Goal: Task Accomplishment & Management: Complete application form

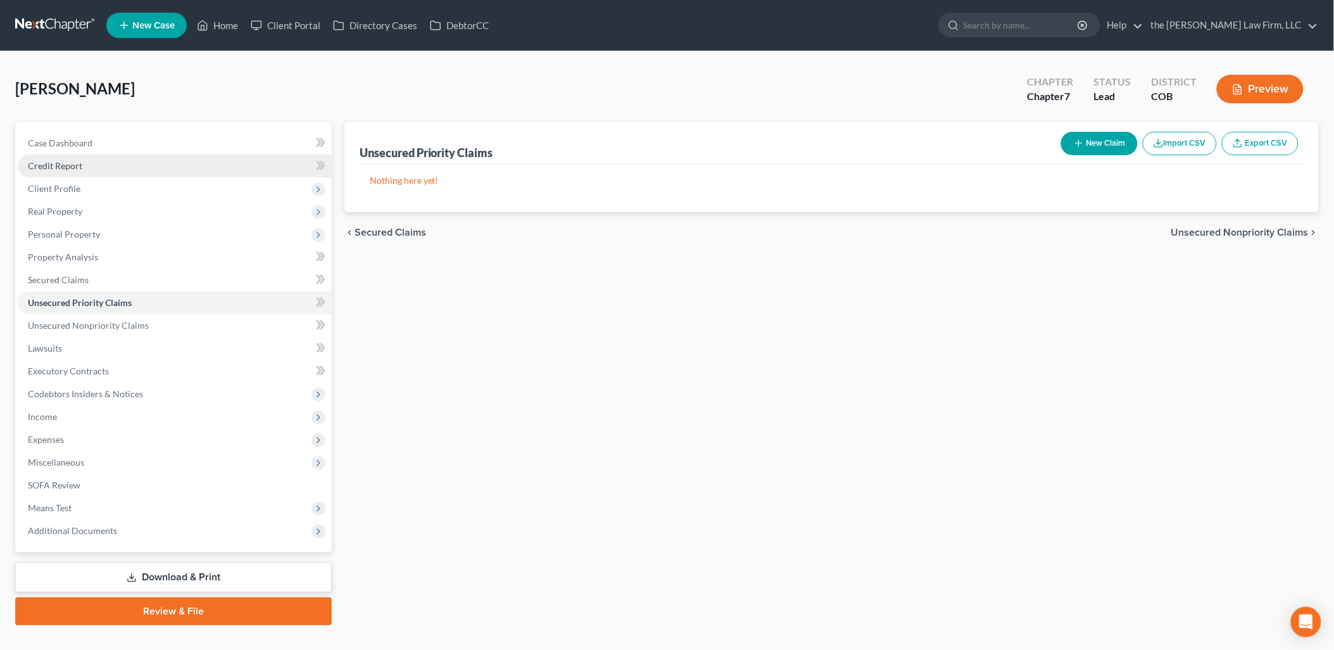
click at [78, 165] on span "Credit Report" at bounding box center [55, 165] width 54 height 11
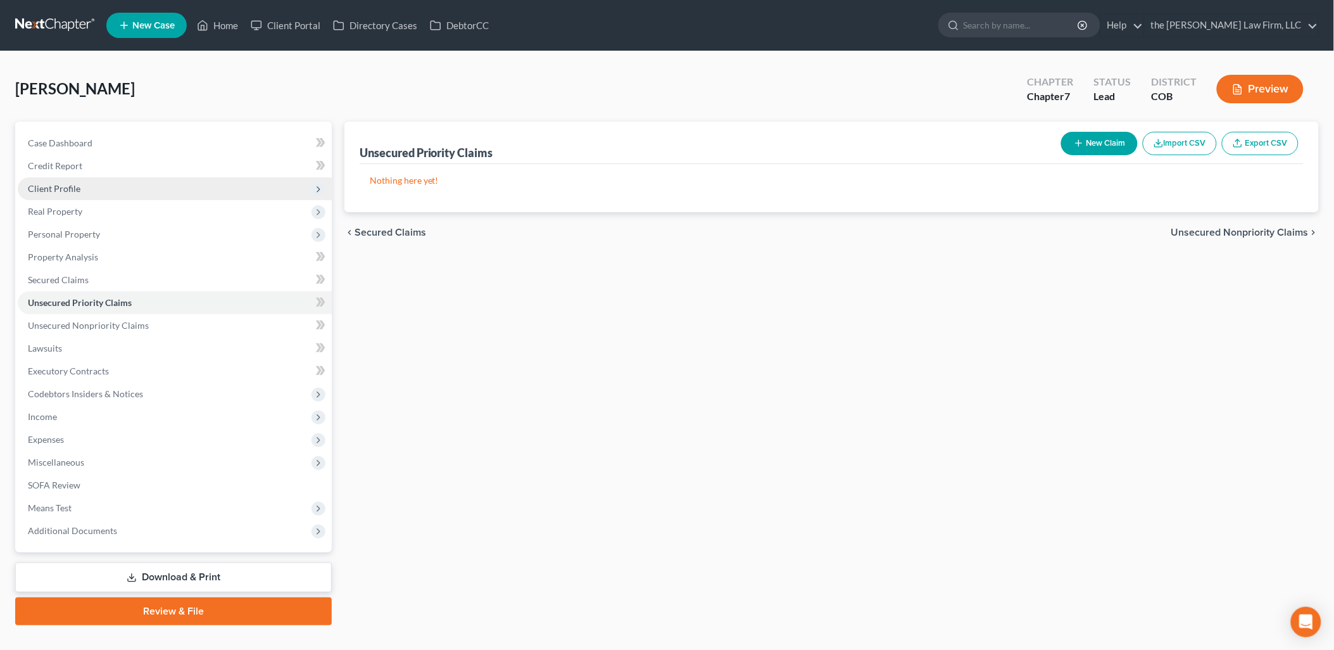
click at [70, 186] on span "Client Profile" at bounding box center [54, 188] width 53 height 11
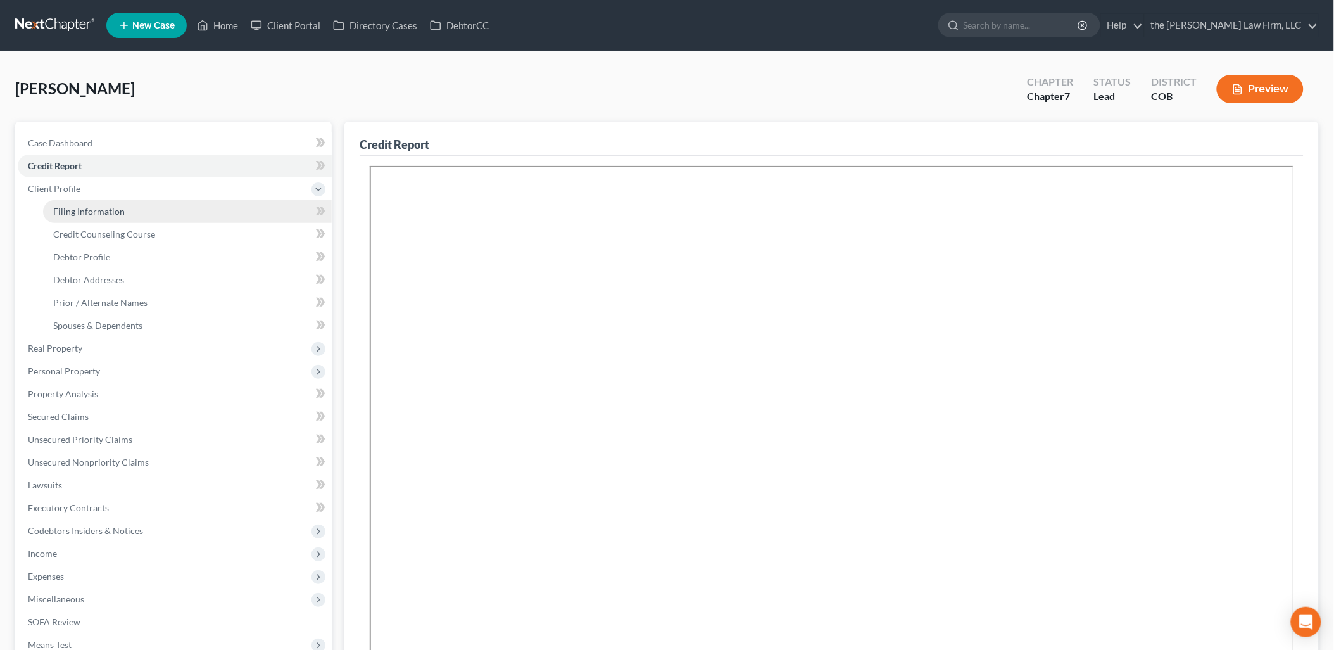
click at [105, 213] on span "Filing Information" at bounding box center [89, 211] width 72 height 11
select select "1"
select select "0"
select select "5"
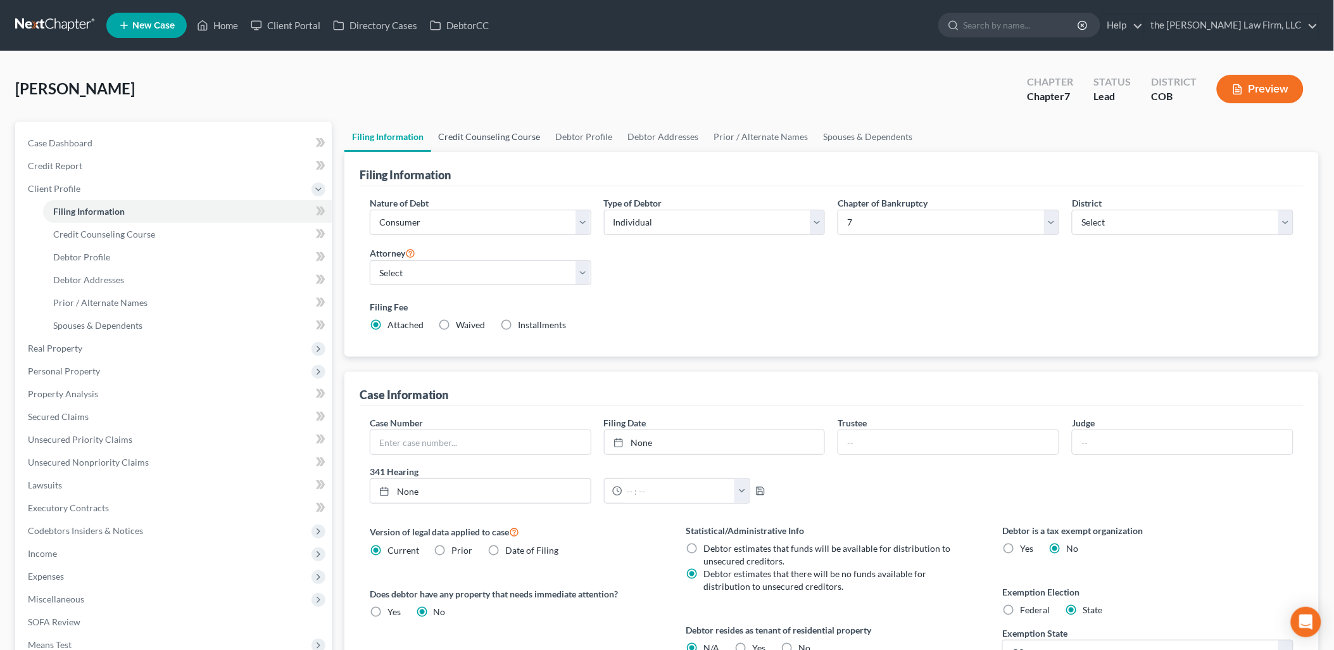
click at [493, 139] on link "Credit Counseling Course" at bounding box center [489, 137] width 117 height 30
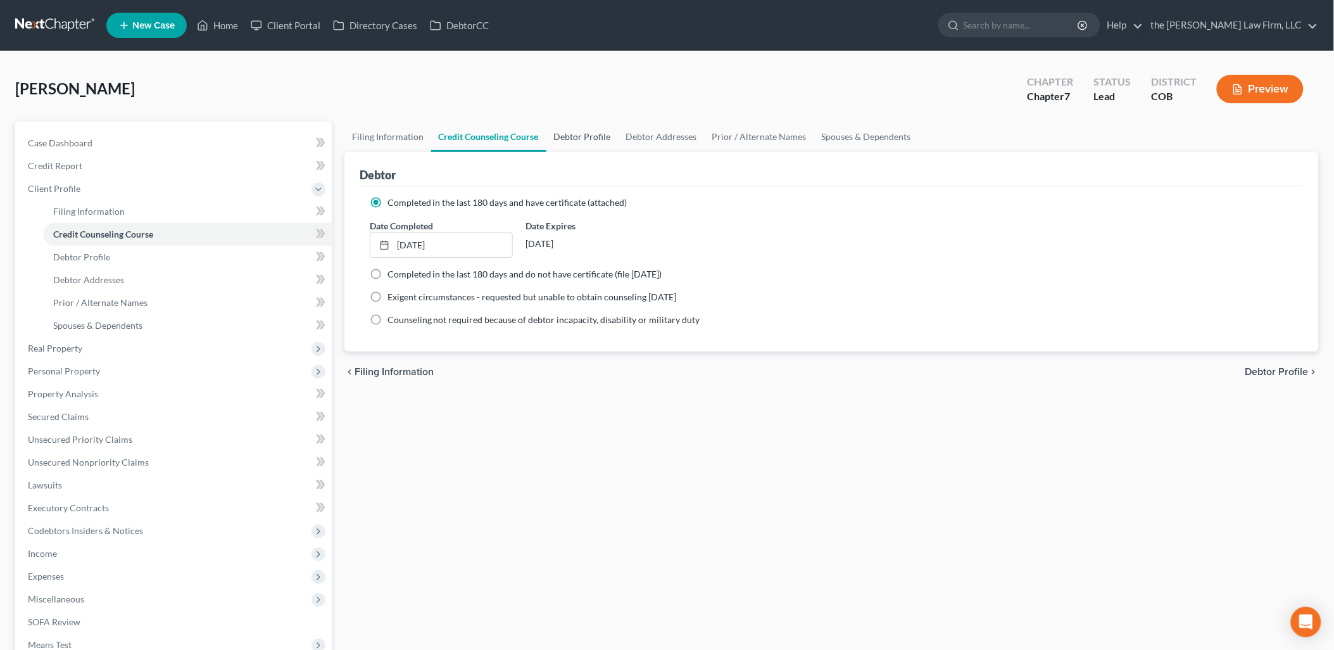
click at [573, 137] on link "Debtor Profile" at bounding box center [582, 137] width 72 height 30
select select "1"
select select "0"
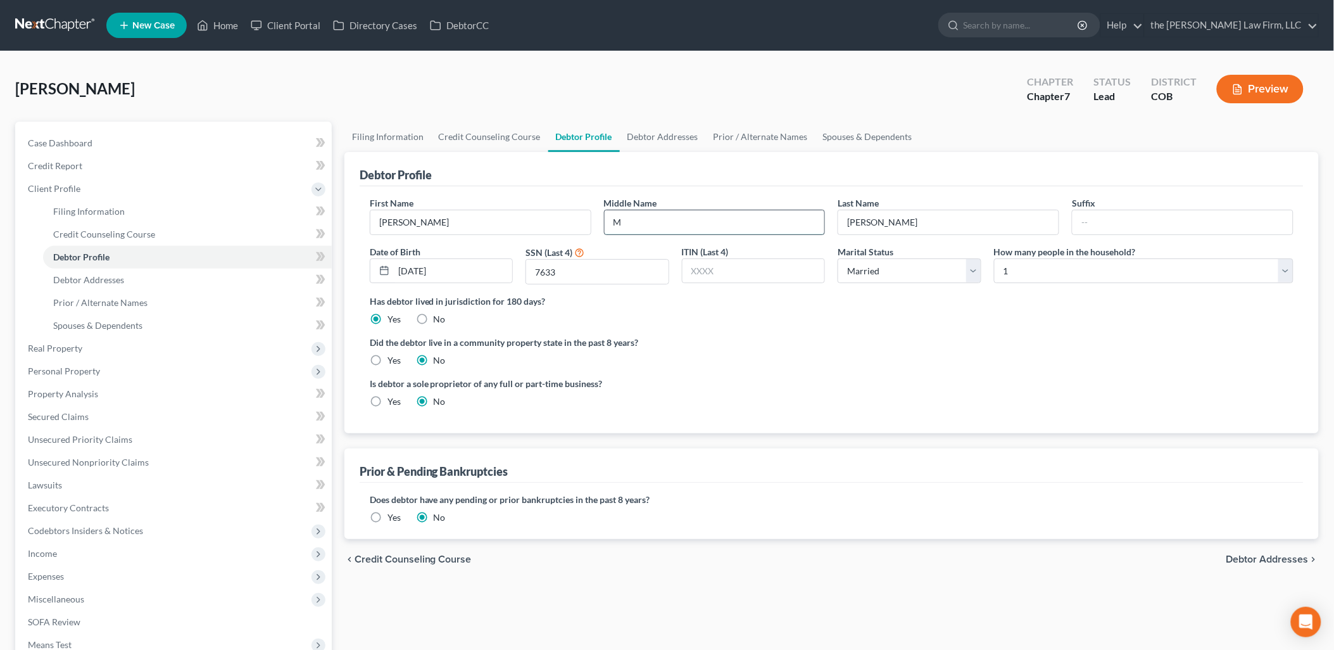
click at [752, 232] on input "M" at bounding box center [715, 222] width 220 height 24
type input "[PERSON_NAME]"
click at [652, 133] on link "Debtor Addresses" at bounding box center [663, 137] width 86 height 30
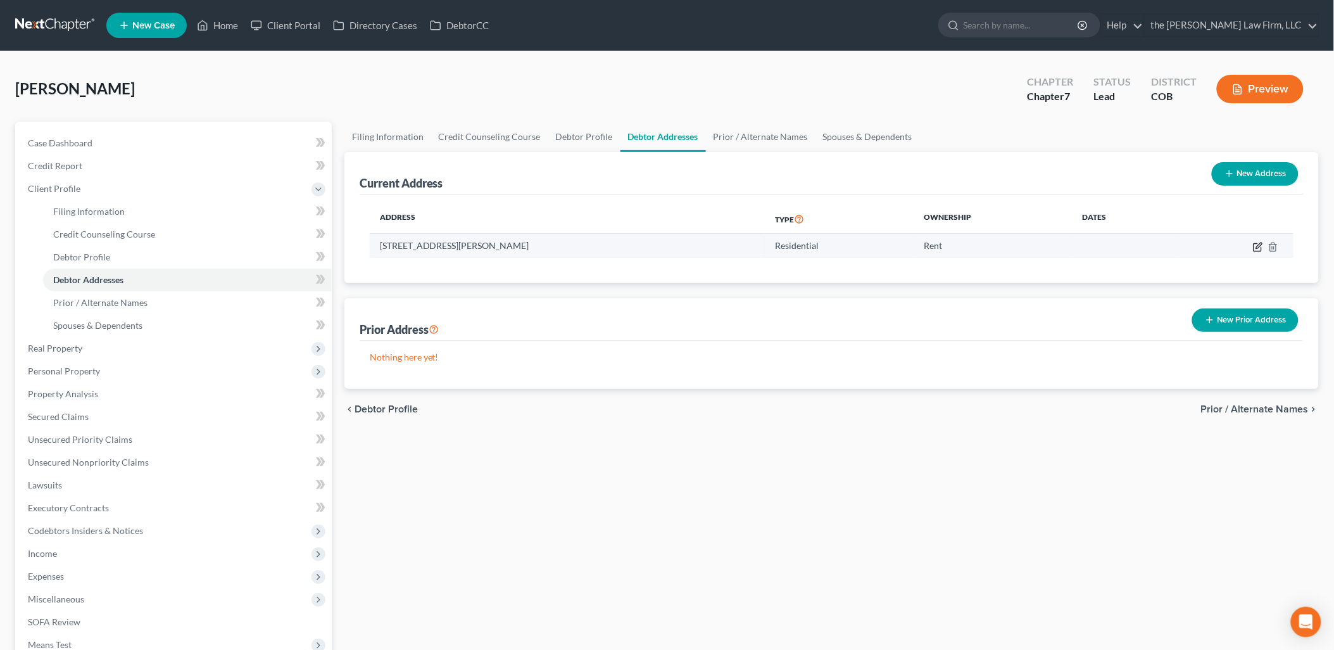
click at [1258, 244] on icon "button" at bounding box center [1258, 247] width 10 height 10
select select "5"
select select "0"
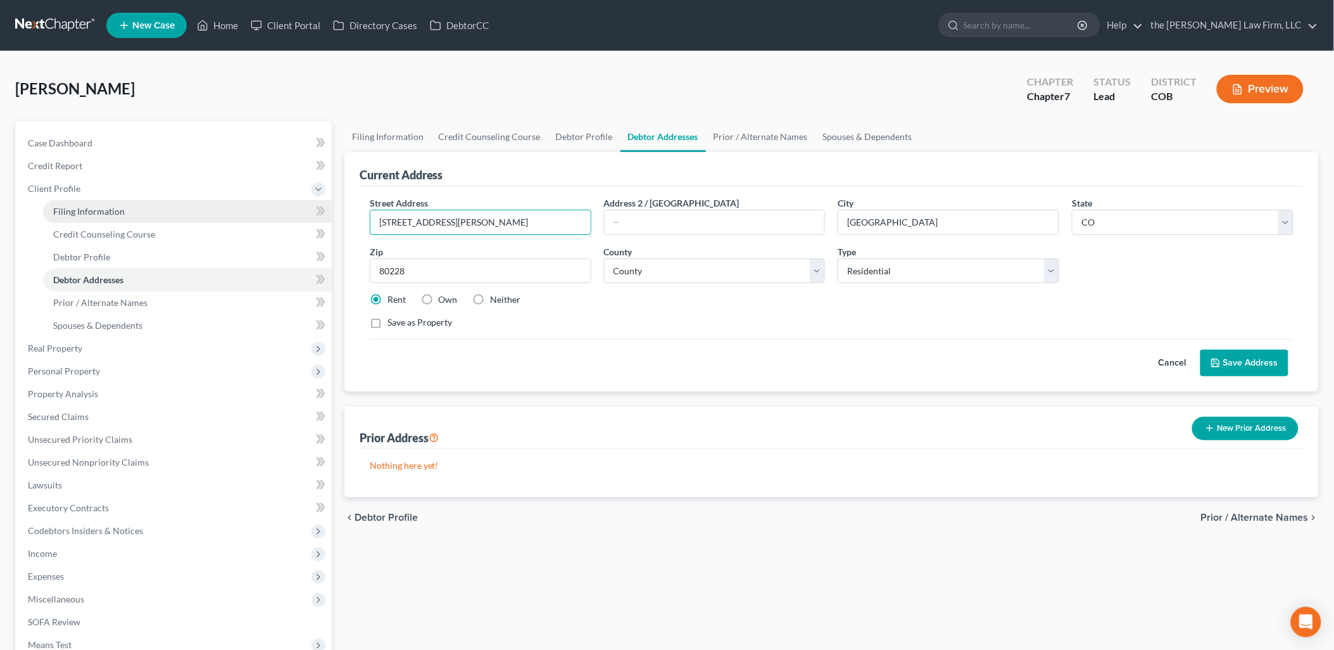
drag, startPoint x: 502, startPoint y: 230, endPoint x: 237, endPoint y: 218, distance: 265.0
click at [237, 218] on div "Petition Navigation Case Dashboard Payments Invoices Payments Payments Credit R…" at bounding box center [667, 442] width 1316 height 640
type input "[STREET_ADDRESS][PERSON_NAME]"
click at [953, 218] on input "[GEOGRAPHIC_DATA]" at bounding box center [948, 222] width 220 height 24
drag, startPoint x: 953, startPoint y: 218, endPoint x: 819, endPoint y: 247, distance: 136.7
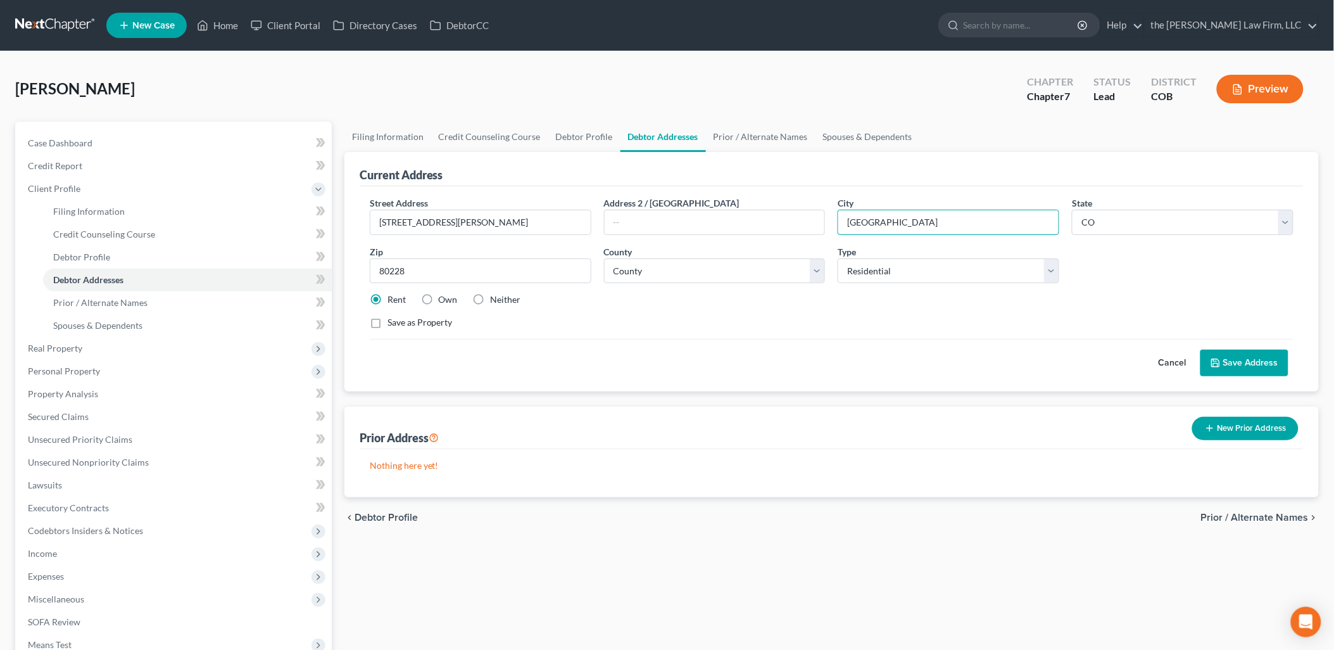
click at [819, 247] on div "Street Address * [STREET_ADDRESS][PERSON_NAME] Address 2 / [GEOGRAPHIC_DATA] * …" at bounding box center [831, 267] width 937 height 143
type input "Lakewood"
type input "80227"
select select "30"
type input "[GEOGRAPHIC_DATA]"
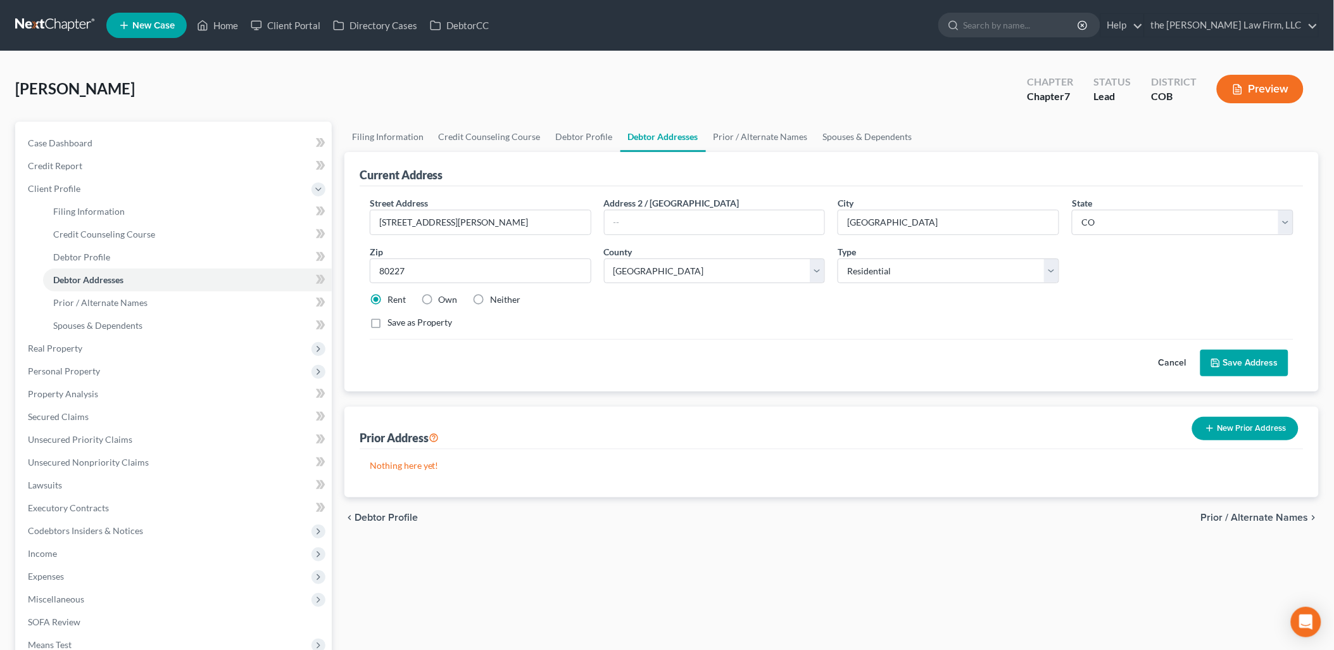
click at [1268, 356] on button "Save Address" at bounding box center [1245, 363] width 88 height 27
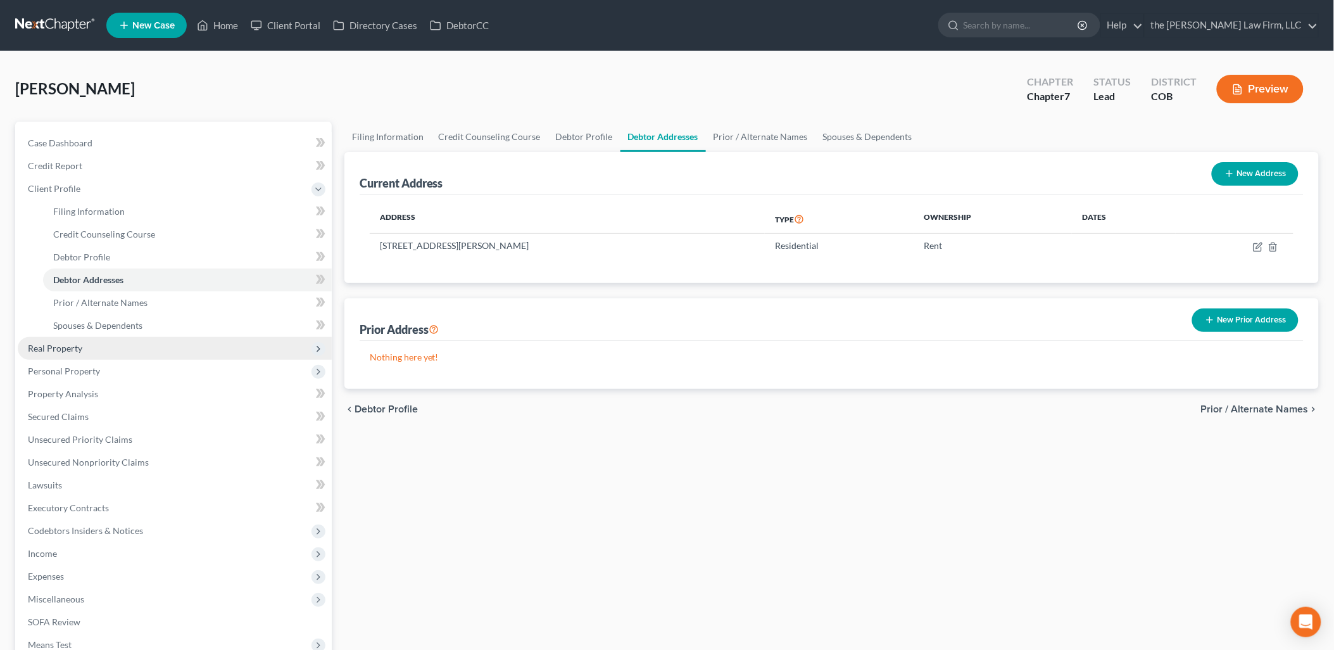
click at [82, 350] on span "Real Property" at bounding box center [175, 348] width 314 height 23
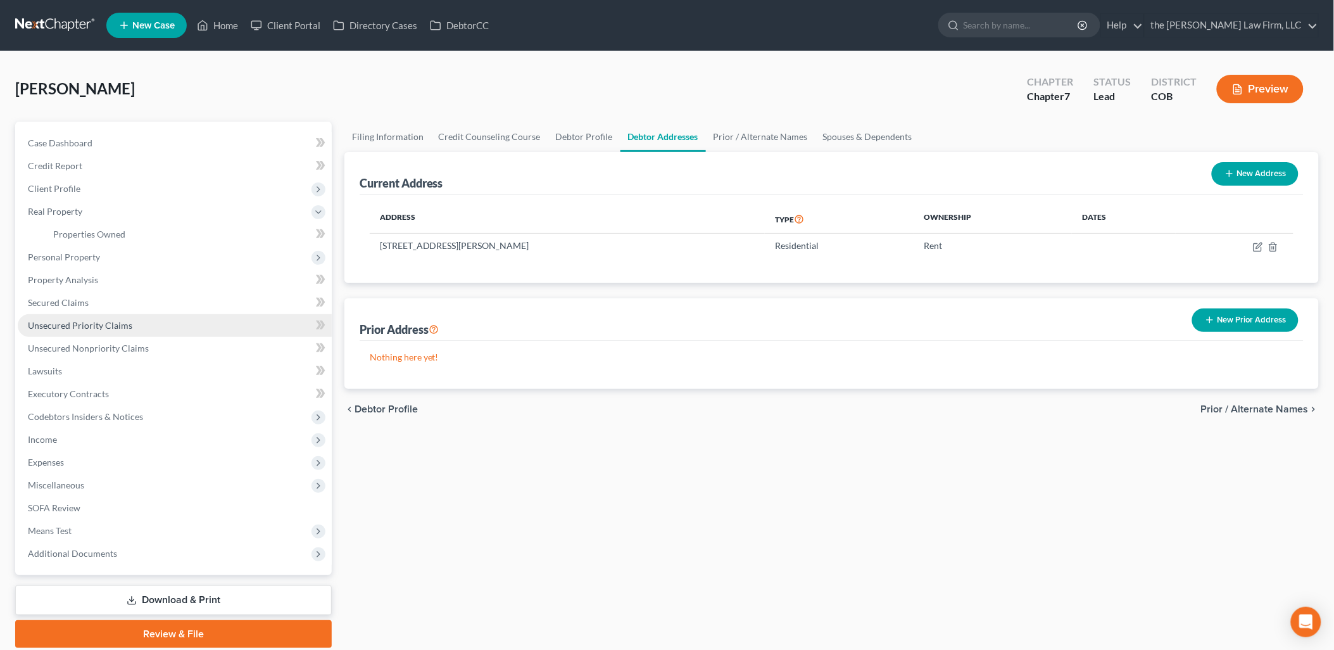
click at [76, 322] on span "Unsecured Priority Claims" at bounding box center [80, 325] width 104 height 11
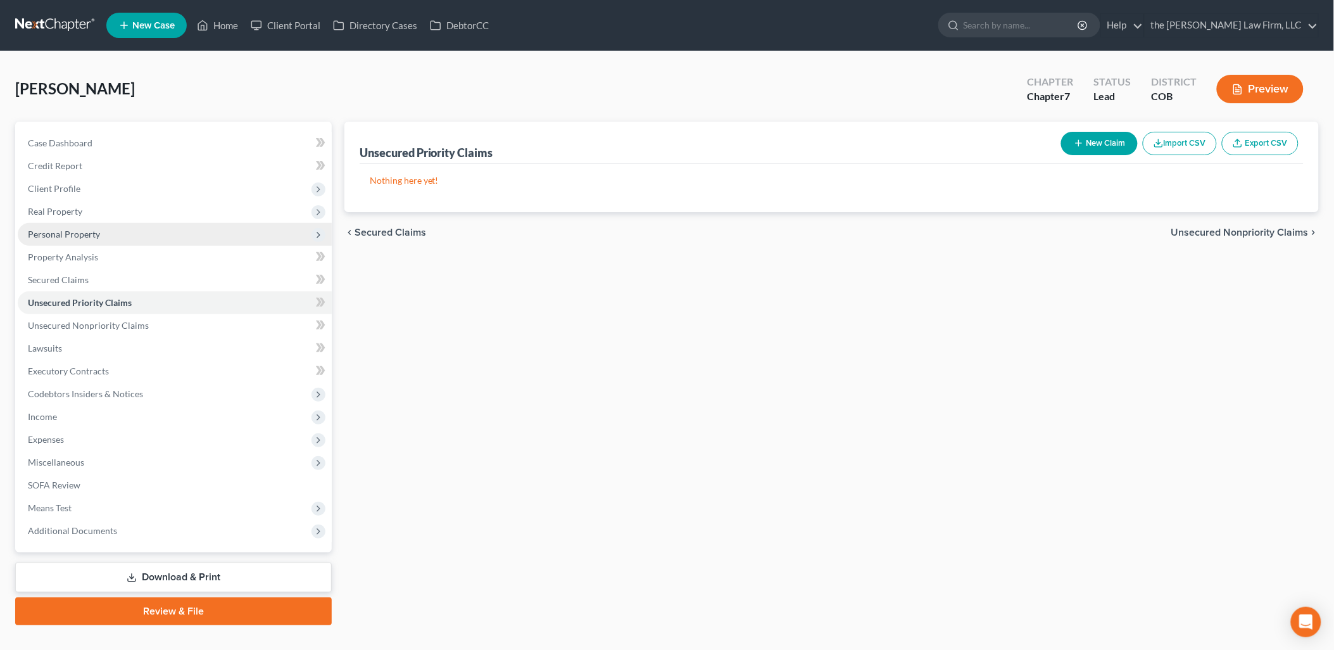
click at [67, 239] on span "Personal Property" at bounding box center [175, 234] width 314 height 23
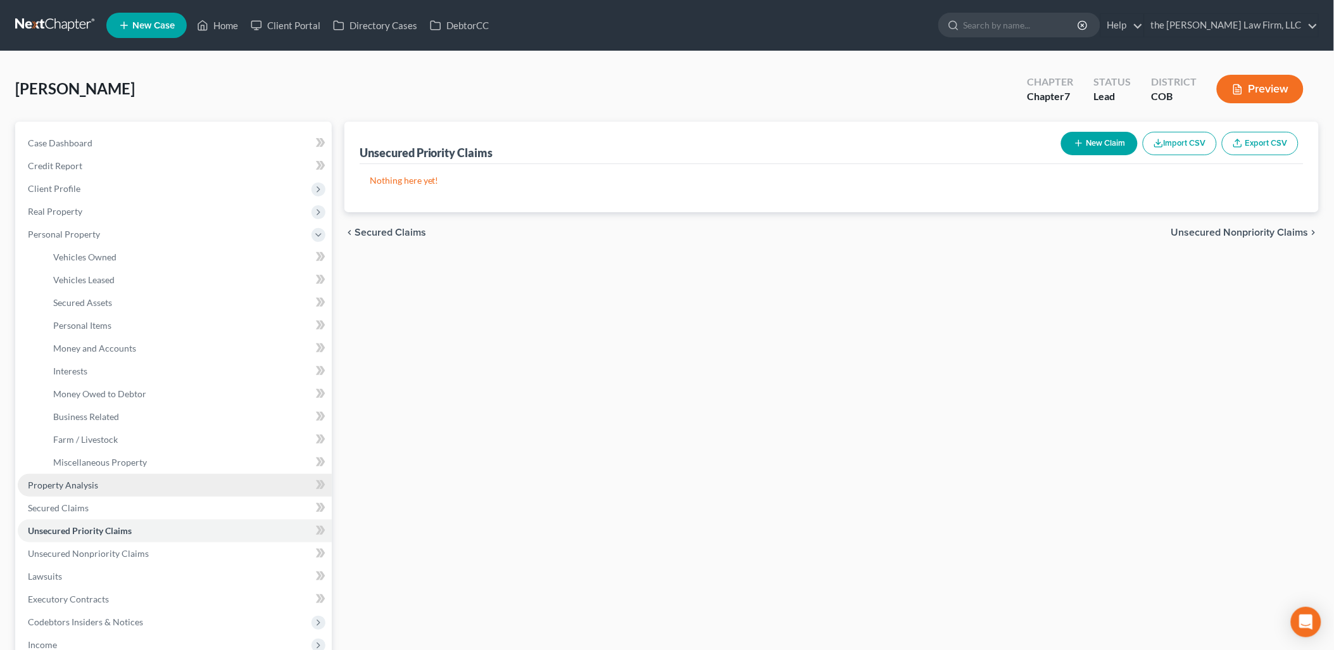
click at [100, 483] on link "Property Analysis" at bounding box center [175, 485] width 314 height 23
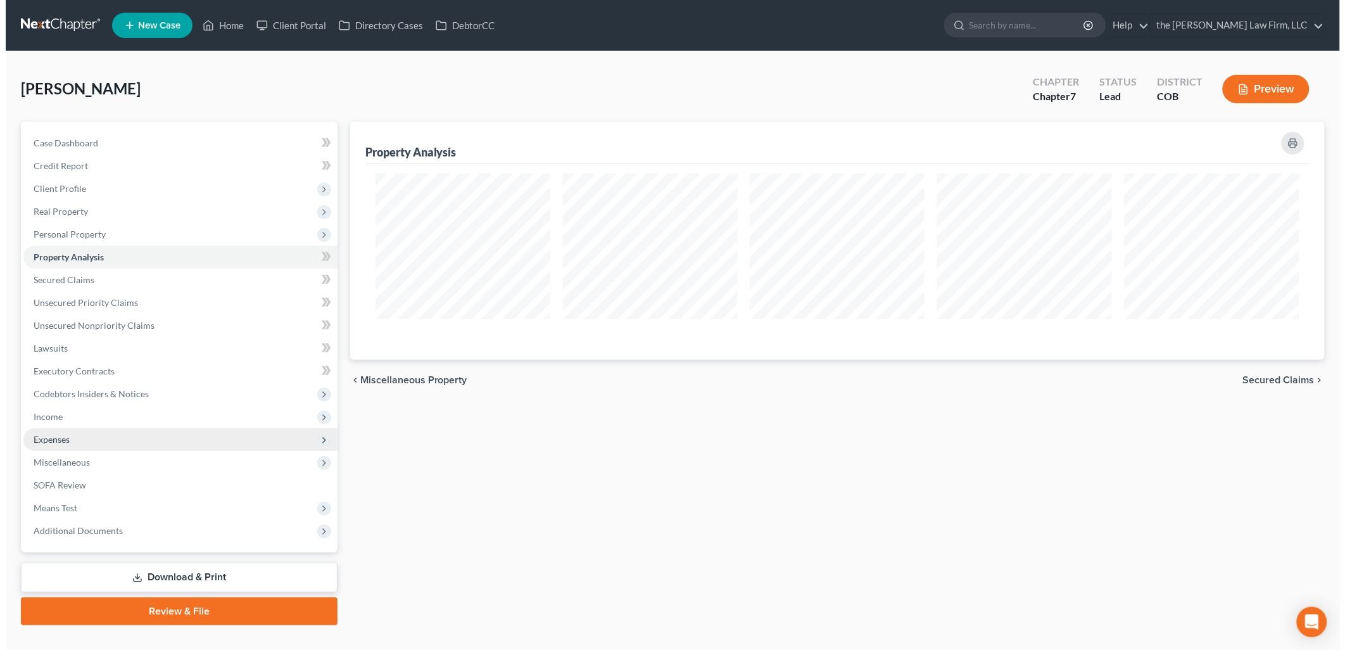
scroll to position [238, 975]
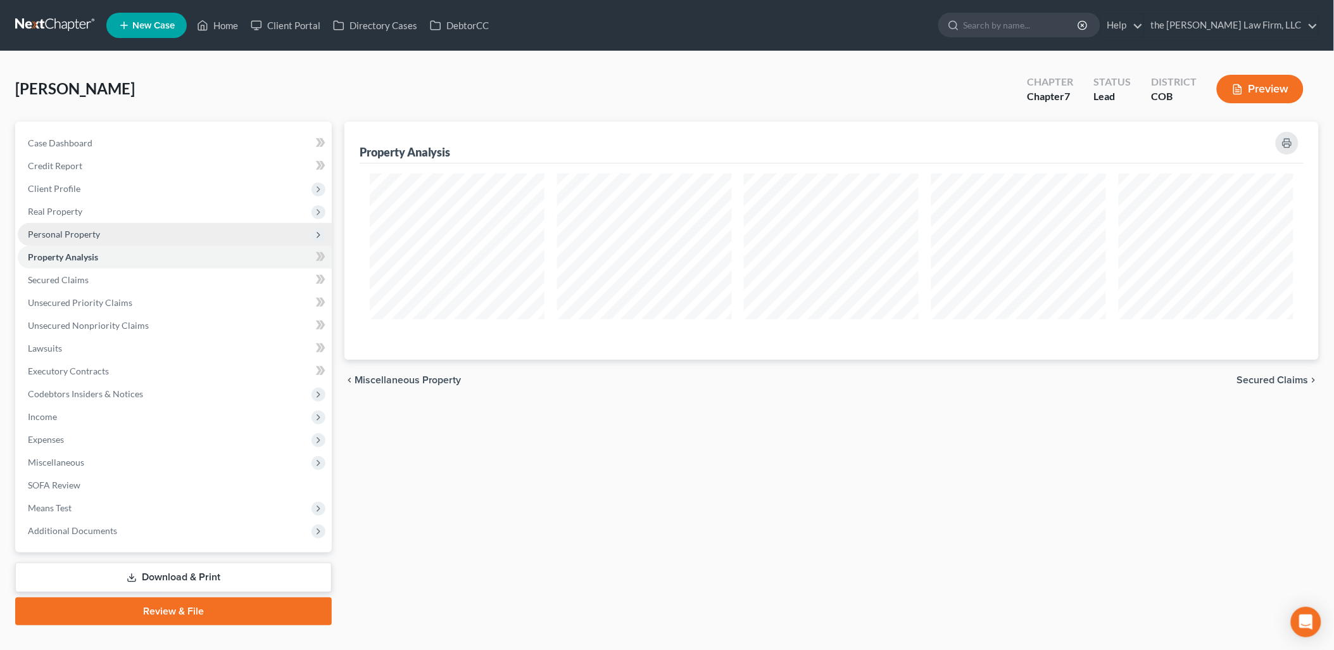
click at [72, 232] on span "Personal Property" at bounding box center [64, 234] width 72 height 11
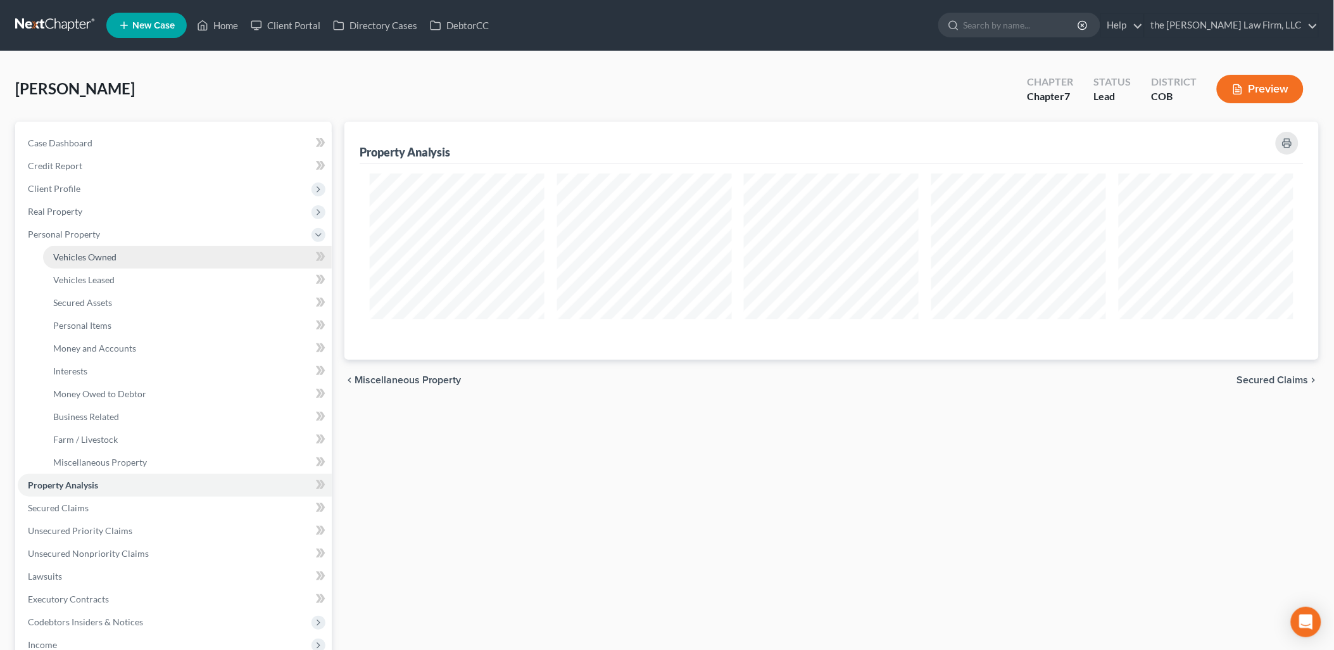
click at [110, 255] on span "Vehicles Owned" at bounding box center [84, 256] width 63 height 11
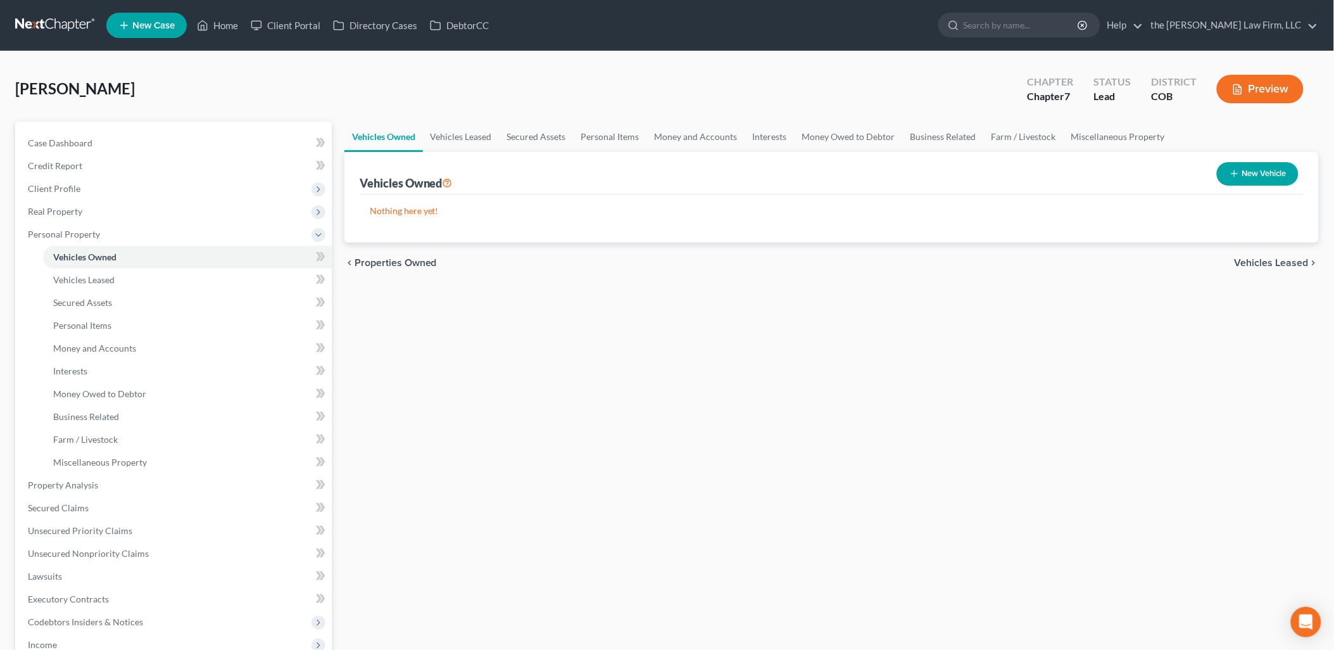
click at [1257, 168] on button "New Vehicle" at bounding box center [1258, 173] width 82 height 23
select select "0"
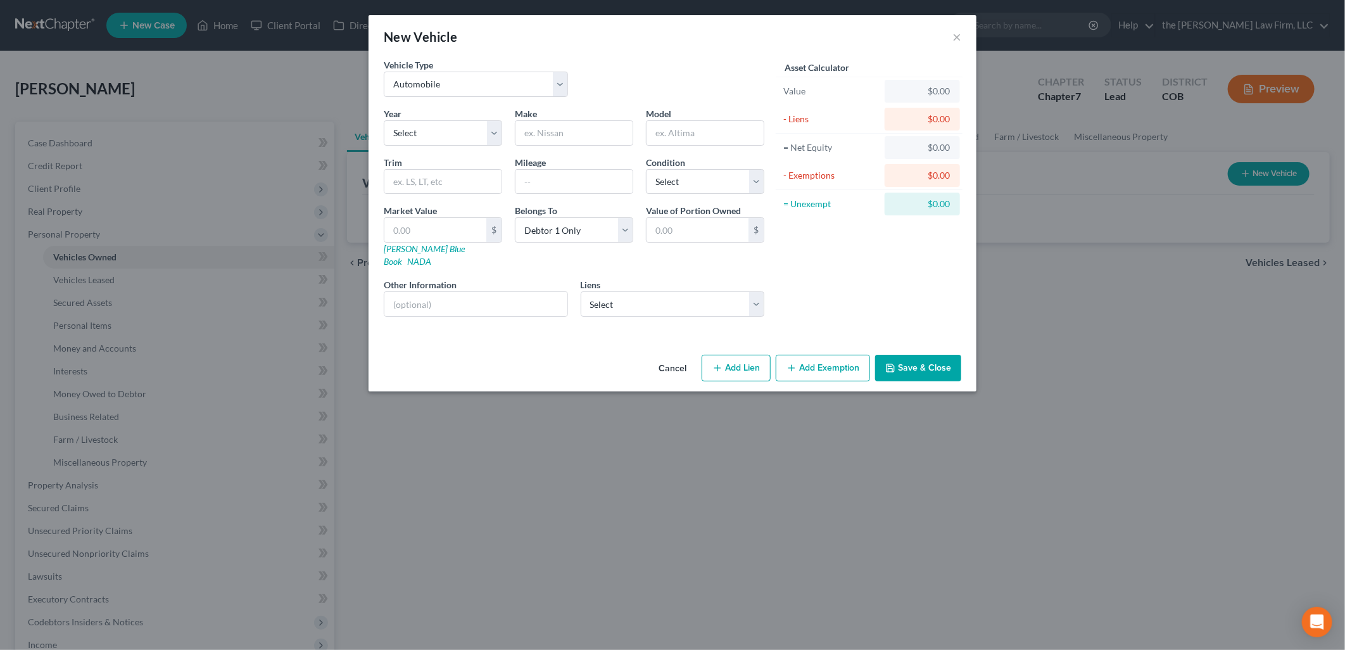
click at [464, 118] on div "Year Select 2026 2025 2024 2023 2022 2021 2020 2019 2018 2017 2016 2015 2014 20…" at bounding box center [442, 126] width 131 height 39
click at [470, 142] on select "Select 2026 2025 2024 2023 2022 2021 2020 2019 2018 2017 2016 2015 2014 2013 20…" at bounding box center [443, 132] width 118 height 25
select select "6"
click at [384, 120] on select "Select 2026 2025 2024 2023 2022 2021 2020 2019 2018 2017 2016 2015 2014 2013 20…" at bounding box center [443, 132] width 118 height 25
click at [555, 129] on input "text" at bounding box center [573, 133] width 117 height 24
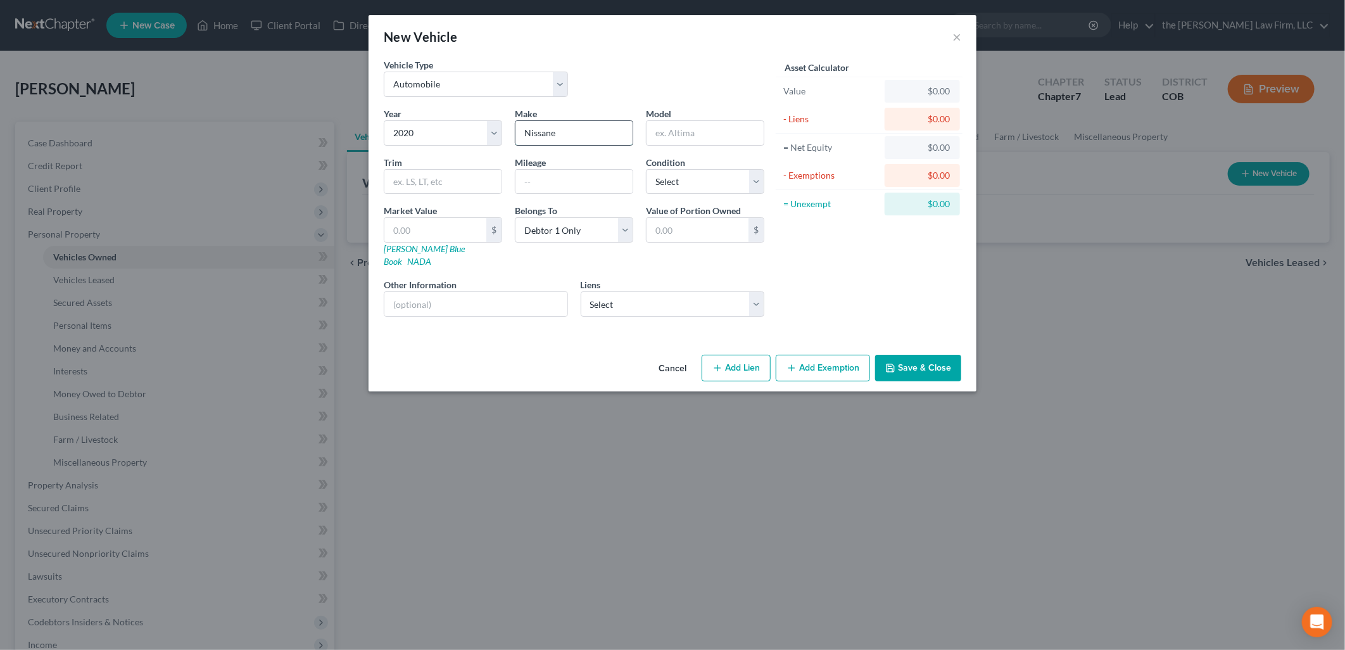
type input "Nissane"
type input "m"
type input "Murano"
click at [557, 194] on div at bounding box center [574, 181] width 118 height 25
click at [559, 172] on input "text" at bounding box center [573, 182] width 117 height 24
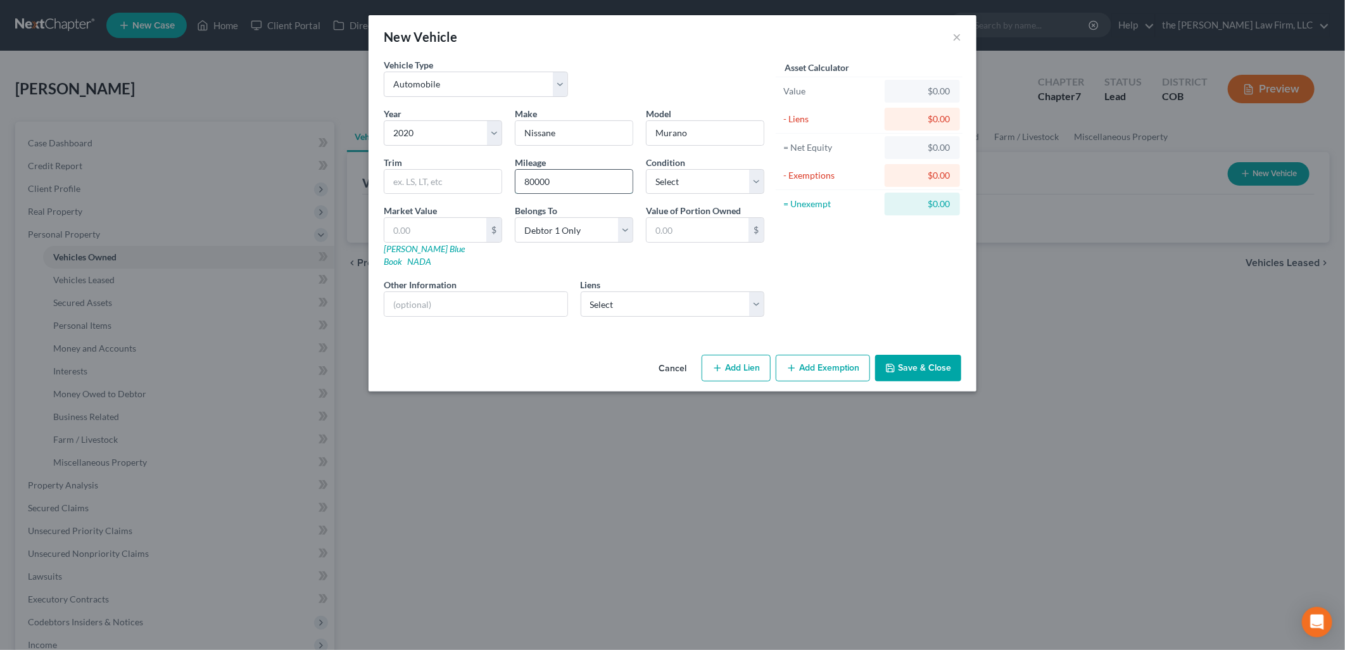
type input "80000"
select select "3"
click at [431, 228] on input "text" at bounding box center [435, 230] width 102 height 24
type input "1"
type input "1.00"
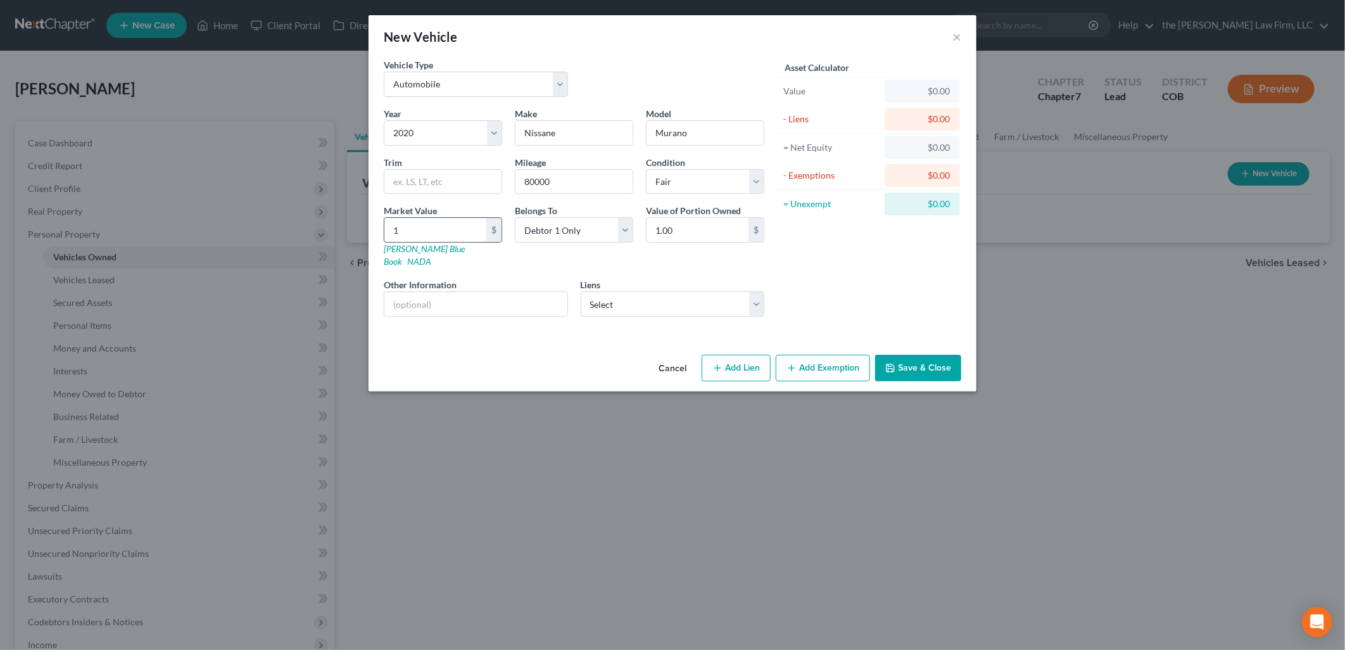
type input "17"
type input "17.00"
type input "170"
type input "170.00"
type input "1700"
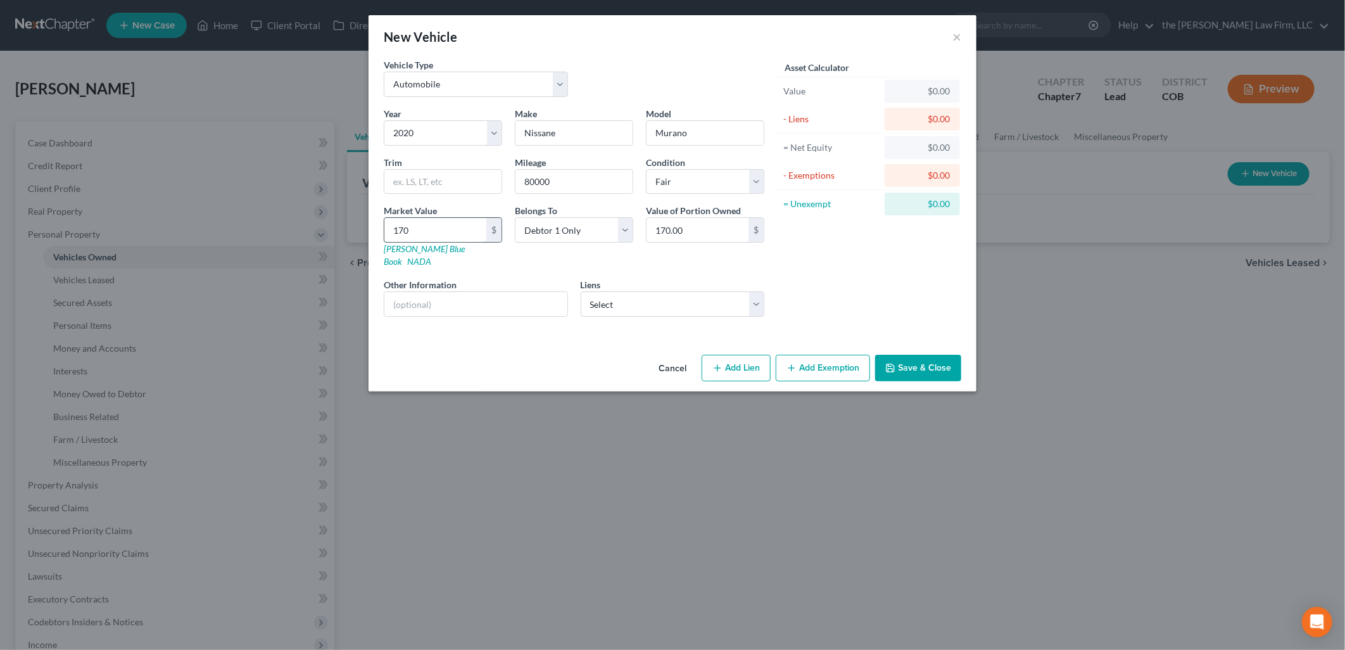
type input "1,700.00"
type input "1,7000"
type input "17,000.00"
type input "17,000"
click at [645, 291] on select "Select Wfbna Auto - $26,888.00 Global Lending Service - $10,958.00 Onemain - $8…" at bounding box center [673, 303] width 184 height 25
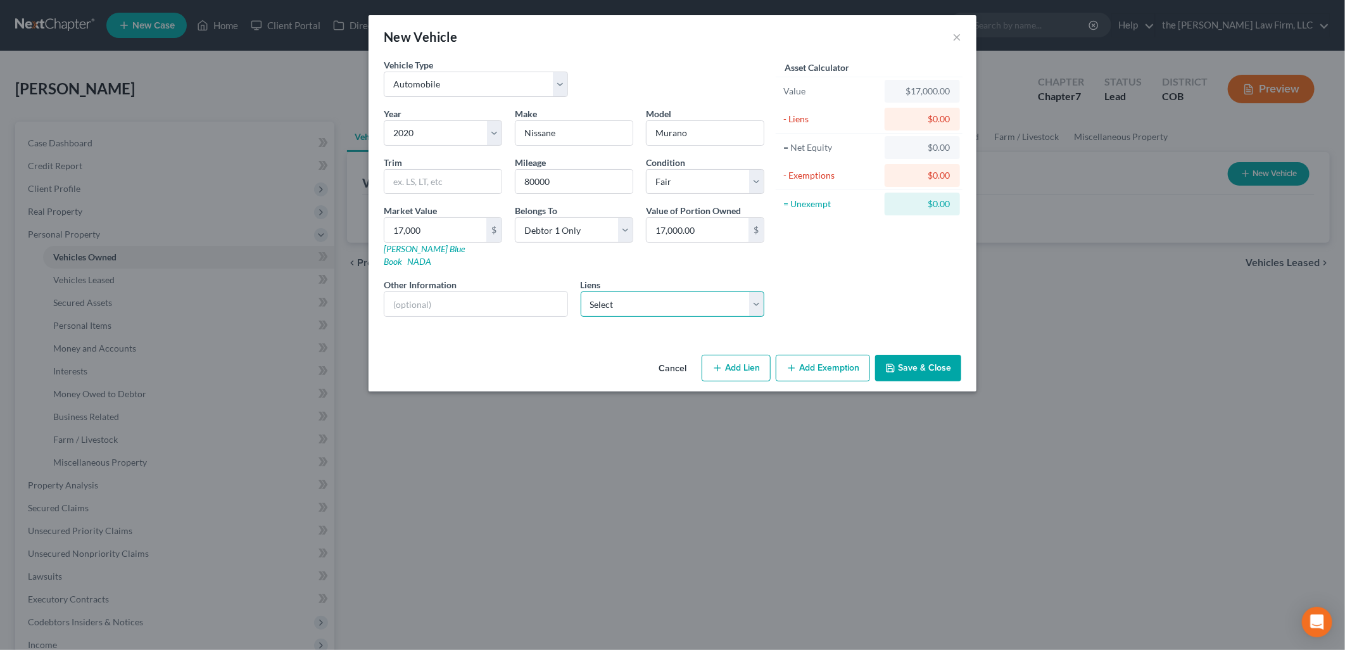
select select "0"
click at [581, 291] on select "Select Wfbna Auto - $26,888.00 Global Lending Service - $10,958.00 Onemain - $8…" at bounding box center [673, 303] width 184 height 25
select select
select select "28"
select select "1"
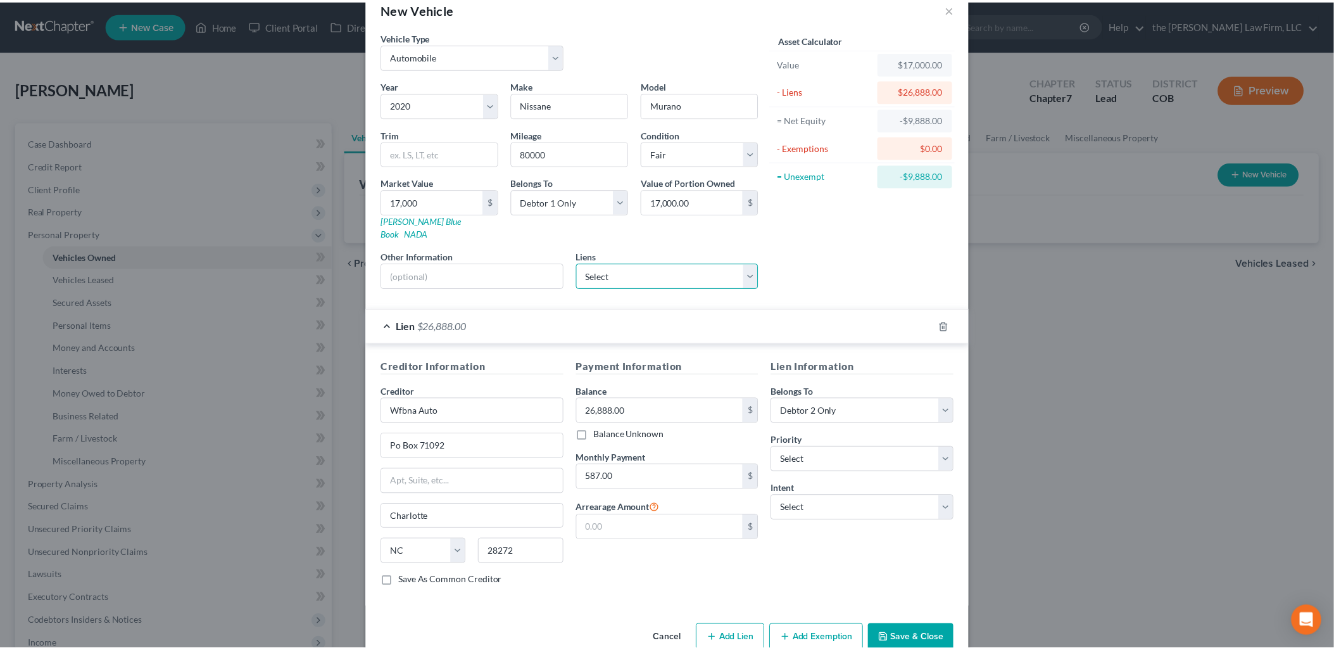
scroll to position [43, 0]
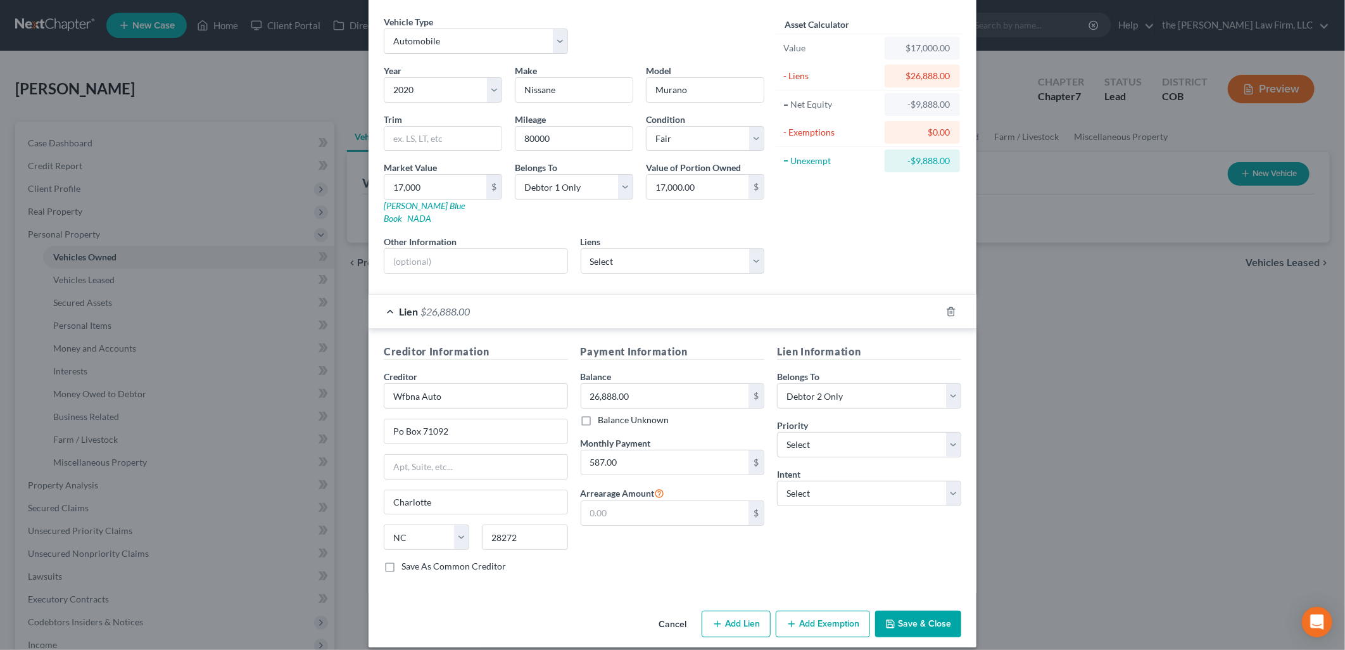
click at [928, 610] on button "Save & Close" at bounding box center [918, 623] width 86 height 27
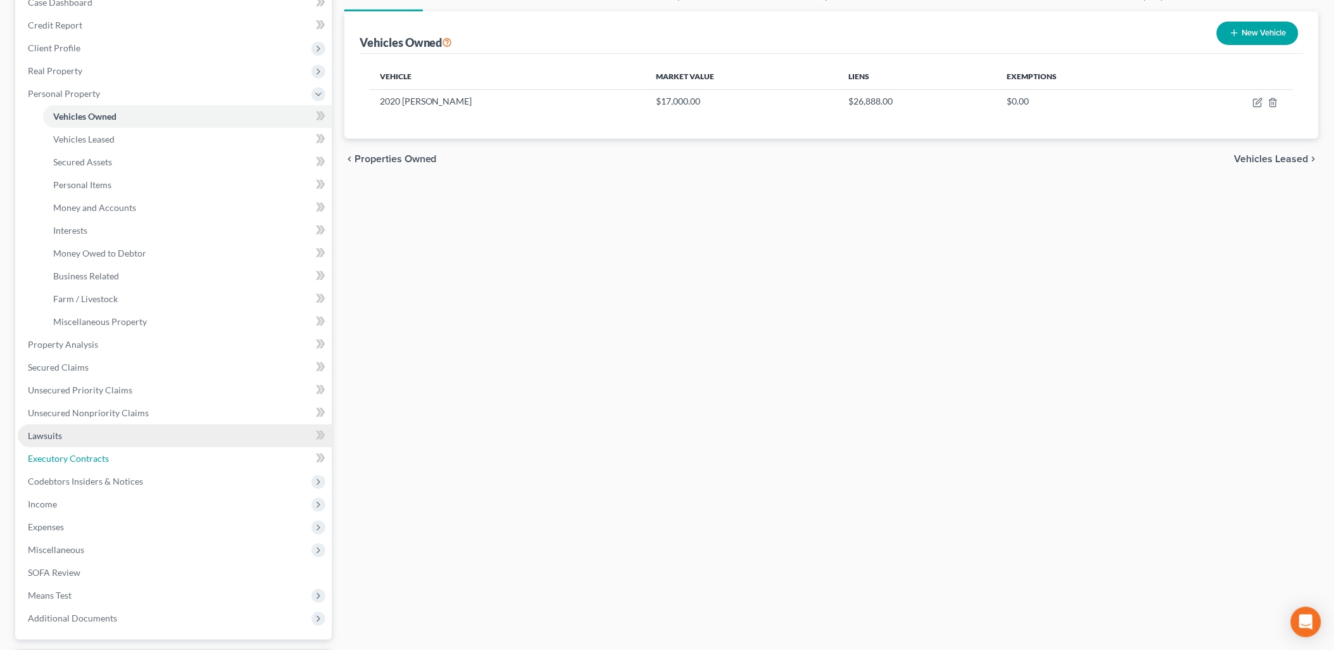
drag, startPoint x: 73, startPoint y: 463, endPoint x: 79, endPoint y: 444, distance: 19.8
click at [73, 463] on link "Executory Contracts" at bounding box center [175, 458] width 314 height 23
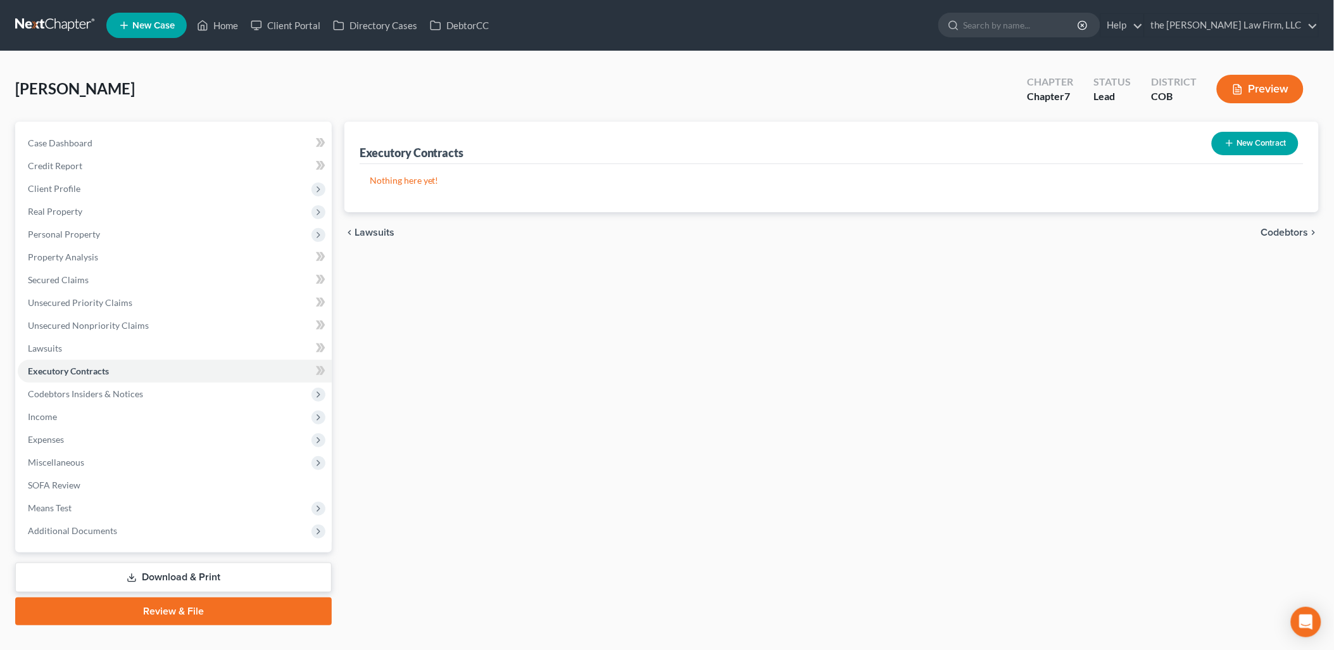
click at [1263, 132] on button "New Contract" at bounding box center [1255, 143] width 87 height 23
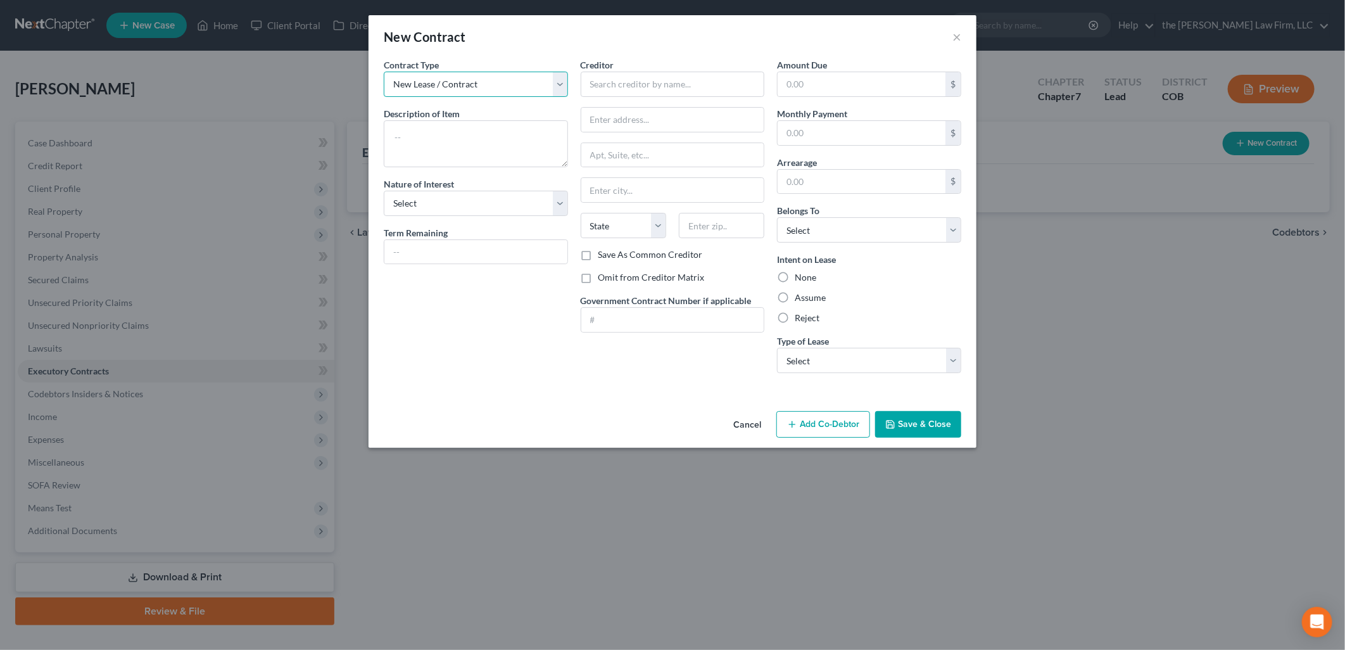
click at [479, 84] on select "New Lease / Contract New Timeshare" at bounding box center [476, 84] width 184 height 25
click at [460, 149] on textarea at bounding box center [476, 143] width 184 height 47
type textarea "Residential Lease"
click at [476, 258] on input "text" at bounding box center [475, 252] width 183 height 24
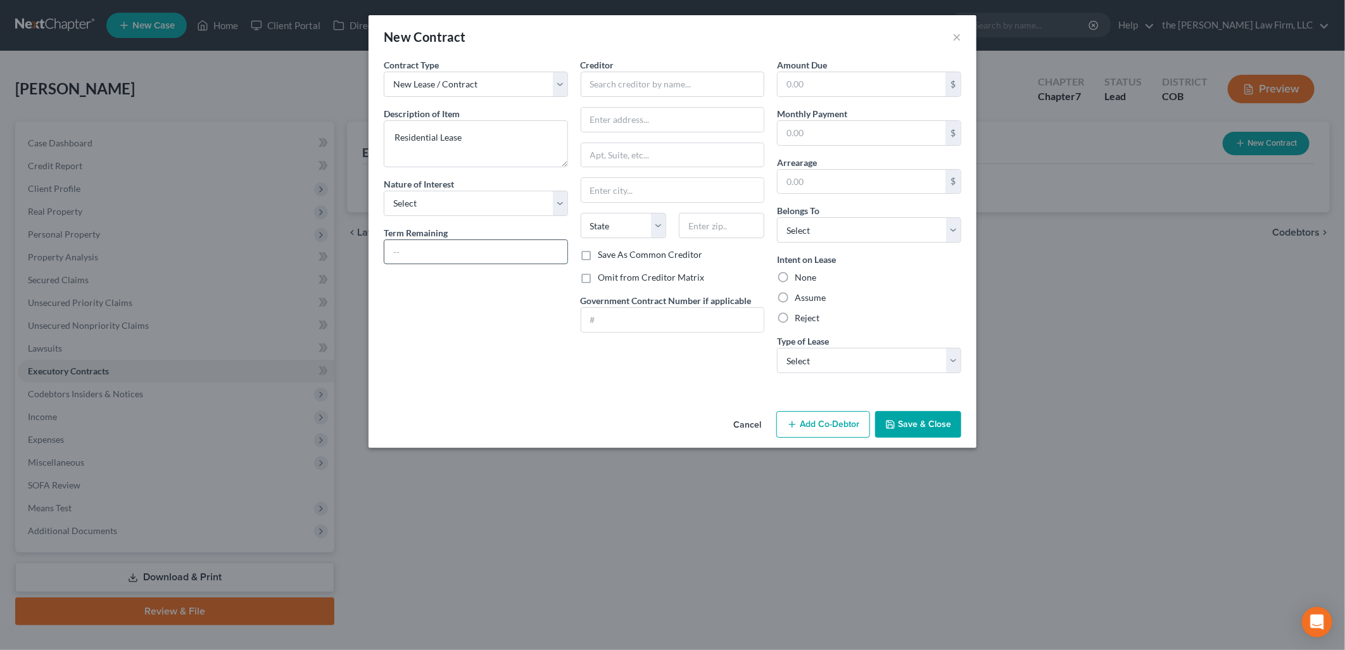
type input "1 month"
click at [589, 89] on input "text" at bounding box center [673, 84] width 184 height 25
type input "[PERSON_NAME]"
type input "unknown"
click at [821, 82] on input "text" at bounding box center [862, 84] width 168 height 24
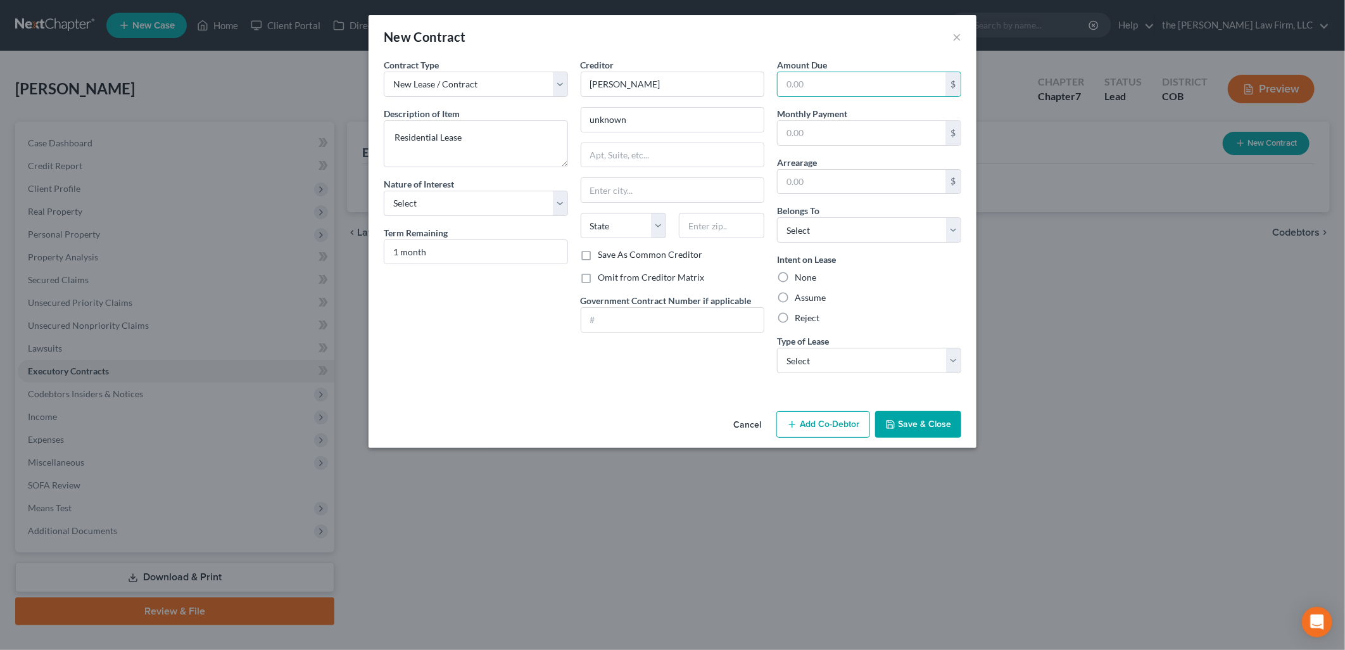
click at [821, 54] on div "New Contract ×" at bounding box center [673, 36] width 608 height 43
click at [833, 134] on input "text" at bounding box center [862, 133] width 168 height 24
type input "2,000"
click at [795, 300] on label "Assume" at bounding box center [810, 297] width 31 height 13
click at [800, 300] on input "Assume" at bounding box center [804, 295] width 8 height 8
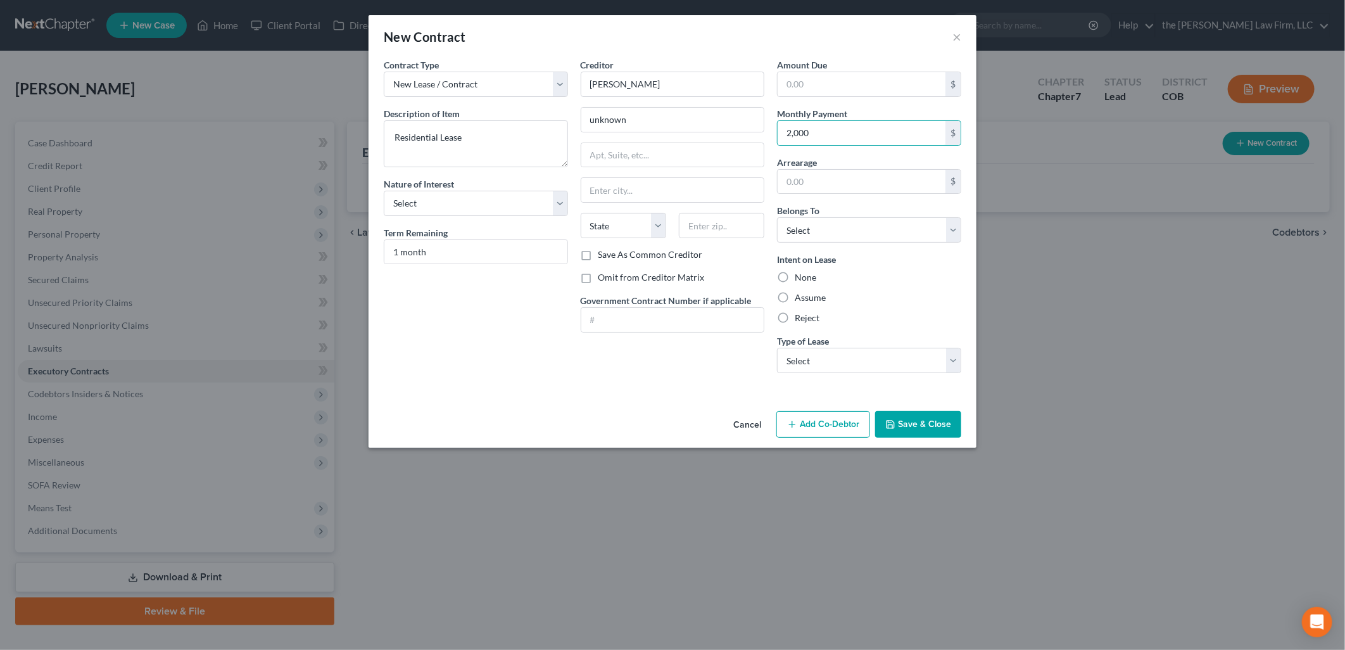
radio input "true"
drag, startPoint x: 861, startPoint y: 362, endPoint x: 860, endPoint y: 374, distance: 12.7
click at [861, 362] on select "Select Real Estate Car Other" at bounding box center [869, 360] width 184 height 25
select select "0"
click at [777, 348] on select "Select Real Estate Car Other" at bounding box center [869, 360] width 184 height 25
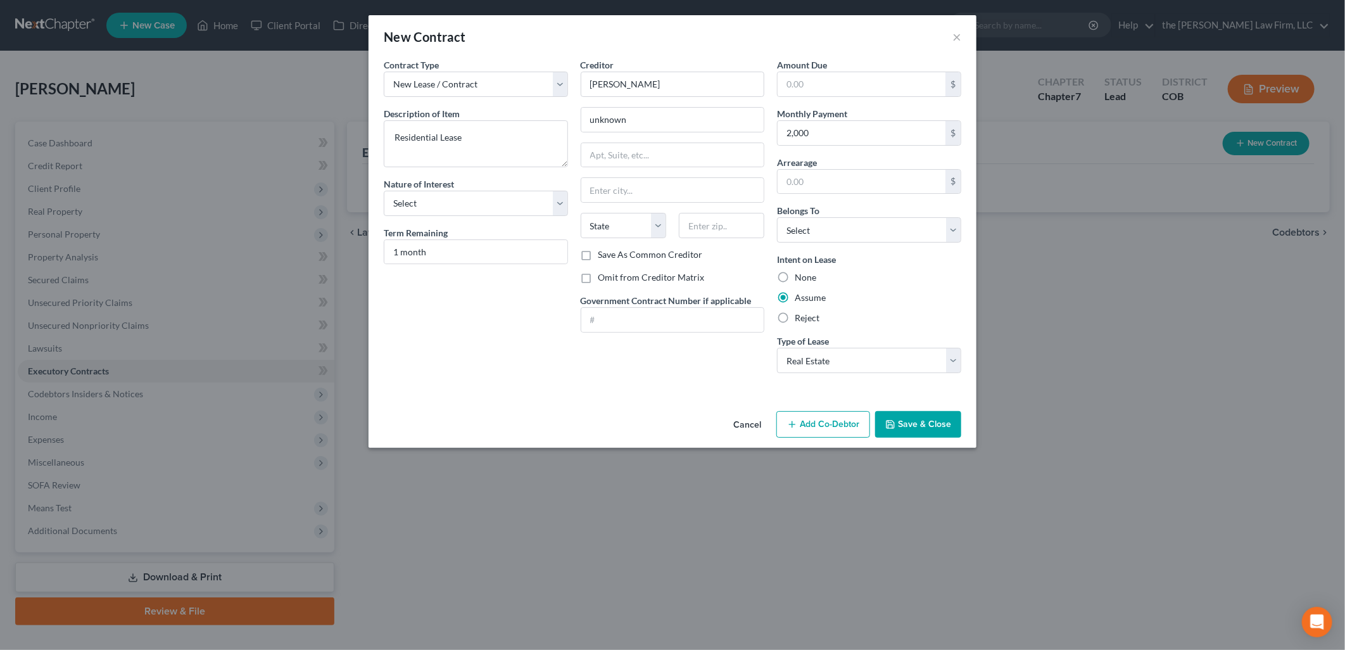
click at [904, 421] on button "Save & Close" at bounding box center [918, 424] width 86 height 27
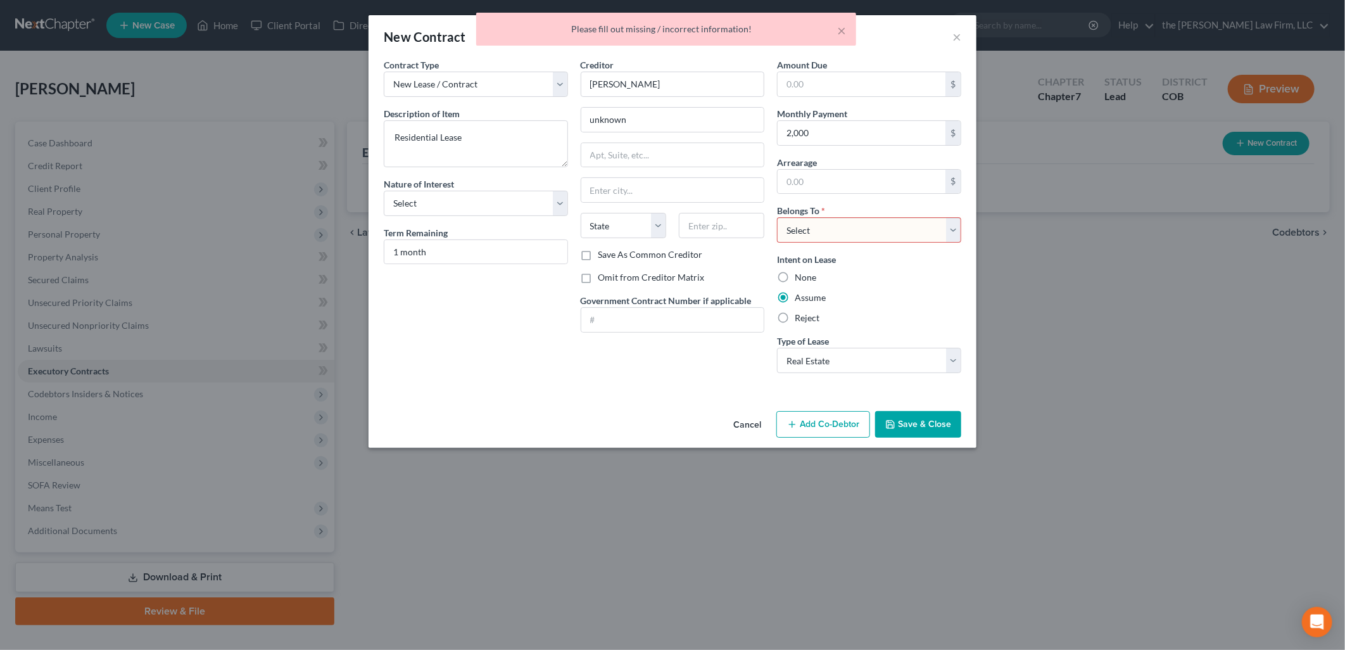
drag, startPoint x: 870, startPoint y: 235, endPoint x: 870, endPoint y: 244, distance: 8.9
click at [870, 235] on select "Select Debtor 1 Only Debtor 2 Only Debtor 1 And Debtor 2 Only At Least One Of T…" at bounding box center [869, 229] width 184 height 25
select select "3"
click at [777, 217] on select "Select Debtor 1 Only Debtor 2 Only Debtor 1 And Debtor 2 Only At Least One Of T…" at bounding box center [869, 229] width 184 height 25
click at [948, 421] on button "Save & Close" at bounding box center [918, 424] width 86 height 27
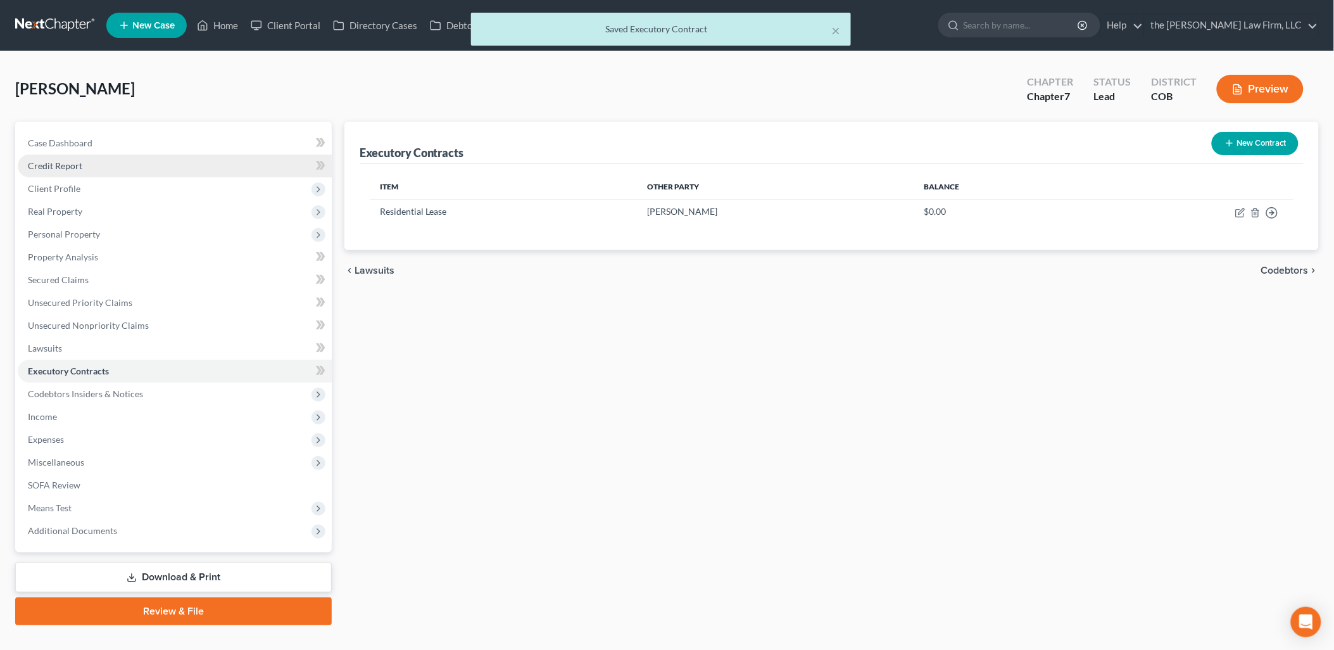
click at [99, 167] on link "Credit Report" at bounding box center [175, 166] width 314 height 23
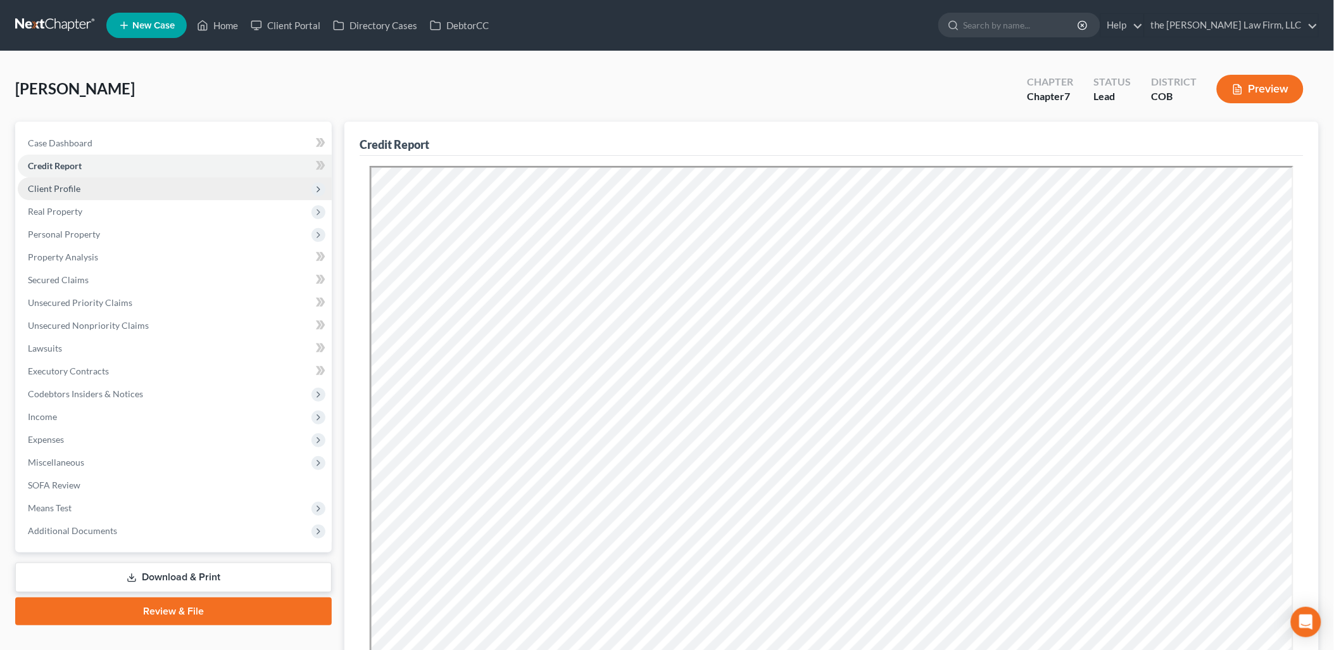
click at [68, 183] on span "Client Profile" at bounding box center [54, 188] width 53 height 11
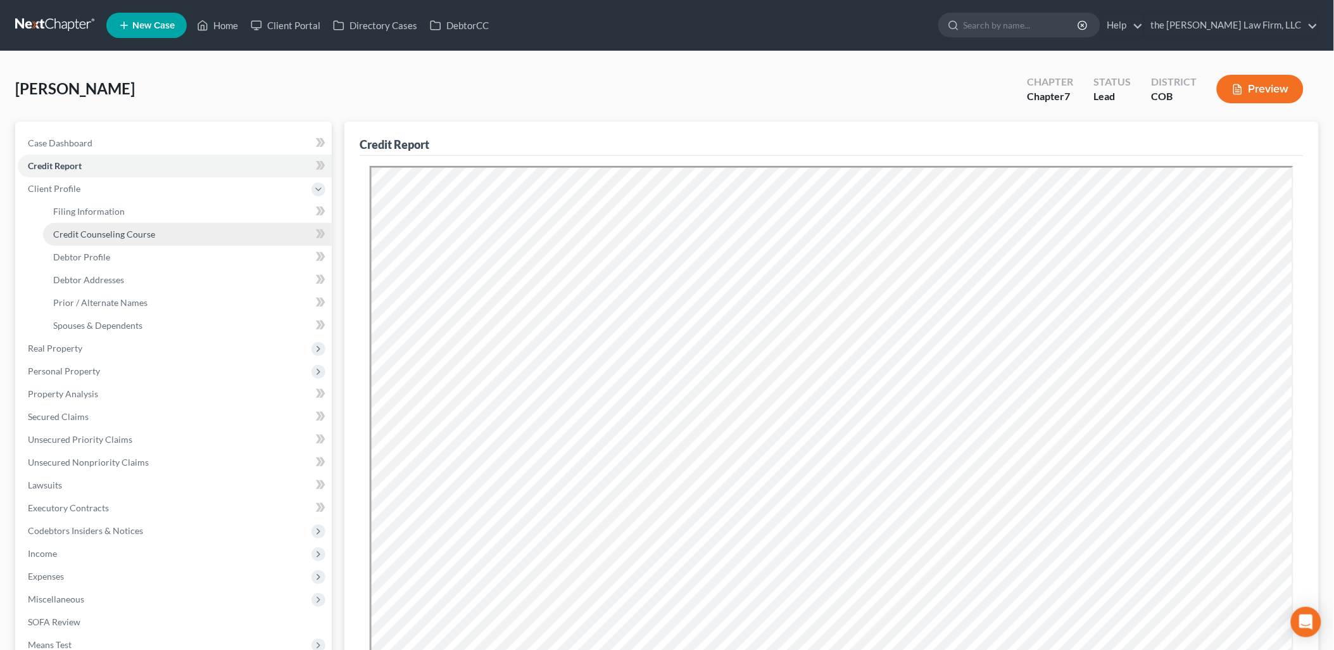
click at [175, 241] on link "Credit Counseling Course" at bounding box center [187, 234] width 289 height 23
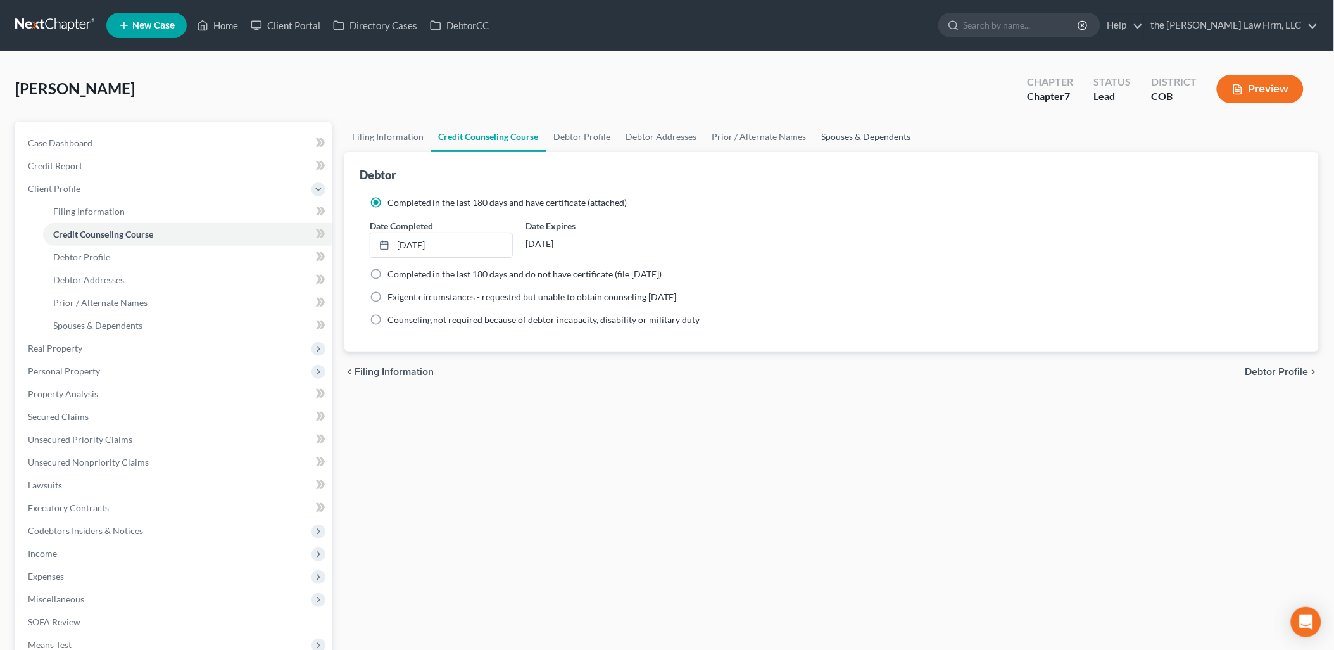
click at [872, 128] on link "Spouses & Dependents" at bounding box center [866, 137] width 104 height 30
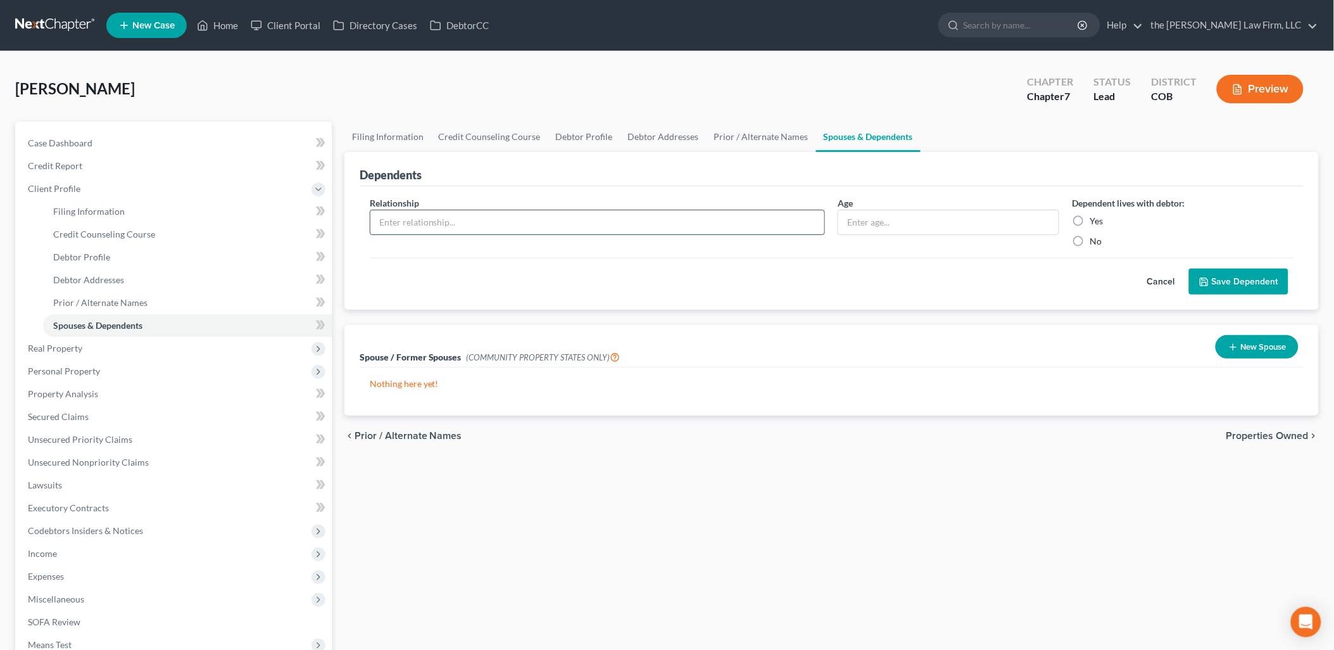
click at [798, 222] on input "text" at bounding box center [597, 222] width 455 height 24
type input "Son"
type input "21"
click at [1090, 224] on label "Yes" at bounding box center [1096, 221] width 13 height 13
click at [1095, 223] on input "Yes" at bounding box center [1099, 219] width 8 height 8
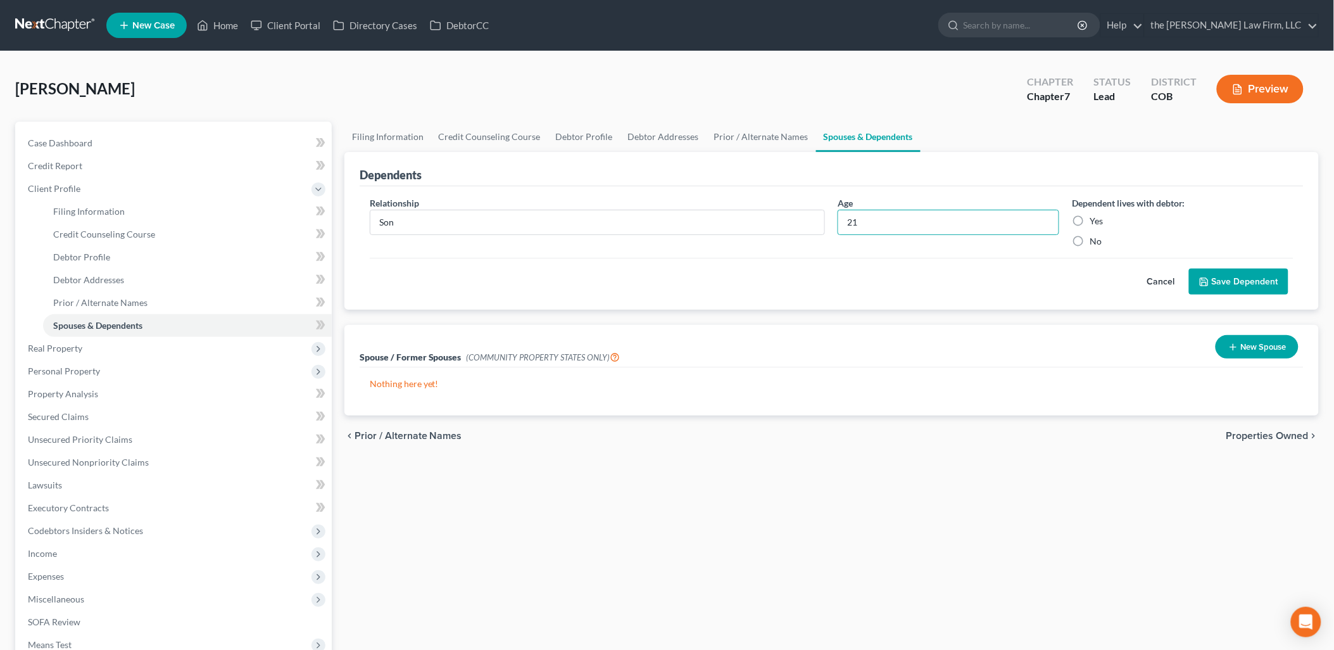
radio input "true"
click at [1226, 286] on button "Save Dependent" at bounding box center [1238, 281] width 99 height 27
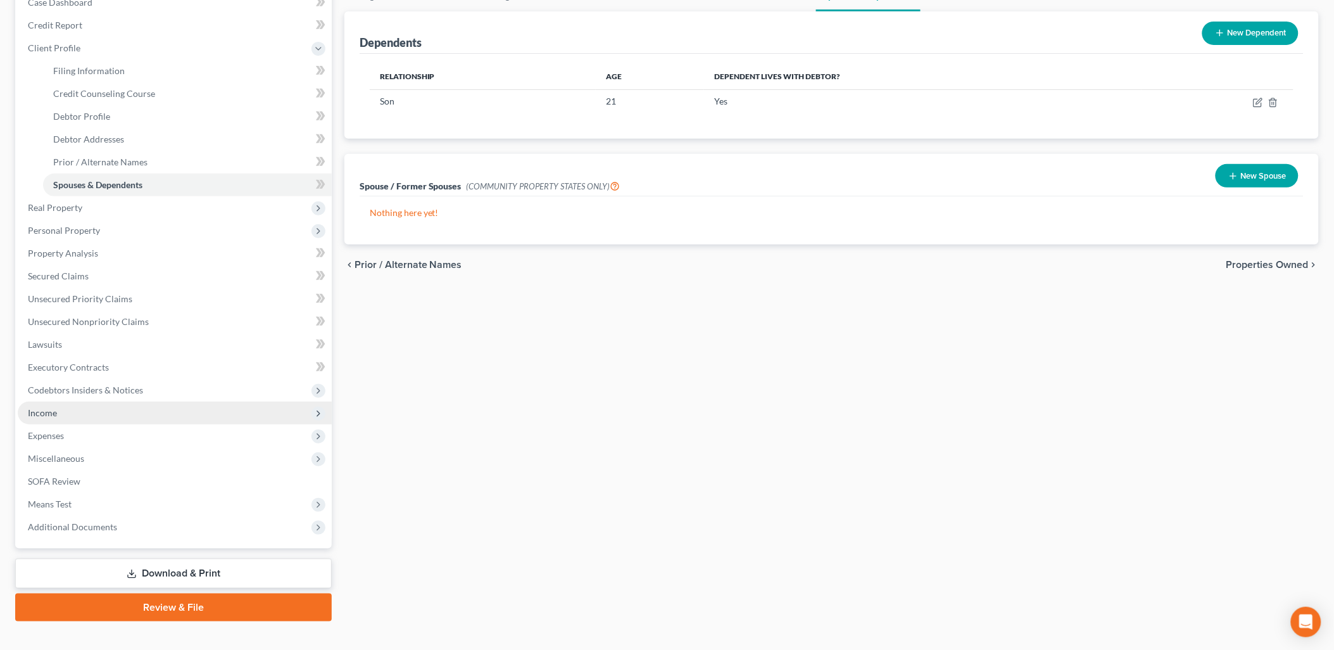
click at [47, 408] on span "Income" at bounding box center [42, 412] width 29 height 11
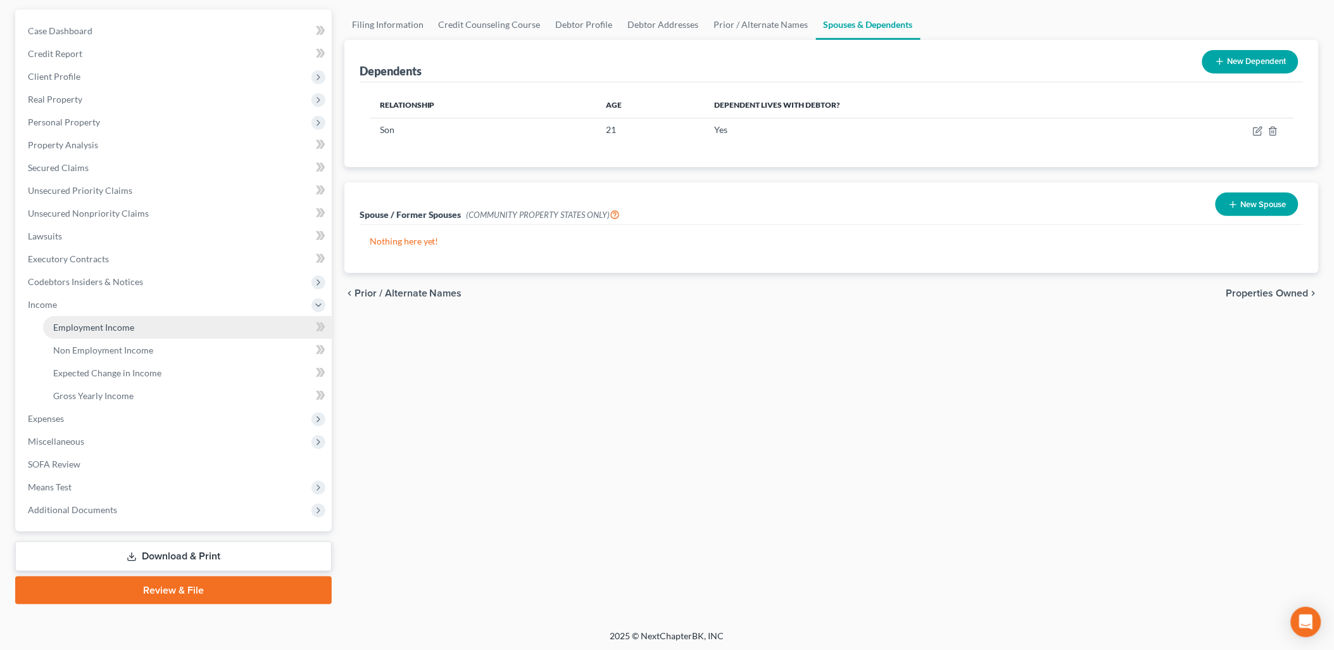
click at [95, 323] on span "Employment Income" at bounding box center [93, 327] width 81 height 11
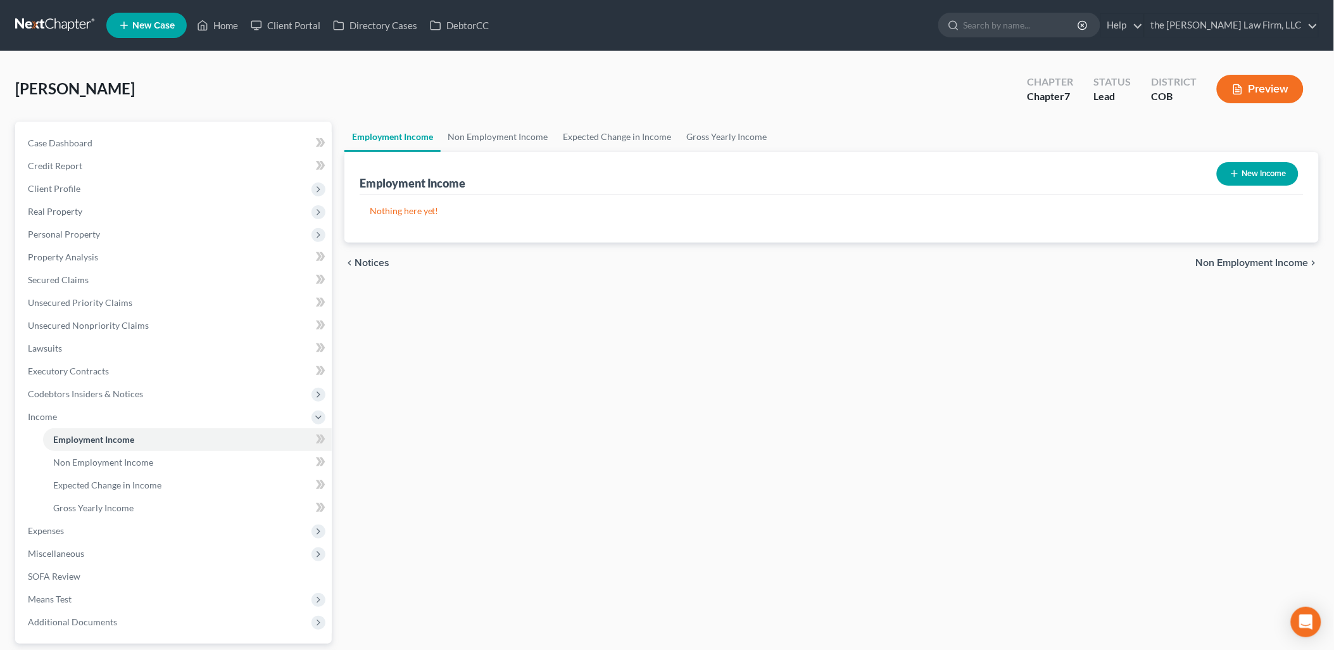
click at [1239, 166] on button "New Income" at bounding box center [1258, 173] width 82 height 23
select select "0"
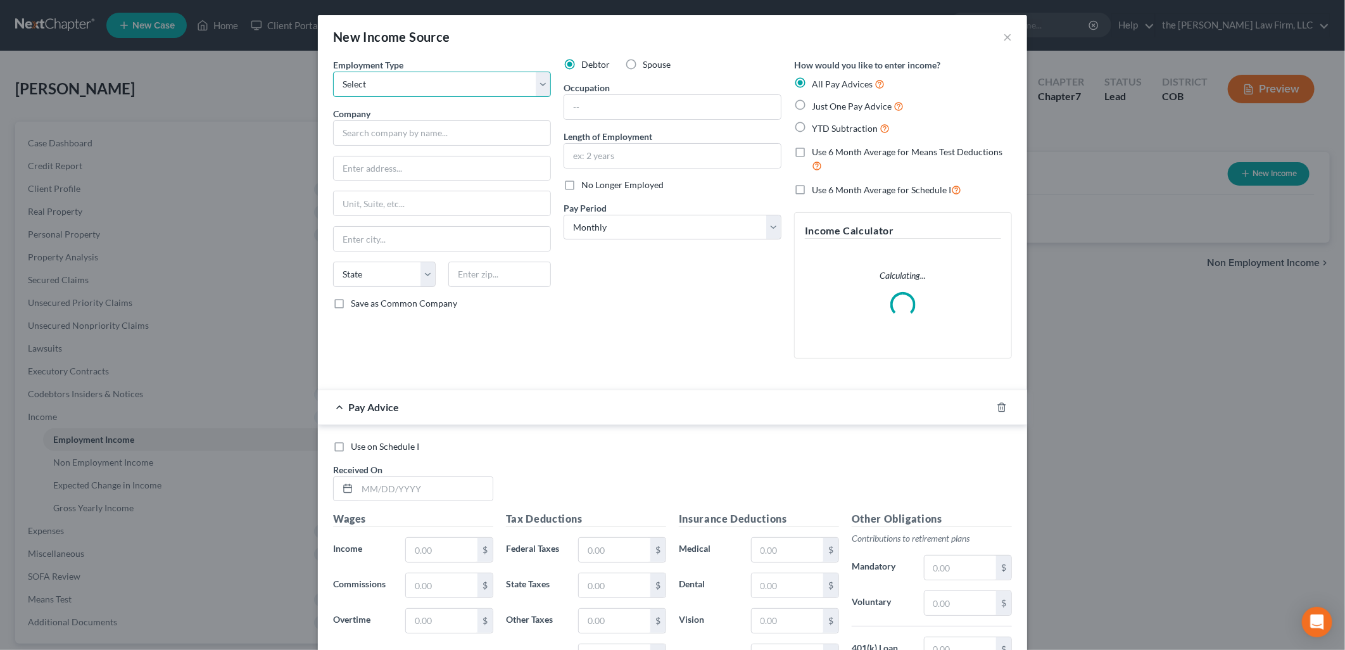
drag, startPoint x: 376, startPoint y: 77, endPoint x: 382, endPoint y: 96, distance: 20.0
click at [376, 77] on select "Select Full or [DEMOGRAPHIC_DATA] Employment Self Employment" at bounding box center [442, 84] width 218 height 25
select select "0"
click at [333, 72] on select "Select Full or [DEMOGRAPHIC_DATA] Employment Self Employment" at bounding box center [442, 84] width 218 height 25
click at [389, 122] on input "text" at bounding box center [442, 132] width 218 height 25
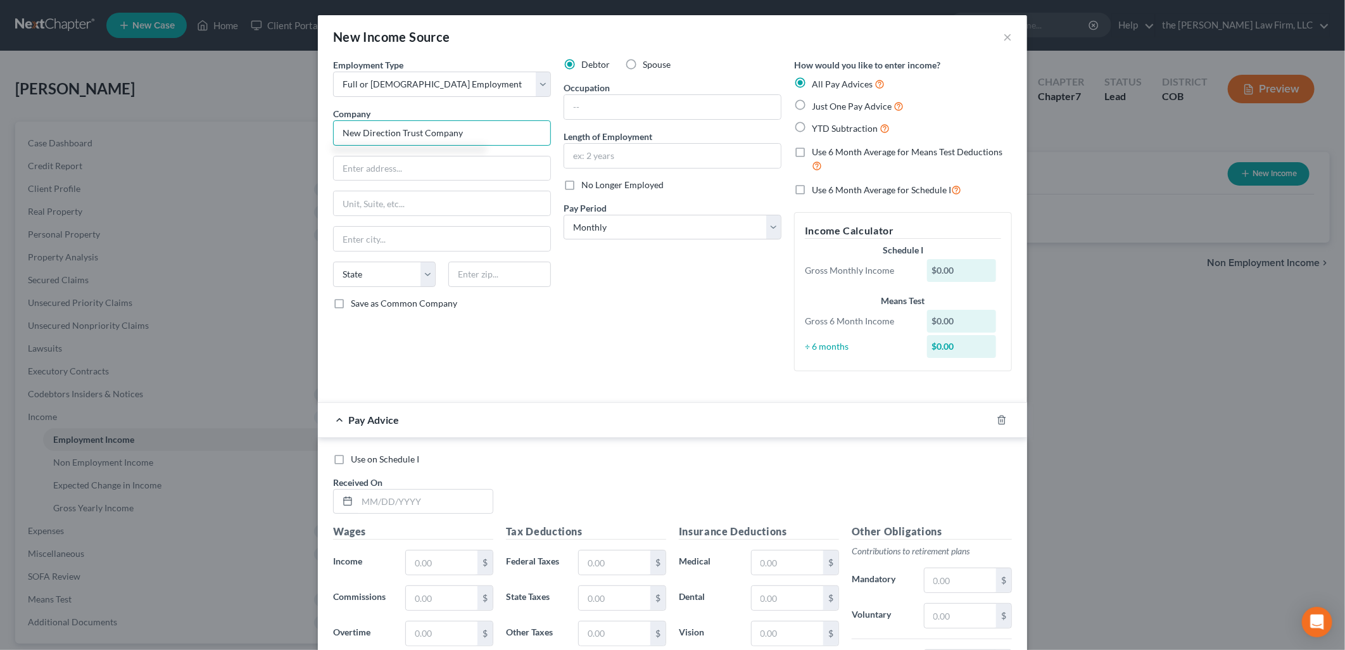
type input "New Direction Trust Company"
type input "[STREET_ADDRESS]"
type input "[GEOGRAPHIC_DATA]"
drag, startPoint x: 704, startPoint y: 303, endPoint x: 659, endPoint y: 302, distance: 45.0
click at [704, 303] on div "Debtor Spouse Occupation Length of Employment No Longer Employed Pay Period * S…" at bounding box center [672, 219] width 230 height 323
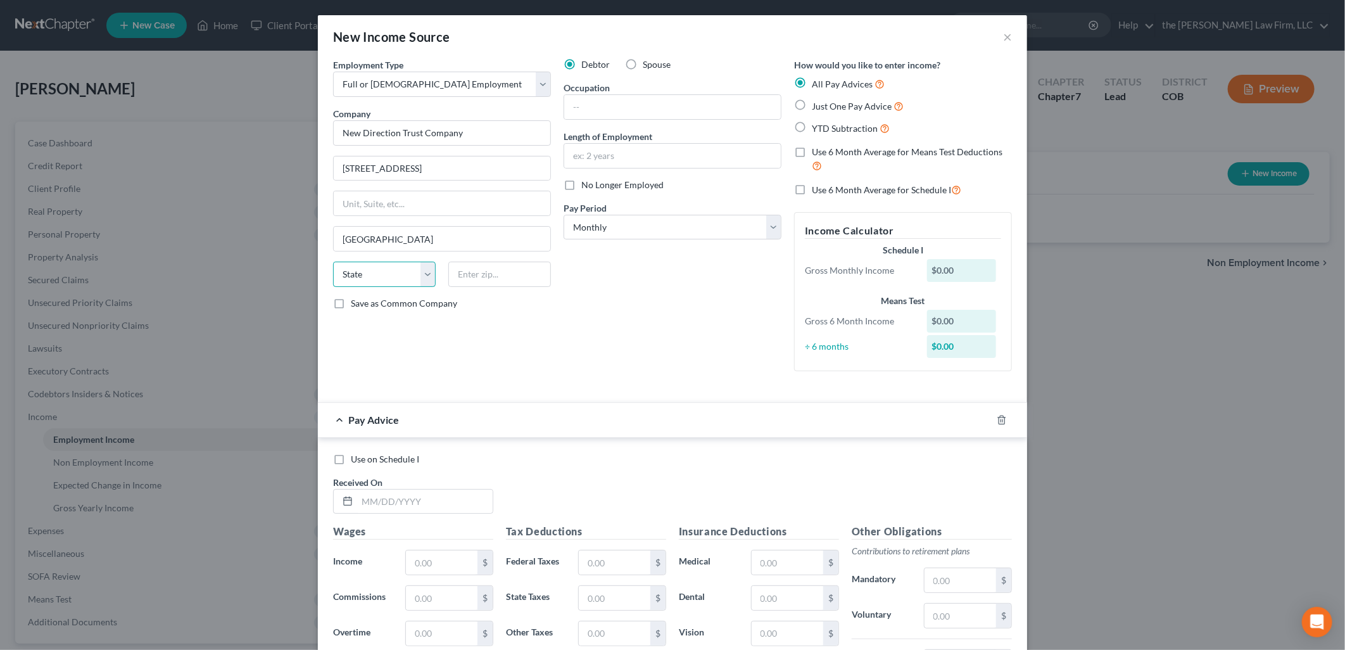
click at [400, 276] on select "State [US_STATE] AK AR AZ CA CO CT DE DC [GEOGRAPHIC_DATA] [GEOGRAPHIC_DATA] GU…" at bounding box center [384, 274] width 103 height 25
select select "5"
click at [333, 262] on select "State [US_STATE] AK AR AZ CA CO CT DE DC [GEOGRAPHIC_DATA] [GEOGRAPHIC_DATA] GU…" at bounding box center [384, 274] width 103 height 25
click at [467, 279] on input "text" at bounding box center [499, 274] width 103 height 25
type input "80027"
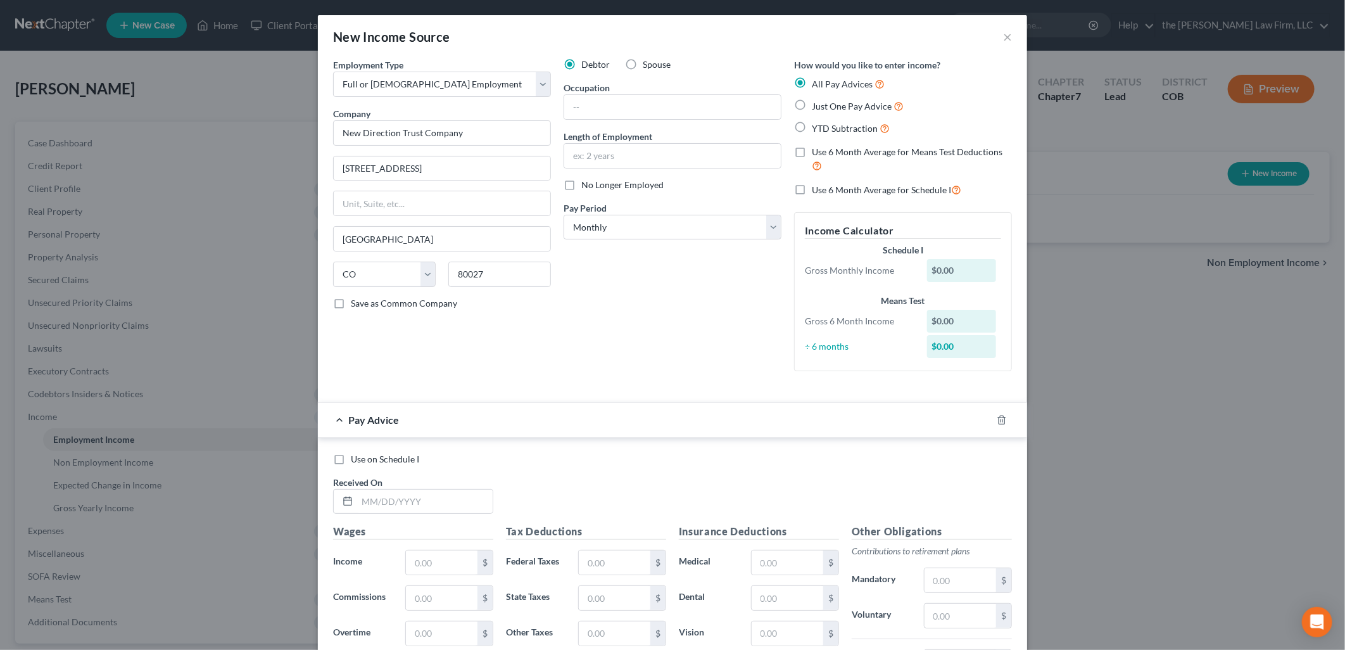
drag, startPoint x: 610, startPoint y: 275, endPoint x: 609, endPoint y: 258, distance: 17.1
click at [610, 275] on div "Debtor Spouse Occupation Length of Employment No Longer Employed Pay Period * S…" at bounding box center [672, 219] width 230 height 323
click at [641, 104] on input "text" at bounding box center [672, 107] width 217 height 24
type input "Analyst"
click at [675, 144] on input "text" at bounding box center [672, 156] width 217 height 24
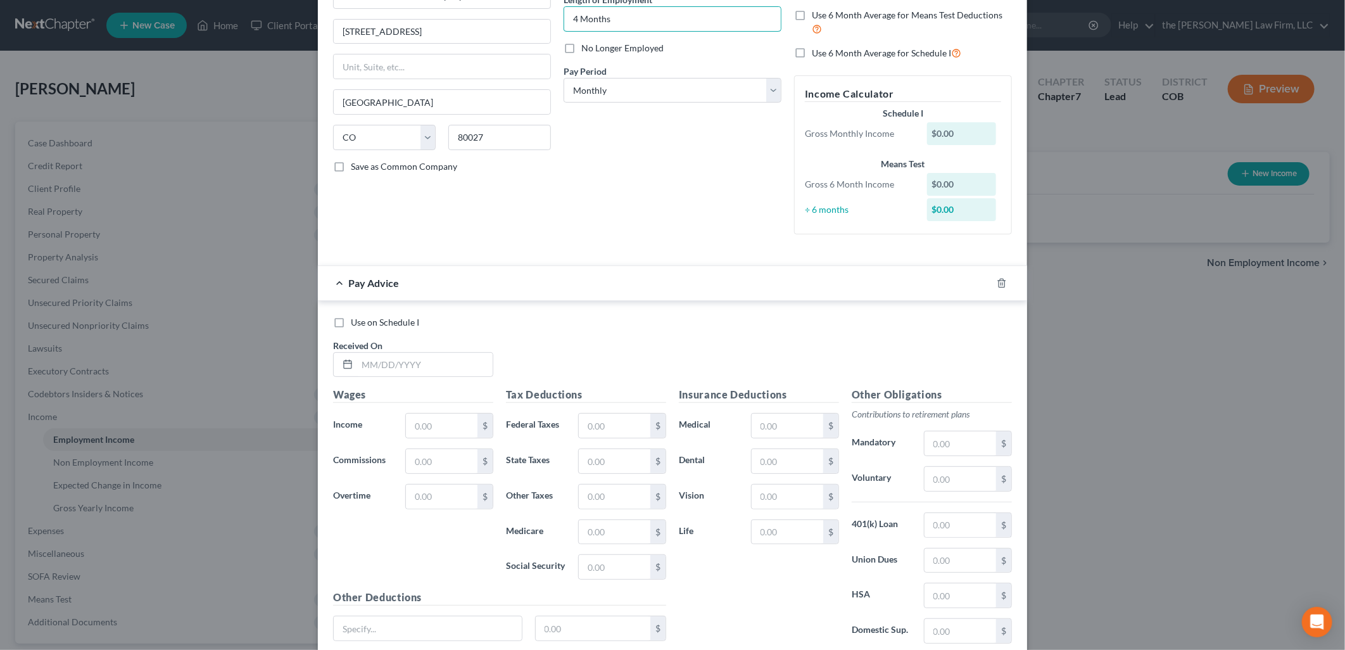
scroll to position [141, 0]
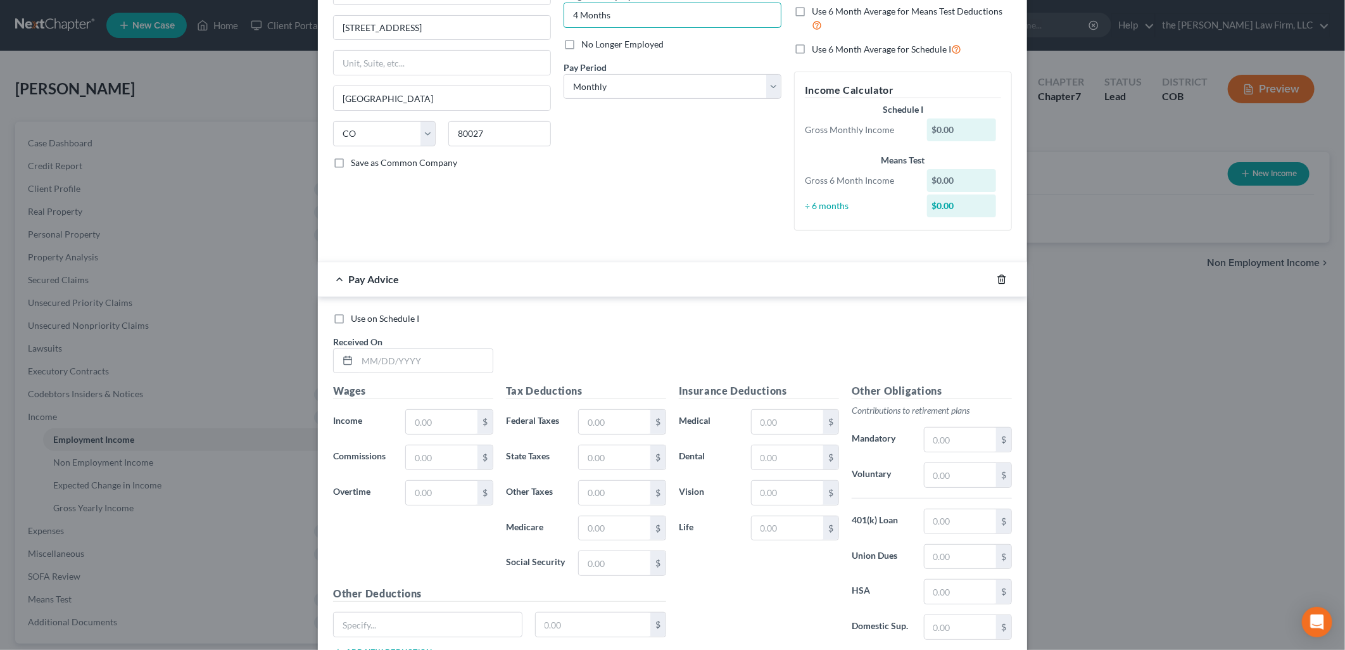
type input "4 Months"
click at [997, 280] on icon "button" at bounding box center [1002, 279] width 10 height 10
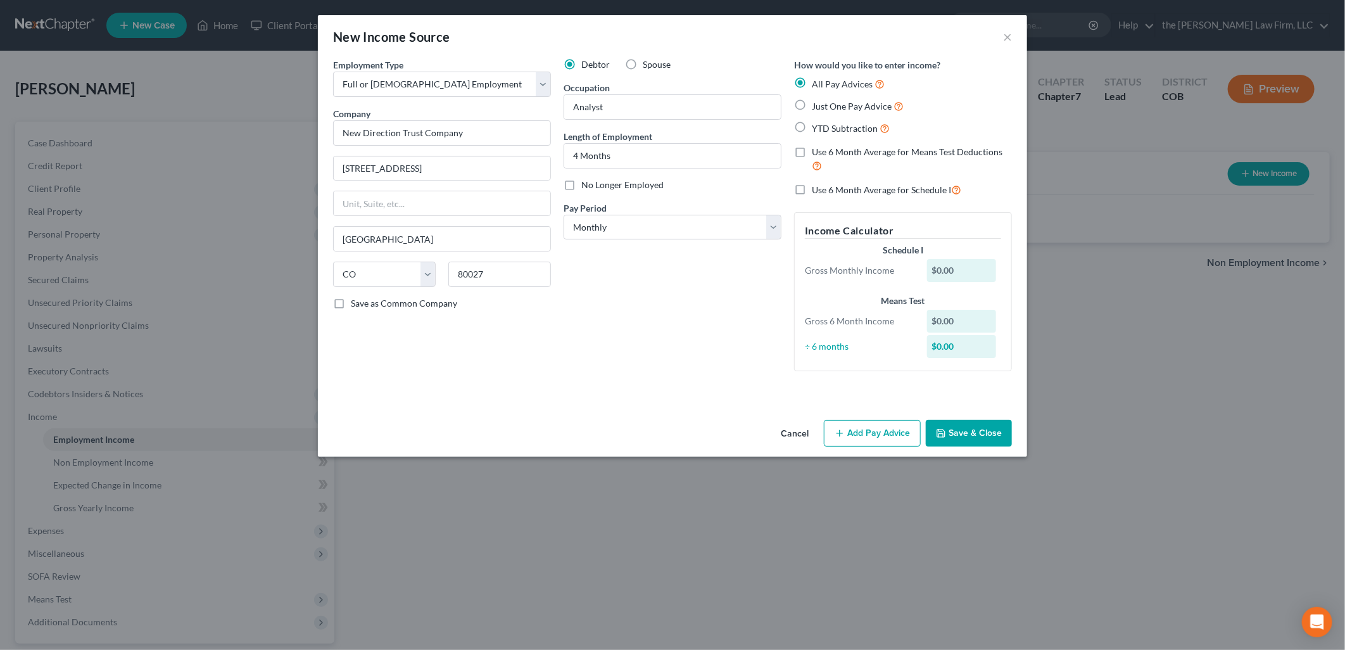
click at [969, 423] on button "Save & Close" at bounding box center [969, 433] width 86 height 27
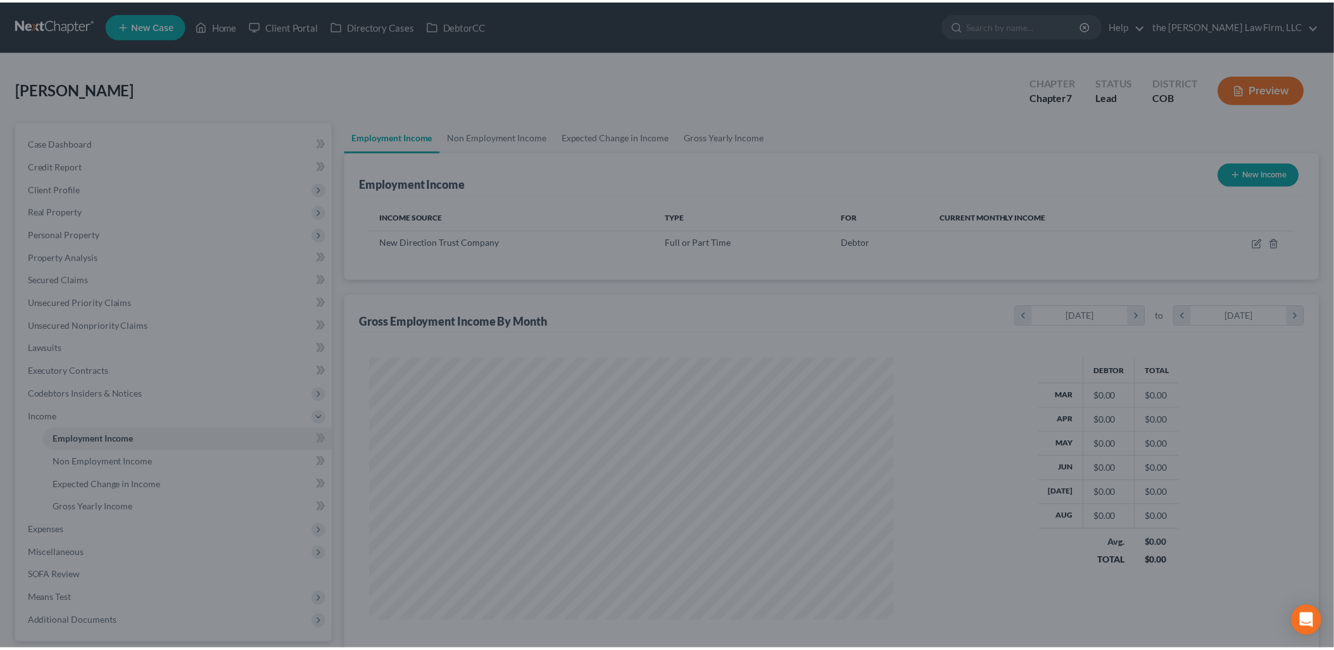
scroll to position [632951, 632661]
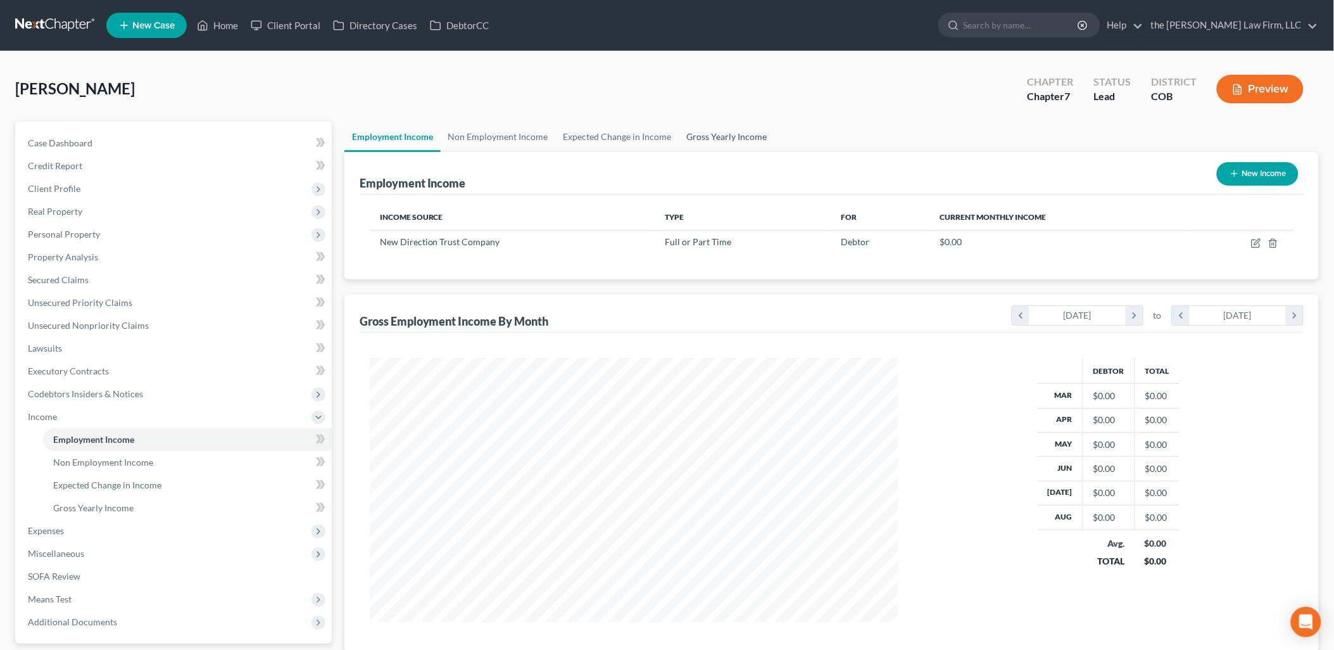
click at [748, 132] on link "Gross Yearly Income" at bounding box center [727, 137] width 96 height 30
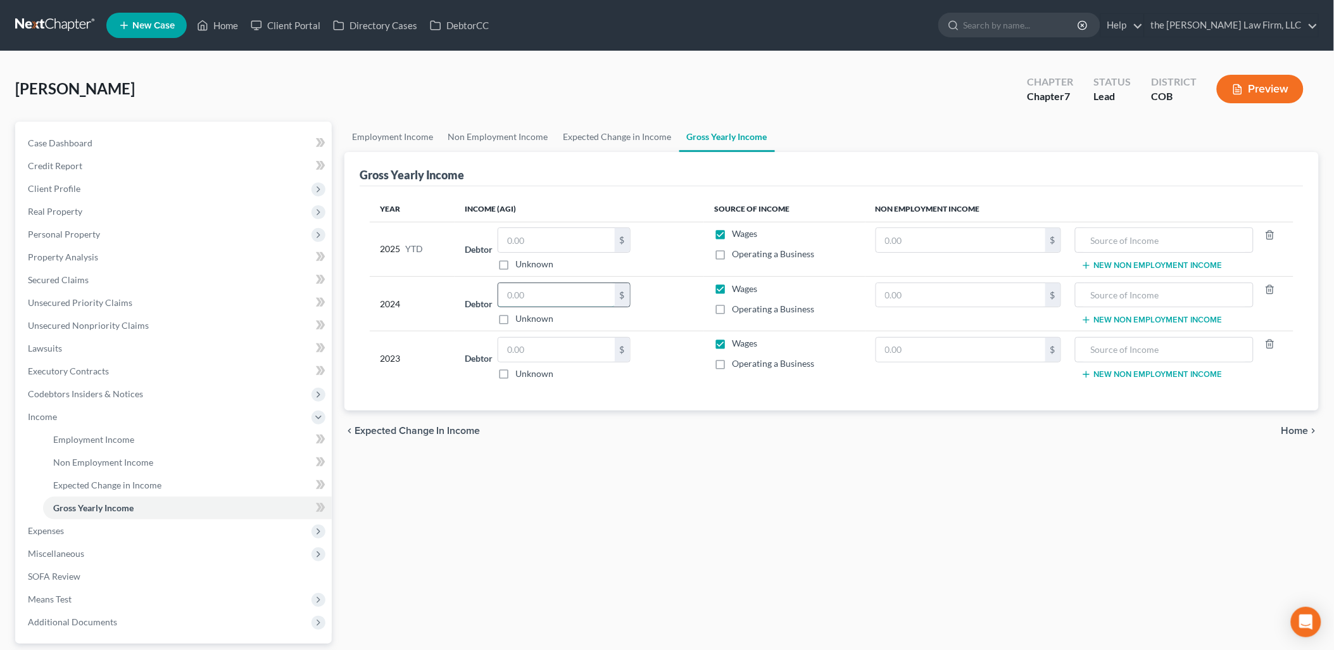
click at [548, 298] on input "text" at bounding box center [556, 295] width 117 height 24
type input "34,000"
click at [543, 339] on input "text" at bounding box center [556, 350] width 117 height 24
type input "70,000"
click at [413, 136] on link "Employment Income" at bounding box center [392, 137] width 96 height 30
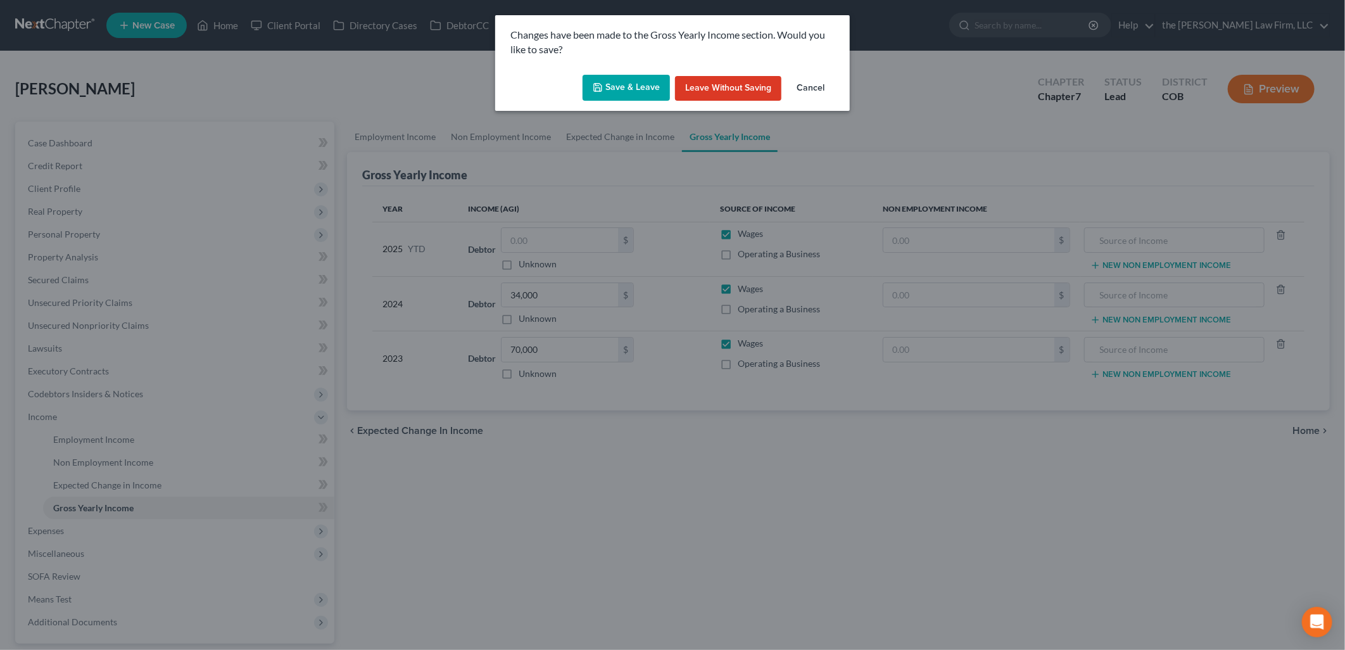
click at [624, 86] on button "Save & Leave" at bounding box center [626, 88] width 87 height 27
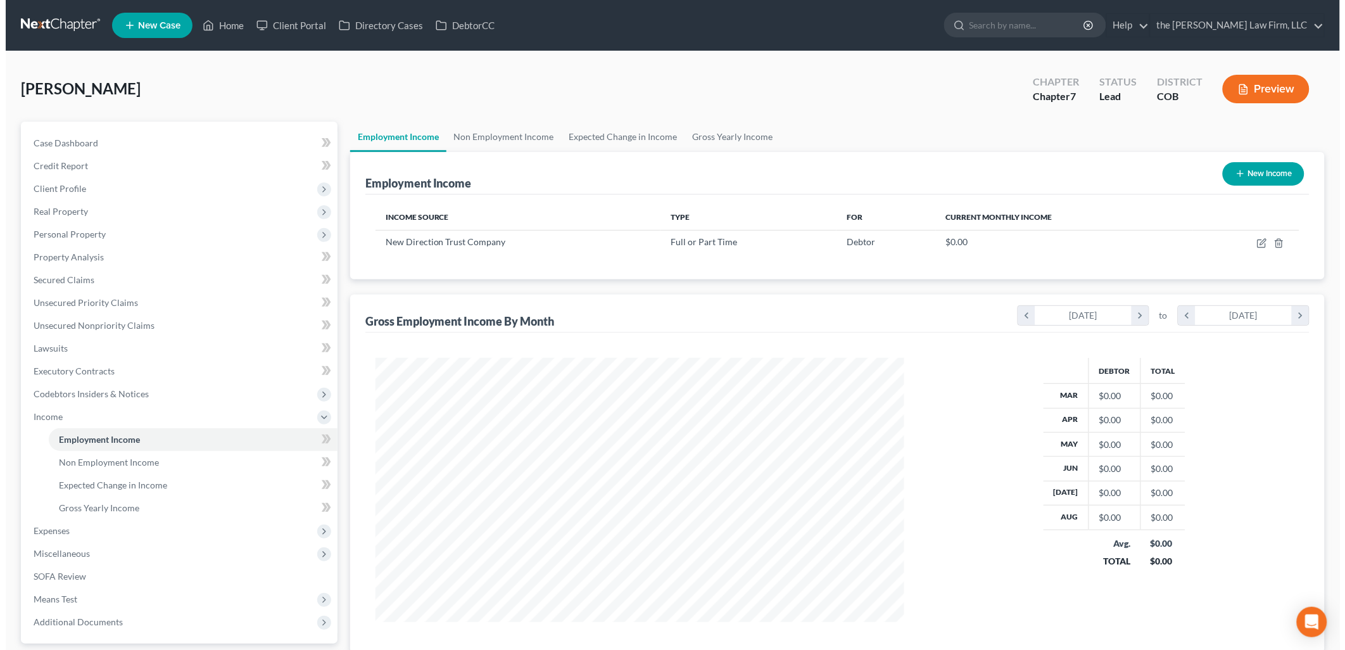
scroll to position [264, 554]
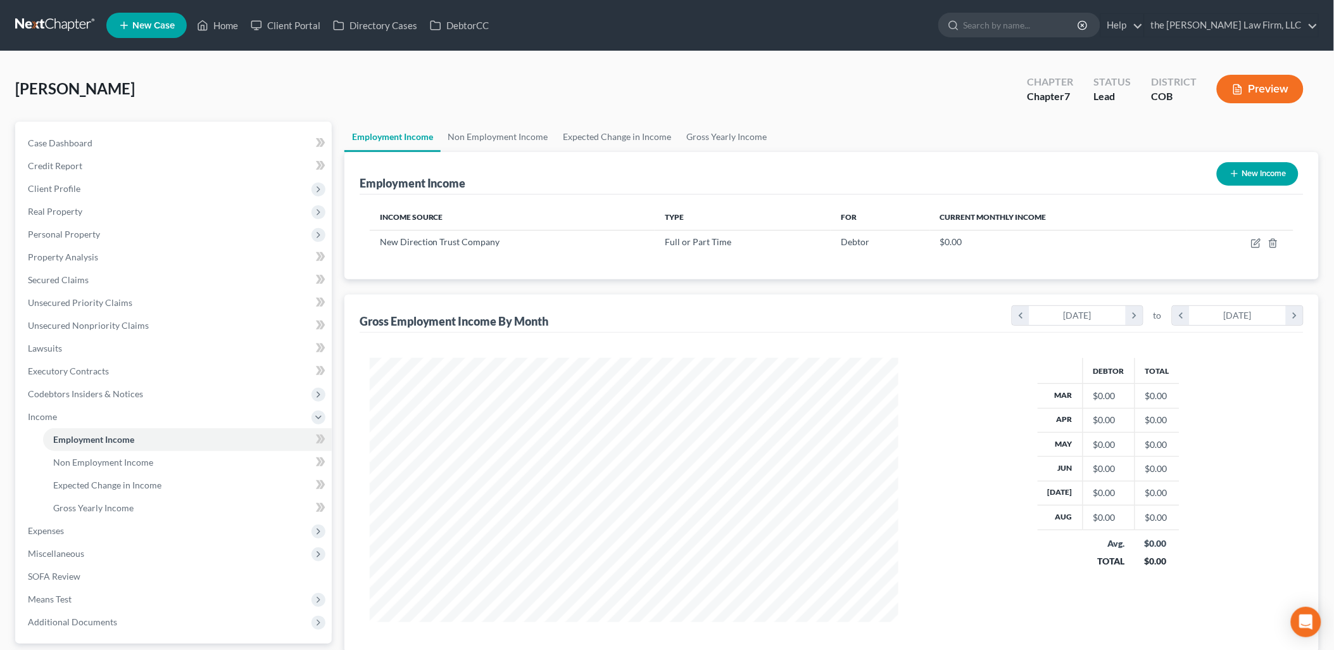
click at [1256, 179] on button "New Income" at bounding box center [1258, 173] width 82 height 23
select select "0"
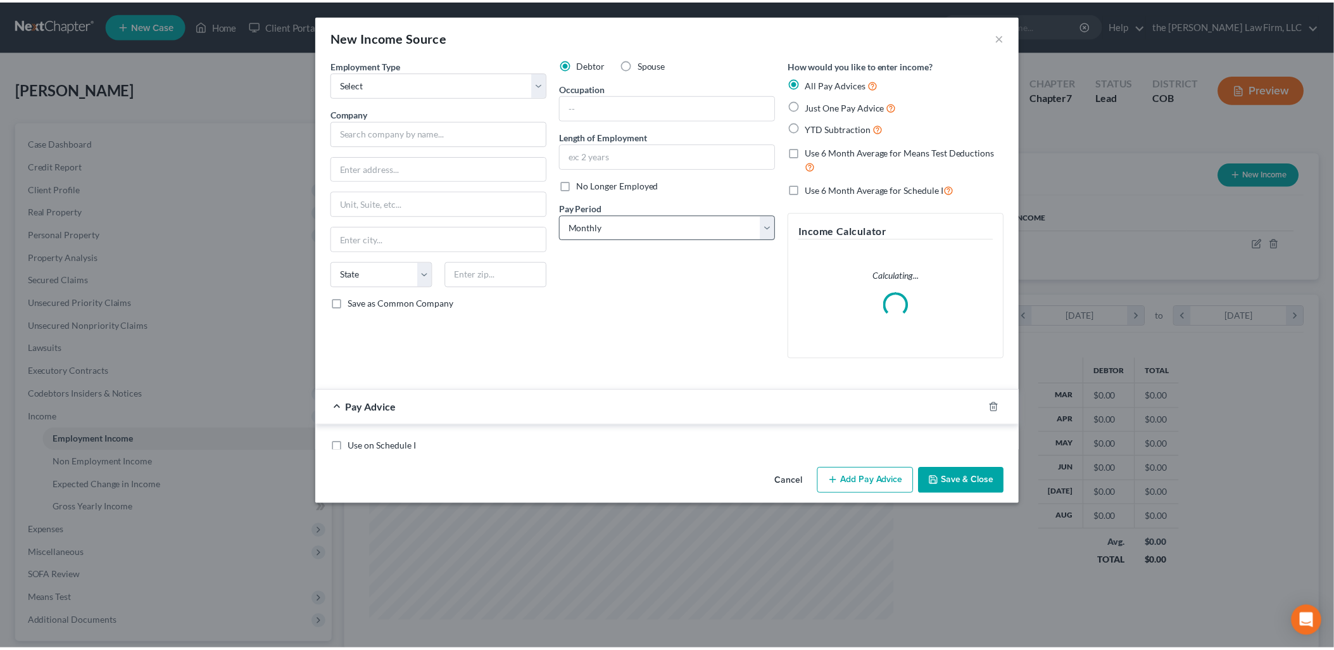
scroll to position [267, 558]
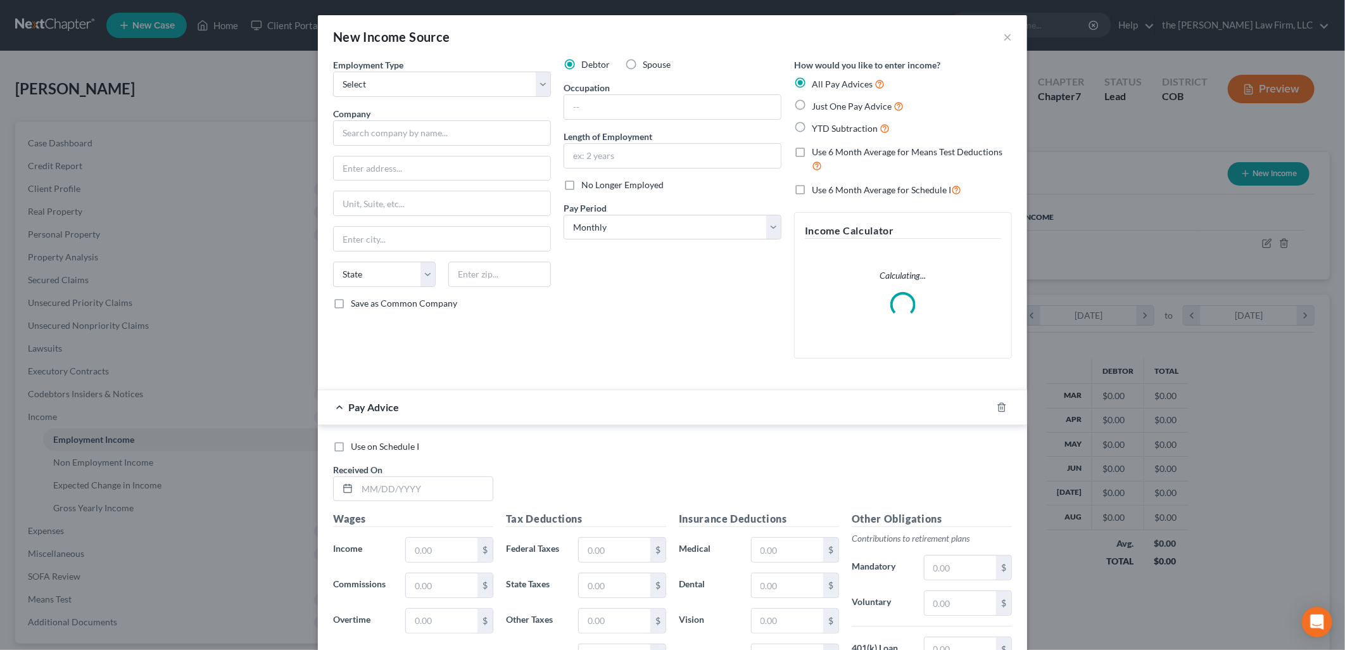
click at [643, 65] on label "Spouse" at bounding box center [657, 64] width 28 height 13
click at [648, 65] on input "Spouse" at bounding box center [652, 62] width 8 height 8
radio input "true"
click at [476, 83] on select "Select Full or [DEMOGRAPHIC_DATA] Employment Self Employment" at bounding box center [442, 84] width 218 height 25
select select "0"
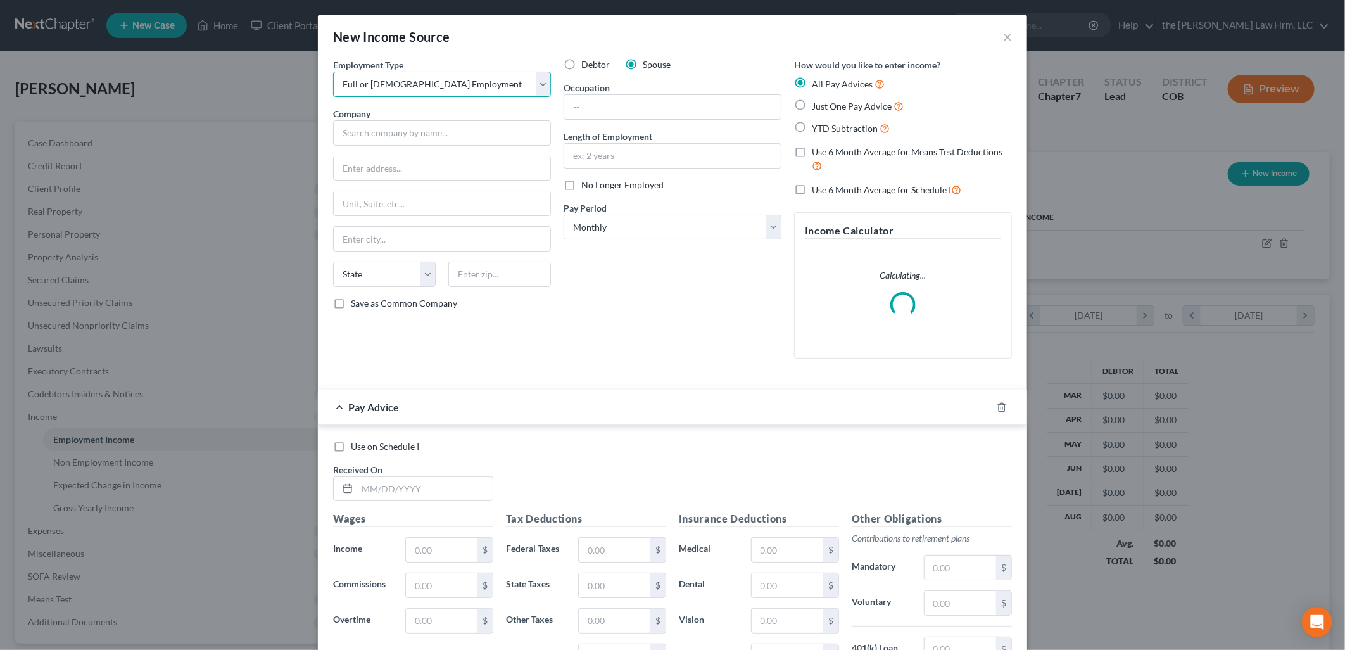
click at [333, 72] on select "Select Full or [DEMOGRAPHIC_DATA] Employment Self Employment" at bounding box center [442, 84] width 218 height 25
click at [415, 132] on input "text" at bounding box center [442, 132] width 218 height 25
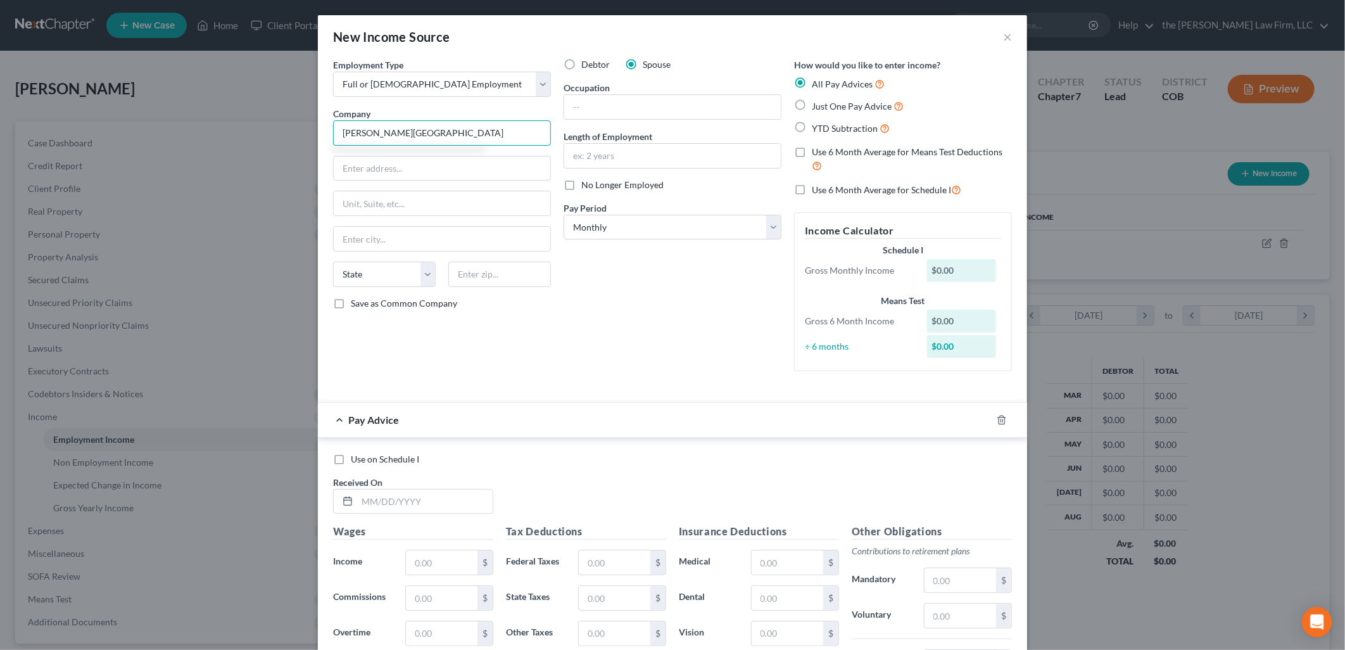
type input "[PERSON_NAME][GEOGRAPHIC_DATA]"
type input "[STREET_ADDRESS]"
type input "80228"
type input "[GEOGRAPHIC_DATA]"
select select "5"
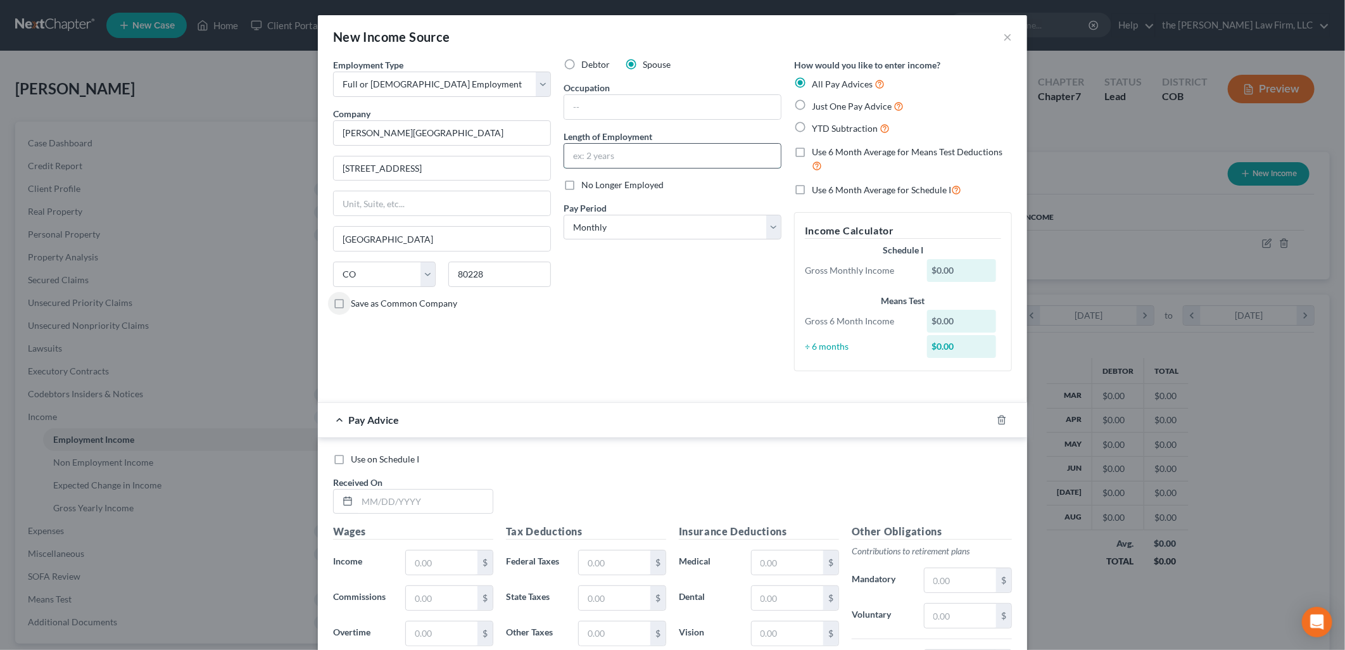
click at [608, 163] on input "text" at bounding box center [672, 156] width 217 height 24
type input "3 Months"
drag, startPoint x: 622, startPoint y: 292, endPoint x: 629, endPoint y: 283, distance: 11.3
click at [622, 292] on div "Debtor Spouse Occupation Length of Employment 3 Months No Longer Employed Pay P…" at bounding box center [672, 219] width 230 height 323
drag, startPoint x: 645, startPoint y: 224, endPoint x: 645, endPoint y: 239, distance: 15.8
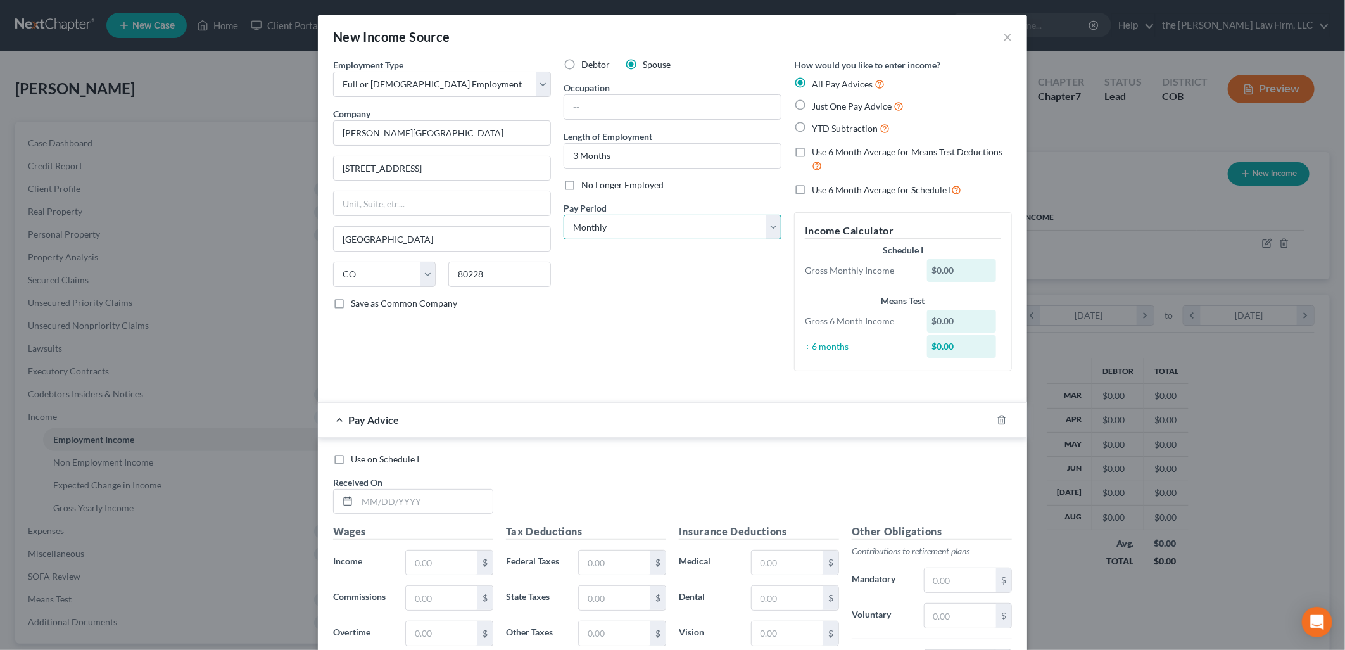
click at [646, 224] on select "Select Monthly Twice Monthly Every Other Week Weekly" at bounding box center [673, 227] width 218 height 25
click at [564, 215] on select "Select Monthly Twice Monthly Every Other Week Weekly" at bounding box center [673, 227] width 218 height 25
drag, startPoint x: 678, startPoint y: 229, endPoint x: 675, endPoint y: 241, distance: 12.3
click at [678, 229] on select "Select Monthly Twice Monthly Every Other Week Weekly" at bounding box center [673, 227] width 218 height 25
select select "2"
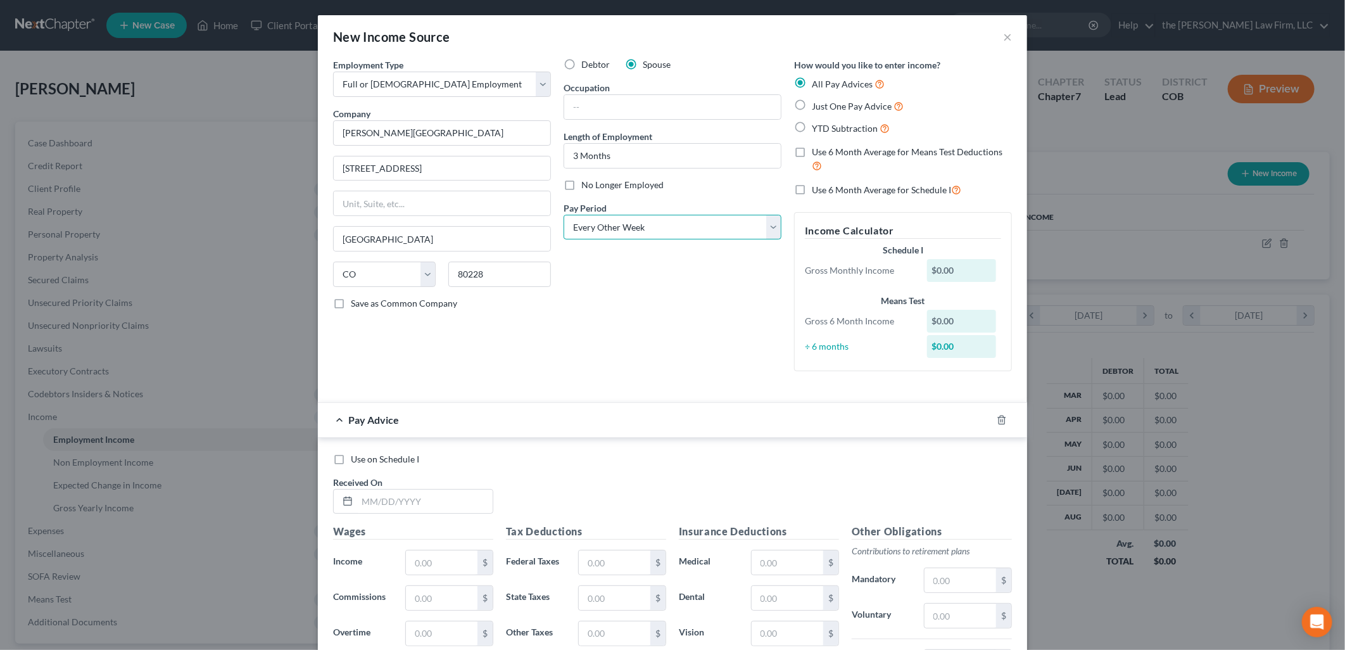
click at [564, 215] on select "Select Monthly Twice Monthly Every Other Week Weekly" at bounding box center [673, 227] width 218 height 25
click at [999, 416] on icon "button" at bounding box center [1002, 419] width 6 height 8
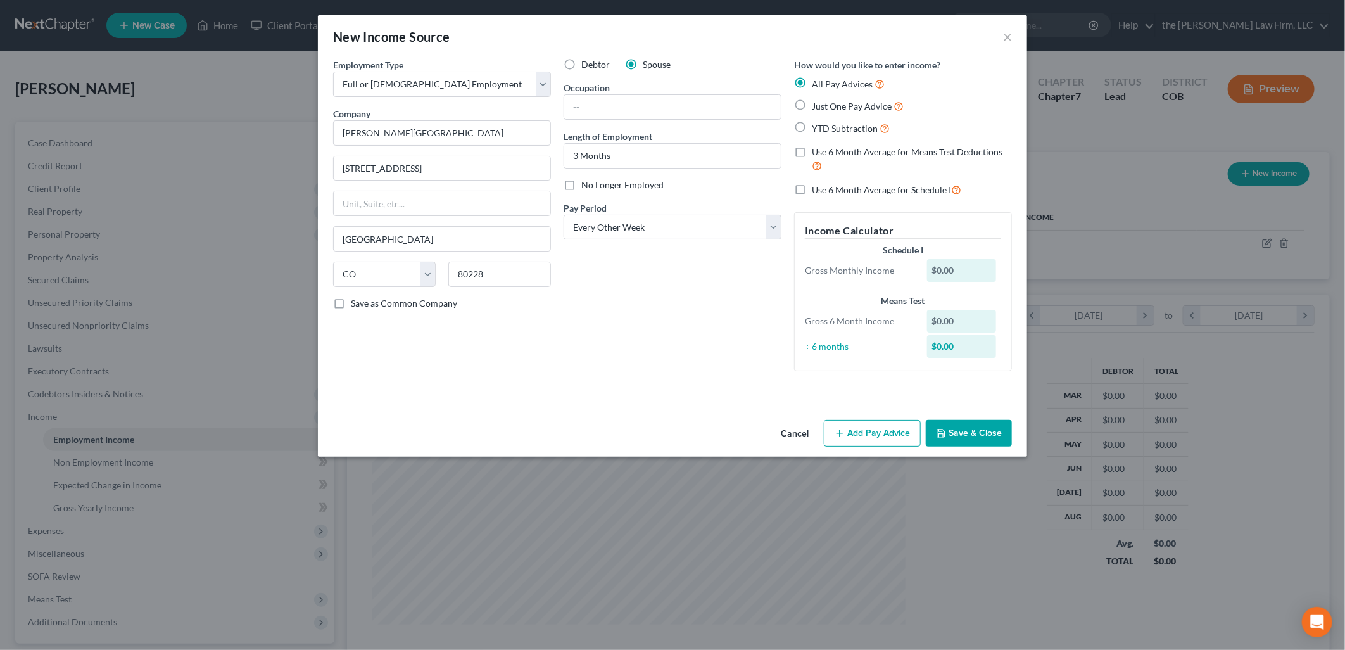
click at [968, 426] on button "Save & Close" at bounding box center [969, 433] width 86 height 27
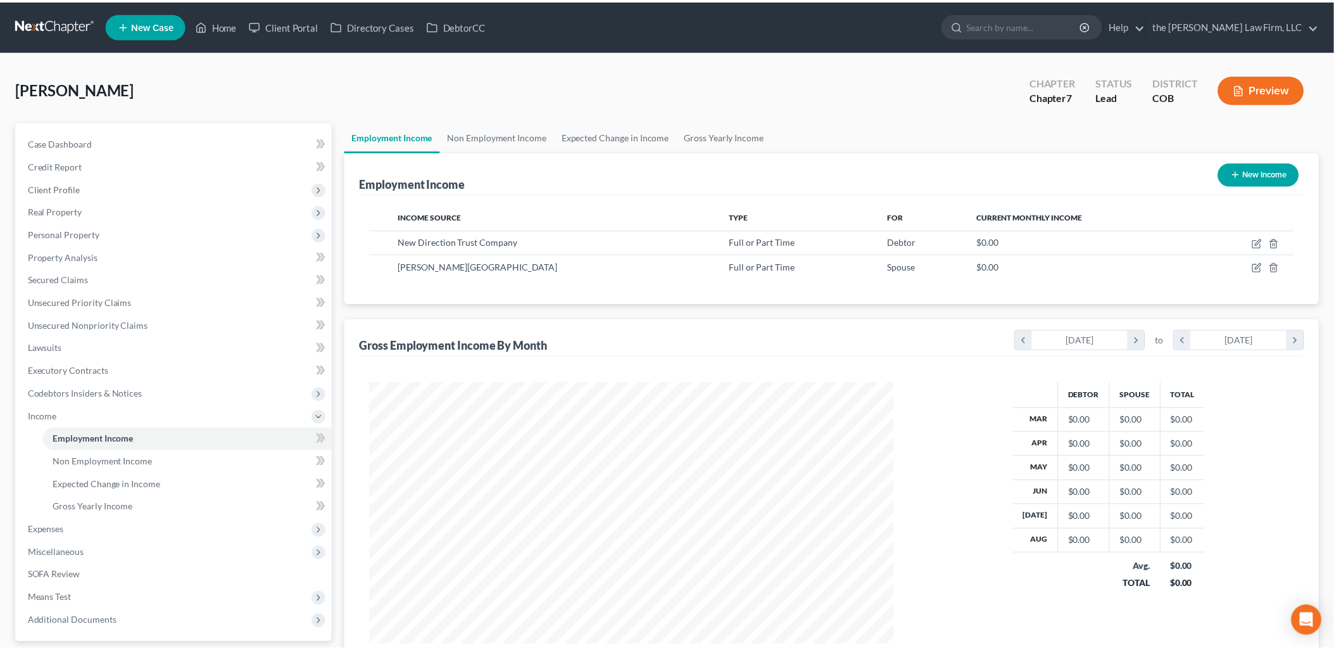
scroll to position [632951, 632661]
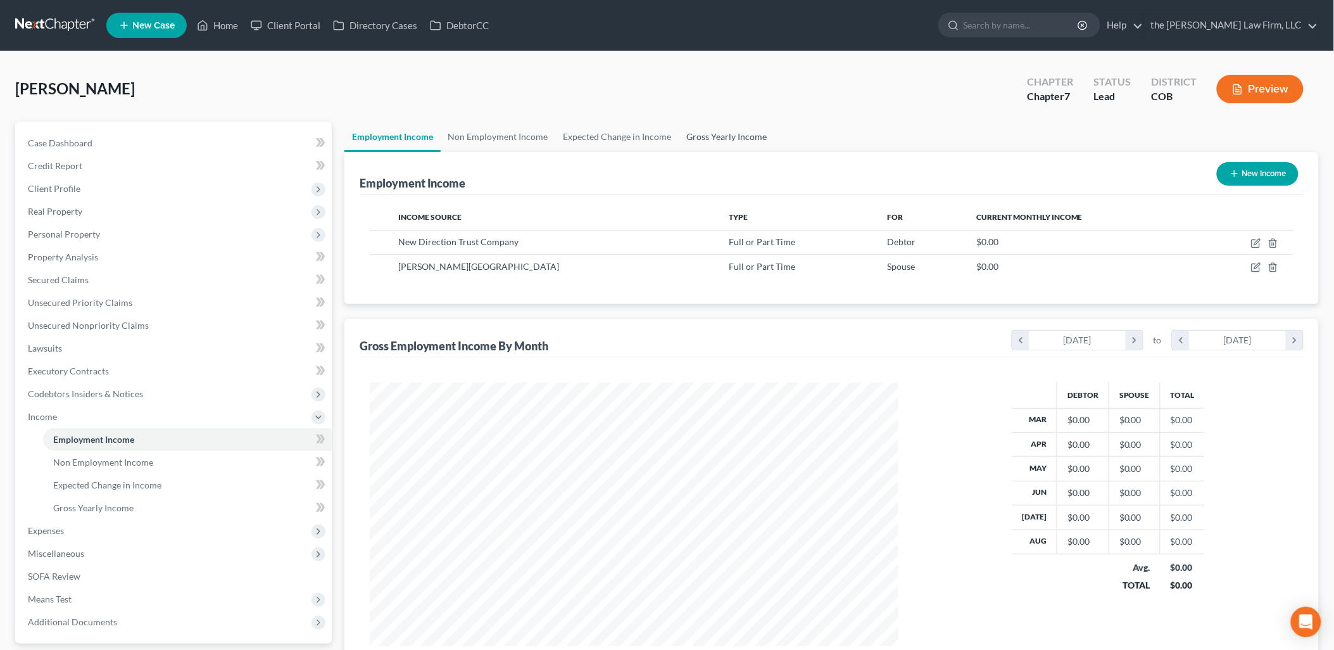
click at [714, 134] on link "Gross Yearly Income" at bounding box center [727, 137] width 96 height 30
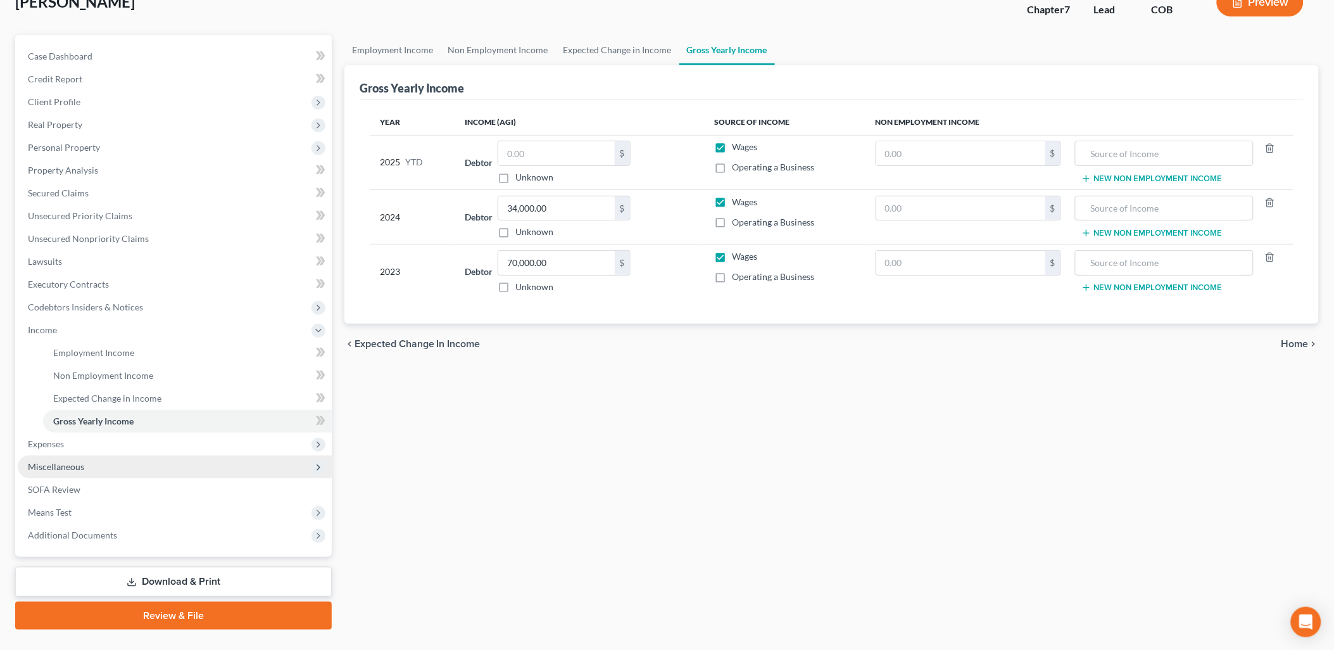
scroll to position [112, 0]
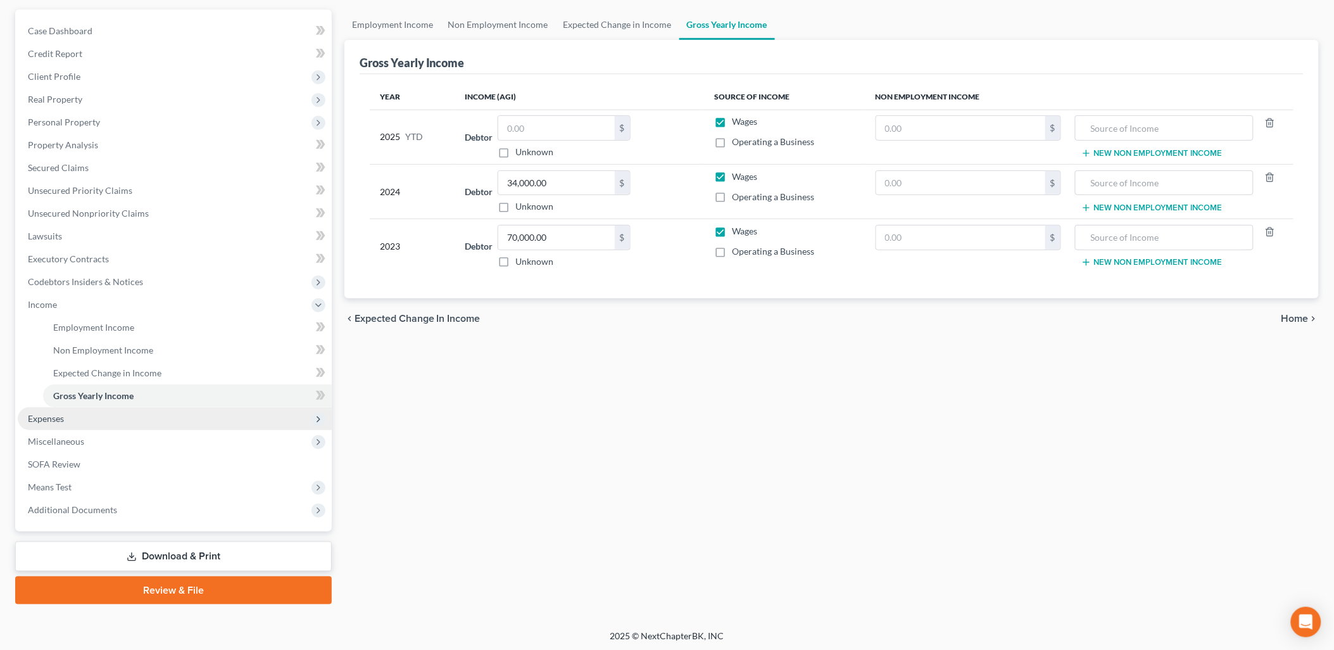
click at [76, 420] on span "Expenses" at bounding box center [175, 418] width 314 height 23
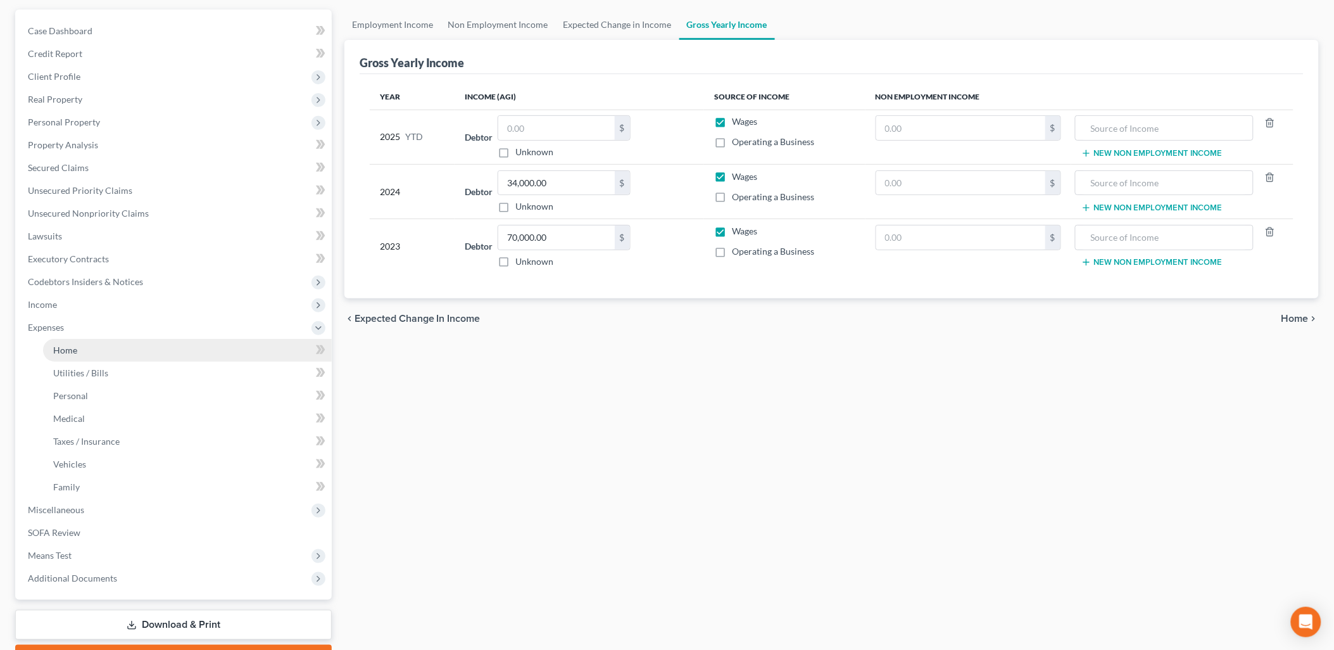
click at [163, 348] on link "Home" at bounding box center [187, 350] width 289 height 23
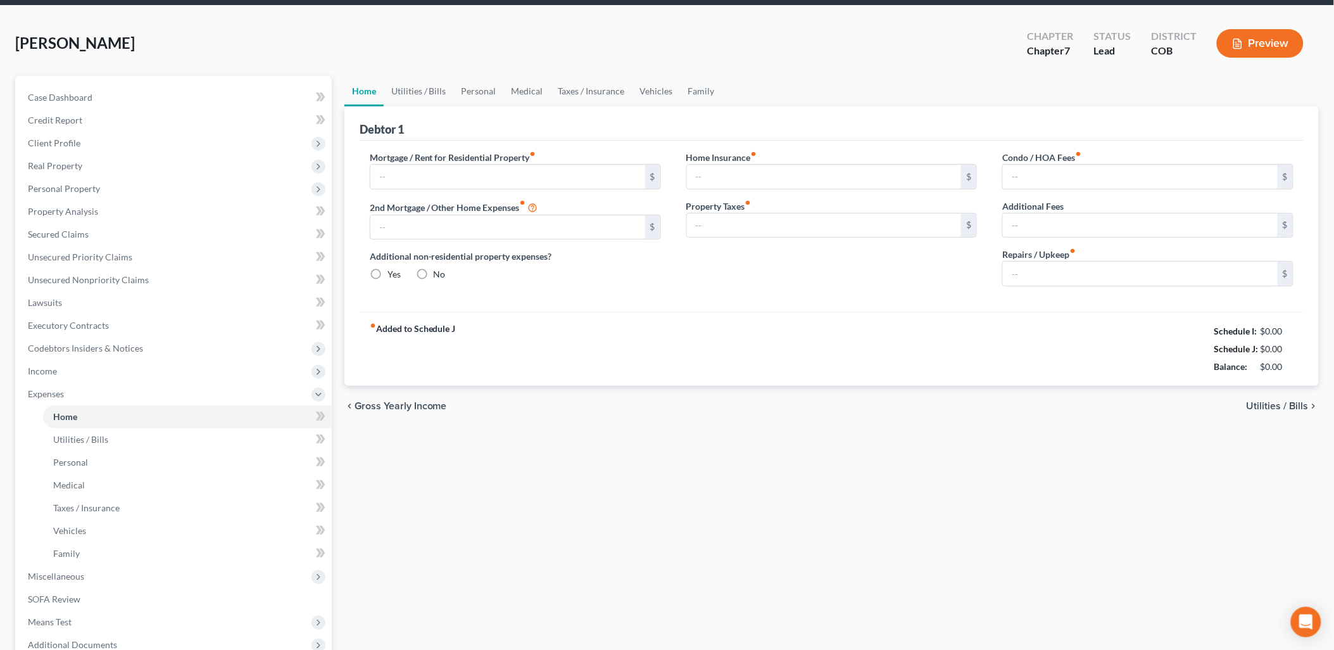
type input "0.00"
radio input "true"
type input "0.00"
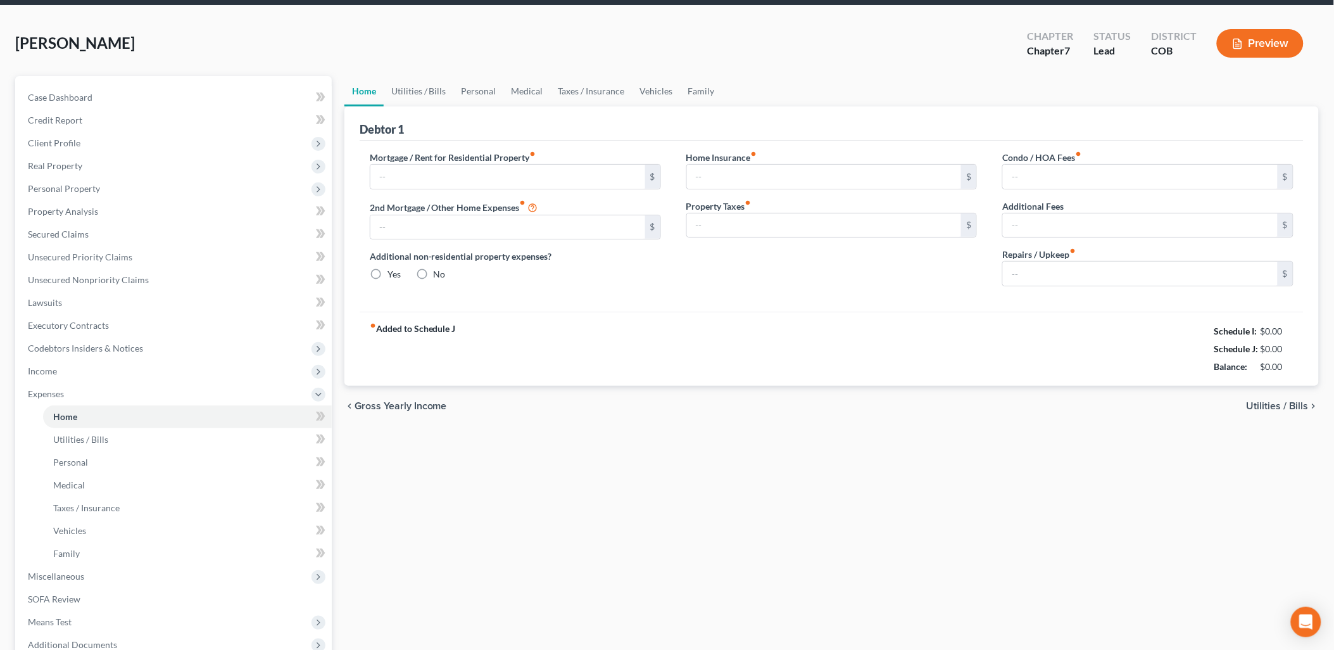
type input "0.00"
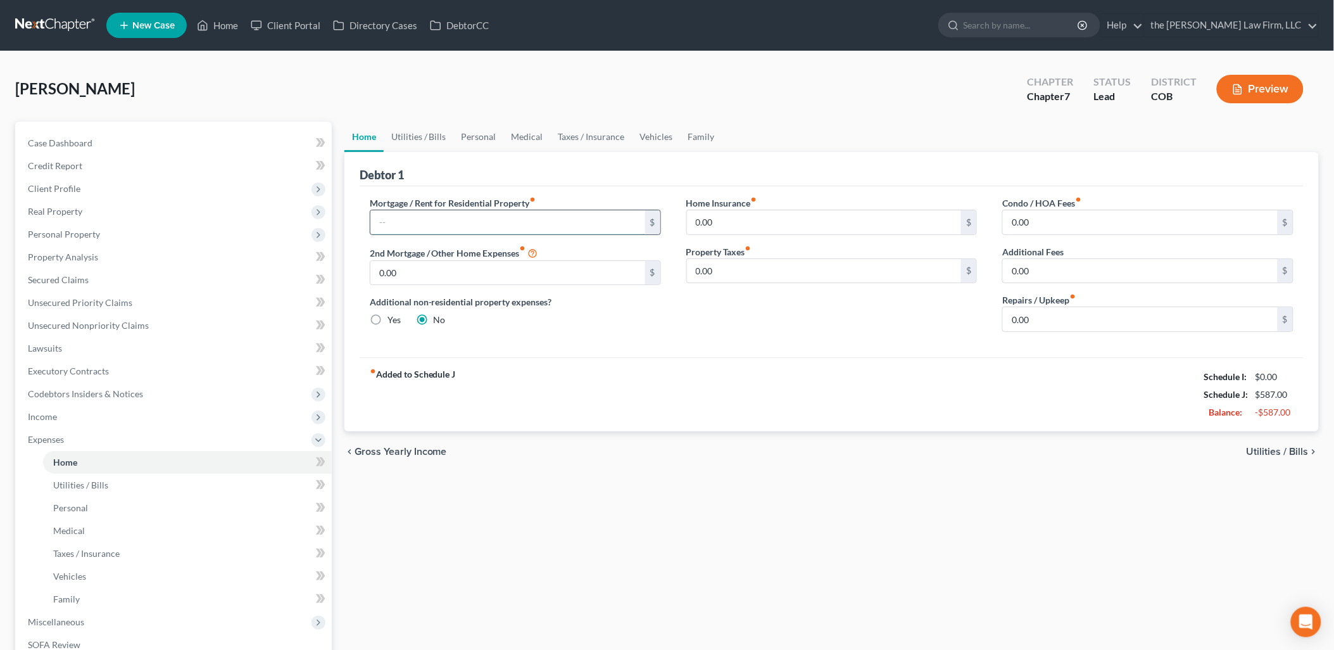
click at [412, 224] on input "text" at bounding box center [507, 222] width 275 height 24
type input "2,000"
click at [427, 134] on link "Utilities / Bills" at bounding box center [419, 137] width 70 height 30
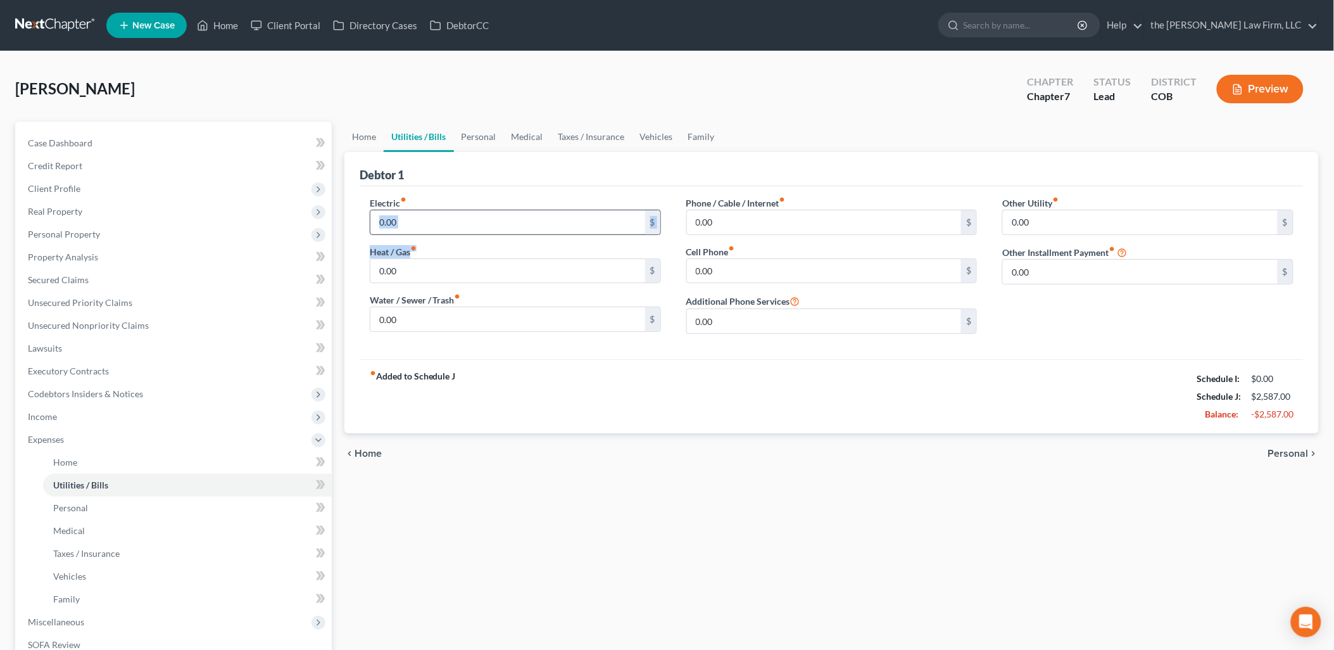
drag, startPoint x: 431, startPoint y: 236, endPoint x: 374, endPoint y: 216, distance: 59.7
click at [370, 217] on div "Electric fiber_manual_record 0.00 $ Heat / Gas fiber_manual_record 0.00 $ Water…" at bounding box center [515, 270] width 317 height 148
click at [422, 222] on input "0.00" at bounding box center [507, 222] width 275 height 24
type input "250"
type input "150"
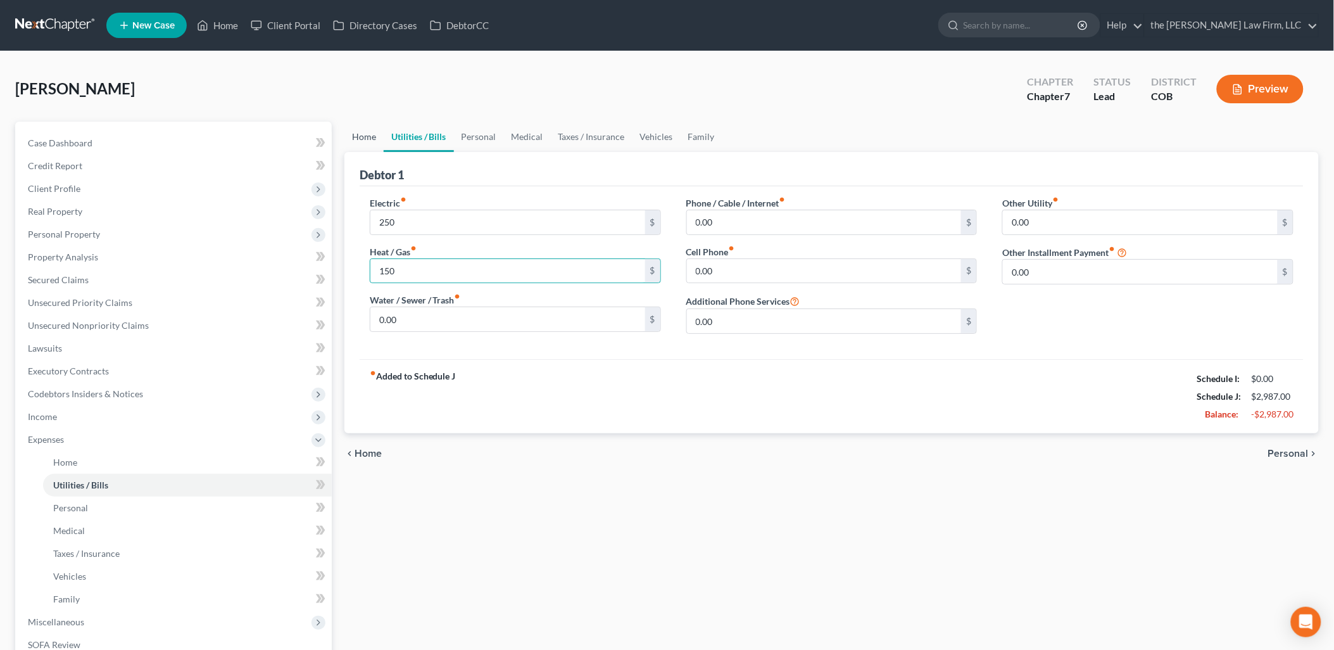
click at [369, 136] on link "Home" at bounding box center [363, 137] width 39 height 30
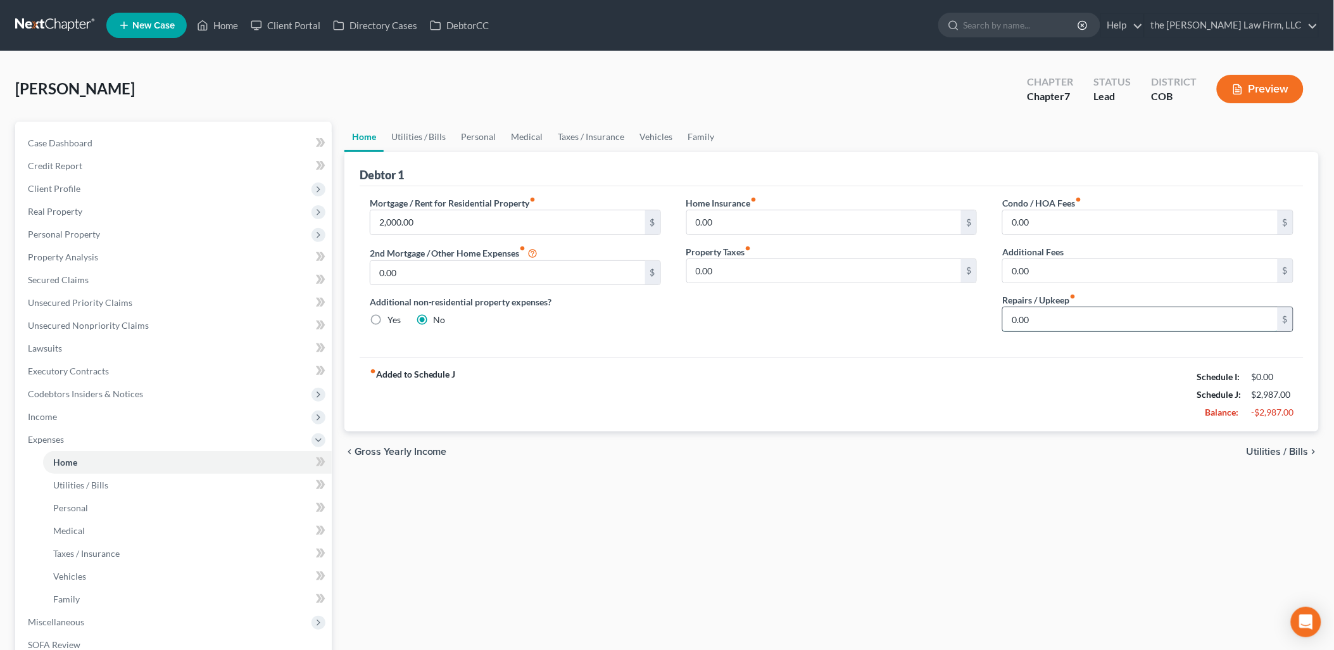
click at [1048, 312] on input "0.00" at bounding box center [1140, 319] width 275 height 24
type input "100"
click at [433, 133] on link "Utilities / Bills" at bounding box center [419, 137] width 70 height 30
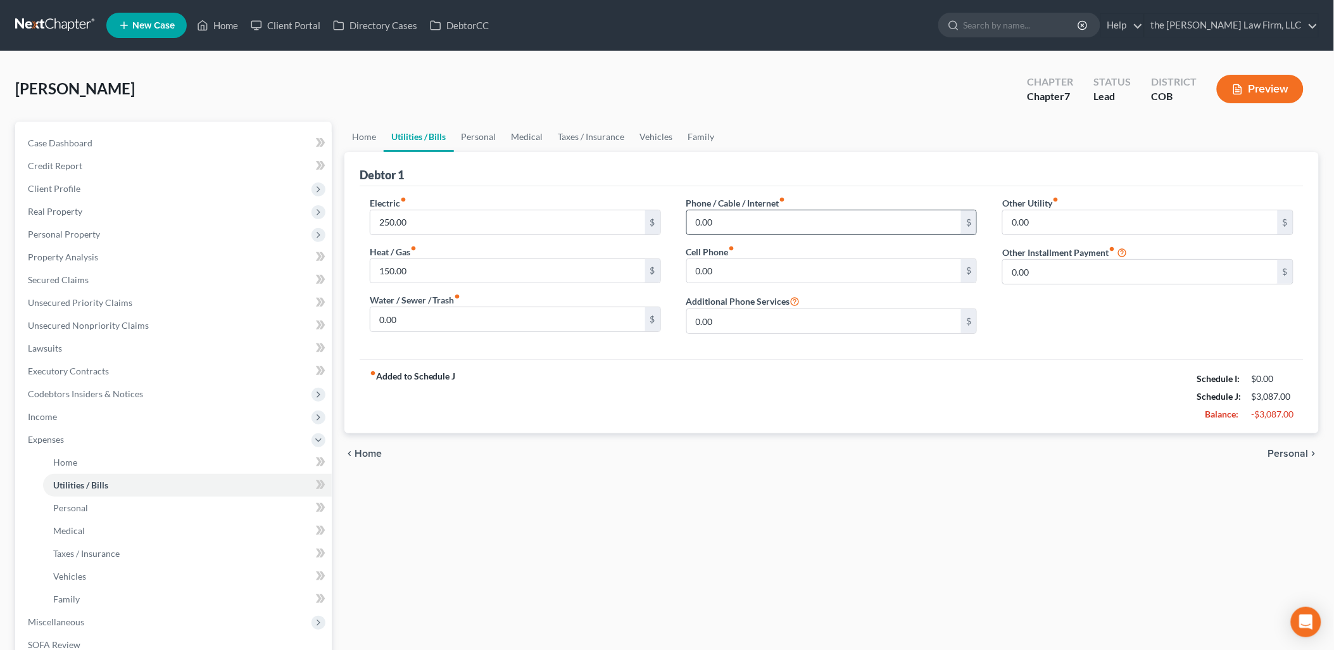
drag, startPoint x: 841, startPoint y: 237, endPoint x: 844, endPoint y: 229, distance: 9.4
click at [840, 237] on div "Phone / Cable / Internet fiber_manual_record 0.00 $ Cell Phone fiber_manual_rec…" at bounding box center [832, 270] width 317 height 148
click at [843, 229] on input "0.00" at bounding box center [824, 222] width 275 height 24
type input "107"
click at [797, 265] on input "0.00" at bounding box center [824, 271] width 275 height 24
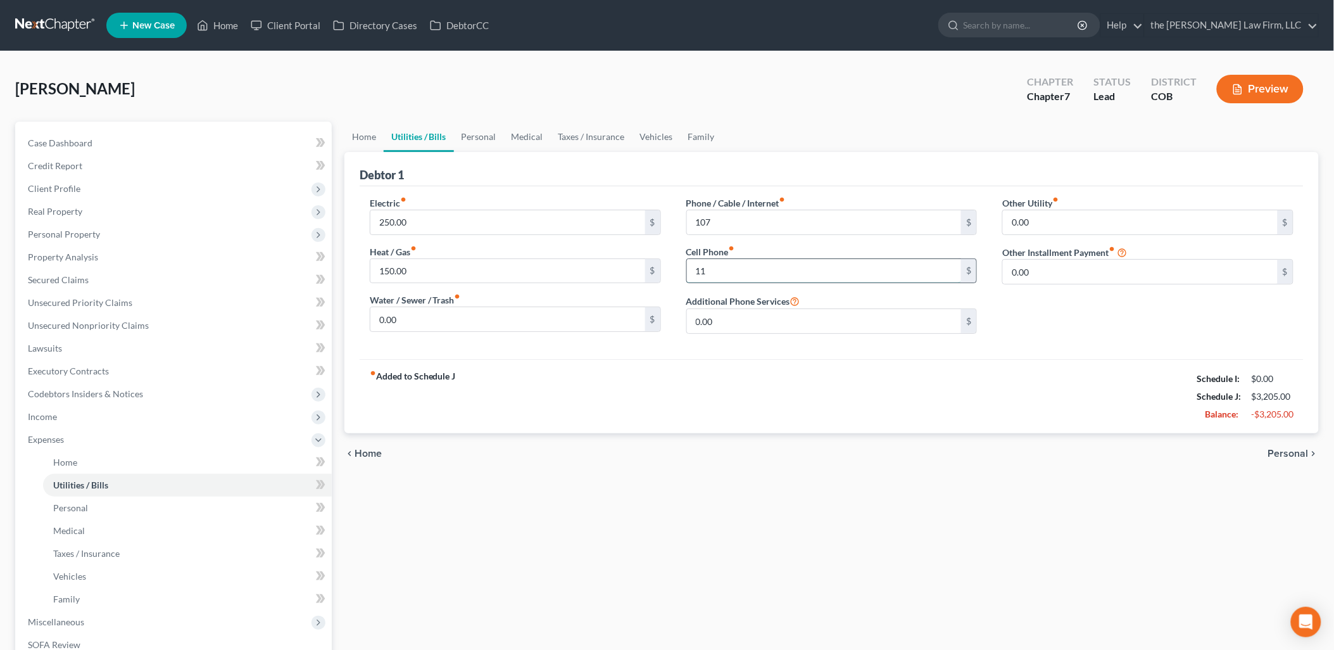
type input "110"
click at [478, 140] on link "Personal" at bounding box center [479, 137] width 50 height 30
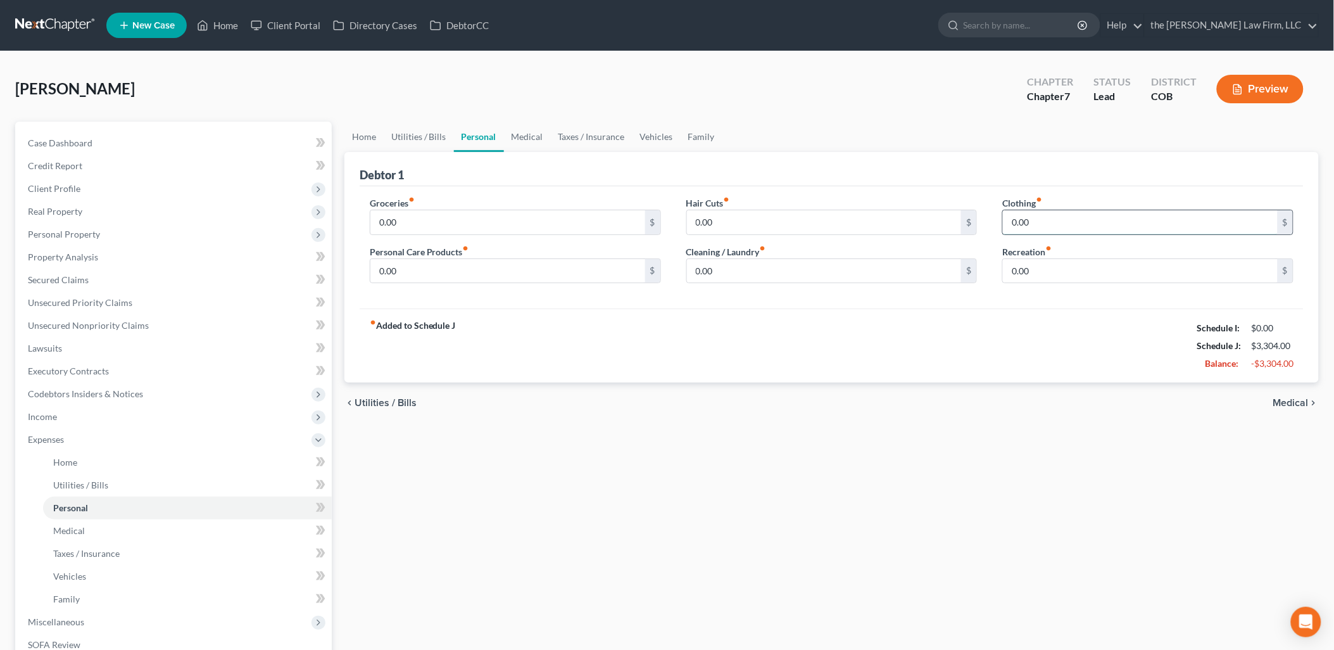
click at [1084, 217] on input "0.00" at bounding box center [1140, 222] width 275 height 24
type input "50"
click at [410, 220] on input "0.00" at bounding box center [507, 222] width 275 height 24
type input "600"
click at [831, 275] on input "0.00" at bounding box center [824, 271] width 275 height 24
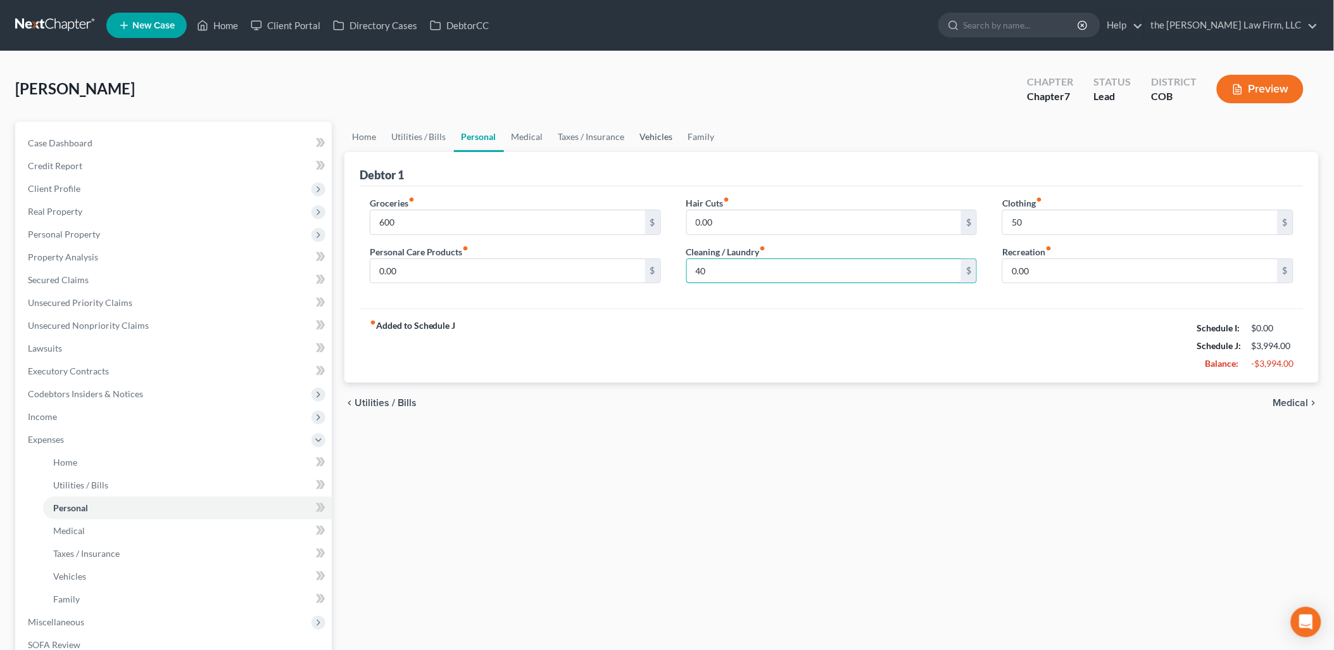
type input "40"
click at [638, 143] on link "Vehicles" at bounding box center [657, 137] width 48 height 30
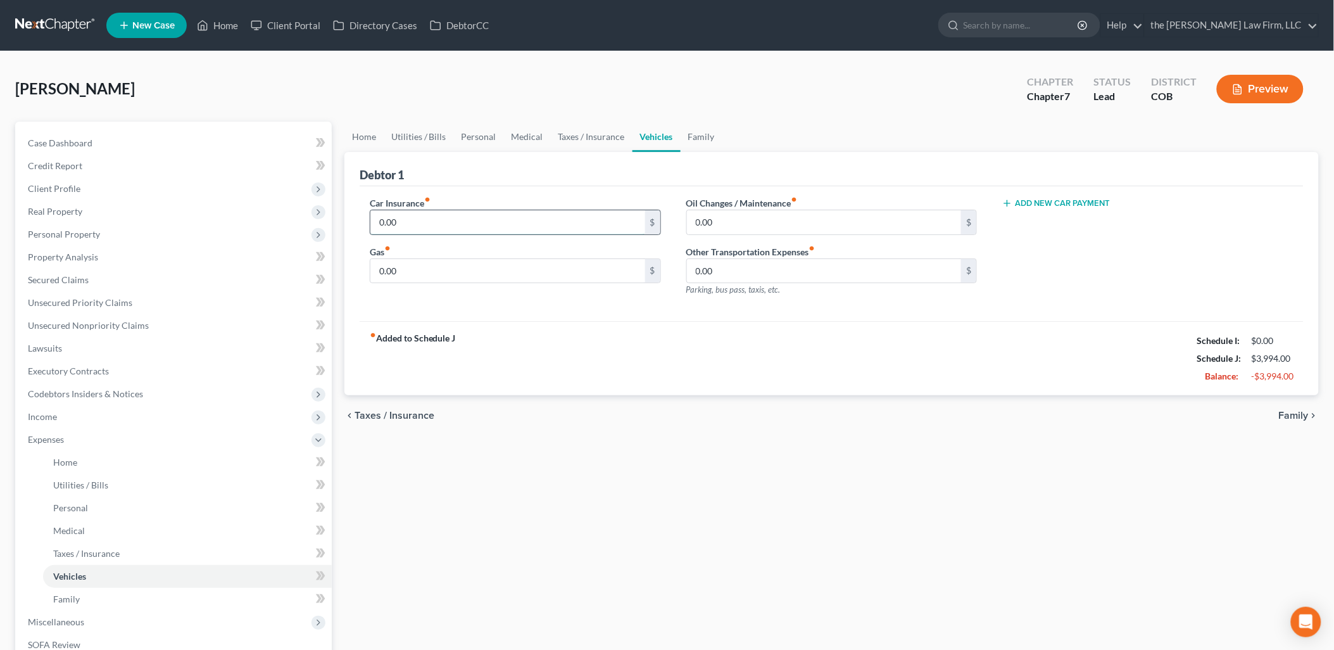
click at [427, 224] on input "0.00" at bounding box center [507, 222] width 275 height 24
type input "284"
click at [499, 180] on div "Debtor 1" at bounding box center [832, 169] width 944 height 34
click at [410, 274] on input "0.00" at bounding box center [507, 271] width 275 height 24
type input "400"
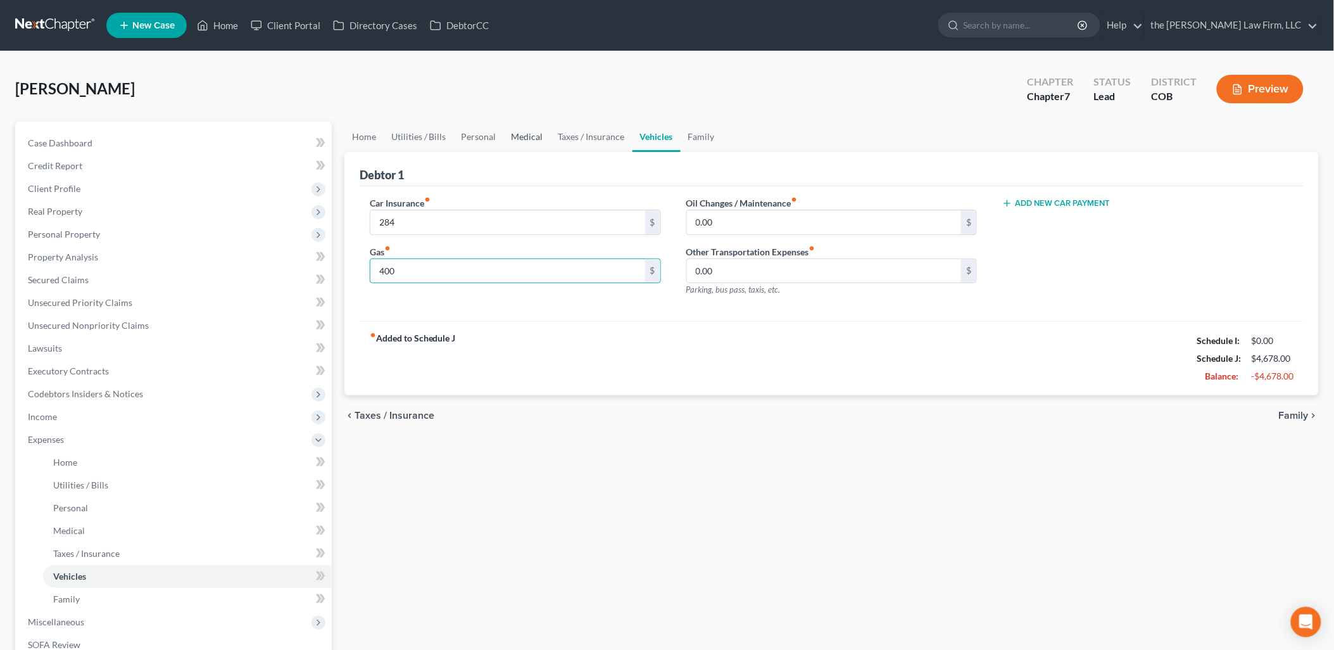
click at [522, 136] on link "Medical" at bounding box center [527, 137] width 47 height 30
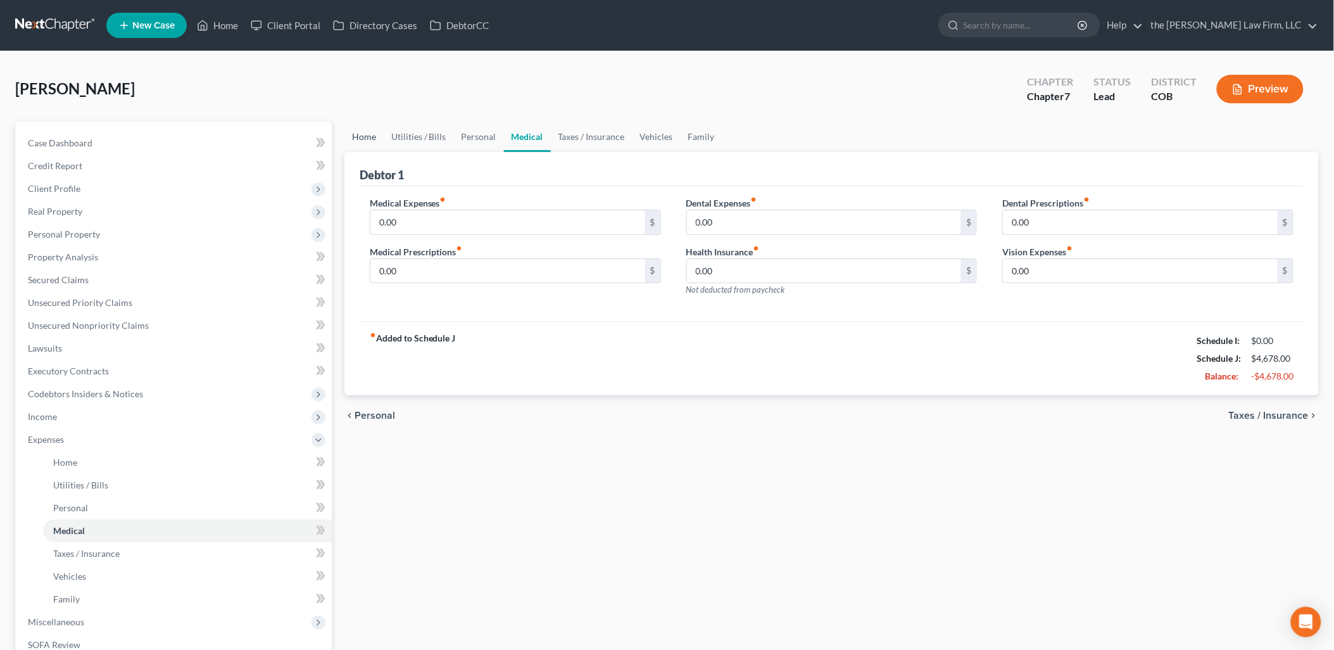
click at [363, 136] on link "Home" at bounding box center [363, 137] width 39 height 30
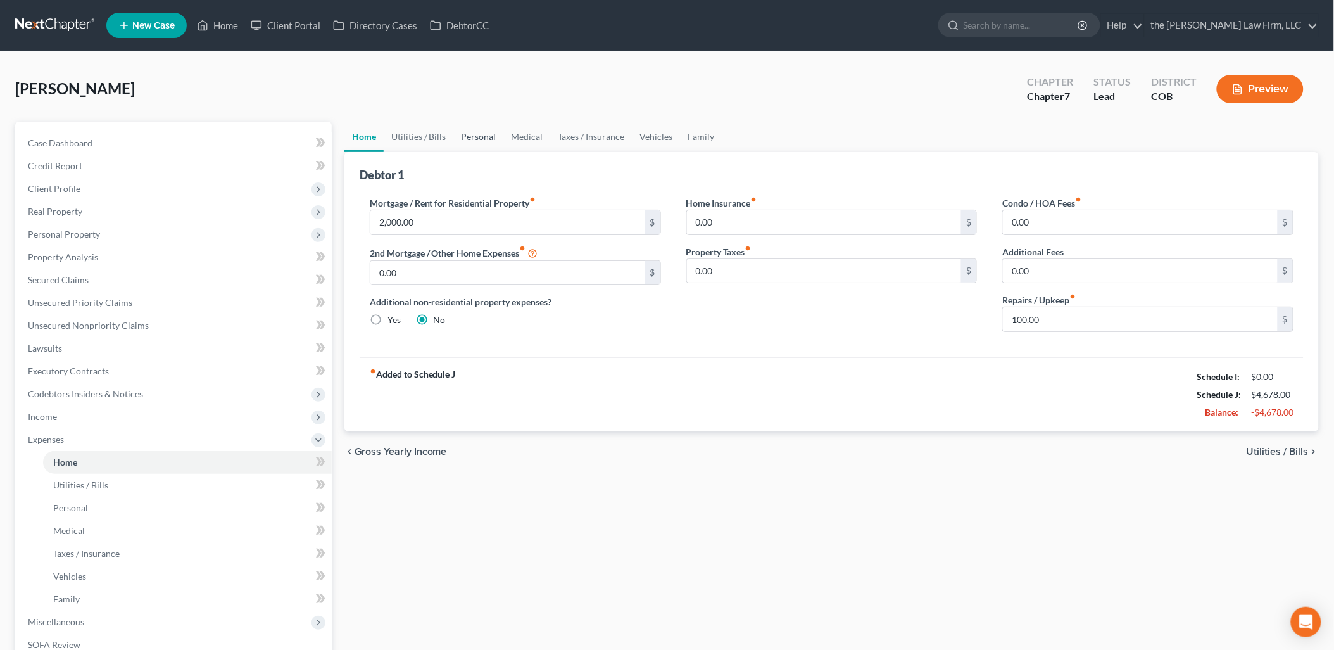
click at [475, 138] on link "Personal" at bounding box center [479, 137] width 50 height 30
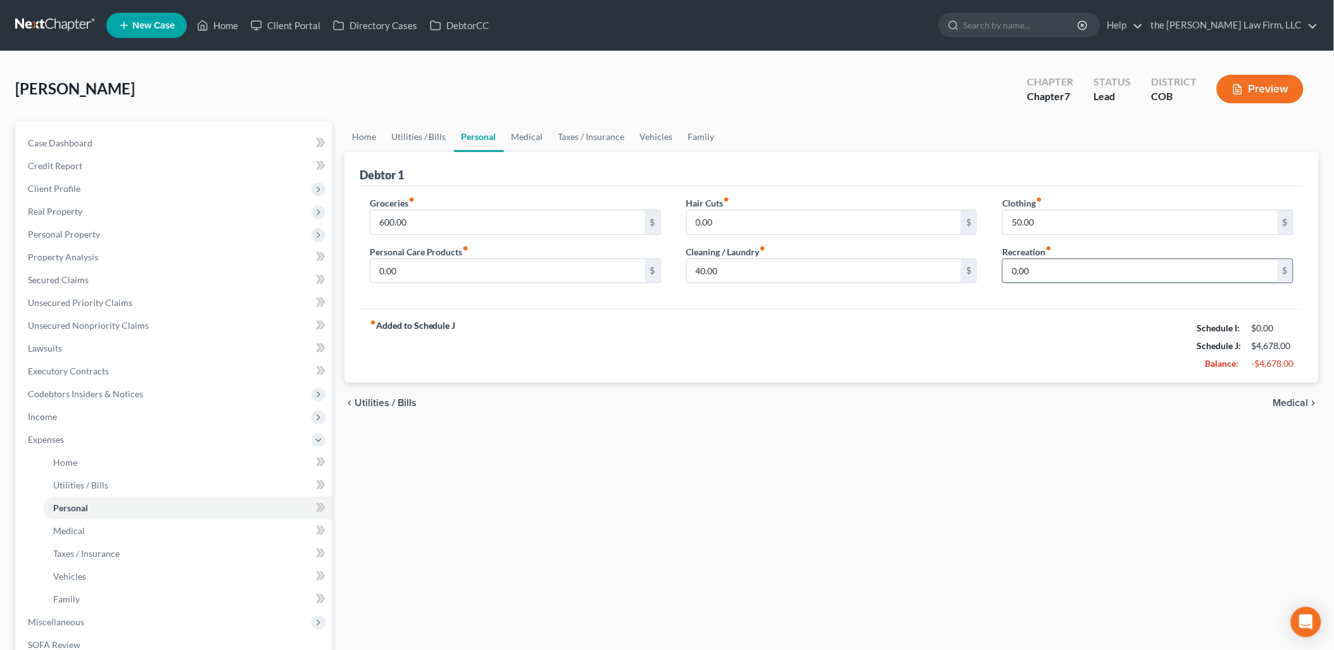
click at [1094, 275] on input "0.00" at bounding box center [1140, 271] width 275 height 24
type input "80"
drag, startPoint x: 362, startPoint y: 137, endPoint x: 370, endPoint y: 137, distance: 8.2
click at [362, 137] on link "Home" at bounding box center [363, 137] width 39 height 30
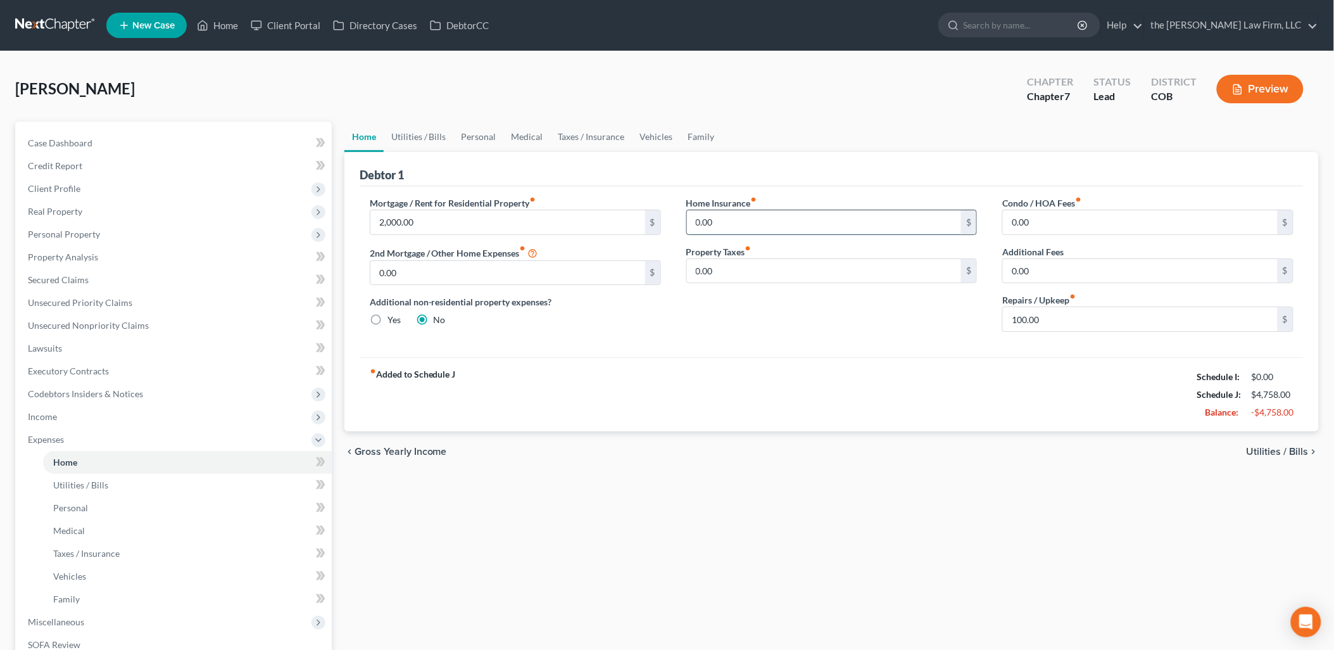
click at [754, 220] on input "0.00" at bounding box center [824, 222] width 275 height 24
type input "23"
click at [666, 134] on link "Vehicles" at bounding box center [657, 137] width 48 height 30
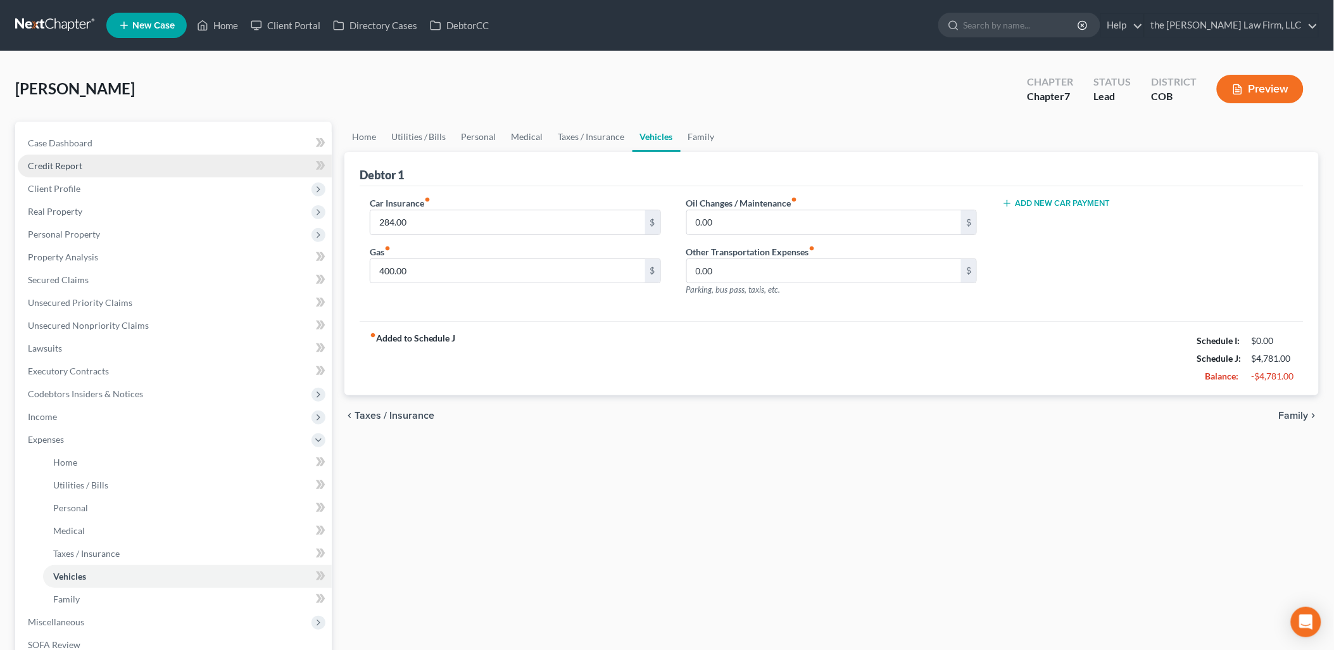
click at [59, 166] on span "Credit Report" at bounding box center [55, 165] width 54 height 11
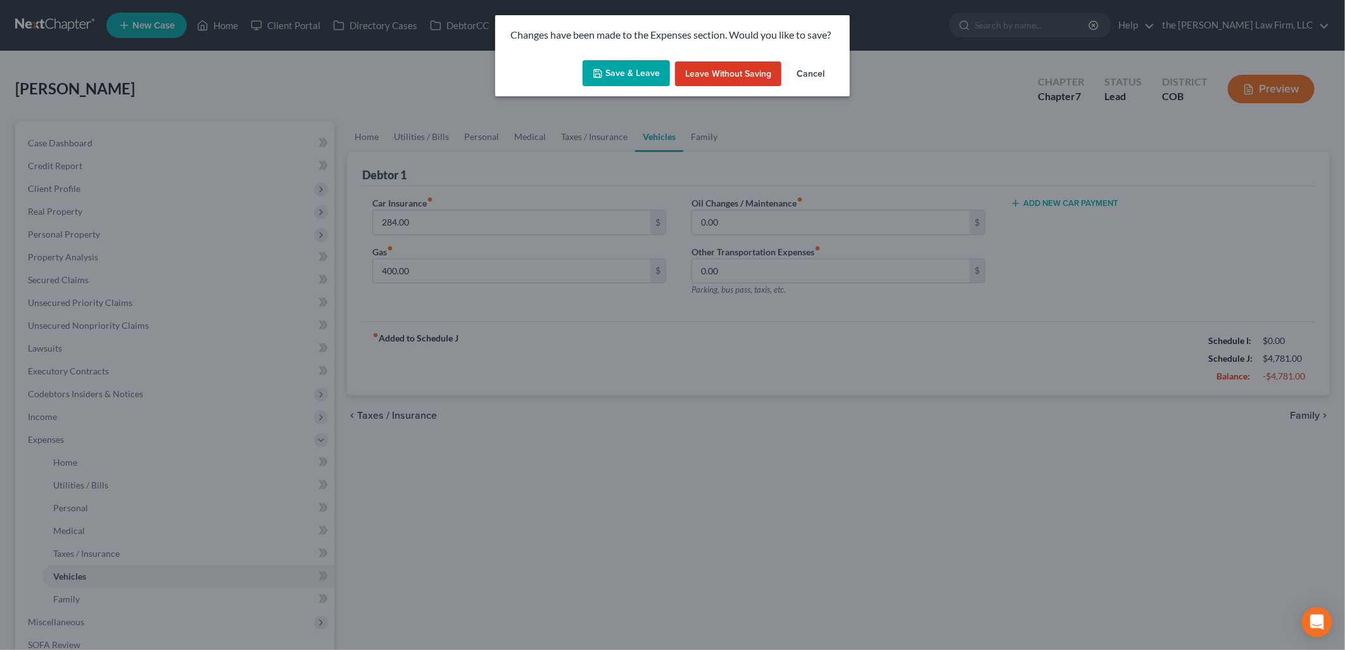
click at [600, 70] on icon "button" at bounding box center [598, 74] width 8 height 8
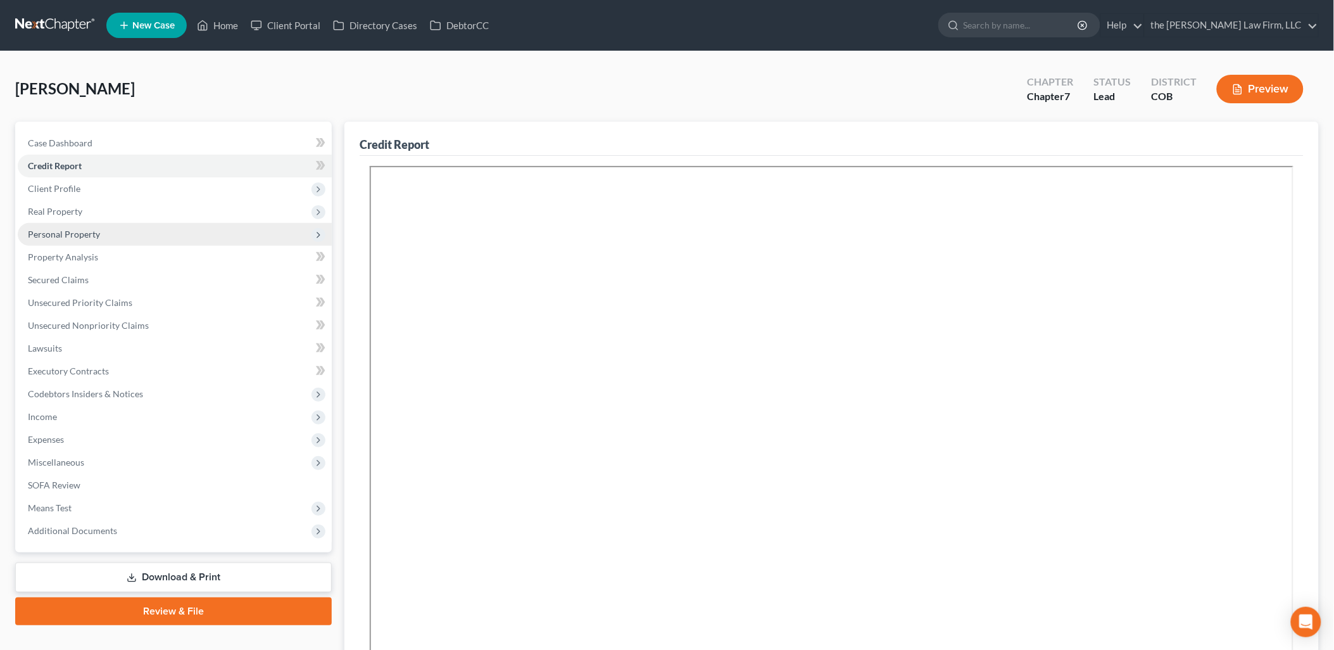
click at [89, 236] on span "Personal Property" at bounding box center [64, 234] width 72 height 11
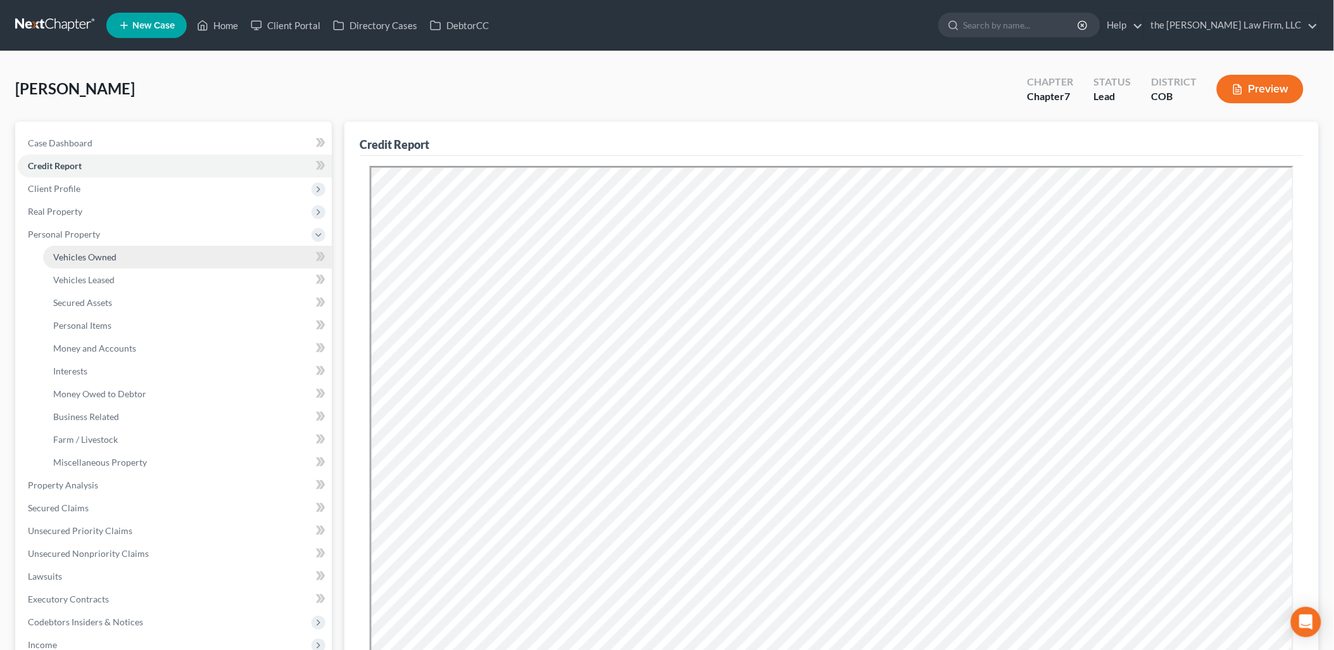
click at [127, 261] on link "Vehicles Owned" at bounding box center [187, 257] width 289 height 23
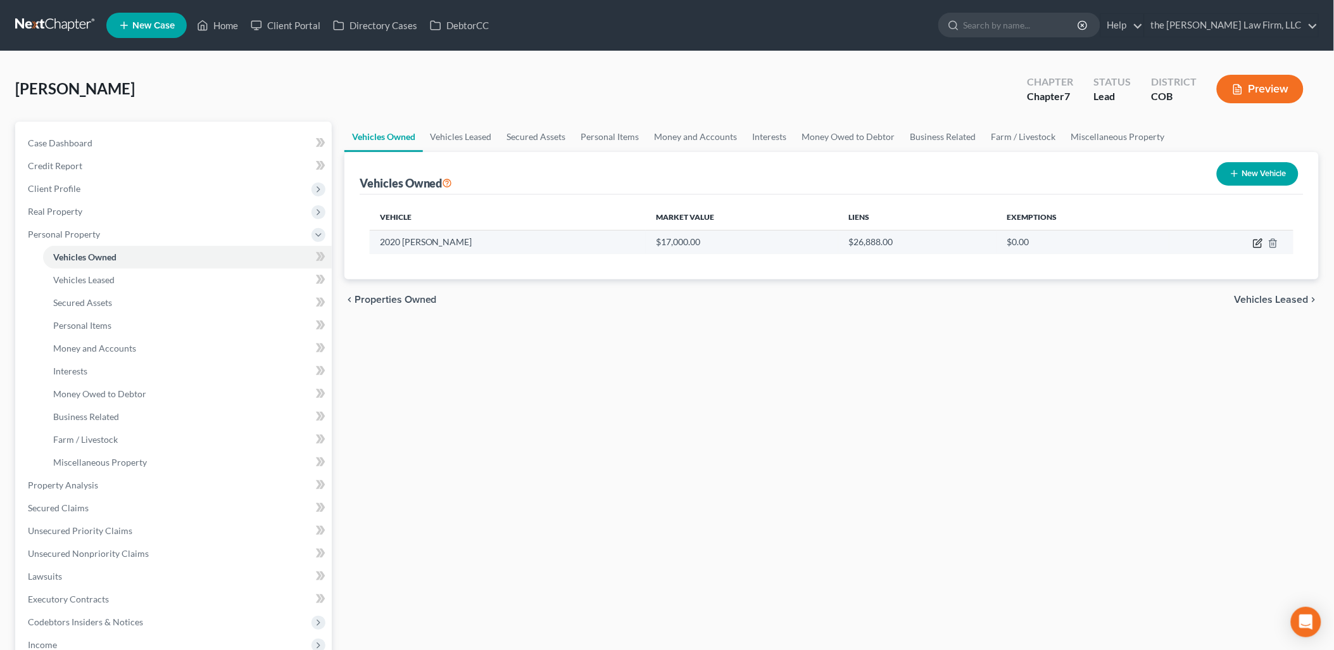
click at [1258, 241] on icon "button" at bounding box center [1259, 242] width 6 height 6
select select "0"
select select "6"
select select "3"
select select "0"
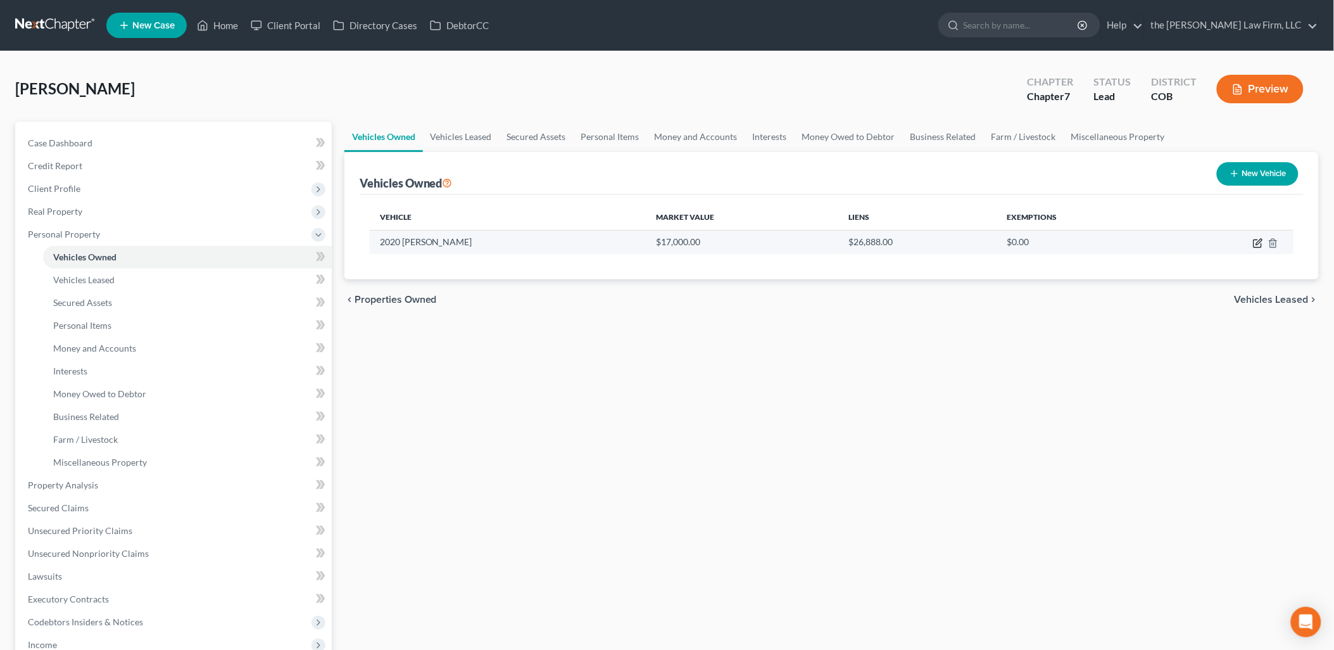
select select "28"
select select "1"
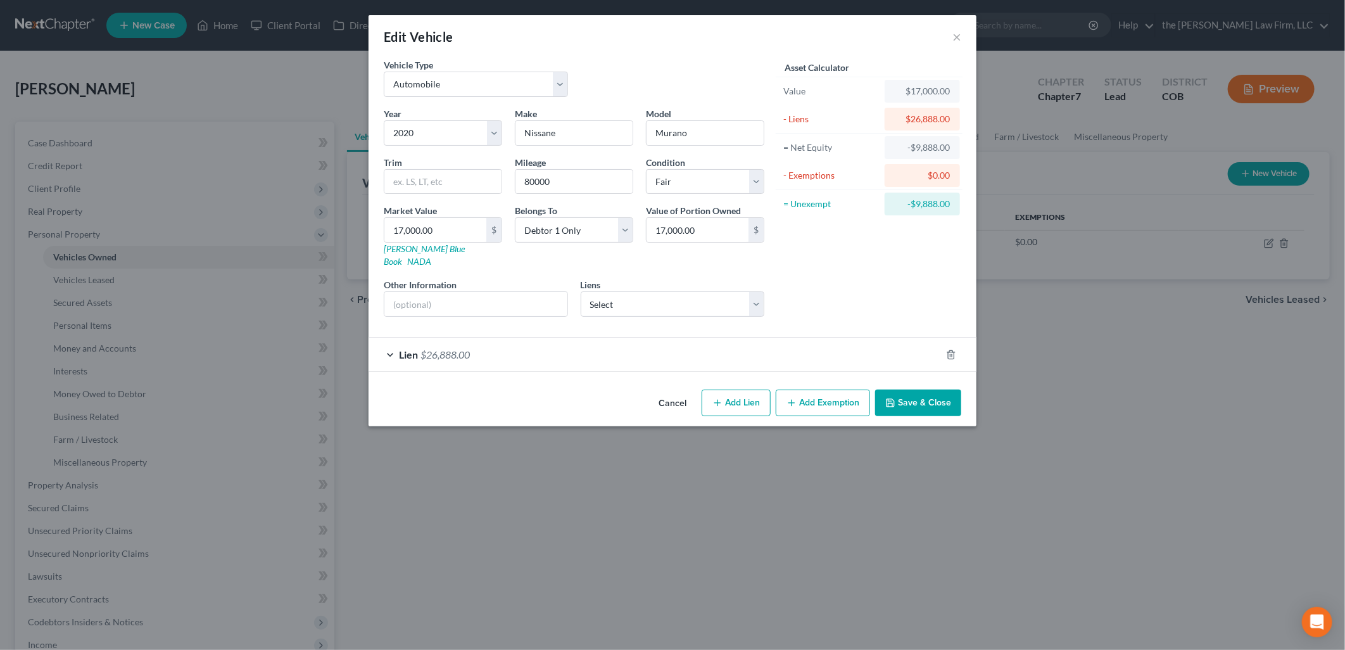
click at [684, 339] on div "Lien $26,888.00" at bounding box center [655, 355] width 572 height 34
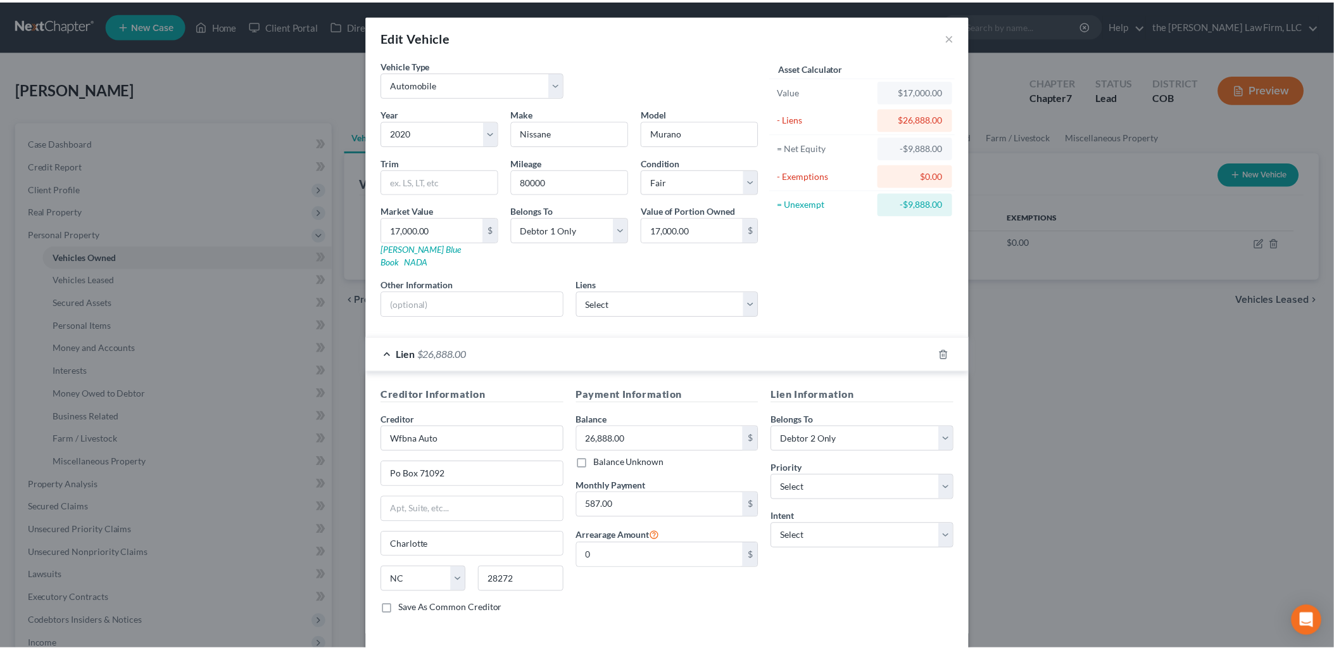
scroll to position [43, 0]
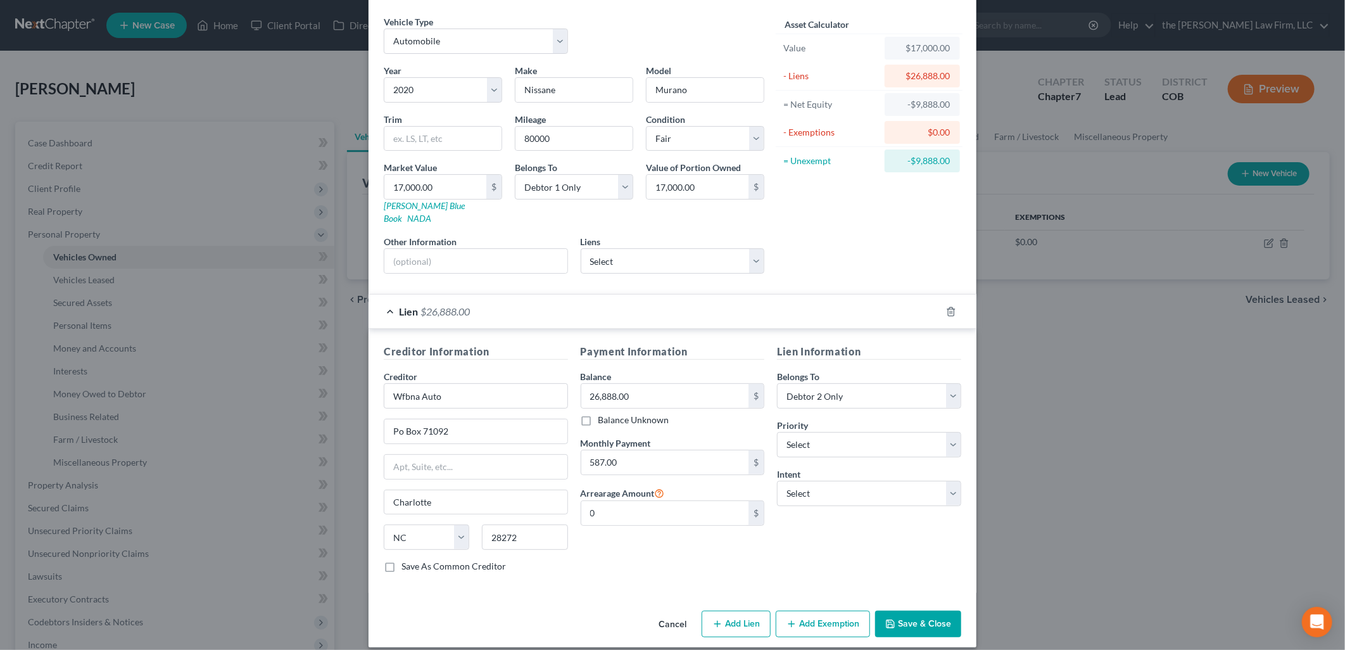
click at [928, 616] on button "Save & Close" at bounding box center [918, 623] width 86 height 27
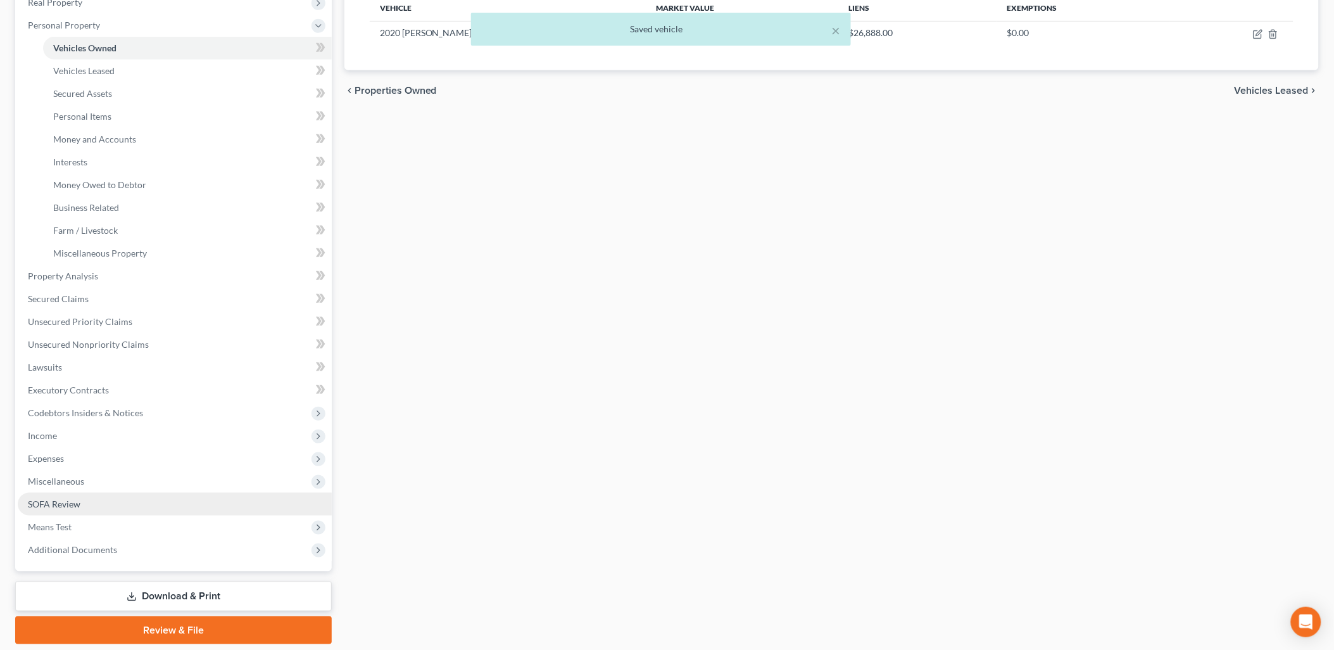
scroll to position [211, 0]
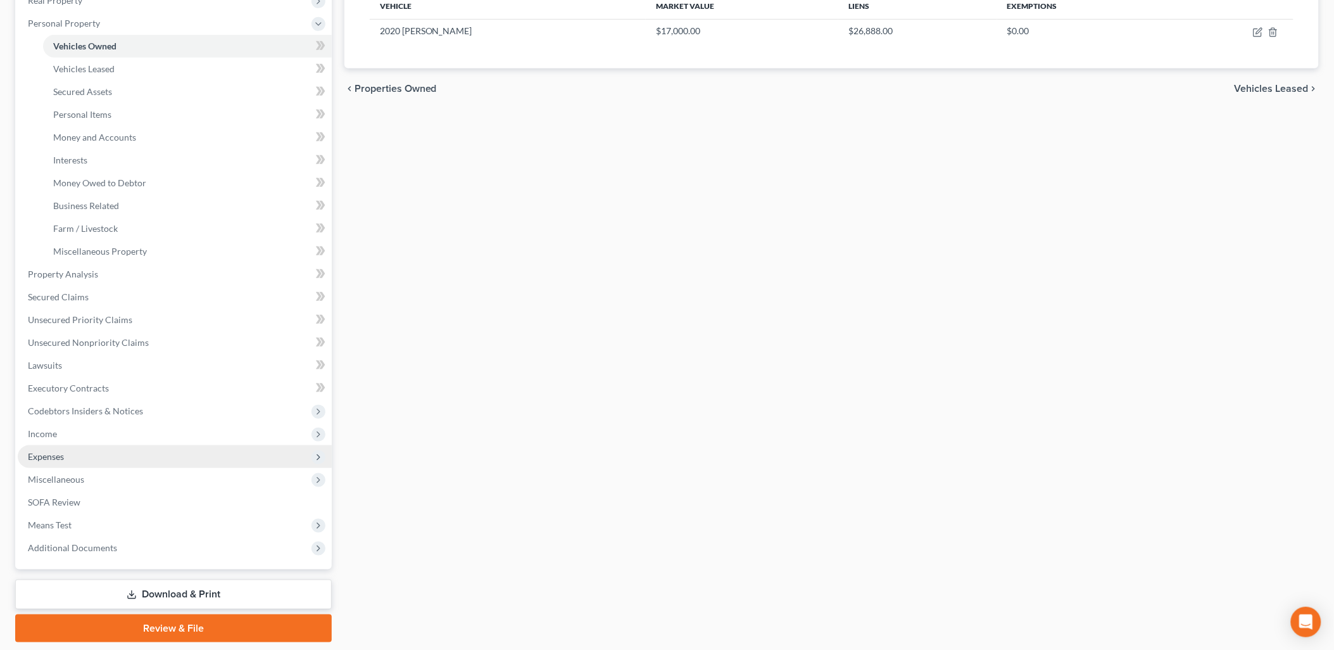
click at [64, 452] on span "Expenses" at bounding box center [46, 456] width 36 height 11
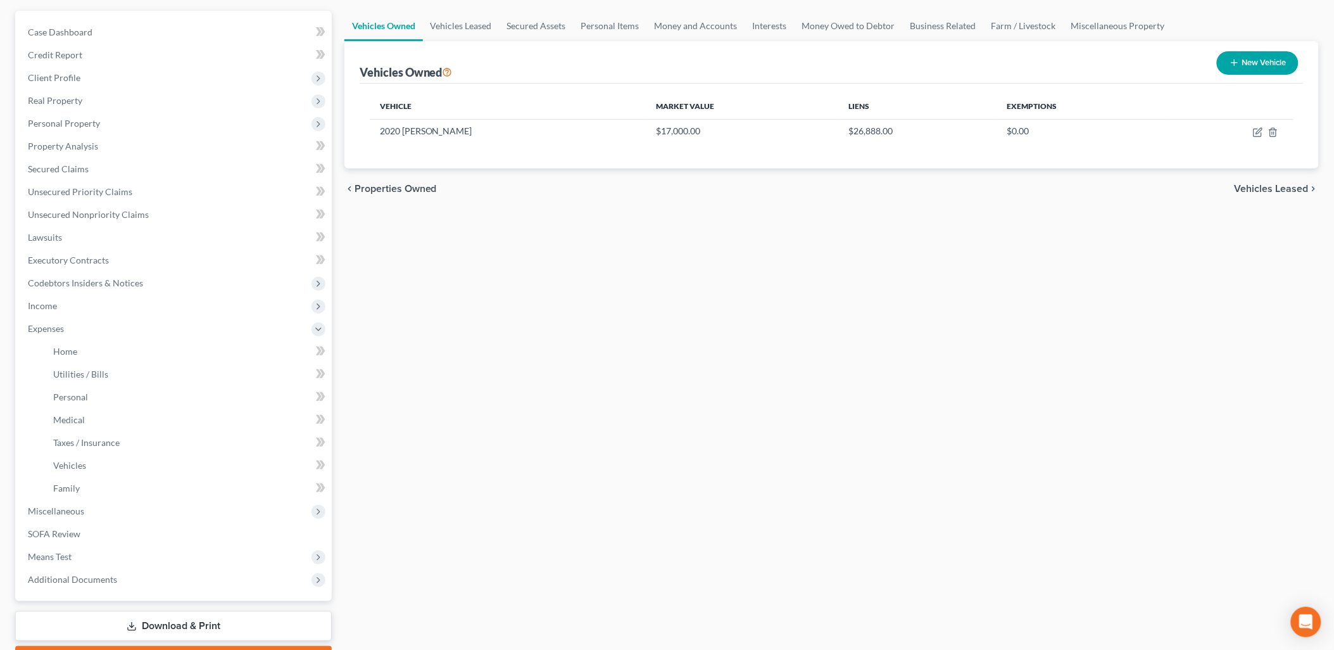
scroll to position [0, 0]
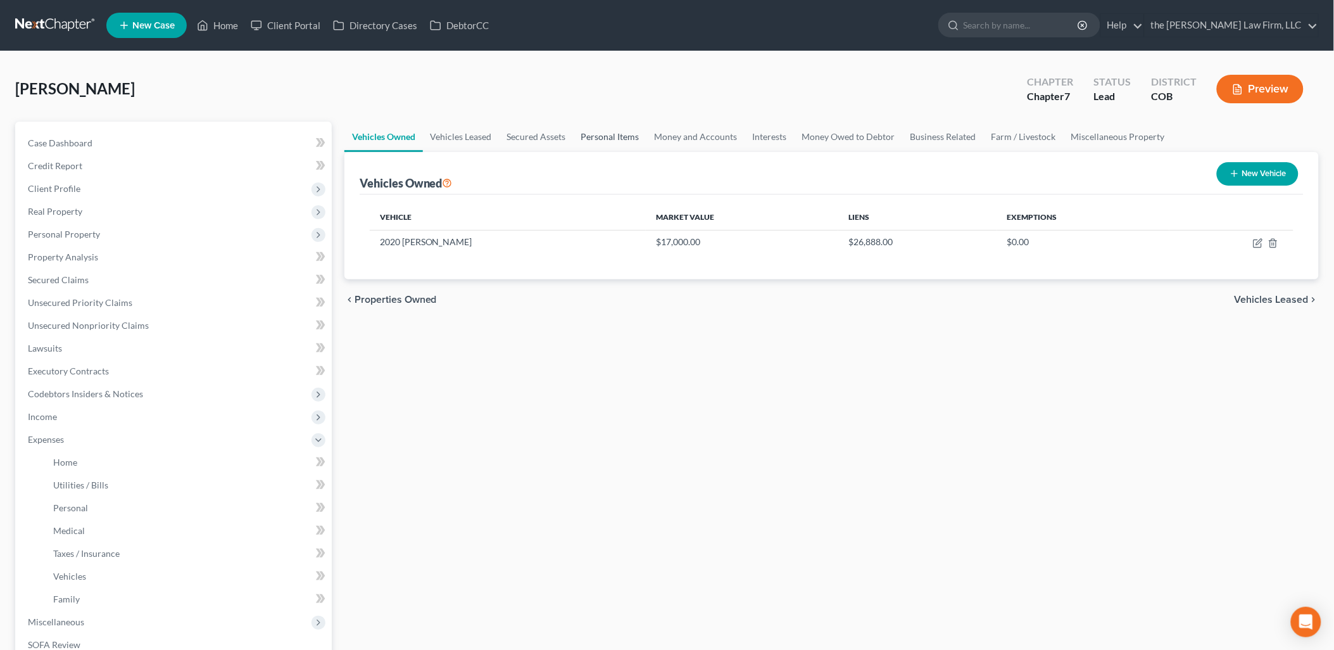
click at [600, 137] on link "Personal Items" at bounding box center [610, 137] width 73 height 30
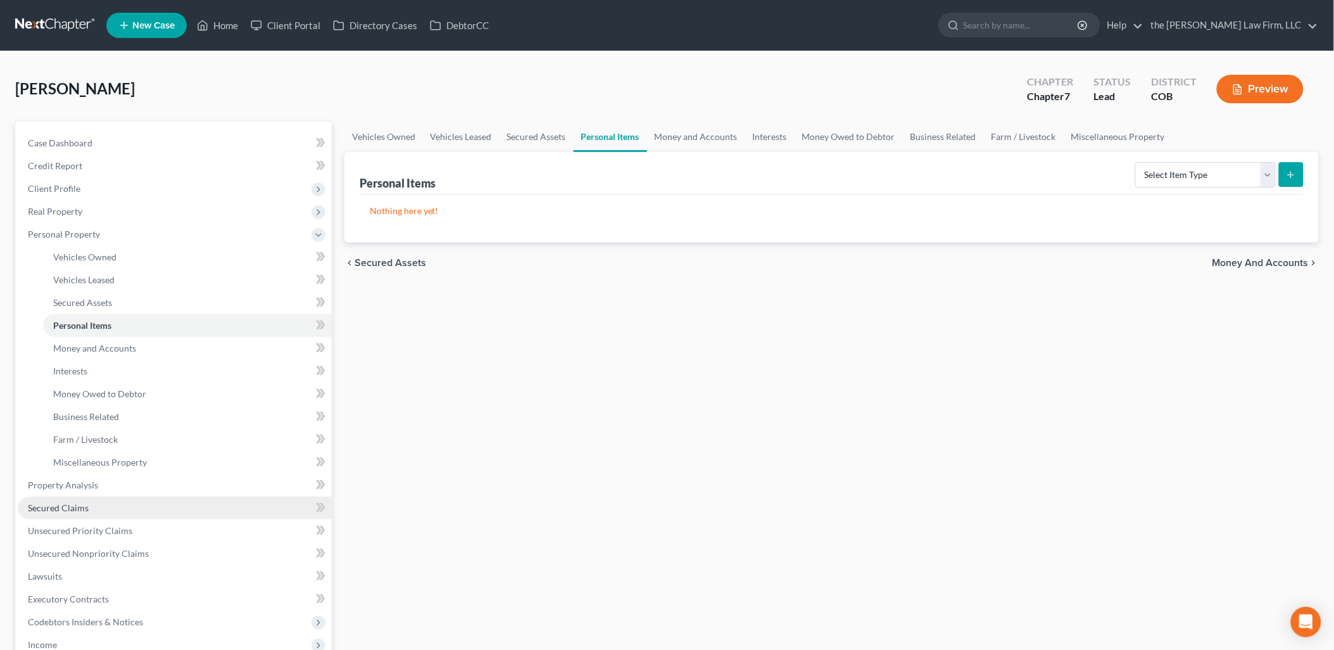
click at [66, 498] on link "Secured Claims" at bounding box center [175, 507] width 314 height 23
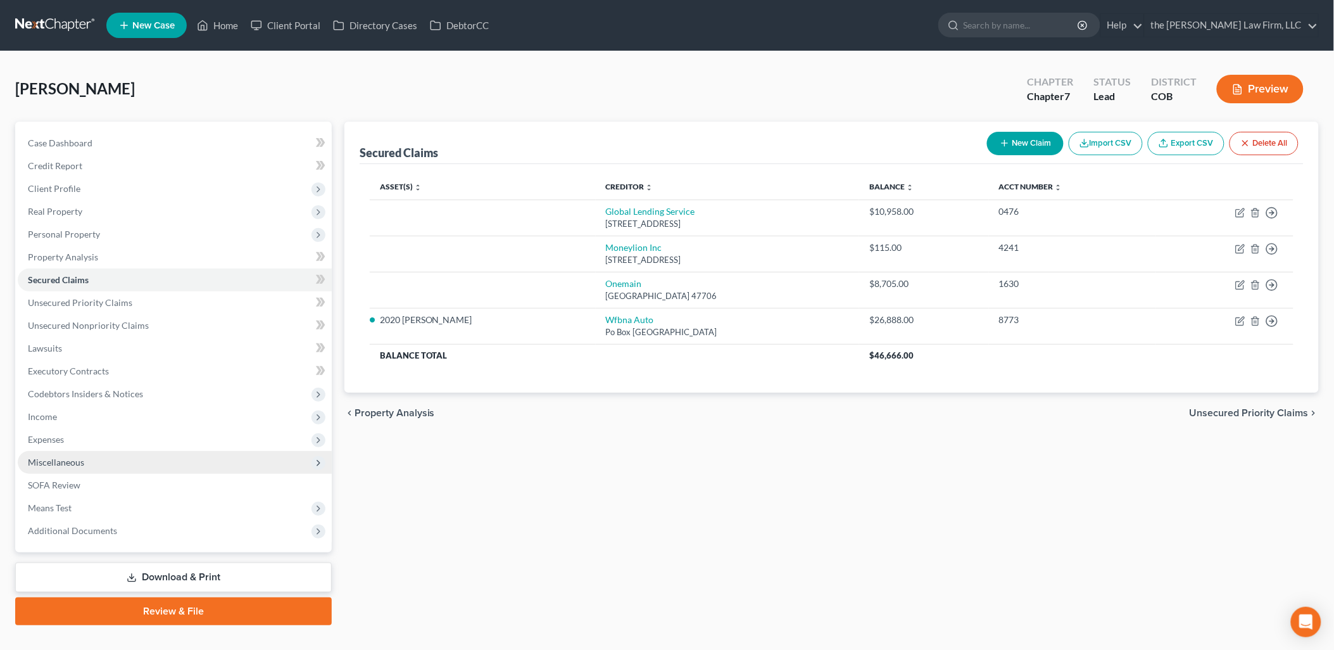
click at [104, 457] on span "Miscellaneous" at bounding box center [175, 462] width 314 height 23
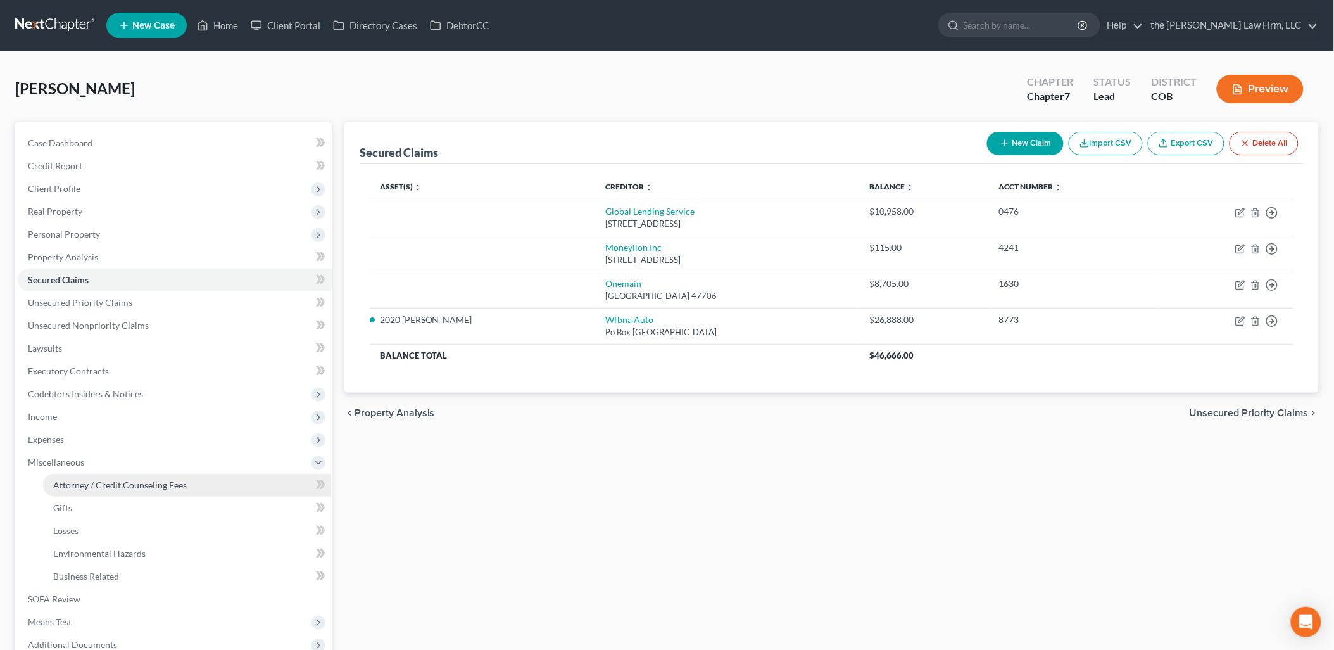
click at [106, 482] on span "Attorney / Credit Counseling Fees" at bounding box center [120, 484] width 134 height 11
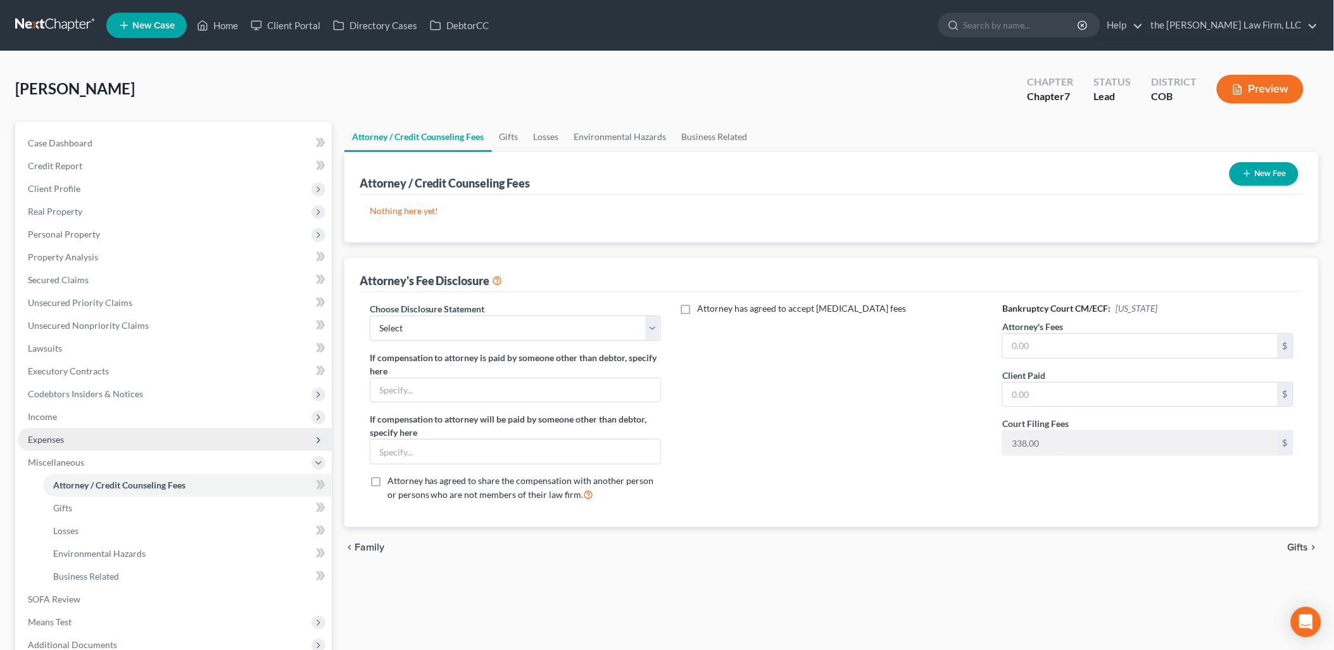
click at [74, 443] on span "Expenses" at bounding box center [175, 439] width 314 height 23
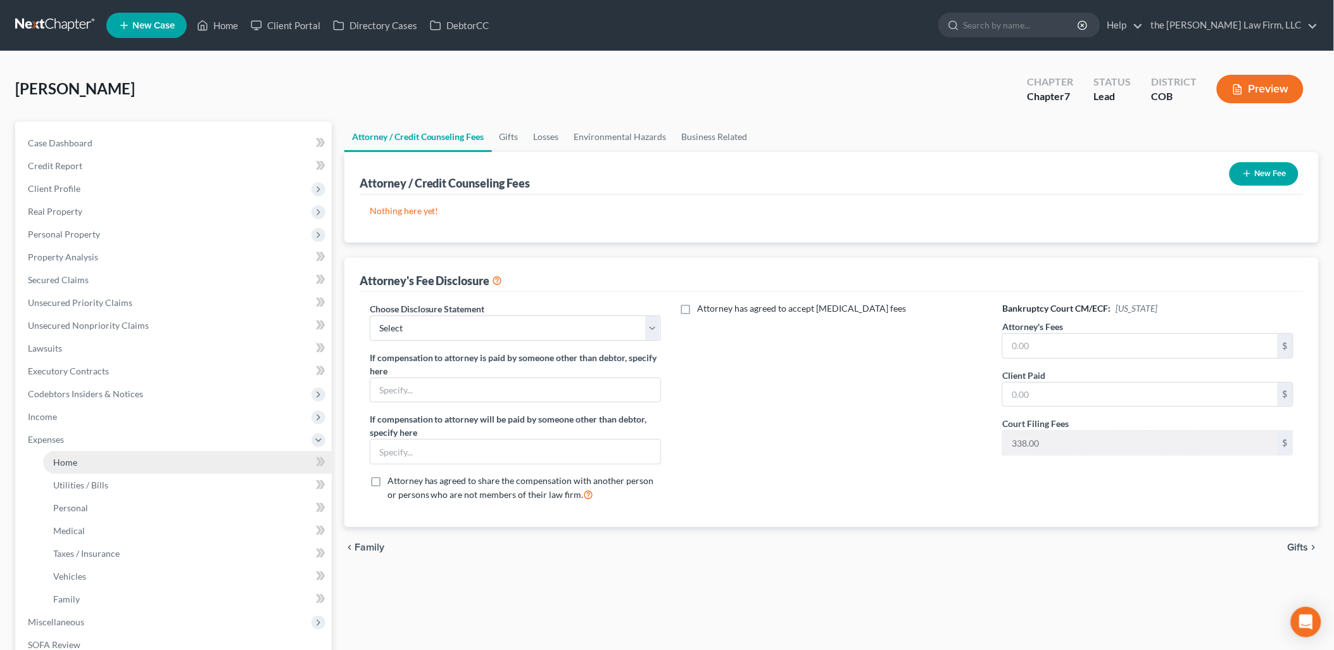
click at [74, 454] on link "Home" at bounding box center [187, 462] width 289 height 23
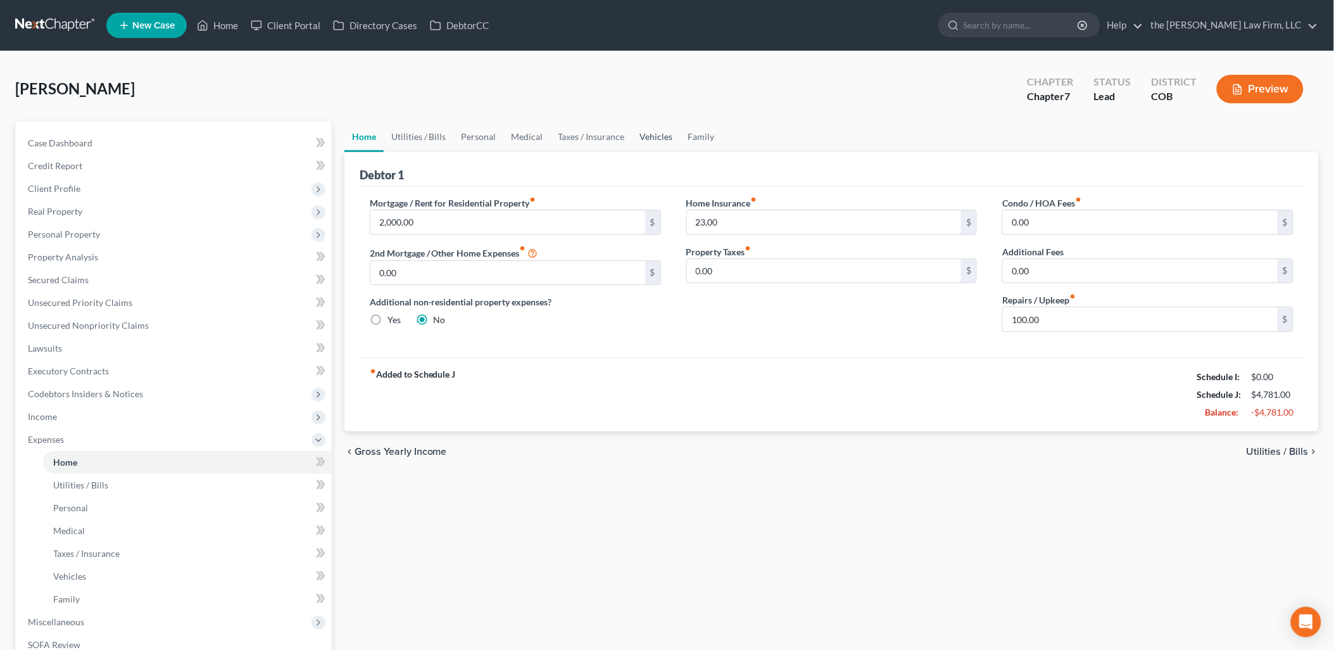
click at [653, 141] on link "Vehicles" at bounding box center [657, 137] width 48 height 30
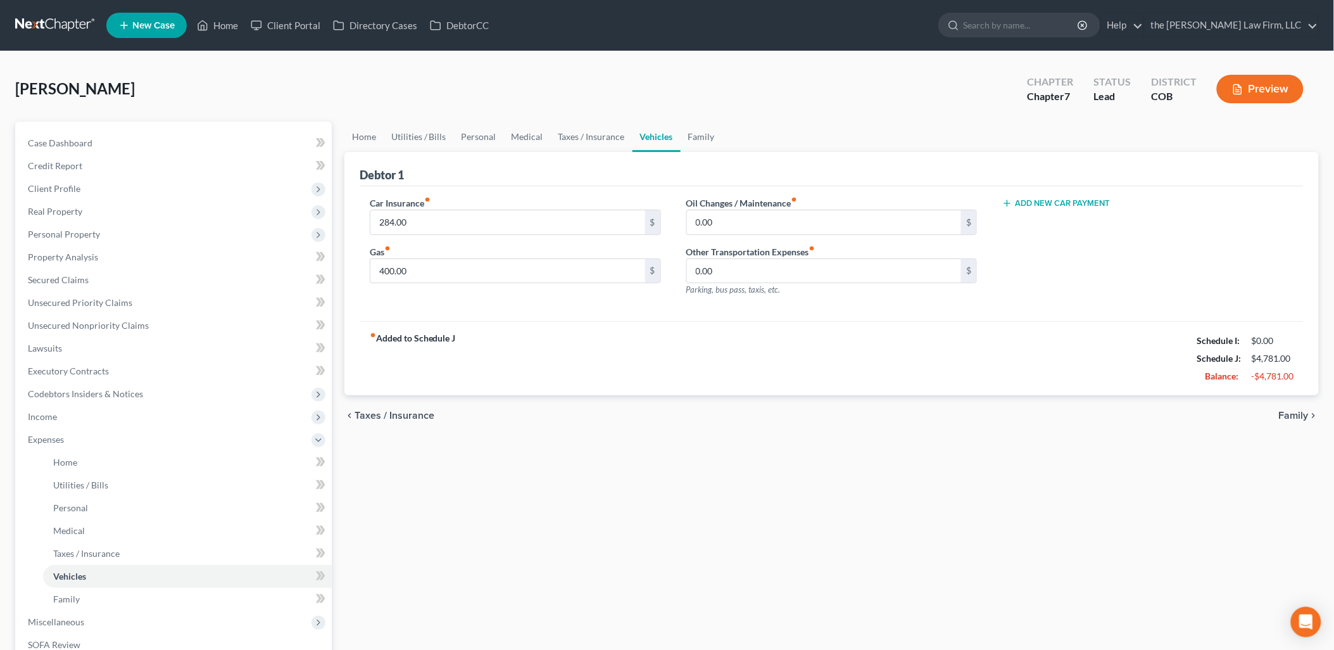
click at [1070, 200] on button "Add New Car Payment" at bounding box center [1056, 203] width 108 height 10
click at [1065, 220] on input "text" at bounding box center [1127, 222] width 249 height 24
type input "587"
click at [1040, 294] on div "Car Payment 1 fiber_manual_record 587 $ Add New Car Payment" at bounding box center [1148, 251] width 317 height 110
click at [695, 140] on link "Family" at bounding box center [702, 137] width 42 height 30
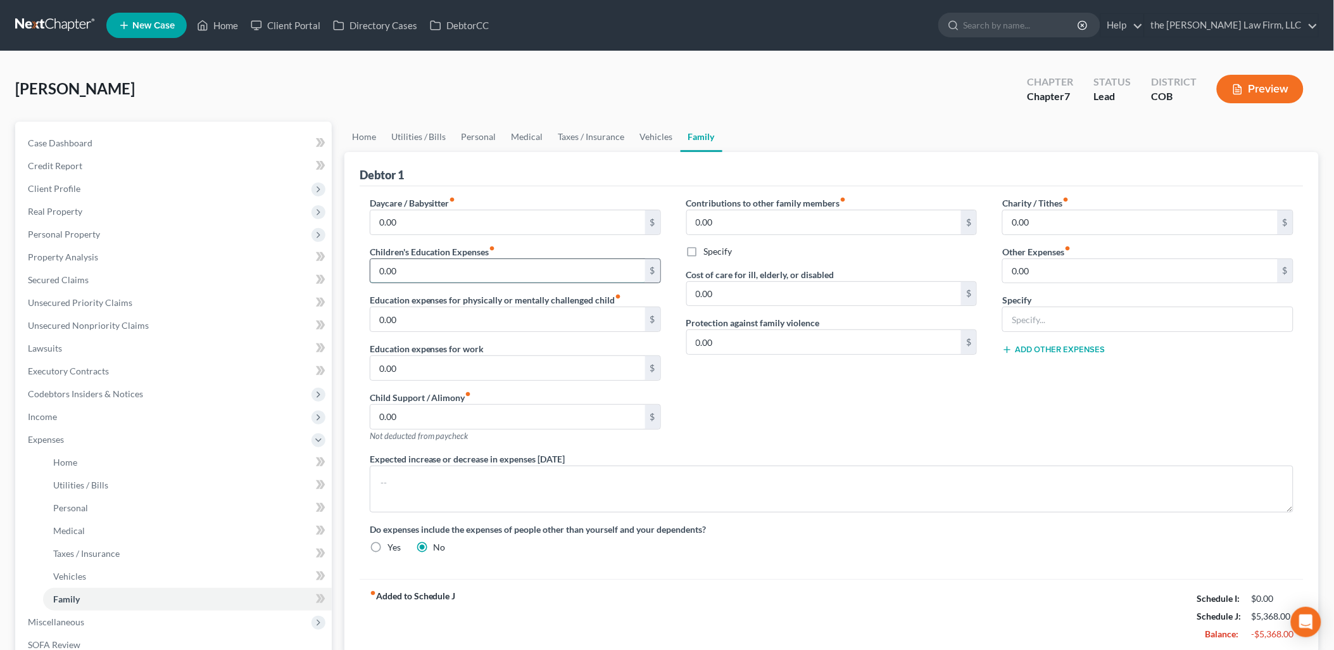
click at [472, 269] on input "0.00" at bounding box center [507, 271] width 275 height 24
click at [73, 233] on span "Personal Property" at bounding box center [64, 234] width 72 height 11
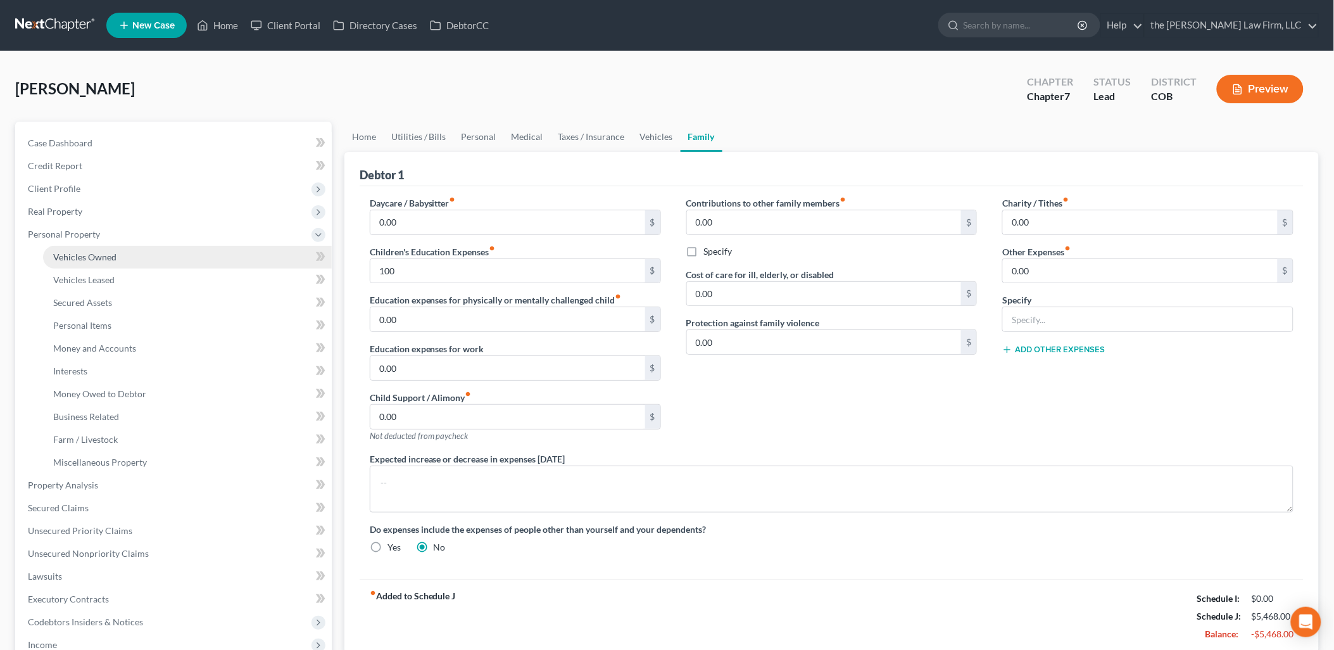
click at [110, 261] on span "Vehicles Owned" at bounding box center [84, 256] width 63 height 11
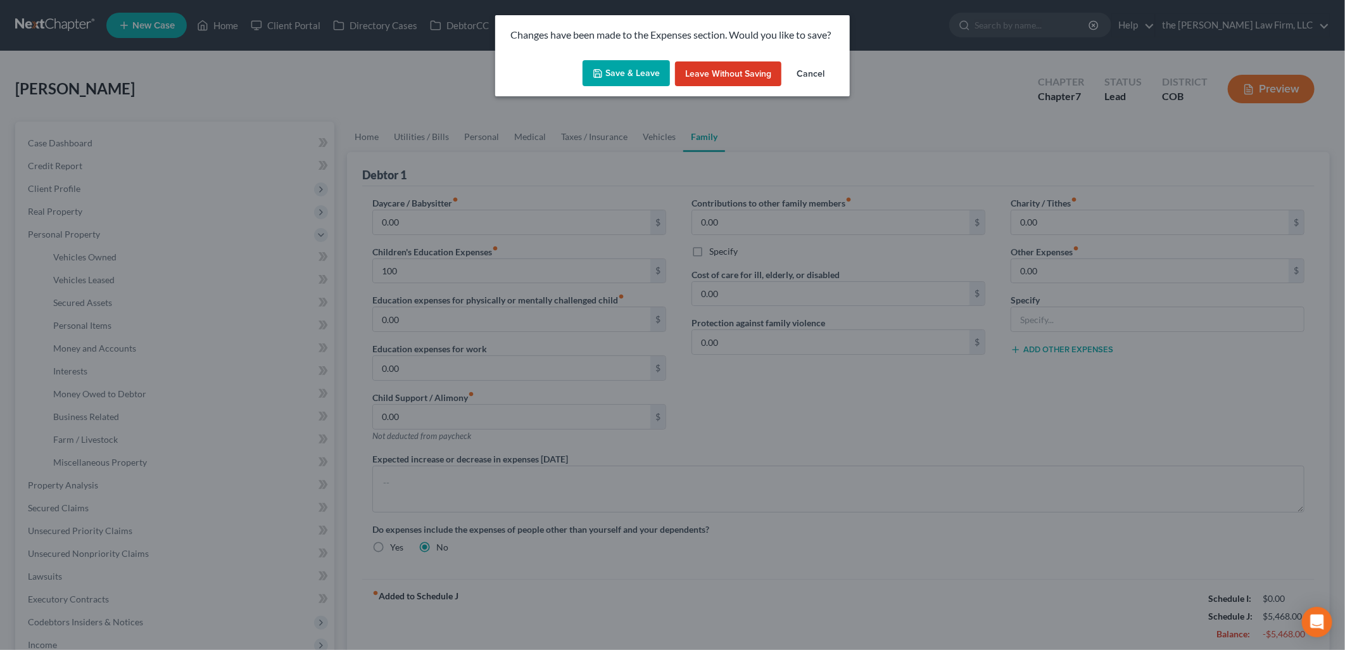
click at [654, 71] on button "Save & Leave" at bounding box center [626, 73] width 87 height 27
type input "100.00"
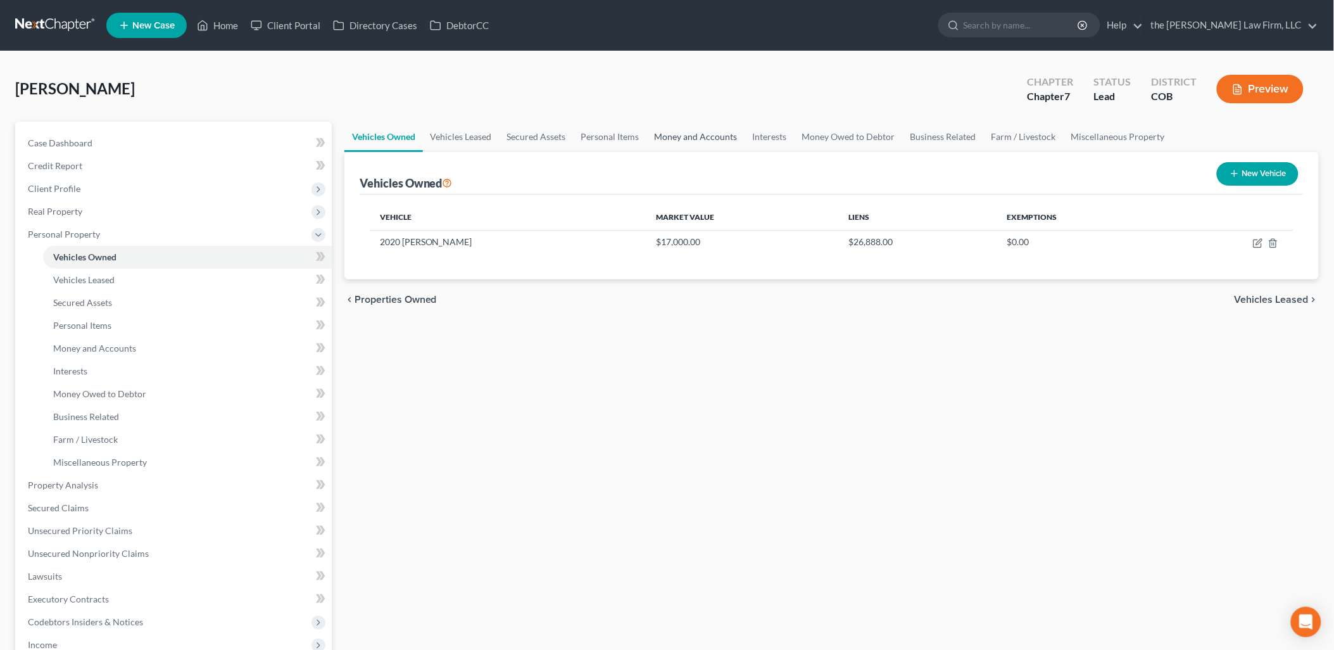
click at [694, 135] on link "Money and Accounts" at bounding box center [696, 137] width 98 height 30
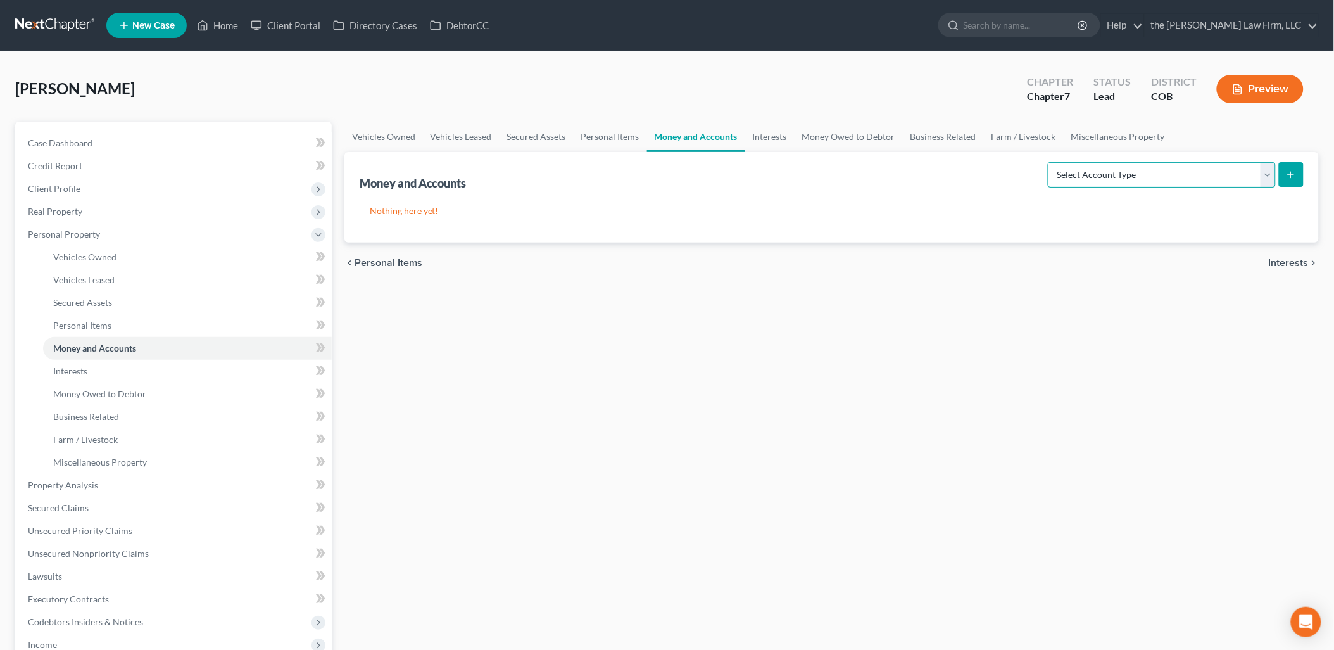
click at [1218, 176] on select "Select Account Type Brokerage Cash on Hand Certificates of Deposit Checking Acc…" at bounding box center [1162, 174] width 228 height 25
select select "checking"
click at [1051, 162] on select "Select Account Type Brokerage Cash on Hand Certificates of Deposit Checking Acc…" at bounding box center [1162, 174] width 228 height 25
click at [1294, 167] on button "submit" at bounding box center [1291, 174] width 25 height 25
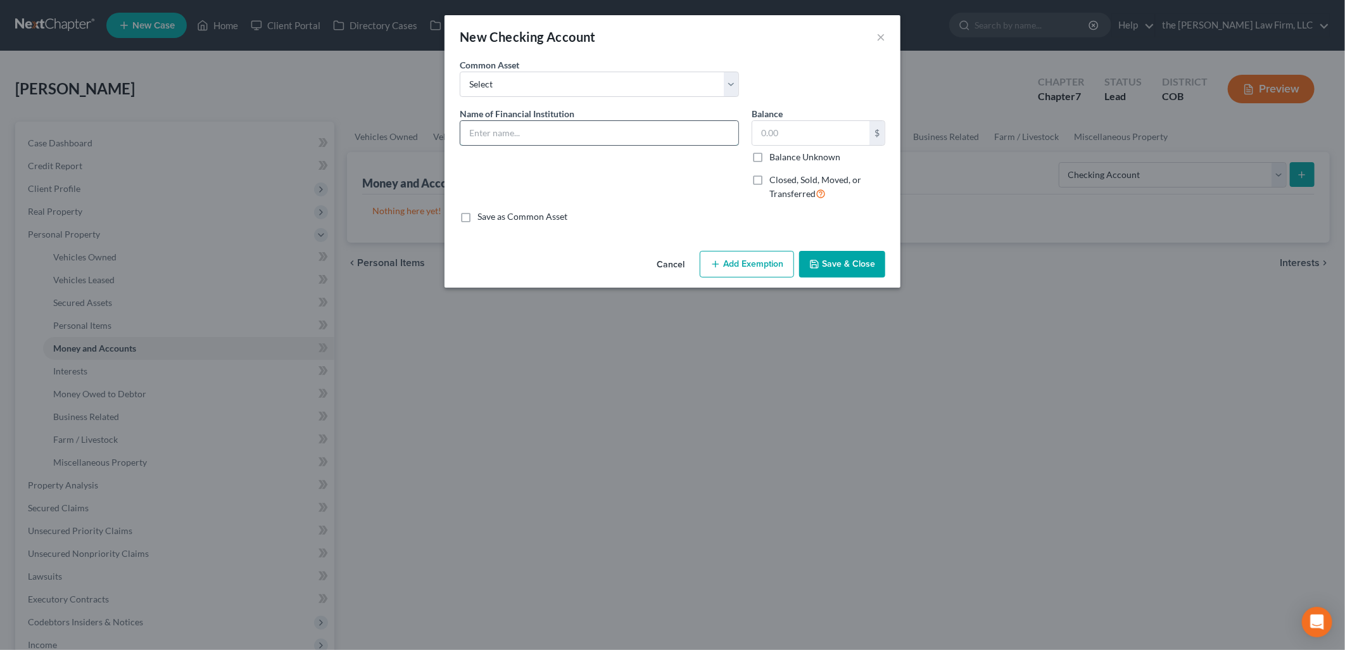
click at [624, 132] on input "text" at bounding box center [599, 133] width 278 height 24
type input "Chase x9733"
type input "2"
type input "363.22"
click at [776, 264] on button "Add Exemption" at bounding box center [747, 264] width 94 height 27
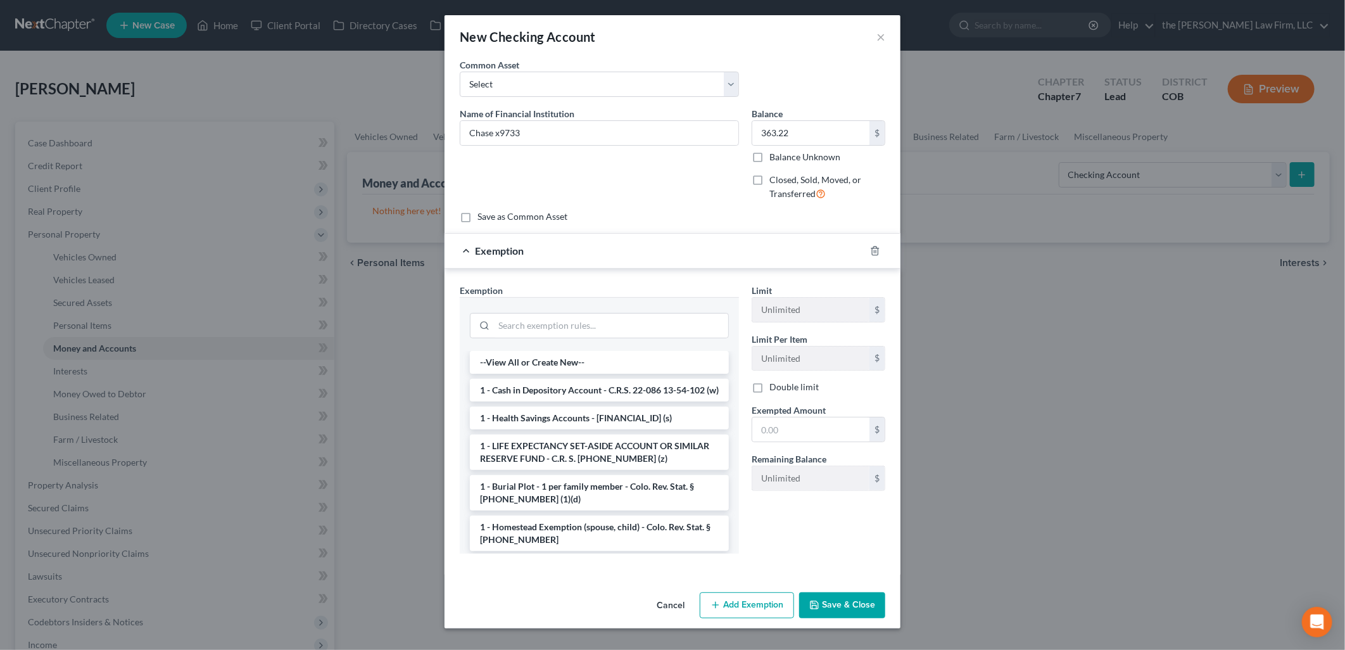
click at [576, 400] on li "1 - Cash in Depository Account - C.R.S. 22-086 13-54-102 (w)" at bounding box center [599, 390] width 259 height 23
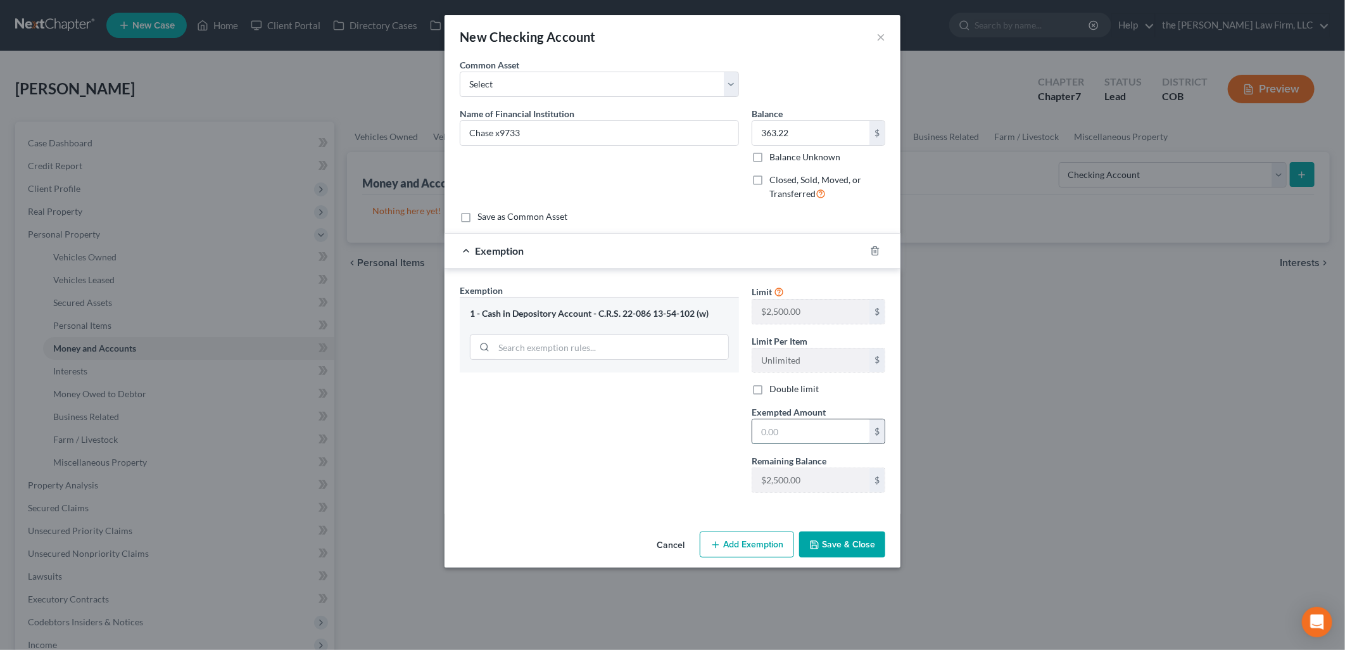
click at [819, 431] on input "text" at bounding box center [810, 431] width 117 height 24
type input "363.22"
click at [849, 536] on button "Save & Close" at bounding box center [842, 544] width 86 height 27
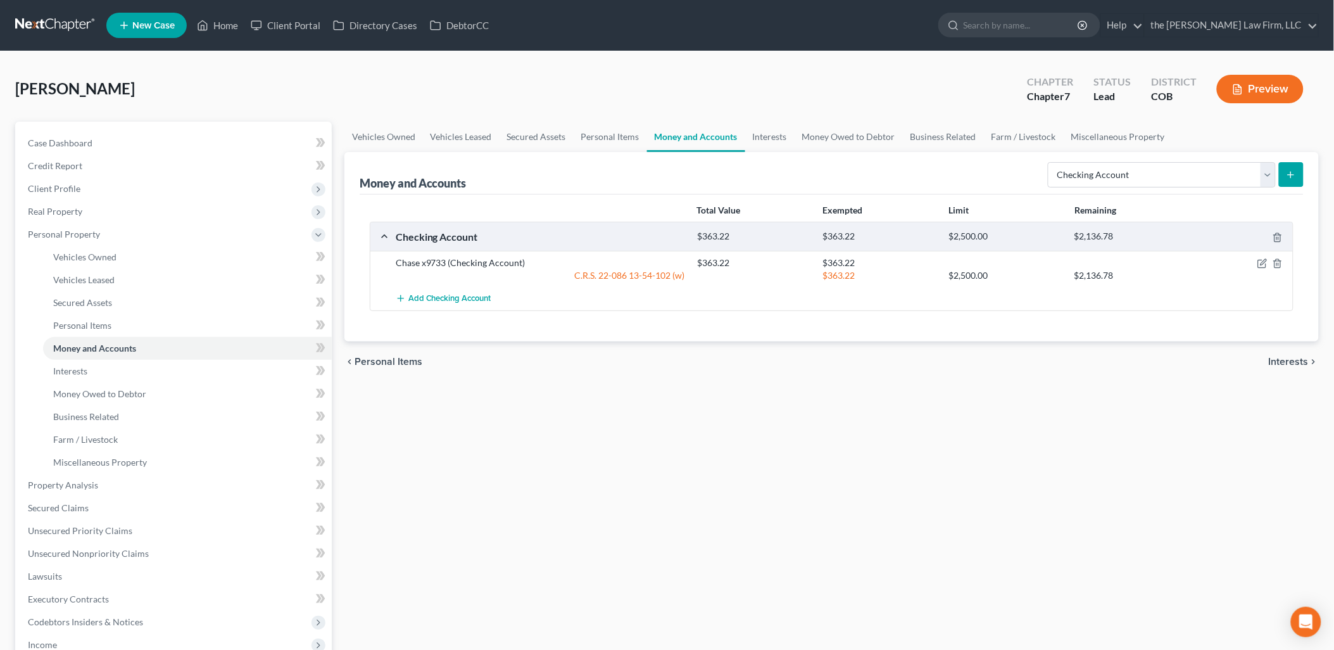
click at [1300, 171] on button "submit" at bounding box center [1291, 174] width 25 height 25
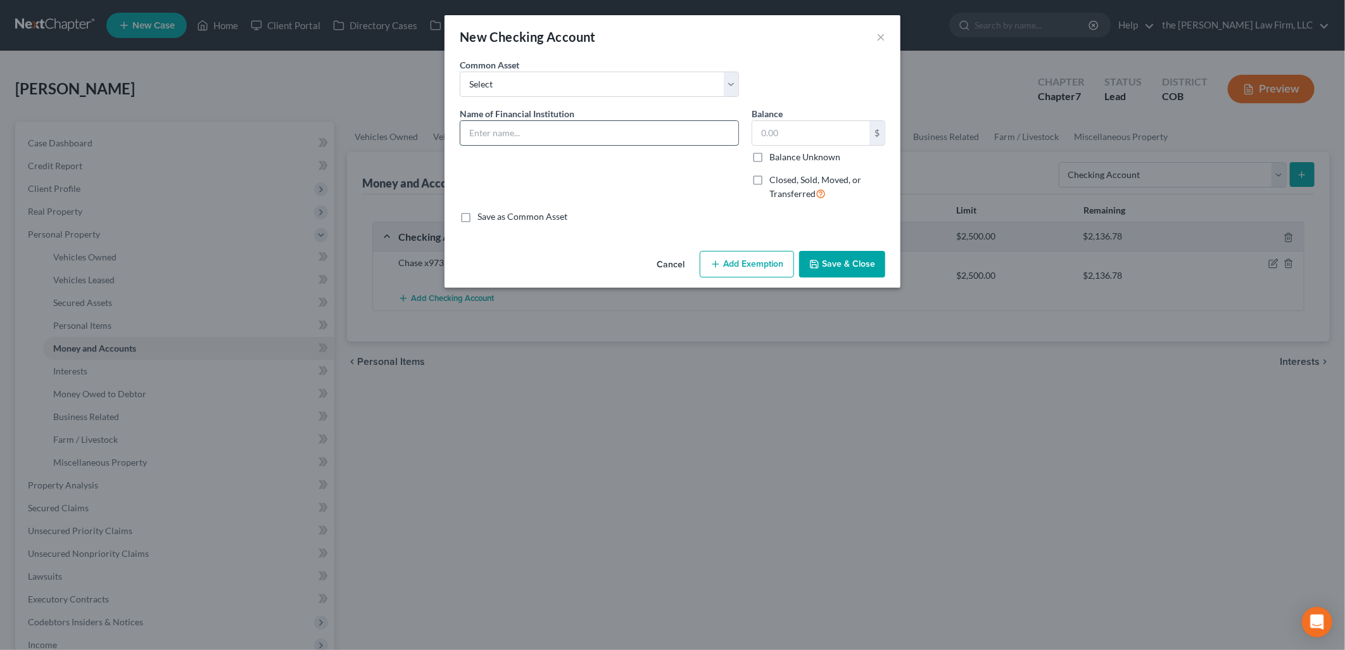
click at [638, 132] on input "text" at bounding box center [599, 133] width 278 height 24
type input "Glacier Bank x7632"
type input "11.16"
click at [735, 263] on button "Add Exemption" at bounding box center [747, 264] width 94 height 27
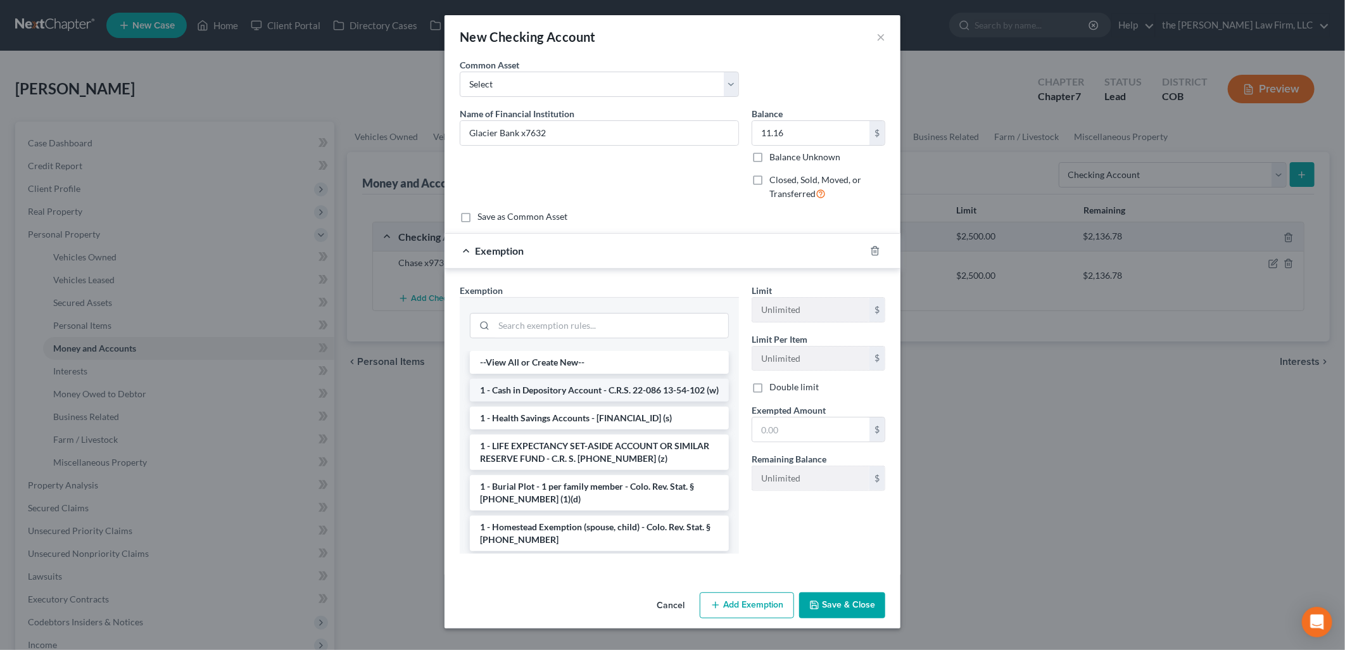
click at [617, 393] on li "1 - Cash in Depository Account - C.R.S. 22-086 13-54-102 (w)" at bounding box center [599, 390] width 259 height 23
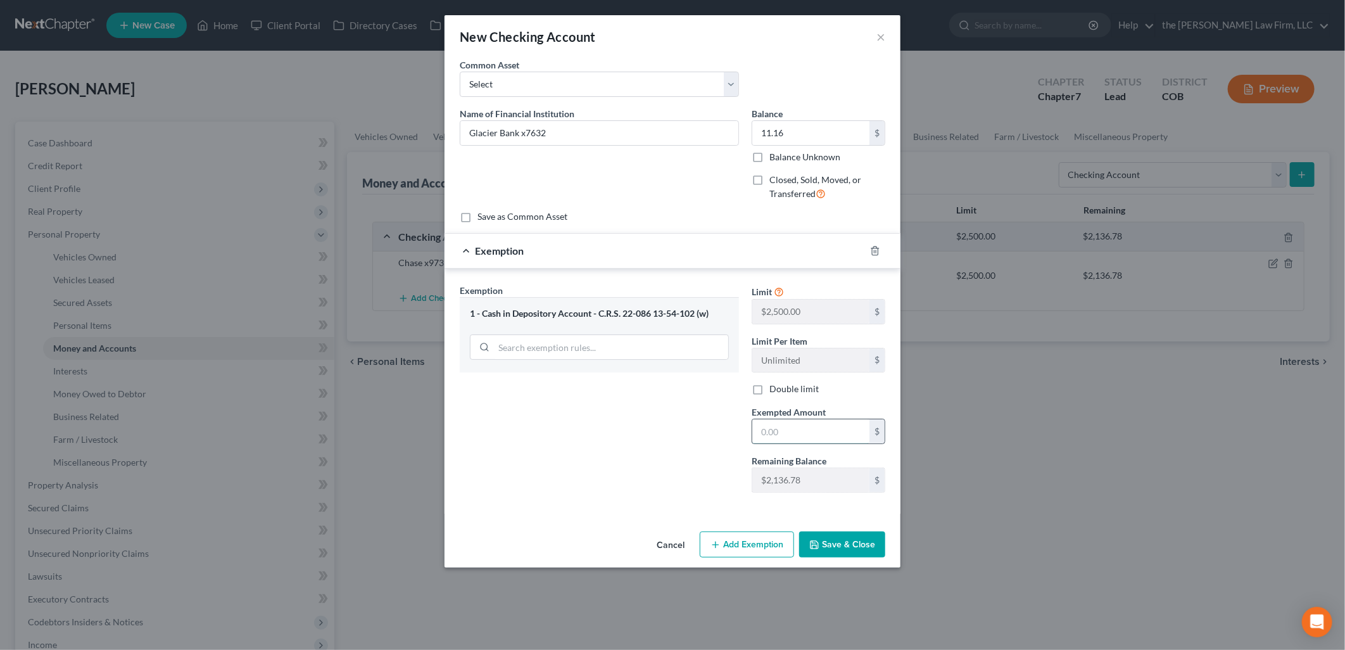
click at [792, 442] on input "text" at bounding box center [810, 431] width 117 height 24
type input "11.16"
click at [852, 546] on button "Save & Close" at bounding box center [842, 544] width 86 height 27
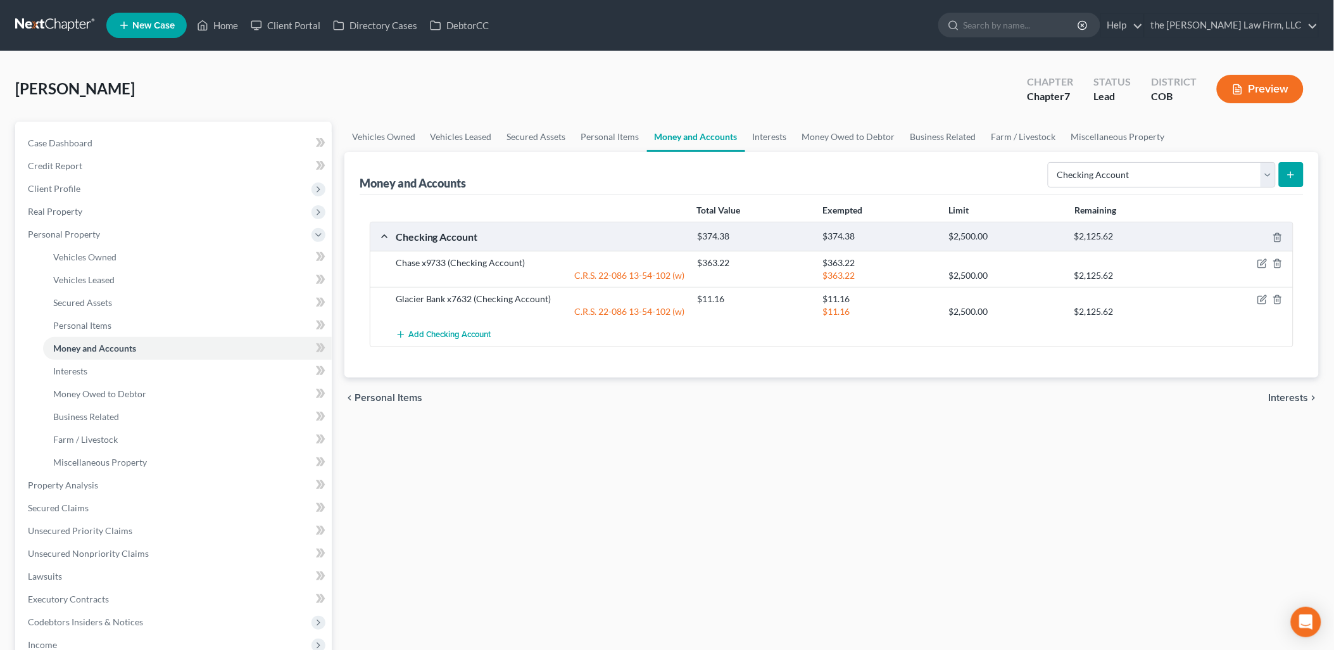
click at [1289, 182] on button "submit" at bounding box center [1291, 174] width 25 height 25
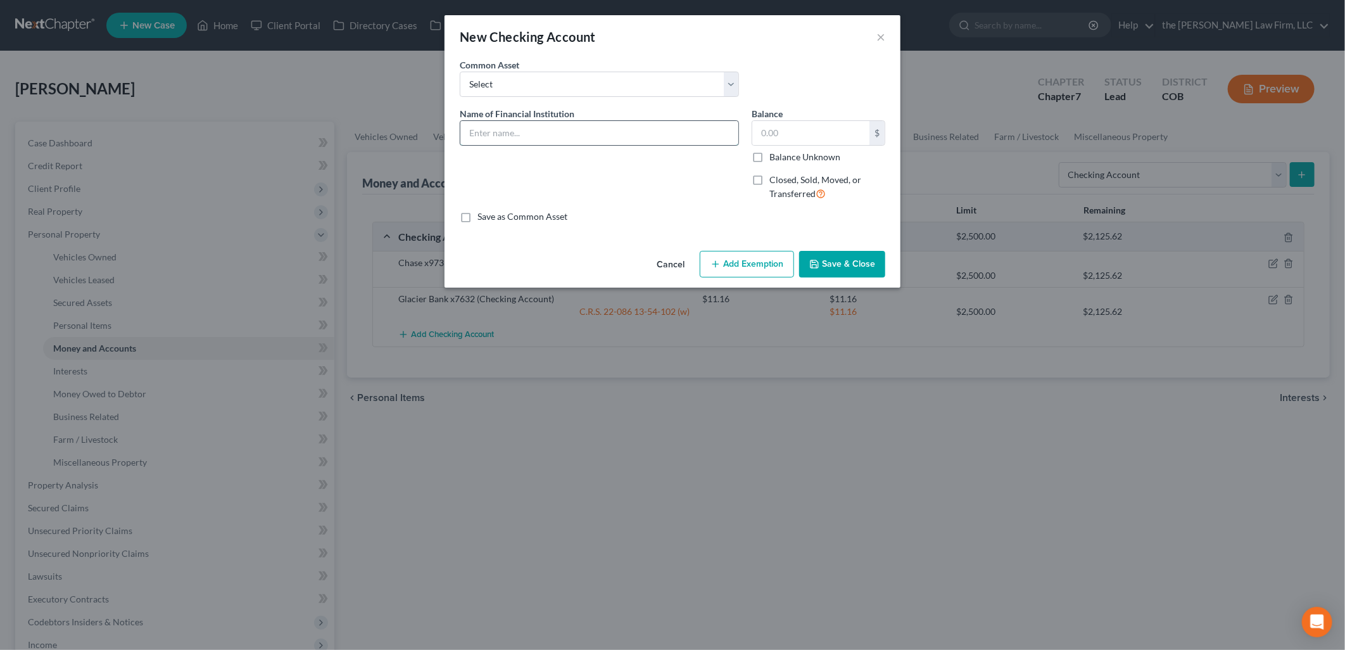
click at [517, 142] on input "text" at bounding box center [599, 133] width 278 height 24
type input "Glacier Bank x1369"
type input "800.40"
drag, startPoint x: 749, startPoint y: 267, endPoint x: 733, endPoint y: 277, distance: 18.5
click at [749, 268] on button "Add Exemption" at bounding box center [747, 264] width 94 height 27
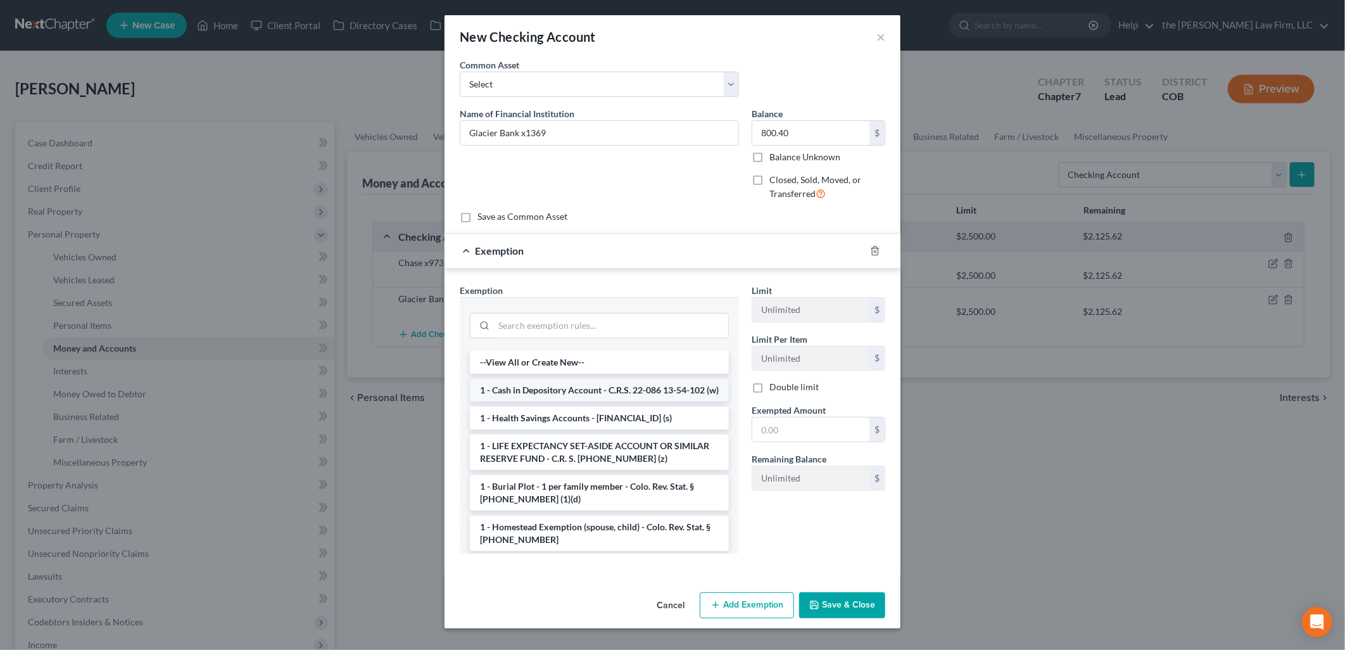
click at [532, 394] on li "1 - Cash in Depository Account - C.R.S. 22-086 13-54-102 (w)" at bounding box center [599, 390] width 259 height 23
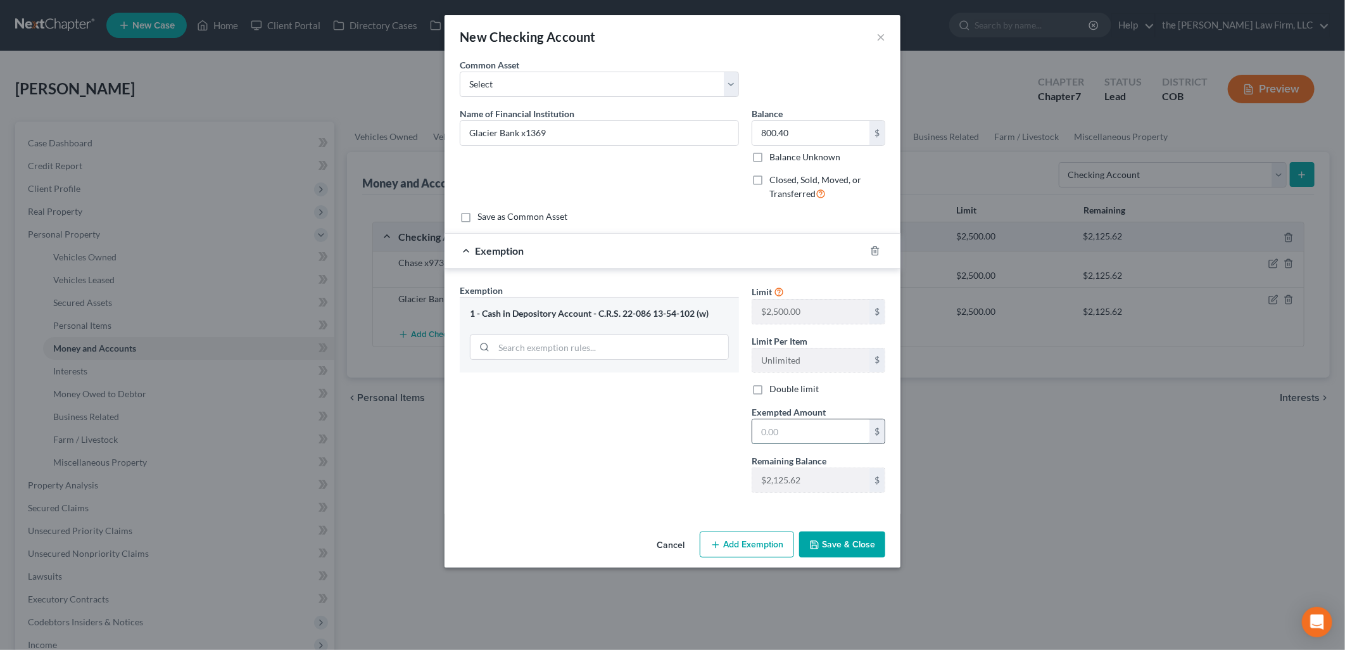
click at [784, 431] on input "text" at bounding box center [810, 431] width 117 height 24
type input "800.40"
click at [833, 548] on button "Save & Close" at bounding box center [842, 544] width 86 height 27
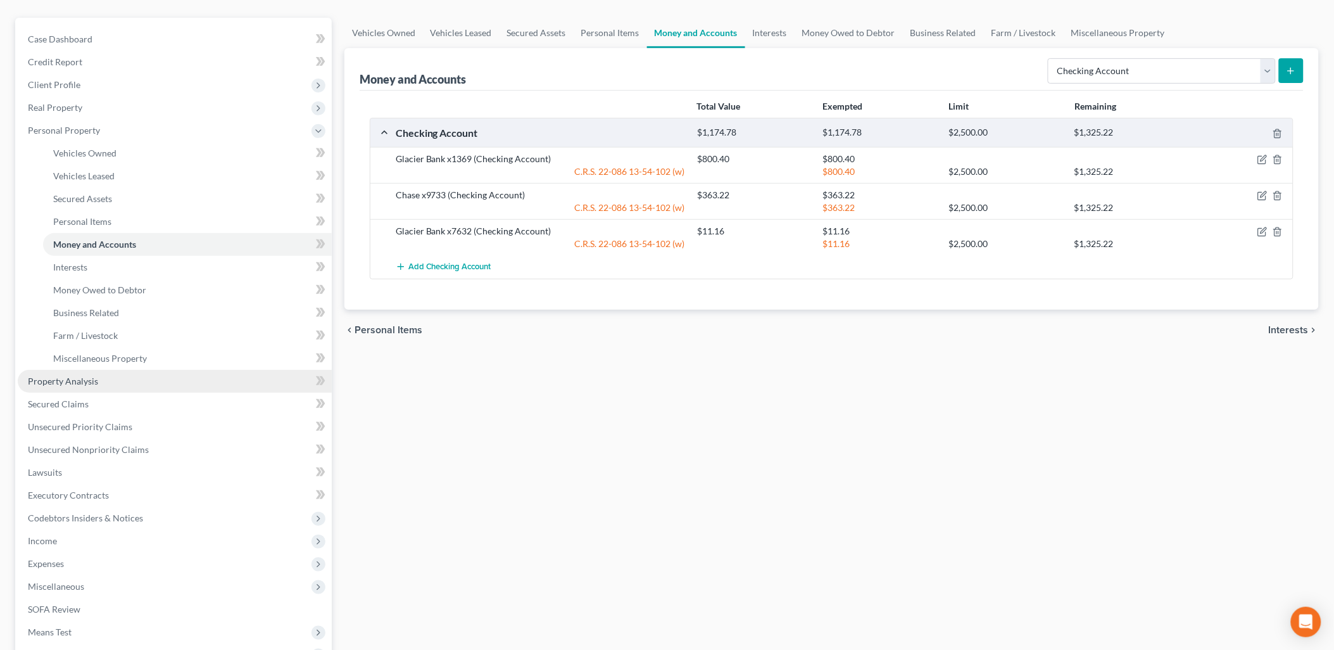
scroll to position [141, 0]
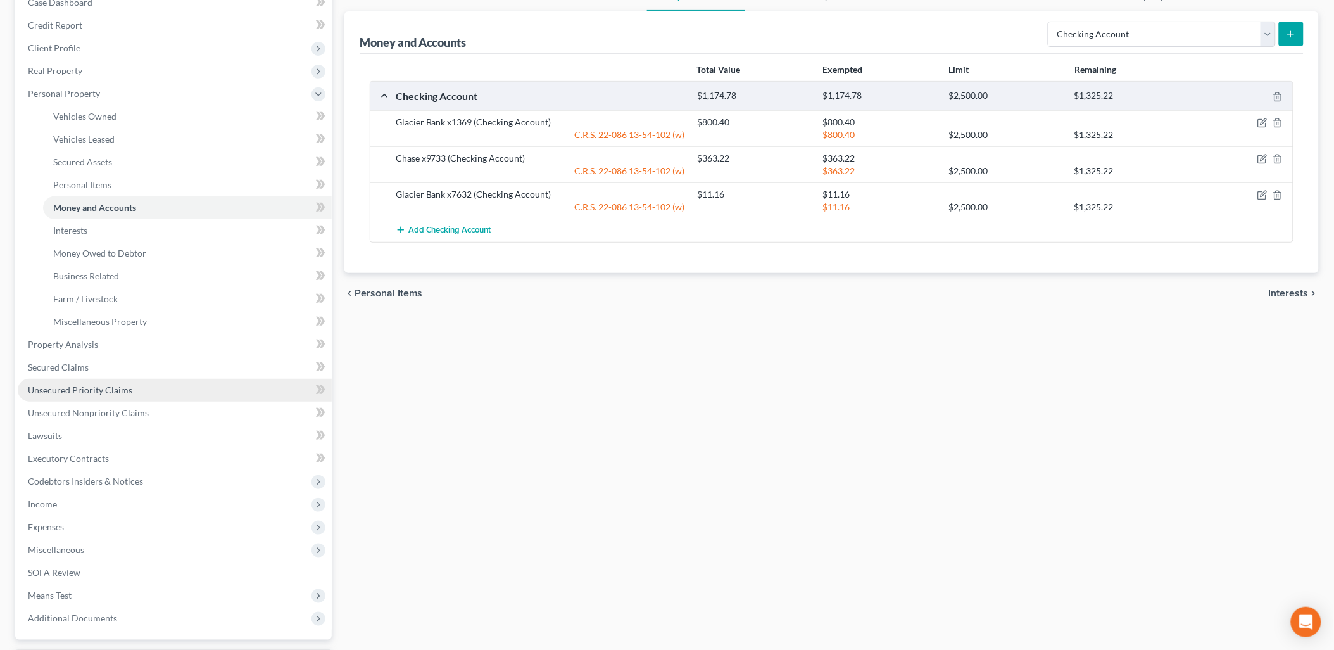
click at [120, 394] on link "Unsecured Priority Claims" at bounding box center [175, 390] width 314 height 23
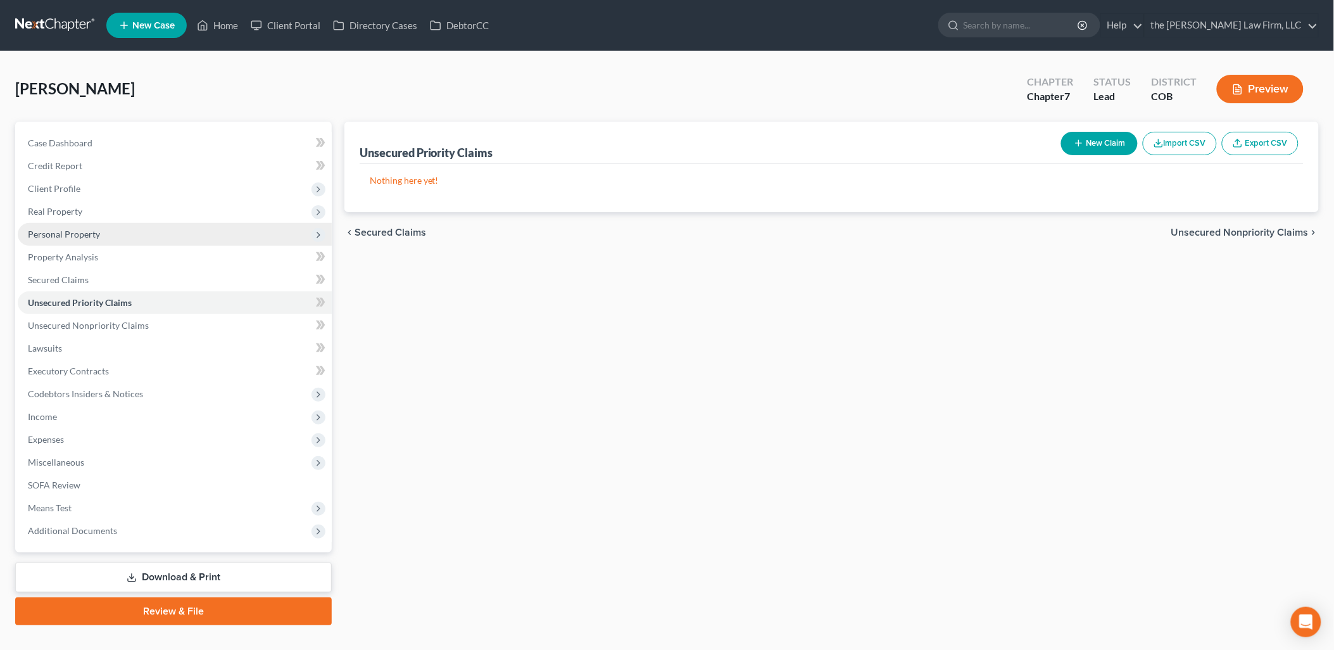
click at [83, 229] on span "Personal Property" at bounding box center [64, 234] width 72 height 11
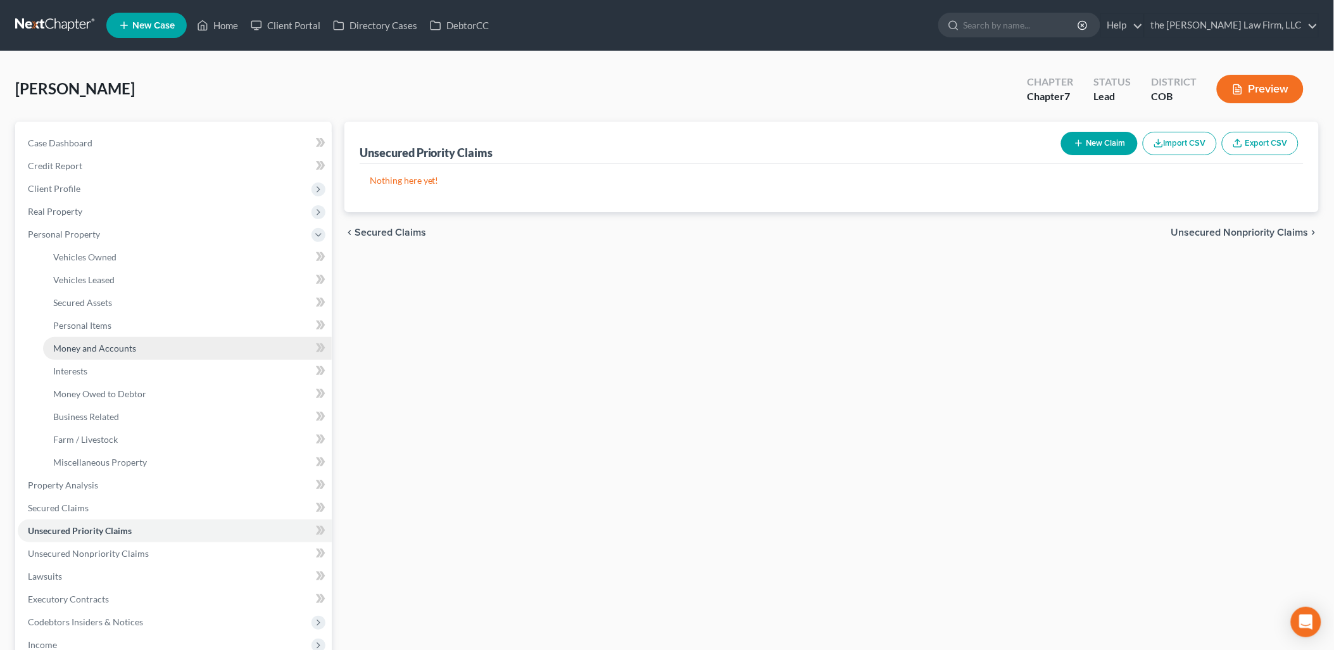
click at [108, 350] on span "Money and Accounts" at bounding box center [94, 348] width 83 height 11
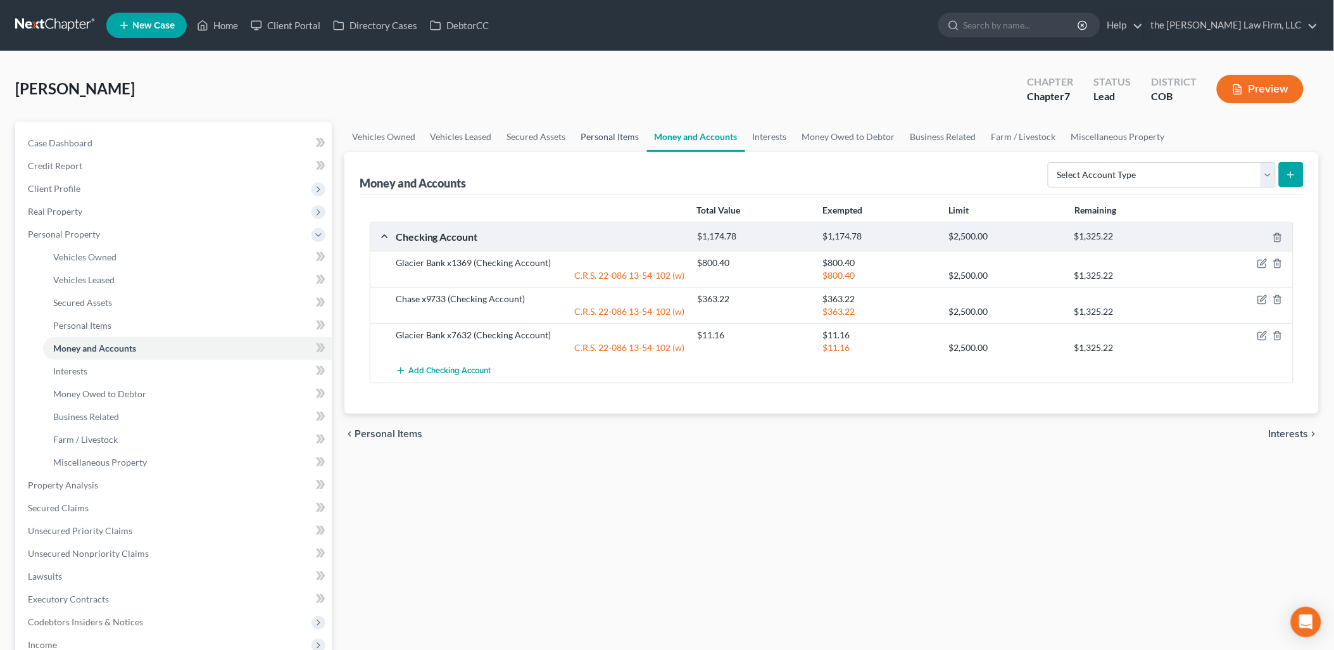
click at [621, 127] on link "Personal Items" at bounding box center [610, 137] width 73 height 30
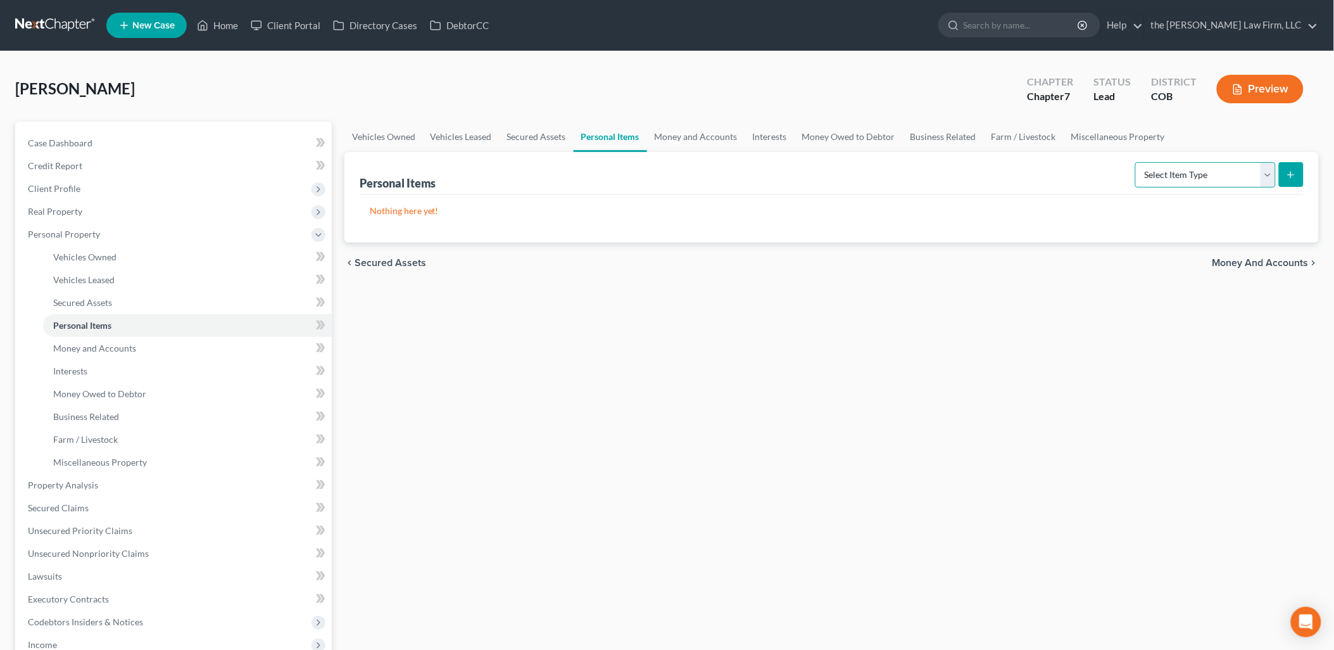
click at [1240, 171] on select "Select Item Type Clothing Collectibles Of Value Electronics Firearms Household …" at bounding box center [1205, 174] width 141 height 25
click at [1137, 162] on select "Select Item Type Clothing Collectibles Of Value Electronics Firearms Household …" at bounding box center [1205, 174] width 141 height 25
drag, startPoint x: 1244, startPoint y: 168, endPoint x: 1244, endPoint y: 185, distance: 16.5
click at [1244, 168] on select "Select Item Type Clothing Collectibles Of Value Electronics Firearms Household …" at bounding box center [1205, 174] width 141 height 25
select select "household_goods"
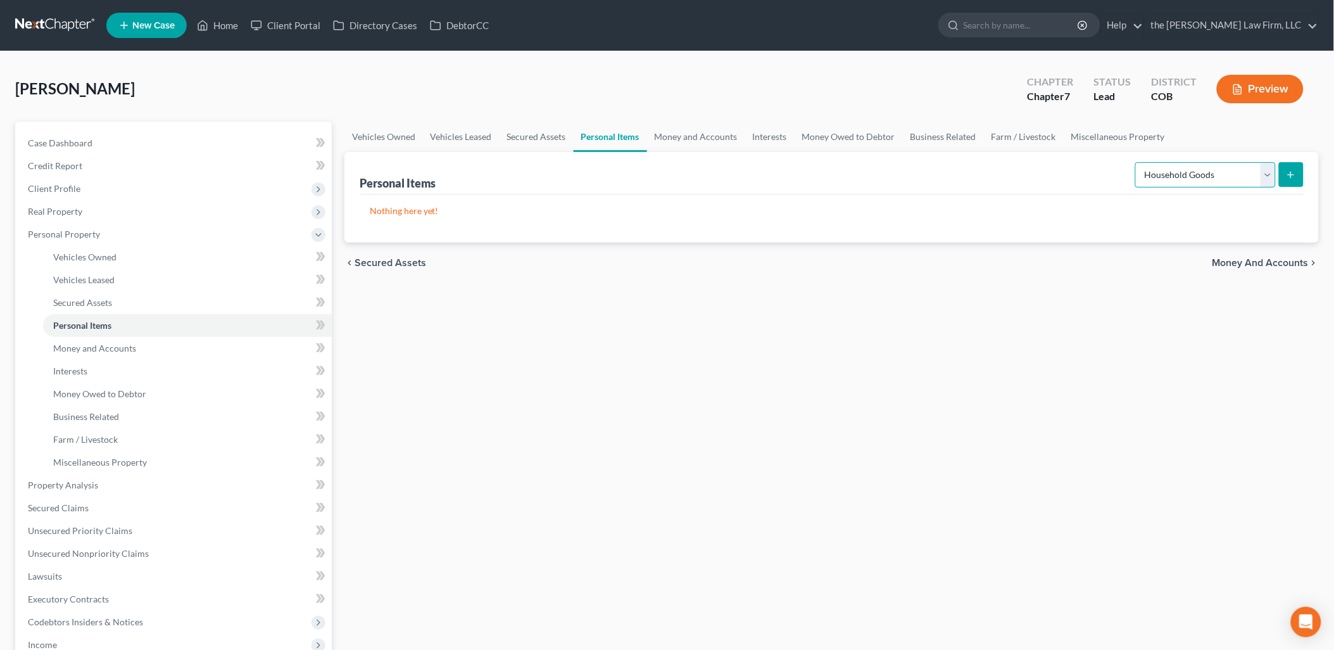
click at [1137, 162] on select "Select Item Type Clothing Collectibles Of Value Electronics Firearms Household …" at bounding box center [1205, 174] width 141 height 25
click at [1291, 175] on line "submit" at bounding box center [1291, 175] width 0 height 6
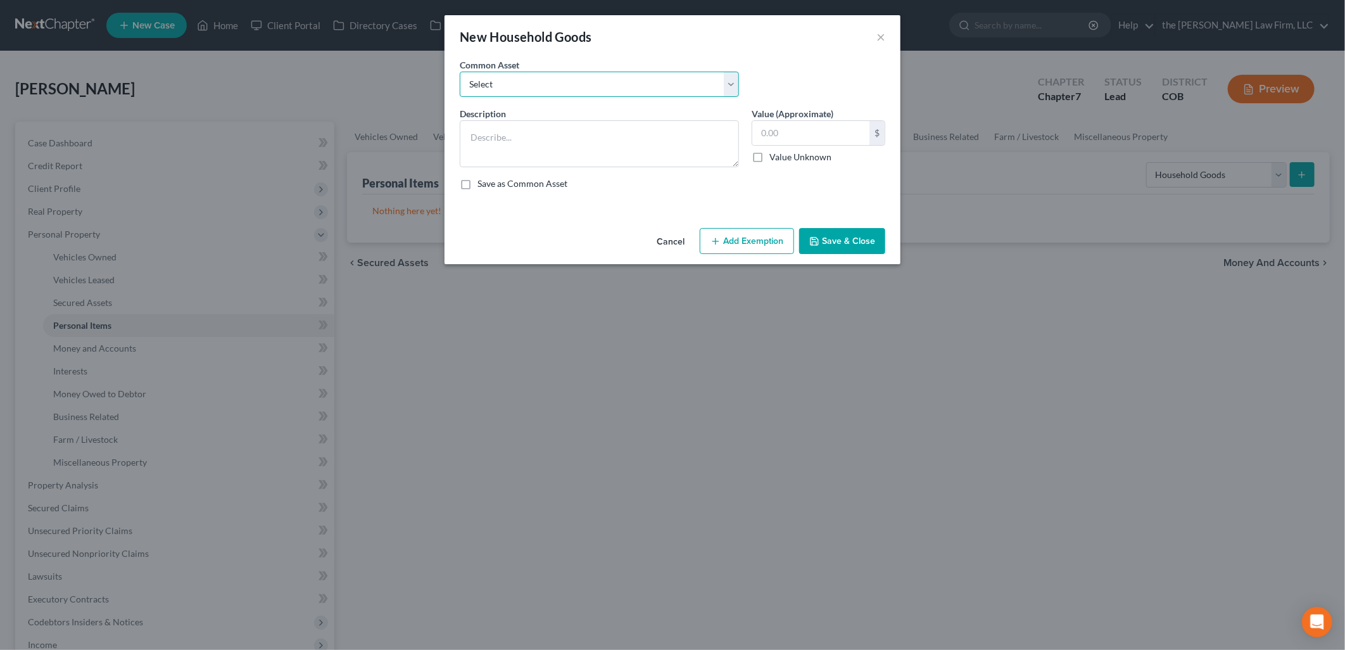
click at [617, 80] on select "Select Living Room Furniture, Dining Room Furniture, Family Room/Den Furniture,…" at bounding box center [599, 84] width 279 height 25
select select "0"
click at [460, 72] on select "Select Living Room Furniture, Dining Room Furniture, Family Room/Den Furniture,…" at bounding box center [599, 84] width 279 height 25
type textarea "Living Room Furniture, Dining Room Furniture, Family Room/Den Furniture, Kitche…"
type input "1,400.00"
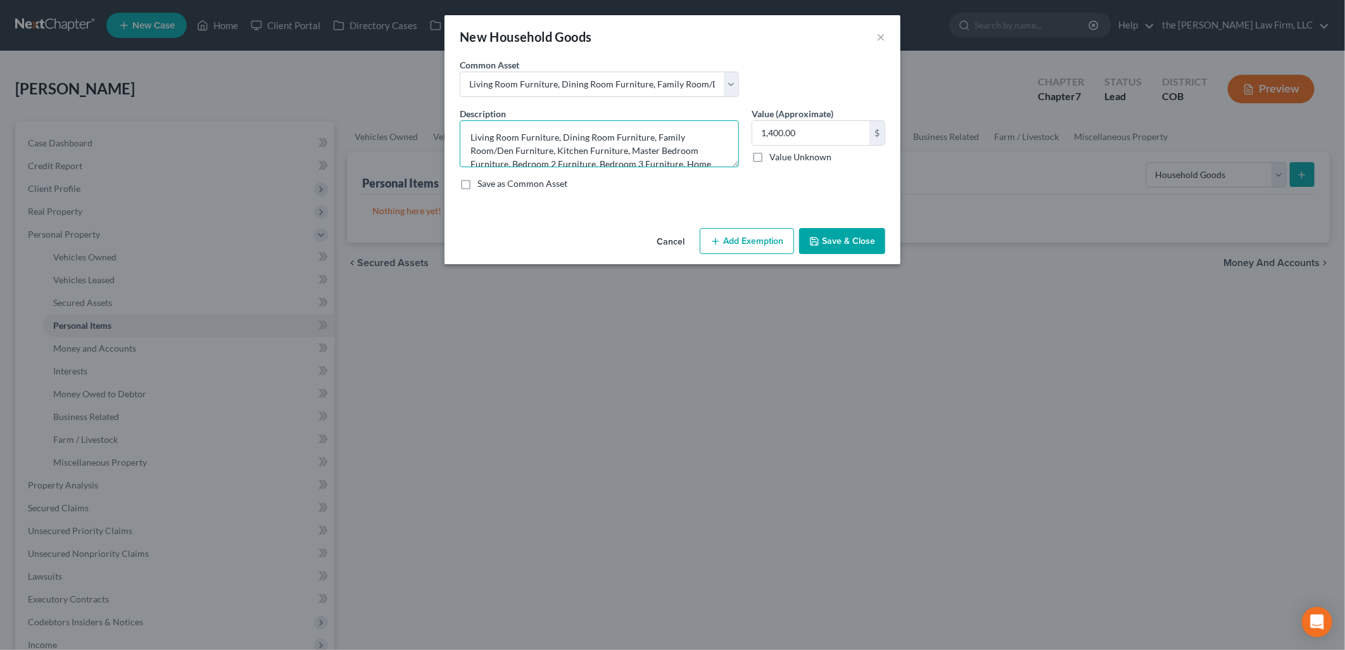
drag, startPoint x: 653, startPoint y: 133, endPoint x: 554, endPoint y: 149, distance: 100.7
click at [554, 149] on textarea "Living Room Furniture, Dining Room Furniture, Family Room/Den Furniture, Kitche…" at bounding box center [599, 143] width 279 height 47
drag, startPoint x: 508, startPoint y: 148, endPoint x: 654, endPoint y: 127, distance: 147.2
click at [654, 127] on textarea "Living Room Furniture, Dining Room Furniture, Kitchen Furniture, Master Bedroom…" at bounding box center [599, 143] width 279 height 47
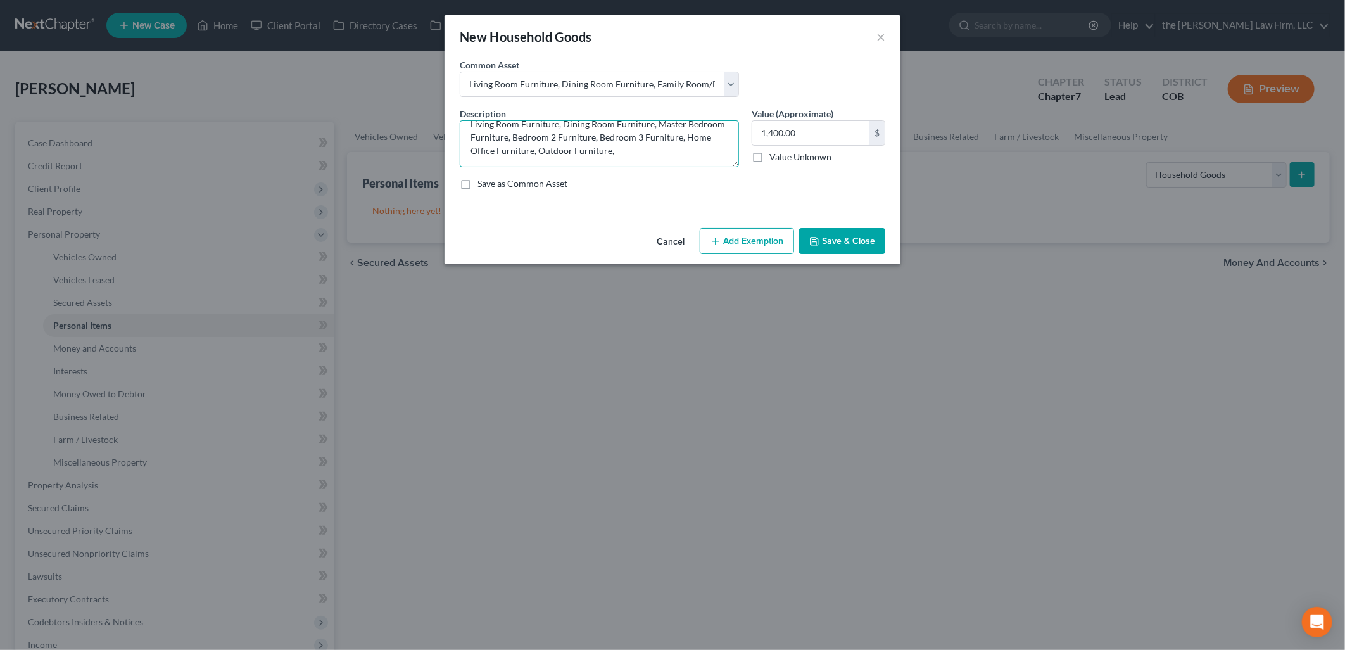
drag, startPoint x: 476, startPoint y: 152, endPoint x: 558, endPoint y: 159, distance: 82.6
click at [558, 159] on textarea "Living Room Furniture, Dining Room Furniture, Master Bedroom Furniture, Bedroom…" at bounding box center [599, 143] width 279 height 47
drag, startPoint x: 560, startPoint y: 153, endPoint x: 454, endPoint y: 146, distance: 106.6
click at [454, 146] on div "Description * Living Room Furniture, Dining Room Furniture, Master Bedroom Furn…" at bounding box center [599, 137] width 292 height 60
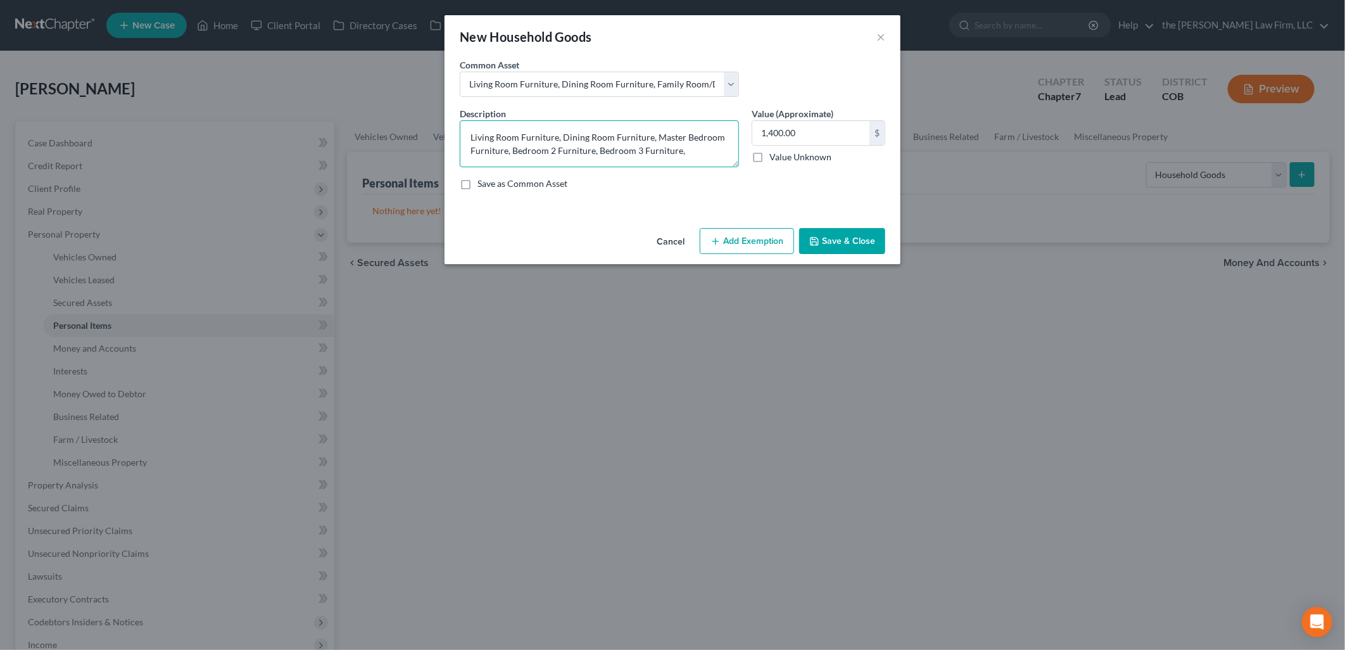
scroll to position [0, 0]
type textarea "Living Room Furniture, Dining Room Furniture, Master Bedroom Furniture, Bedroom…"
click at [844, 125] on input "1,400.00" at bounding box center [810, 133] width 117 height 24
type input "550"
click at [746, 243] on button "Add Exemption" at bounding box center [747, 241] width 94 height 27
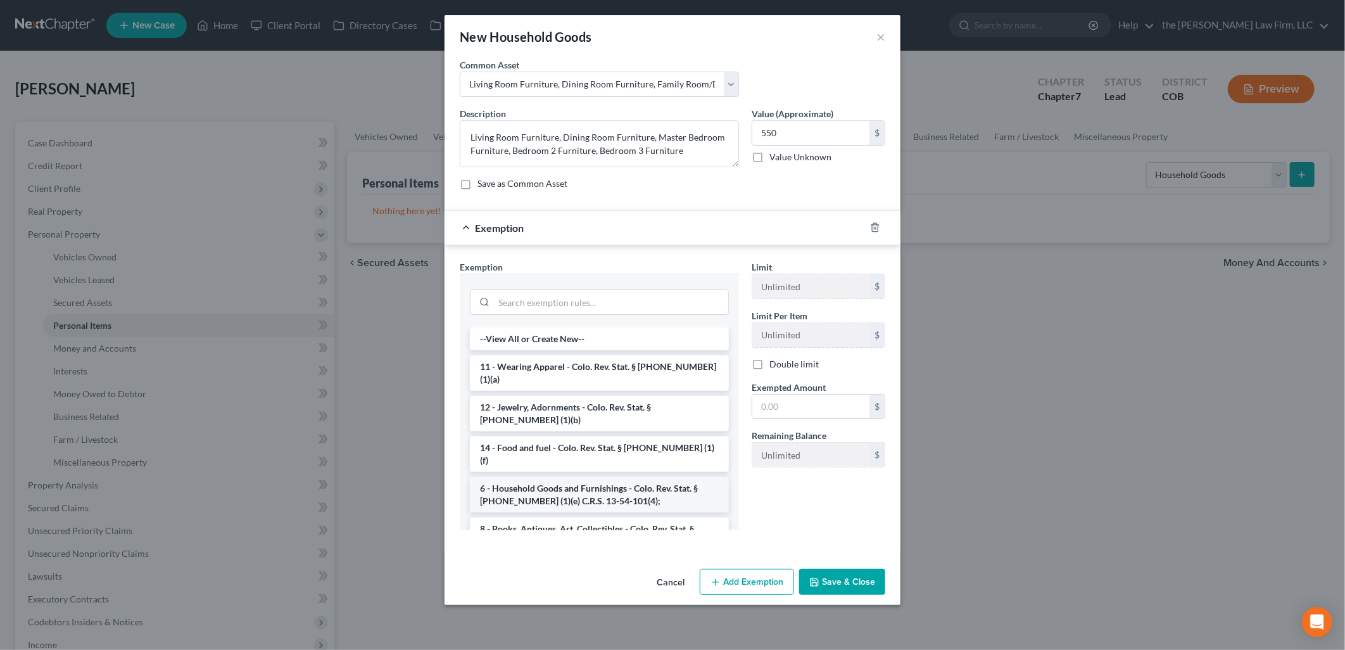
click at [561, 477] on li "6 - Household Goods and Furnishings - Colo. Rev. Stat. § [PHONE_NUMBER] (1)(e) …" at bounding box center [599, 494] width 259 height 35
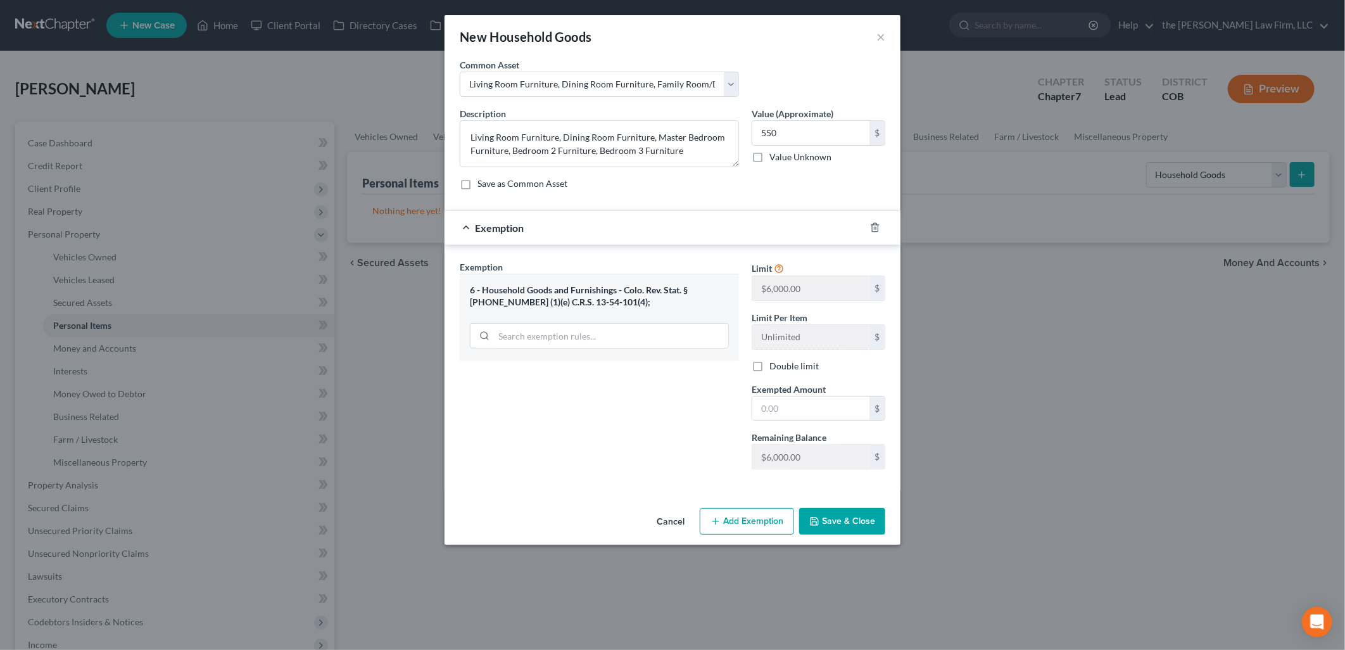
click at [845, 393] on div "Exempted Amount * $" at bounding box center [818, 401] width 146 height 39
click at [845, 399] on input "text" at bounding box center [810, 408] width 117 height 24
type input "550"
click at [838, 522] on button "Save & Close" at bounding box center [842, 521] width 86 height 27
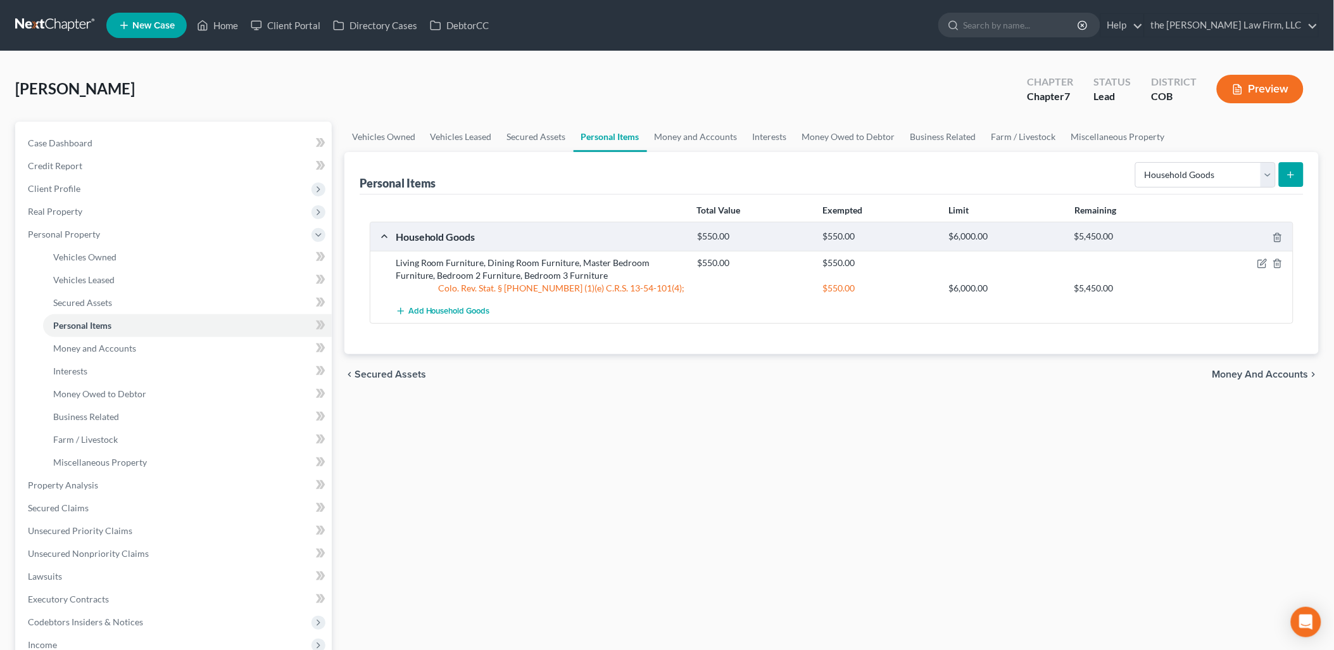
click at [1300, 180] on button "submit" at bounding box center [1291, 174] width 25 height 25
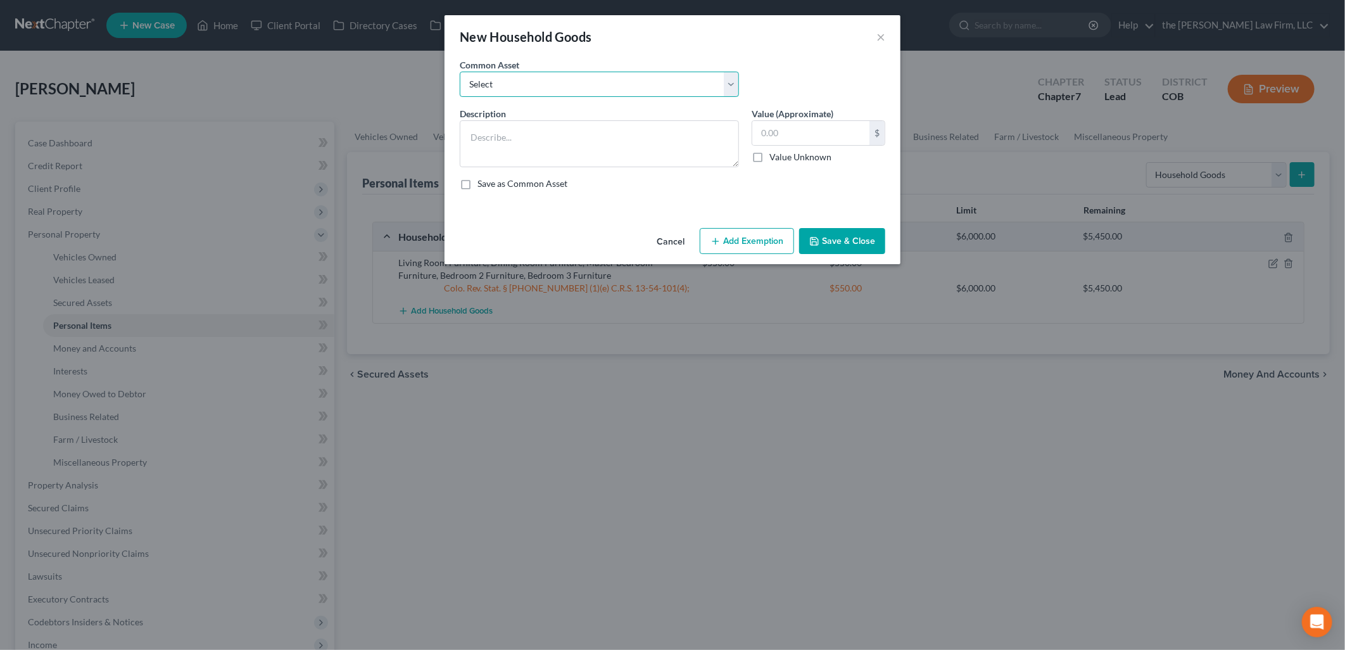
click at [631, 74] on select "Select Living Room Furniture, Dining Room Furniture, Family Room/Den Furniture,…" at bounding box center [599, 84] width 279 height 25
drag, startPoint x: 611, startPoint y: 40, endPoint x: 608, endPoint y: 70, distance: 29.9
click at [611, 40] on div "New Household Goods ×" at bounding box center [673, 36] width 456 height 43
click at [596, 127] on textarea at bounding box center [599, 143] width 279 height 47
click at [623, 141] on textarea "Television, Video Gaming Systems," at bounding box center [599, 143] width 279 height 47
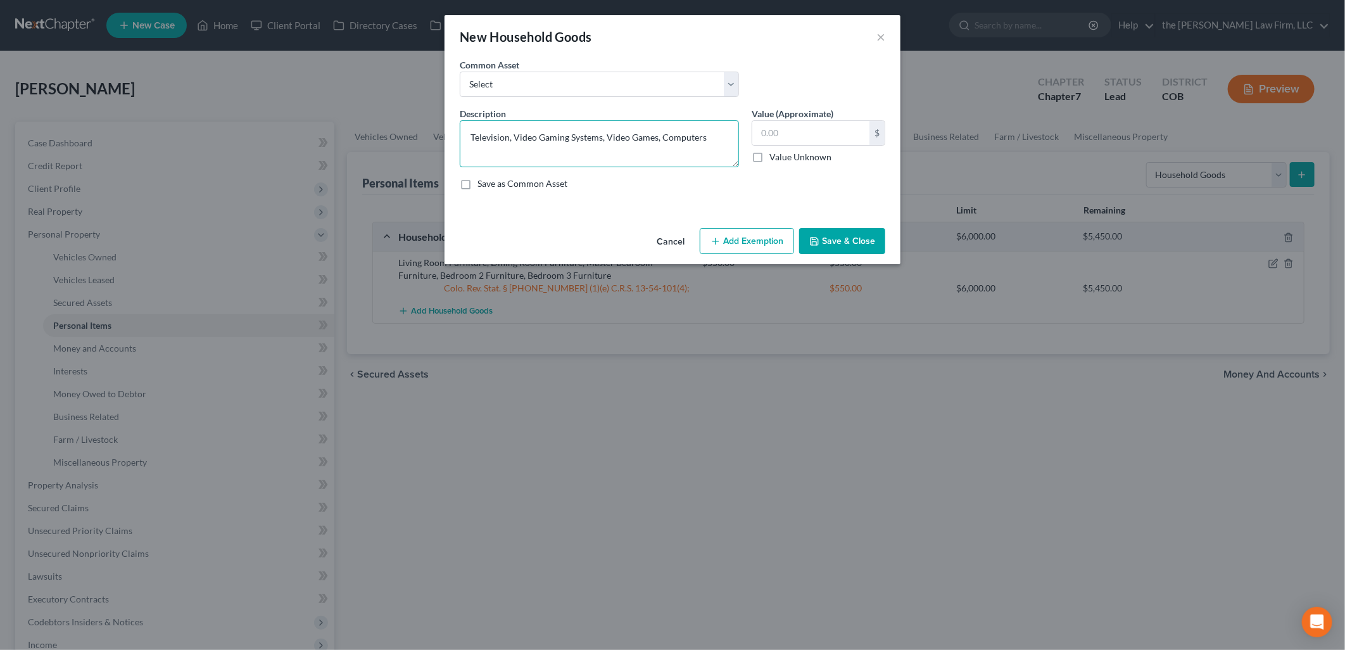
type textarea "Television, Video Gaming Systems, Video Games, Computers"
type input "950"
drag, startPoint x: 717, startPoint y: 243, endPoint x: 688, endPoint y: 277, distance: 44.0
click at [717, 245] on icon "button" at bounding box center [715, 241] width 10 height 10
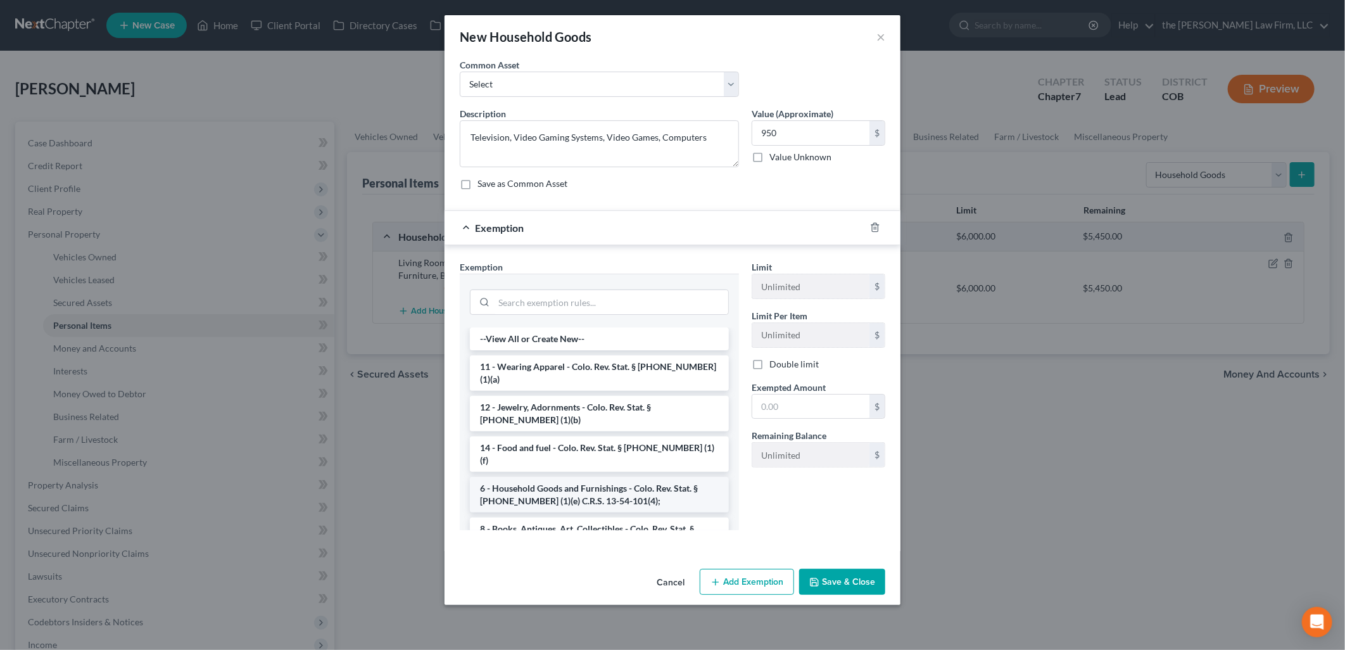
click at [531, 479] on li "6 - Household Goods and Furnishings - Colo. Rev. Stat. § [PHONE_NUMBER] (1)(e) …" at bounding box center [599, 494] width 259 height 35
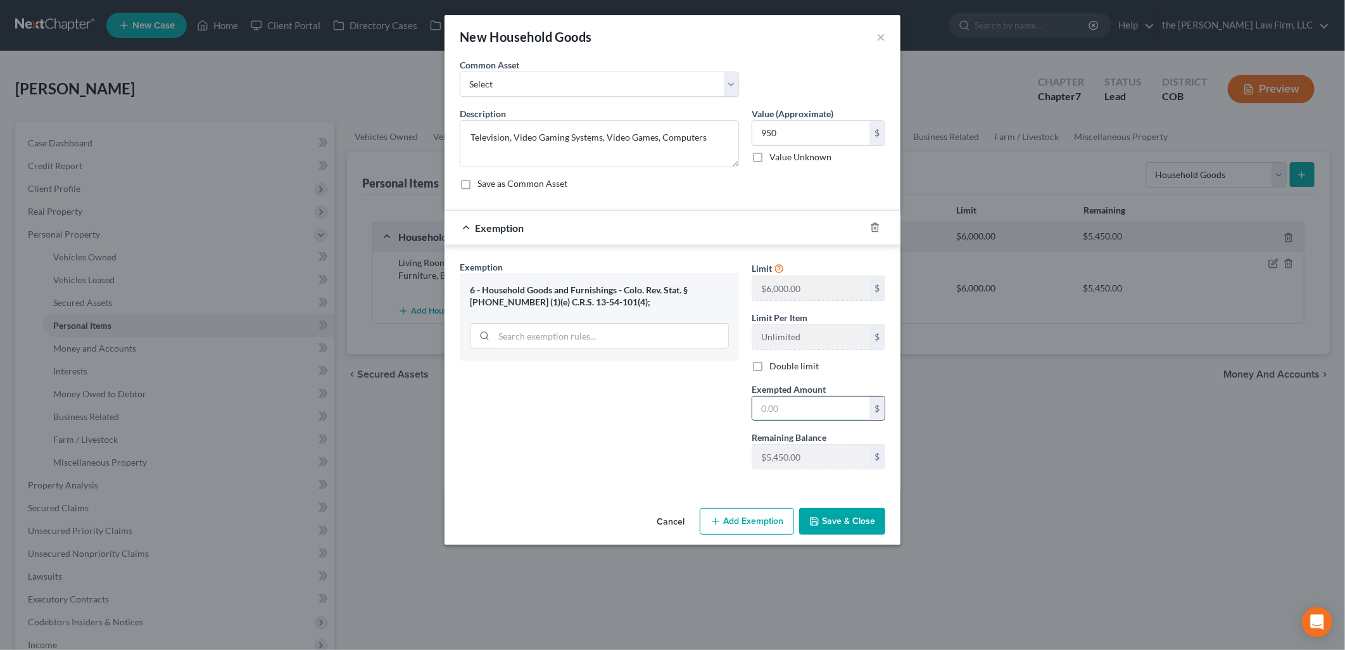
click at [811, 413] on input "text" at bounding box center [810, 408] width 117 height 24
type input "950"
click at [846, 542] on div "Cancel Add Exemption Save & Close" at bounding box center [673, 524] width 456 height 42
click at [847, 536] on div "Cancel Add Exemption Save & Close" at bounding box center [673, 524] width 456 height 42
click at [849, 508] on div "Cancel Add Exemption Save & Close" at bounding box center [673, 524] width 456 height 42
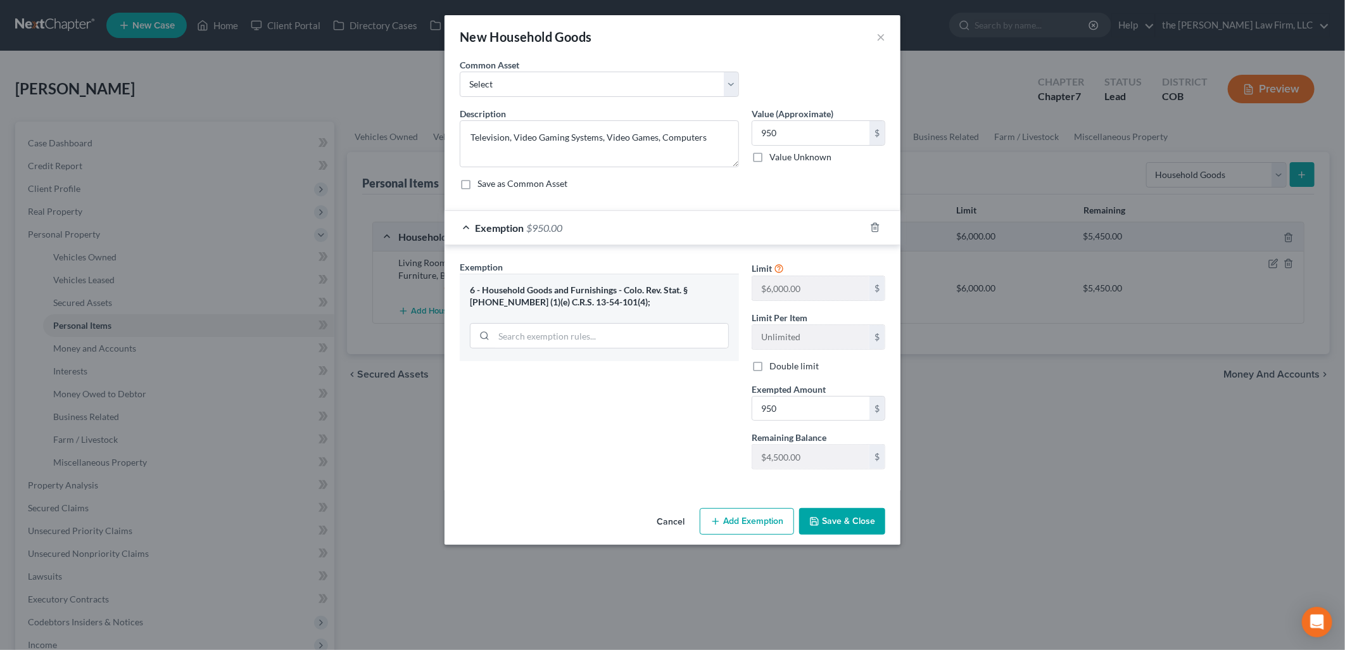
click at [847, 514] on button "Save & Close" at bounding box center [842, 521] width 86 height 27
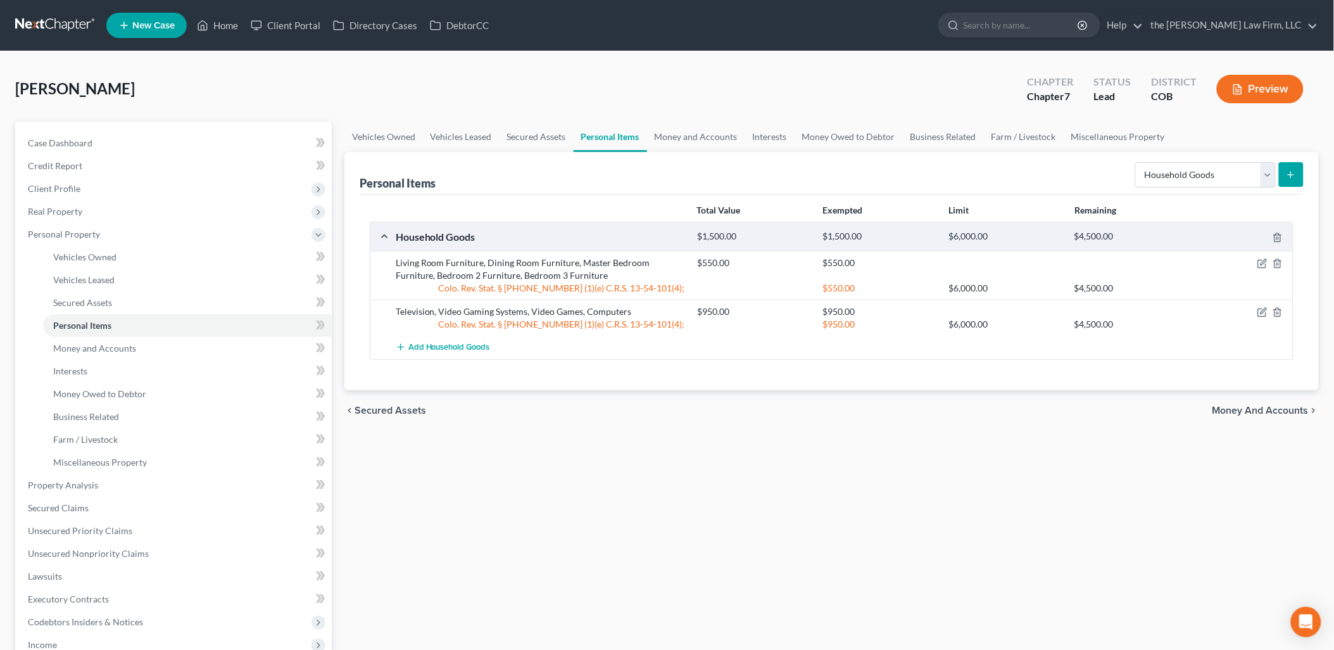
click at [1287, 172] on icon "submit" at bounding box center [1291, 175] width 10 height 10
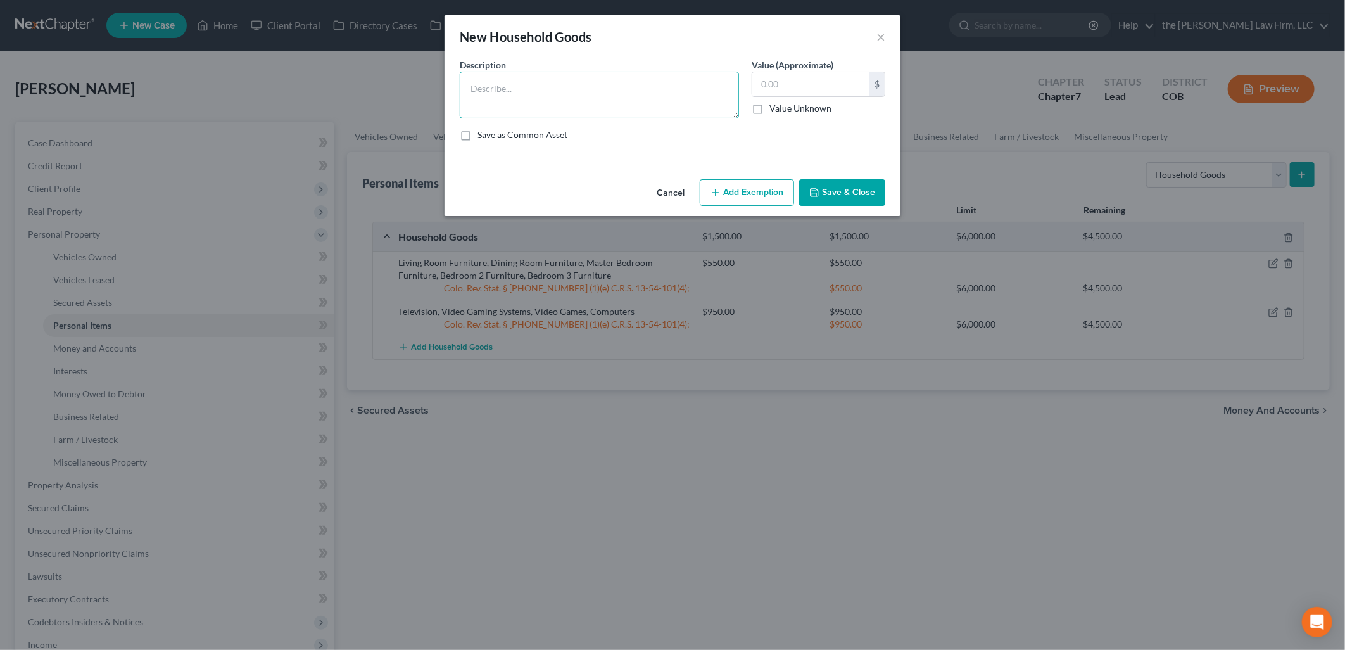
click at [654, 92] on textarea at bounding box center [599, 95] width 279 height 47
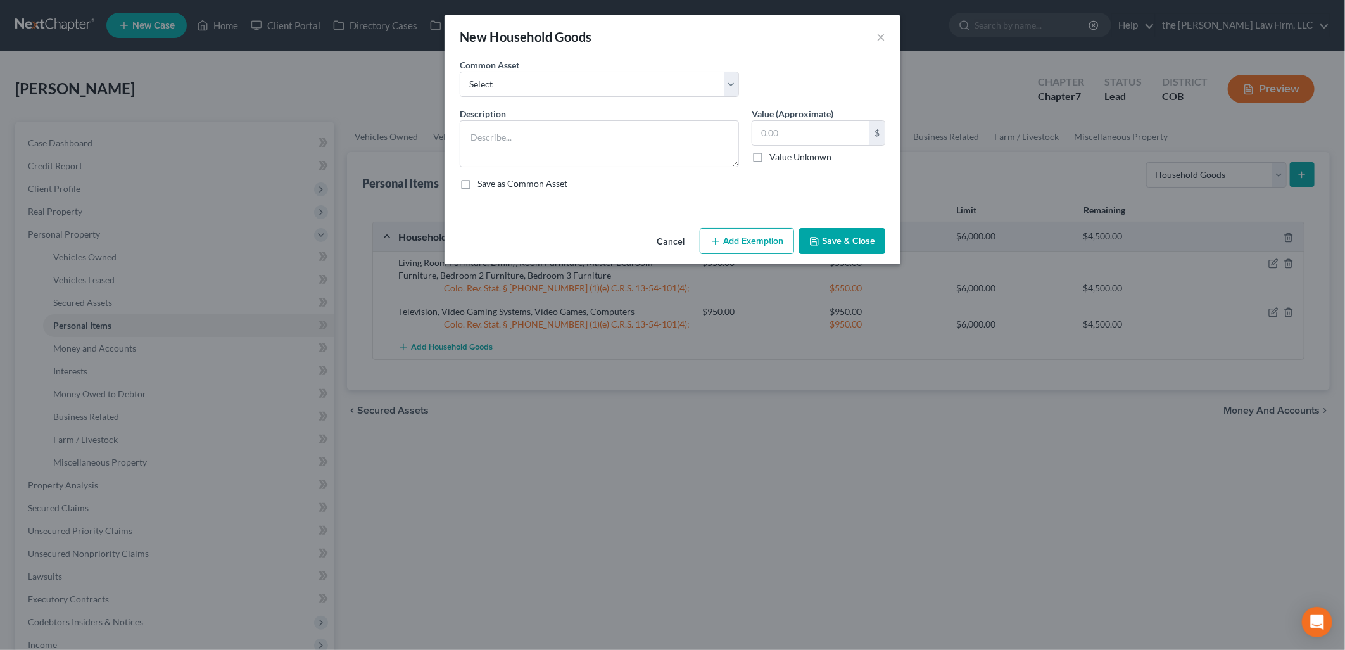
click at [669, 244] on button "Cancel" at bounding box center [671, 241] width 48 height 25
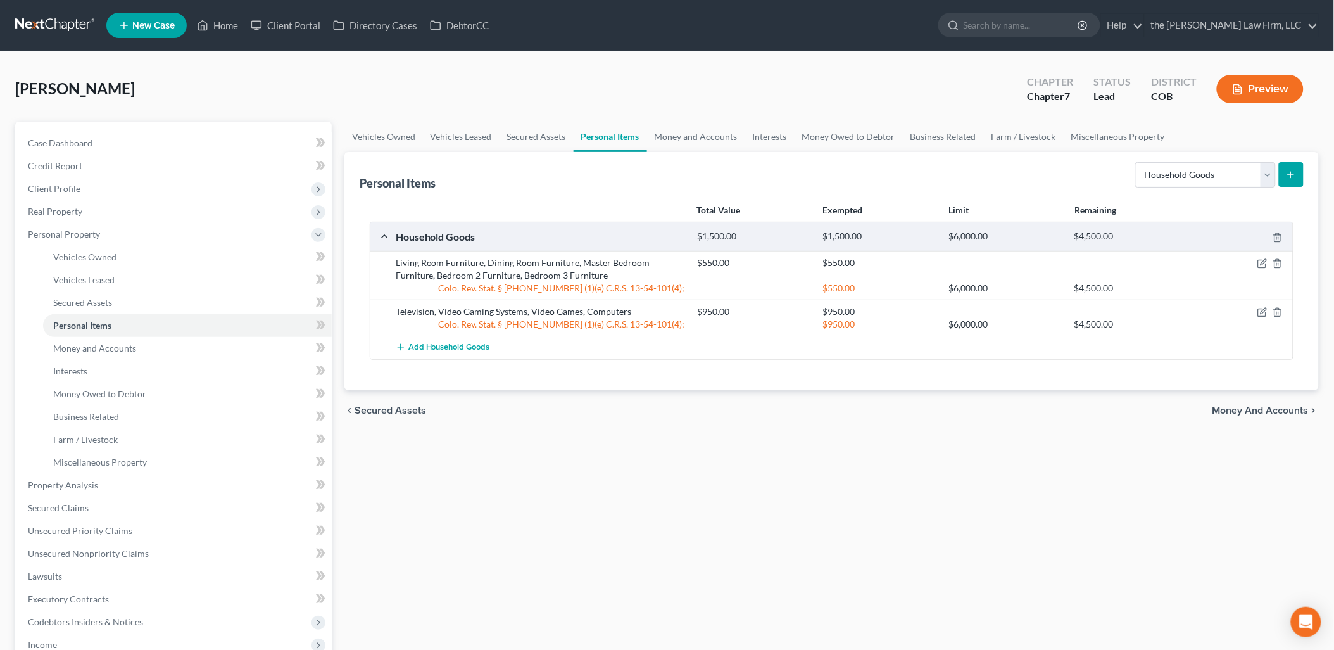
click at [1293, 170] on icon "submit" at bounding box center [1291, 175] width 10 height 10
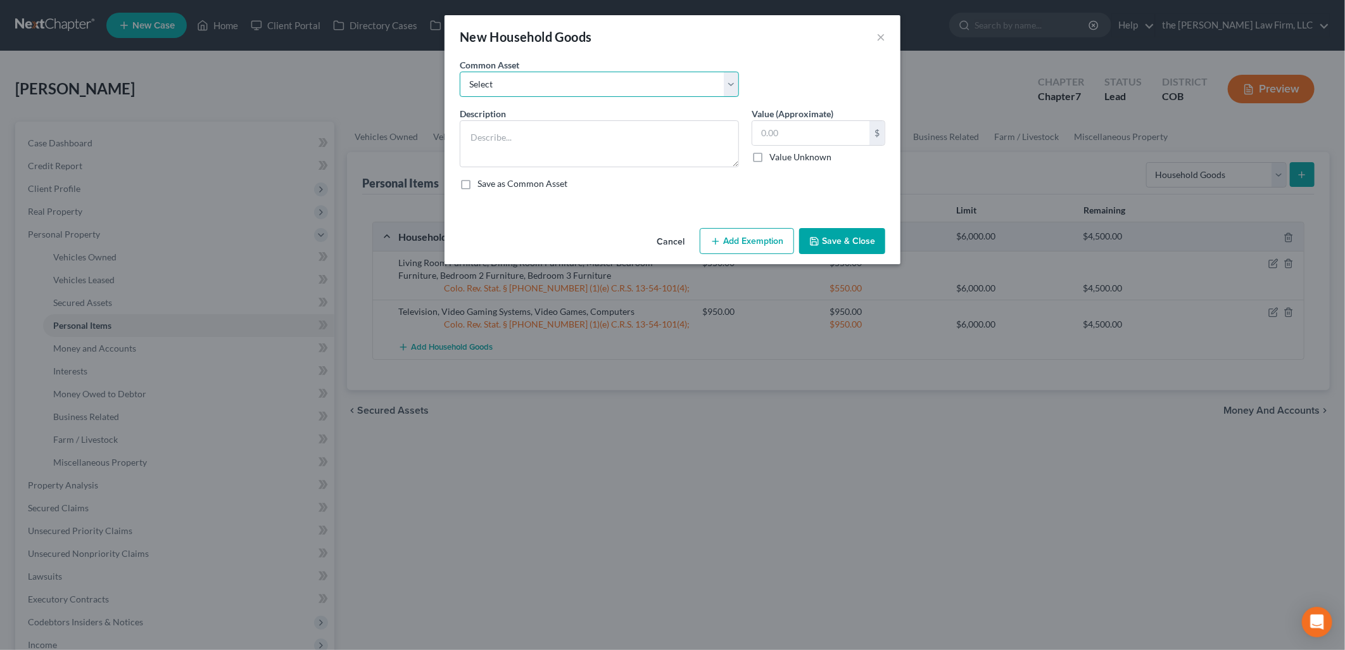
click at [565, 90] on select "Select Living Room Furniture, Dining Room Furniture, Family Room/Den Furniture,…" at bounding box center [599, 84] width 279 height 25
click at [545, 147] on textarea at bounding box center [599, 143] width 279 height 47
type textarea "Kitchen Small Appliances, Dishes/Silverware, Linens, Hand Tools, Fishing Equipm…"
click at [855, 140] on input "text" at bounding box center [810, 133] width 117 height 24
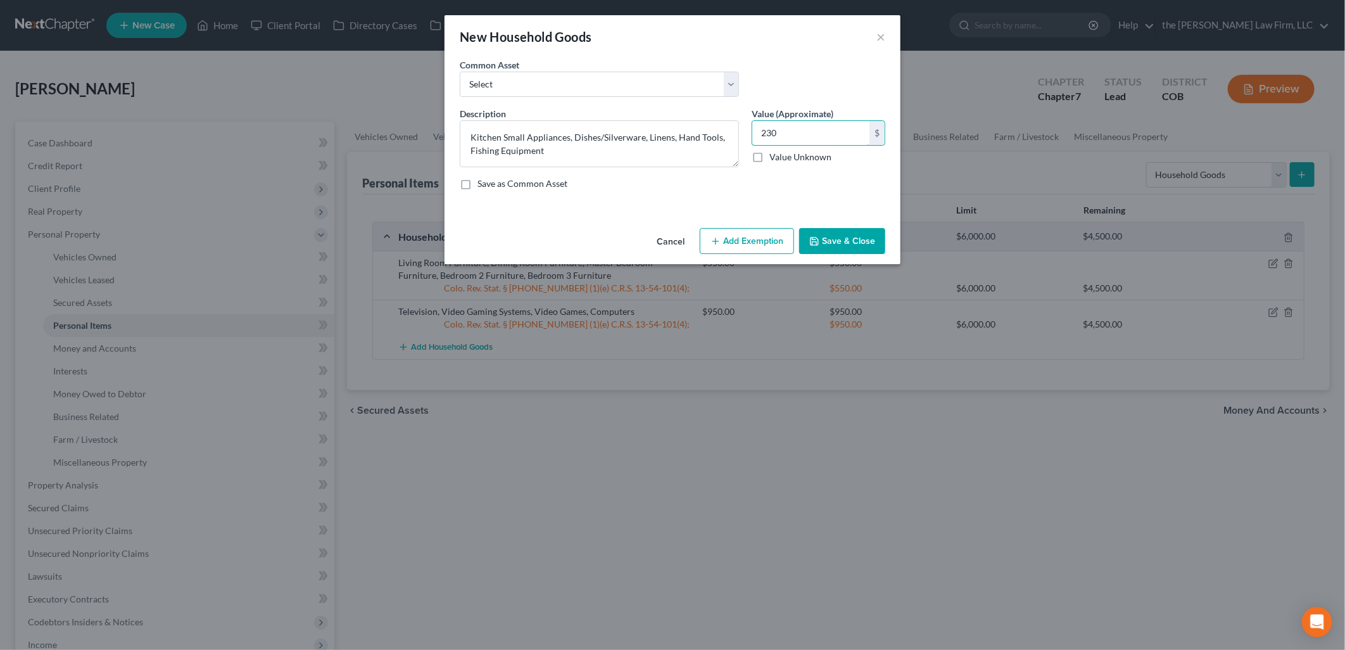
type input "230"
click at [781, 248] on button "Add Exemption" at bounding box center [747, 241] width 94 height 27
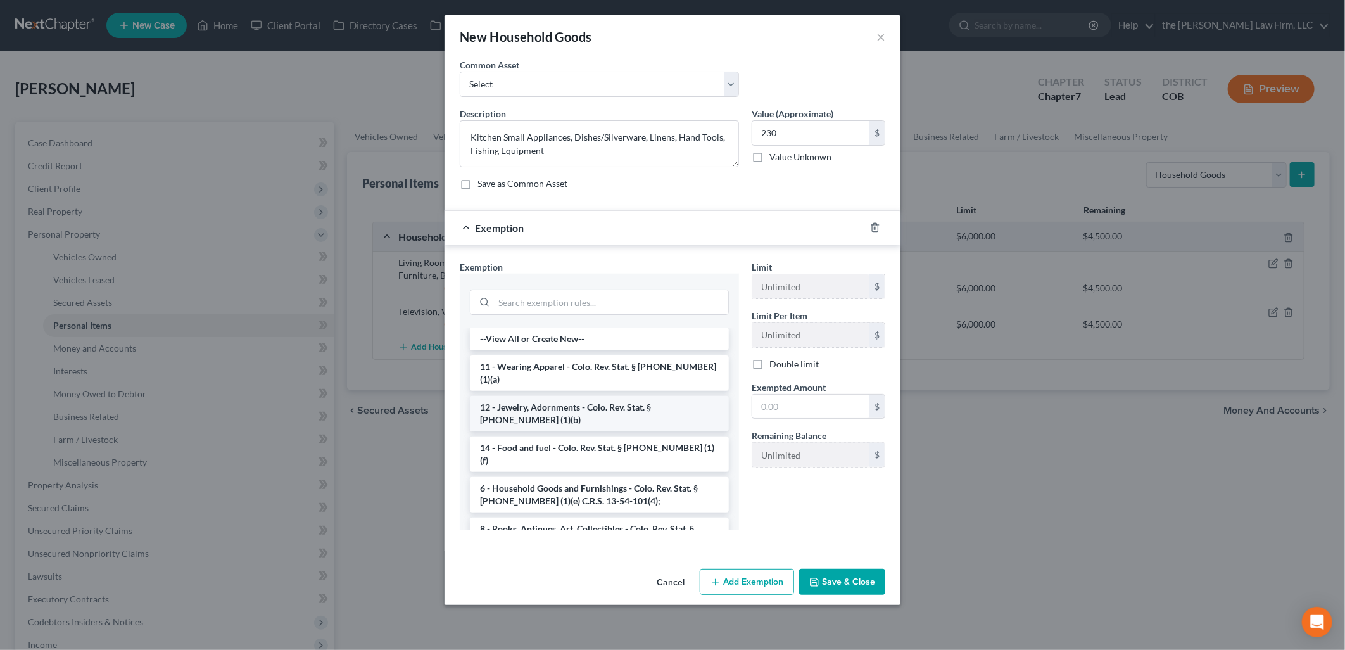
click at [577, 404] on li "12 - Jewelry, Adornments - Colo. Rev. Stat. § [PHONE_NUMBER] (1)(b)" at bounding box center [599, 413] width 259 height 35
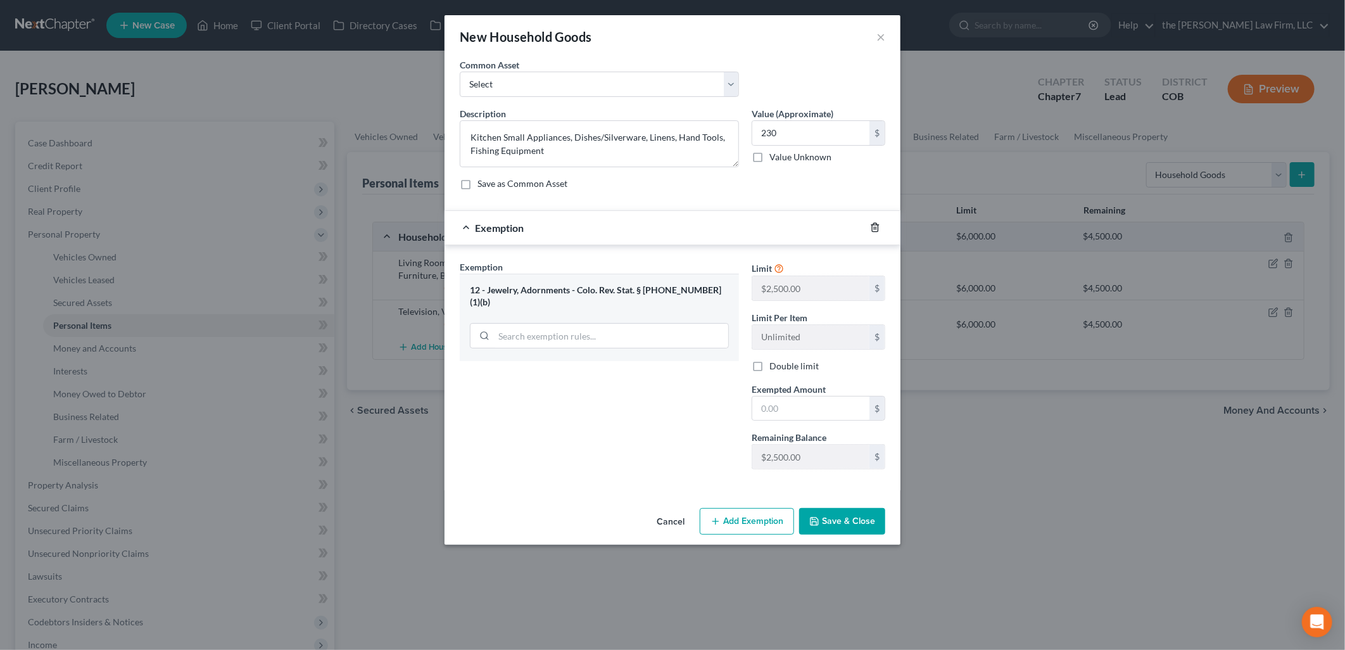
click at [879, 226] on icon "button" at bounding box center [875, 227] width 10 height 10
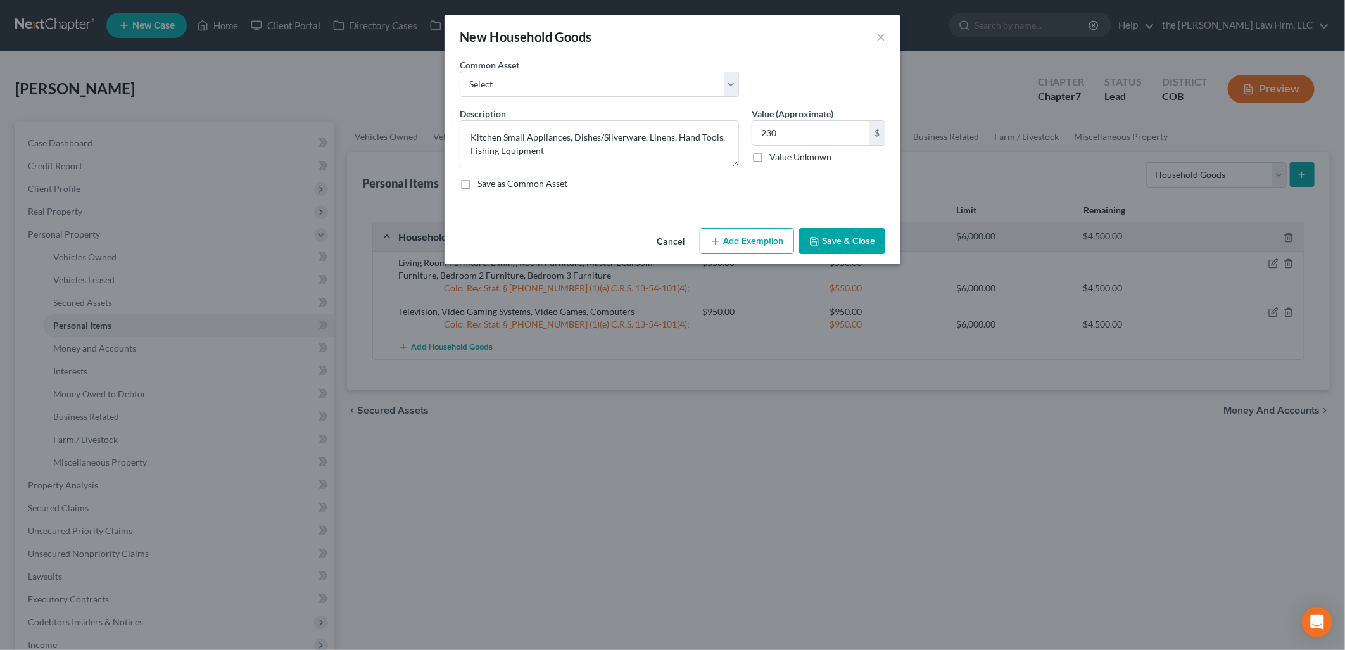
click at [725, 237] on button "Add Exemption" at bounding box center [747, 241] width 94 height 27
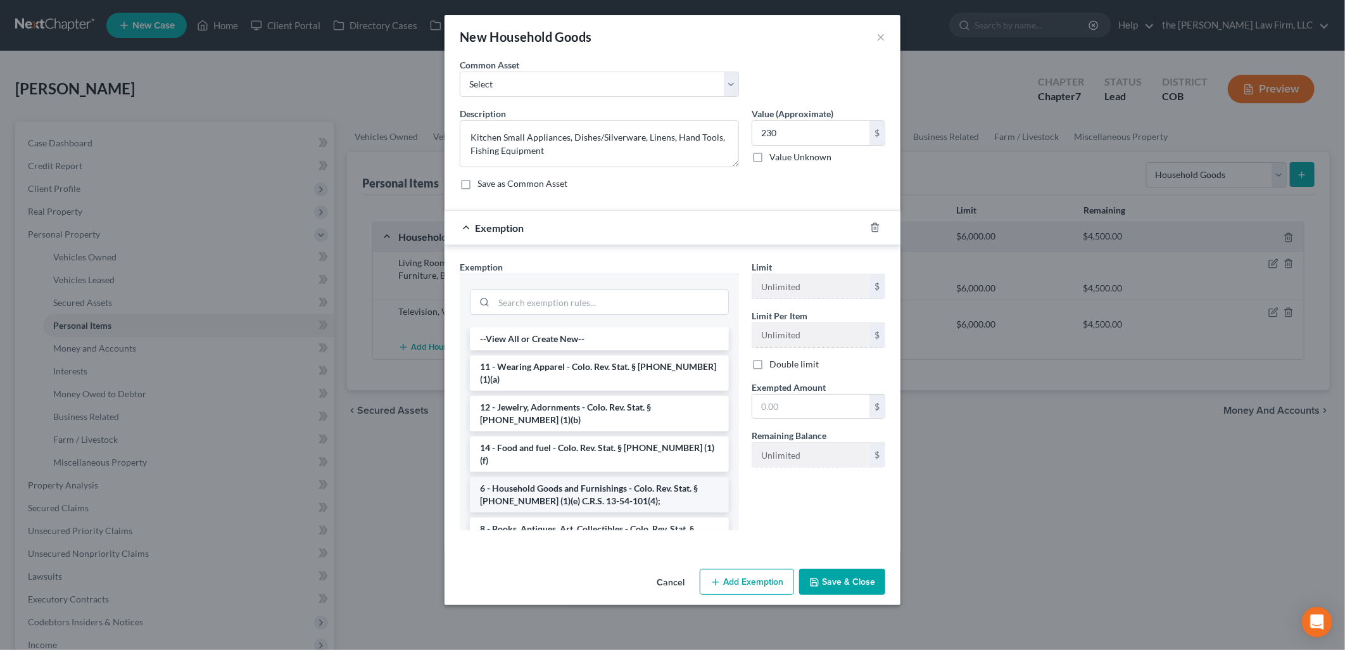
click at [593, 477] on li "6 - Household Goods and Furnishings - Colo. Rev. Stat. § [PHONE_NUMBER] (1)(e) …" at bounding box center [599, 494] width 259 height 35
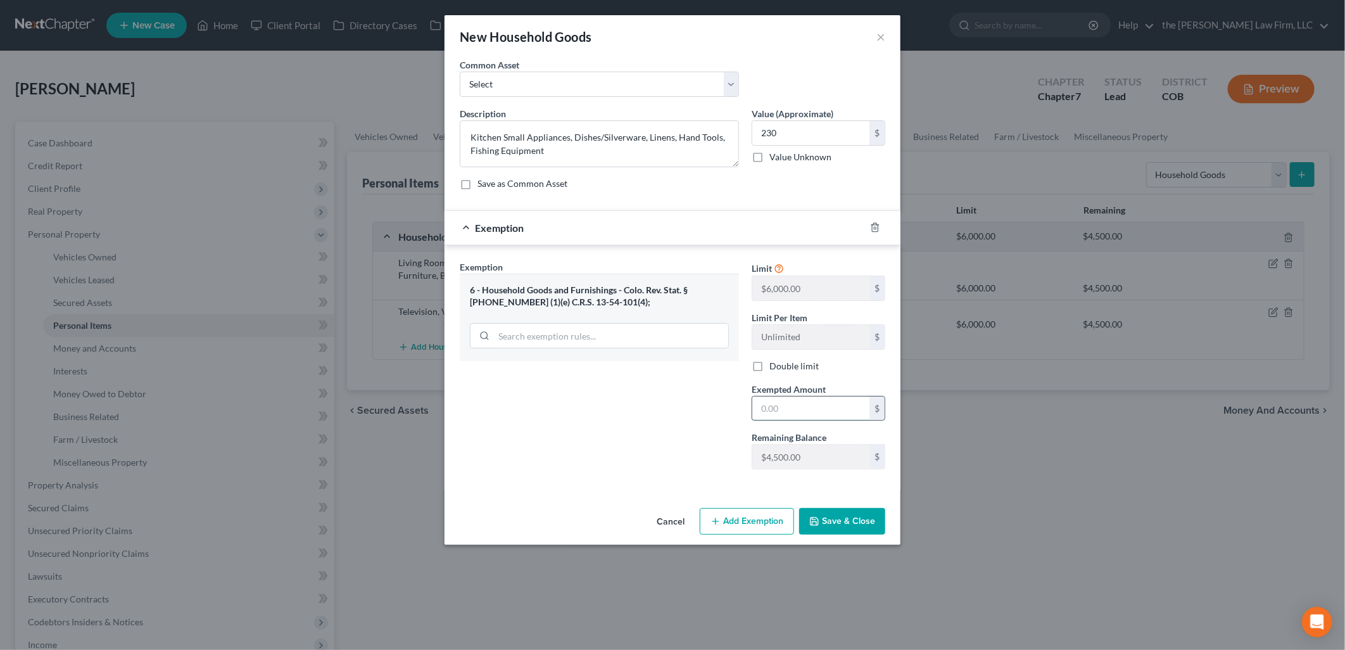
click at [832, 406] on input "text" at bounding box center [810, 408] width 117 height 24
type input "230"
click at [864, 521] on button "Save & Close" at bounding box center [842, 521] width 86 height 27
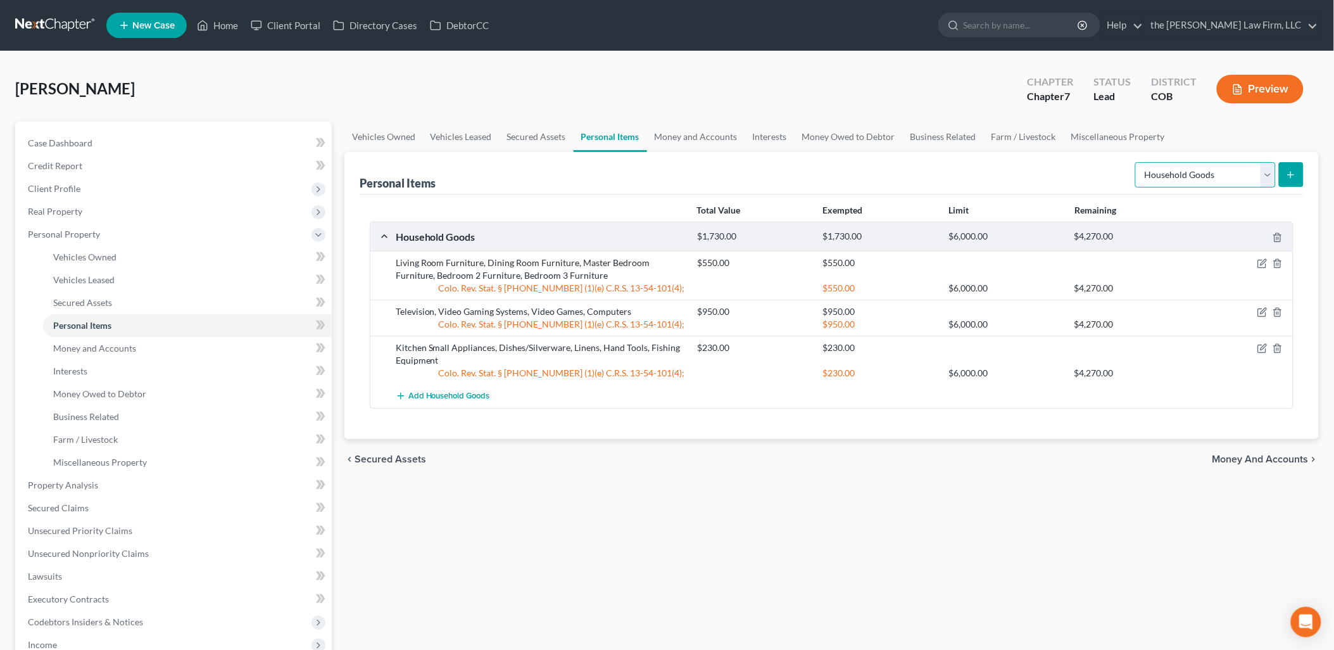
click at [1252, 182] on select "Select Item Type Clothing Collectibles Of Value Electronics Firearms Household …" at bounding box center [1205, 174] width 141 height 25
select select "clothing"
click at [1137, 162] on select "Select Item Type Clothing Collectibles Of Value Electronics Firearms Household …" at bounding box center [1205, 174] width 141 height 25
click at [1296, 168] on button "submit" at bounding box center [1291, 174] width 25 height 25
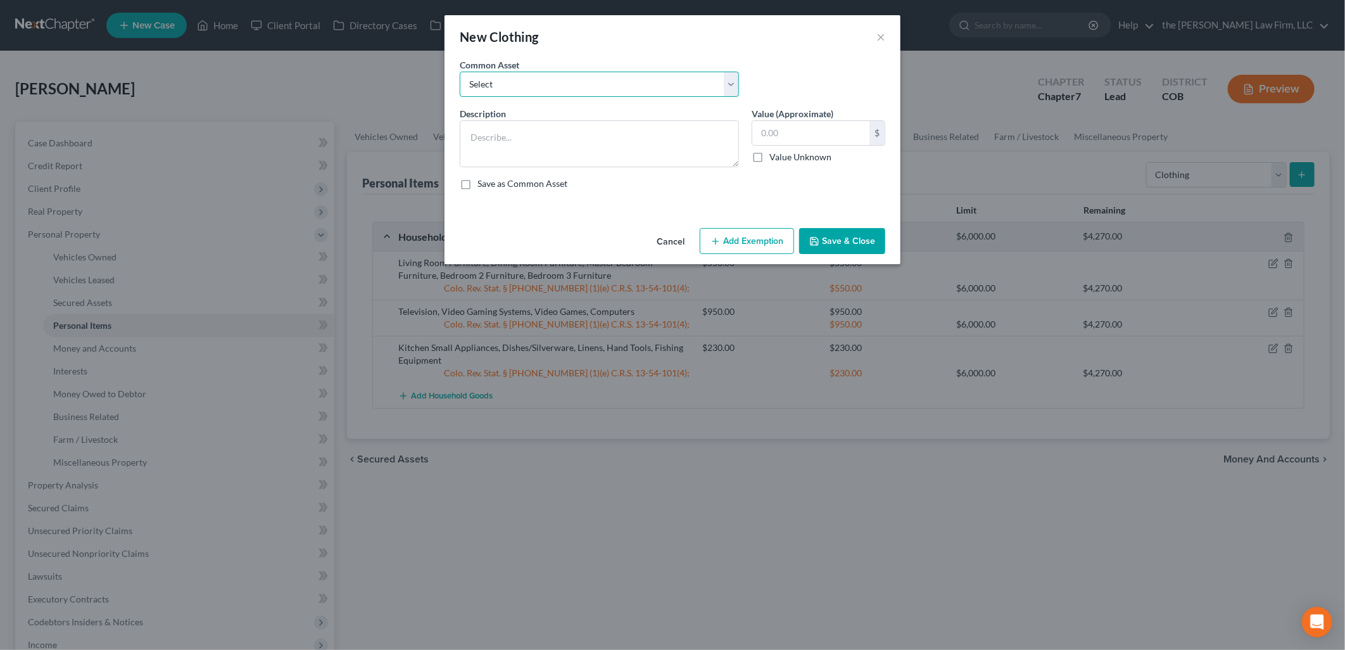
click at [707, 82] on select "Select Clothing Personal/Family Clothing Personal/Family Clothing" at bounding box center [599, 84] width 279 height 25
select select "1"
click at [460, 72] on select "Select Clothing Personal/Family Clothing Personal/Family Clothing" at bounding box center [599, 84] width 279 height 25
type textarea "Personal/Family Clothing"
click at [669, 140] on textarea "Personal/Family Clothing" at bounding box center [599, 143] width 279 height 47
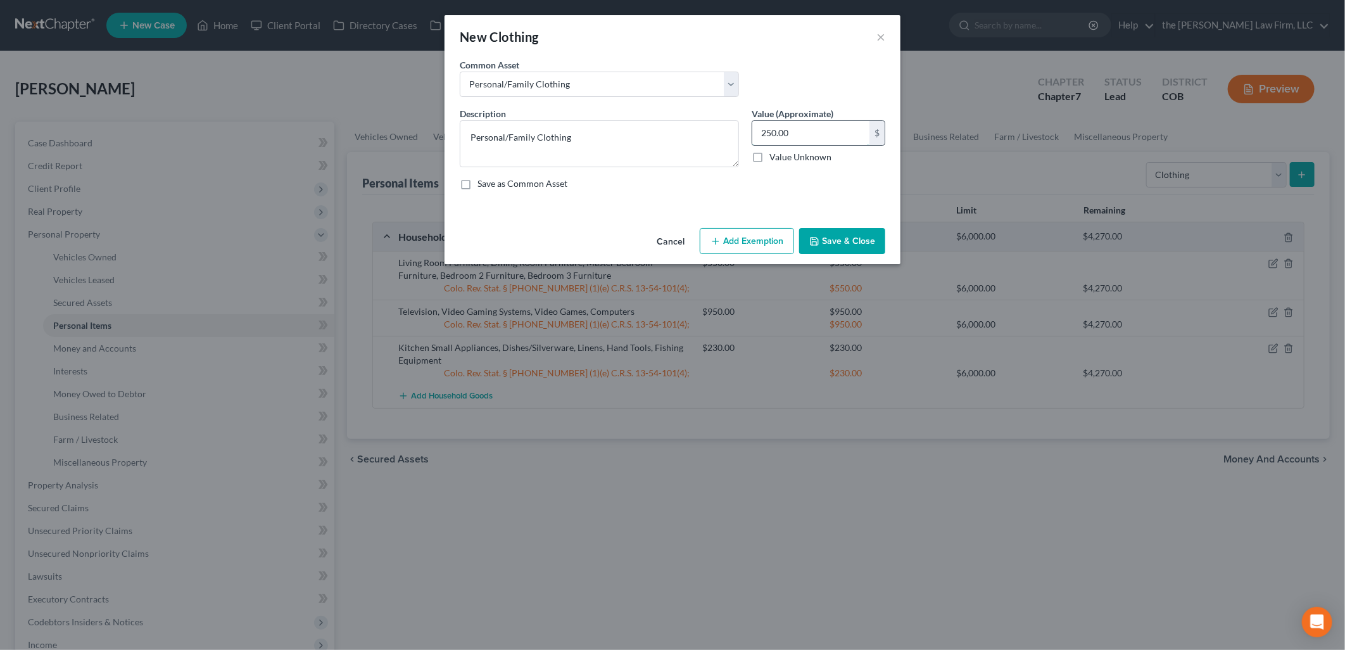
click at [805, 129] on input "250.00" at bounding box center [810, 133] width 117 height 24
type input "500"
click at [752, 241] on button "Add Exemption" at bounding box center [747, 241] width 94 height 27
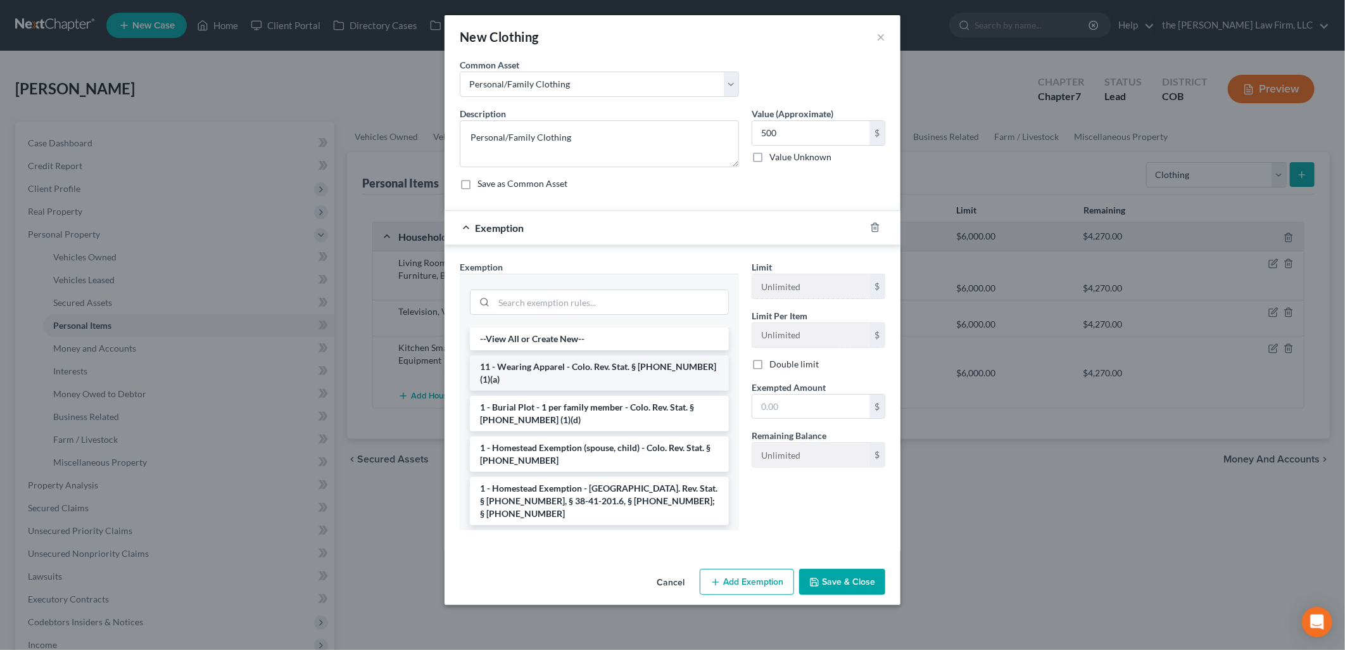
click at [615, 366] on li "11 - Wearing Apparel - Colo. Rev. Stat. § [PHONE_NUMBER] (1)(a)" at bounding box center [599, 372] width 259 height 35
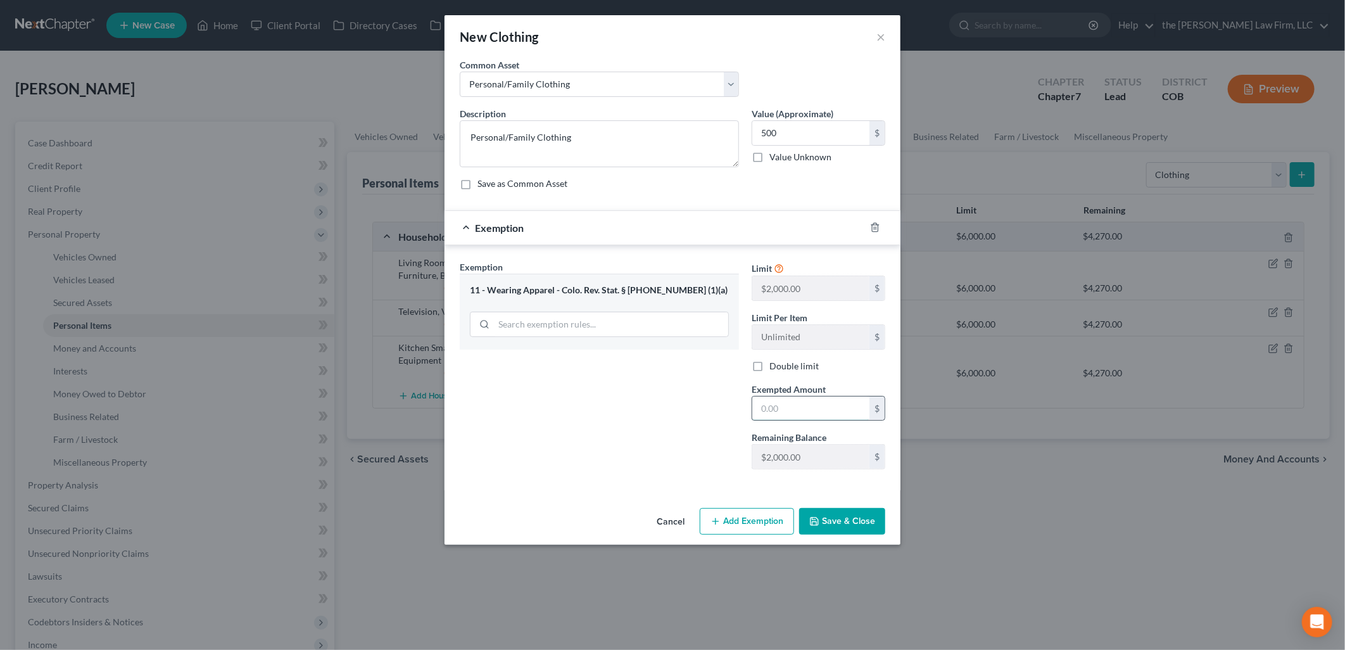
click at [809, 410] on input "text" at bounding box center [810, 408] width 117 height 24
type input "500"
click at [858, 519] on button "Save & Close" at bounding box center [842, 521] width 86 height 27
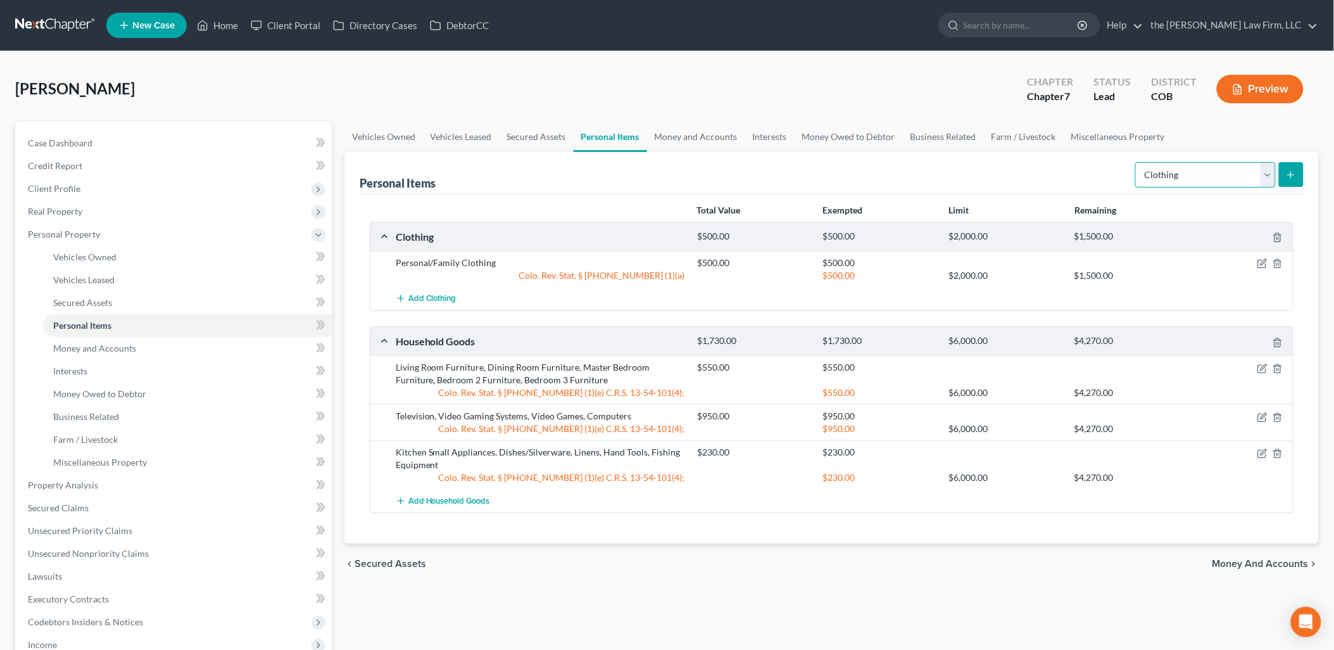
click at [1185, 167] on select "Select Item Type Clothing Collectibles Of Value Electronics Firearms Household …" at bounding box center [1205, 174] width 141 height 25
select select "jewelry"
click at [1137, 162] on select "Select Item Type Clothing Collectibles Of Value Electronics Firearms Household …" at bounding box center [1205, 174] width 141 height 25
click at [1287, 170] on icon "submit" at bounding box center [1291, 175] width 10 height 10
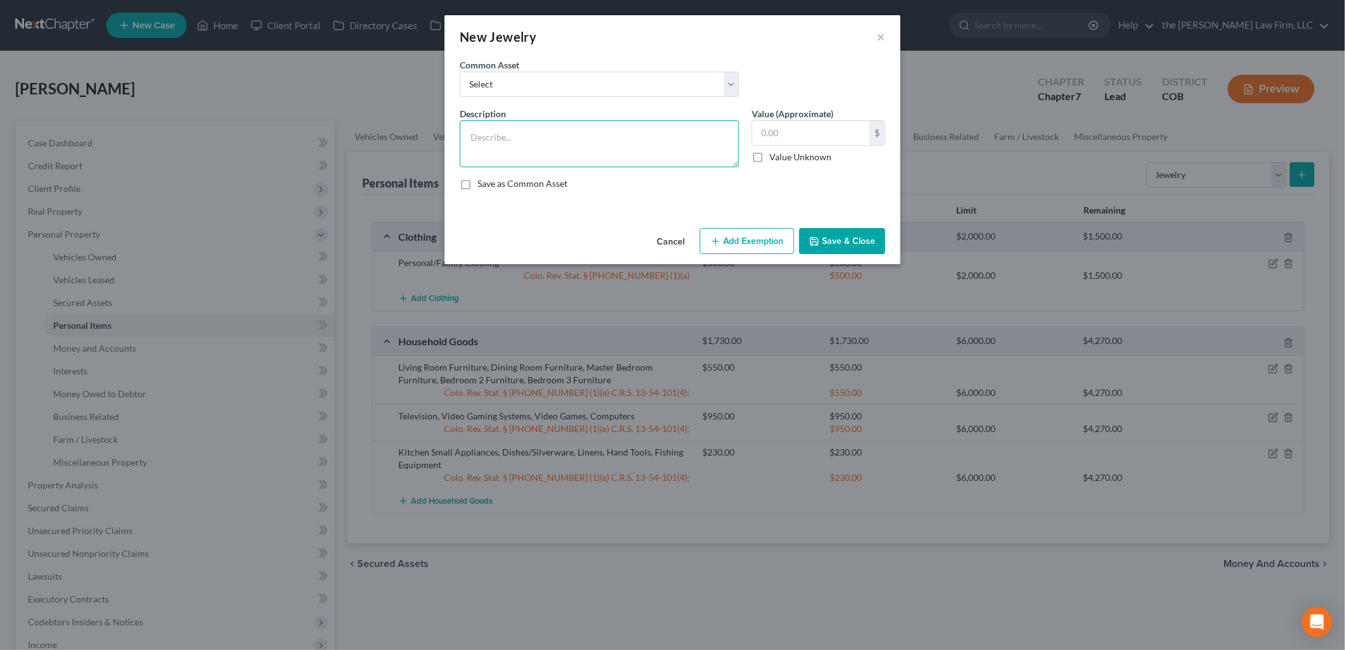
click at [606, 147] on textarea at bounding box center [599, 143] width 279 height 47
click at [622, 70] on div "Common Asset Select Personal Jewelry Personal Jewelry" at bounding box center [599, 77] width 292 height 39
click at [617, 92] on select "Select Personal Jewelry Personal Jewelry" at bounding box center [599, 84] width 279 height 25
select select "0"
click at [460, 72] on select "Select Personal Jewelry Personal Jewelry" at bounding box center [599, 84] width 279 height 25
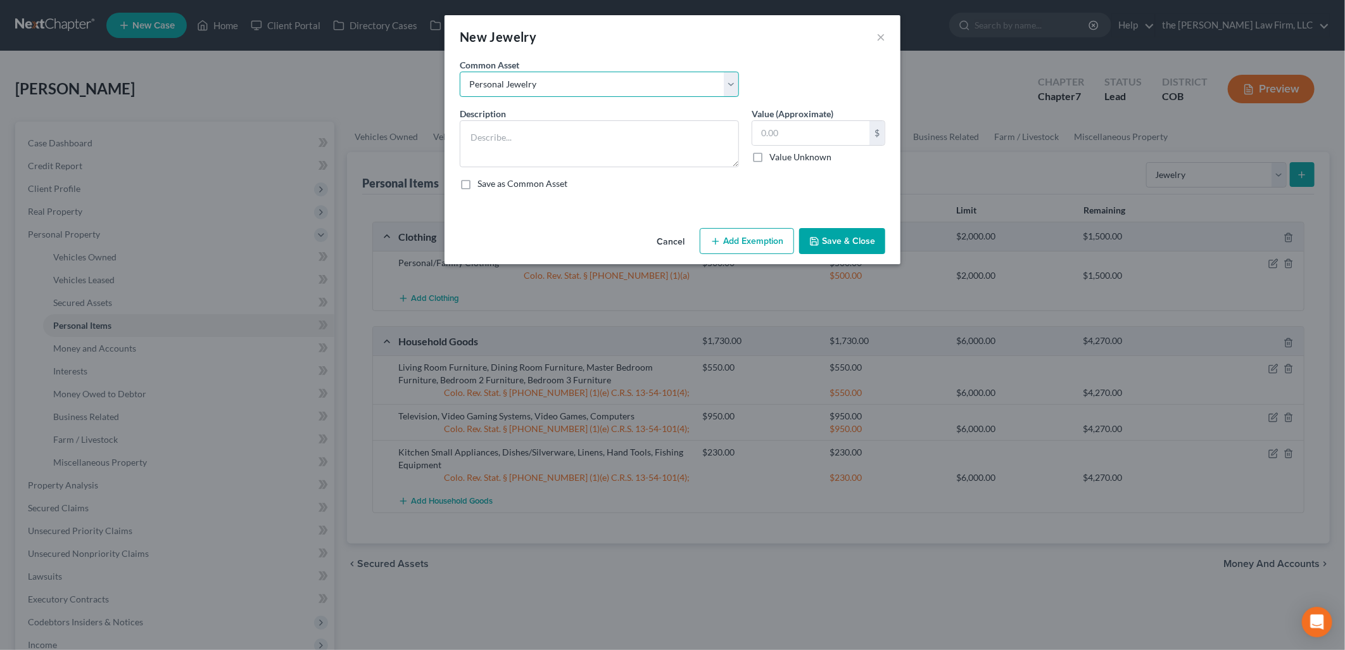
type textarea "Personal Jewelry"
type input "25.00"
click at [748, 244] on button "Add Exemption" at bounding box center [747, 241] width 94 height 27
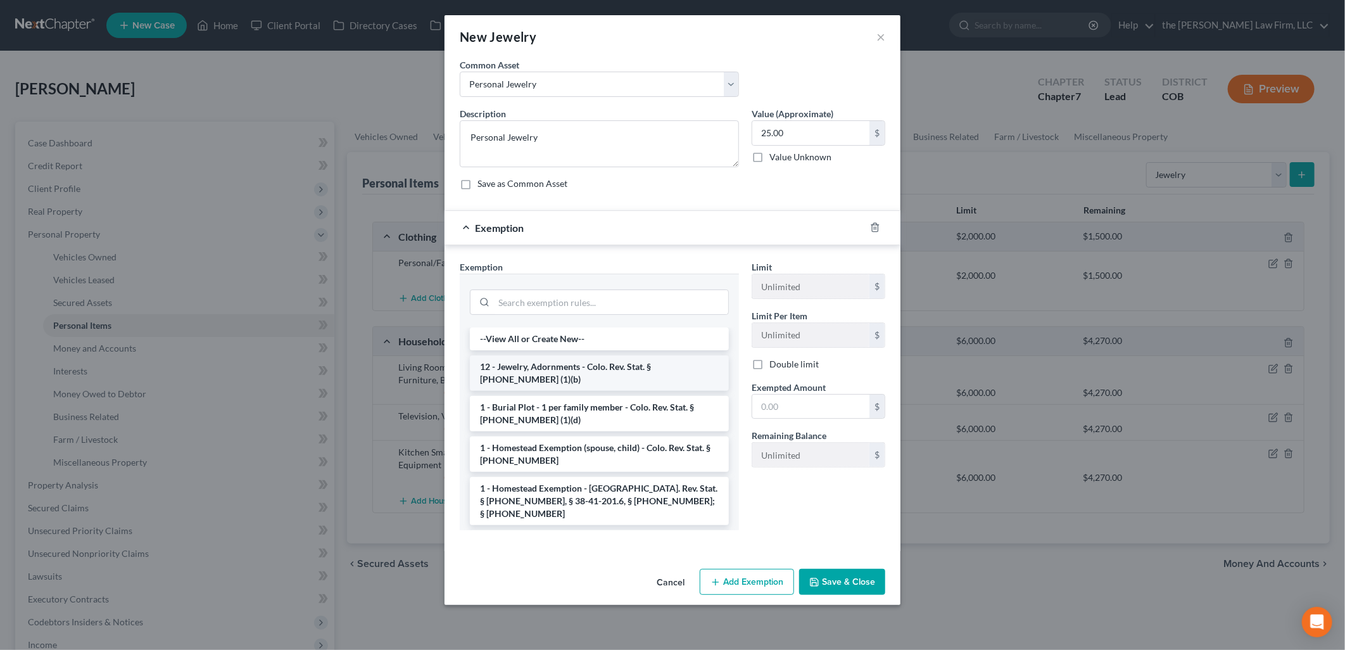
click at [590, 377] on li "12 - Jewelry, Adornments - Colo. Rev. Stat. § [PHONE_NUMBER] (1)(b)" at bounding box center [599, 372] width 259 height 35
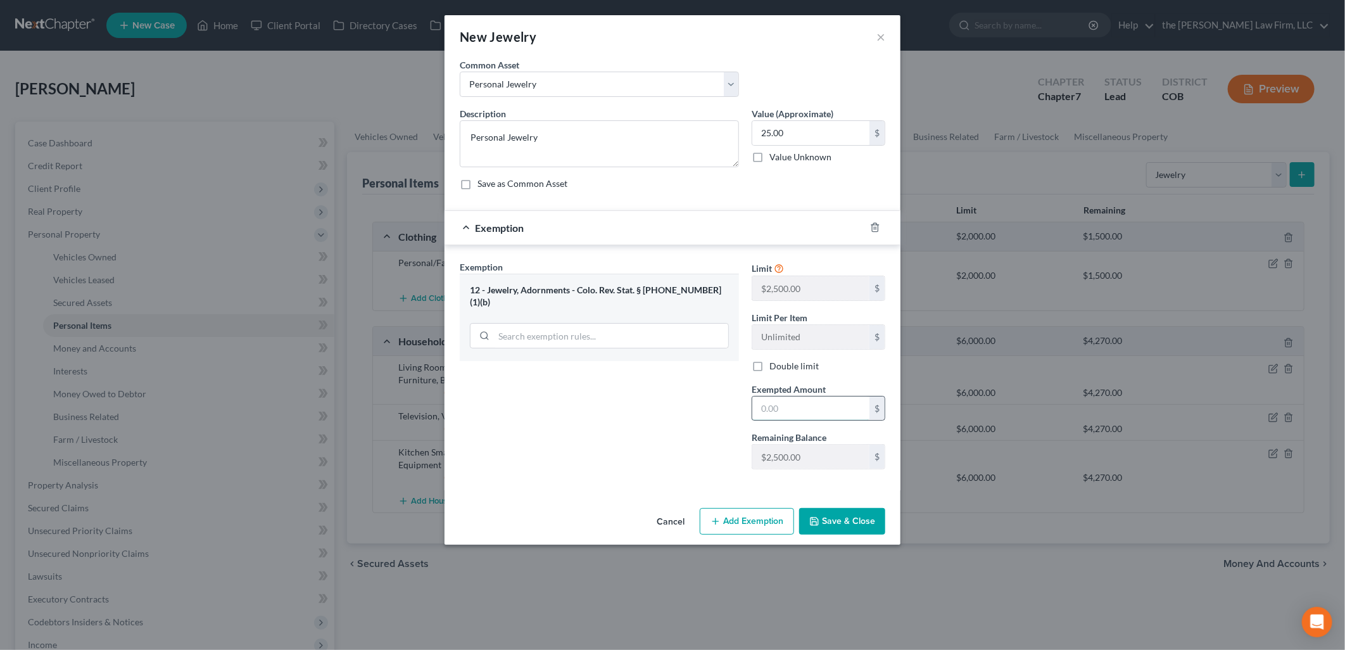
click at [819, 420] on input "text" at bounding box center [810, 408] width 117 height 24
type input "25"
click at [824, 514] on button "Save & Close" at bounding box center [842, 521] width 86 height 27
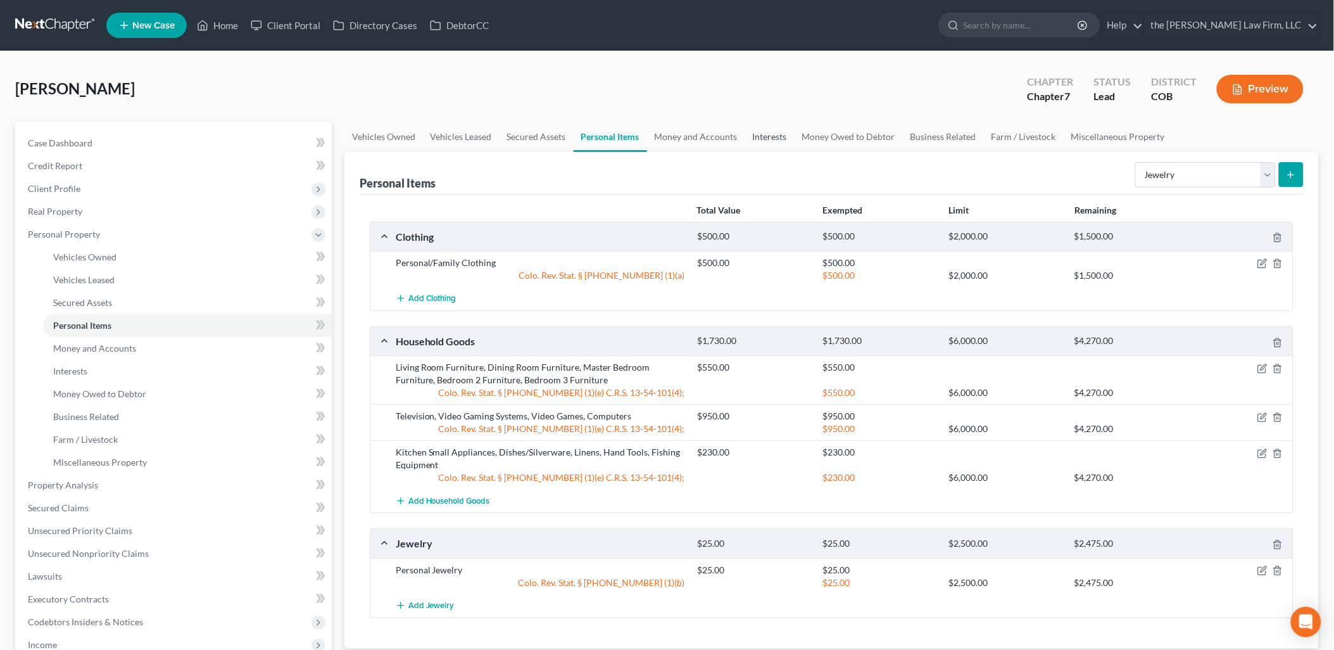
click at [774, 129] on link "Interests" at bounding box center [769, 137] width 49 height 30
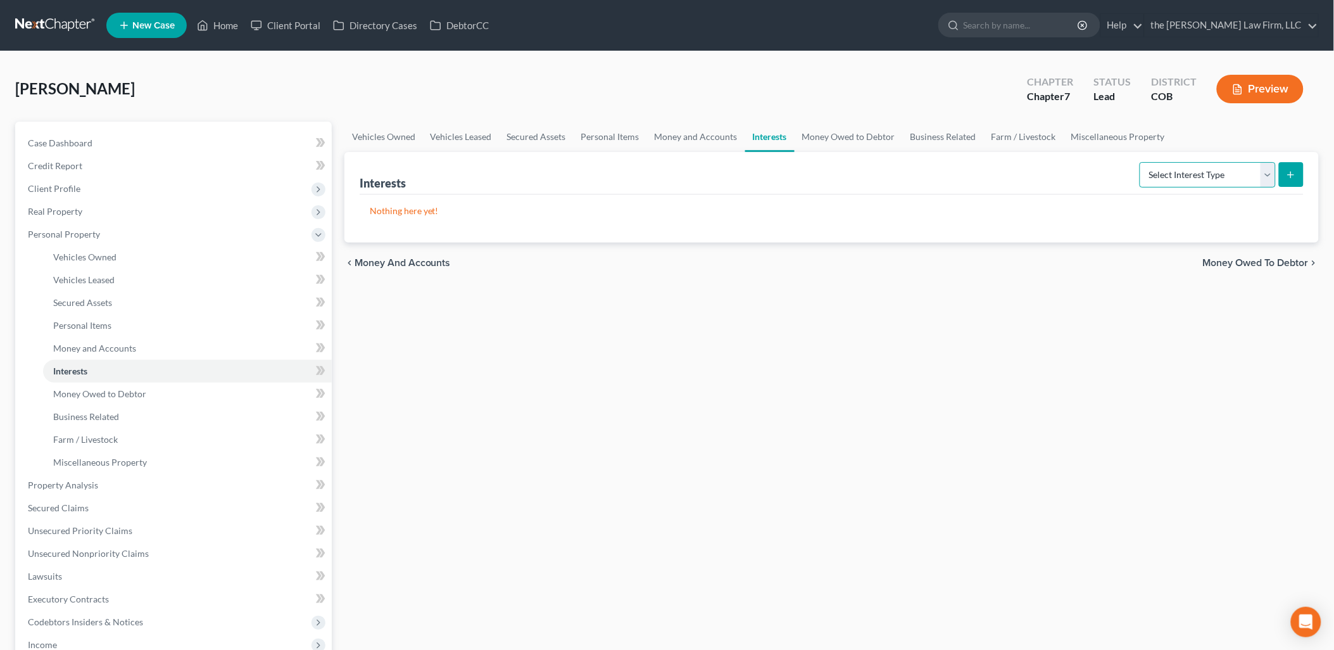
click at [1196, 171] on select "Select Interest Type 401K Annuity Bond Education IRA Government Bond Government…" at bounding box center [1208, 174] width 136 height 25
select select "401k"
click at [1142, 162] on select "Select Interest Type 401K Annuity Bond Education IRA Government Bond Government…" at bounding box center [1208, 174] width 136 height 25
click at [1299, 174] on button "submit" at bounding box center [1291, 174] width 25 height 25
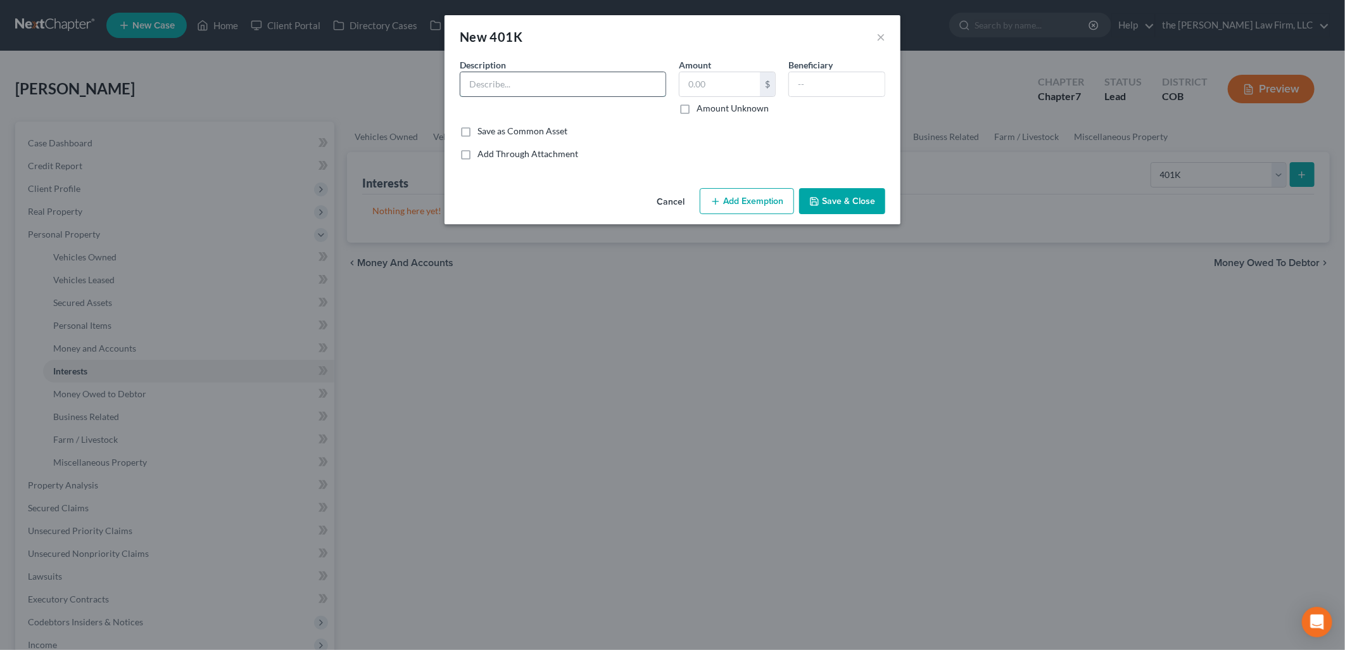
click at [551, 80] on input "text" at bounding box center [562, 84] width 205 height 24
type input "New Direction Trust 401k"
type input "400"
click at [748, 209] on button "Add Exemption" at bounding box center [747, 201] width 94 height 27
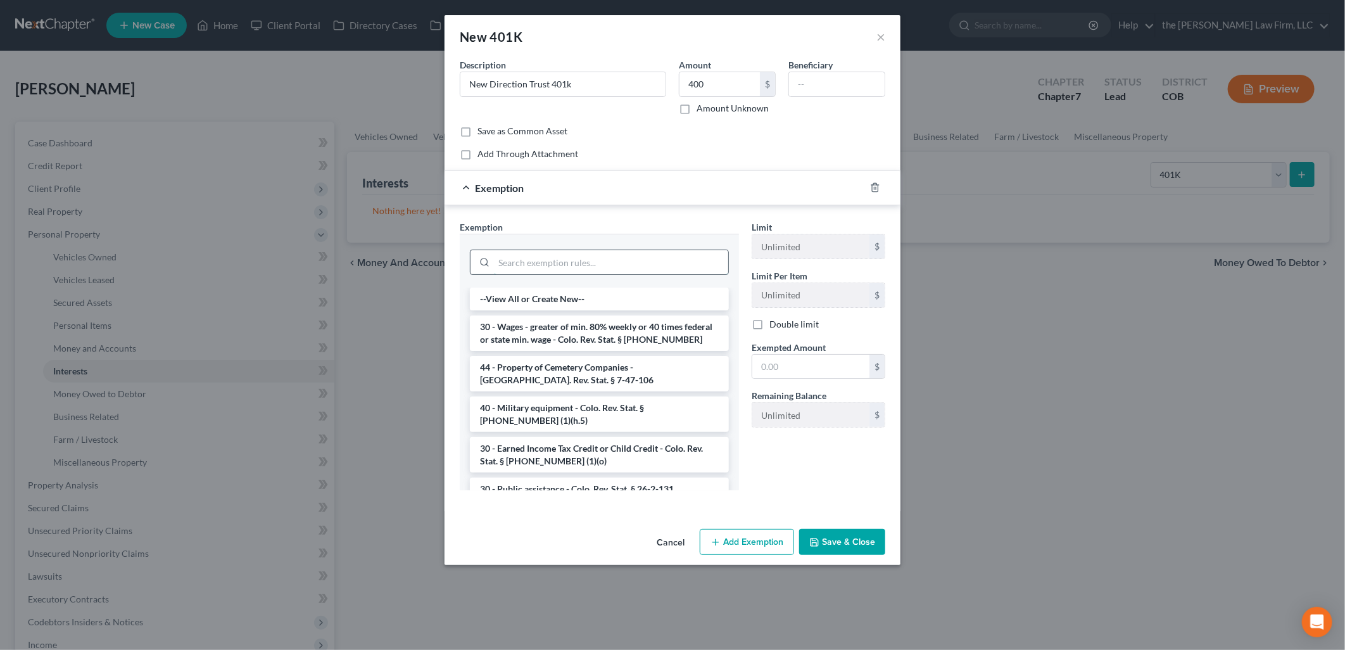
click at [588, 262] on input "search" at bounding box center [611, 262] width 234 height 24
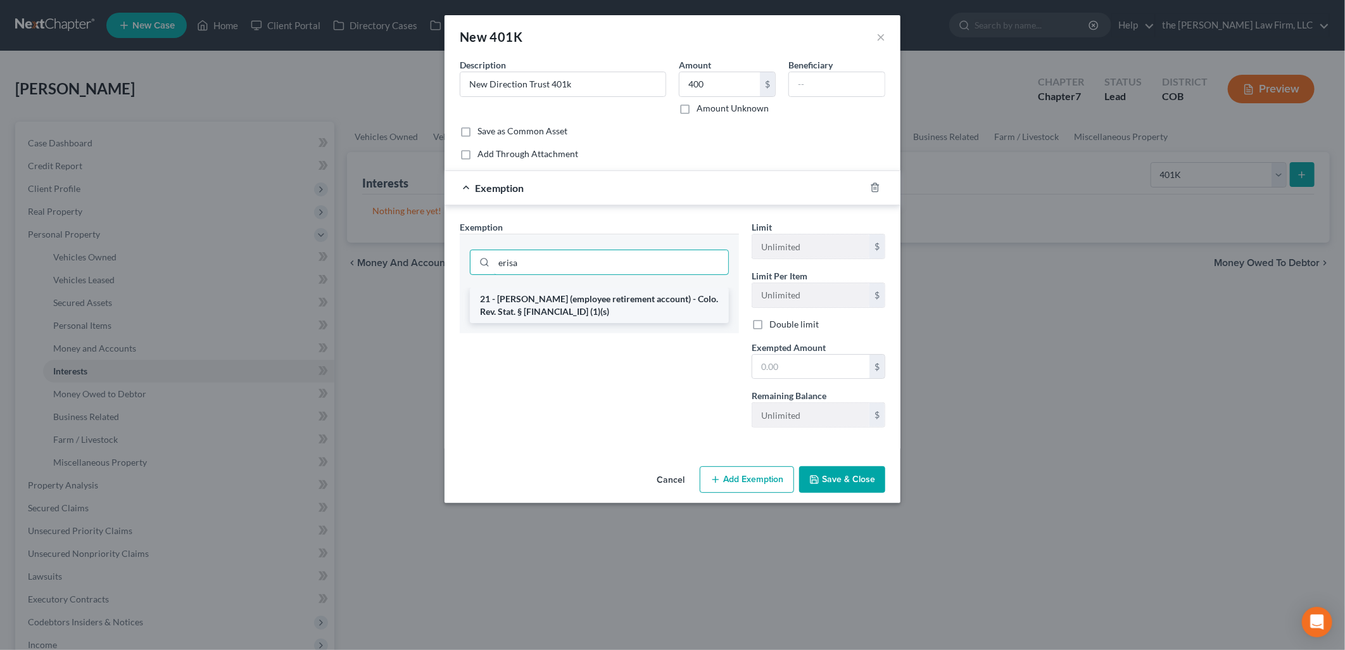
type input "erisa"
click at [579, 317] on li "21 - [PERSON_NAME] (employee retirement account) - Colo. Rev. Stat. § [FINANCIA…" at bounding box center [599, 304] width 259 height 35
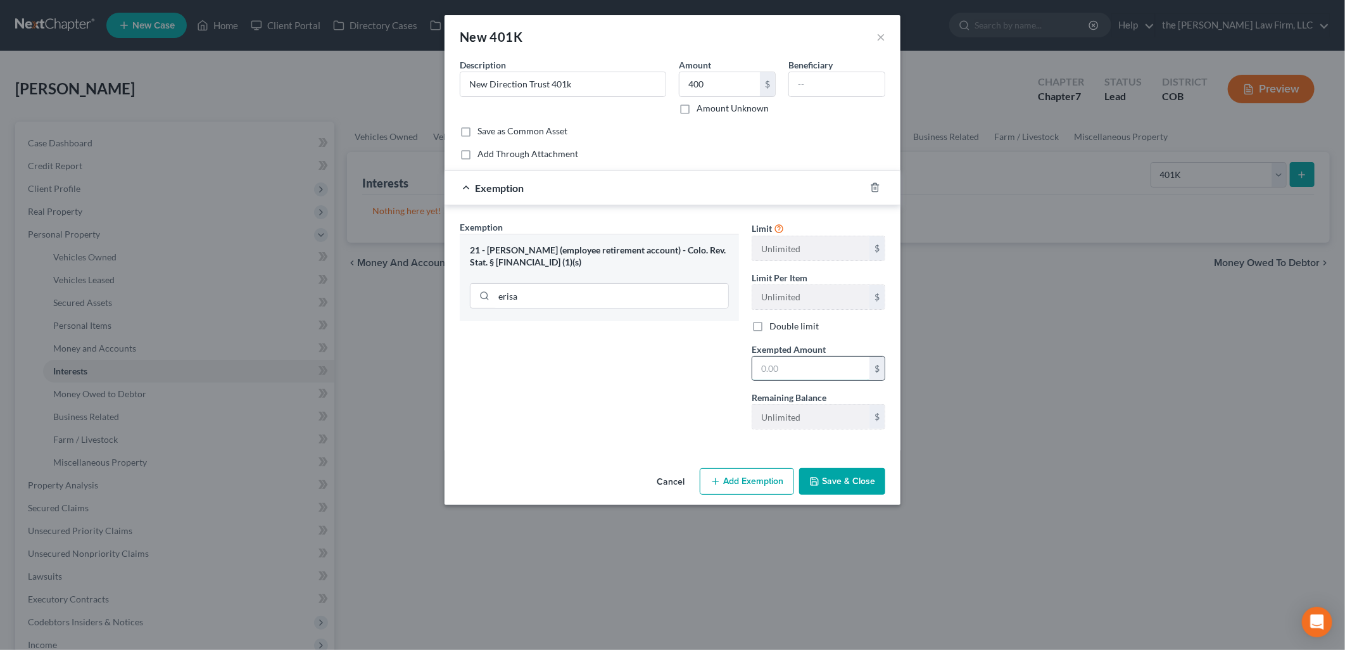
click at [811, 375] on input "text" at bounding box center [810, 368] width 117 height 24
type input "400"
drag, startPoint x: 704, startPoint y: 442, endPoint x: 758, endPoint y: 456, distance: 56.2
click at [704, 442] on div "Exemption Set must be selected for CA. Exemption * 21 - [PERSON_NAME] (employee…" at bounding box center [673, 327] width 456 height 245
click at [839, 492] on button "Save & Close" at bounding box center [842, 481] width 86 height 27
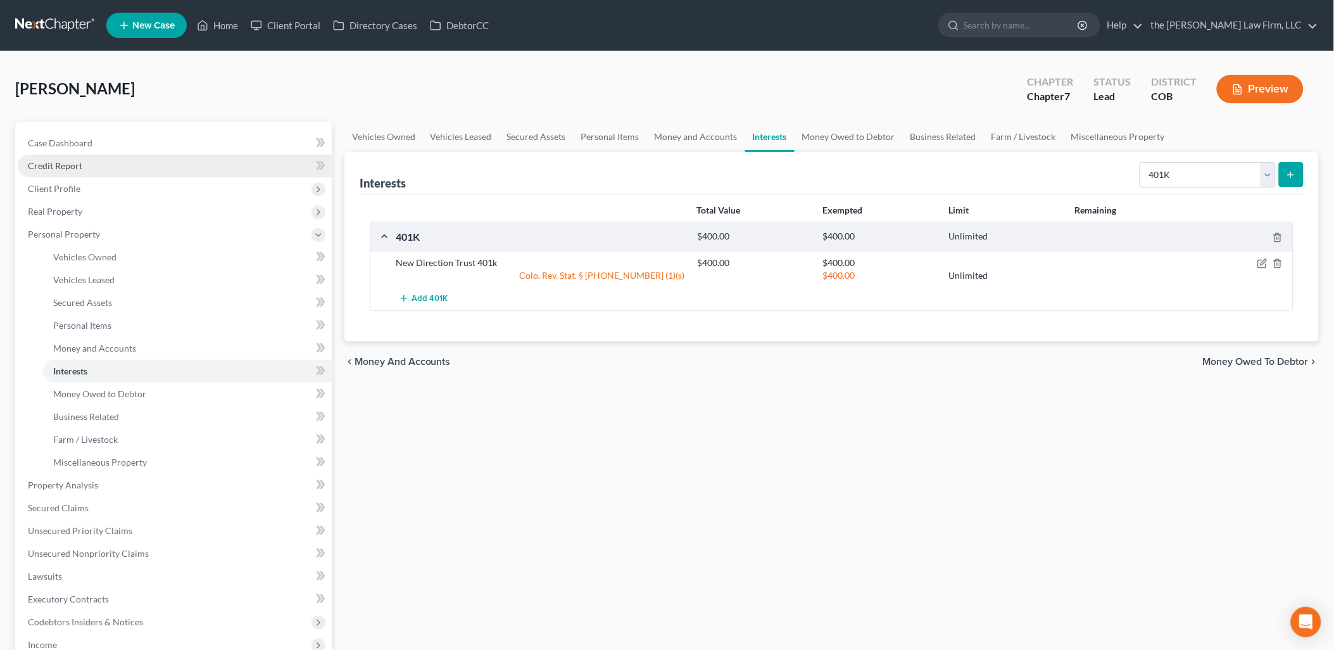
click at [80, 160] on span "Credit Report" at bounding box center [55, 165] width 54 height 11
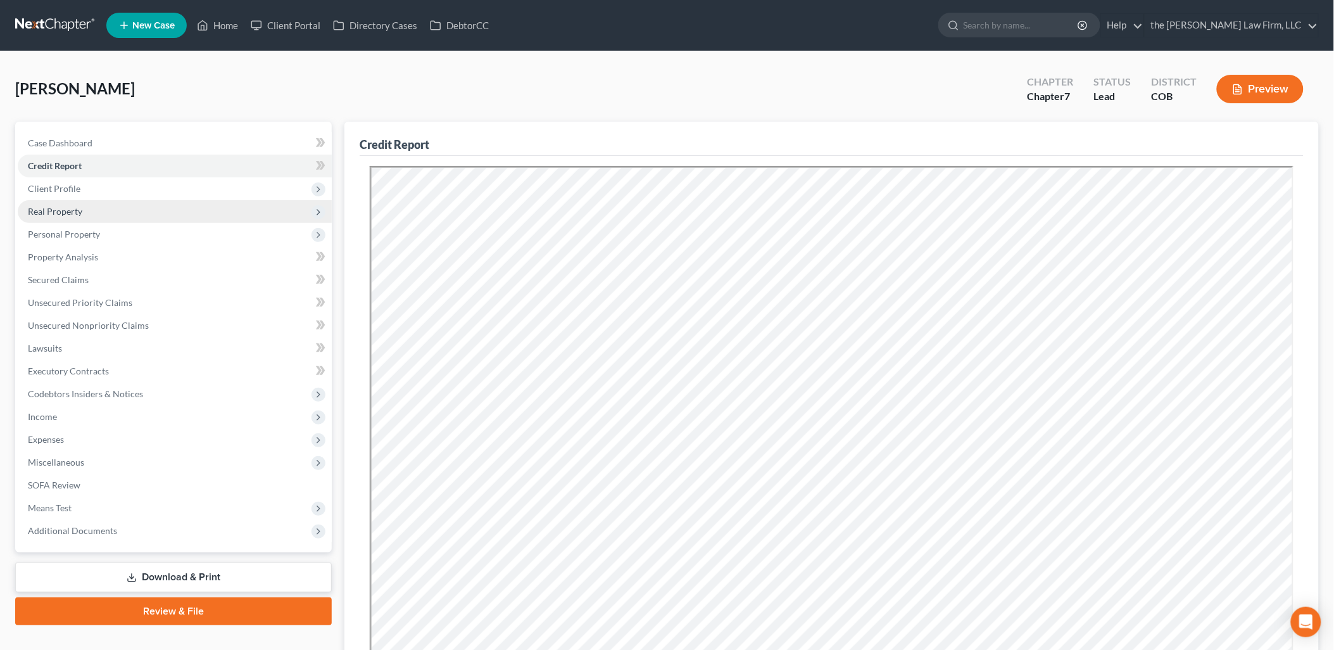
click at [78, 217] on span "Real Property" at bounding box center [175, 211] width 314 height 23
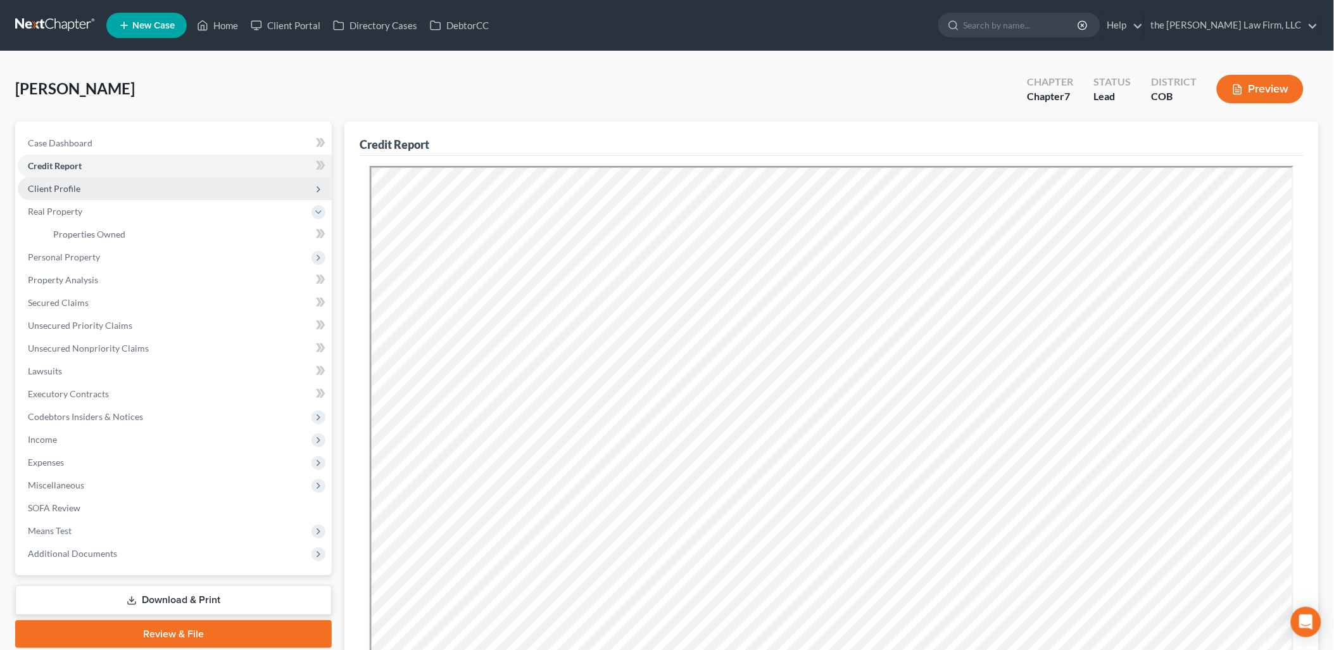
click at [199, 186] on span "Client Profile" at bounding box center [175, 188] width 314 height 23
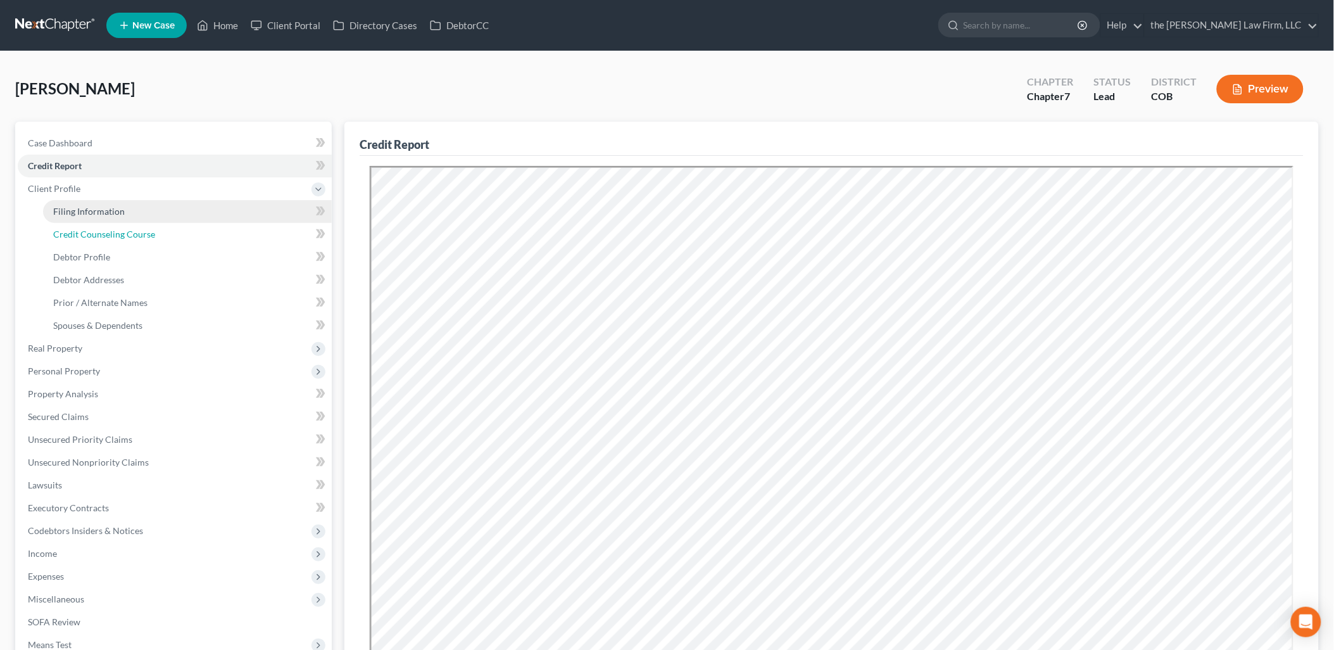
click at [171, 223] on link "Credit Counseling Course" at bounding box center [187, 234] width 289 height 23
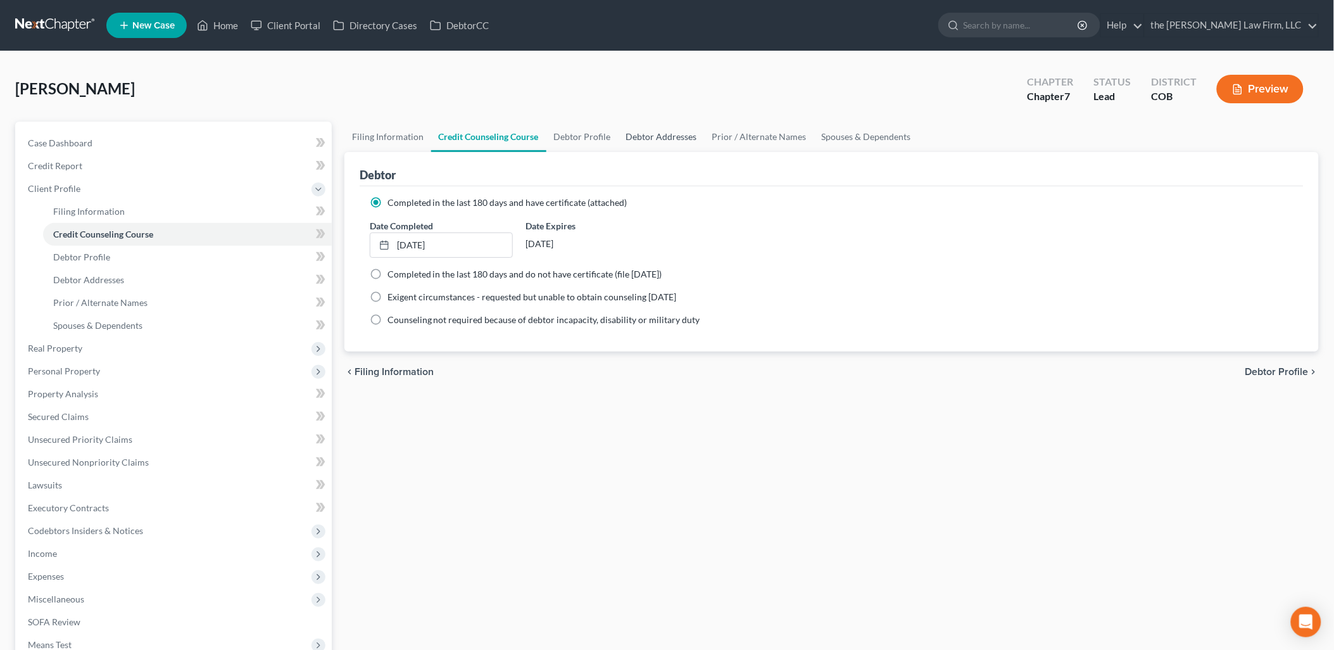
click at [660, 131] on link "Debtor Addresses" at bounding box center [662, 137] width 86 height 30
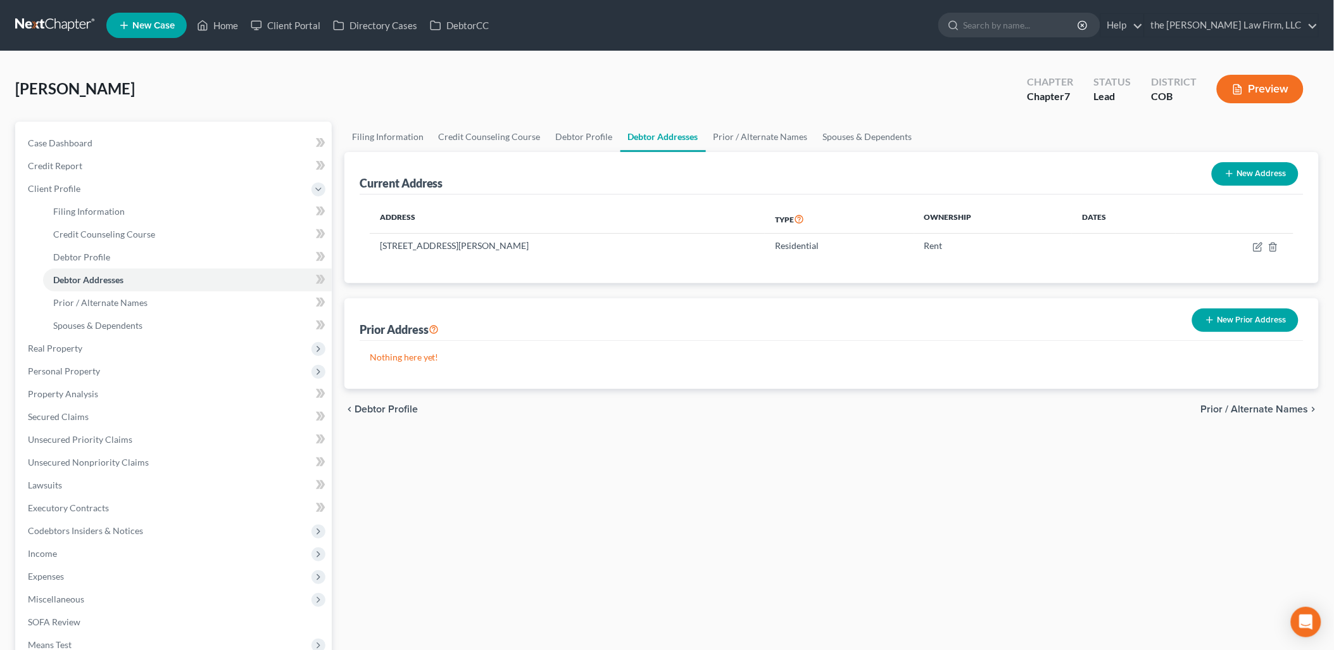
click at [1231, 321] on button "New Prior Address" at bounding box center [1245, 319] width 106 height 23
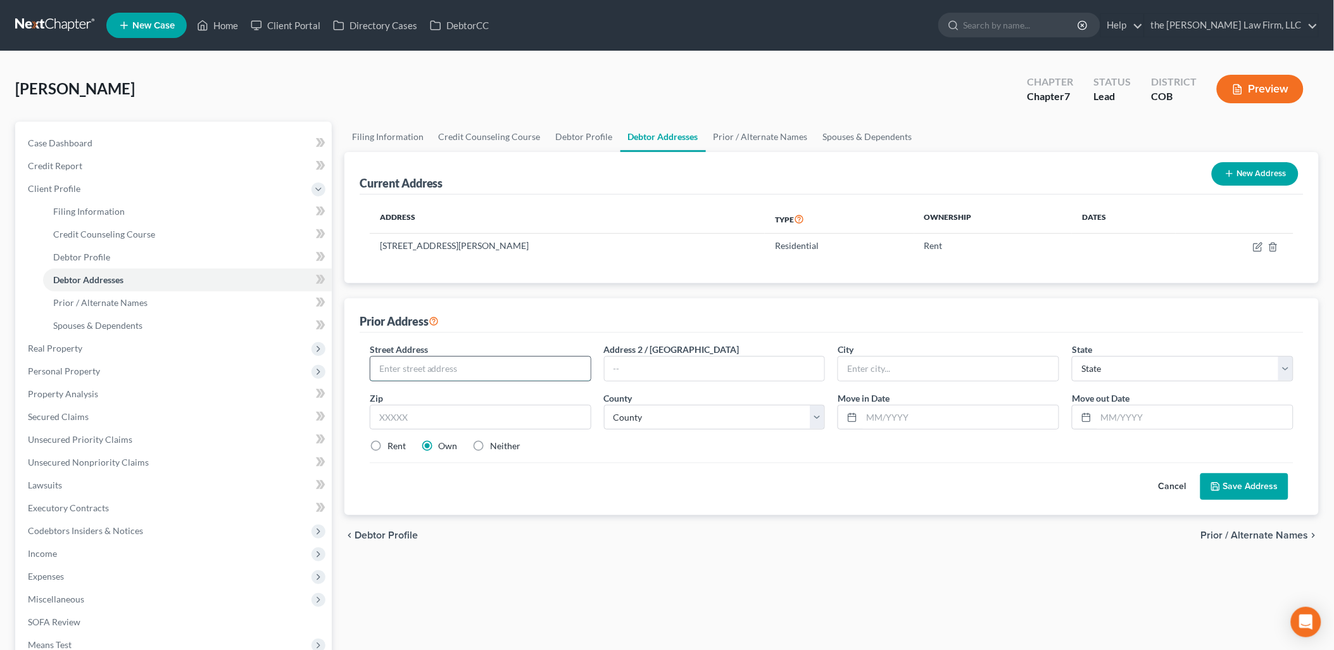
click at [446, 364] on input "text" at bounding box center [480, 368] width 220 height 24
type input "[STREET_ADDRESS]"
type input "Centennial"
select select "5"
type input "80015"
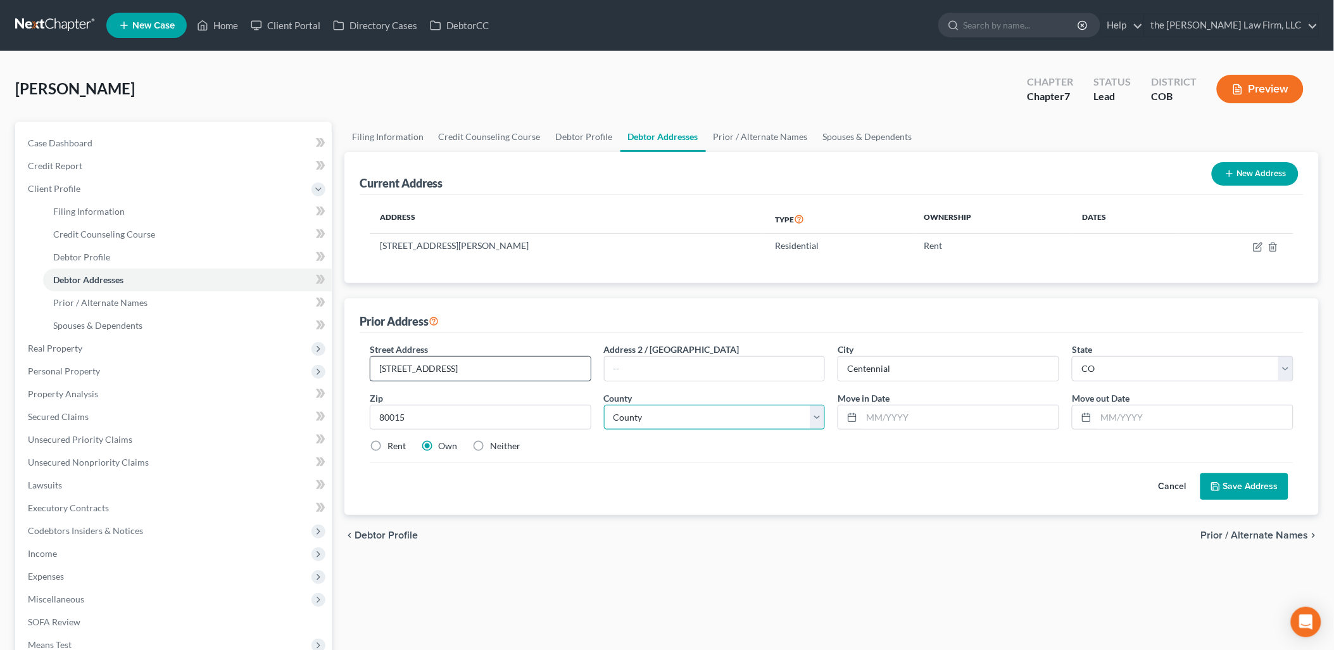
type input "Aurora"
click at [684, 417] on select "County [GEOGRAPHIC_DATA] [GEOGRAPHIC_DATA] [GEOGRAPHIC_DATA] [GEOGRAPHIC_DATA] …" at bounding box center [715, 417] width 222 height 25
select select "2"
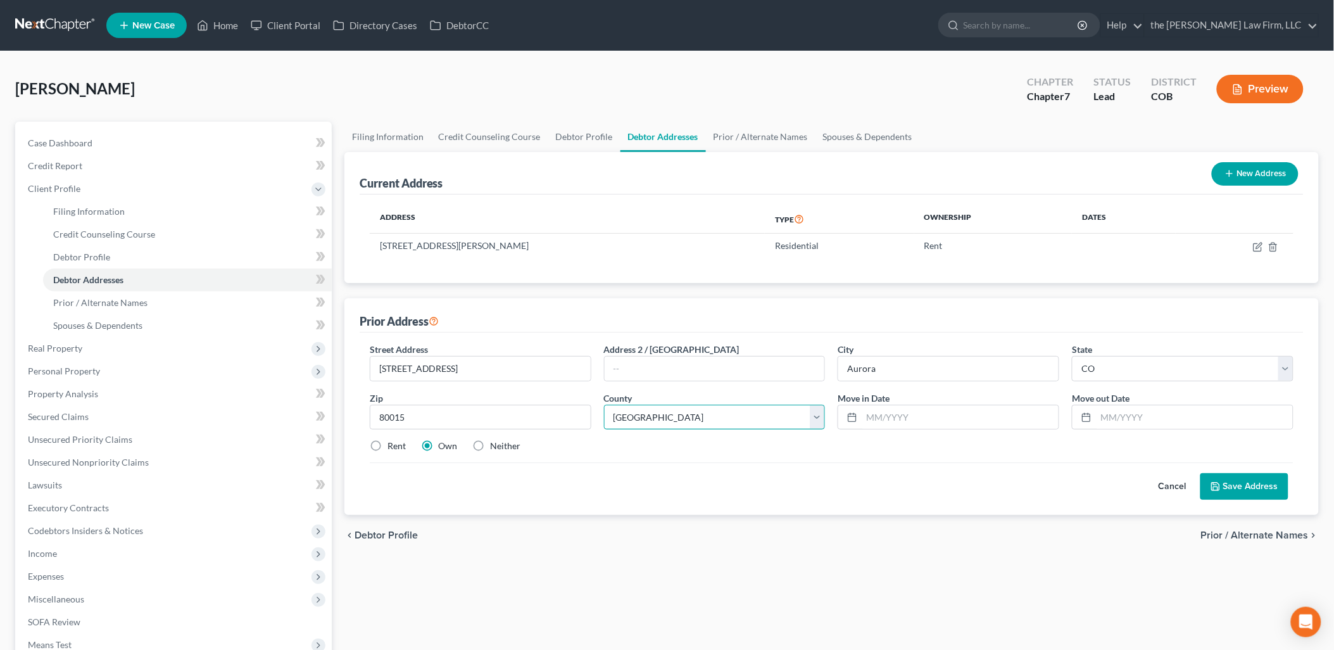
click at [604, 405] on select "County [GEOGRAPHIC_DATA] [GEOGRAPHIC_DATA] [GEOGRAPHIC_DATA] [GEOGRAPHIC_DATA] …" at bounding box center [715, 417] width 222 height 25
click at [1205, 488] on button "Save Address" at bounding box center [1245, 486] width 88 height 27
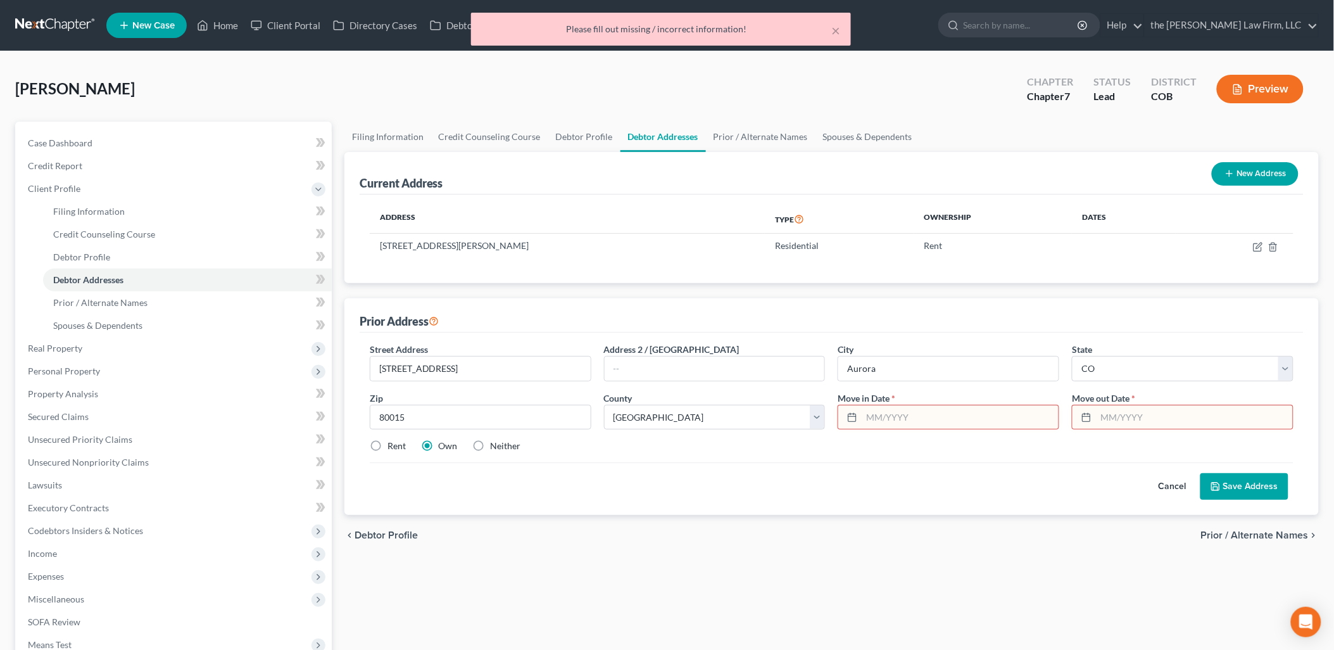
click at [966, 413] on input "text" at bounding box center [960, 417] width 197 height 24
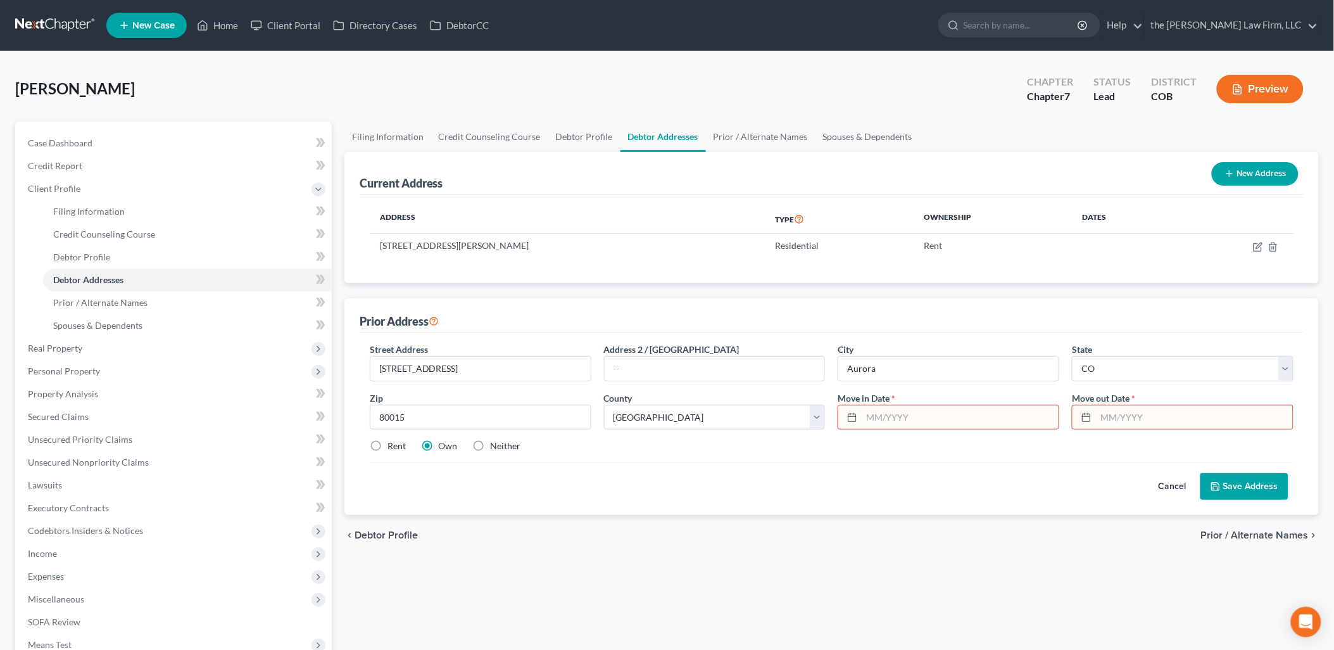
click at [1135, 408] on input "text" at bounding box center [1194, 417] width 197 height 24
type input "10/2024"
click at [985, 419] on input "text" at bounding box center [960, 417] width 197 height 24
type input "10/2023"
click at [986, 446] on div "Rent Own Neither" at bounding box center [831, 445] width 937 height 13
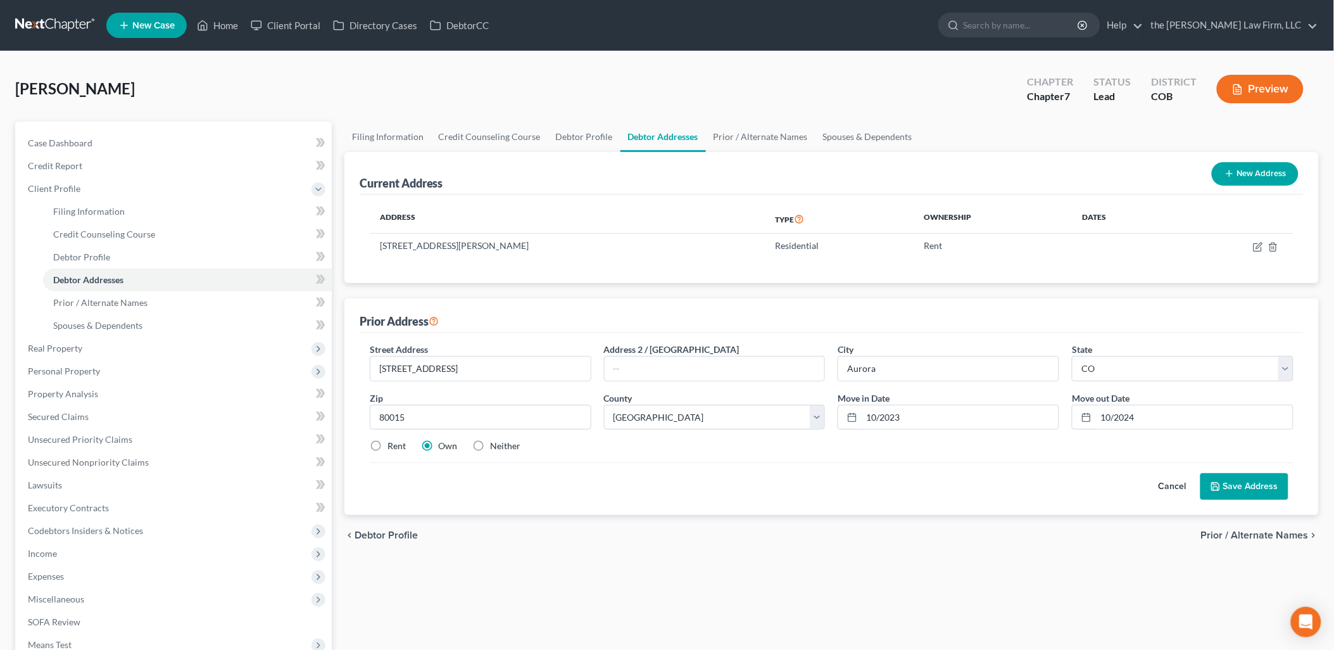
click at [1249, 474] on button "Save Address" at bounding box center [1245, 486] width 88 height 27
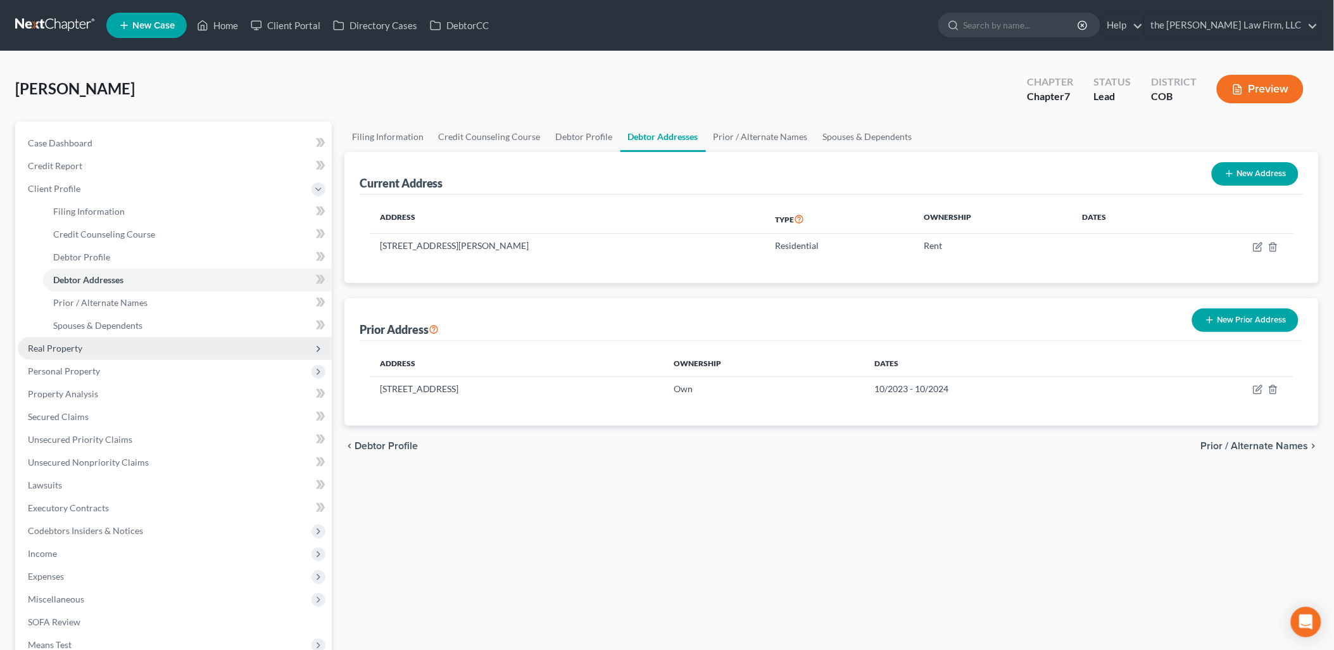
click at [115, 338] on span "Real Property" at bounding box center [175, 348] width 314 height 23
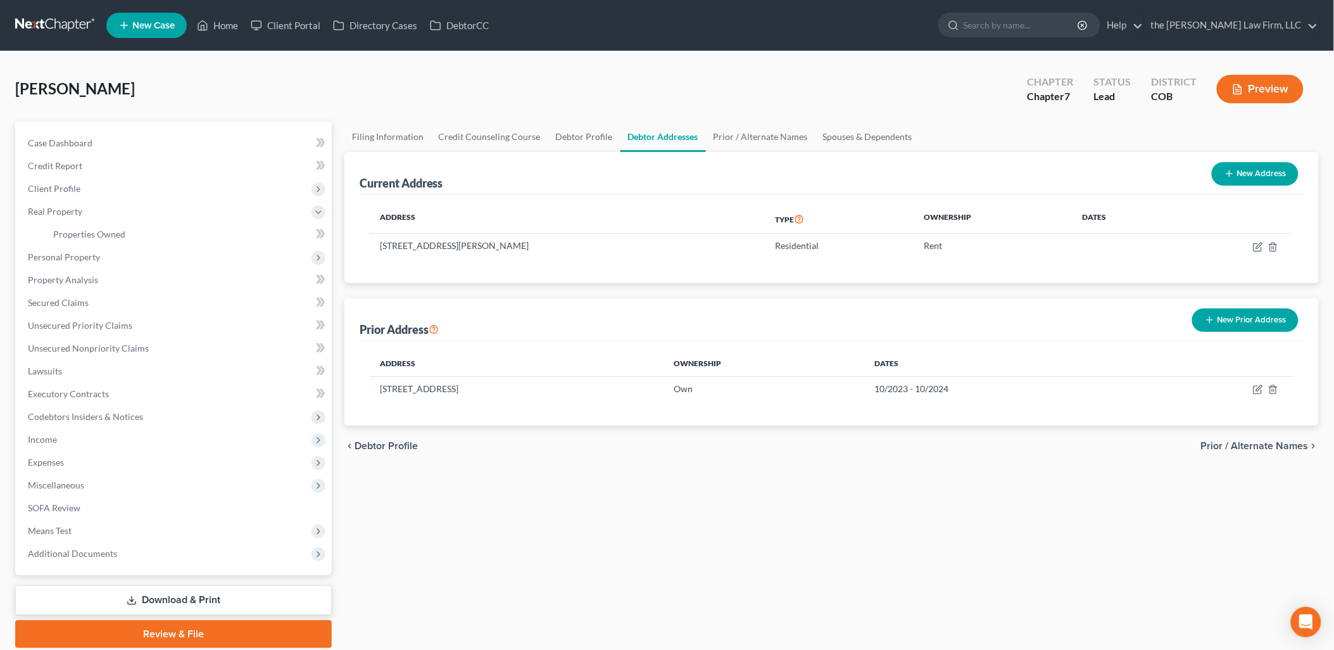
click at [647, 608] on div "Filing Information Credit Counseling Course Debtor Profile Debtor Addresses Pri…" at bounding box center [831, 385] width 987 height 526
click at [57, 261] on span "Personal Property" at bounding box center [64, 256] width 72 height 11
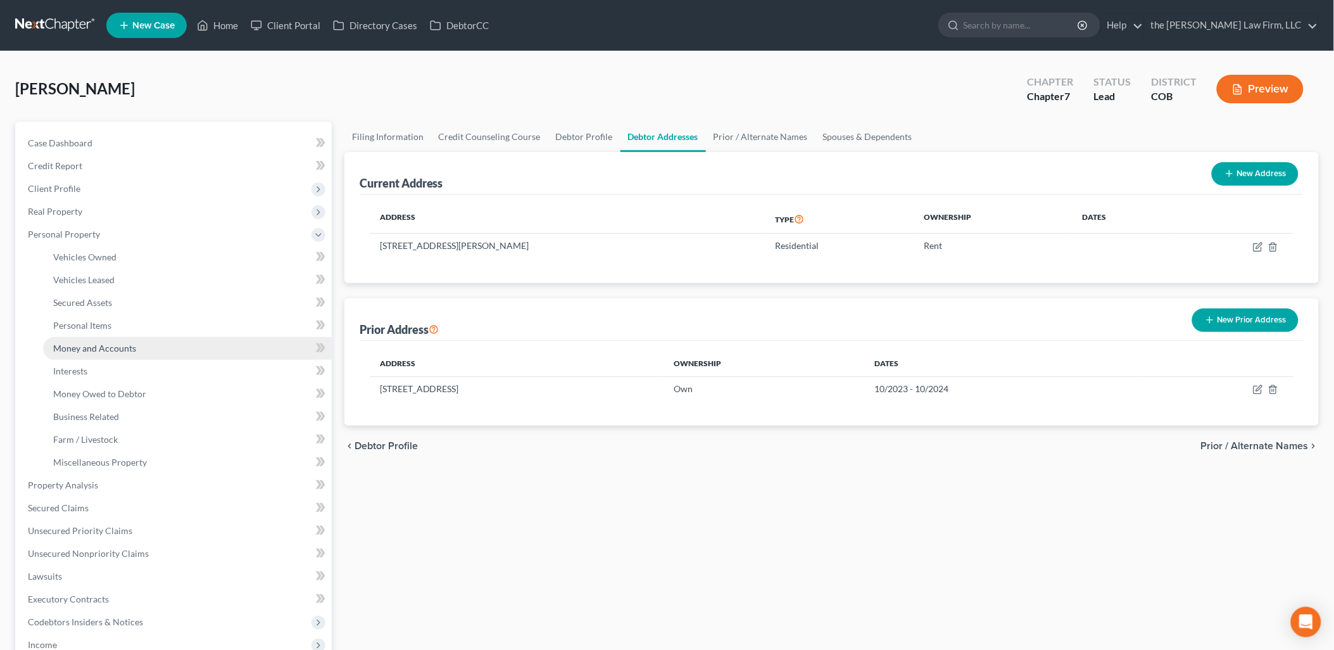
click at [103, 343] on span "Money and Accounts" at bounding box center [94, 348] width 83 height 11
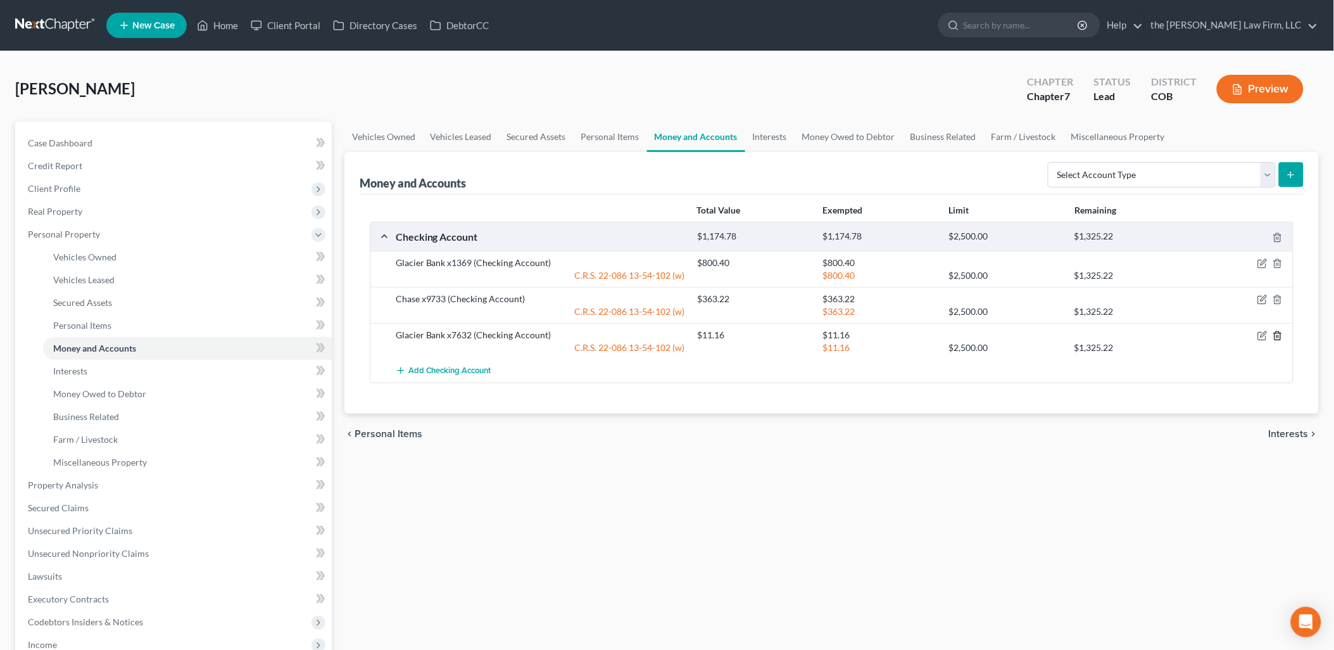
click at [1280, 333] on icon "button" at bounding box center [1278, 336] width 10 height 10
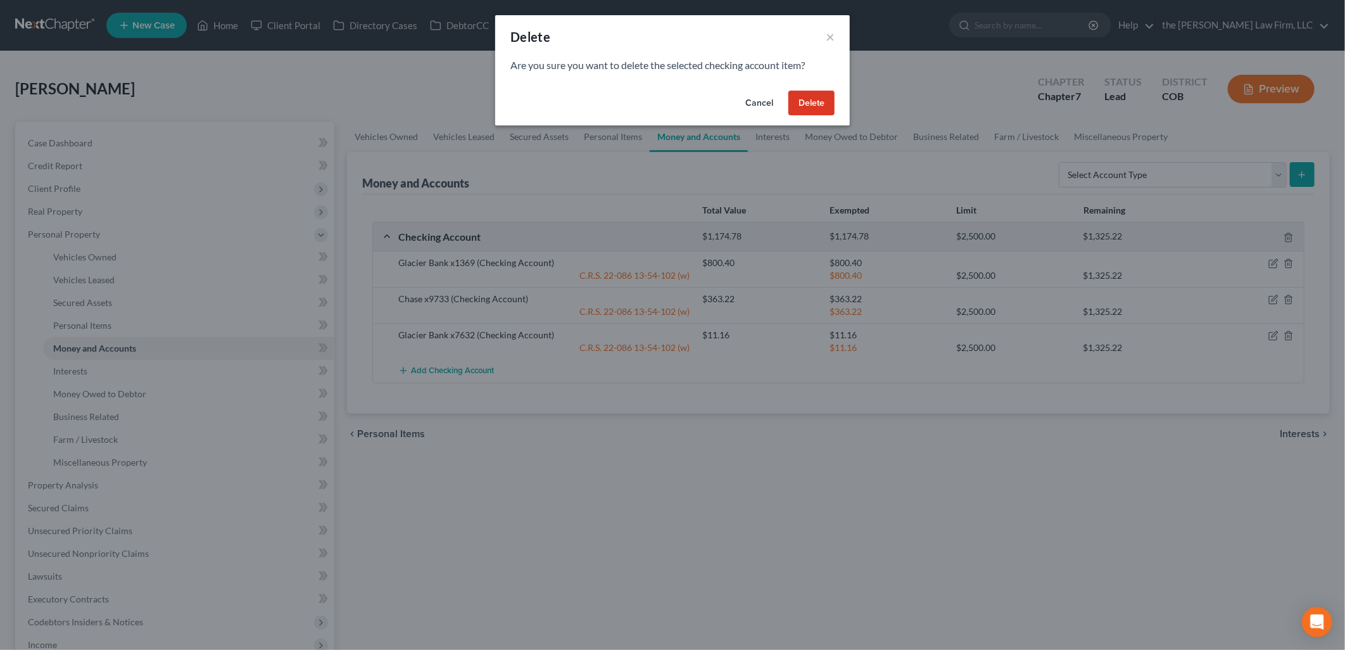
click at [811, 103] on button "Delete" at bounding box center [811, 103] width 46 height 25
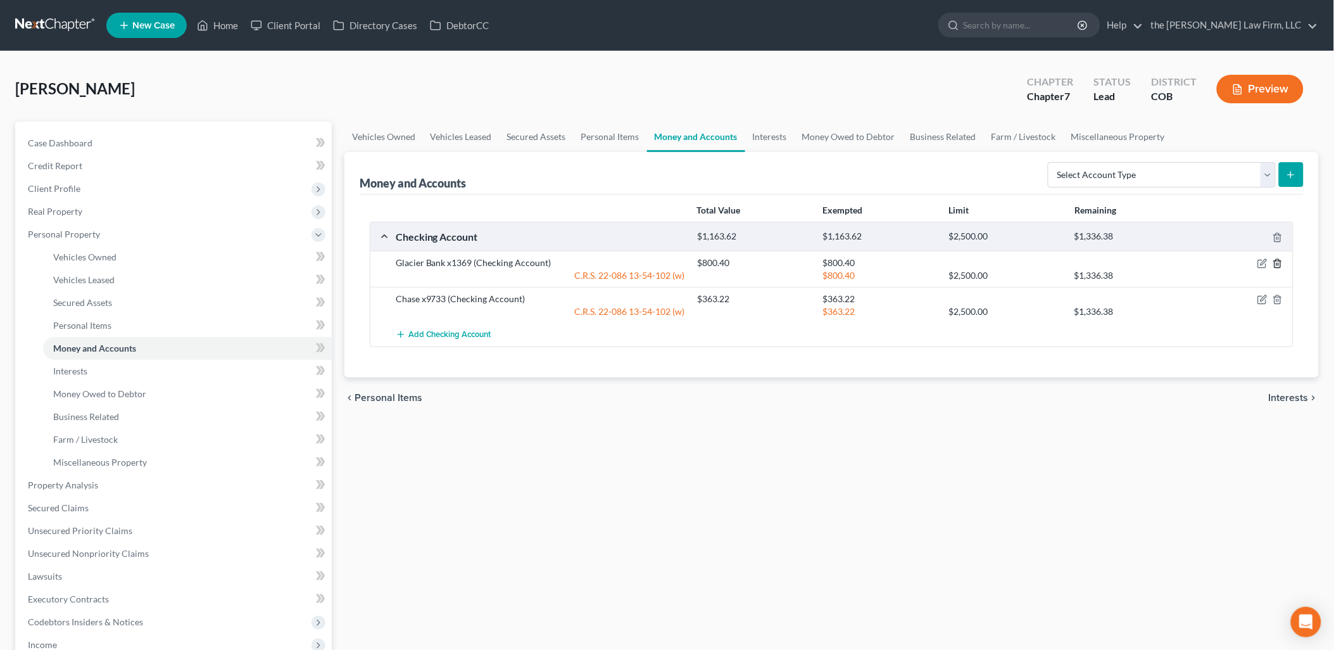
click at [1281, 260] on icon "button" at bounding box center [1278, 263] width 10 height 10
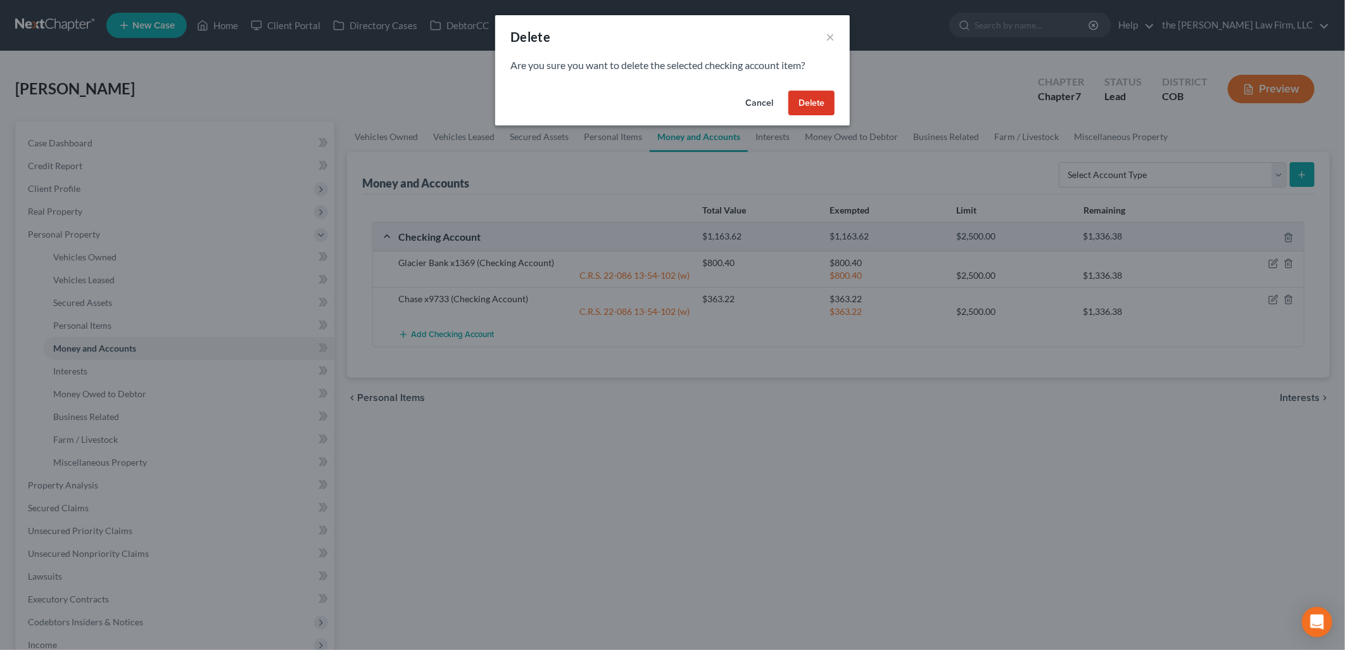
click at [809, 101] on button "Delete" at bounding box center [811, 103] width 46 height 25
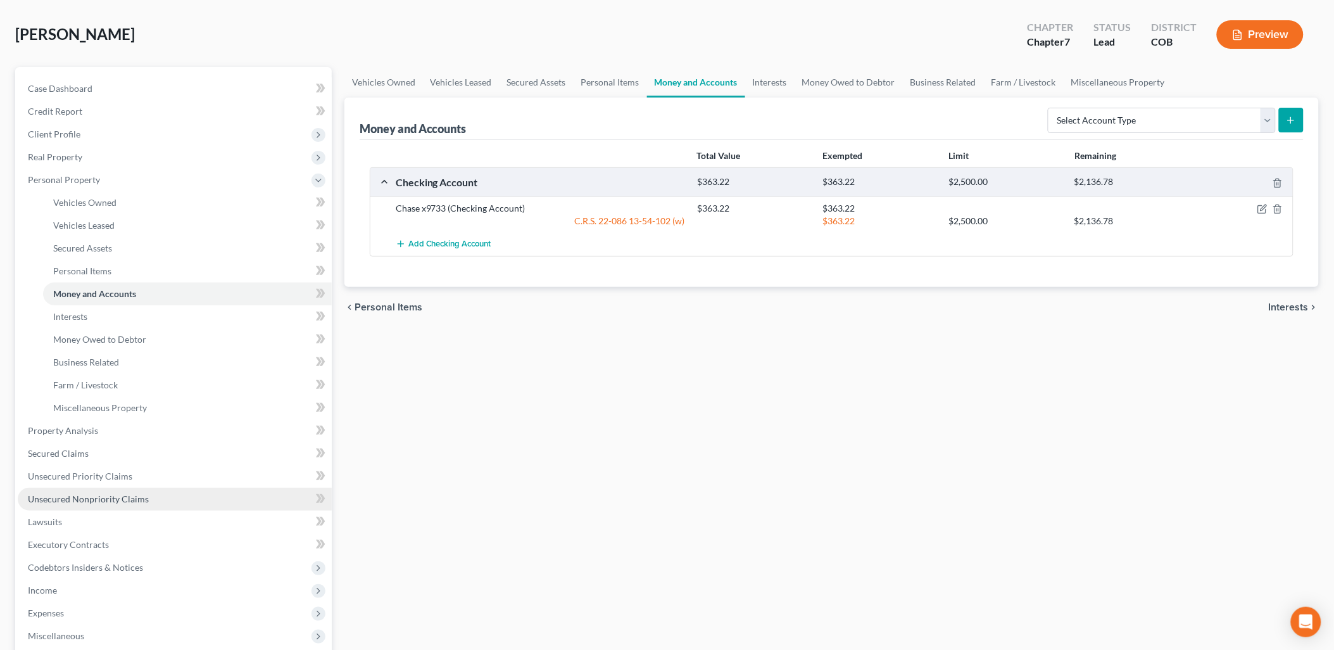
scroll to position [141, 0]
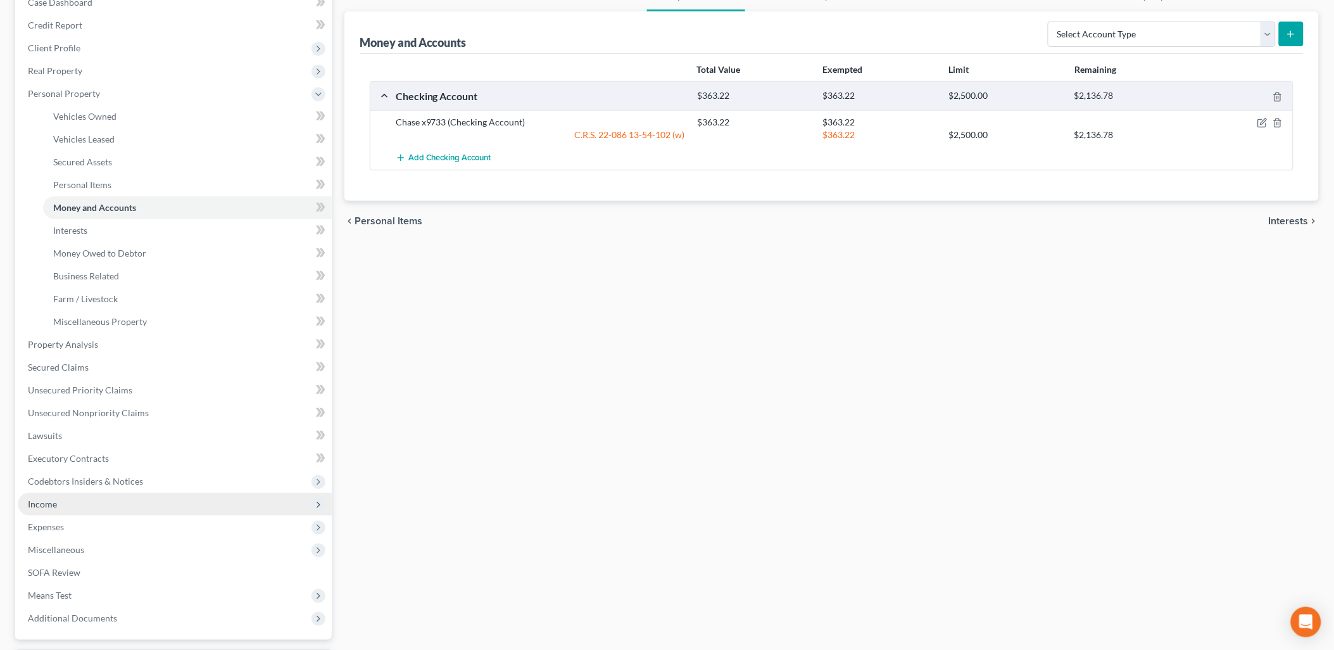
click at [66, 501] on span "Income" at bounding box center [175, 504] width 314 height 23
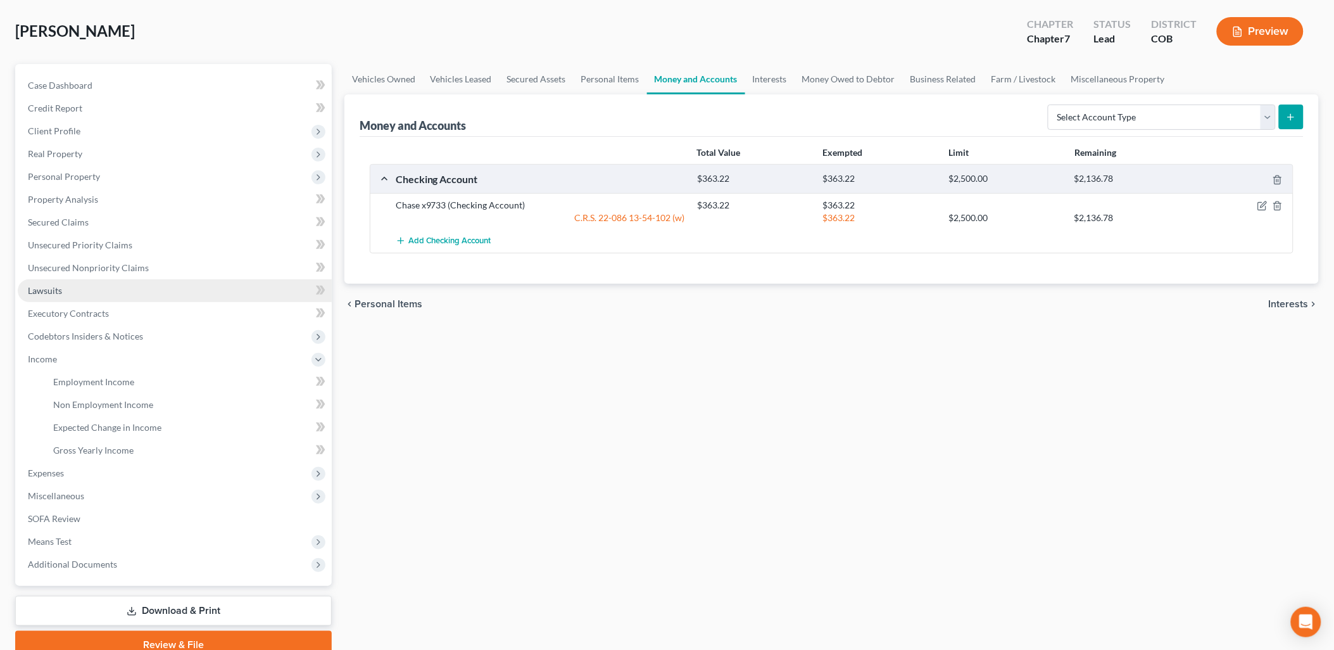
scroll to position [0, 0]
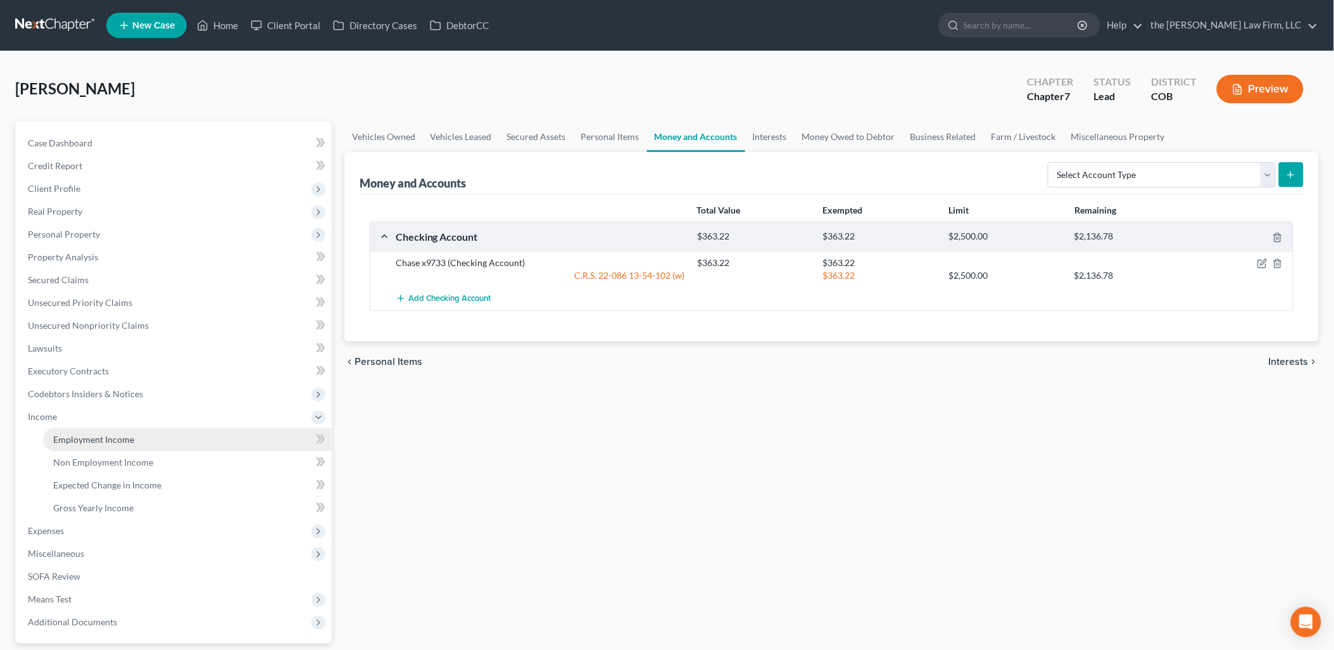
click at [111, 436] on span "Employment Income" at bounding box center [93, 439] width 81 height 11
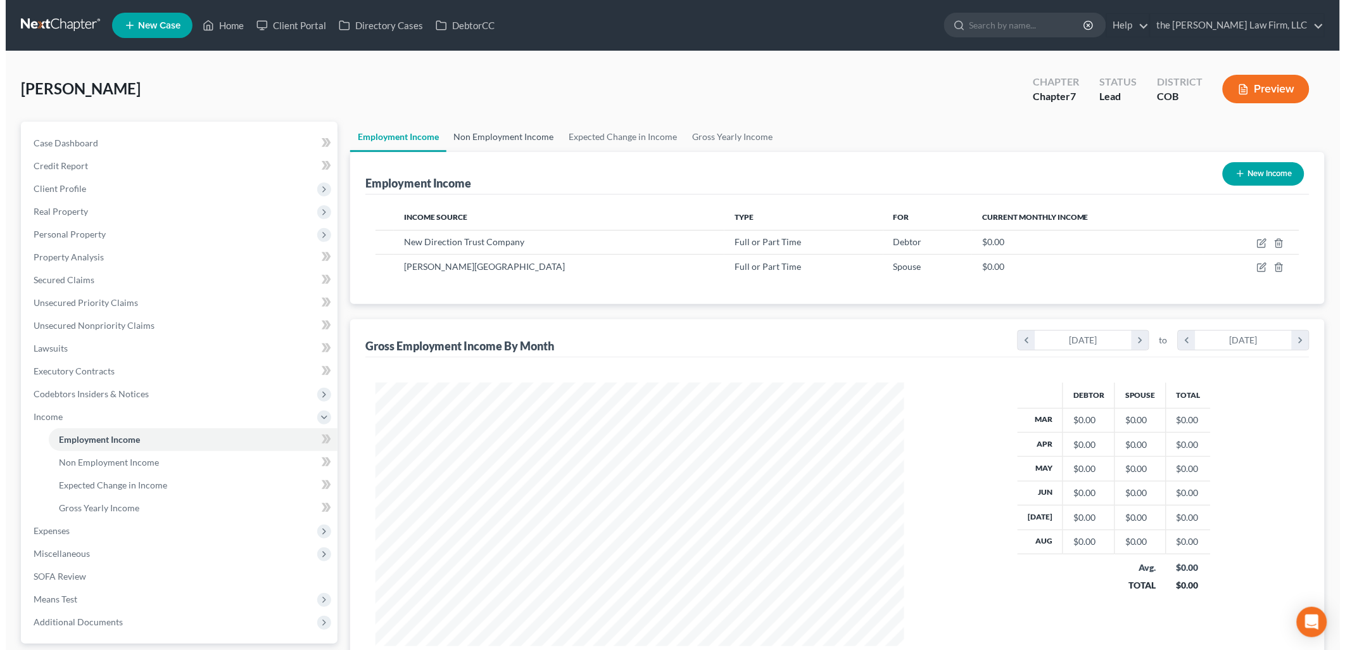
scroll to position [264, 554]
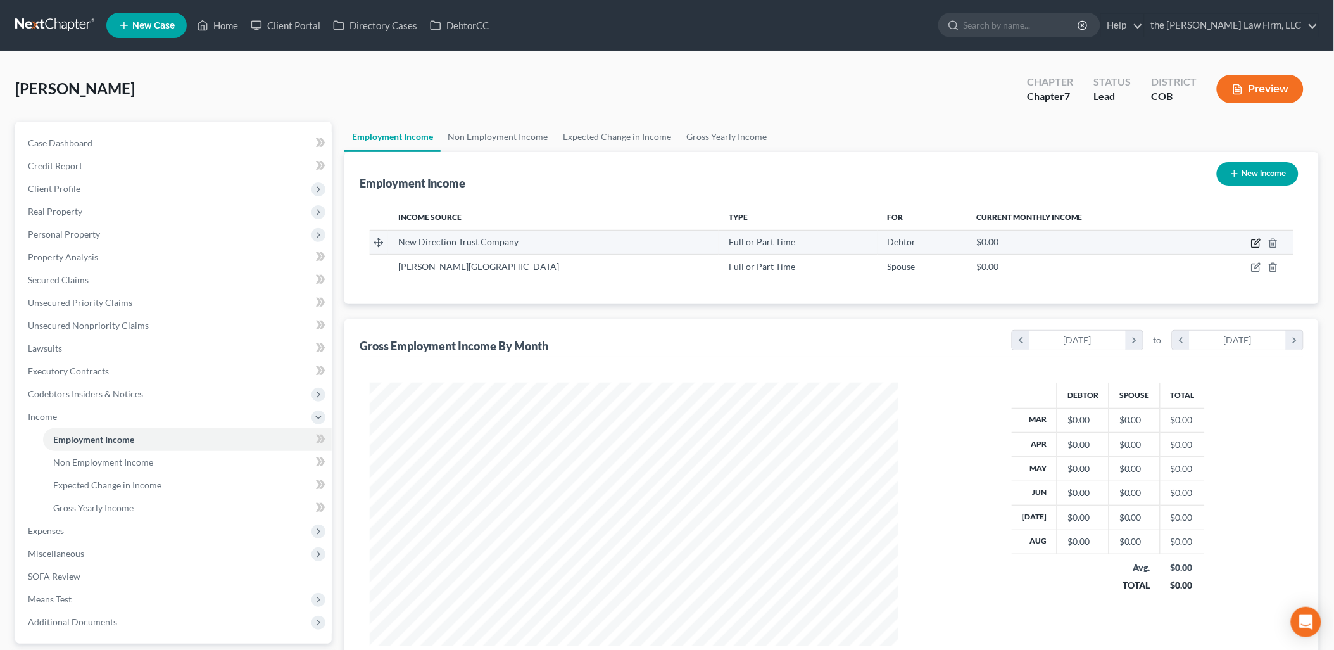
click at [1256, 241] on icon "button" at bounding box center [1256, 243] width 10 height 10
select select "0"
select select "5"
select select "0"
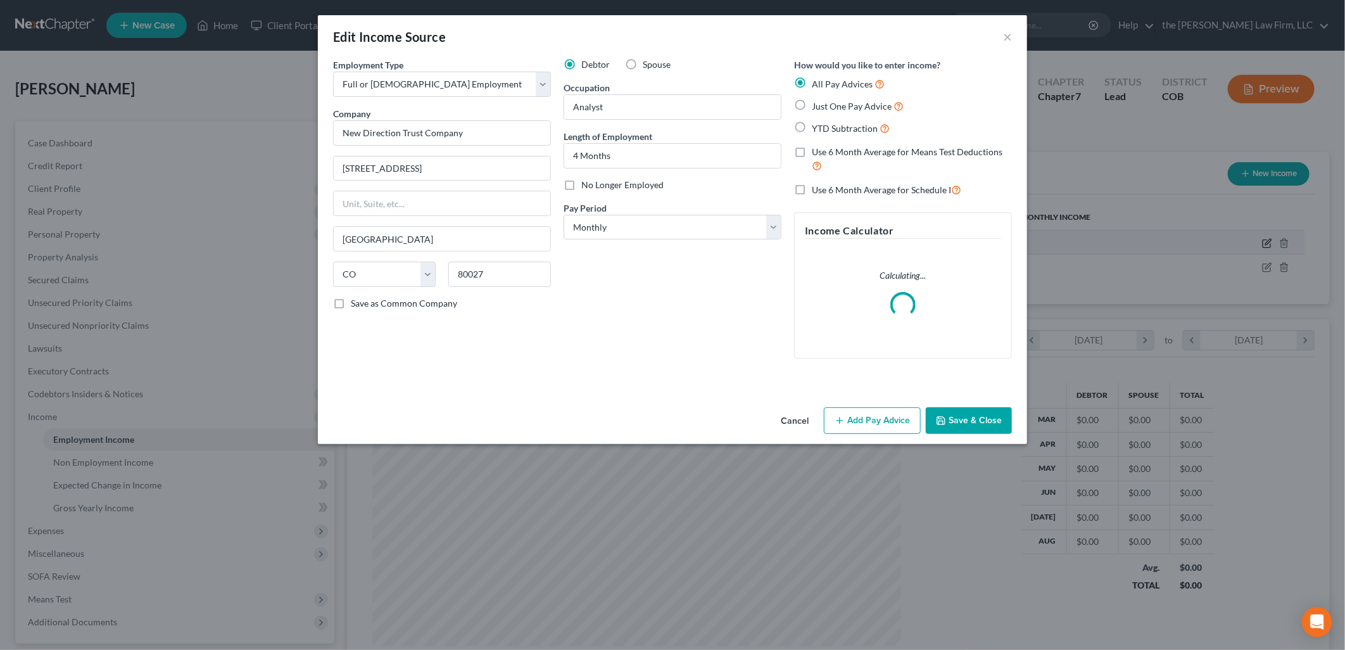
scroll to position [267, 558]
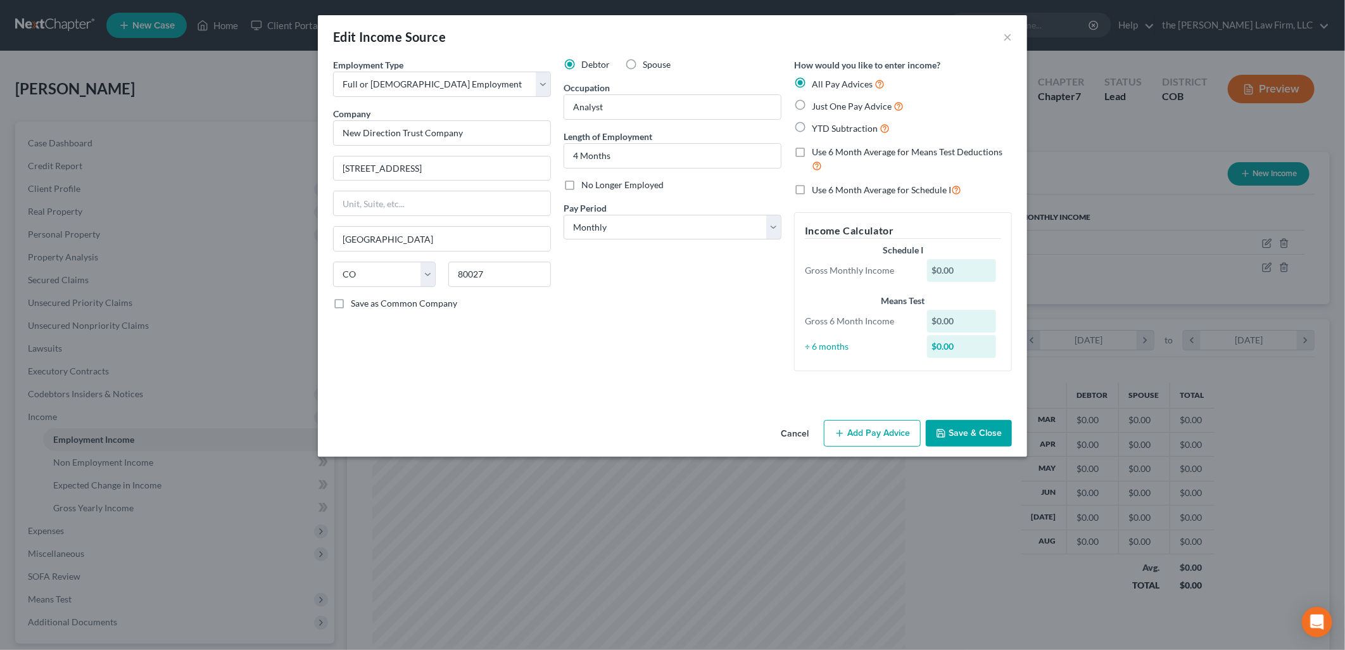
click at [894, 434] on button "Add Pay Advice" at bounding box center [872, 433] width 97 height 27
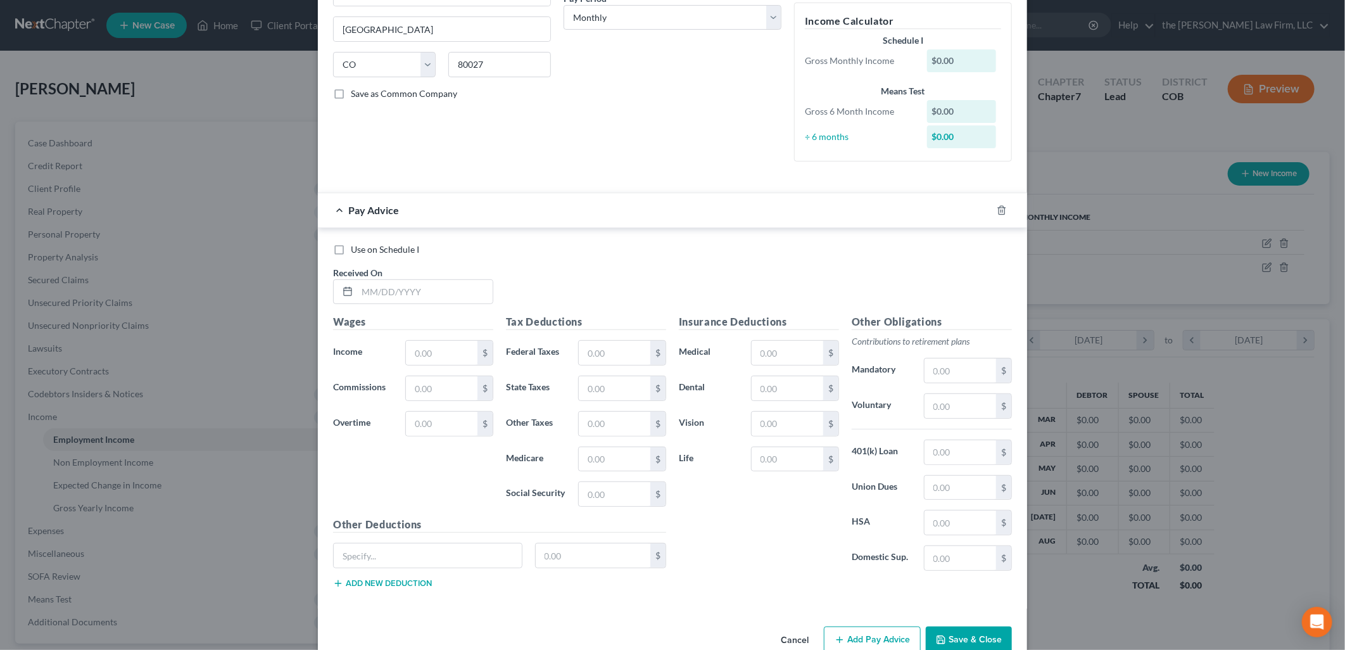
scroll to position [211, 0]
click at [450, 285] on input "text" at bounding box center [425, 291] width 136 height 24
type input "[DATE]"
type input "1,026.40"
type input "34.73"
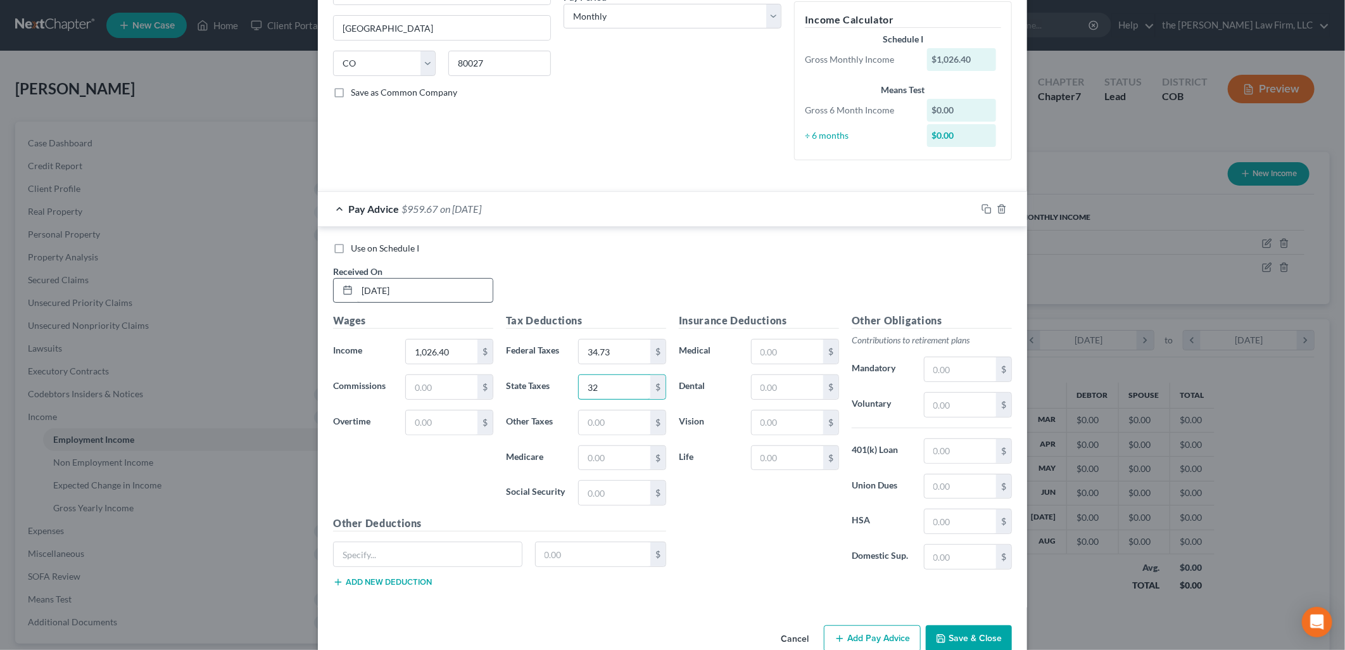
type input "32"
type input "4.16"
type input "13.40"
type input "57.30"
click at [766, 344] on input "text" at bounding box center [788, 351] width 72 height 24
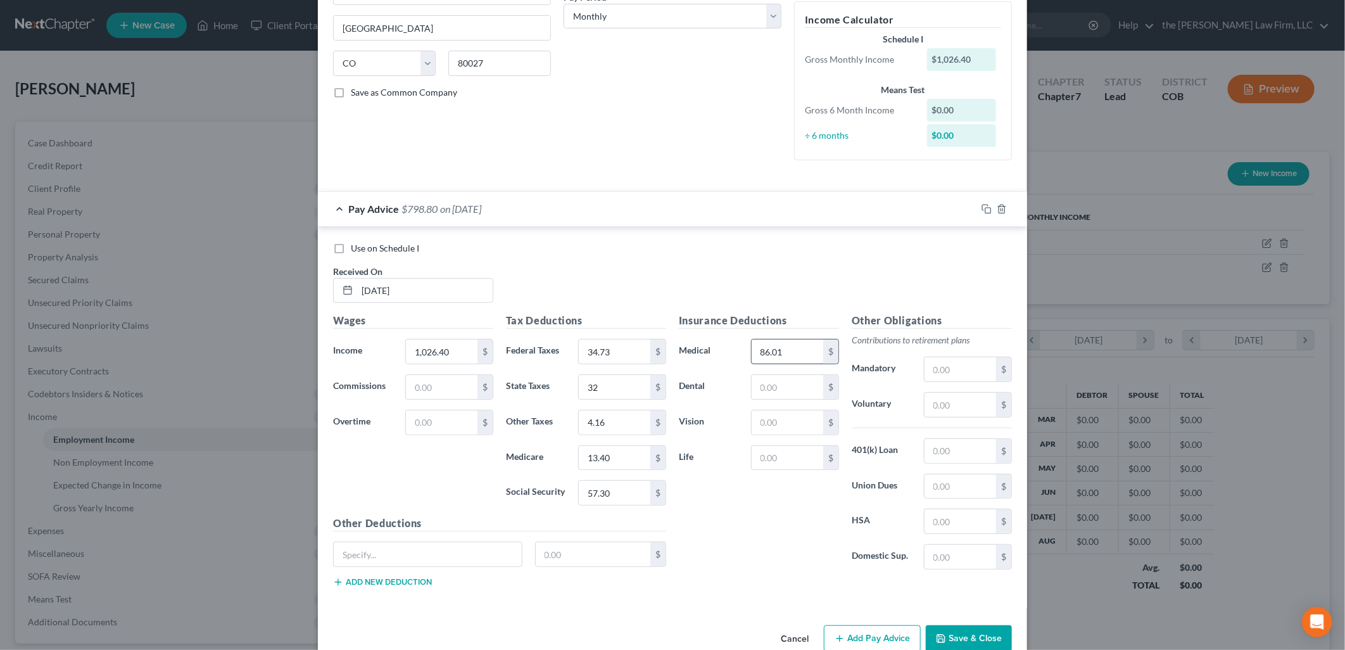
type input "86.01"
type input "13.96"
type input "2.20"
click at [807, 248] on div "Use on Schedule I" at bounding box center [672, 248] width 679 height 13
click at [888, 636] on button "Add Pay Advice" at bounding box center [872, 638] width 97 height 27
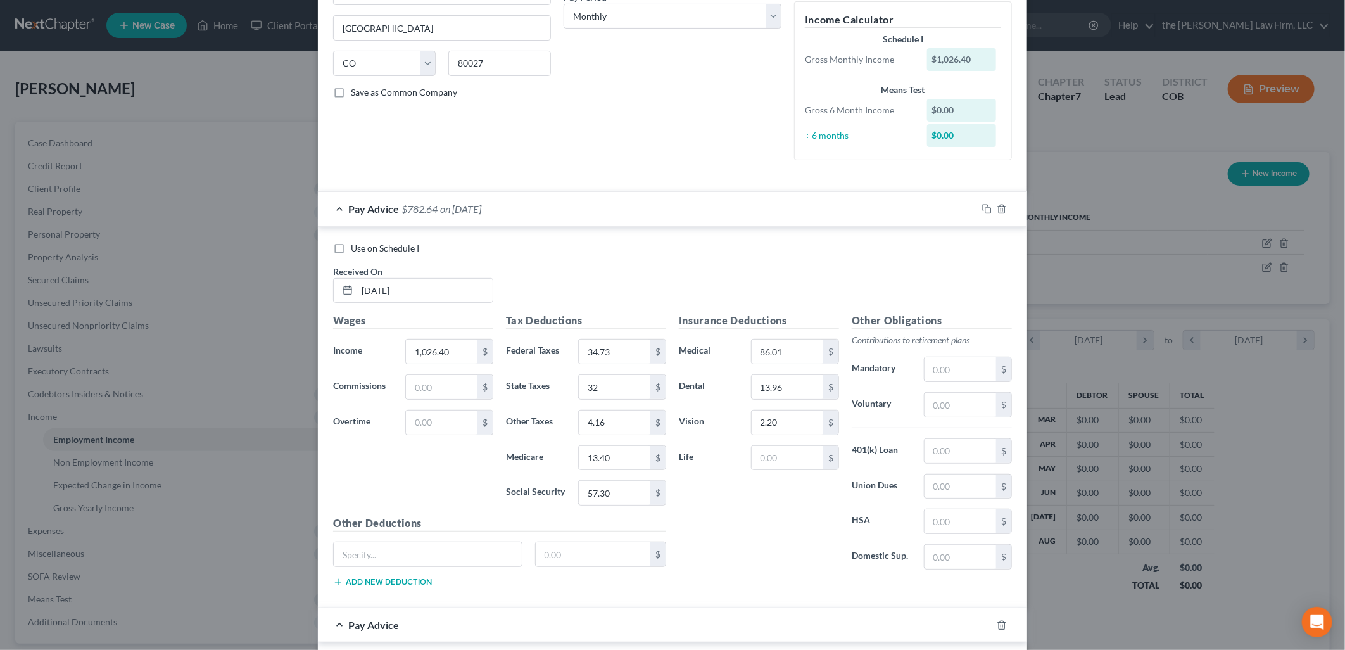
scroll to position [655, 0]
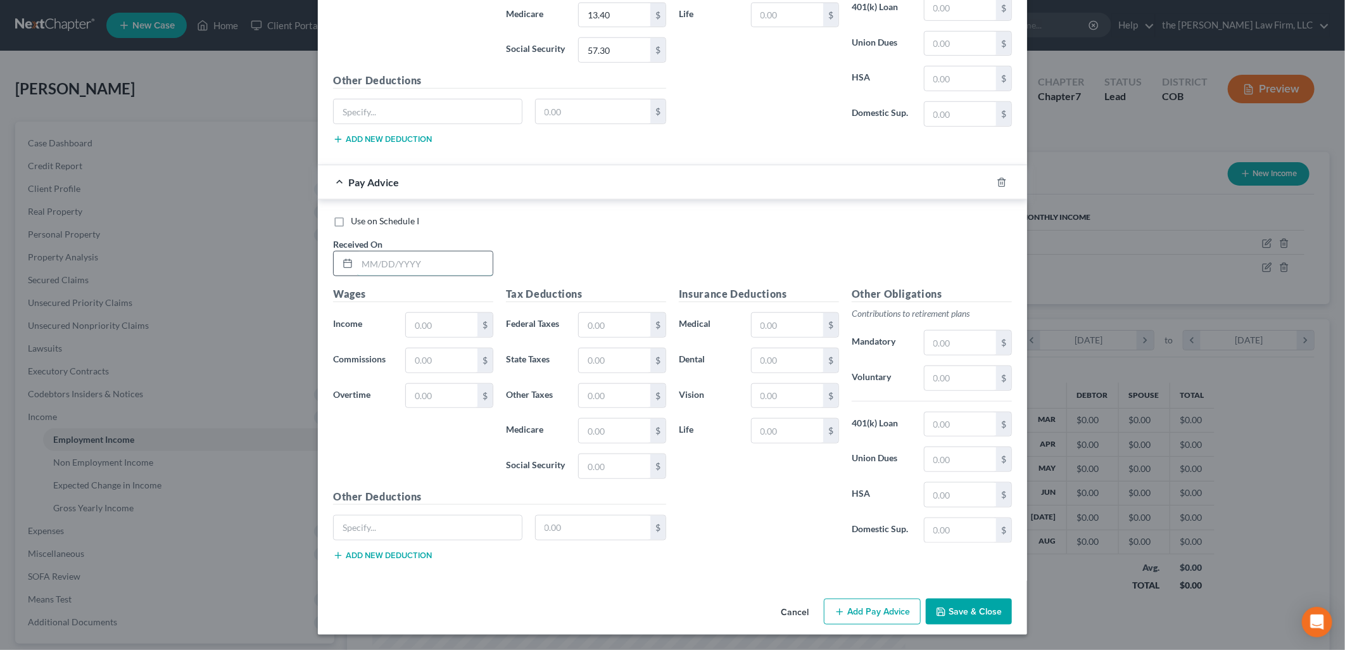
click at [427, 267] on input "text" at bounding box center [425, 263] width 136 height 24
type input "[DATE]"
type input "1,268.61"
type input "61.57"
type input "43"
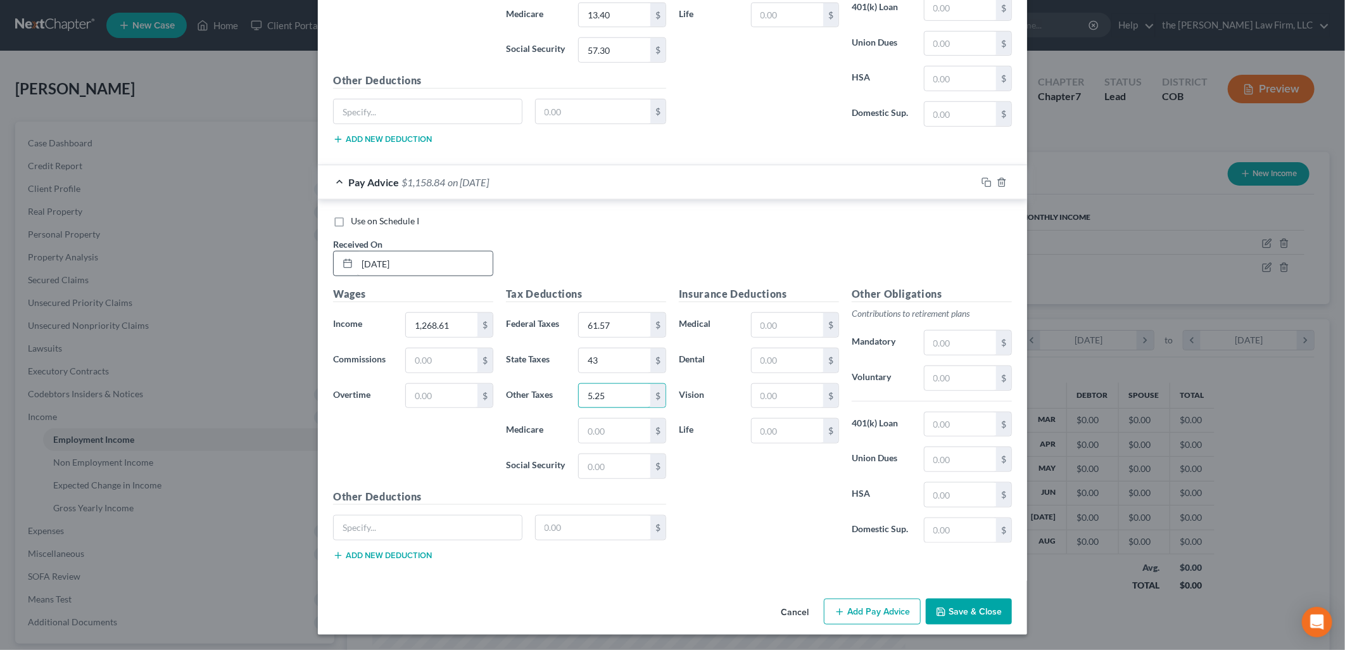
type input "5.25"
type input "16.91"
type input "72.32"
click at [864, 615] on button "Add Pay Advice" at bounding box center [872, 611] width 97 height 27
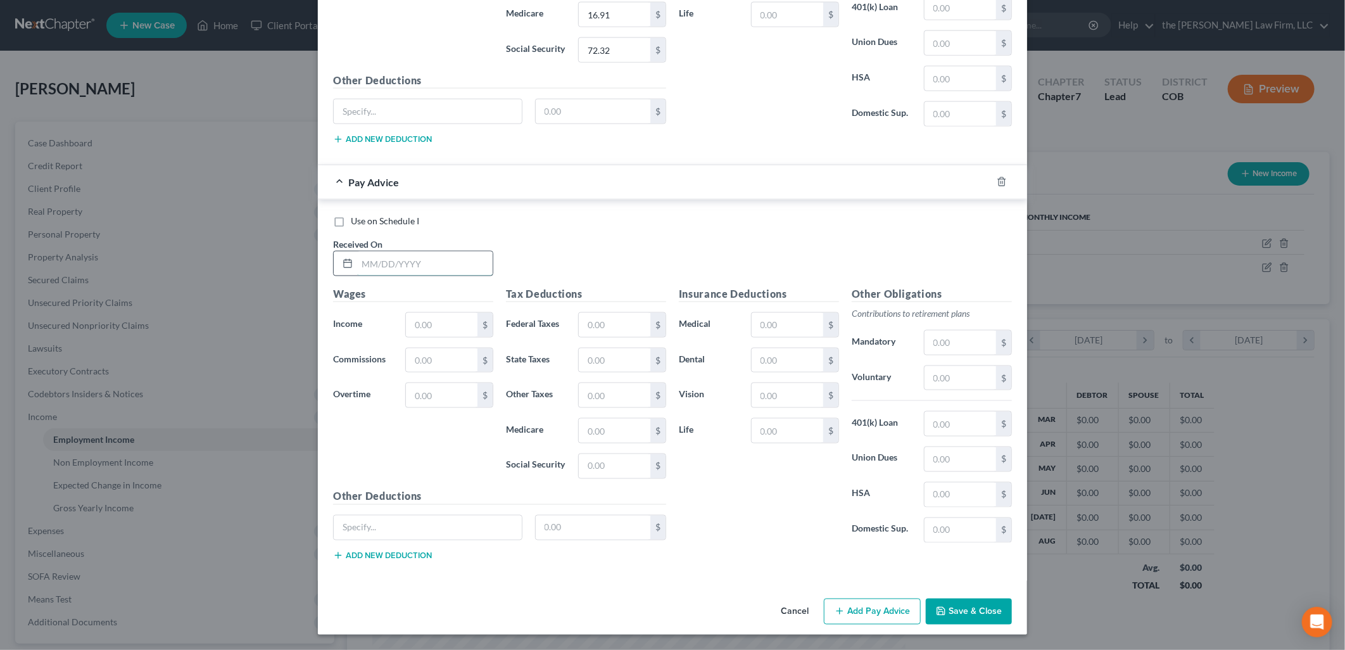
click at [455, 256] on input "text" at bounding box center [425, 263] width 136 height 24
click at [448, 263] on input "text" at bounding box center [425, 263] width 136 height 24
type input "[DATE]"
click at [453, 325] on input "text" at bounding box center [442, 325] width 72 height 24
type input "1,801.92"
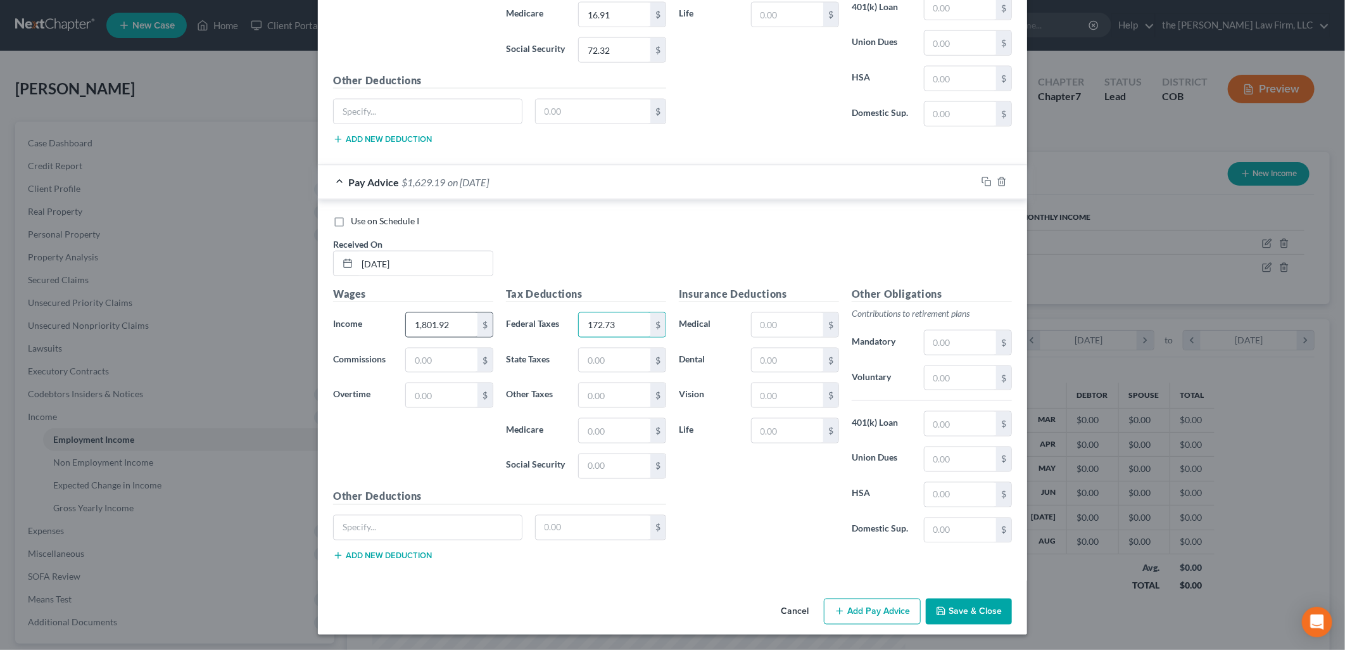
type input "172.73"
type input "667"
type input "7.65"
type input "24.65"
type input "105.39"
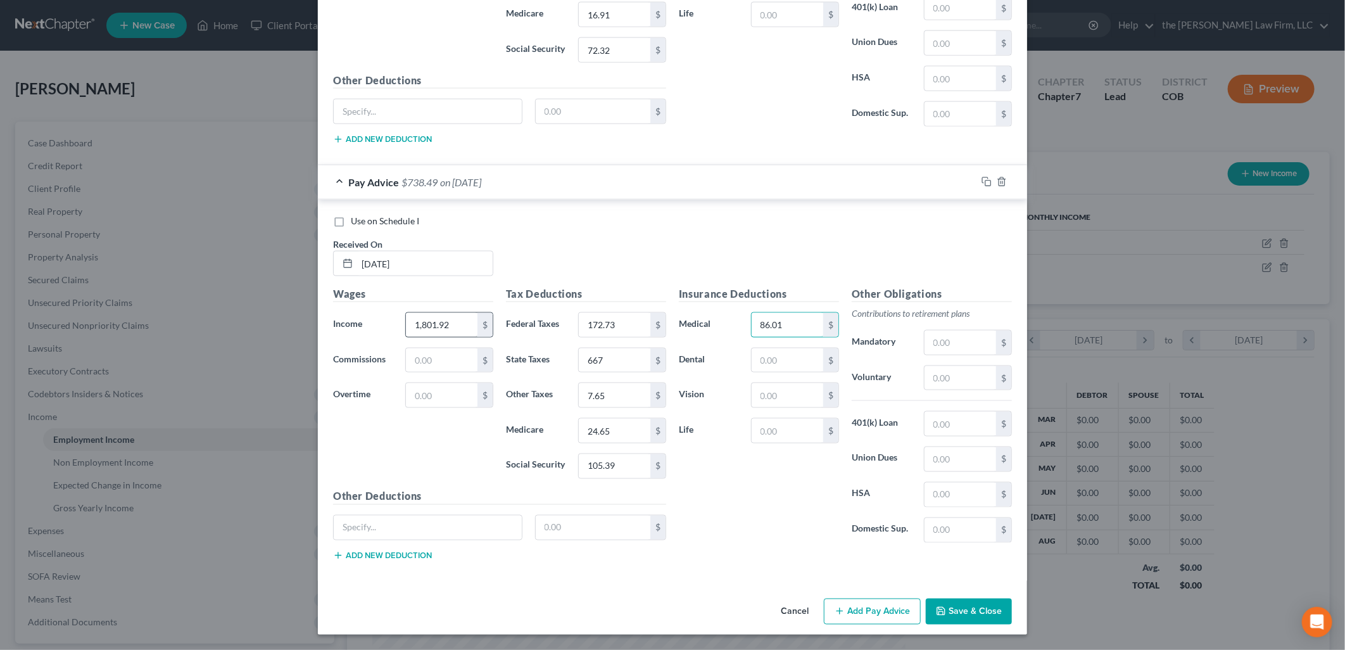
type input "86.01"
type input "13.96"
type input "2.20"
click at [612, 365] on input "667" at bounding box center [615, 360] width 72 height 24
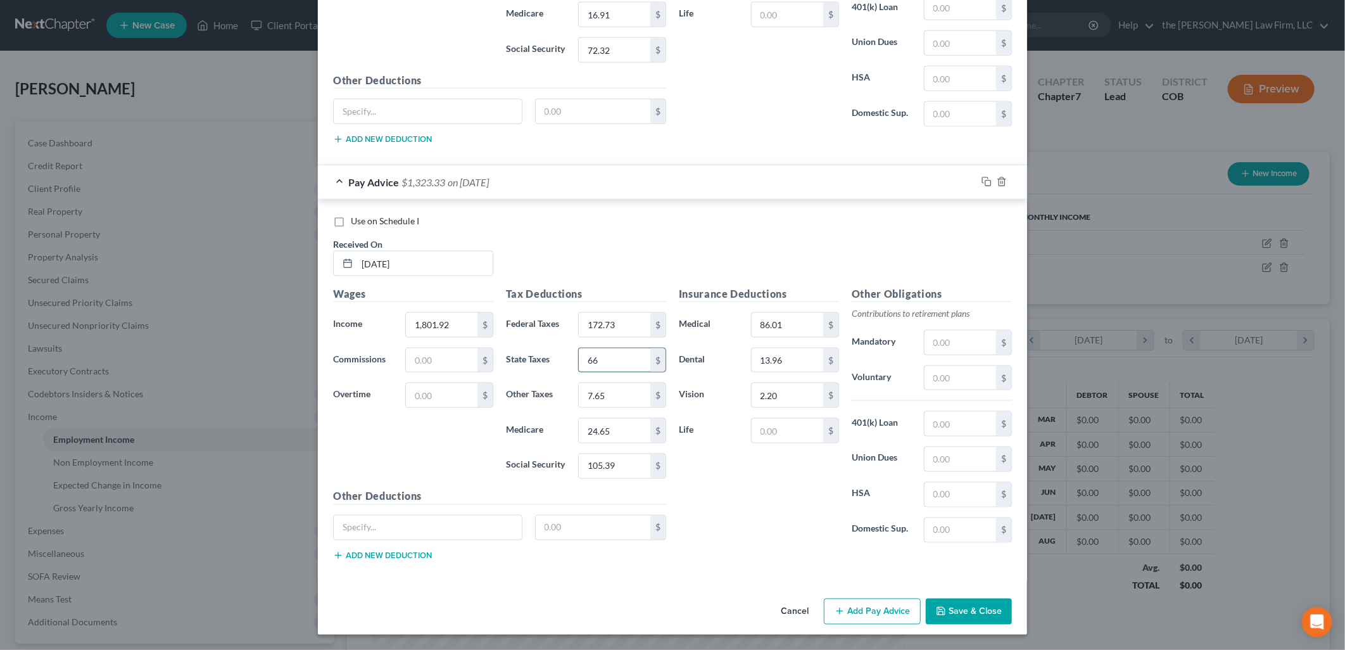
type input "66"
click at [636, 229] on div "Use on Schedule I Received On * [DATE]" at bounding box center [672, 251] width 691 height 72
click at [424, 515] on input "text" at bounding box center [428, 527] width 188 height 24
type input "Creditor Garnishment"
type input "138.53"
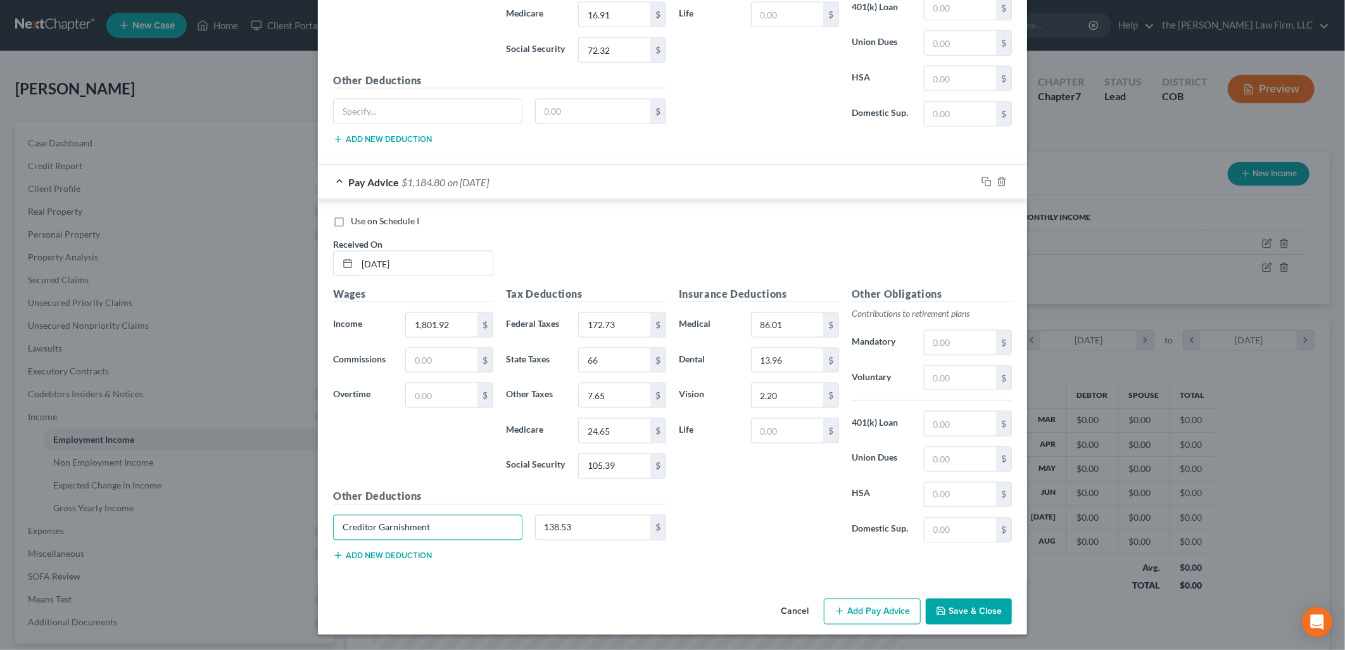
drag, startPoint x: 486, startPoint y: 532, endPoint x: 298, endPoint y: 547, distance: 189.3
click at [298, 547] on div "Edit Income Source × Employment Type * Select Full or [DEMOGRAPHIC_DATA] Employ…" at bounding box center [672, 325] width 1345 height 650
click at [750, 514] on div "Insurance Deductions Medical 86.01 $ Dental 13.96 $ Vision 2.20 $ Life $" at bounding box center [758, 419] width 173 height 267
click at [884, 617] on button "Add Pay Advice" at bounding box center [872, 611] width 97 height 27
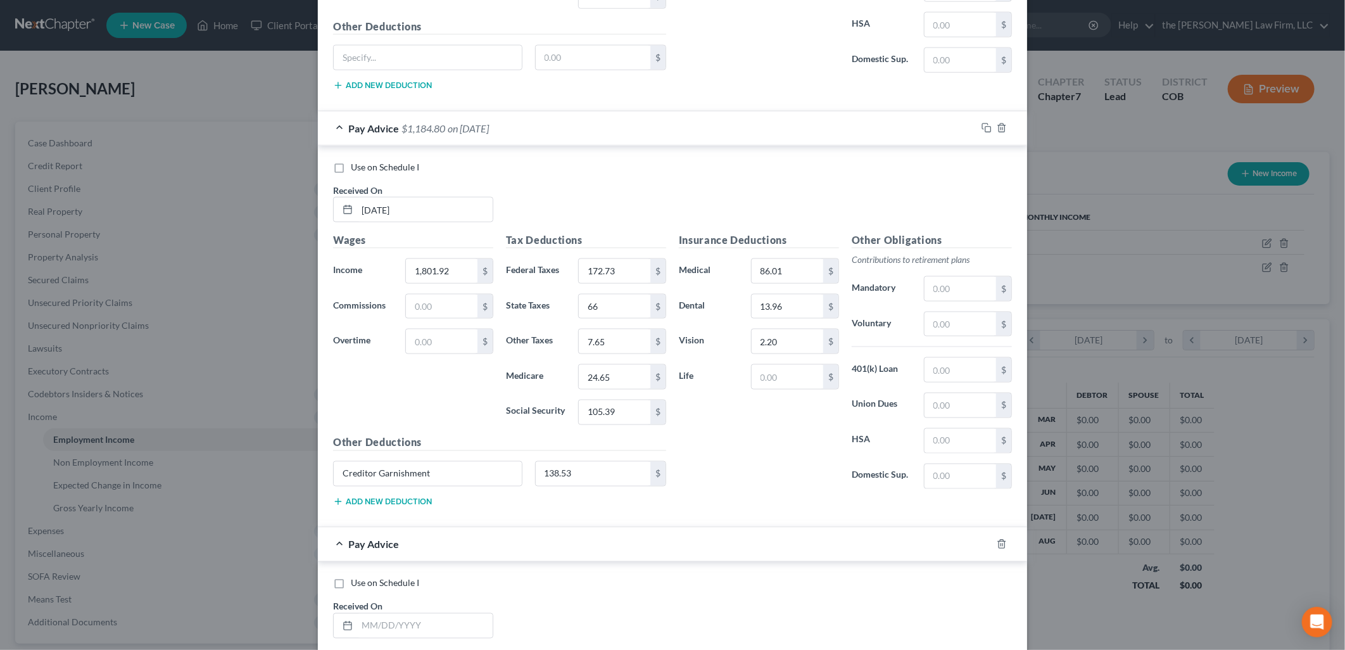
scroll to position [1354, 0]
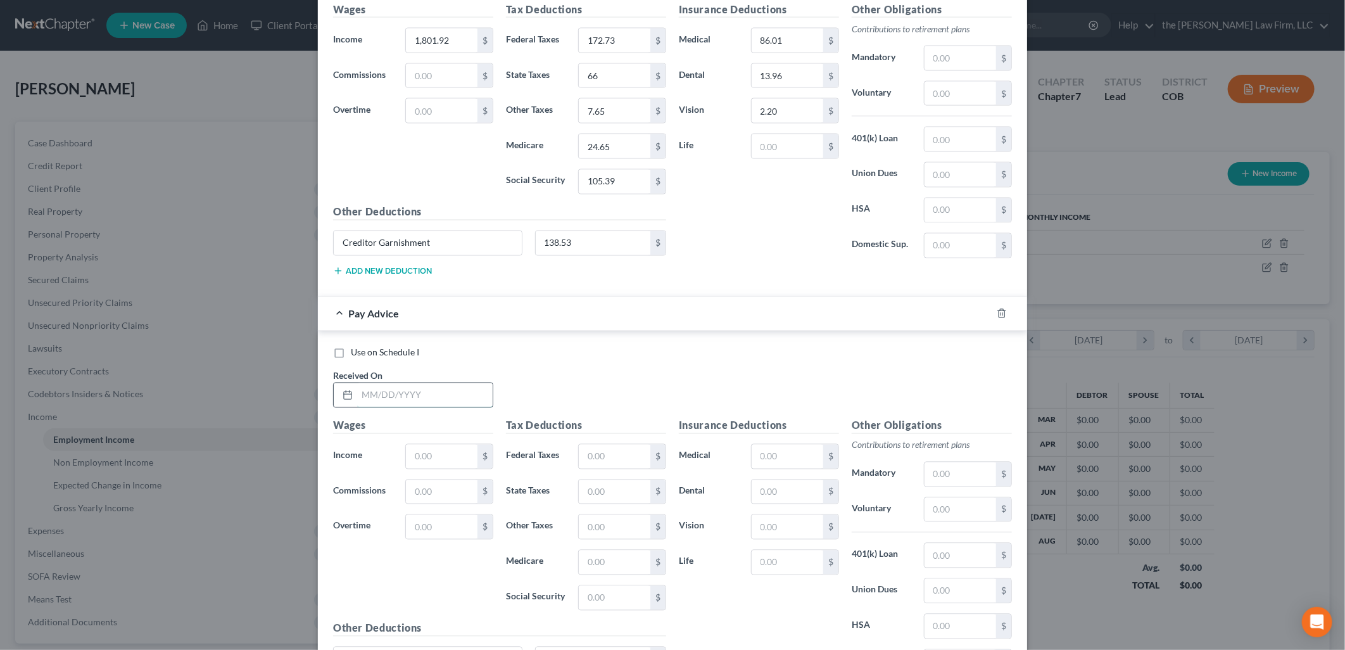
click at [431, 394] on input "text" at bounding box center [425, 395] width 136 height 24
click at [438, 460] on input "text" at bounding box center [442, 457] width 72 height 24
drag, startPoint x: 412, startPoint y: 394, endPoint x: 273, endPoint y: 402, distance: 139.5
click at [273, 402] on div "Edit Income Source × Employment Type * Select Full or [DEMOGRAPHIC_DATA] Employ…" at bounding box center [672, 325] width 1345 height 650
type input "[DATE]"
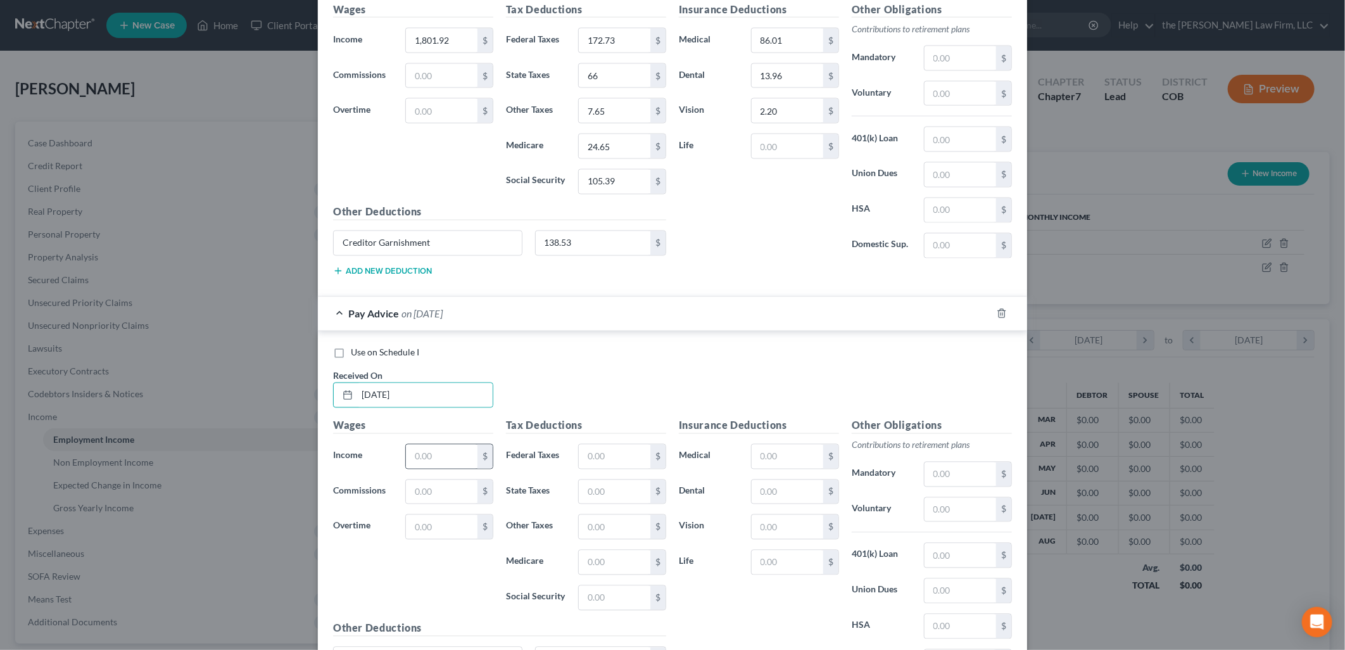
click at [429, 469] on div "$" at bounding box center [449, 456] width 88 height 25
click at [431, 465] on input "text" at bounding box center [442, 457] width 72 height 24
click at [523, 384] on div "Use on Schedule I Received On * [DATE]" at bounding box center [672, 382] width 691 height 72
click at [448, 469] on input "text" at bounding box center [442, 457] width 72 height 24
click at [523, 393] on div "Use on Schedule I Received On * [DATE]" at bounding box center [672, 382] width 691 height 72
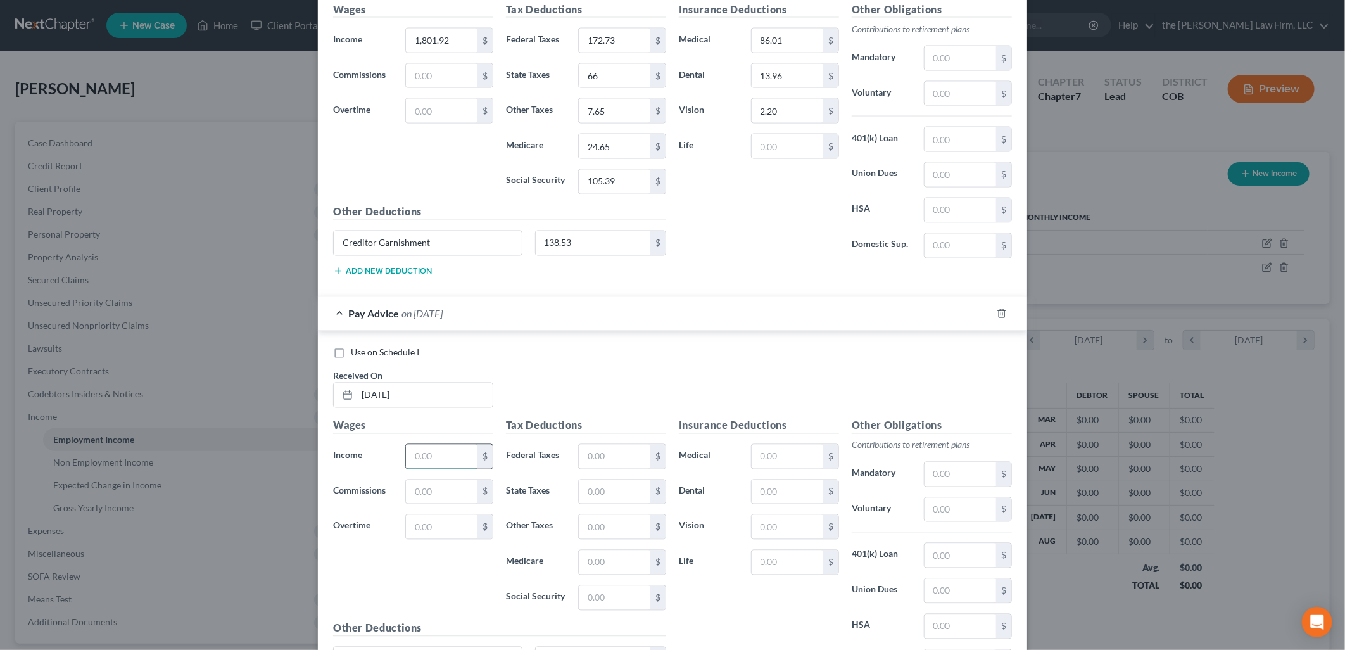
click at [424, 465] on input "text" at bounding box center [442, 457] width 72 height 24
click at [426, 460] on input "text" at bounding box center [442, 457] width 72 height 24
type input "1,306.30"
click at [547, 420] on h5 "Tax Deductions" at bounding box center [586, 426] width 160 height 16
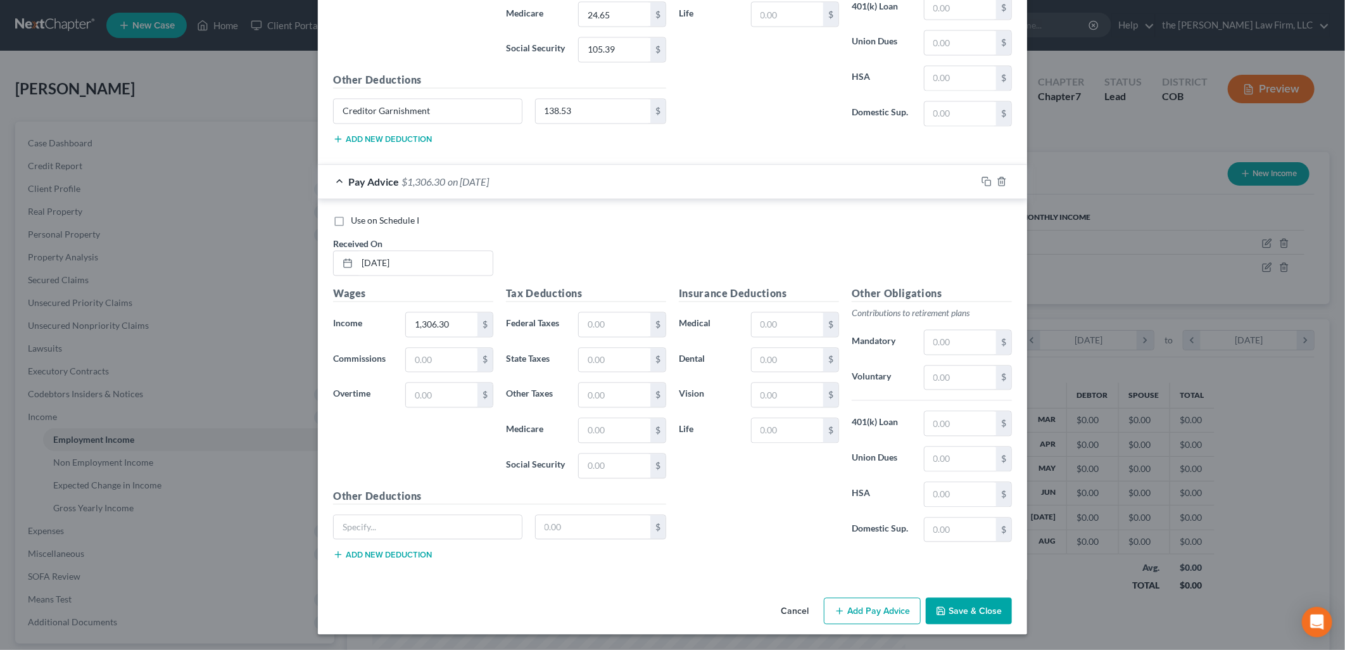
scroll to position [1489, 0]
click at [603, 319] on input "text" at bounding box center [615, 325] width 72 height 24
type input "66.09"
type input "45"
type input "5.42"
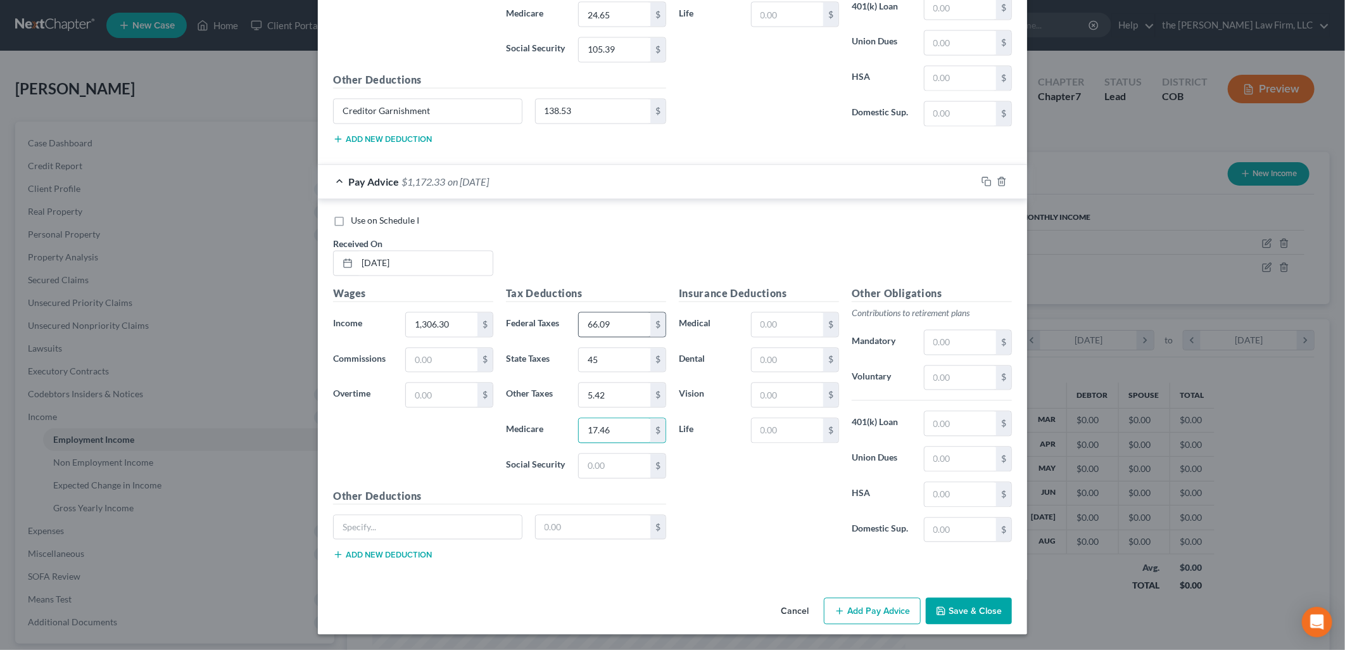
type input "17.46"
type input "74.65"
paste input "Creditor Garnishment"
type input "Creditor Garnishment"
type input "0"
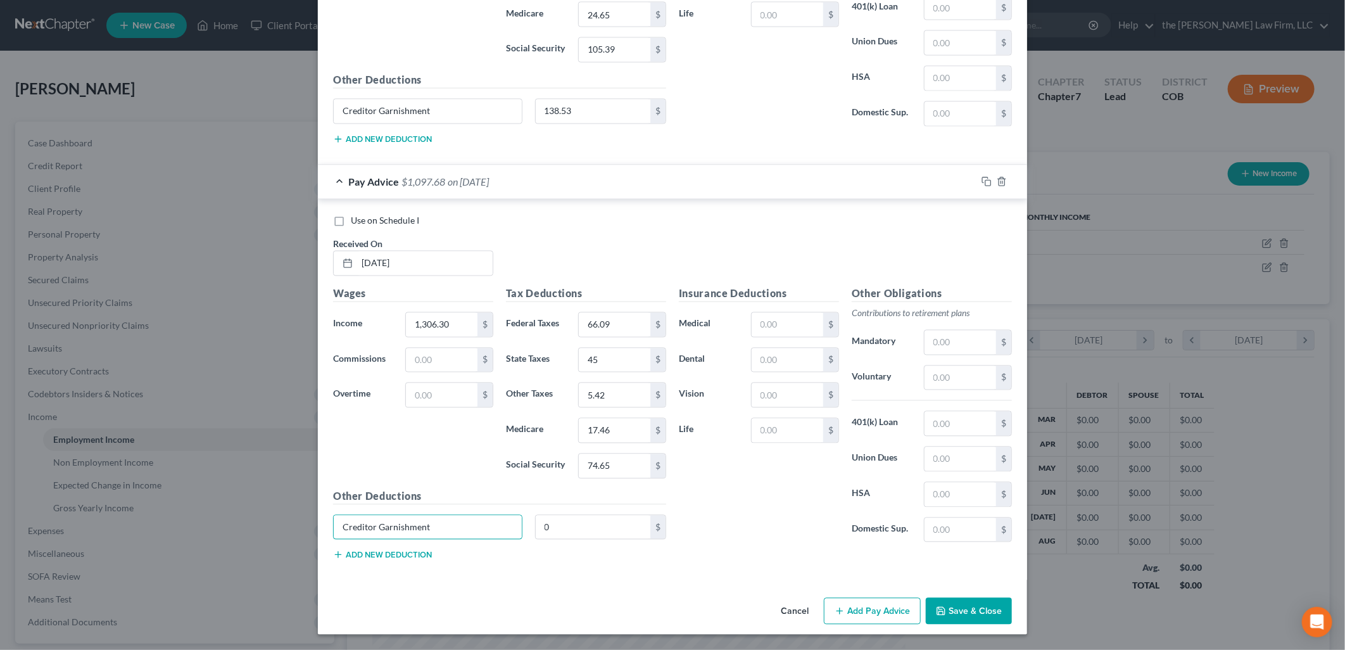
drag, startPoint x: 494, startPoint y: 529, endPoint x: 77, endPoint y: 514, distance: 417.0
click at [77, 514] on div "Edit Income Source × Employment Type * Select Full or [DEMOGRAPHIC_DATA] Employ…" at bounding box center [672, 325] width 1345 height 650
click at [760, 329] on input "text" at bounding box center [788, 325] width 72 height 24
type input "86.01"
type input "13.96"
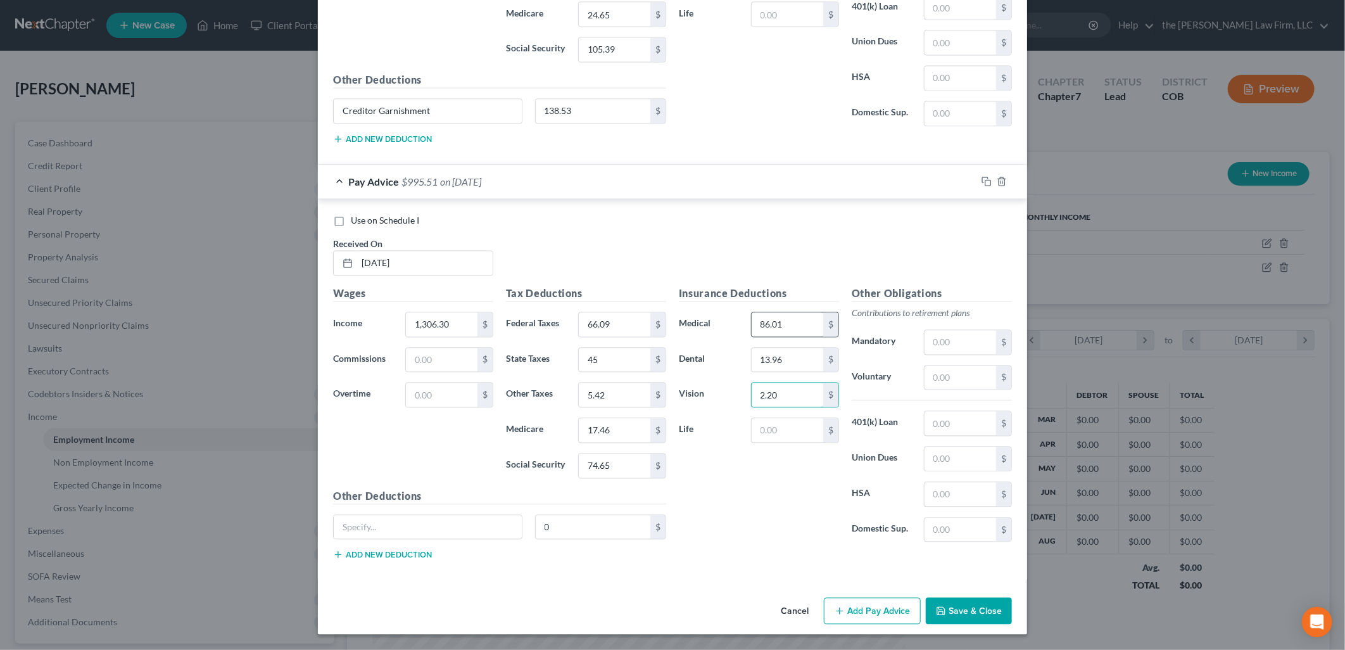
type input "2.20"
click at [844, 602] on button "Add Pay Advice" at bounding box center [872, 611] width 97 height 27
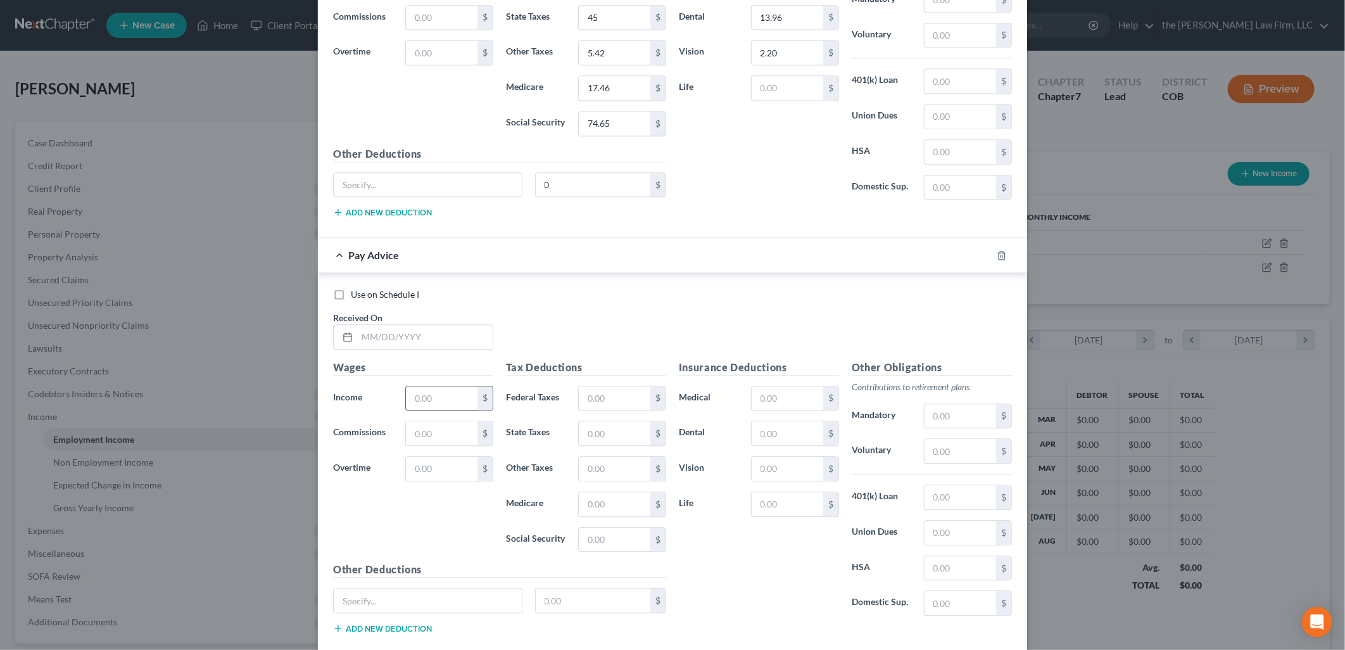
scroll to position [1907, 0]
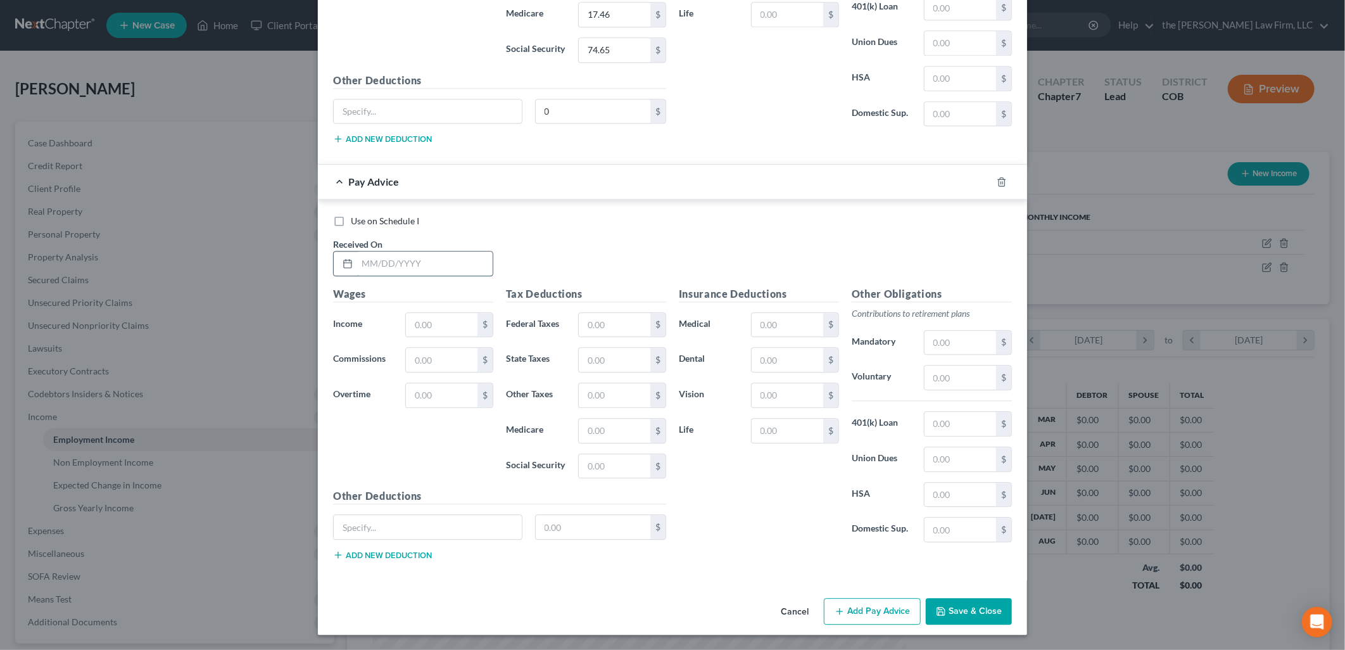
click at [423, 265] on input "text" at bounding box center [425, 263] width 136 height 24
type input "[DATE]"
type input "1,699.17"
type input "113.24"
type input "62"
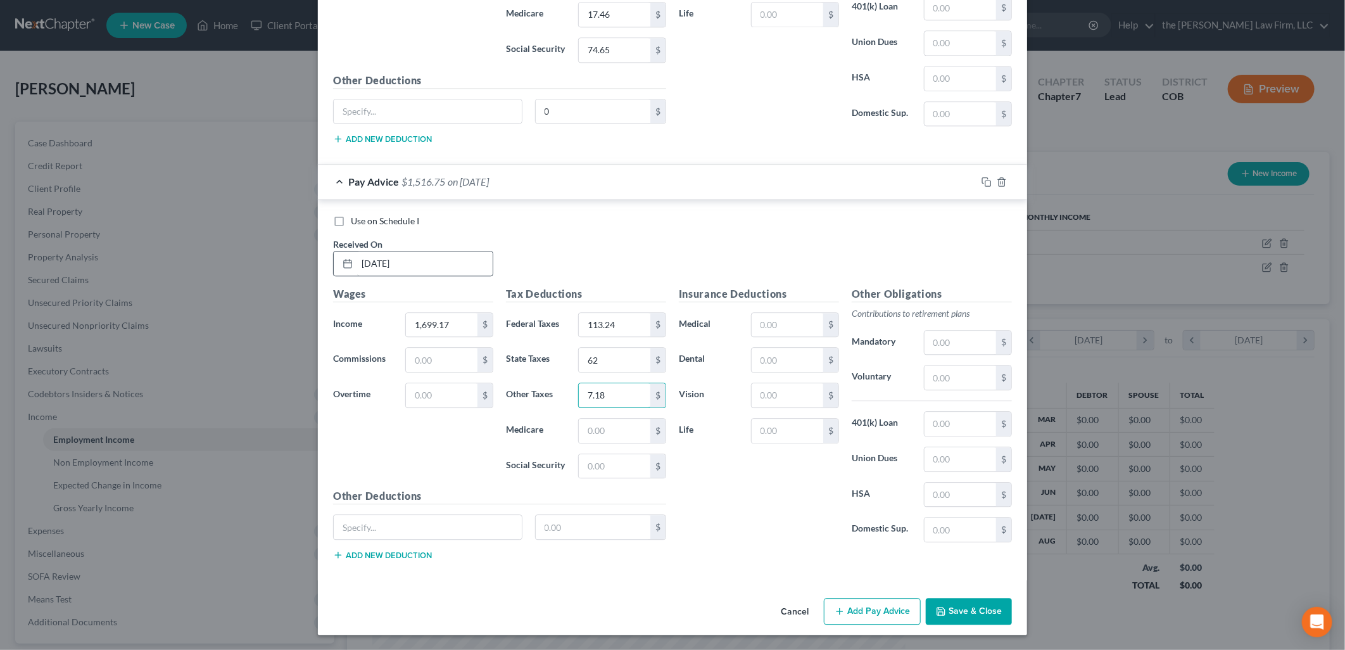
type input "7.18"
type input "23.16"
type input "99.02"
paste input "Creditor Garnishment"
type input "Creditor Garnishment"
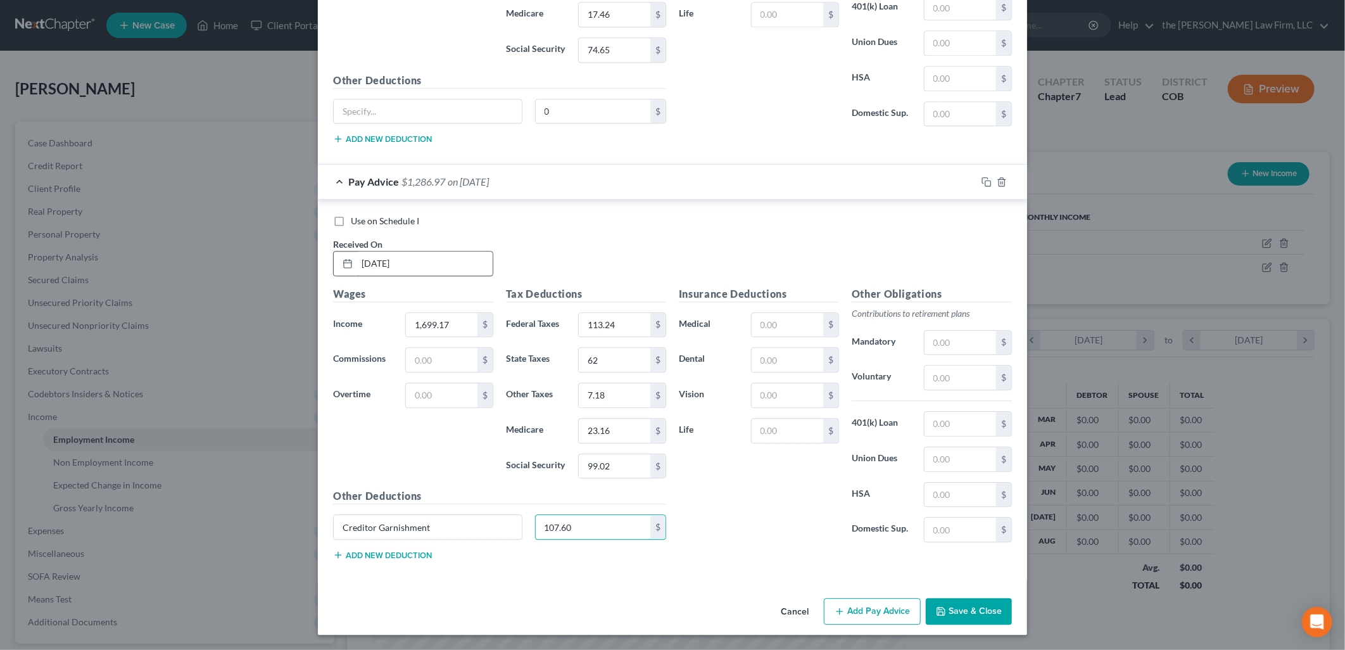
type input "107.60"
click at [800, 326] on input "text" at bounding box center [788, 325] width 72 height 24
click at [630, 260] on div "Use on Schedule I Received On * [DATE]" at bounding box center [672, 251] width 691 height 72
click at [883, 616] on button "Add Pay Advice" at bounding box center [872, 611] width 97 height 27
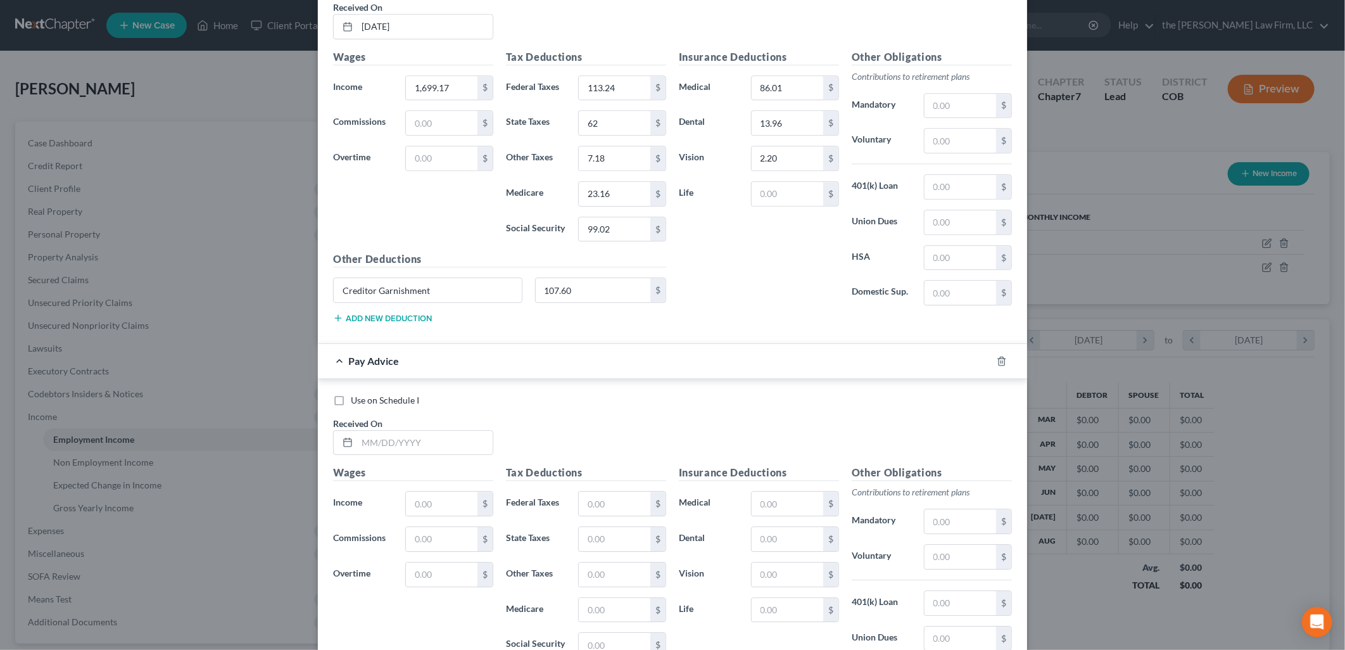
scroll to position [2323, 0]
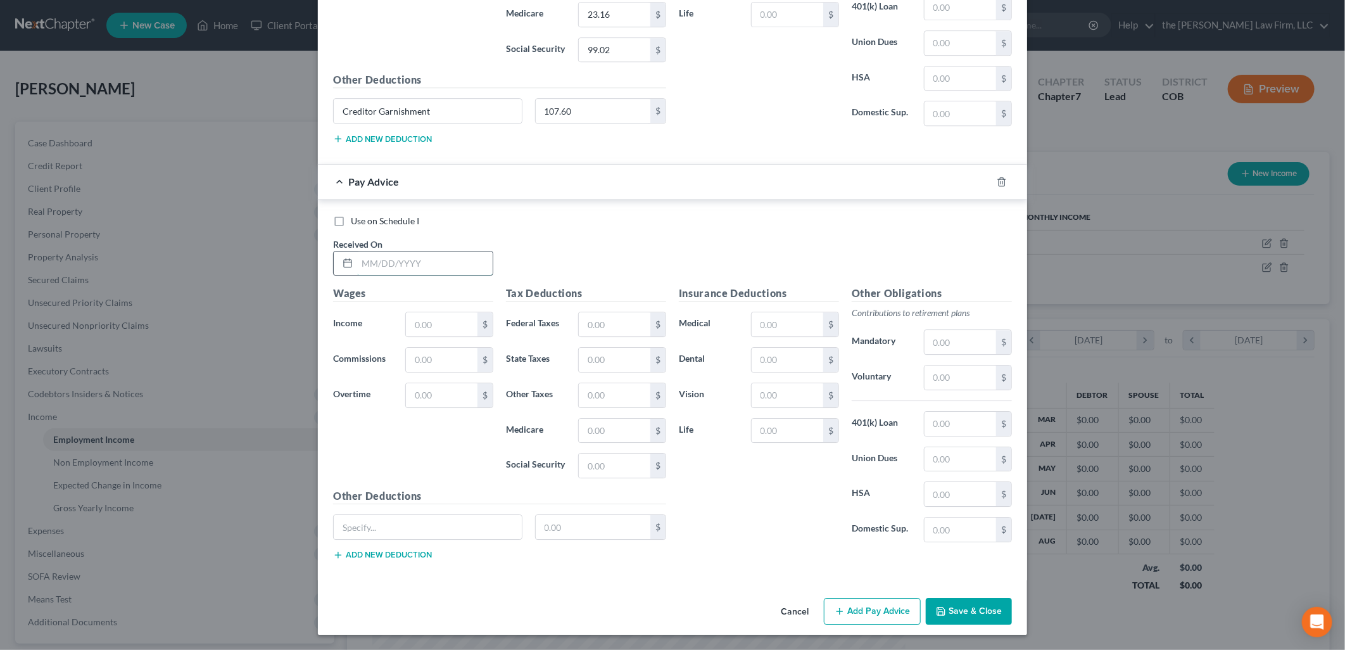
click at [439, 255] on input "text" at bounding box center [425, 263] width 136 height 24
click at [869, 596] on div "Cancel Add Pay Advice Save & Close" at bounding box center [672, 614] width 709 height 42
click at [882, 607] on button "Add Pay Advice" at bounding box center [872, 611] width 97 height 27
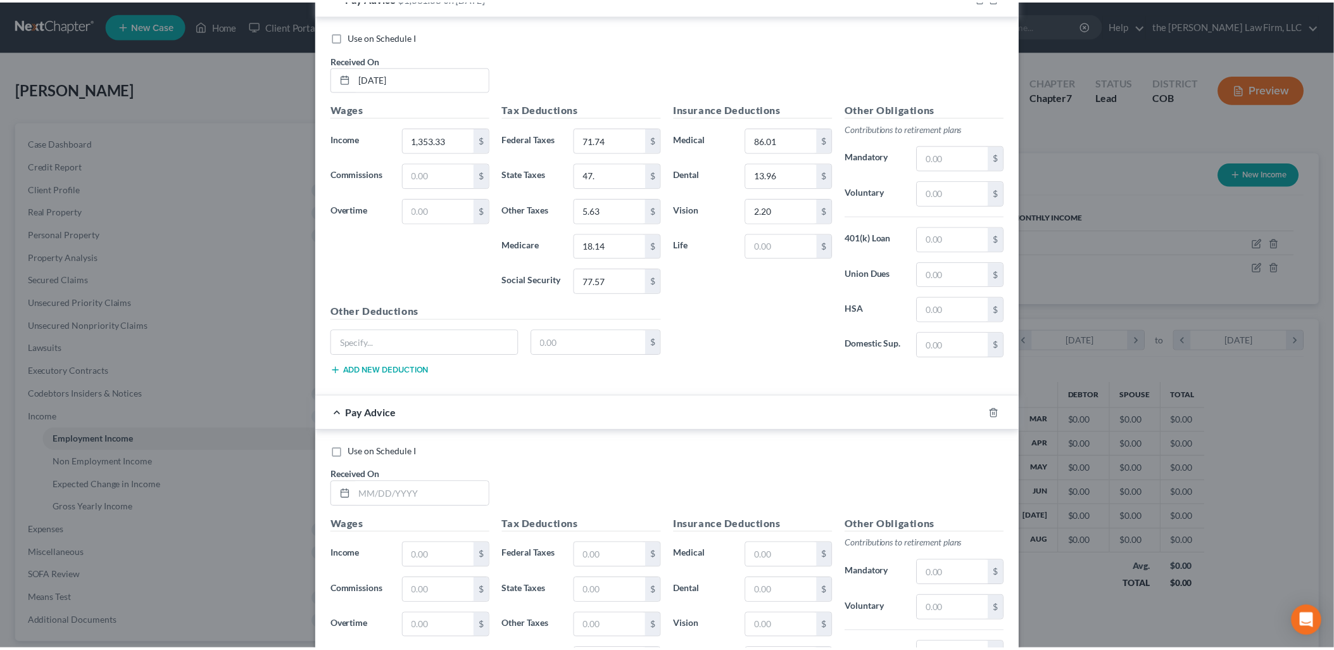
scroll to position [2740, 0]
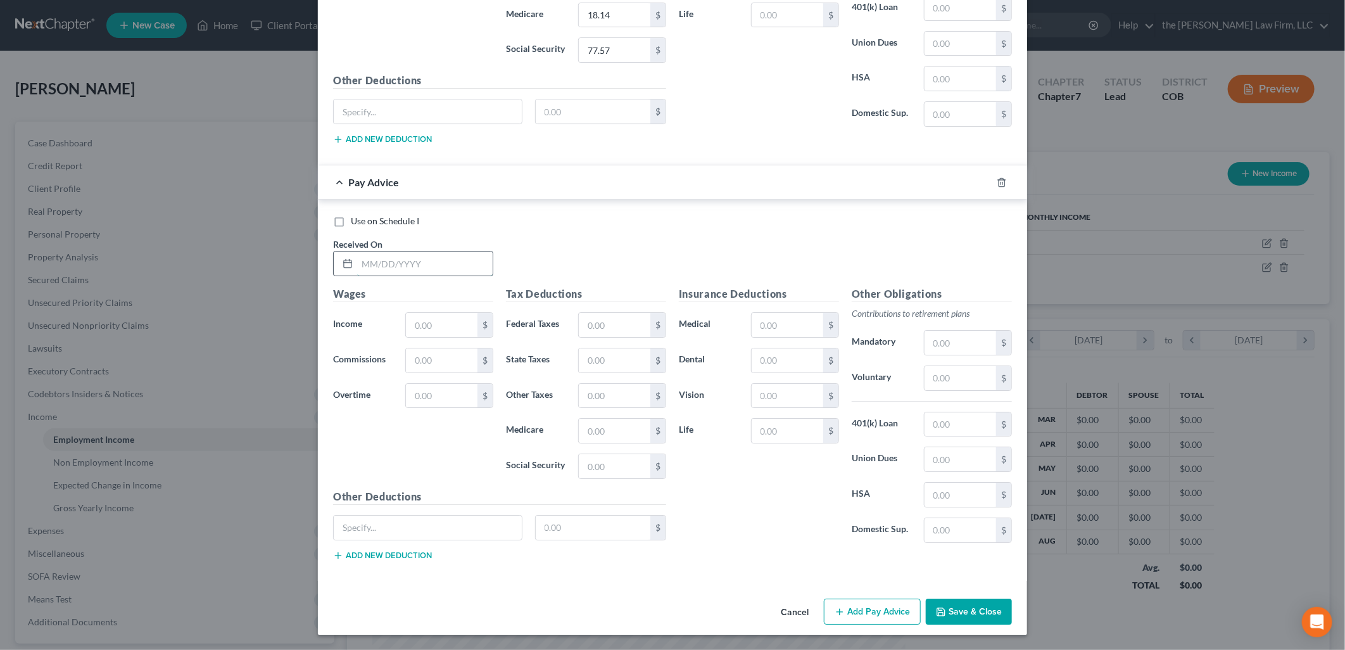
click at [406, 261] on input "text" at bounding box center [425, 263] width 136 height 24
click at [784, 313] on input "text" at bounding box center [788, 325] width 72 height 24
click at [965, 616] on button "Save & Close" at bounding box center [969, 611] width 86 height 27
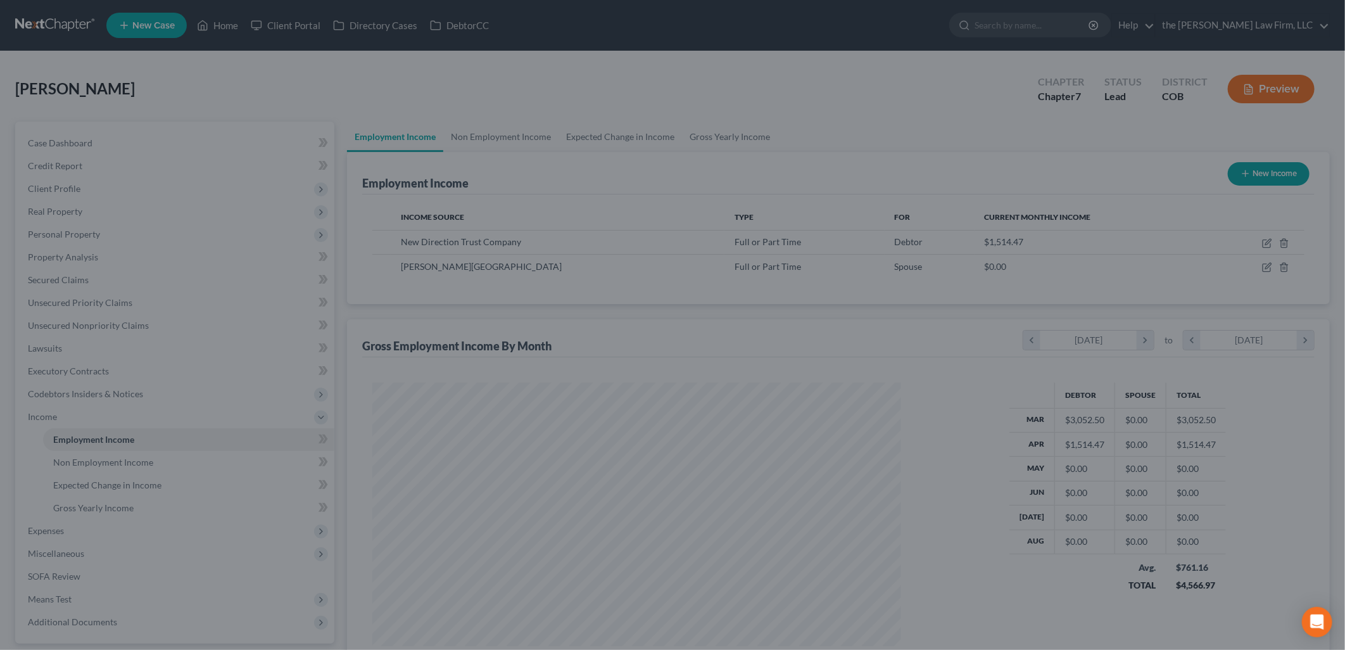
scroll to position [632951, 632661]
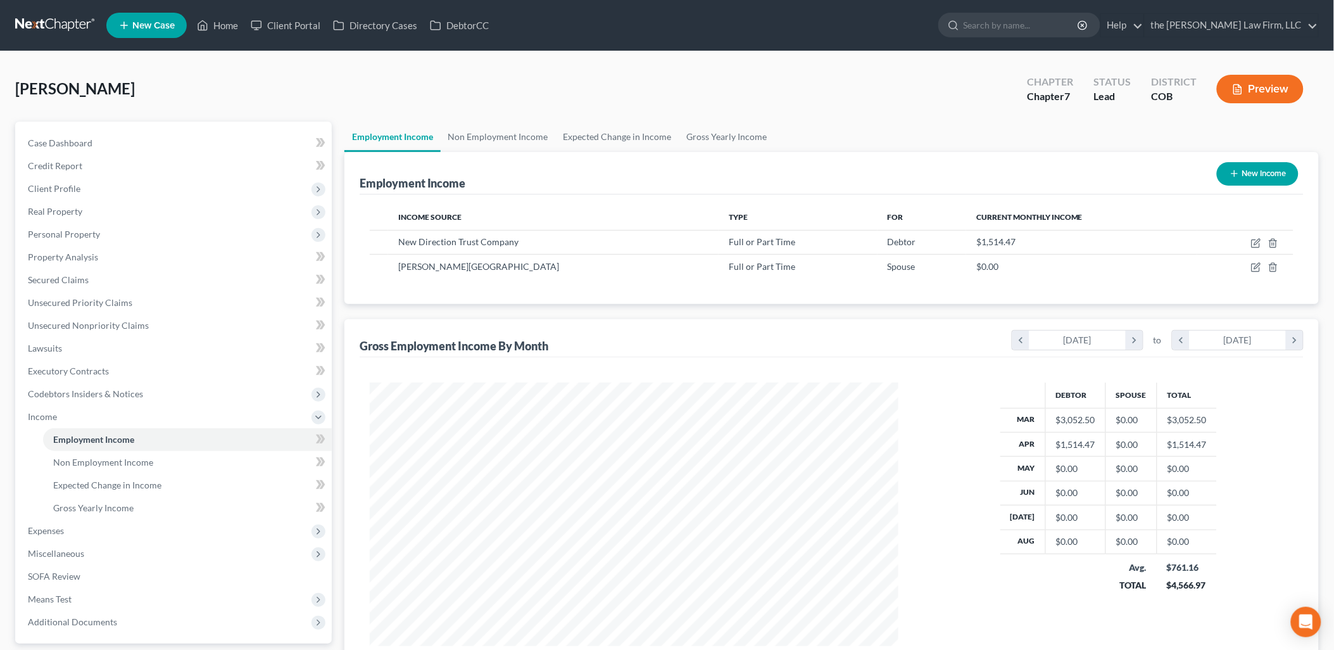
click at [1261, 172] on button "New Income" at bounding box center [1258, 173] width 82 height 23
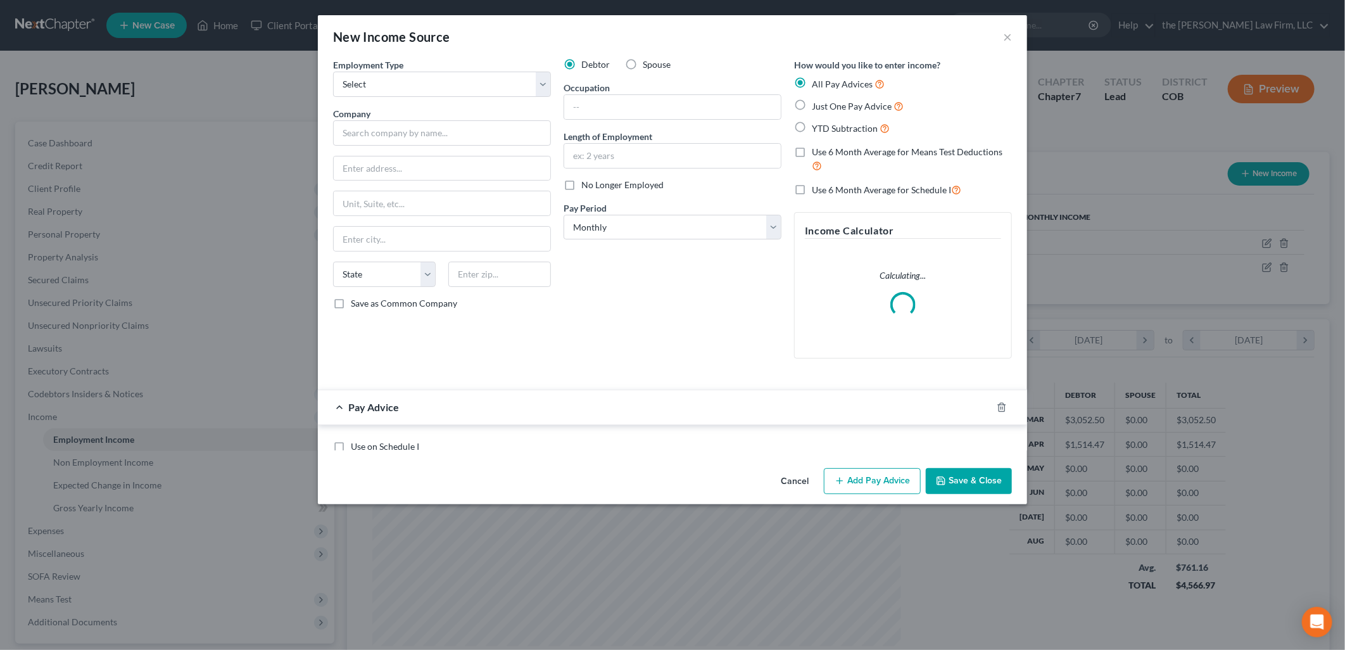
scroll to position [267, 558]
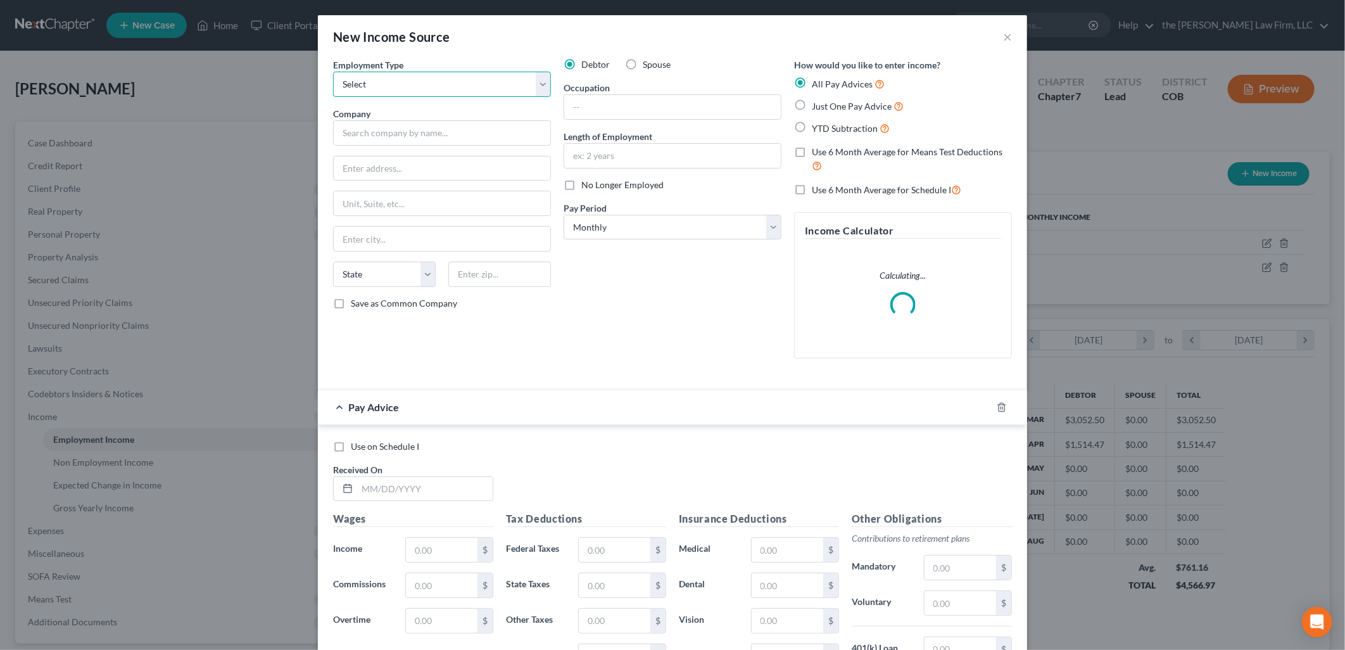
drag, startPoint x: 450, startPoint y: 86, endPoint x: 445, endPoint y: 97, distance: 11.9
click at [450, 86] on select "Select Full or [DEMOGRAPHIC_DATA] Employment Self Employment" at bounding box center [442, 84] width 218 height 25
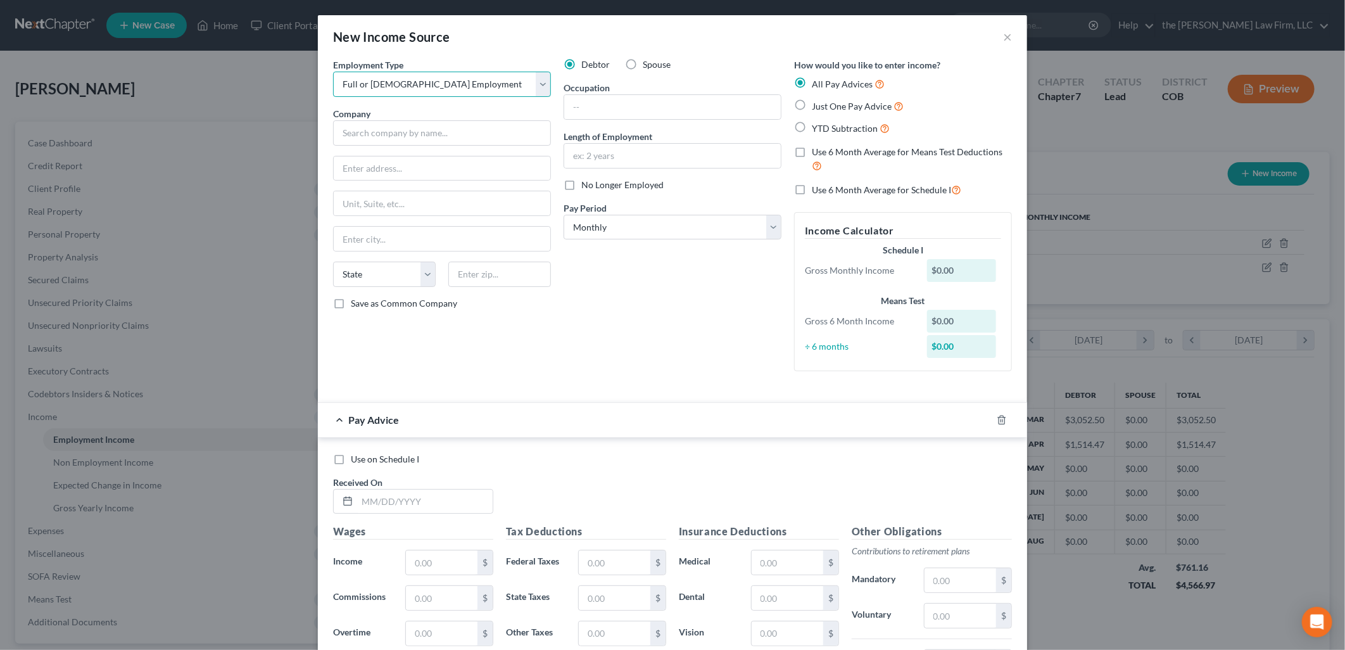
click at [333, 72] on select "Select Full or [DEMOGRAPHIC_DATA] Employment Self Employment" at bounding box center [442, 84] width 218 height 25
click at [415, 140] on input "text" at bounding box center [442, 132] width 218 height 25
click at [707, 106] on input "text" at bounding box center [672, 107] width 217 height 24
click at [662, 148] on input "text" at bounding box center [672, 156] width 217 height 24
click at [736, 73] on div "Debtor Spouse Occupation Analyst Length of Employment No Longer Employed Pay Pe…" at bounding box center [672, 219] width 230 height 323
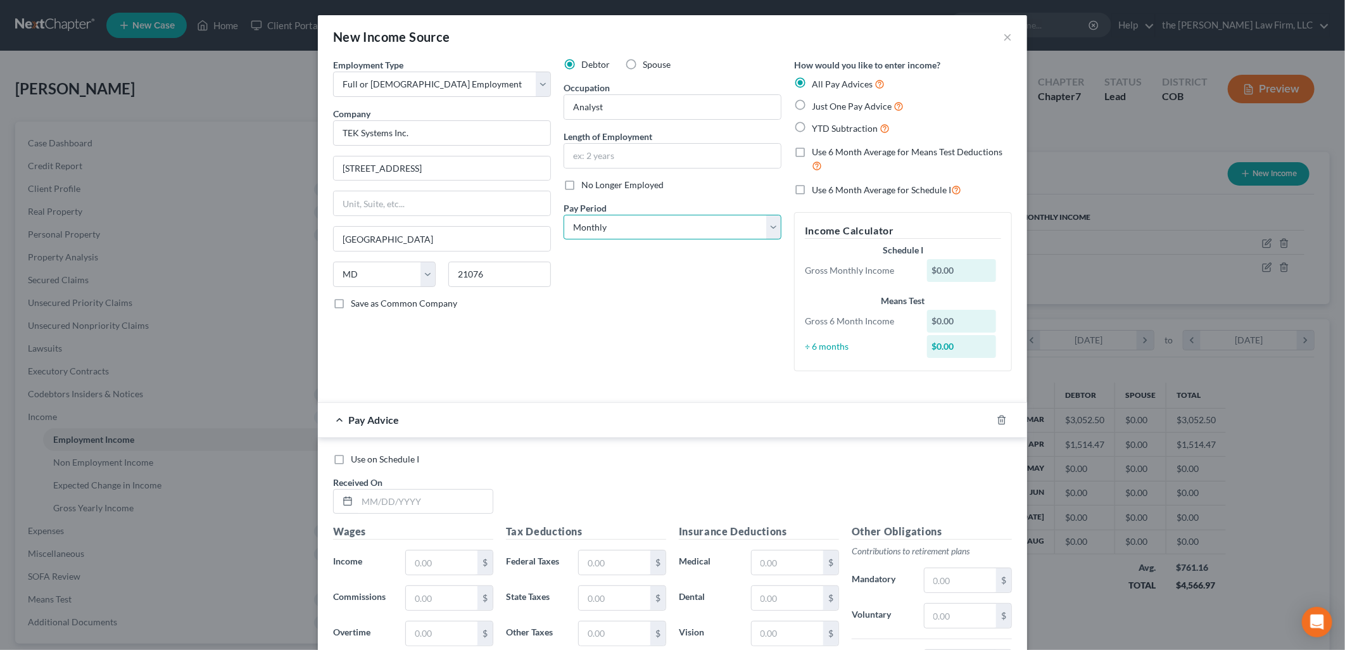
click at [679, 236] on select "Select Monthly Twice Monthly Every Other Week Weekly" at bounding box center [673, 227] width 218 height 25
click at [564, 215] on select "Select Monthly Twice Monthly Every Other Week Weekly" at bounding box center [673, 227] width 218 height 25
click at [653, 222] on select "Select Monthly Twice Monthly Every Other Week Weekly" at bounding box center [673, 227] width 218 height 25
click at [564, 215] on select "Select Monthly Twice Monthly Every Other Week Weekly" at bounding box center [673, 227] width 218 height 25
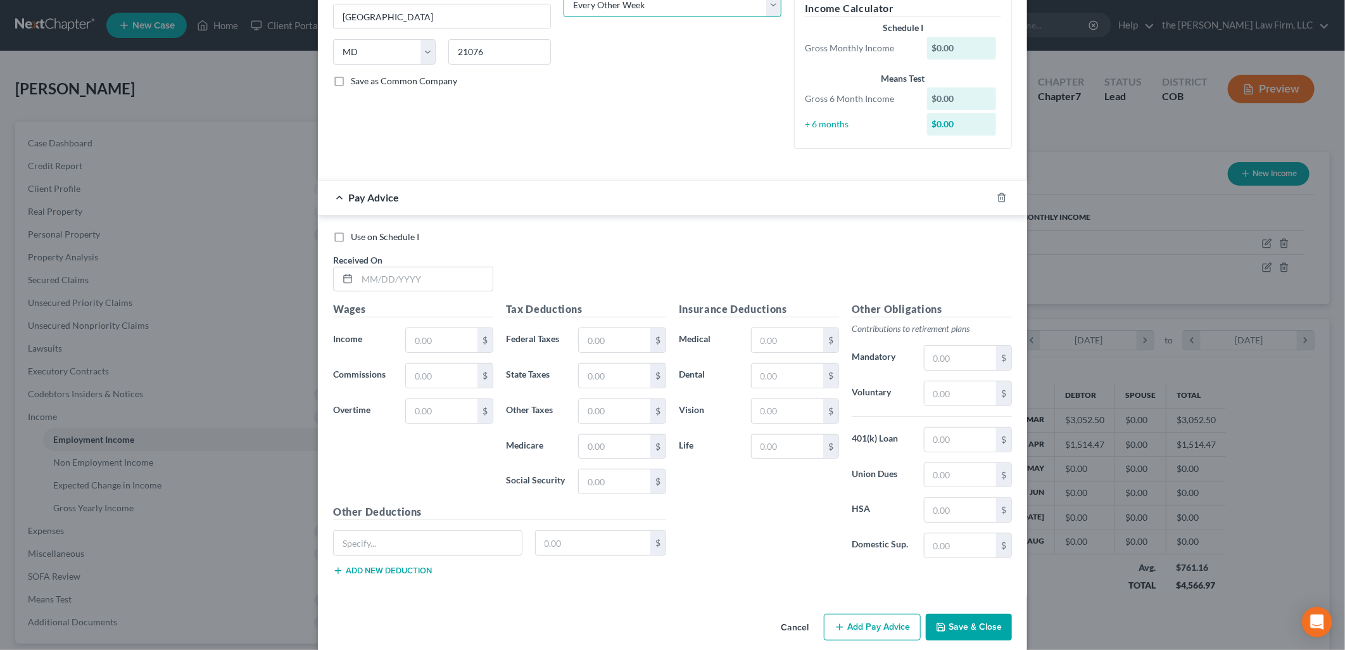
scroll to position [238, 0]
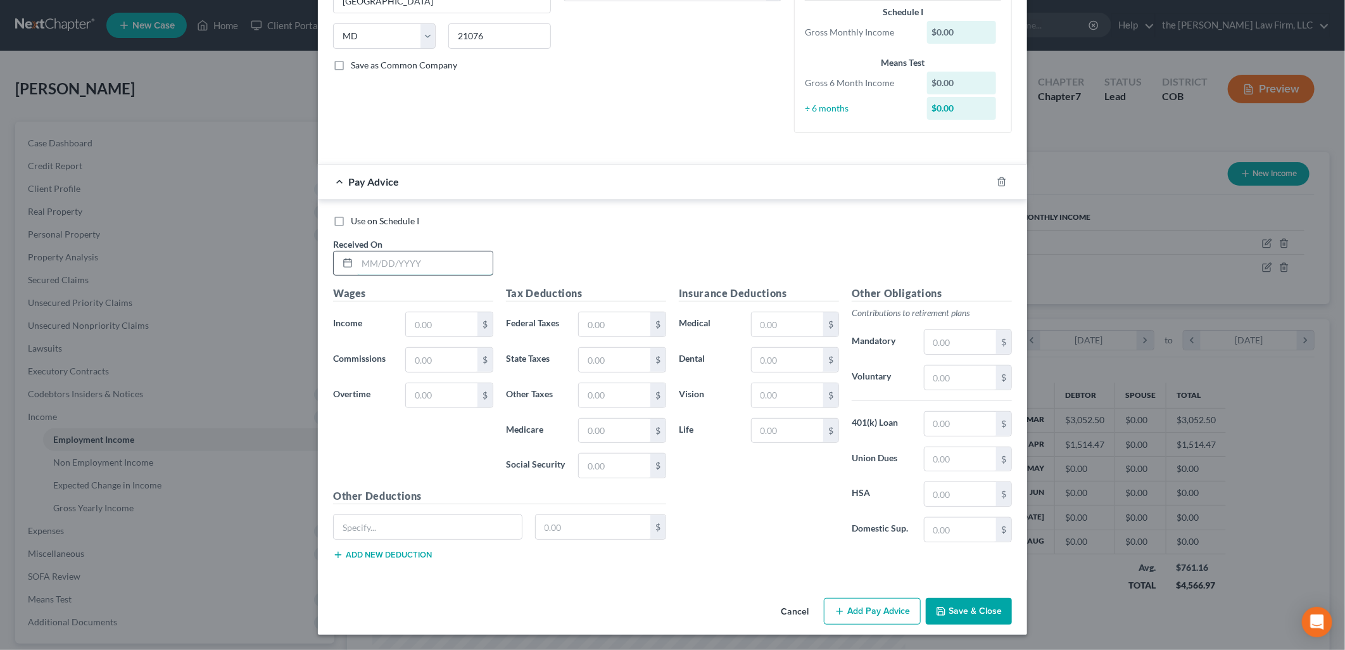
click at [381, 269] on input "text" at bounding box center [425, 263] width 136 height 24
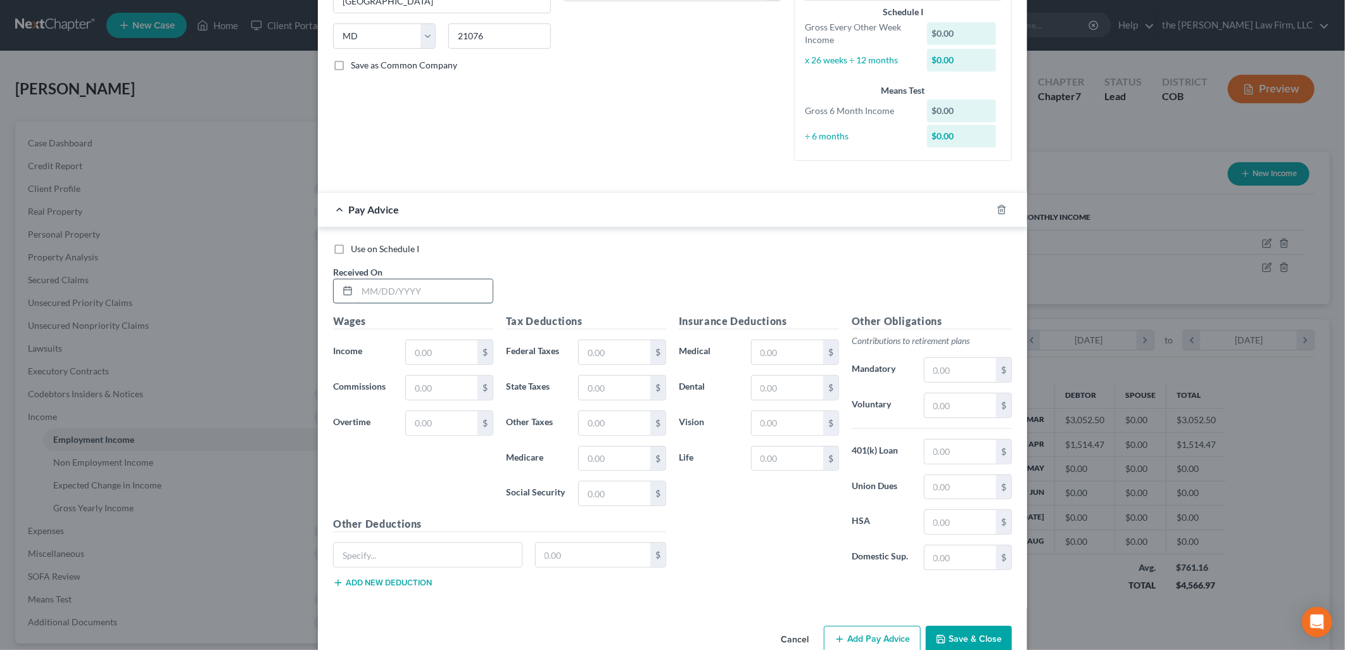
click at [370, 282] on input "text" at bounding box center [425, 291] width 136 height 24
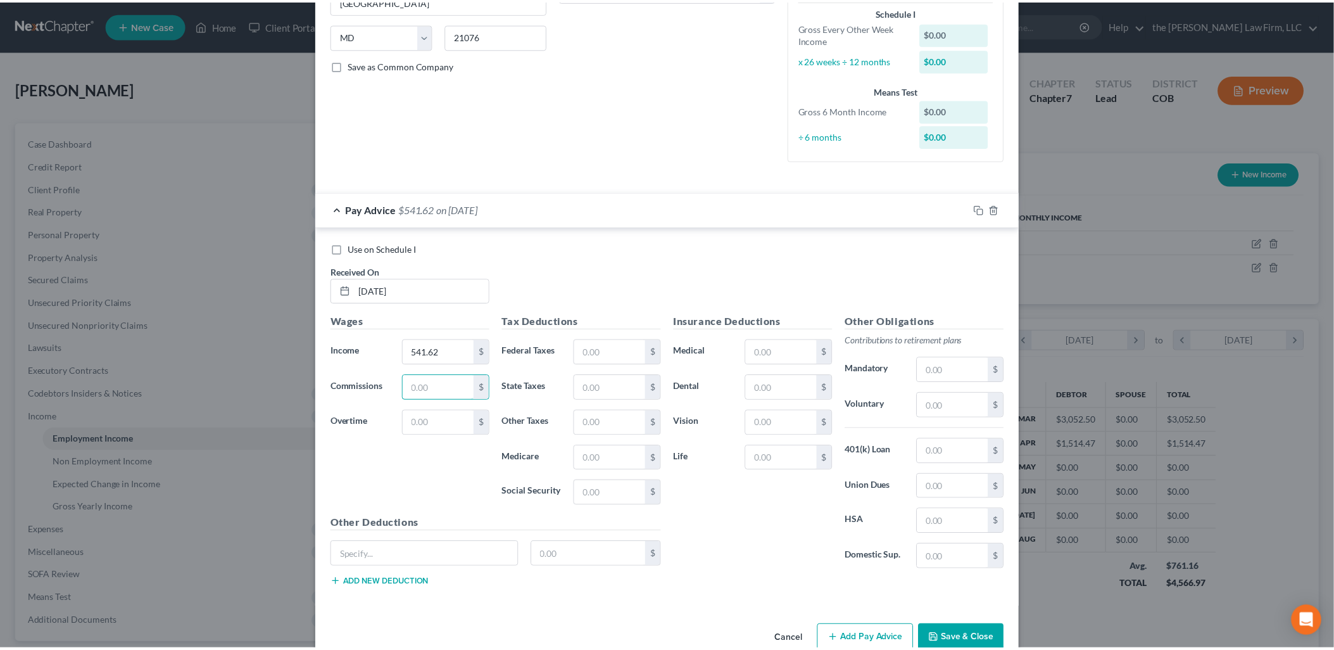
scroll to position [267, 0]
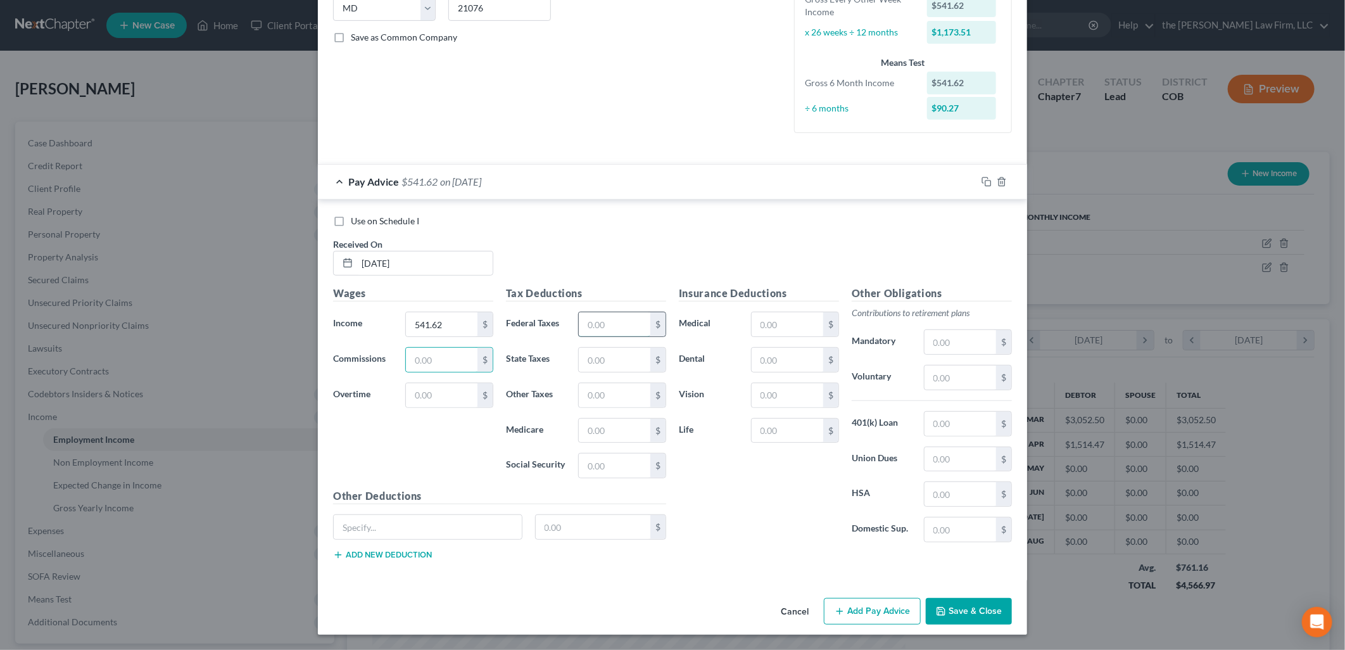
click at [609, 324] on input "text" at bounding box center [615, 324] width 72 height 24
click at [963, 605] on button "Save & Close" at bounding box center [969, 611] width 86 height 27
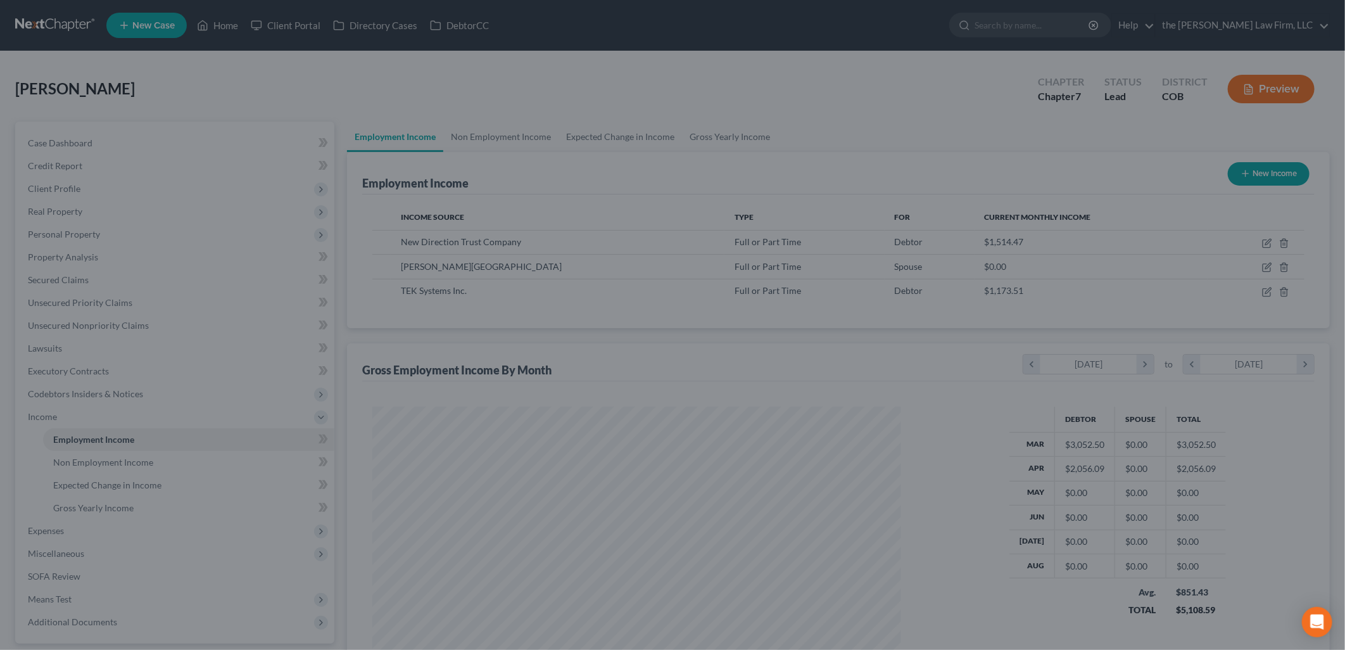
scroll to position [632951, 632661]
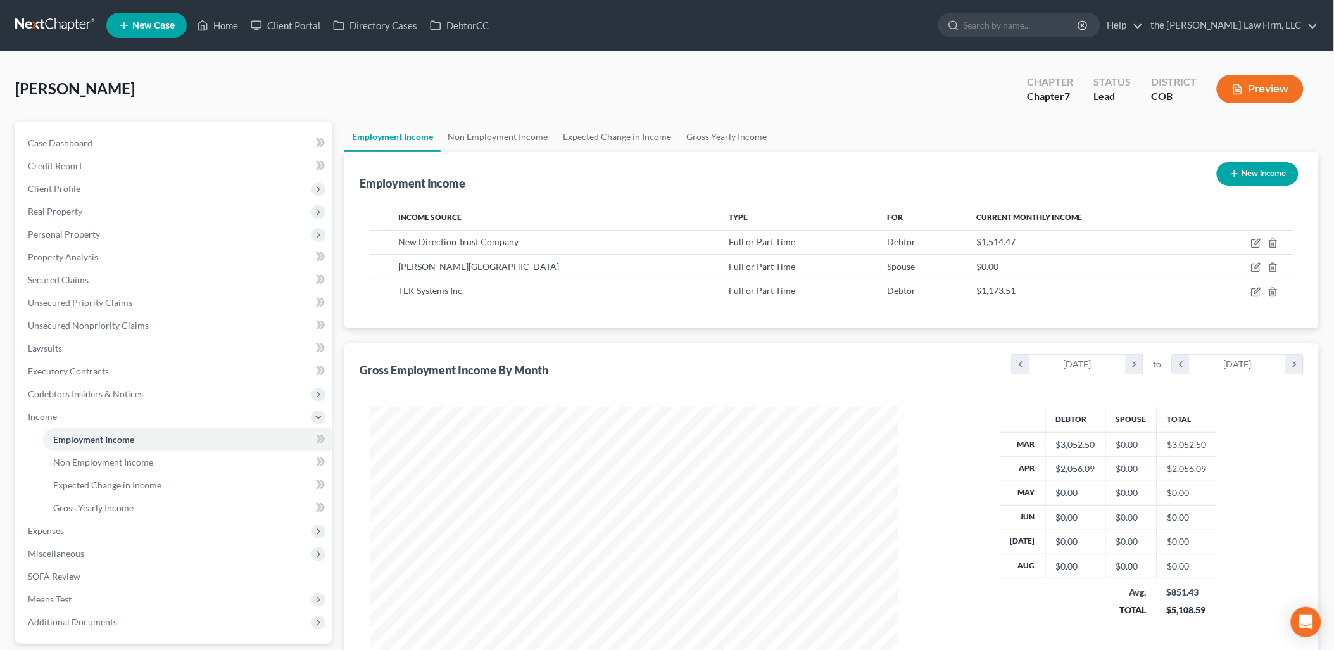
click at [1280, 174] on button "New Income" at bounding box center [1258, 173] width 82 height 23
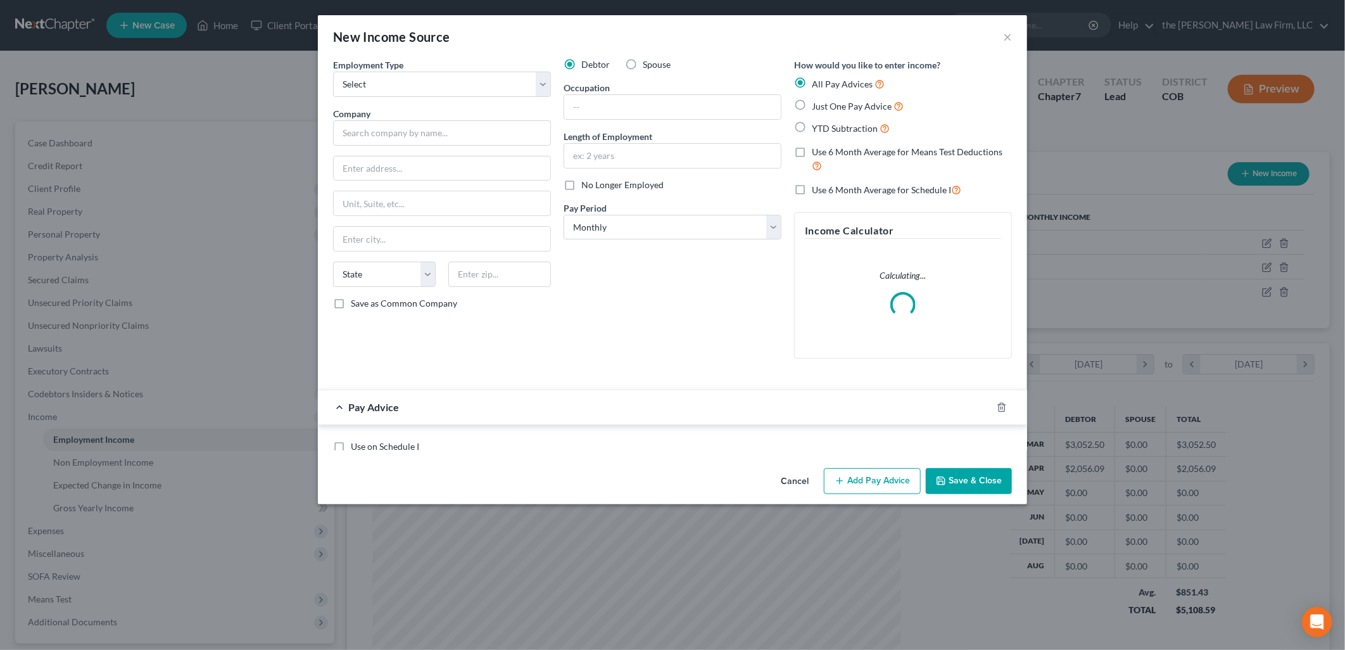
scroll to position [267, 558]
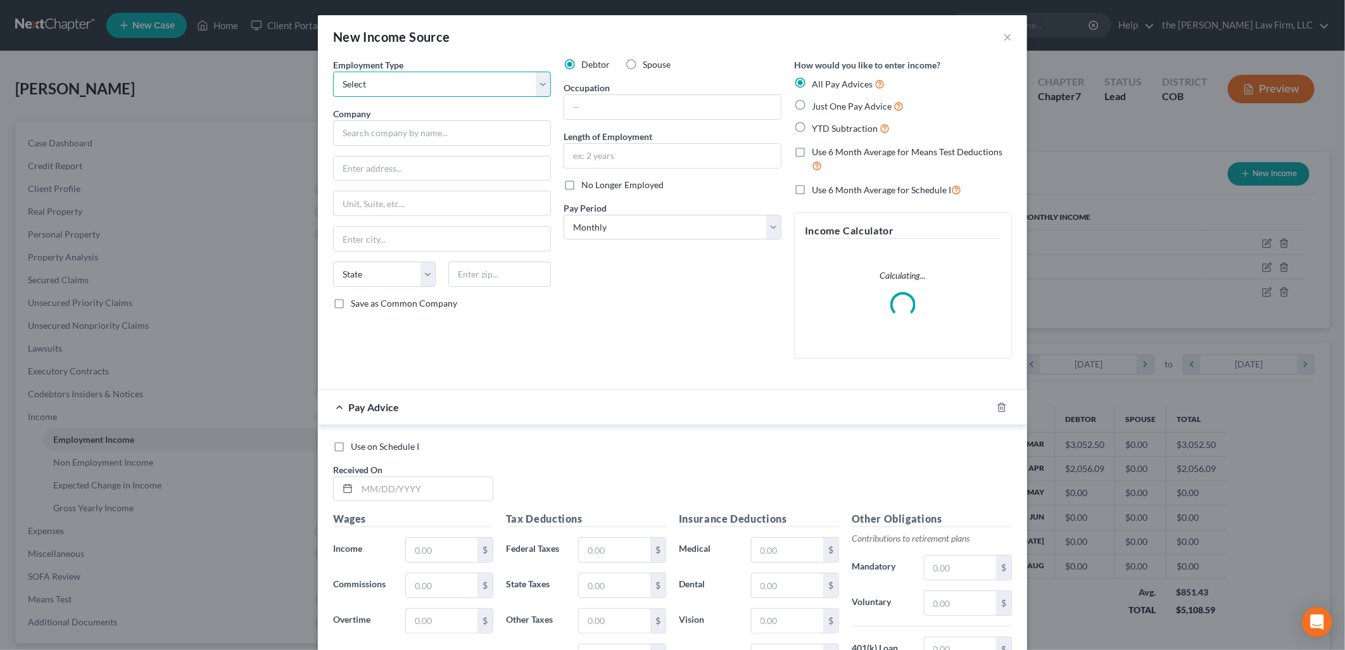
drag, startPoint x: 443, startPoint y: 83, endPoint x: 432, endPoint y: 96, distance: 17.5
click at [443, 83] on select "Select Full or [DEMOGRAPHIC_DATA] Employment Self Employment" at bounding box center [442, 84] width 218 height 25
click at [333, 72] on select "Select Full or [DEMOGRAPHIC_DATA] Employment Self Employment" at bounding box center [442, 84] width 218 height 25
click at [406, 137] on input "text" at bounding box center [442, 132] width 218 height 25
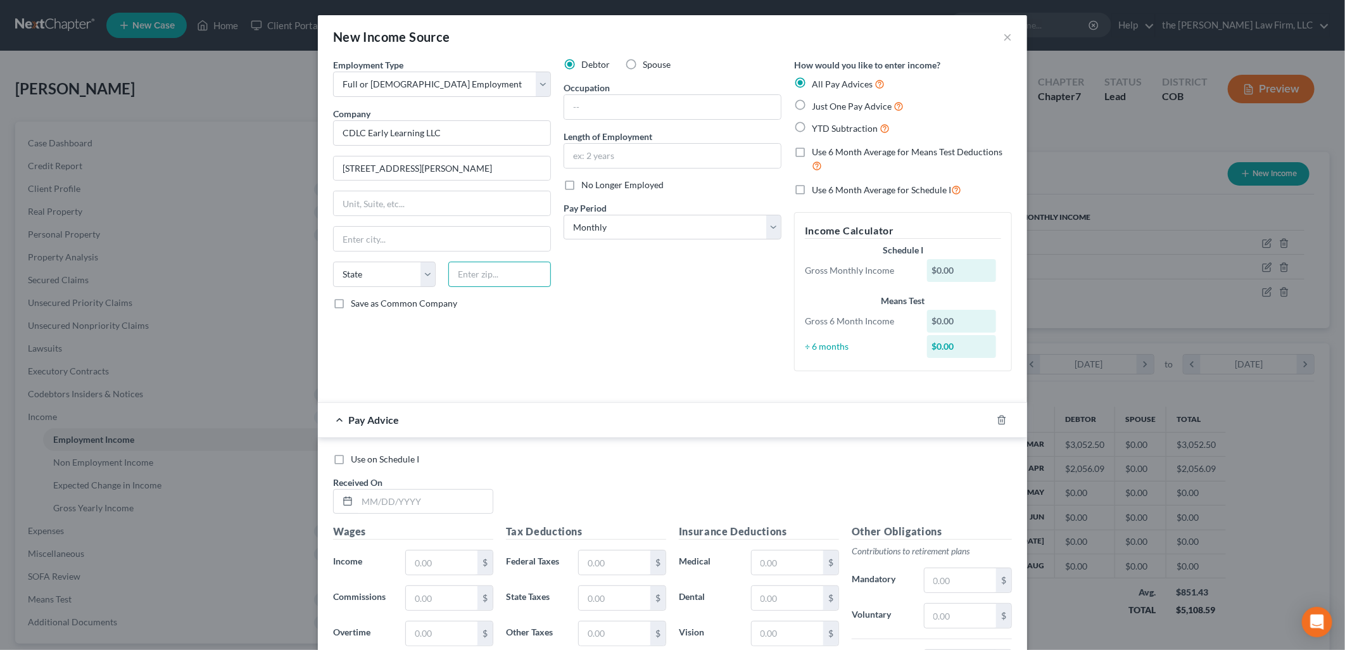
click at [497, 269] on input "text" at bounding box center [499, 274] width 103 height 25
click at [756, 359] on div "Debtor Spouse Occupation Length of Employment No Longer Employed Pay Period * S…" at bounding box center [672, 219] width 230 height 323
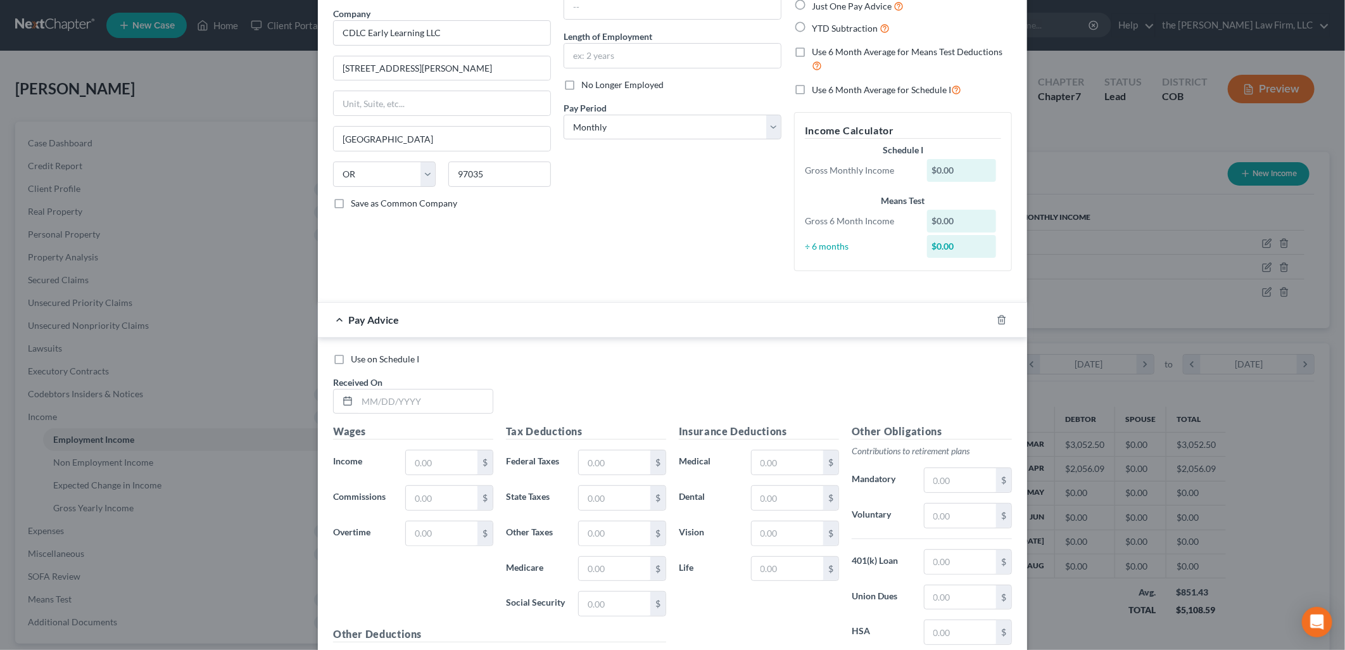
scroll to position [211, 0]
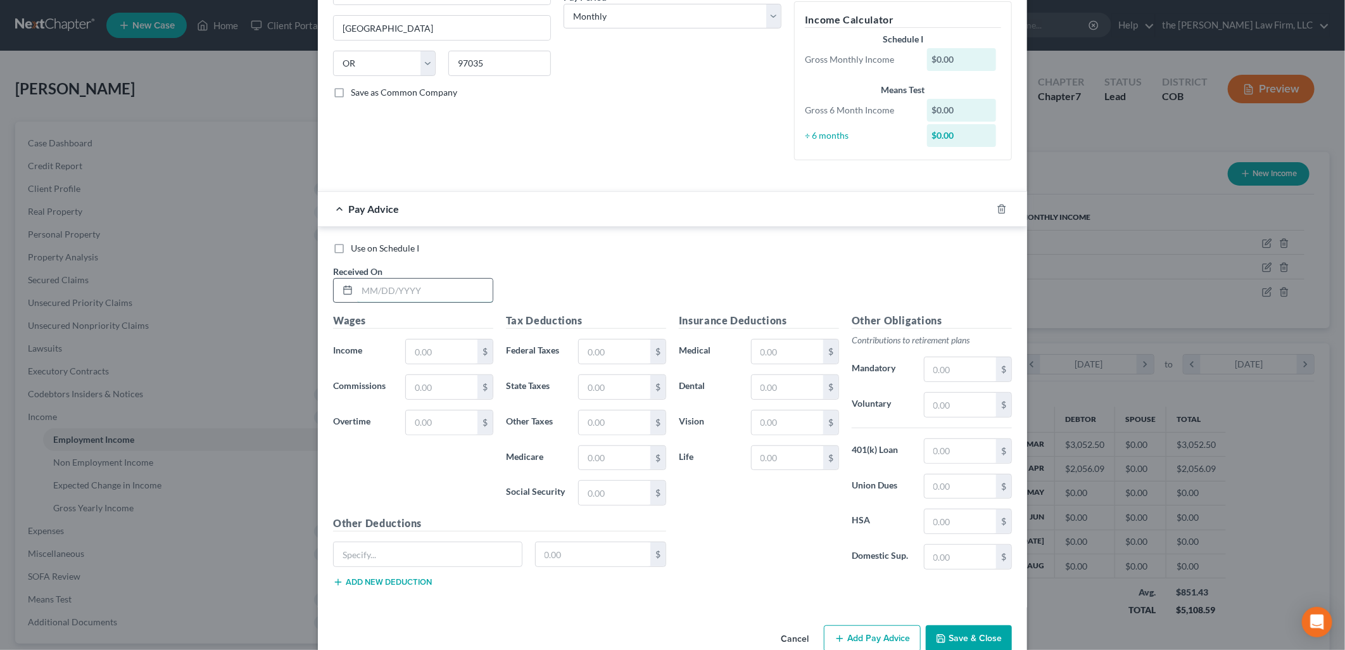
click at [436, 286] on input "text" at bounding box center [425, 291] width 136 height 24
click at [788, 347] on input "text" at bounding box center [788, 351] width 72 height 24
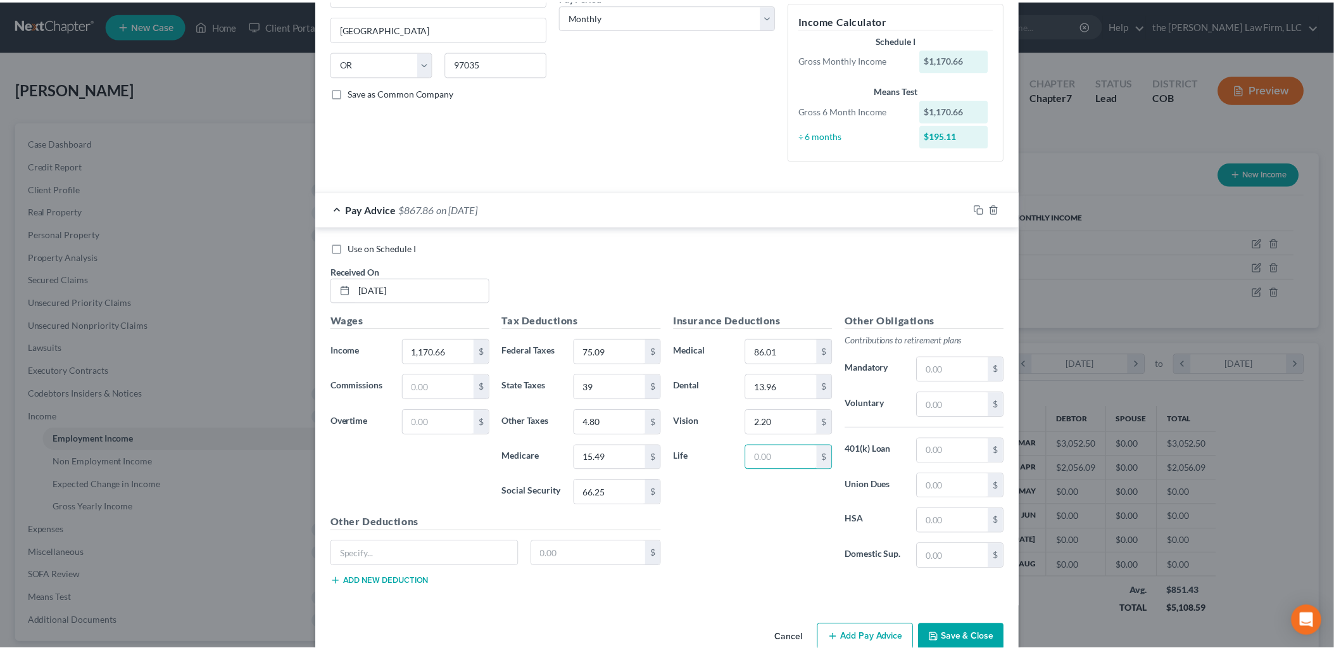
scroll to position [238, 0]
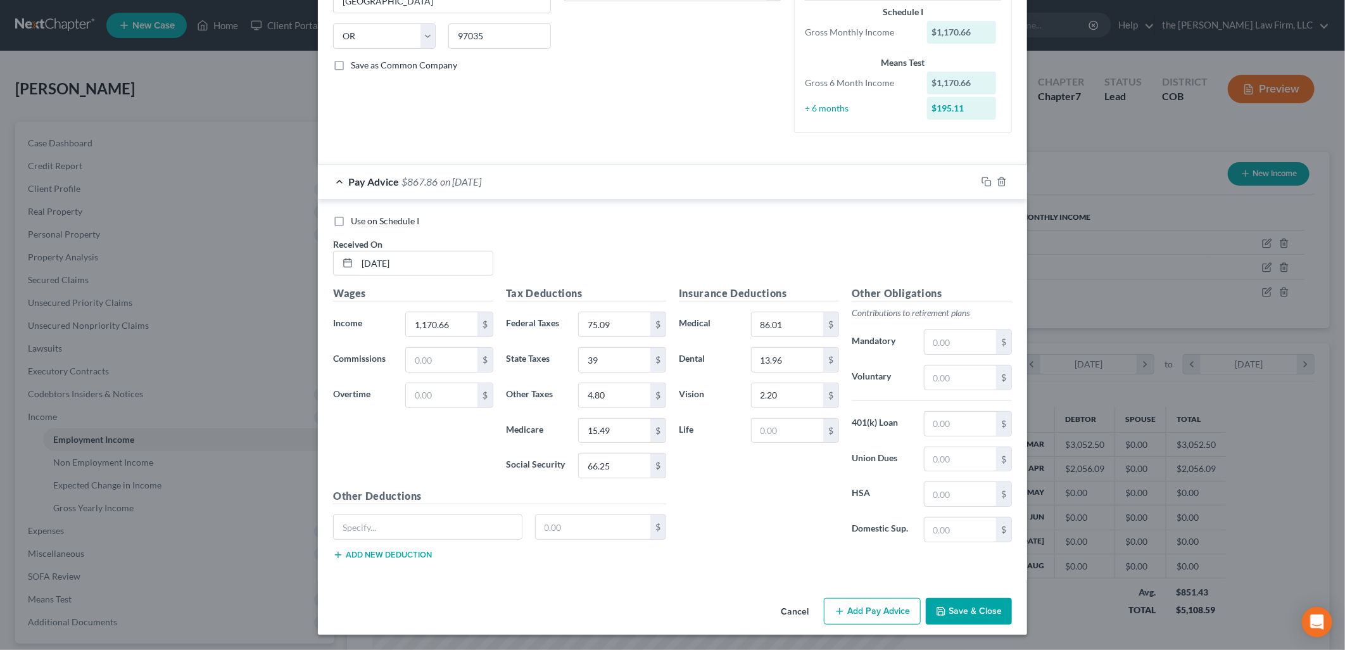
drag, startPoint x: 981, startPoint y: 611, endPoint x: 990, endPoint y: 603, distance: 11.2
click at [982, 611] on button "Save & Close" at bounding box center [969, 611] width 86 height 27
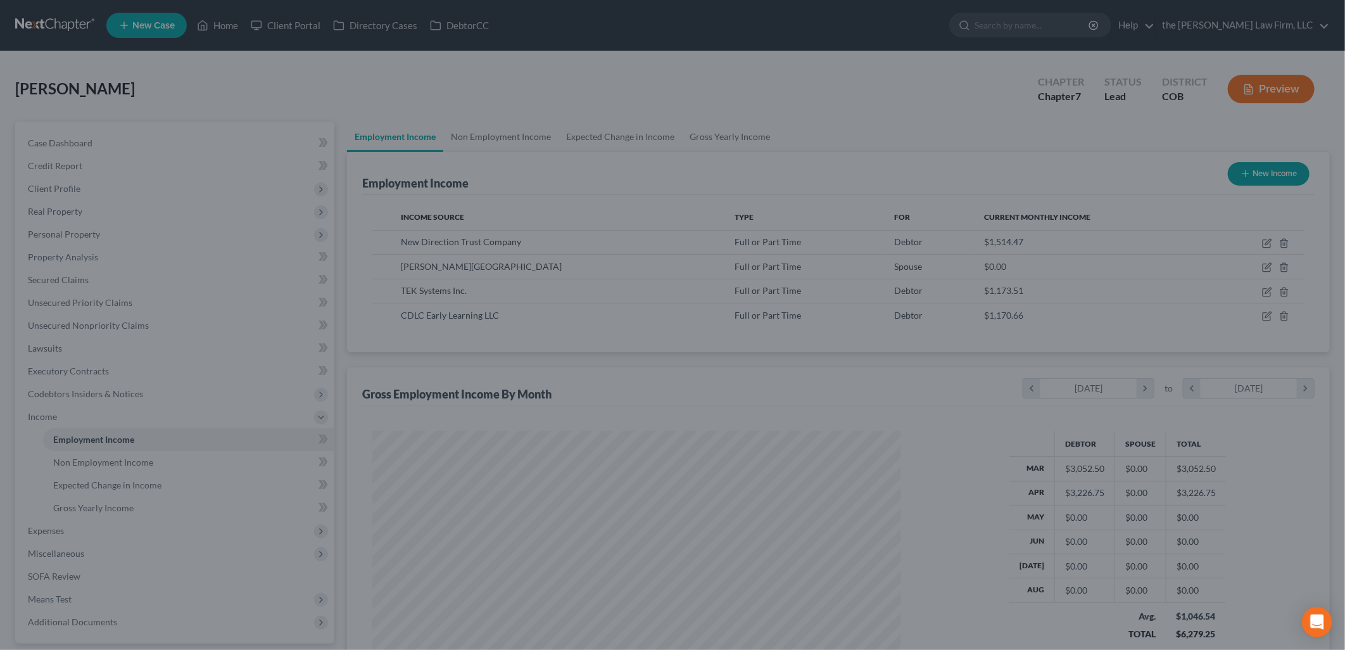
scroll to position [632951, 632661]
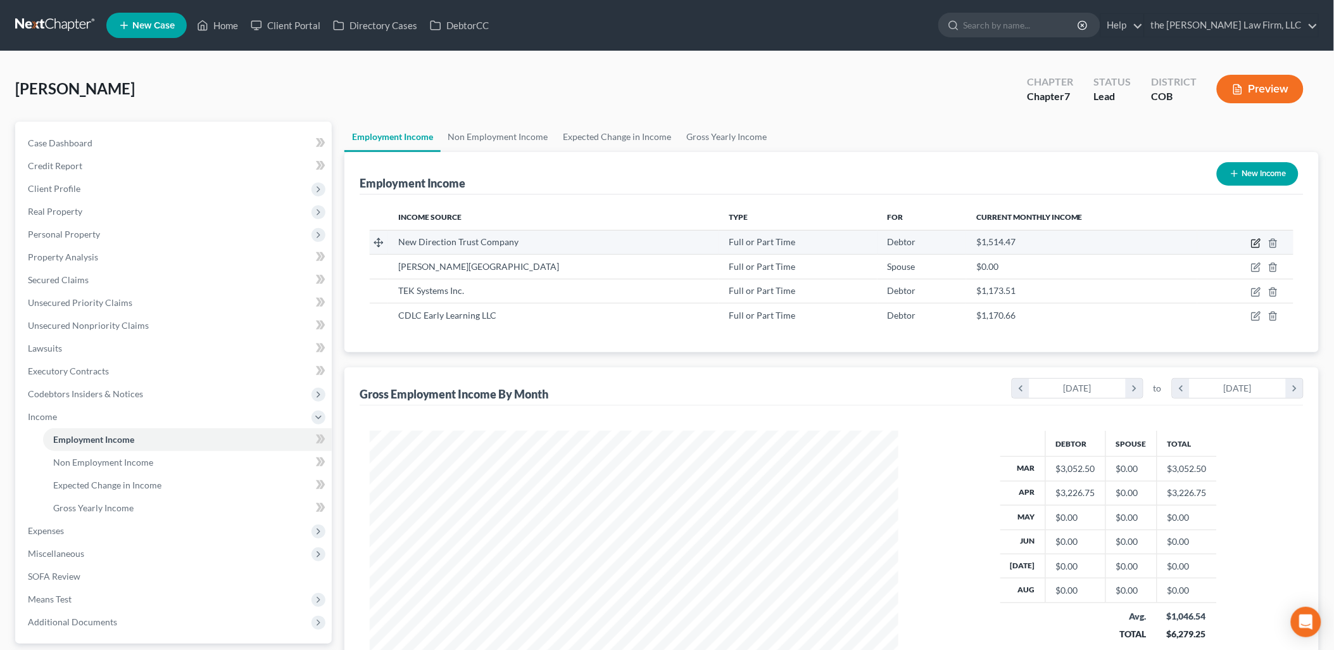
click at [1254, 243] on icon "button" at bounding box center [1256, 243] width 10 height 10
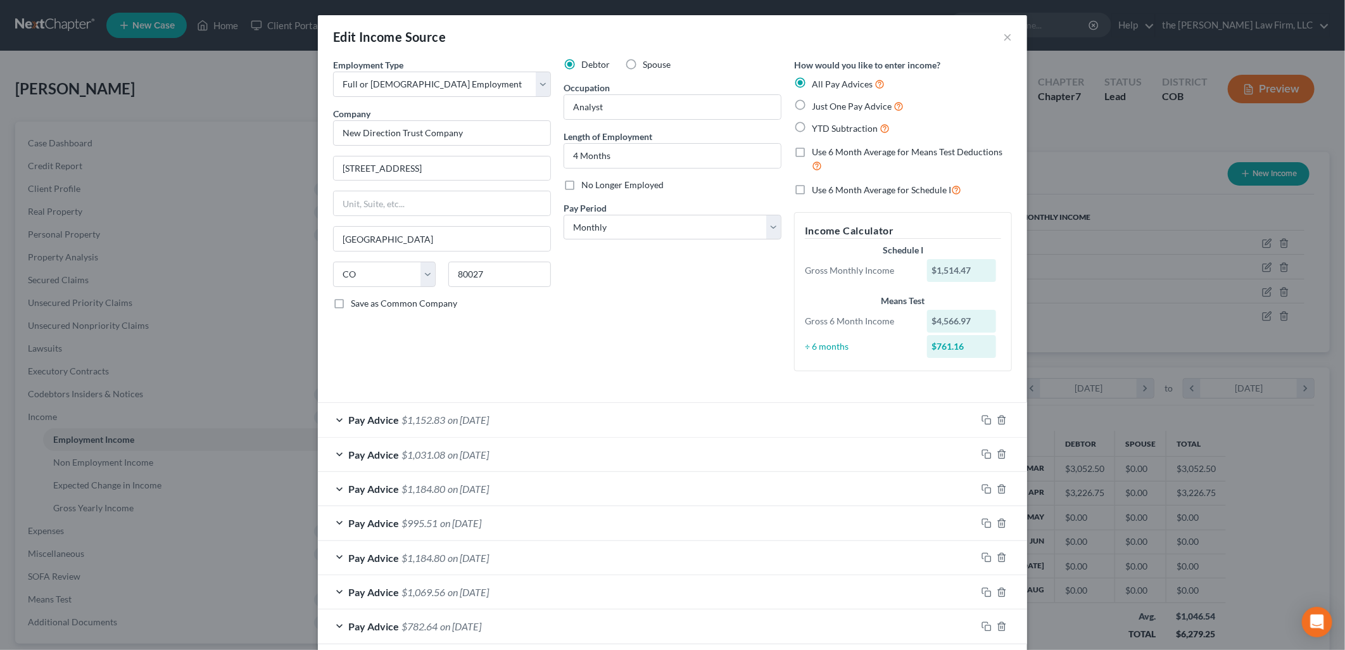
scroll to position [63, 0]
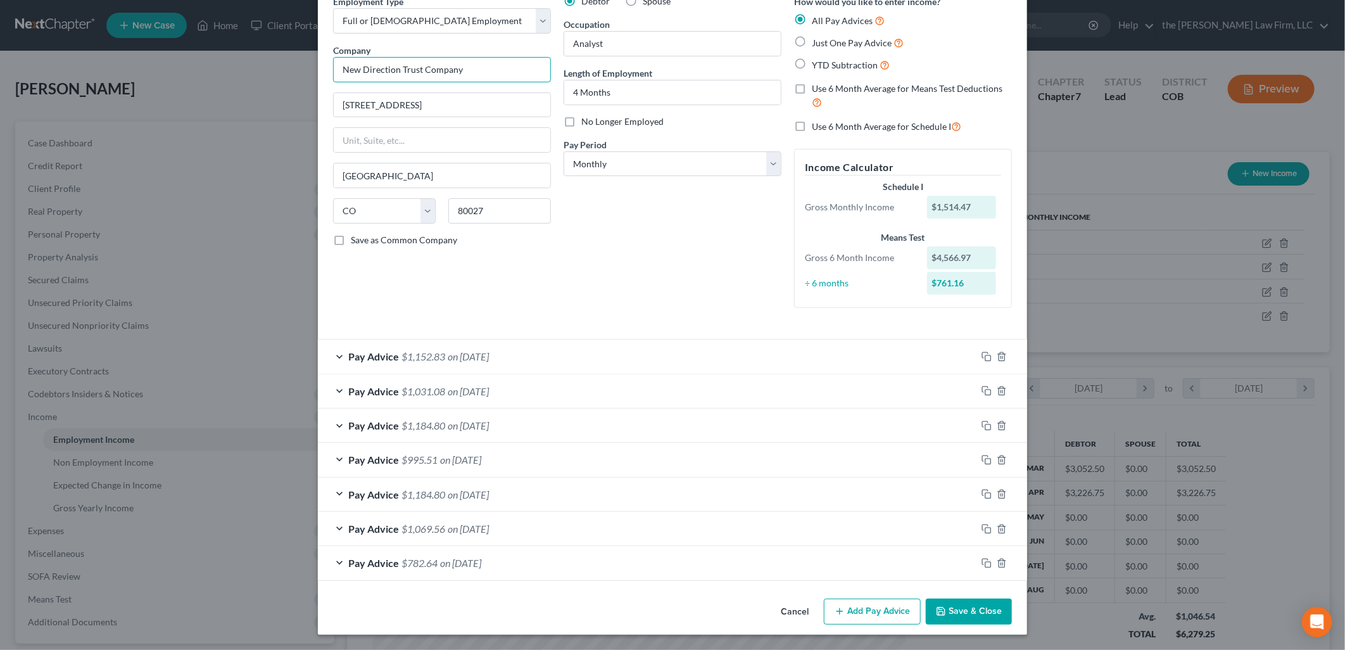
click at [488, 67] on input "New Direction Trust Company" at bounding box center [442, 69] width 218 height 25
click at [496, 67] on input "New Direction Trust Company" at bounding box center [442, 69] width 218 height 25
click at [450, 108] on input "[STREET_ADDRESS]" at bounding box center [442, 105] width 217 height 24
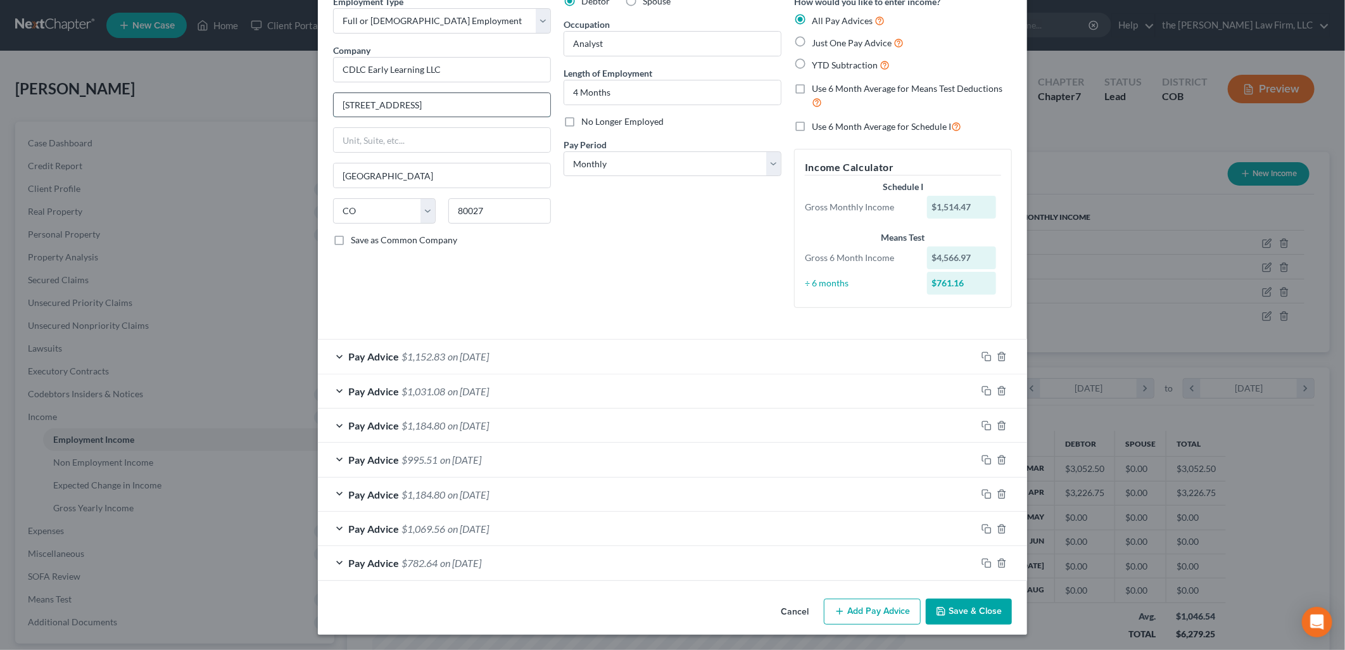
click at [450, 108] on input "[STREET_ADDRESS]" at bounding box center [442, 105] width 217 height 24
click at [725, 230] on div "Debtor Spouse Occupation Analyst Length of Employment 4 Months No Longer Employ…" at bounding box center [672, 156] width 230 height 323
click at [873, 596] on div "Cancel Add Pay Advice Save & Close" at bounding box center [672, 614] width 709 height 42
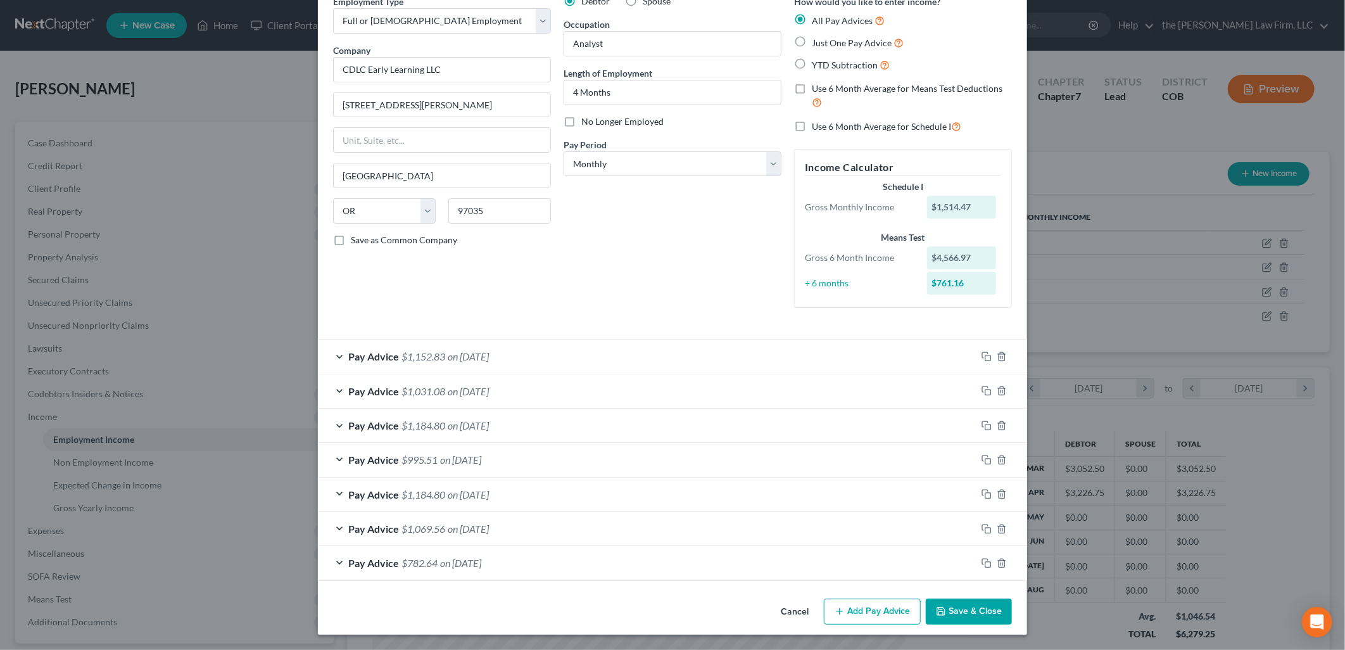
click at [862, 604] on button "Add Pay Advice" at bounding box center [872, 611] width 97 height 27
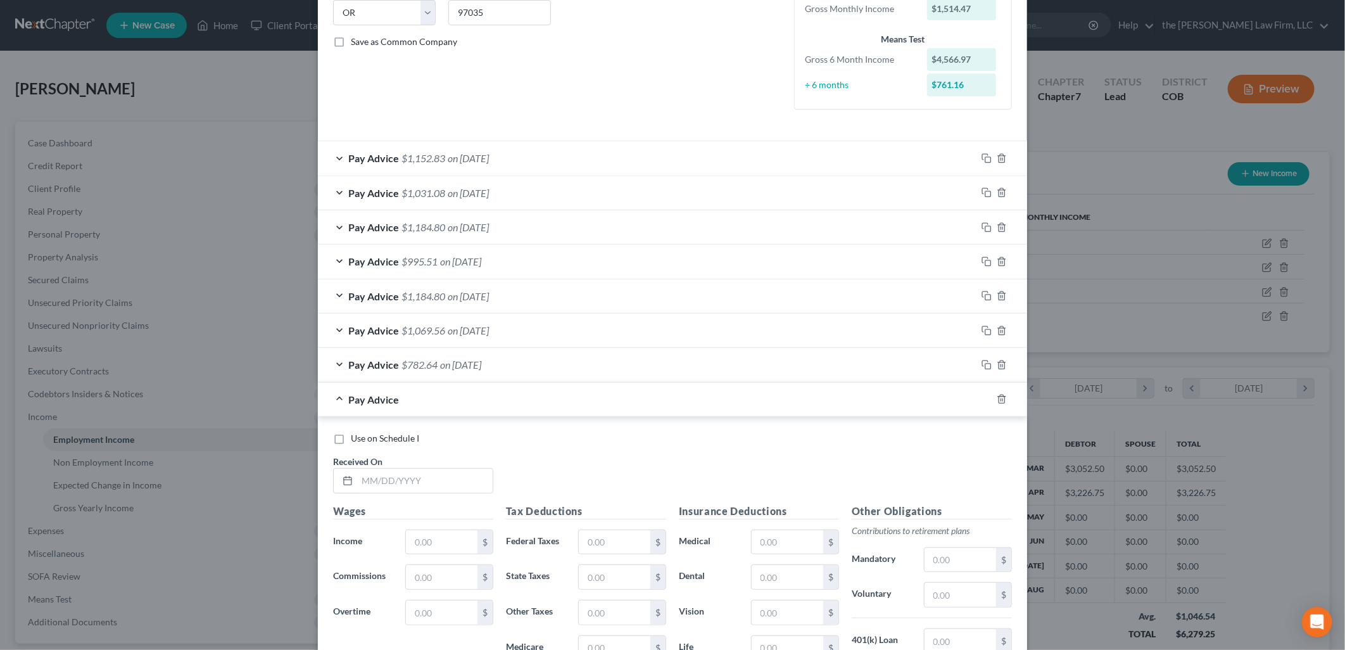
scroll to position [415, 0]
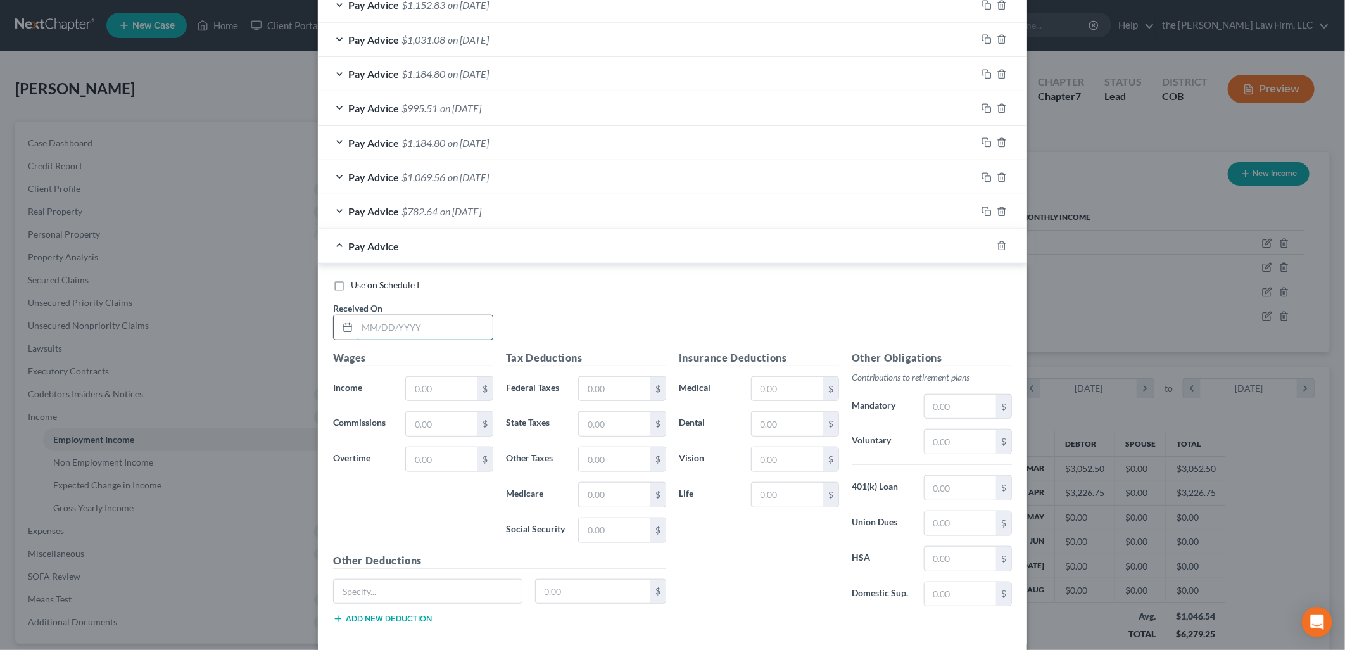
click at [376, 325] on input "text" at bounding box center [425, 327] width 136 height 24
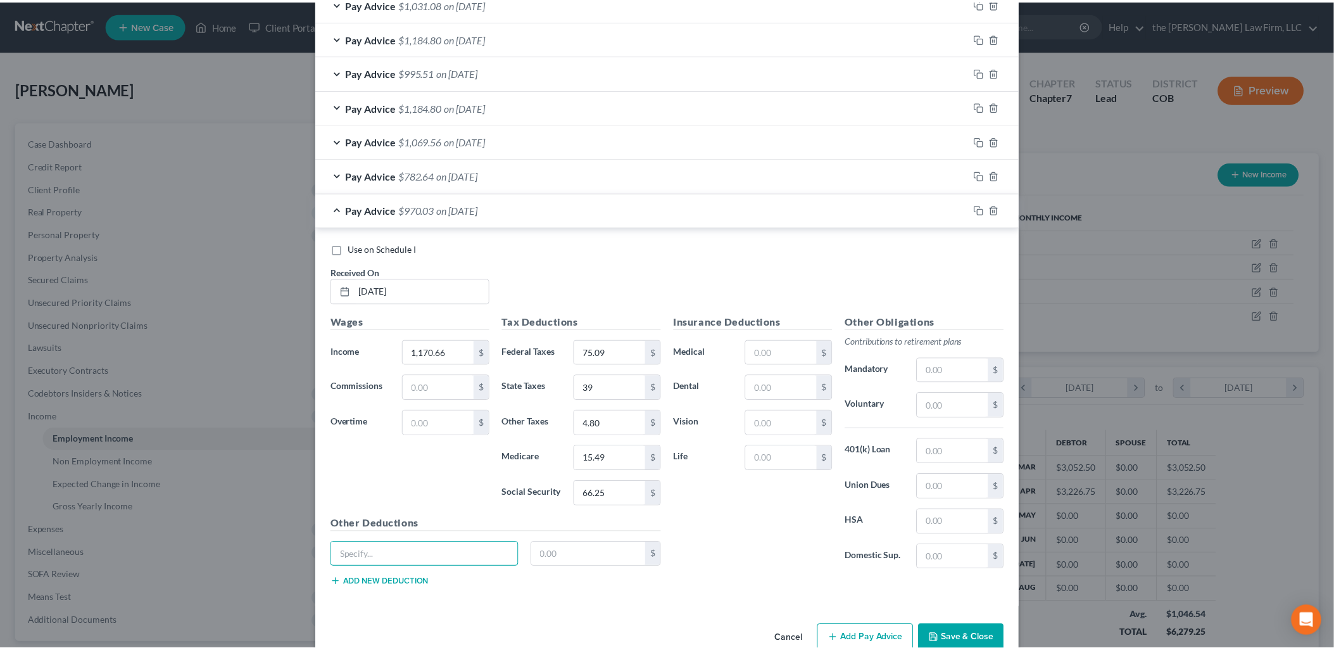
scroll to position [479, 0]
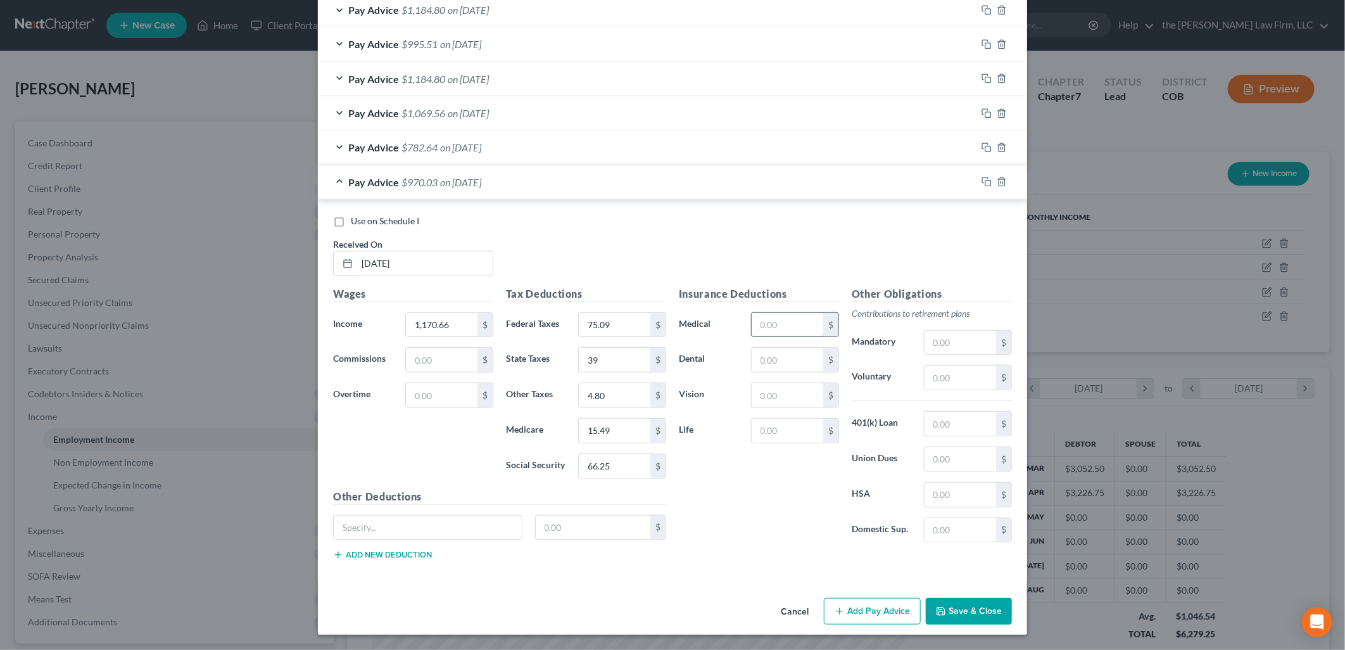
click at [767, 328] on input "text" at bounding box center [788, 325] width 72 height 24
click at [976, 609] on button "Save & Close" at bounding box center [969, 611] width 86 height 27
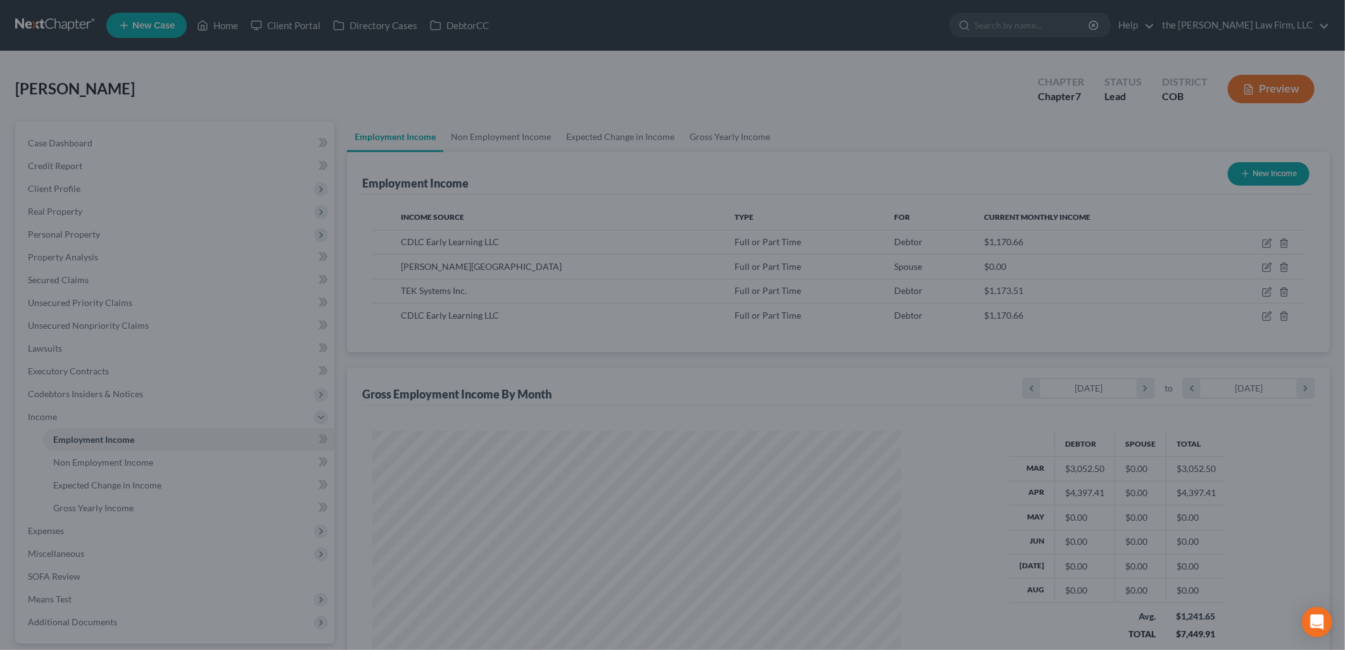
scroll to position [632951, 632661]
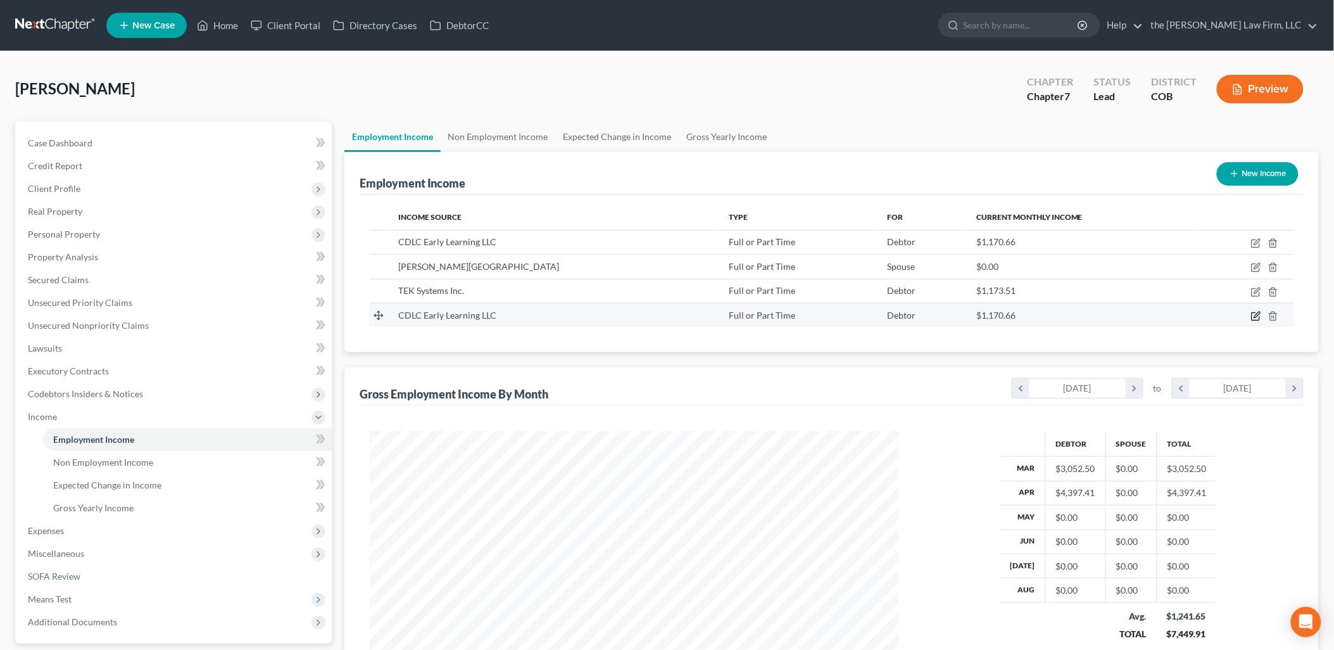
click at [1256, 312] on icon "button" at bounding box center [1256, 316] width 10 height 10
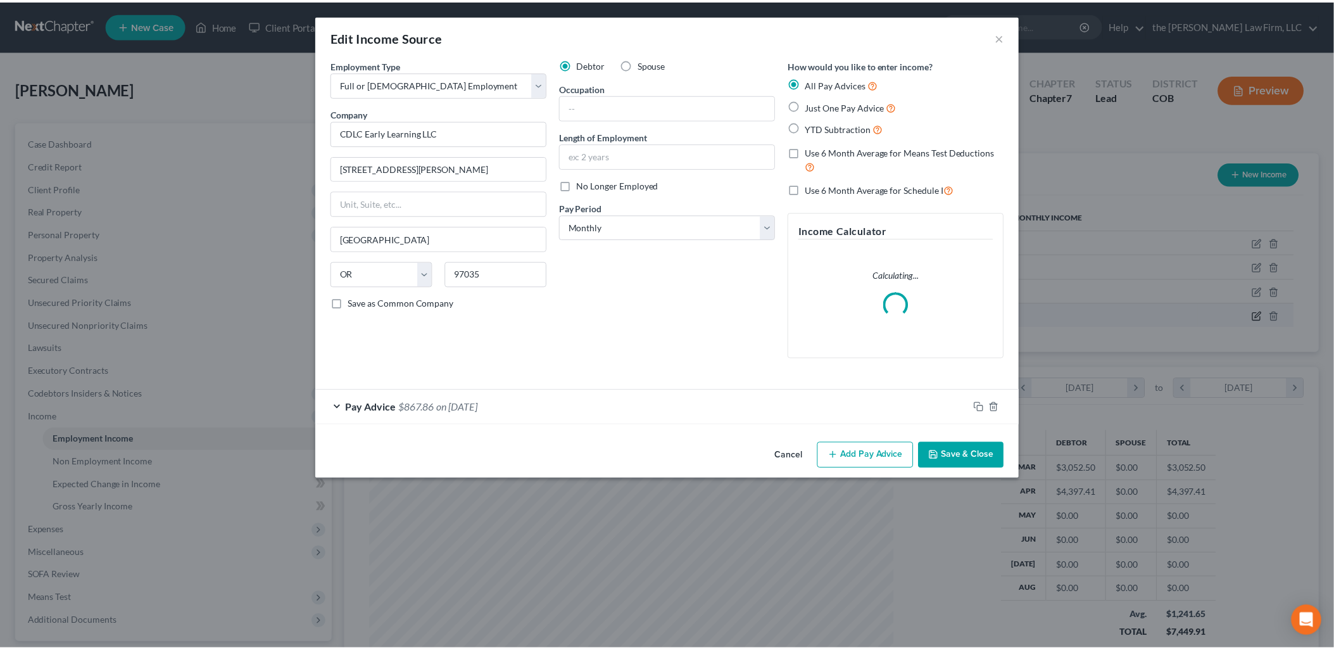
scroll to position [267, 558]
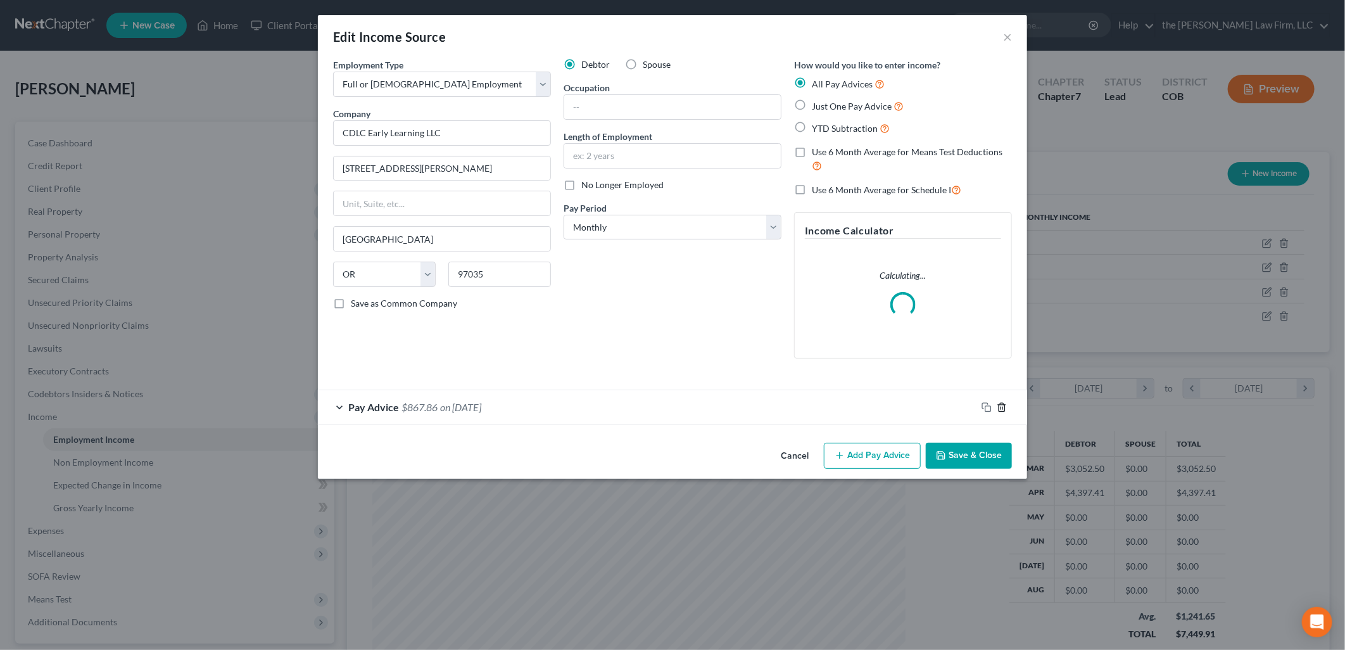
click at [1005, 408] on icon "button" at bounding box center [1002, 407] width 10 height 10
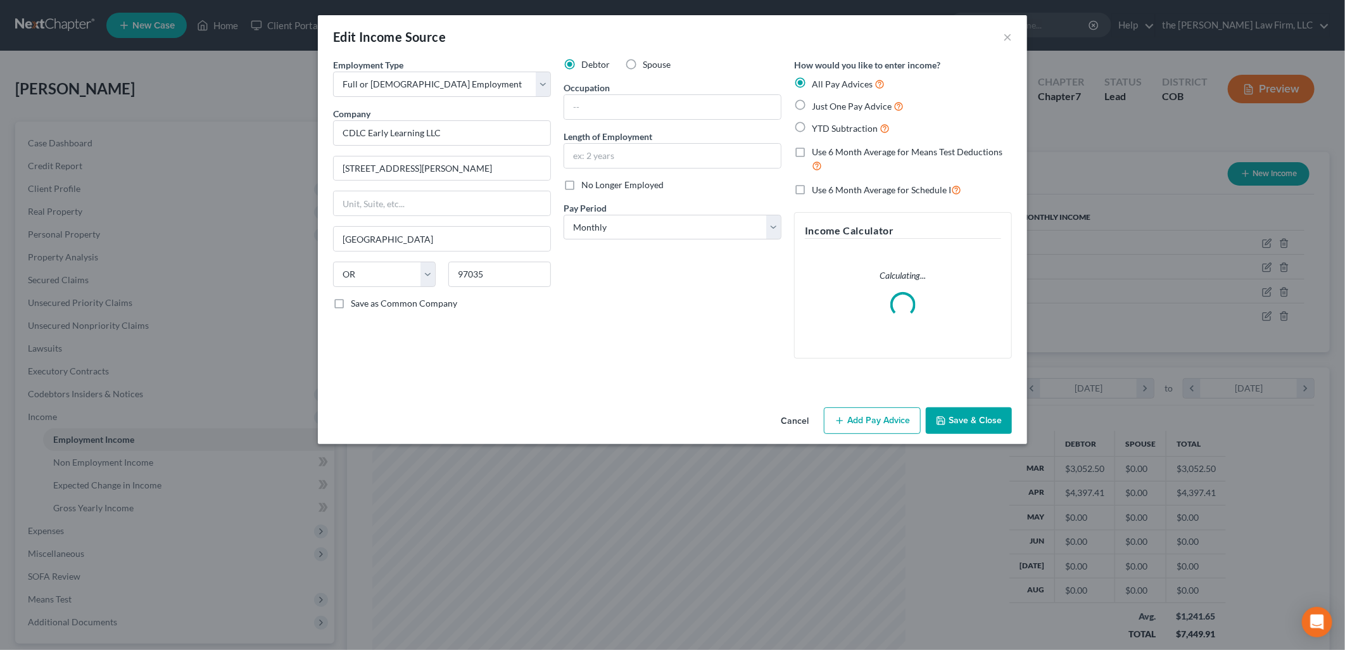
click at [800, 422] on button "Cancel" at bounding box center [795, 420] width 48 height 25
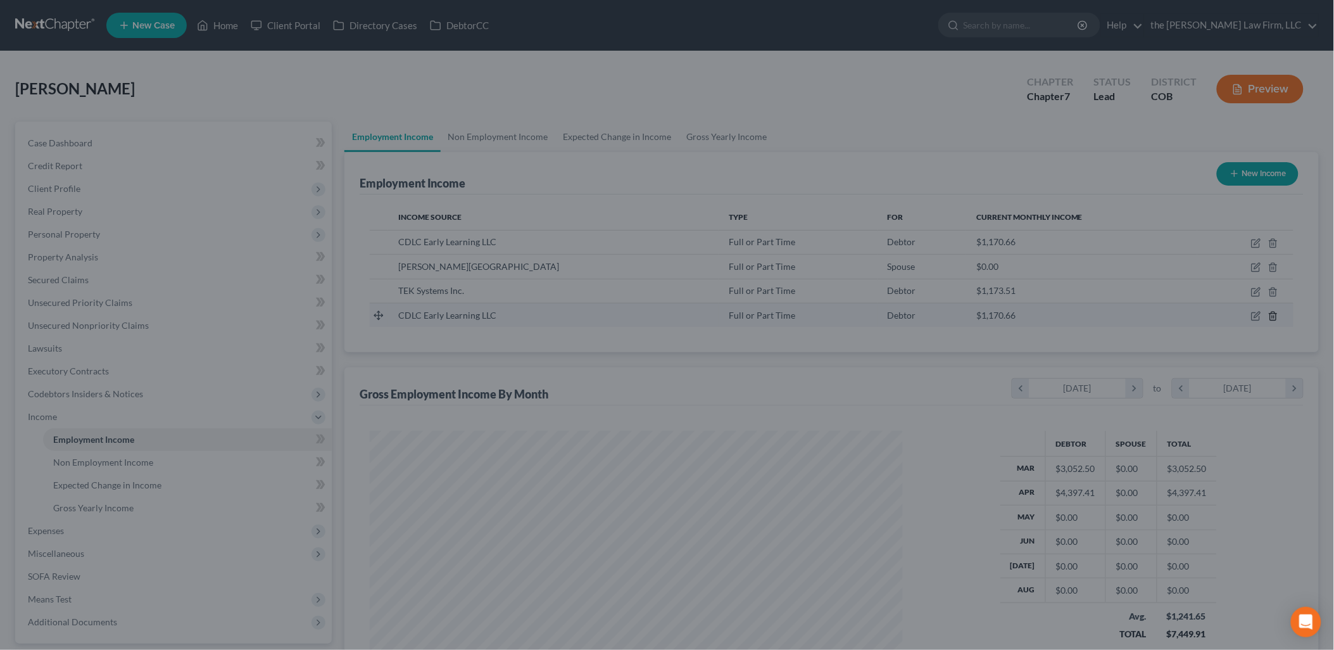
scroll to position [264, 554]
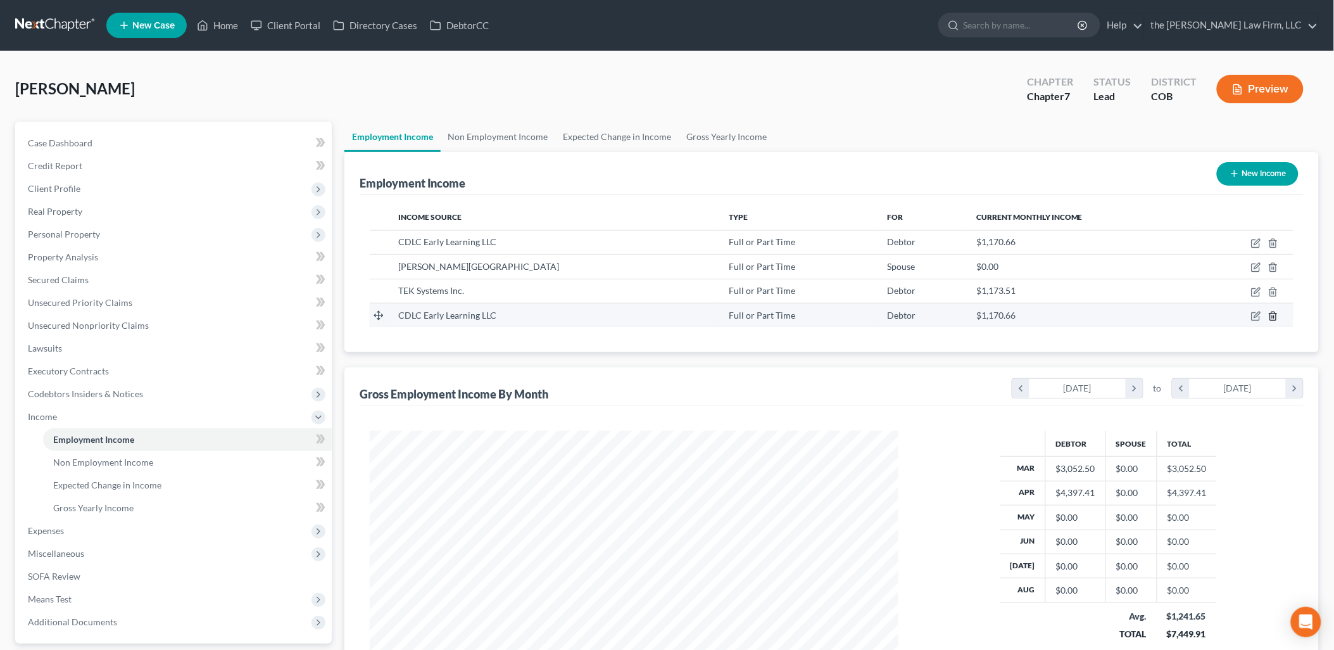
click at [1275, 315] on icon "button" at bounding box center [1273, 316] width 10 height 10
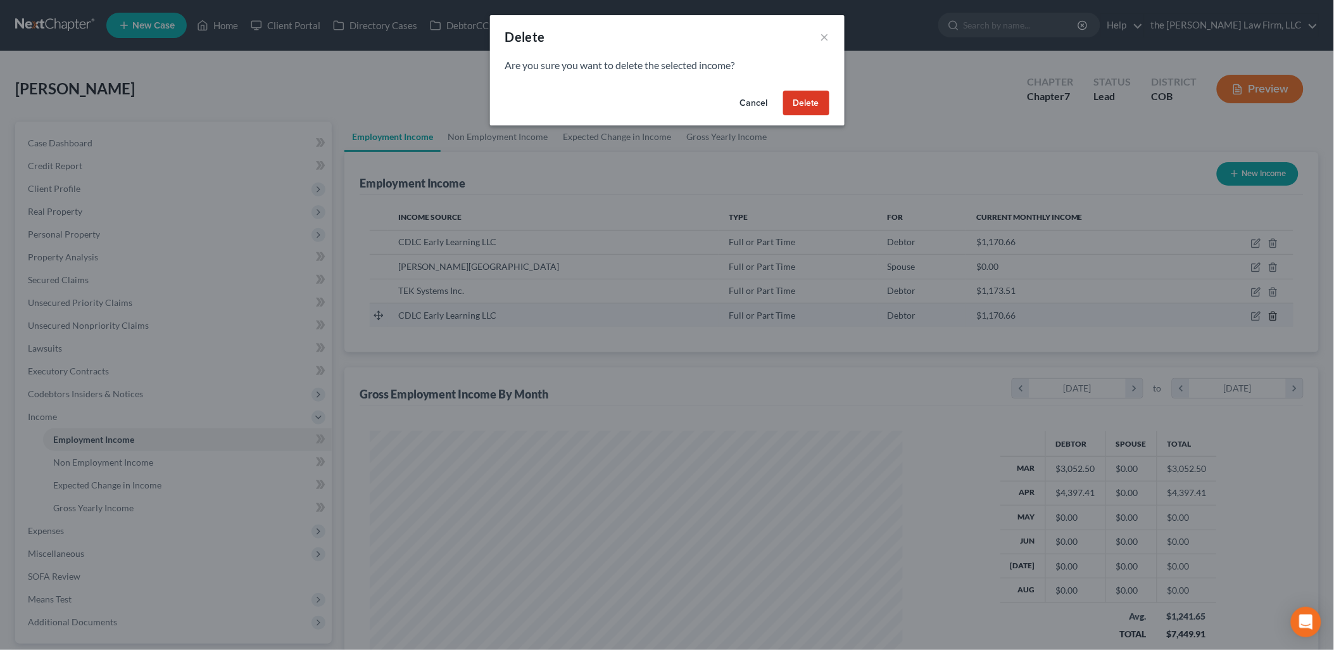
scroll to position [267, 558]
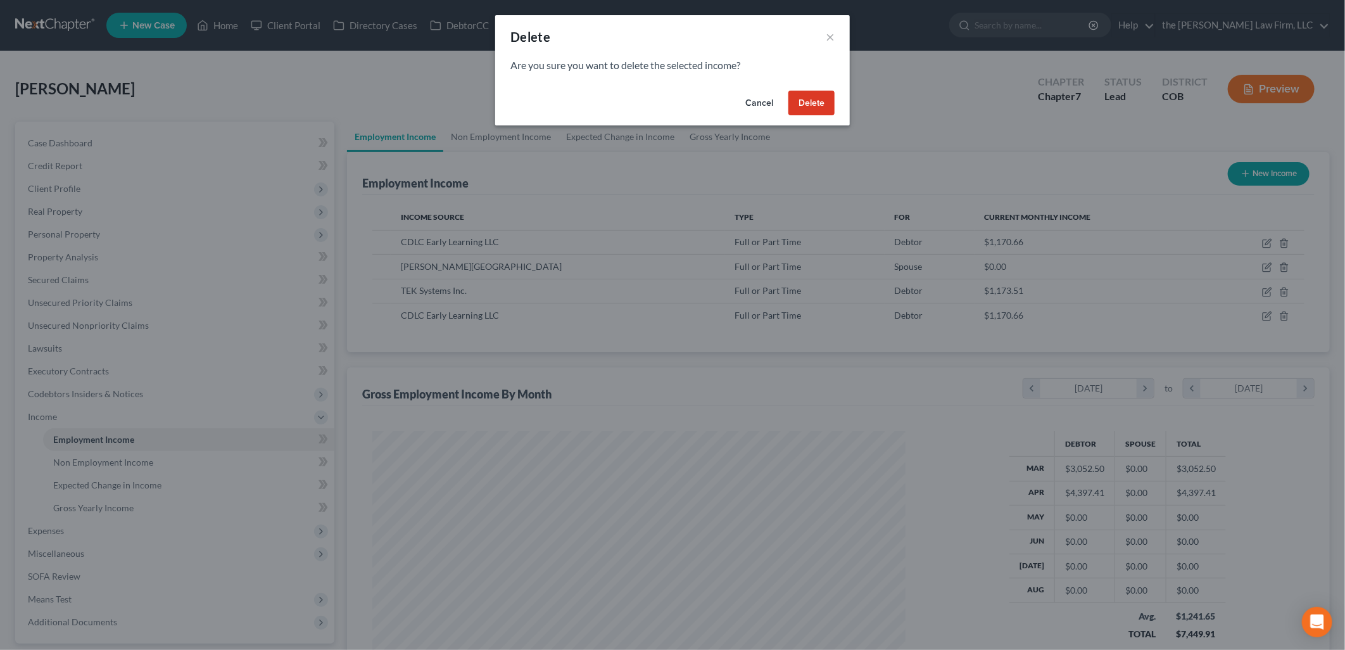
click at [819, 100] on button "Delete" at bounding box center [811, 103] width 46 height 25
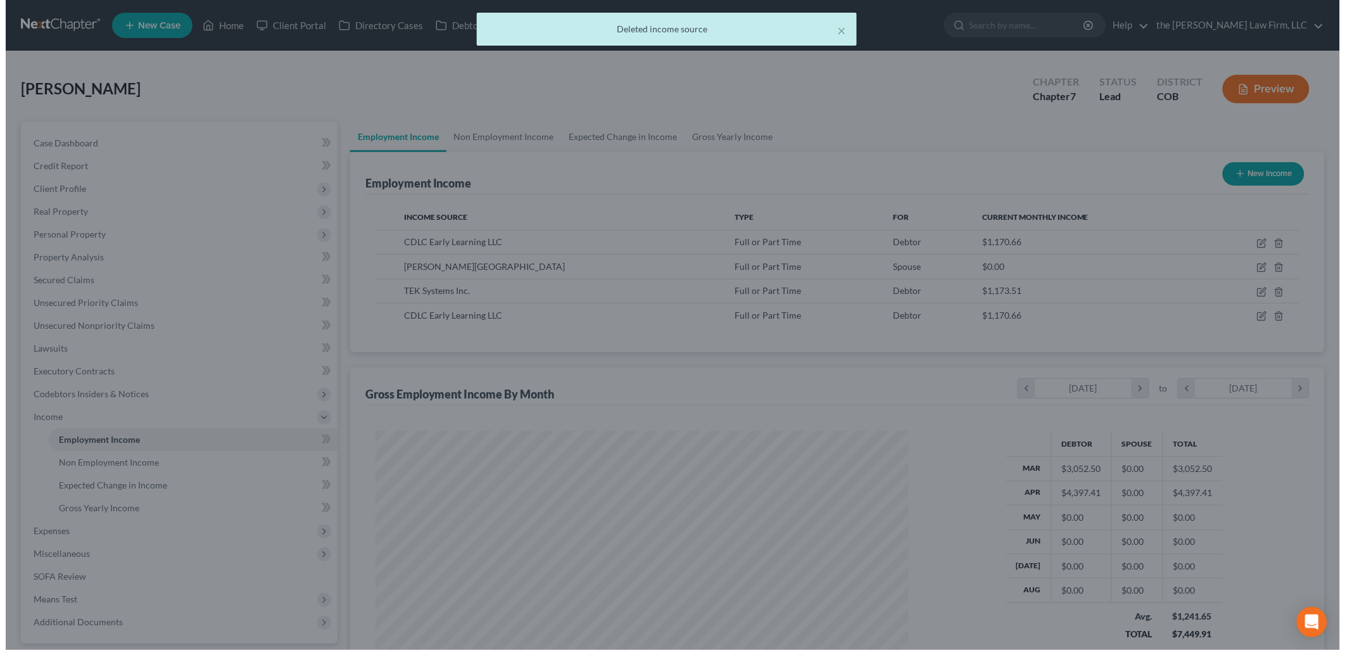
scroll to position [632951, 632661]
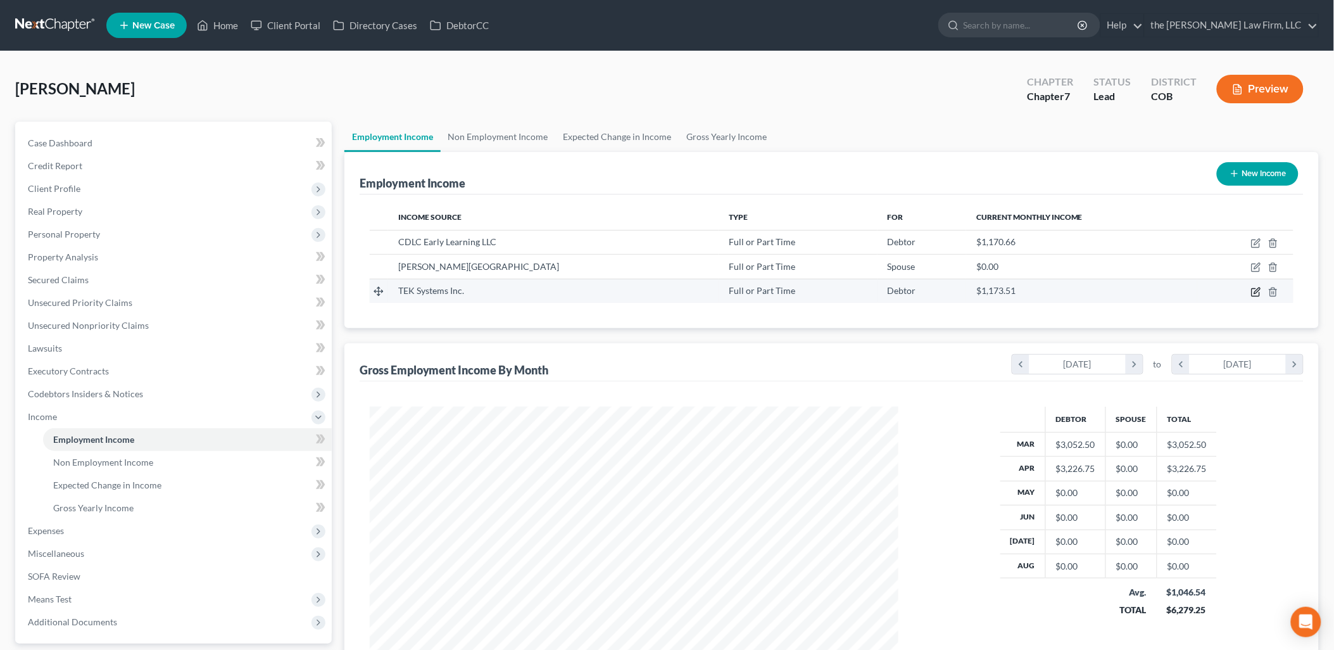
click at [1257, 290] on icon "button" at bounding box center [1256, 292] width 10 height 10
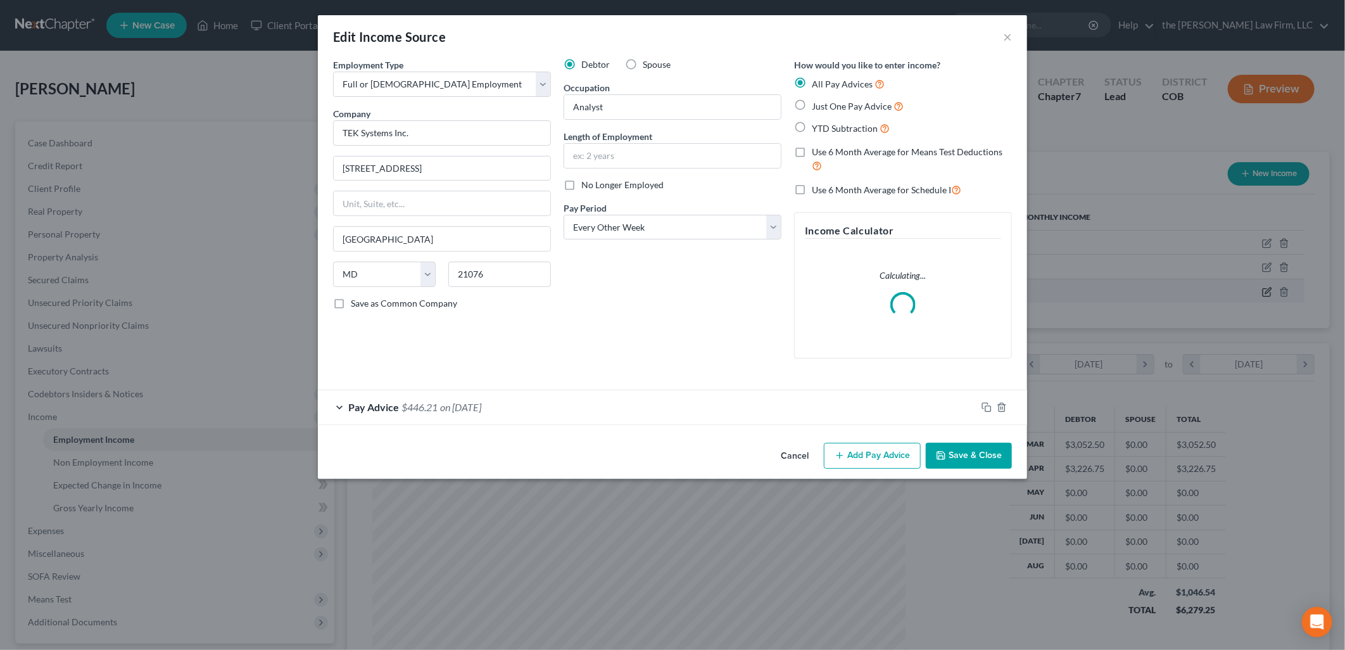
scroll to position [267, 558]
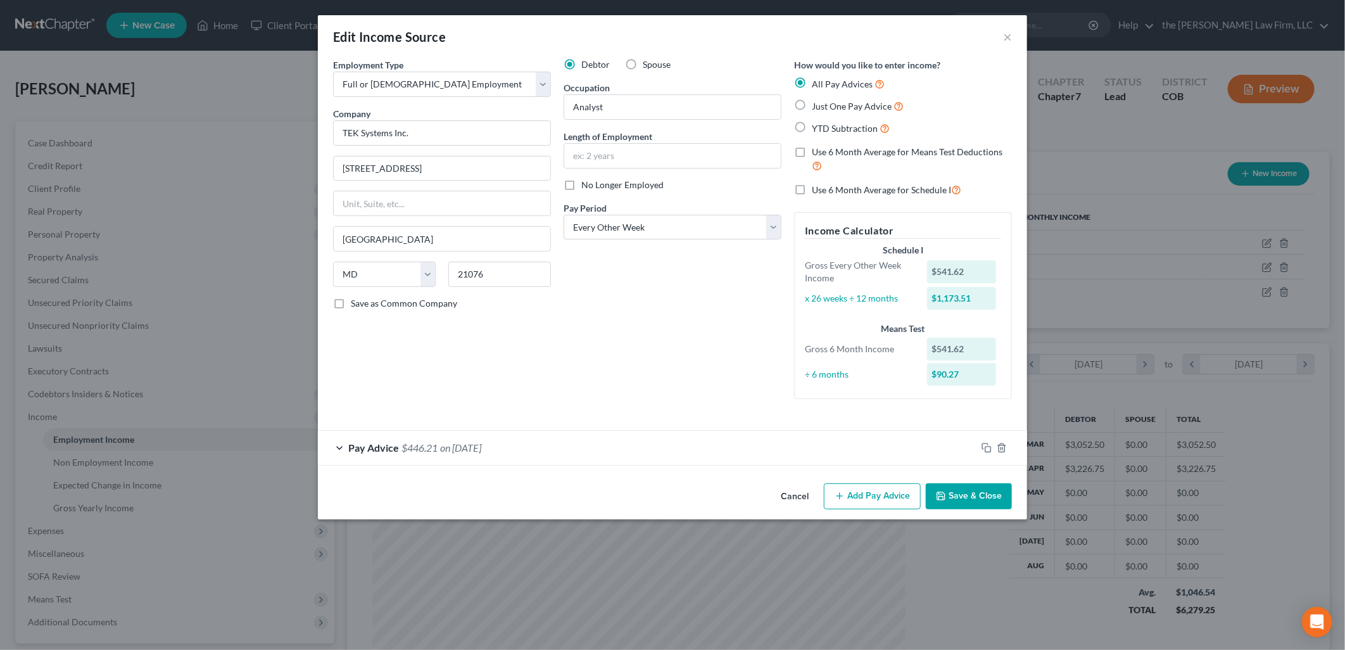
click at [846, 499] on button "Add Pay Advice" at bounding box center [872, 496] width 97 height 27
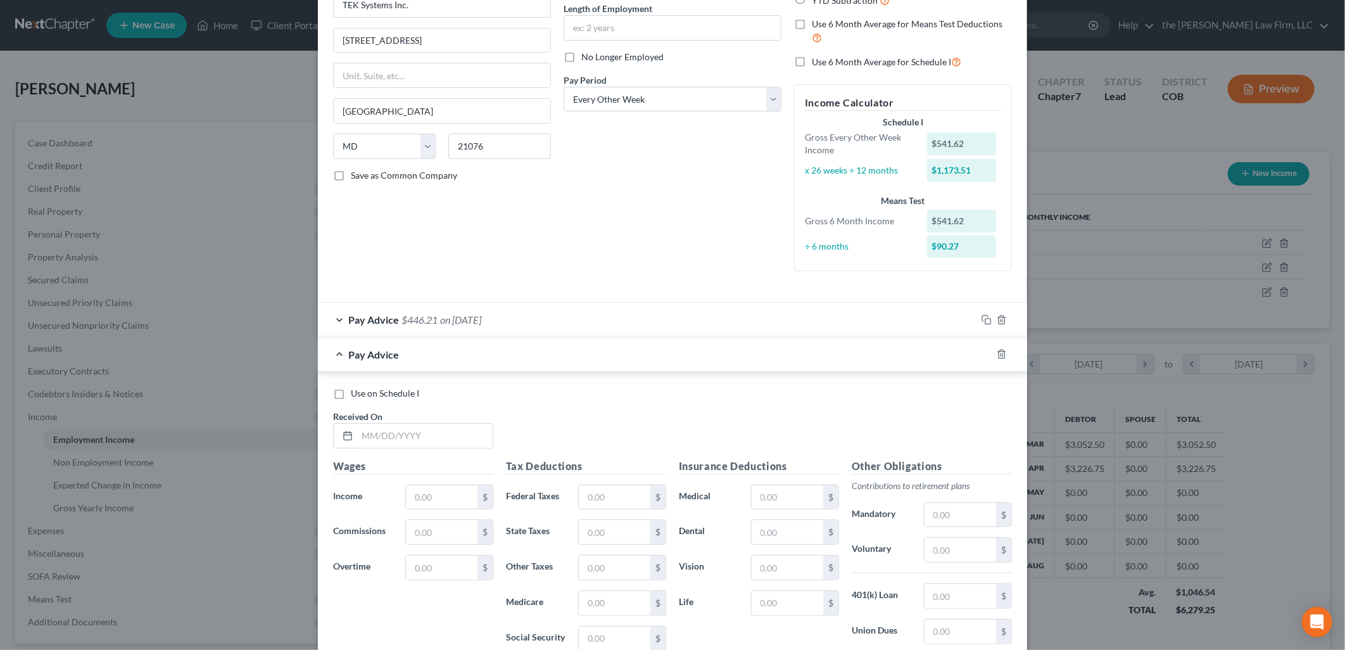
scroll to position [141, 0]
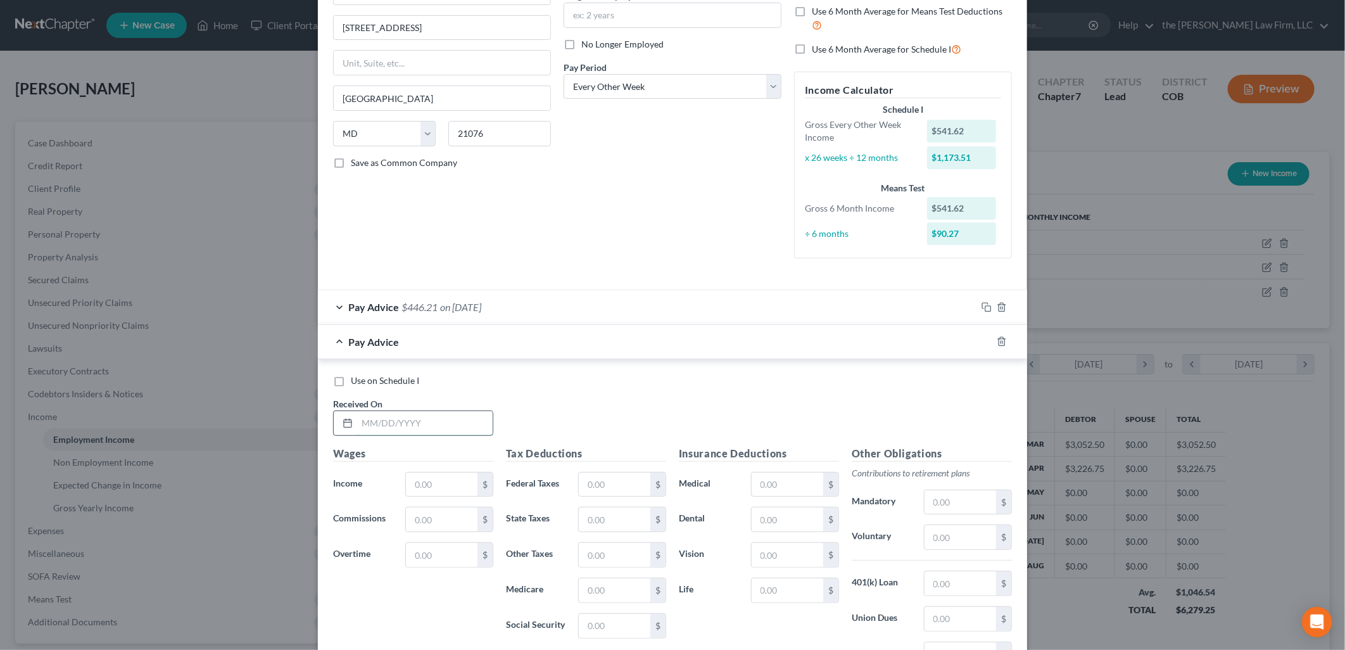
click at [403, 423] on input "text" at bounding box center [425, 423] width 136 height 24
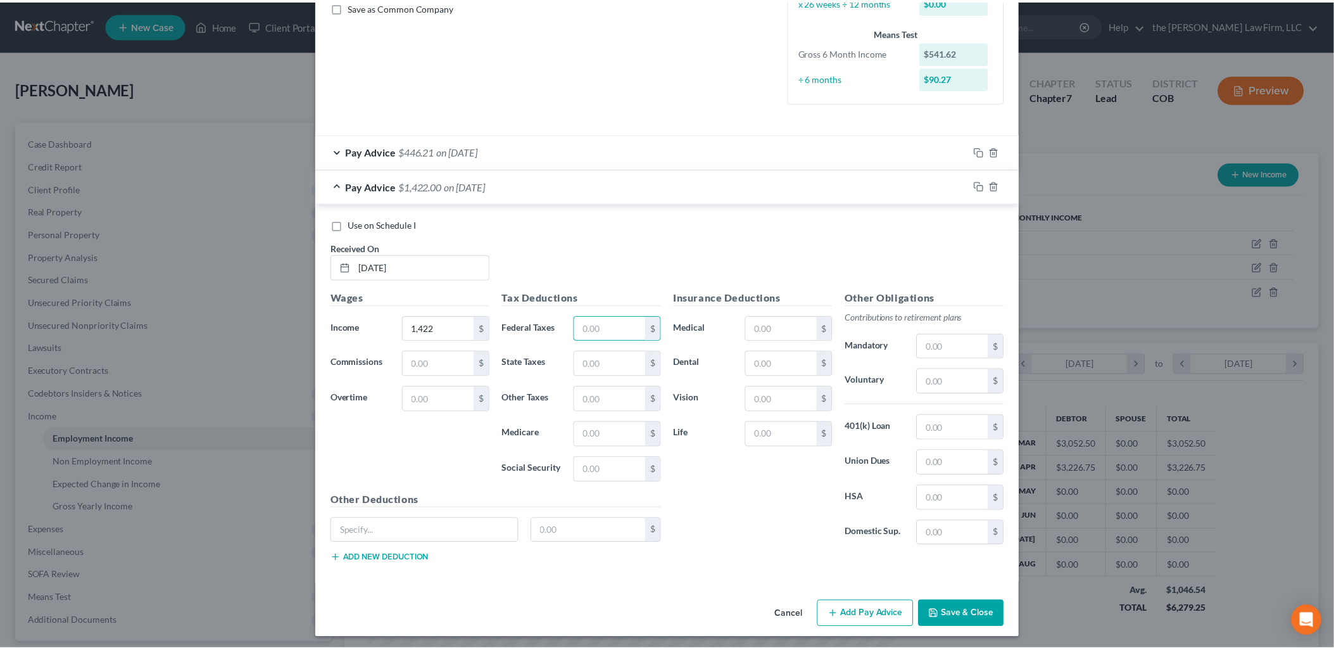
scroll to position [301, 0]
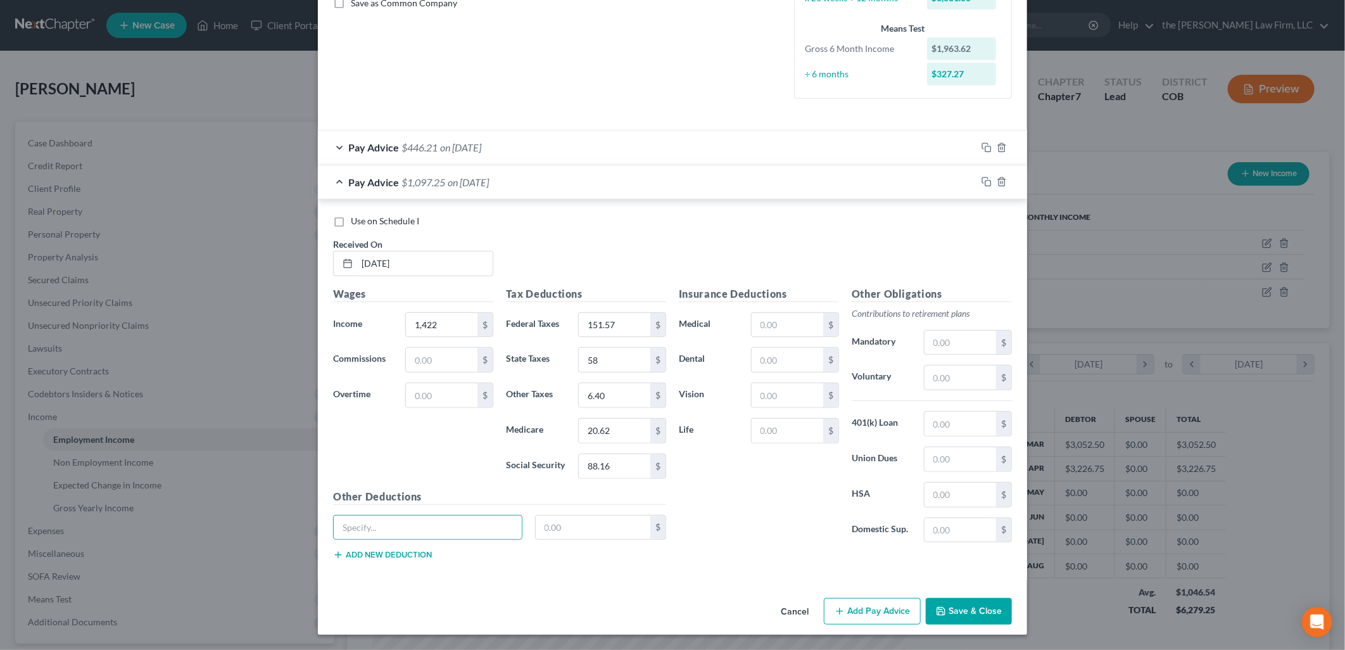
click at [959, 624] on button "Save & Close" at bounding box center [969, 611] width 86 height 27
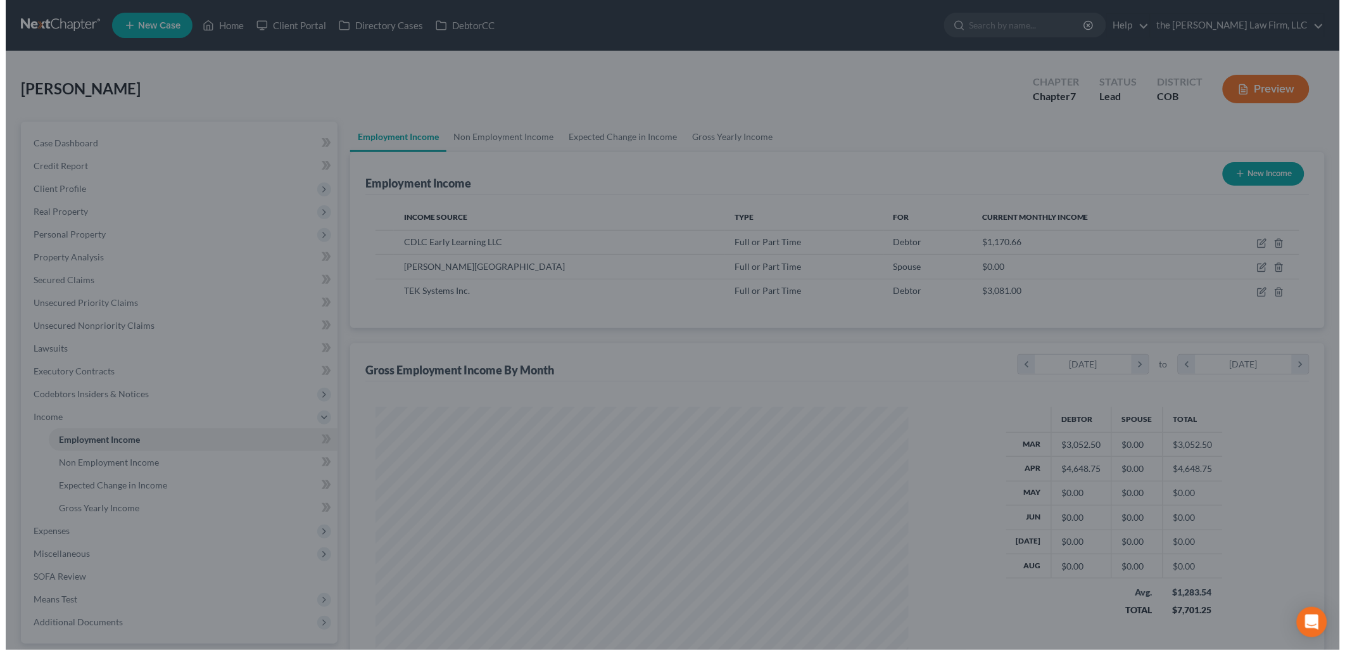
scroll to position [632951, 632661]
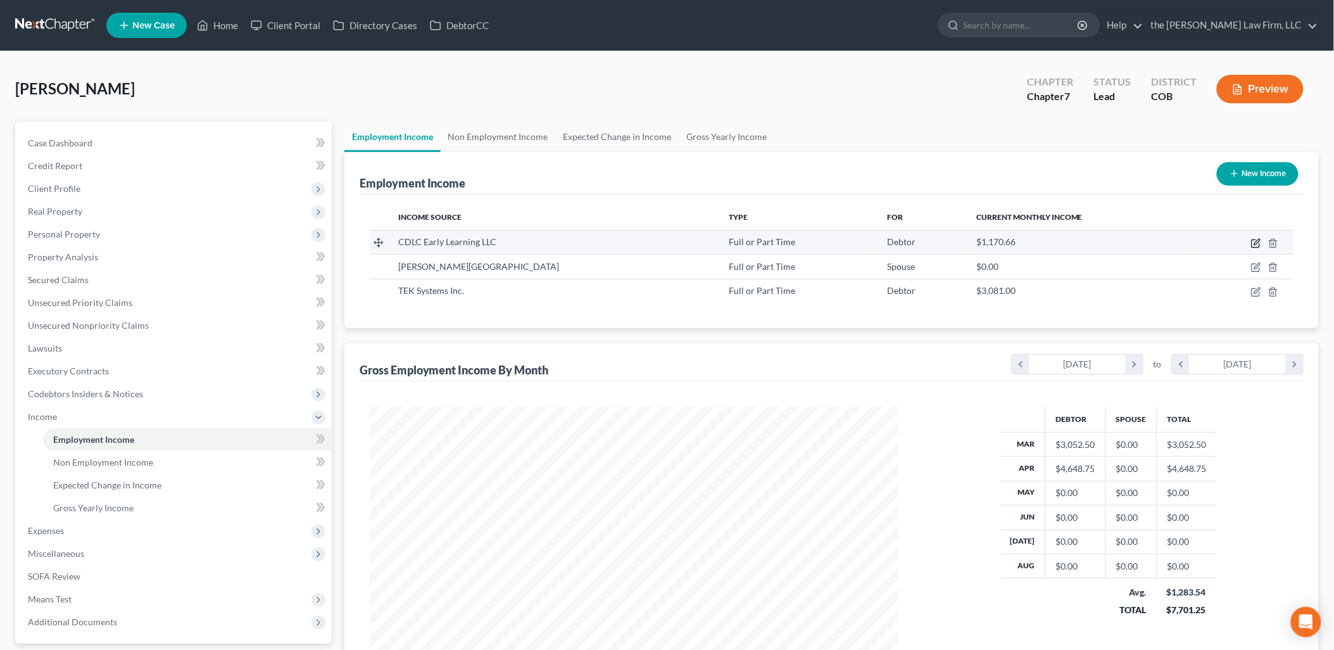
click at [1255, 241] on icon "button" at bounding box center [1256, 243] width 10 height 10
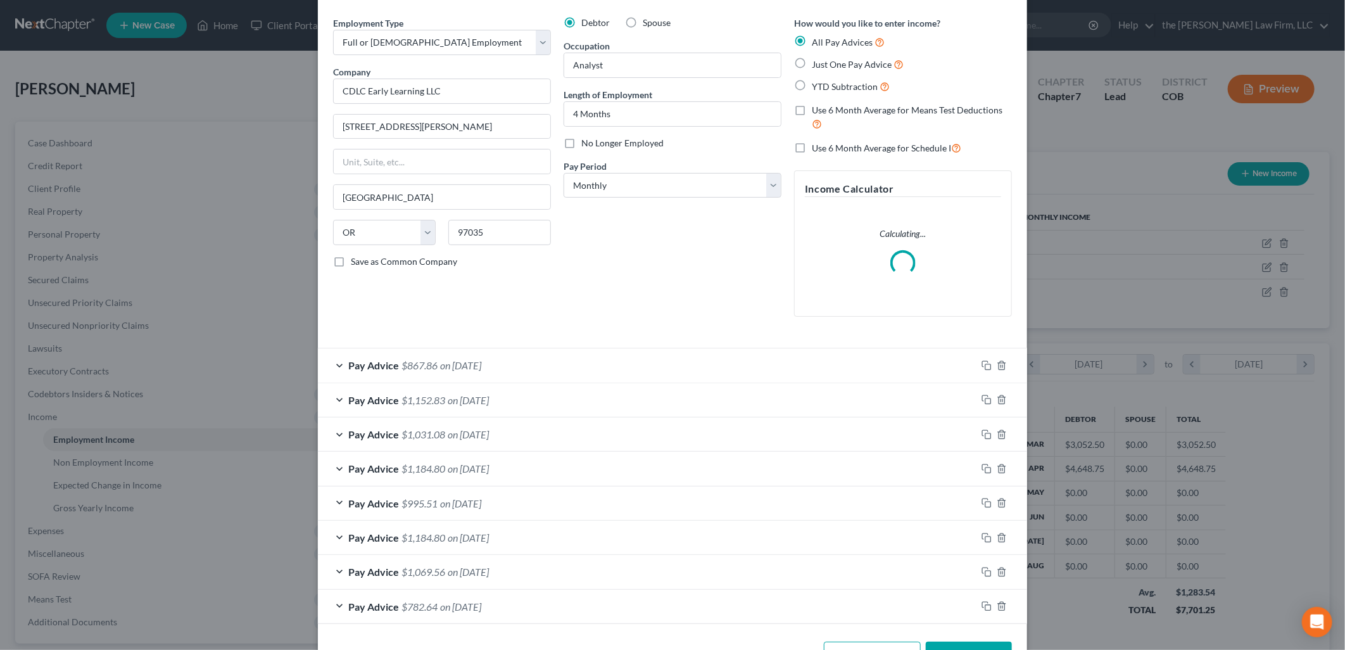
scroll to position [85, 0]
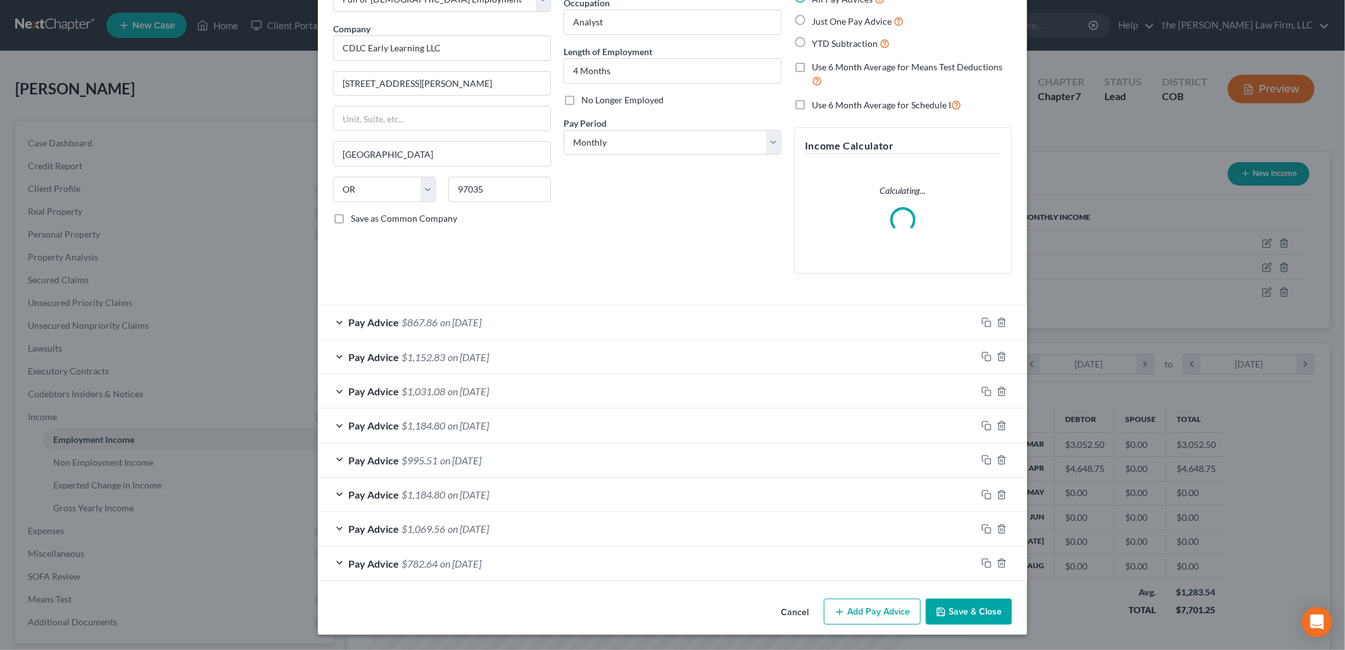
click at [868, 610] on button "Add Pay Advice" at bounding box center [872, 611] width 97 height 27
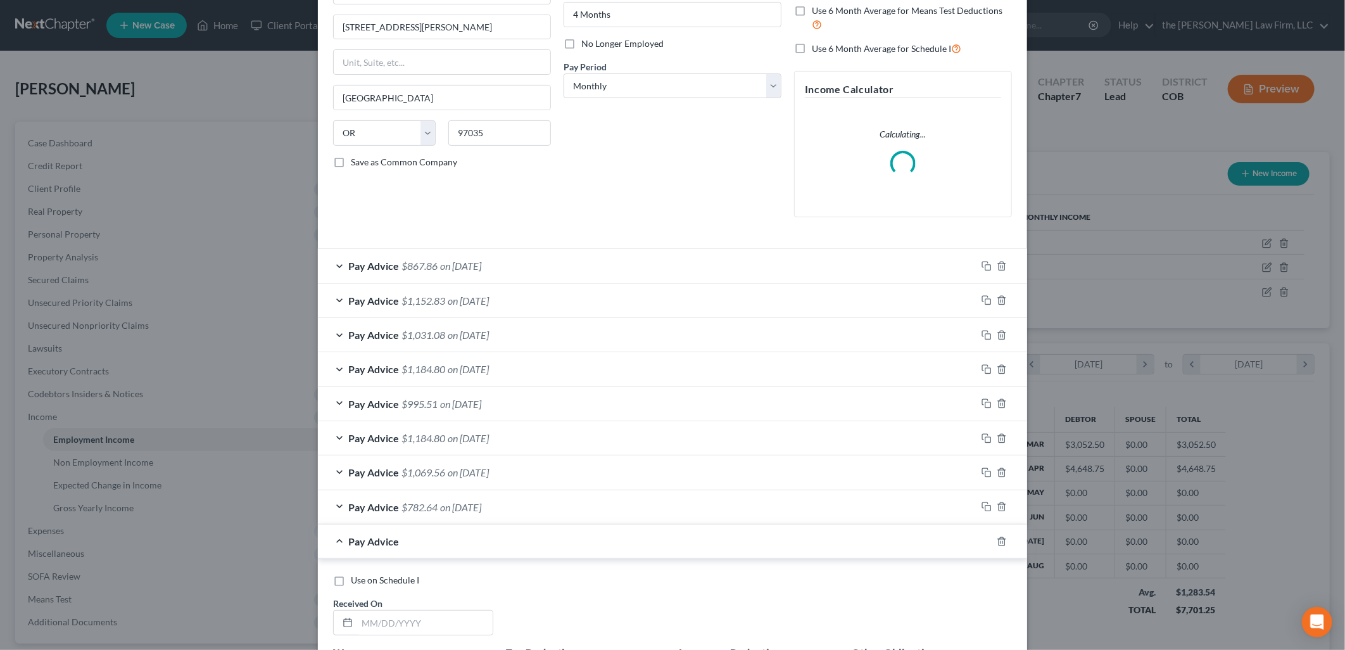
scroll to position [296, 0]
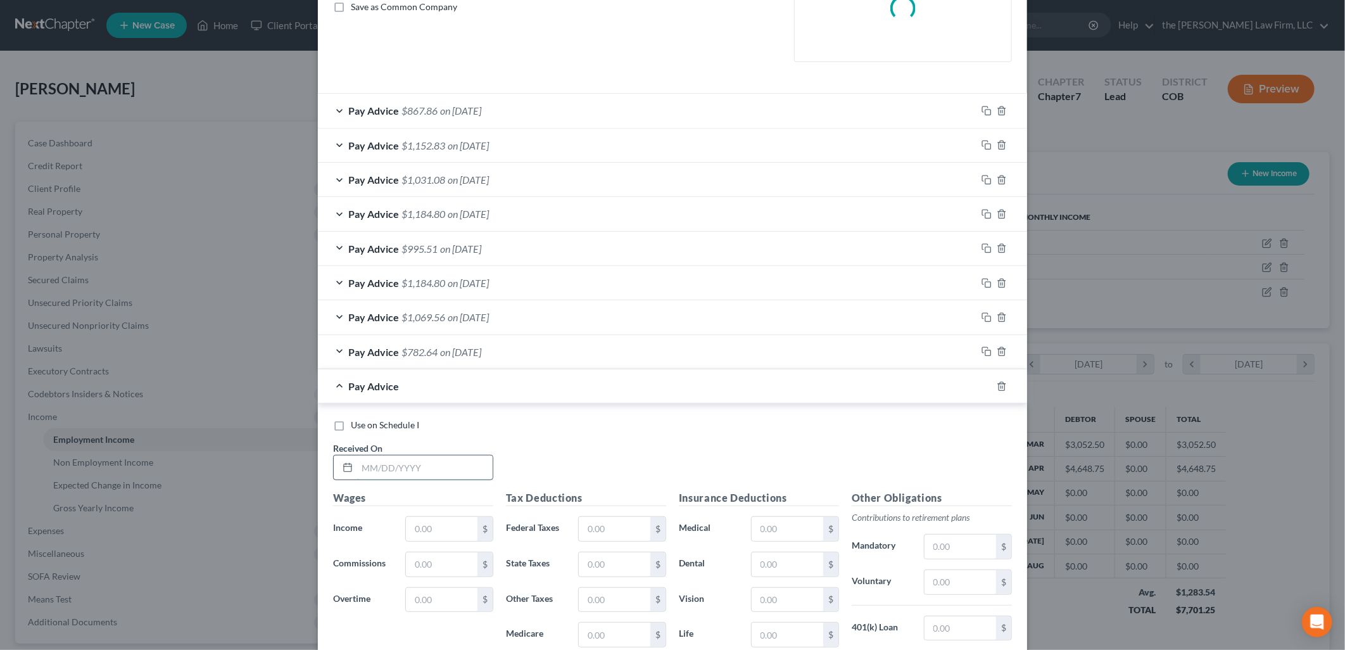
click at [418, 463] on input "text" at bounding box center [425, 467] width 136 height 24
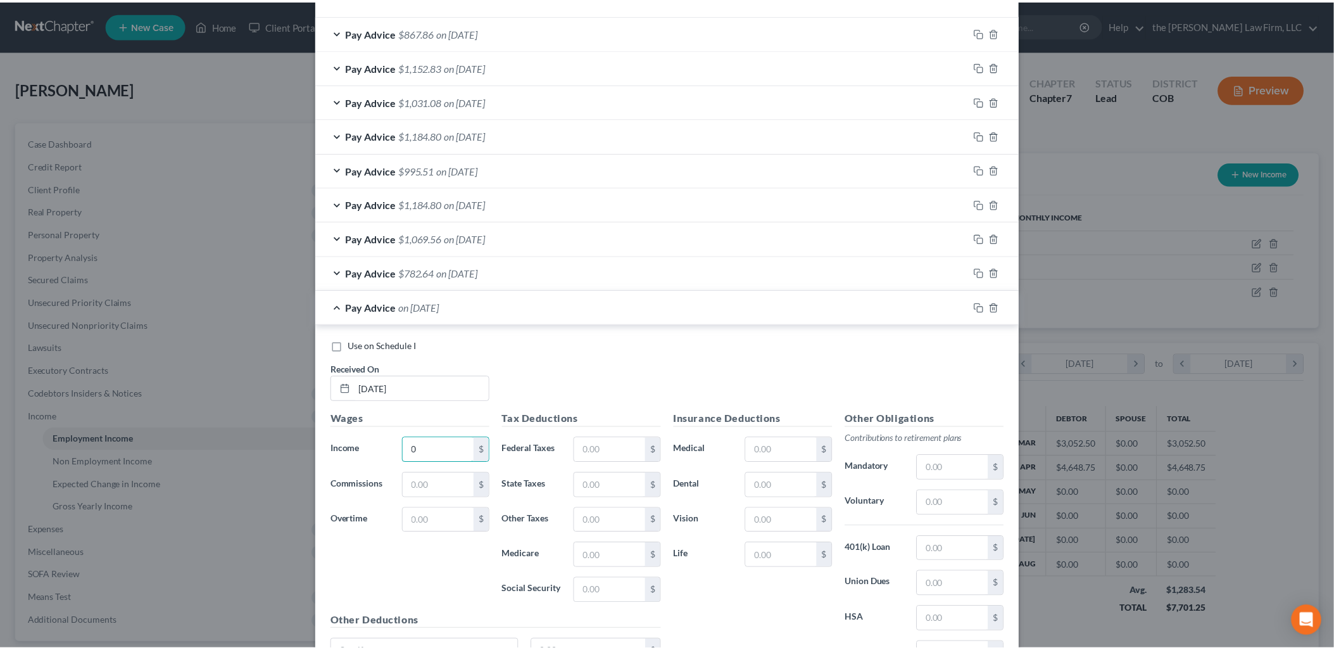
scroll to position [514, 0]
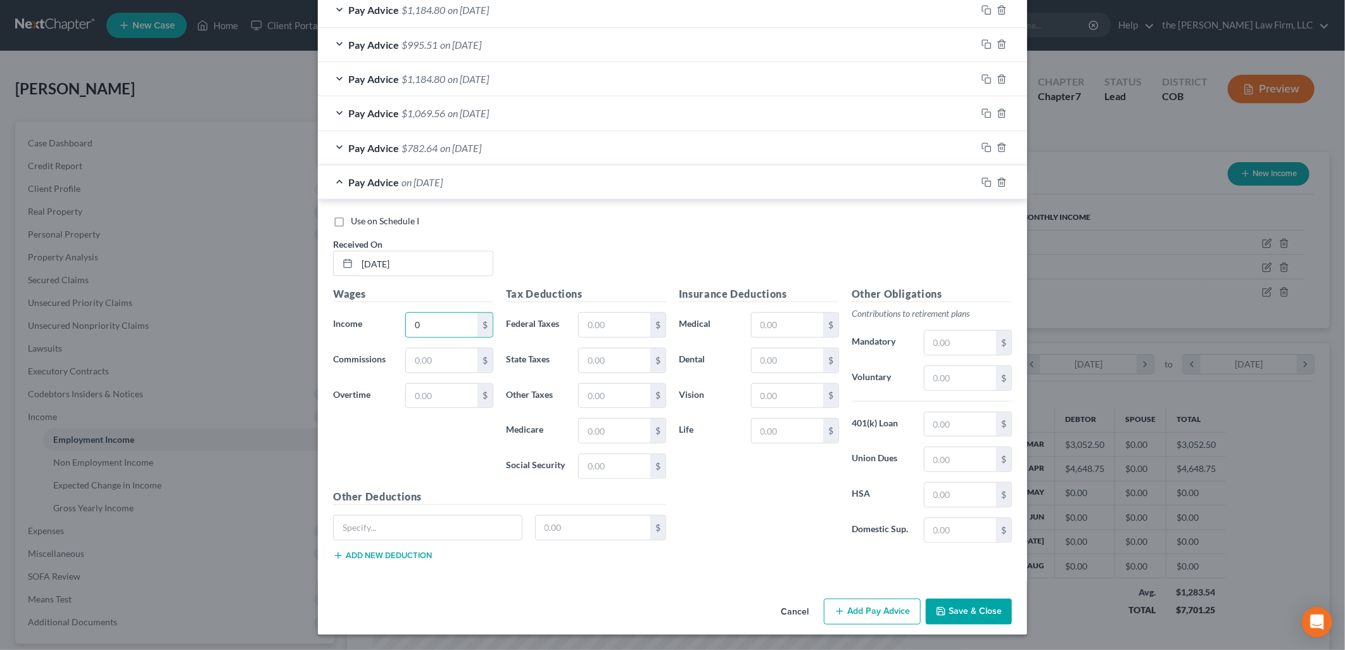
click at [977, 606] on button "Save & Close" at bounding box center [969, 611] width 86 height 27
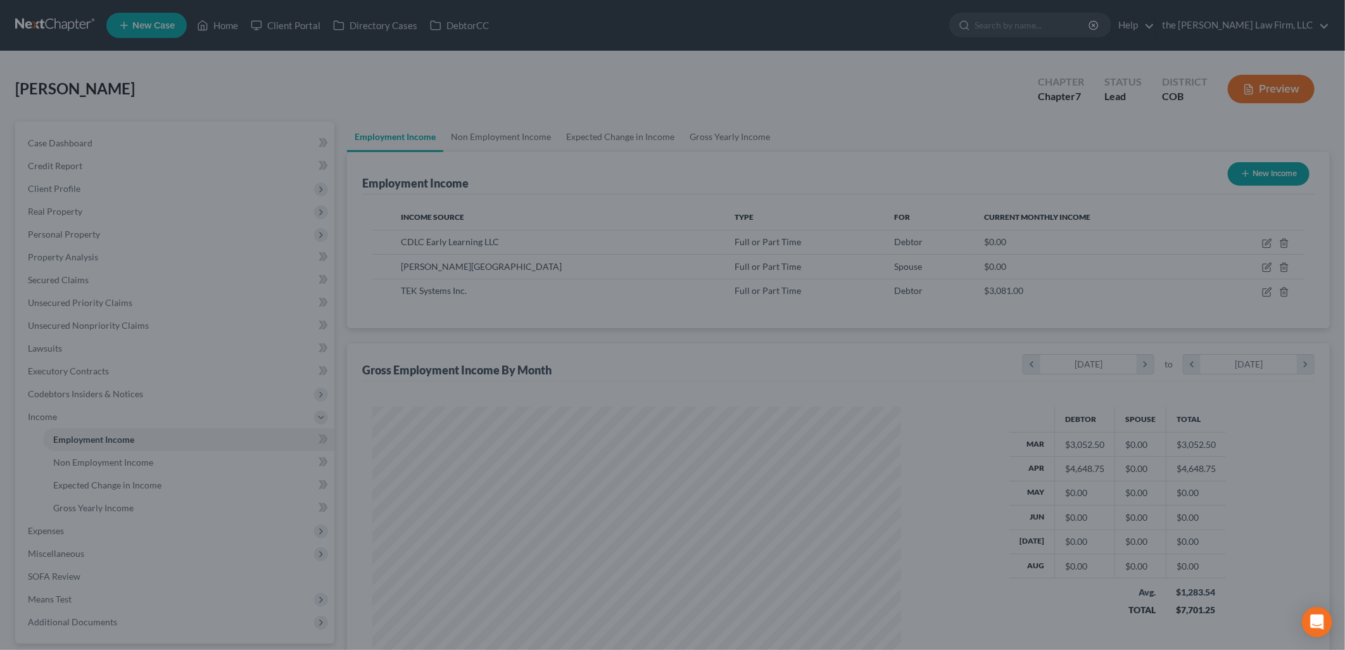
scroll to position [632951, 632661]
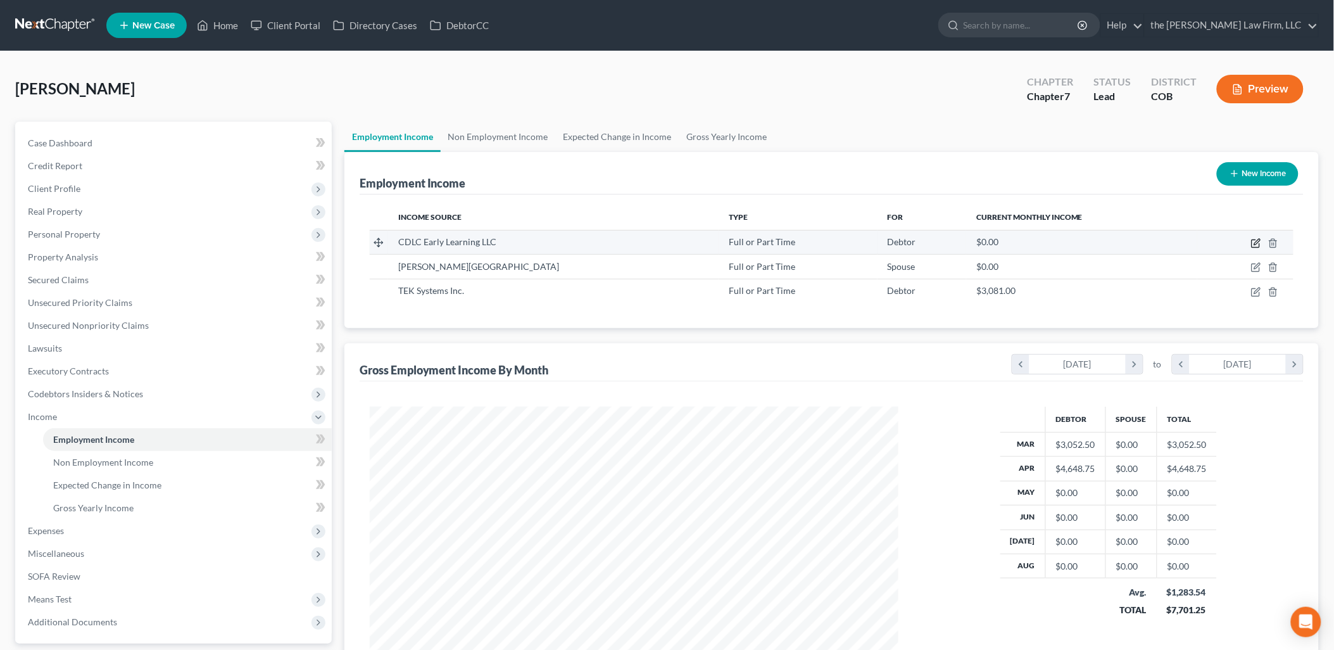
click at [1261, 243] on icon "button" at bounding box center [1256, 243] width 10 height 10
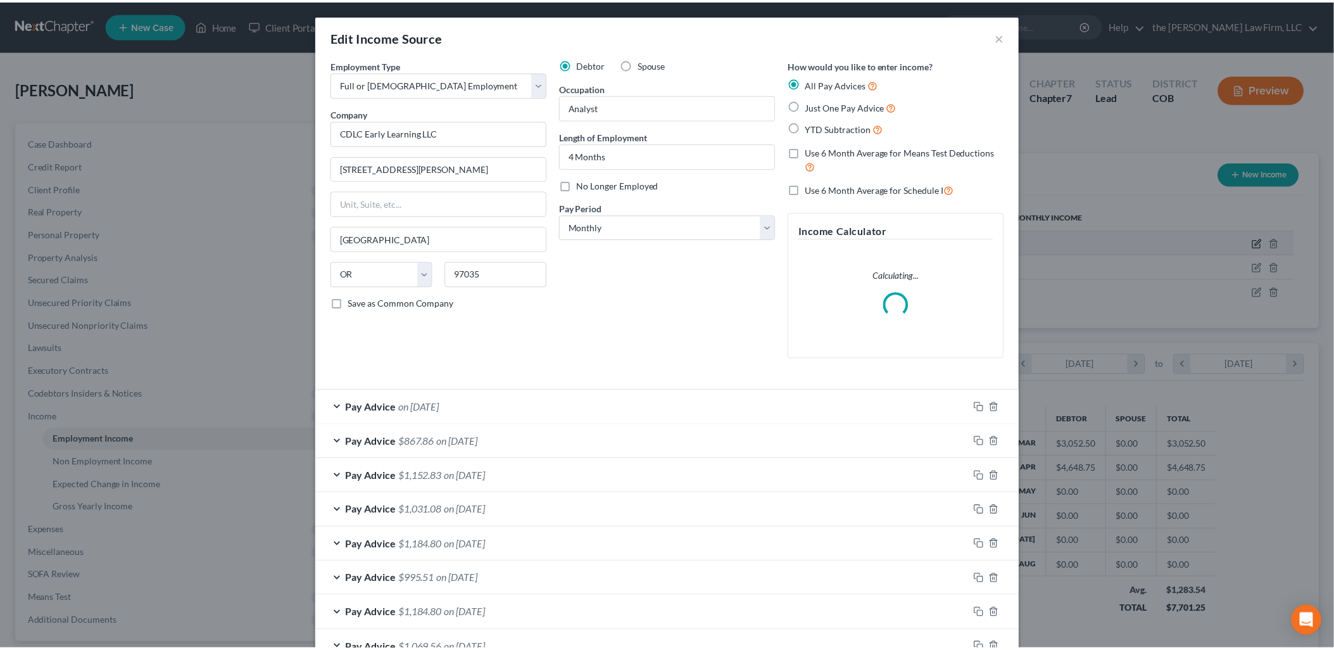
scroll to position [267, 558]
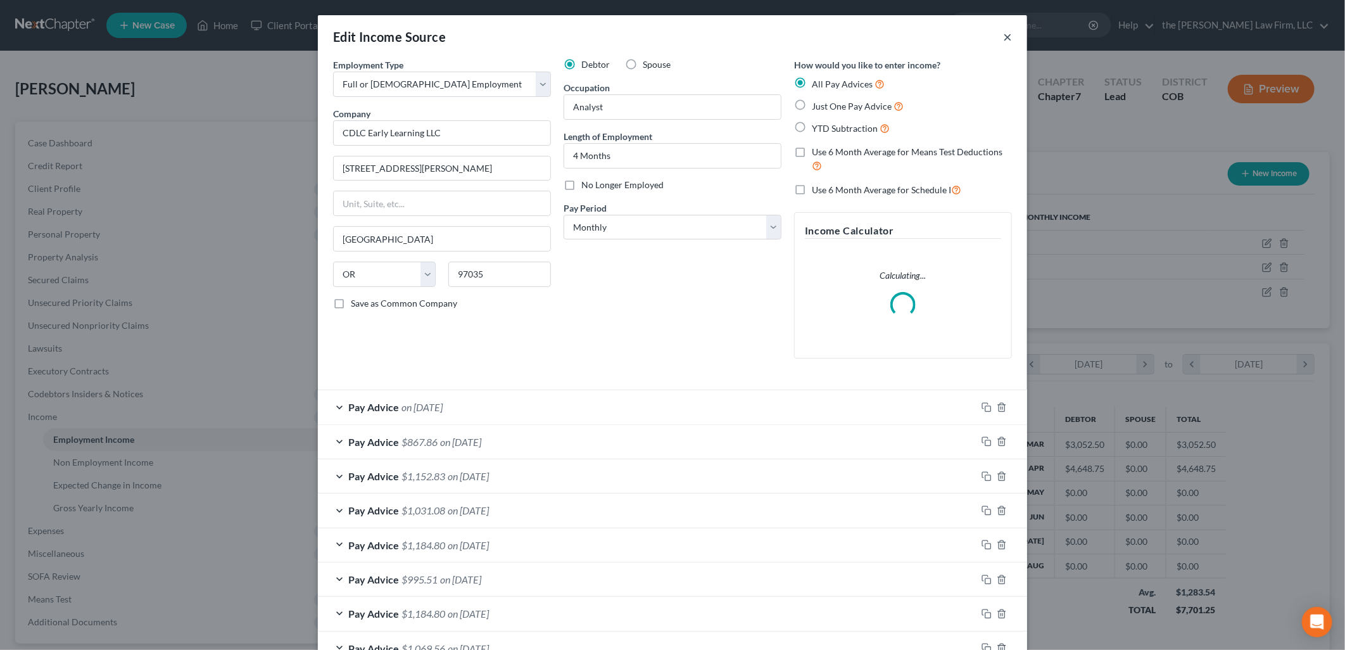
click at [1004, 40] on button "×" at bounding box center [1007, 36] width 9 height 15
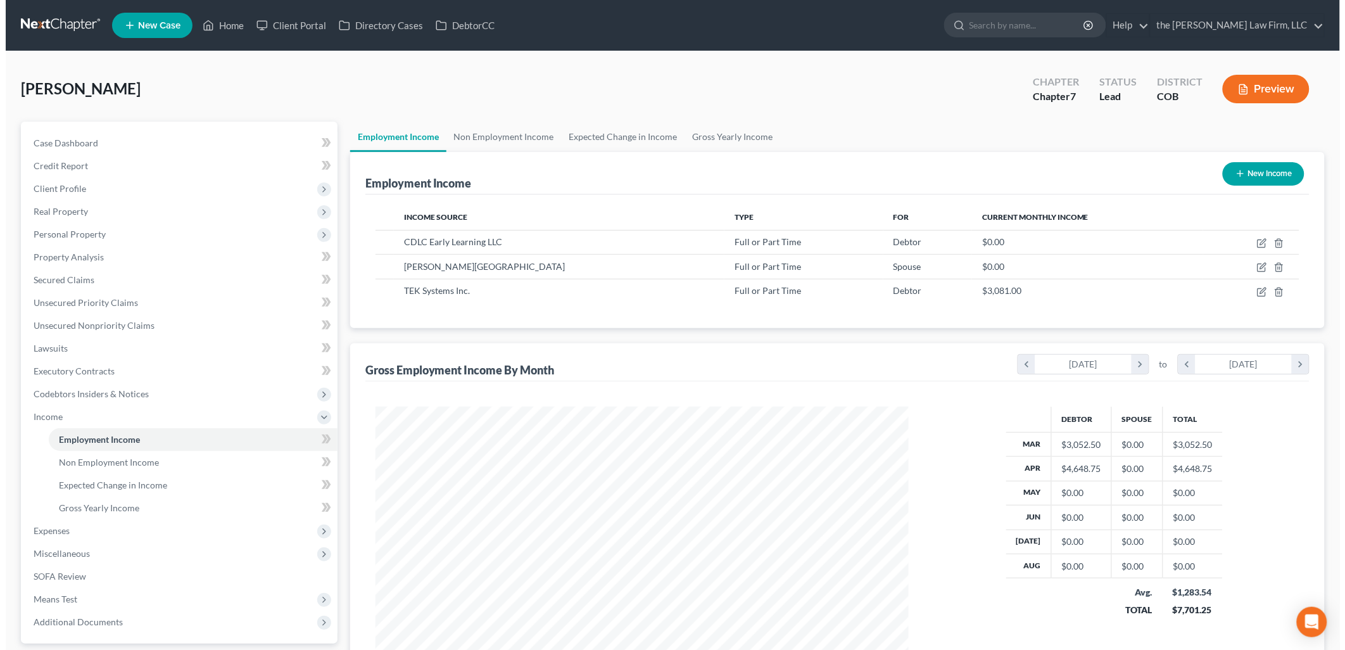
scroll to position [632951, 632661]
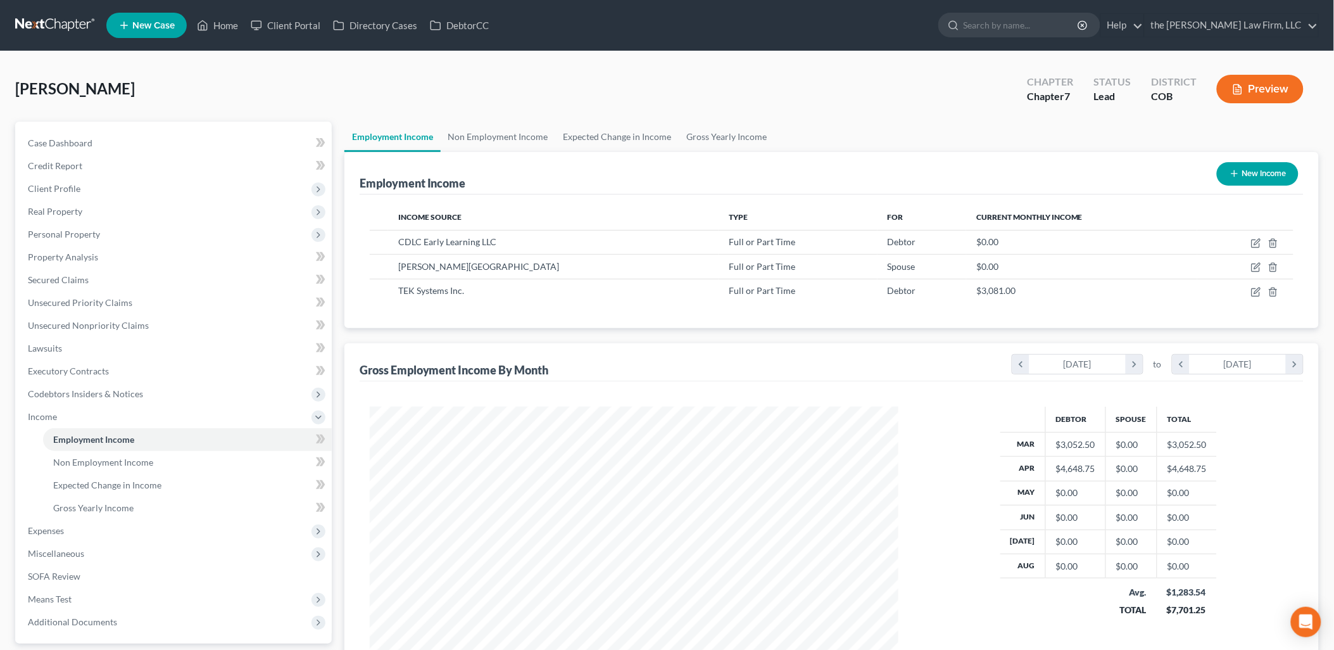
click at [1249, 176] on button "New Income" at bounding box center [1258, 173] width 82 height 23
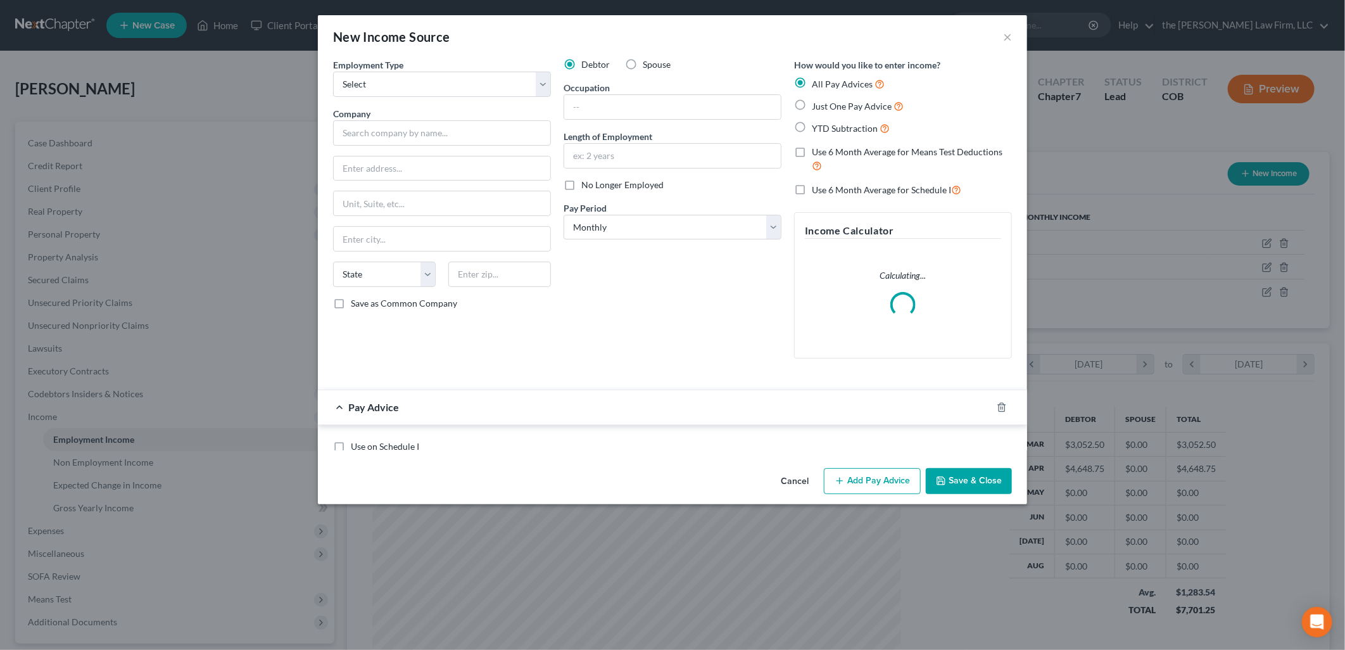
scroll to position [267, 558]
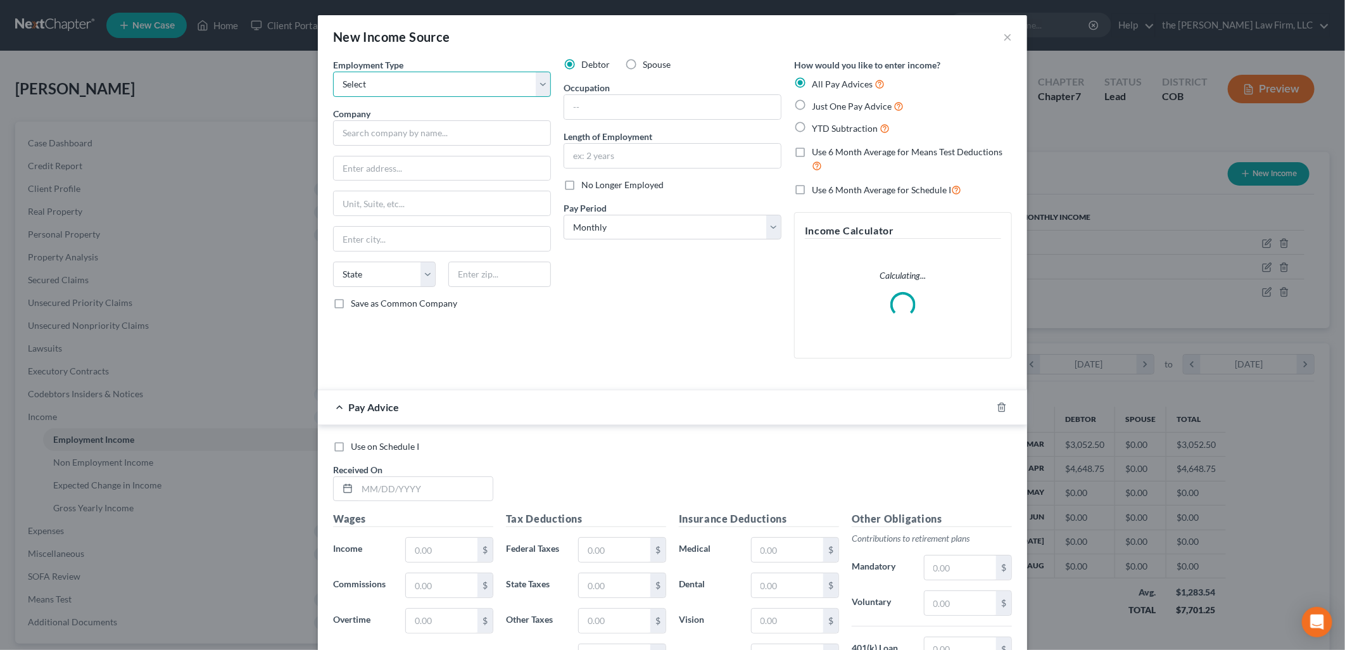
drag, startPoint x: 446, startPoint y: 73, endPoint x: 441, endPoint y: 98, distance: 25.3
click at [446, 73] on select "Select Full or [DEMOGRAPHIC_DATA] Employment Self Employment" at bounding box center [442, 84] width 218 height 25
click at [333, 72] on select "Select Full or [DEMOGRAPHIC_DATA] Employment Self Employment" at bounding box center [442, 84] width 218 height 25
click at [416, 136] on input "text" at bounding box center [442, 132] width 218 height 25
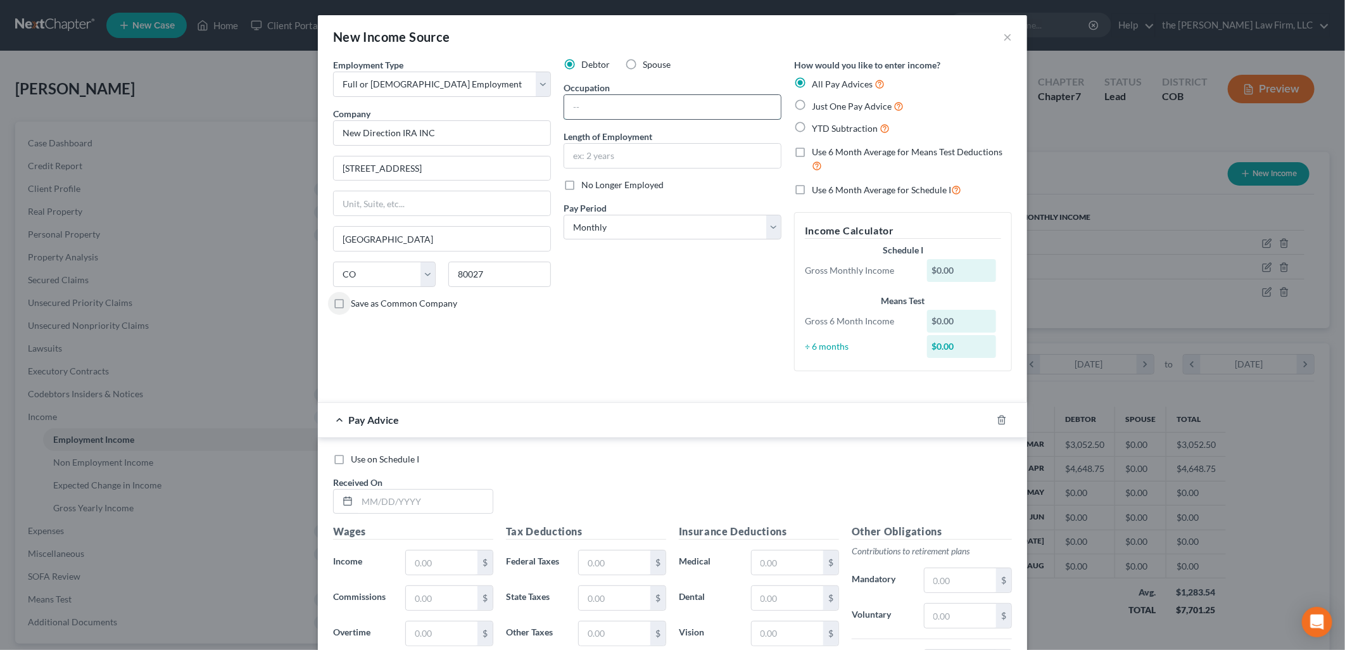
click at [674, 104] on input "text" at bounding box center [672, 107] width 217 height 24
click at [675, 274] on div "Debtor Spouse Occupation Analyst Length of Employment No Longer Employed Pay Pe…" at bounding box center [672, 219] width 230 height 323
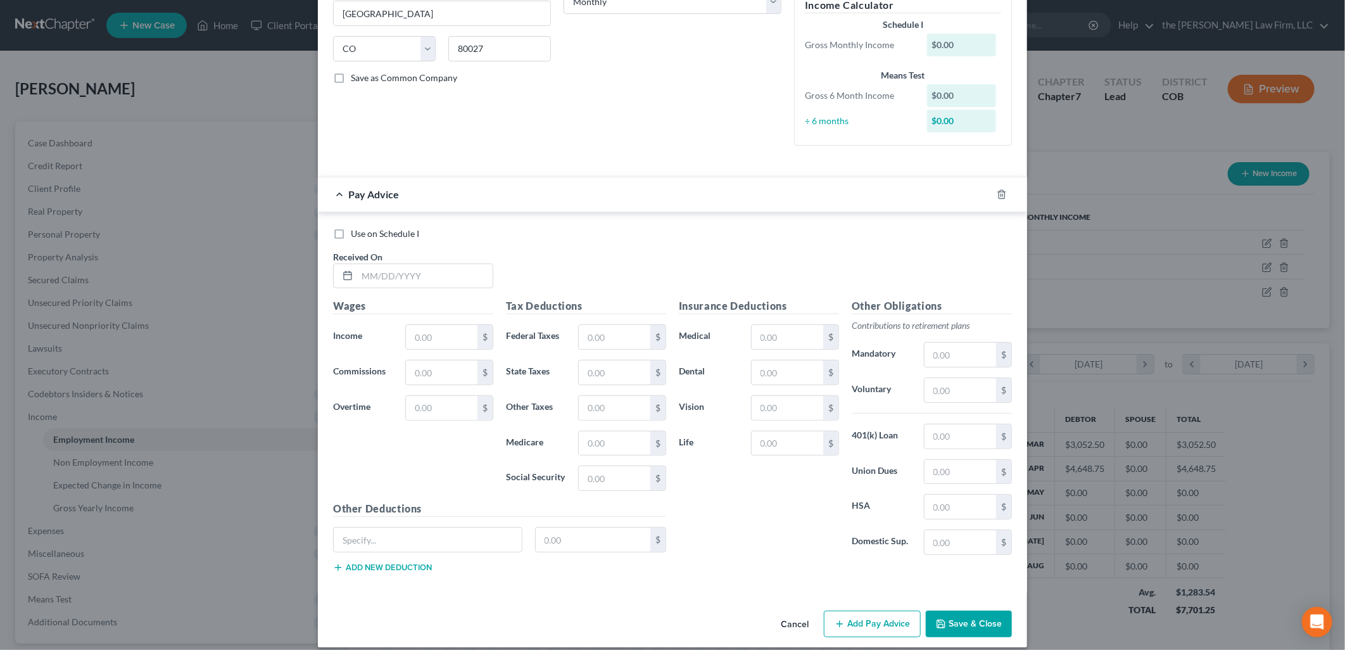
scroll to position [238, 0]
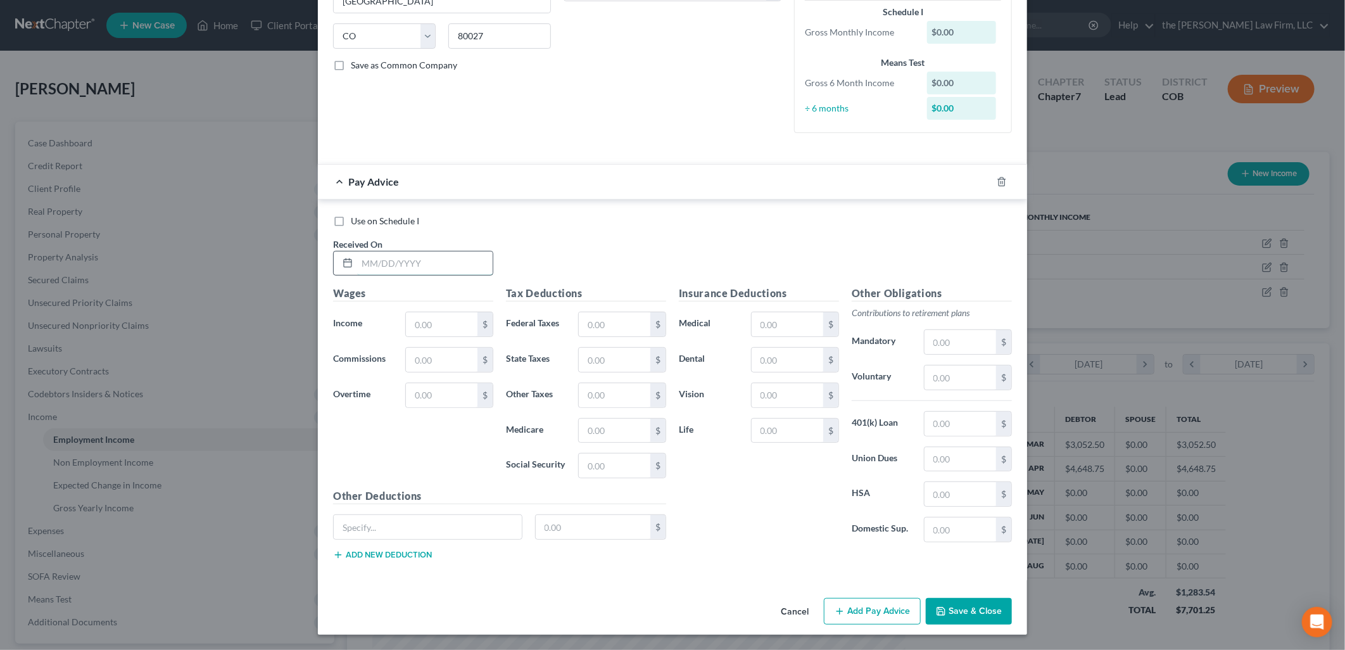
click at [393, 272] on input "text" at bounding box center [425, 263] width 136 height 24
click at [410, 320] on input "text" at bounding box center [442, 324] width 72 height 24
click at [776, 319] on input "text" at bounding box center [788, 324] width 72 height 24
click at [836, 266] on div "Use on Schedule I Received On * [DATE]" at bounding box center [672, 251] width 691 height 72
click at [876, 615] on button "Add Pay Advice" at bounding box center [872, 611] width 97 height 27
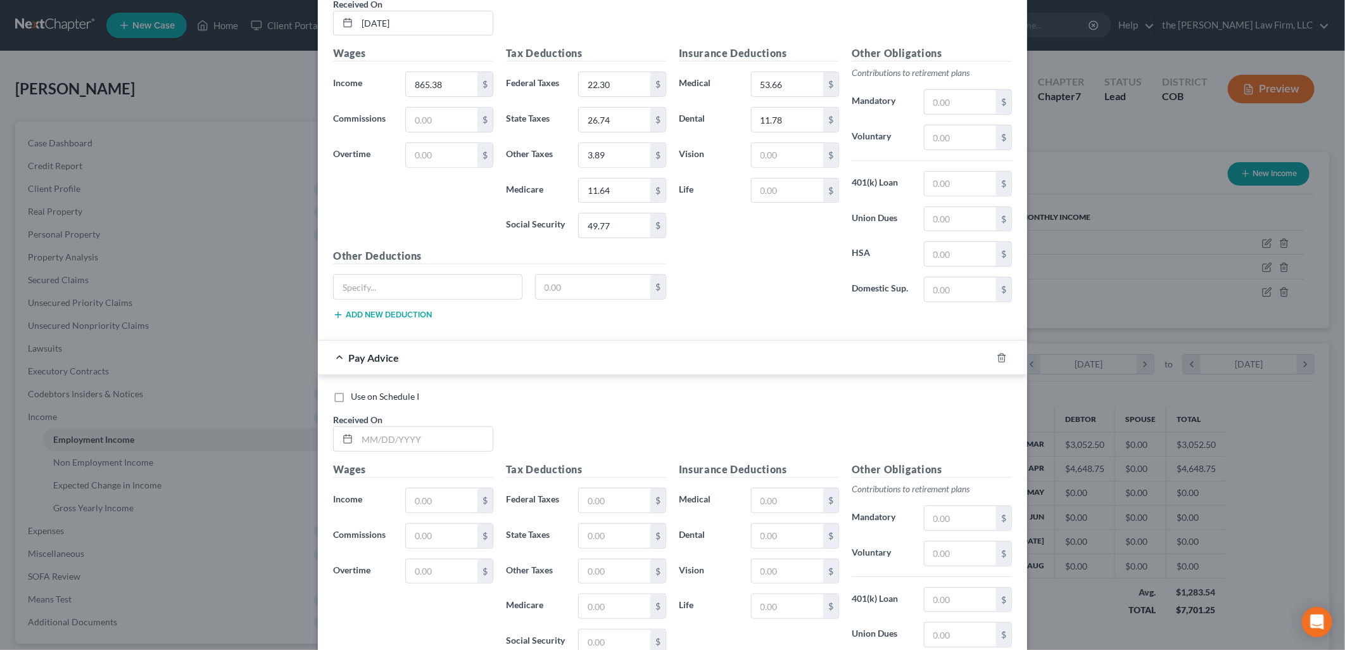
scroll to position [655, 0]
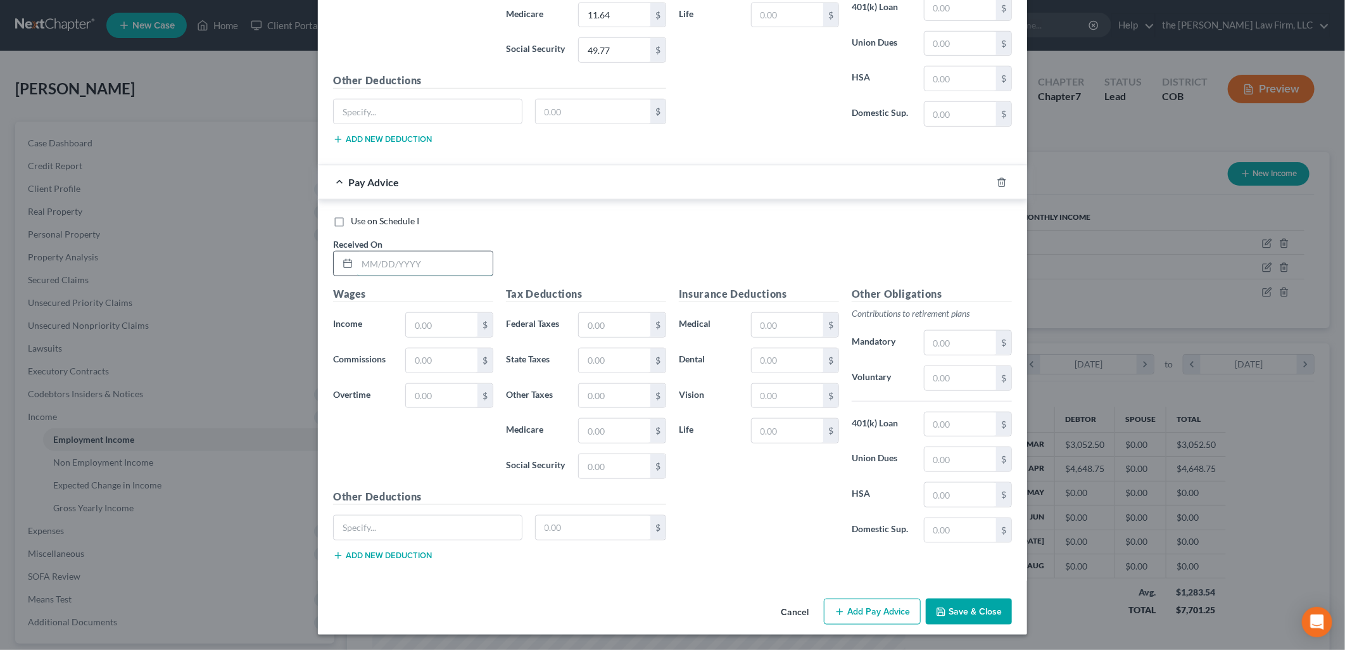
click at [440, 254] on input "text" at bounding box center [425, 263] width 136 height 24
click at [755, 325] on input "text" at bounding box center [788, 325] width 72 height 24
click at [871, 605] on button "Add Pay Advice" at bounding box center [872, 611] width 97 height 27
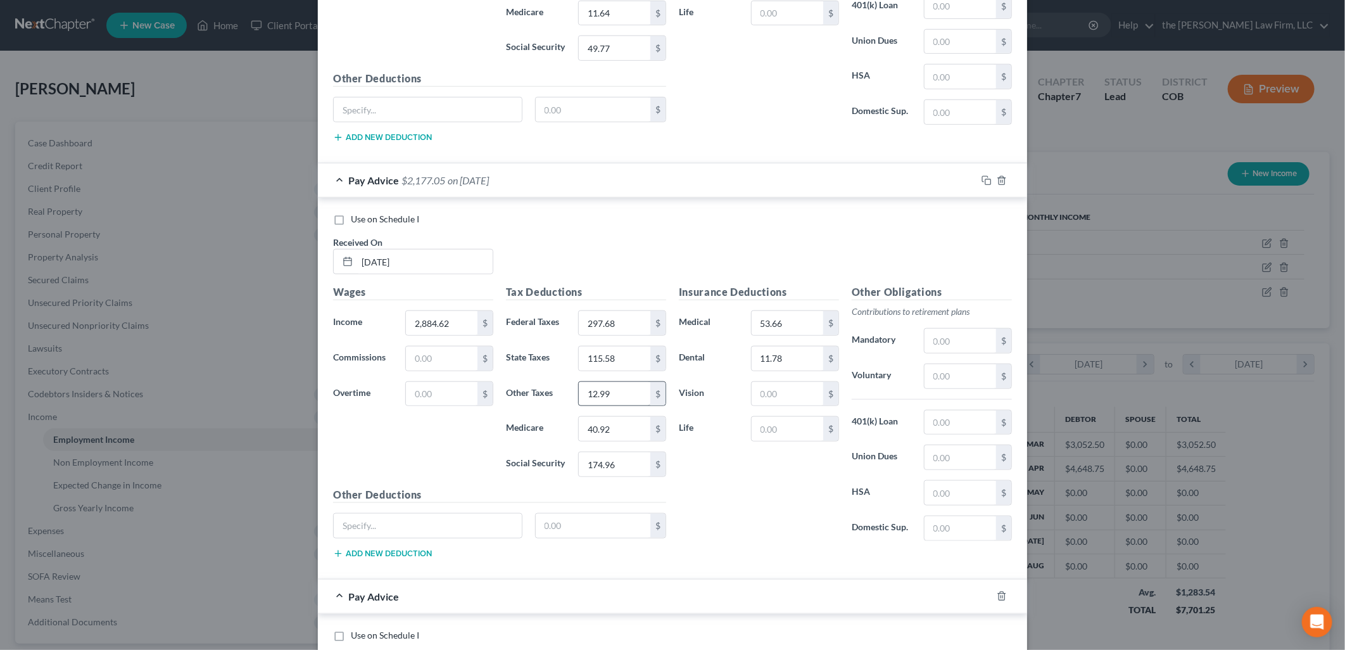
scroll to position [1073, 0]
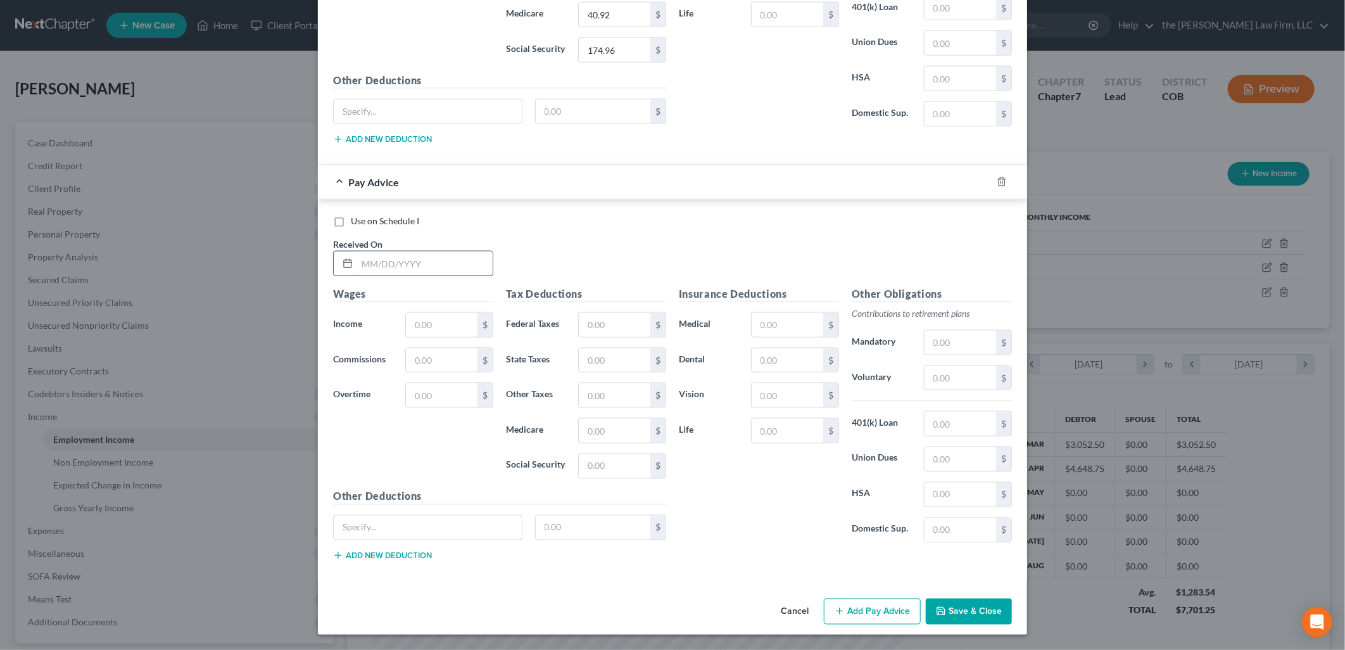
click at [431, 265] on input "text" at bounding box center [425, 263] width 136 height 24
click at [767, 324] on input "text" at bounding box center [788, 325] width 72 height 24
click at [845, 602] on button "Add Pay Advice" at bounding box center [872, 611] width 97 height 27
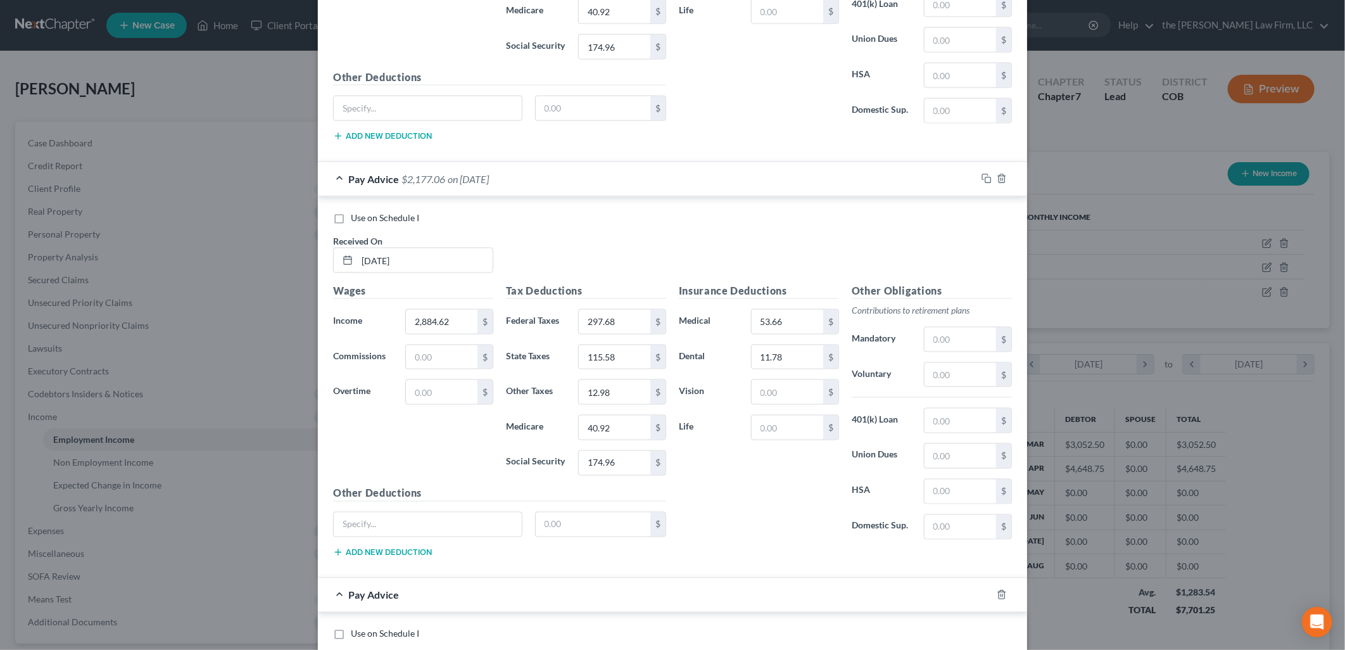
scroll to position [1489, 0]
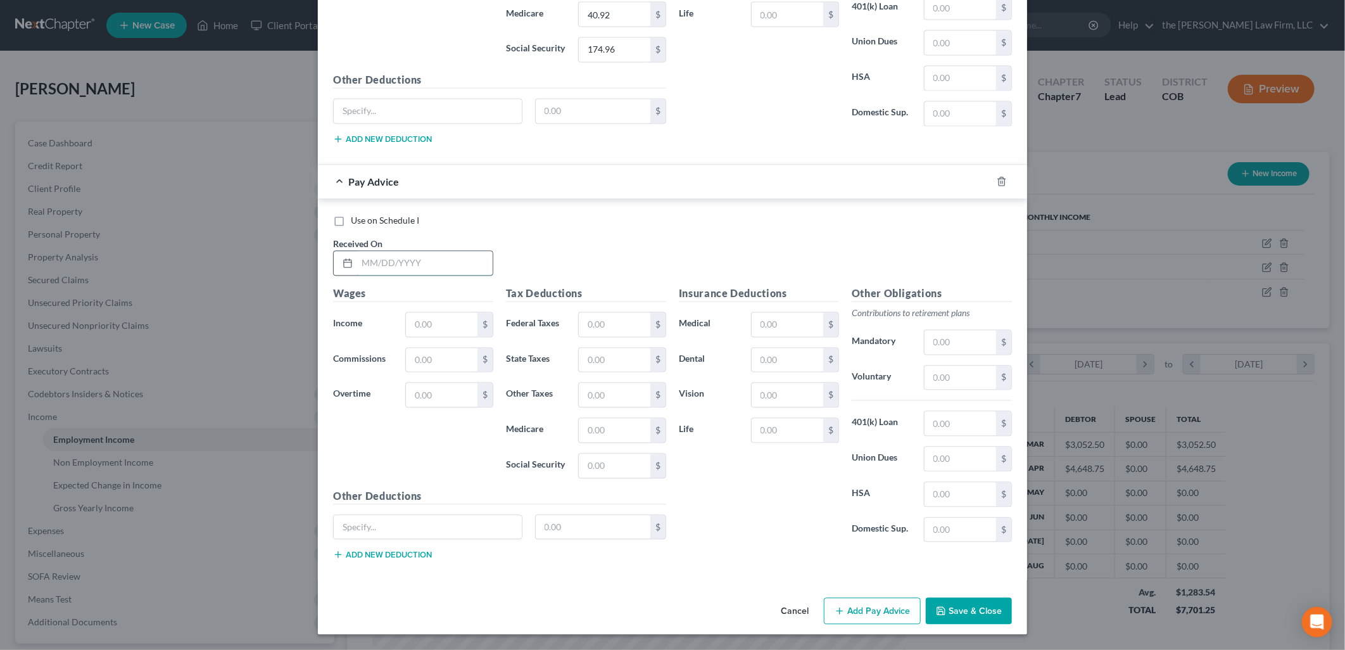
click at [402, 269] on input "text" at bounding box center [425, 263] width 136 height 24
click at [792, 313] on input "text" at bounding box center [788, 325] width 72 height 24
click at [580, 516] on input "text" at bounding box center [593, 527] width 115 height 24
click at [940, 334] on input "text" at bounding box center [960, 343] width 72 height 24
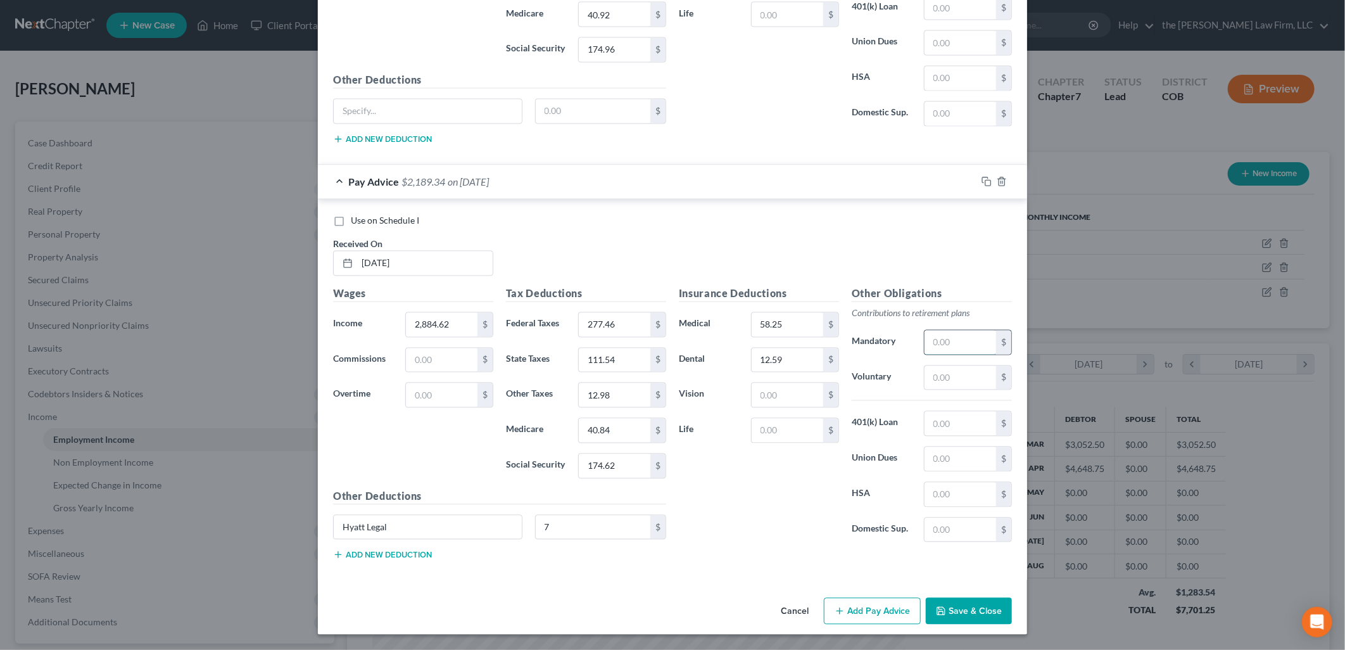
click at [940, 334] on input "text" at bounding box center [960, 343] width 72 height 24
click at [903, 617] on button "Add Pay Advice" at bounding box center [872, 611] width 97 height 27
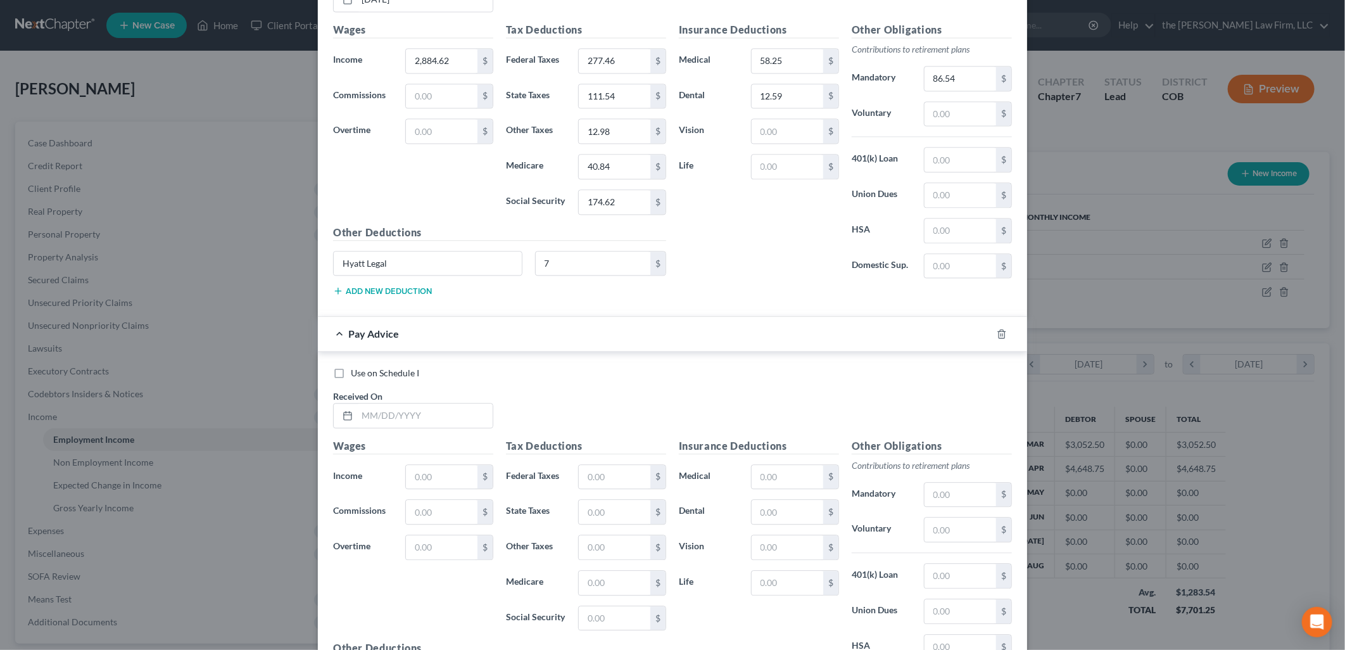
scroll to position [1907, 0]
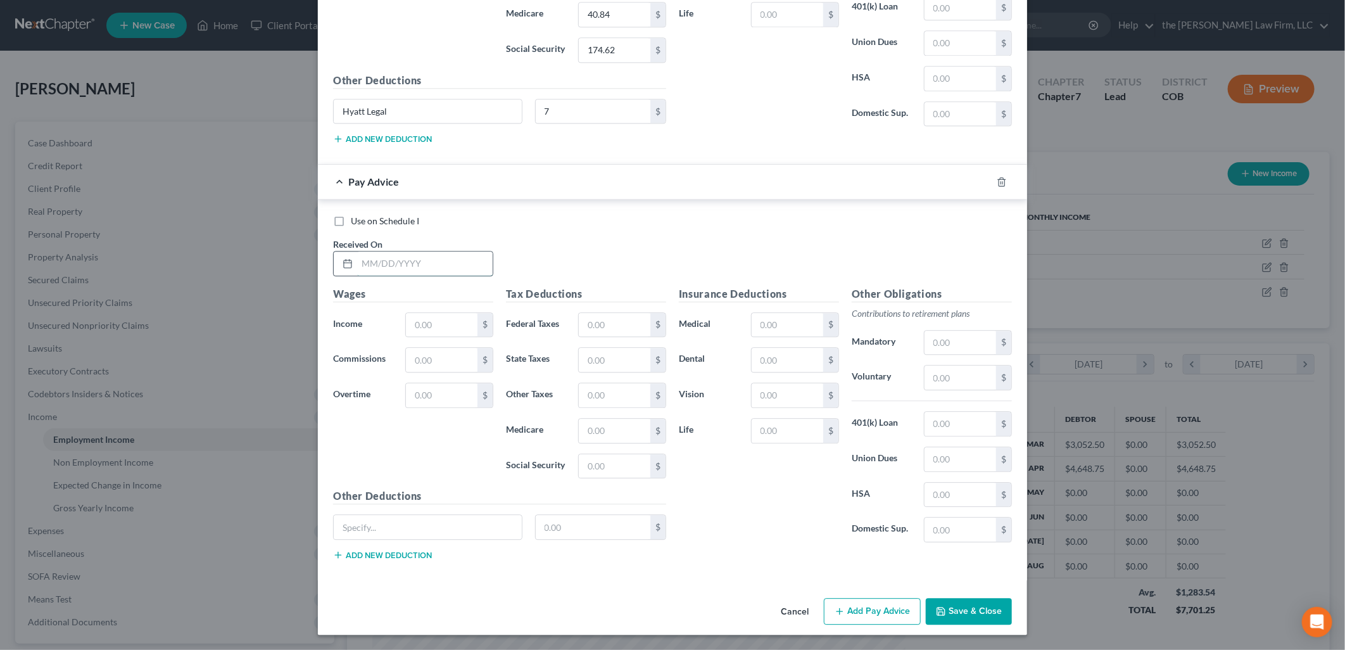
click at [432, 268] on input "text" at bounding box center [425, 263] width 136 height 24
click at [798, 324] on input "text" at bounding box center [788, 325] width 72 height 24
click at [971, 336] on input "text" at bounding box center [960, 343] width 72 height 24
click at [923, 264] on div "Use on Schedule I Received On * [DATE]" at bounding box center [672, 251] width 691 height 72
click at [880, 611] on button "Add Pay Advice" at bounding box center [872, 611] width 97 height 27
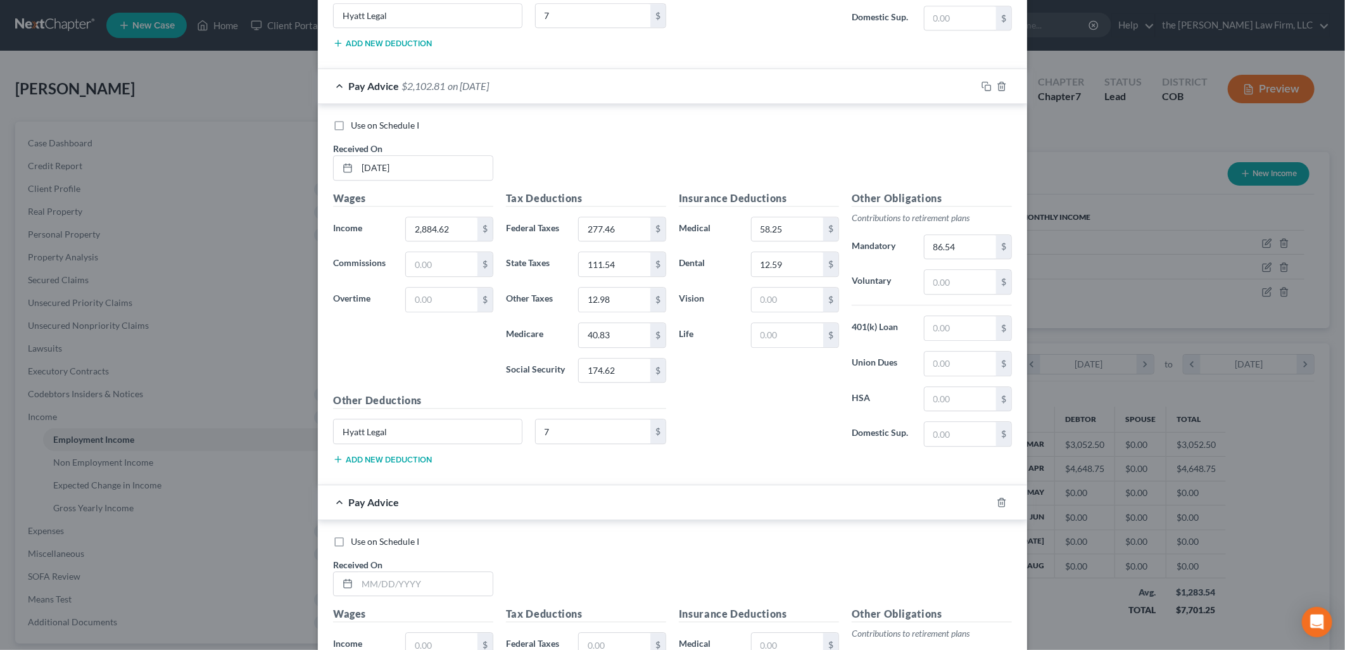
scroll to position [2258, 0]
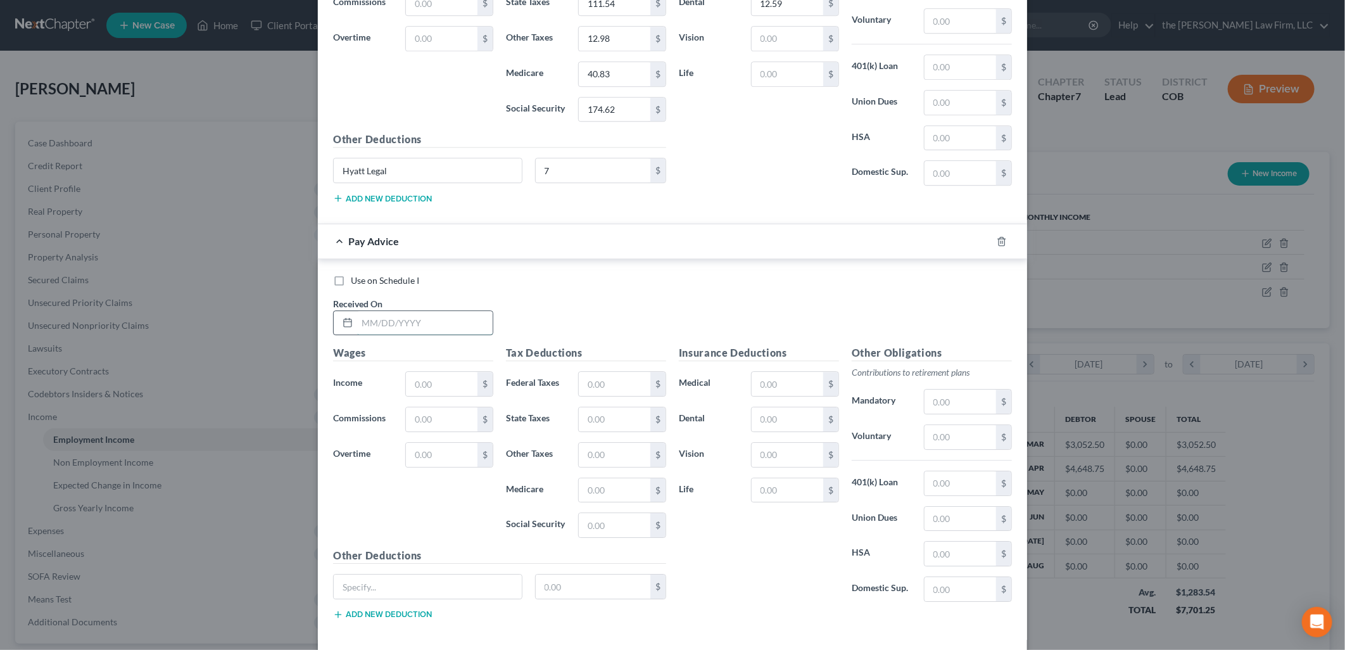
click at [396, 323] on input "text" at bounding box center [425, 323] width 136 height 24
click at [786, 393] on input "text" at bounding box center [788, 384] width 72 height 24
click at [971, 406] on input "text" at bounding box center [960, 401] width 72 height 24
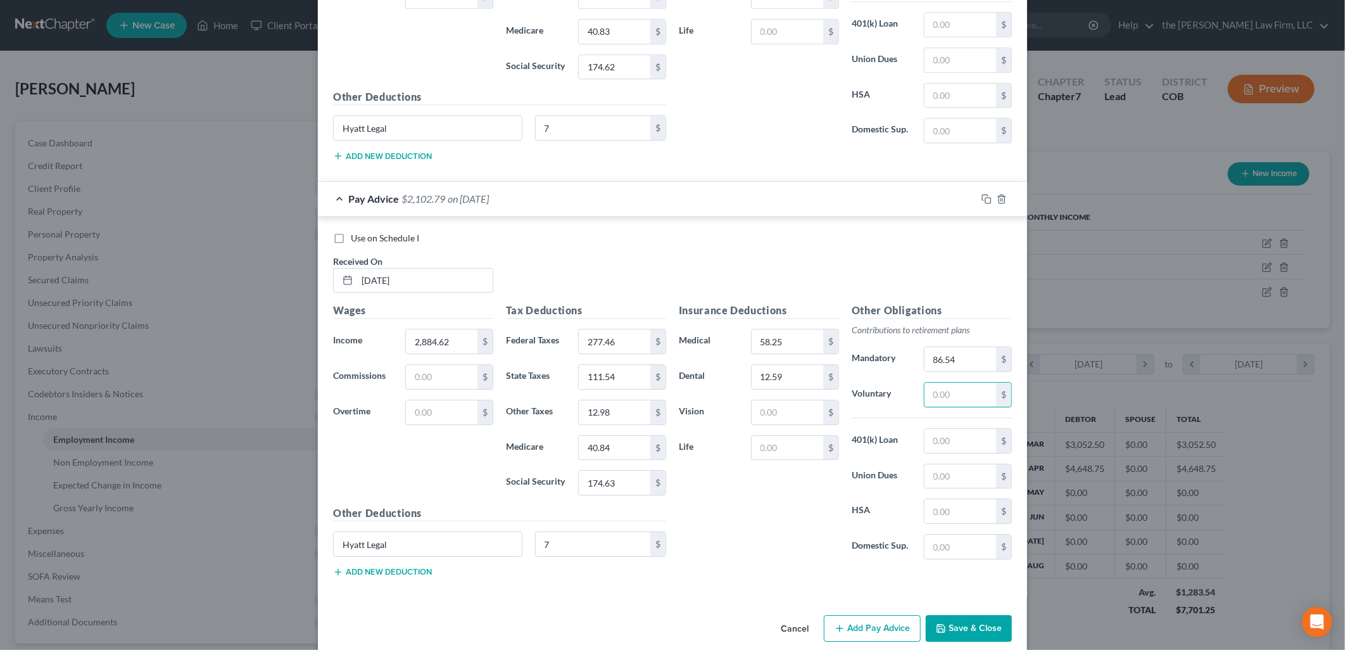
scroll to position [2323, 0]
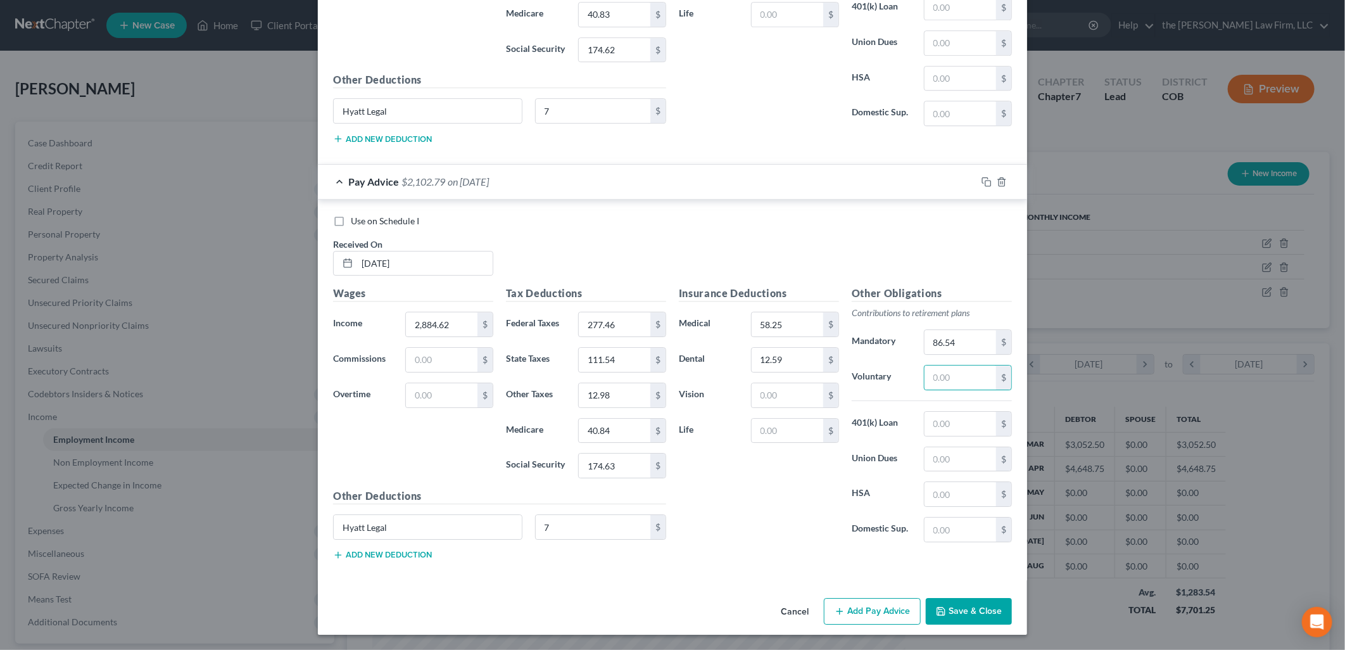
click at [888, 612] on button "Add Pay Advice" at bounding box center [872, 611] width 97 height 27
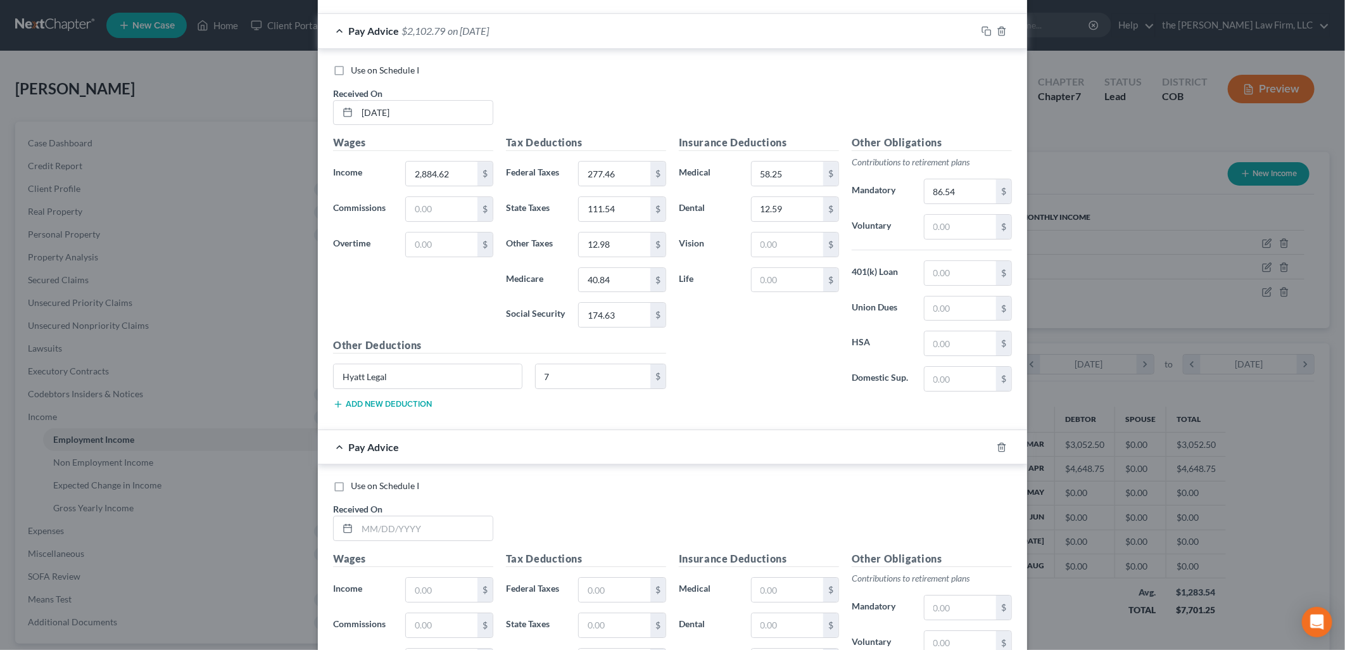
scroll to position [2740, 0]
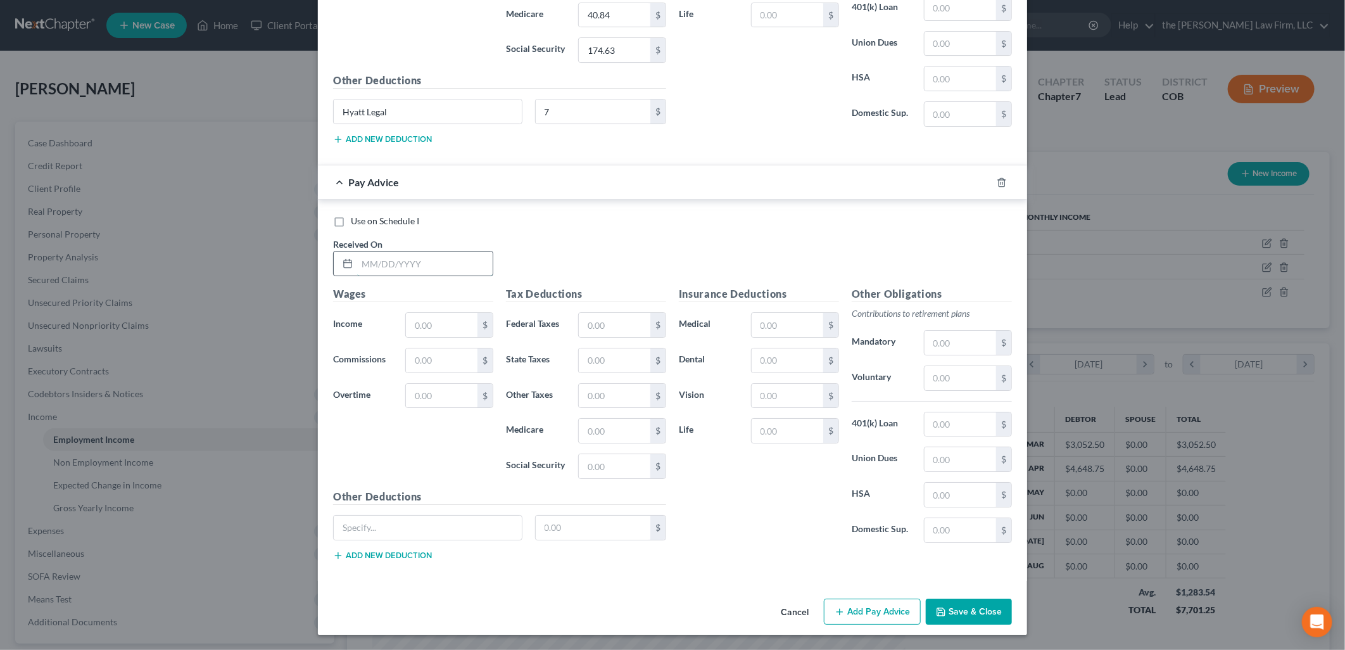
click at [412, 267] on input "text" at bounding box center [425, 263] width 136 height 24
click at [441, 516] on input "Hyatt Lega;" at bounding box center [428, 527] width 188 height 24
click at [769, 325] on input "text" at bounding box center [788, 325] width 72 height 24
click at [947, 344] on input "text" at bounding box center [960, 343] width 72 height 24
click at [861, 220] on div "Use on Schedule I" at bounding box center [672, 221] width 679 height 13
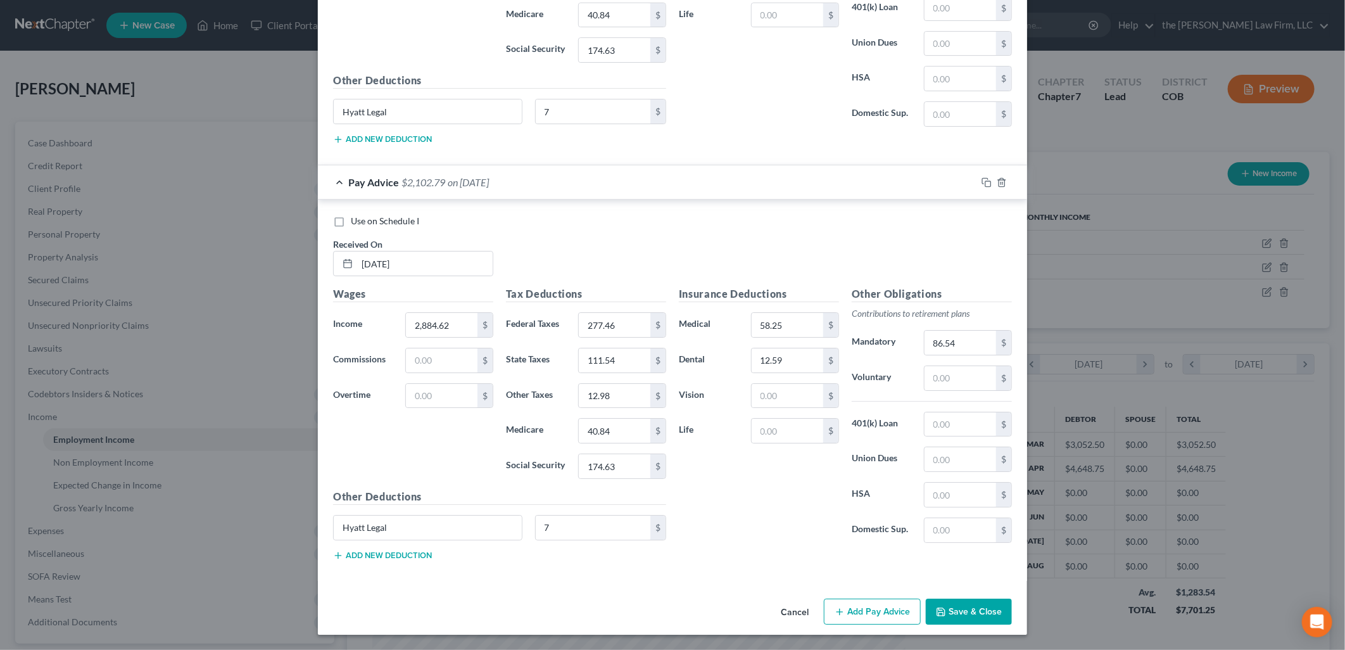
click at [881, 610] on button "Add Pay Advice" at bounding box center [872, 611] width 97 height 27
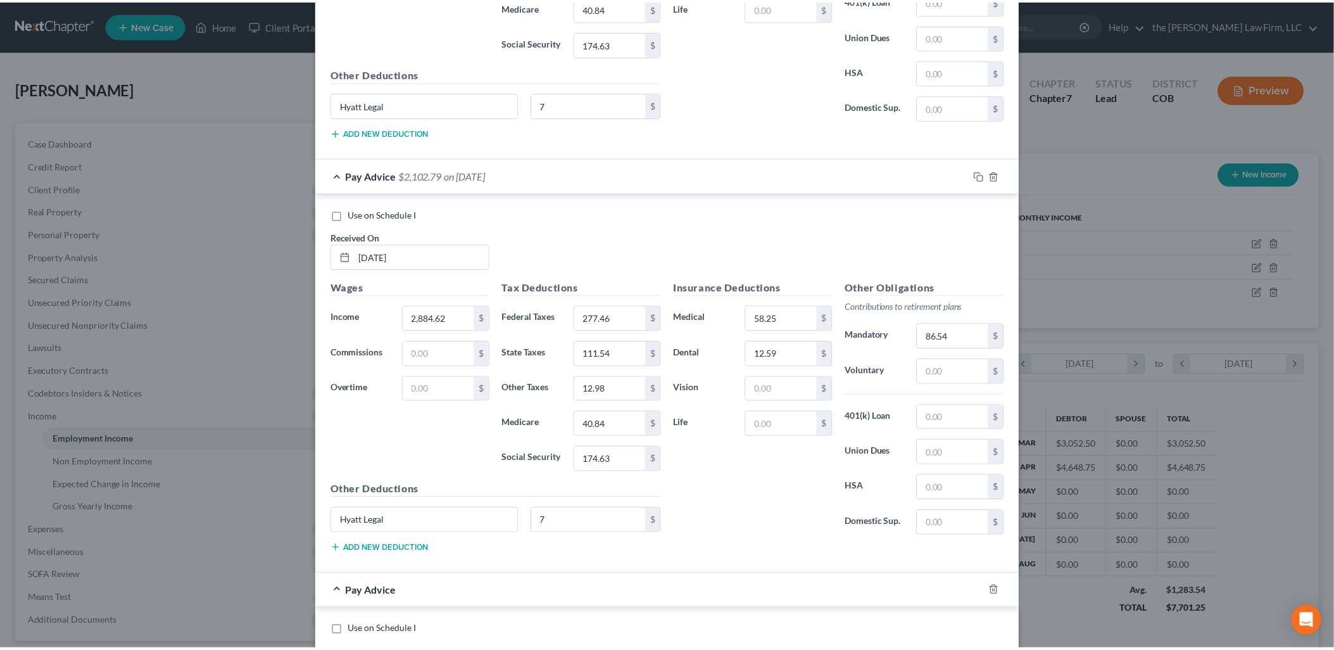
scroll to position [3157, 0]
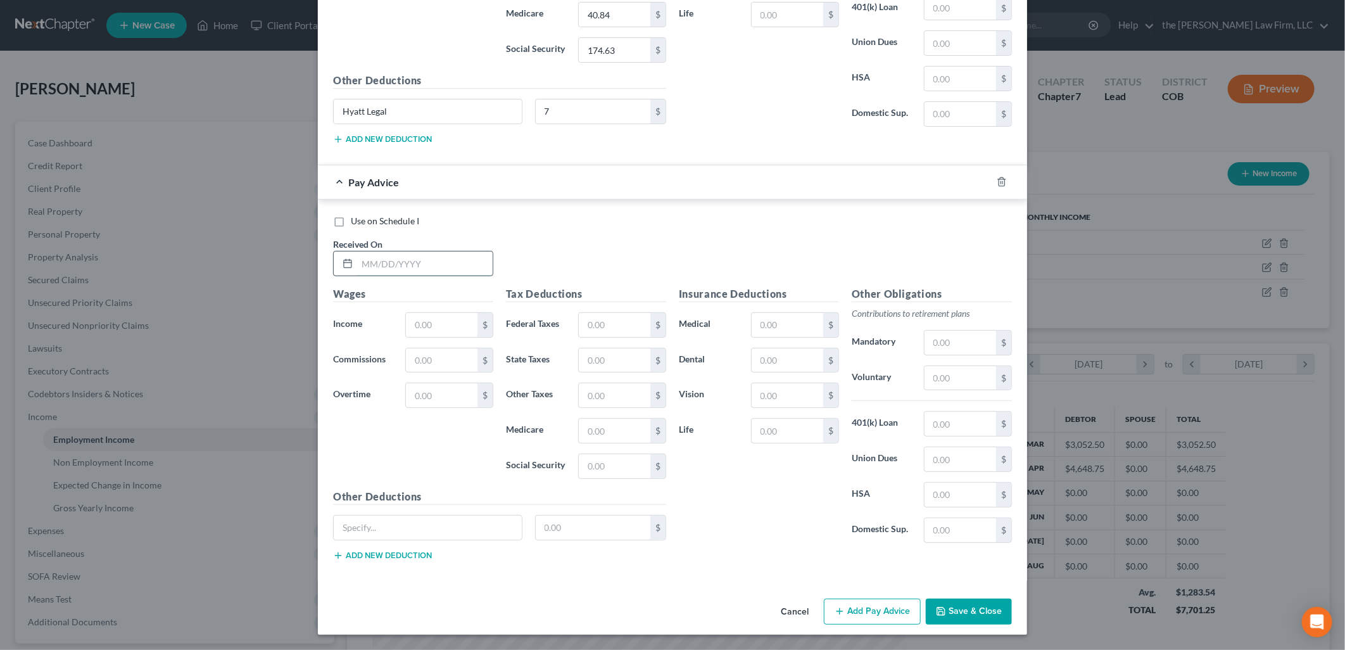
click at [397, 272] on input "text" at bounding box center [425, 263] width 136 height 24
click at [799, 331] on input "text" at bounding box center [788, 325] width 72 height 24
click at [948, 343] on input "text" at bounding box center [960, 343] width 72 height 24
click at [957, 613] on button "Save & Close" at bounding box center [969, 611] width 86 height 27
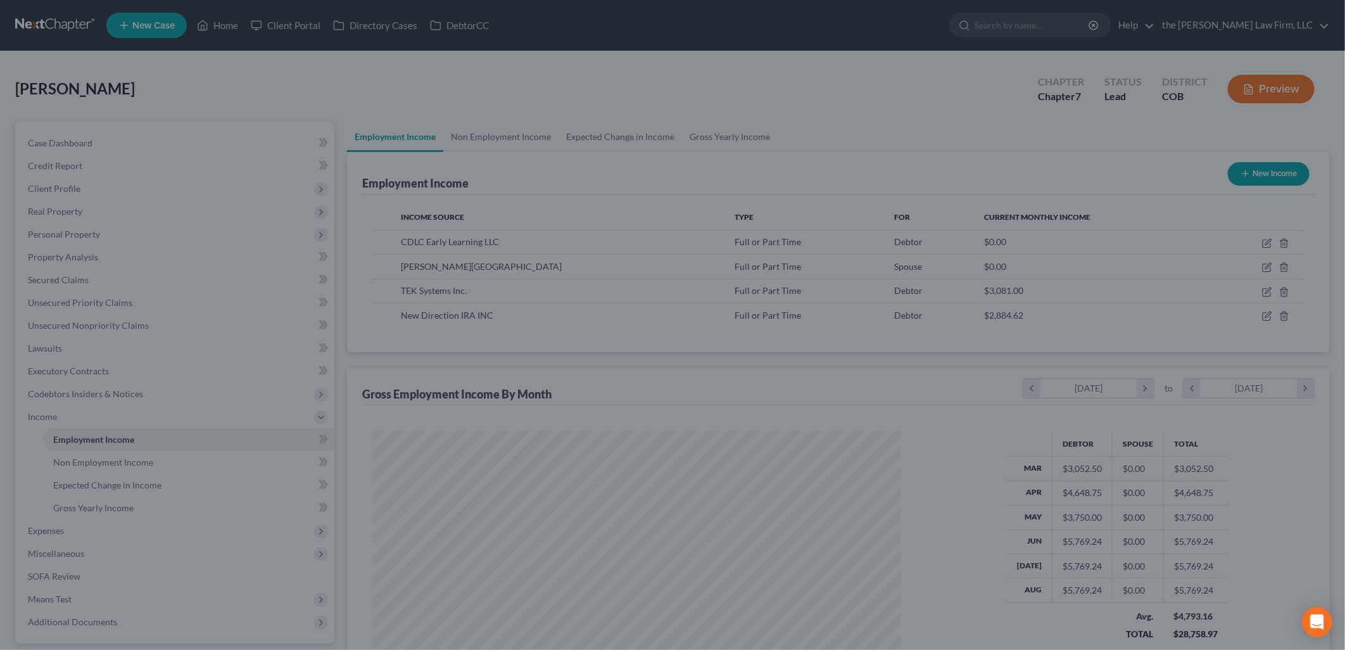
scroll to position [632951, 632661]
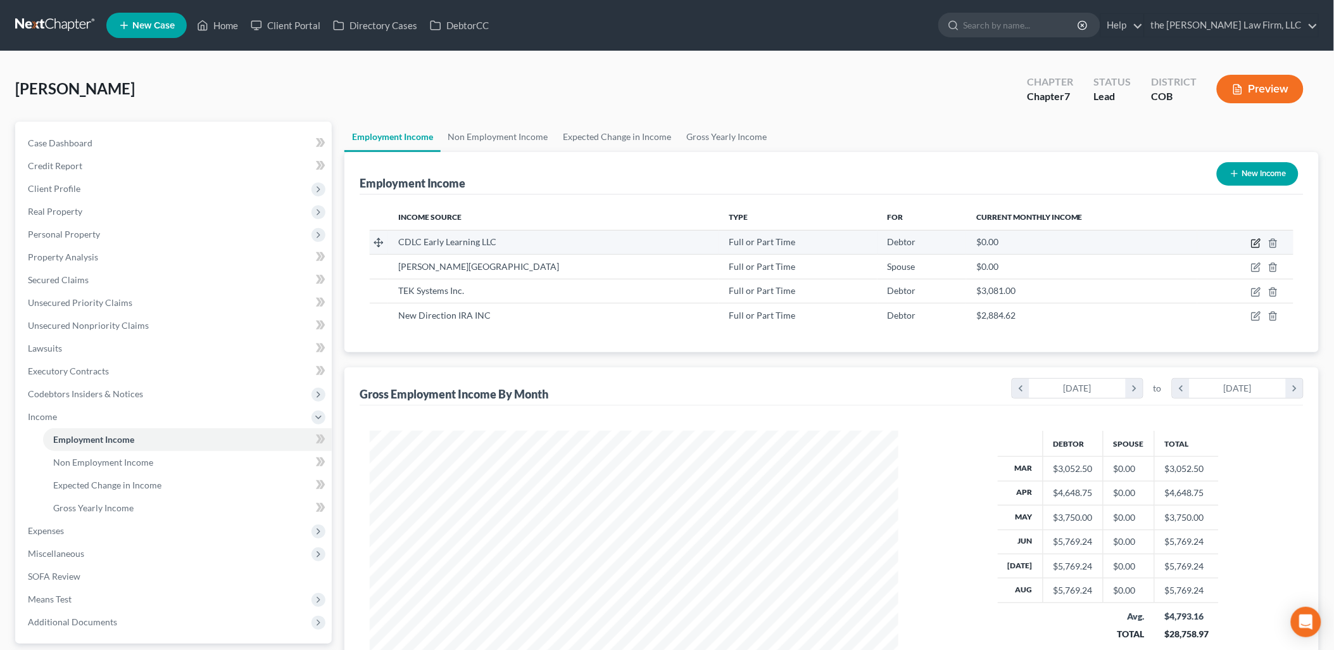
click at [1261, 242] on icon "button" at bounding box center [1256, 243] width 10 height 10
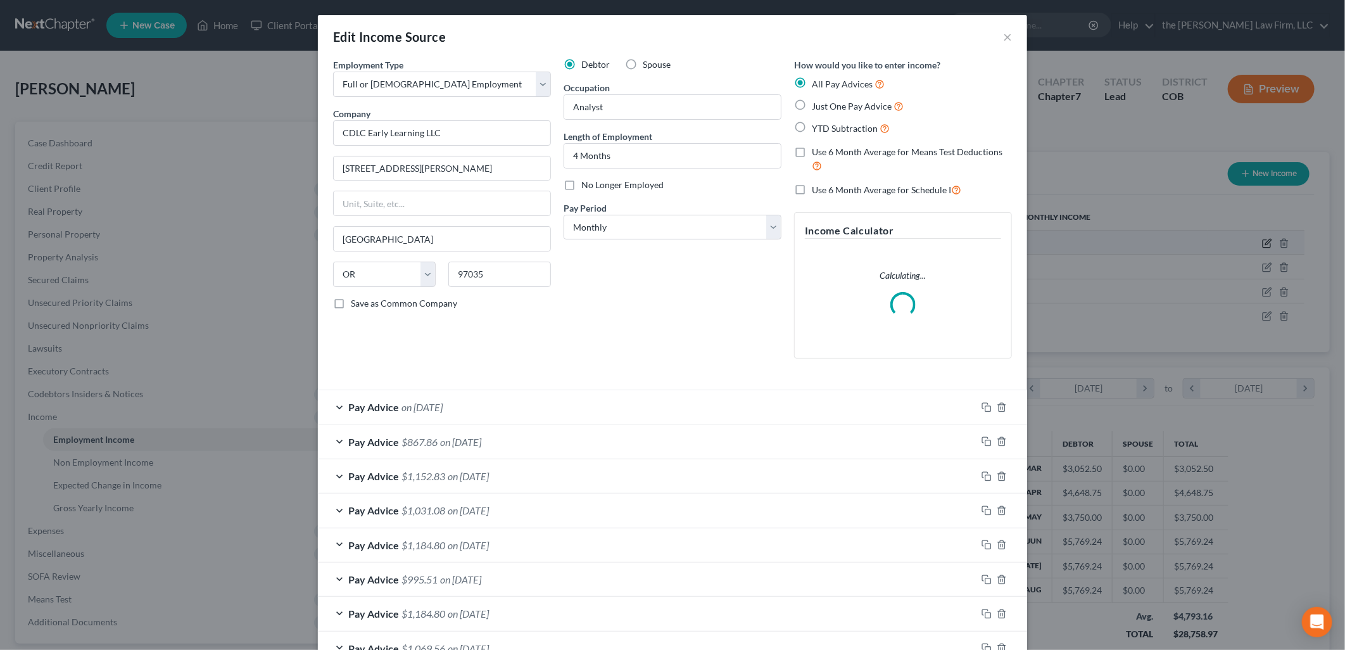
scroll to position [267, 558]
click at [581, 182] on label "No Longer Employed" at bounding box center [622, 185] width 82 height 13
click at [586, 182] on input "No Longer Employed" at bounding box center [590, 183] width 8 height 8
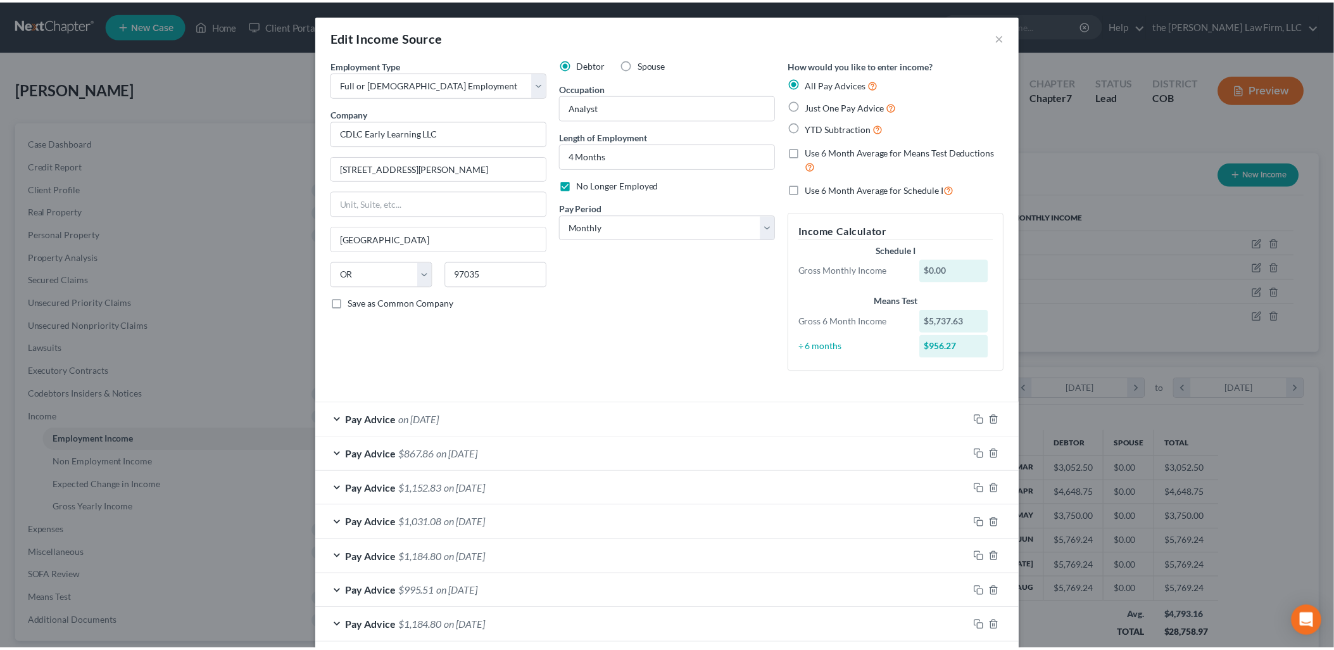
scroll to position [132, 0]
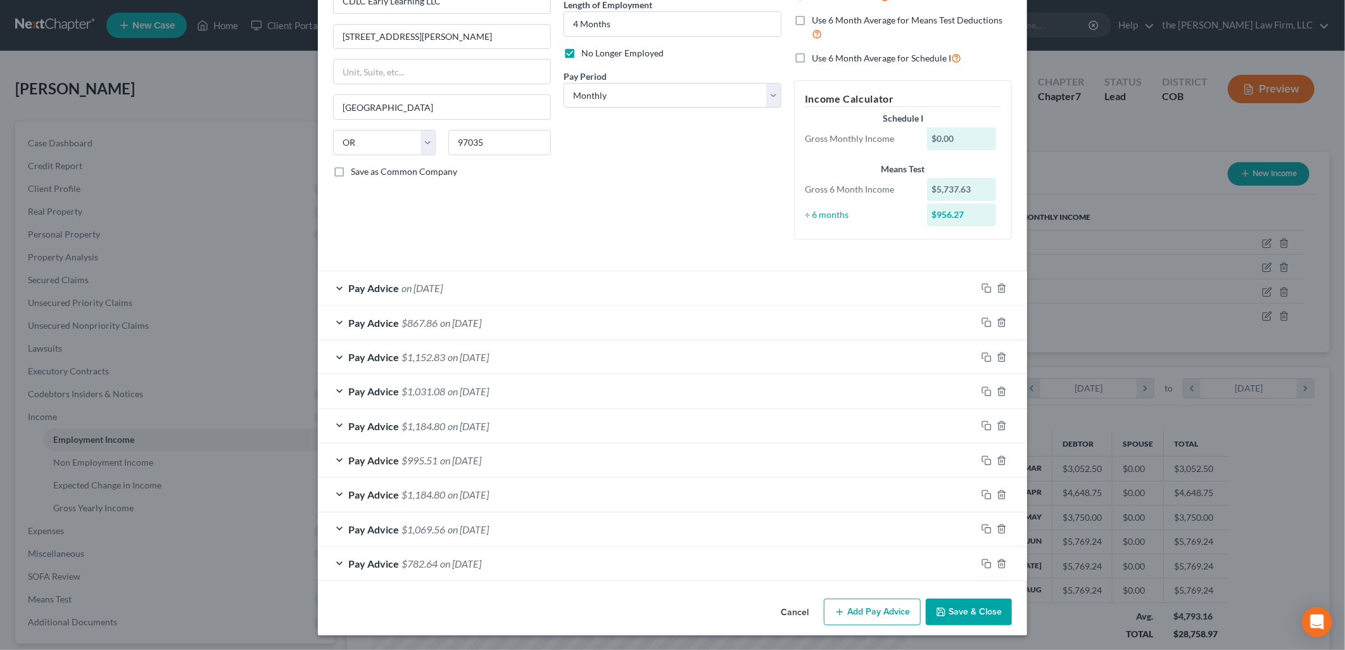
click at [976, 610] on button "Save & Close" at bounding box center [969, 611] width 86 height 27
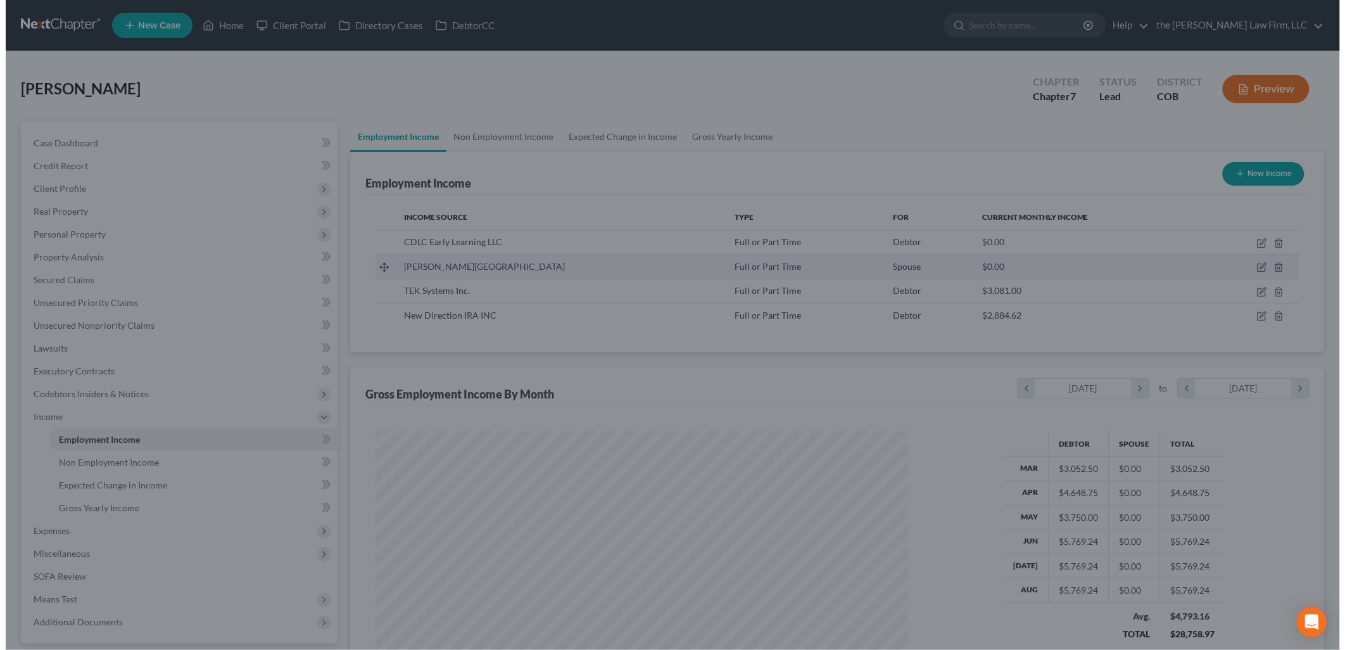
scroll to position [632951, 632661]
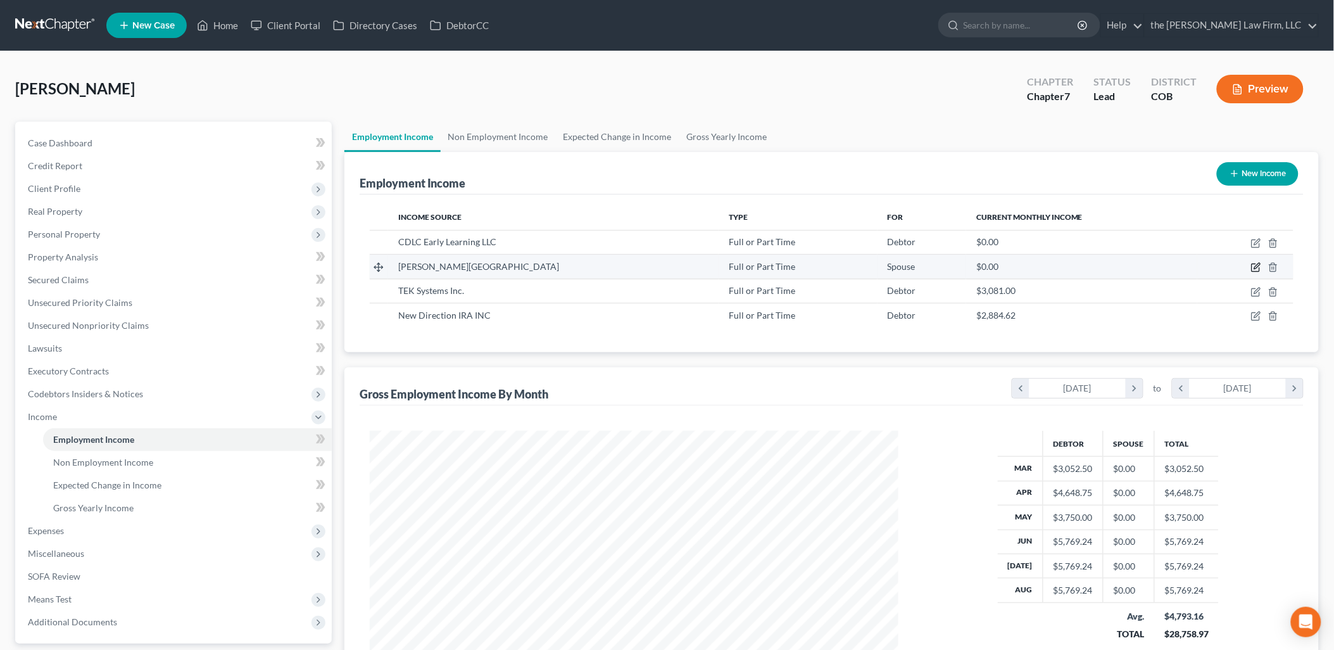
click at [1256, 267] on icon "button" at bounding box center [1256, 267] width 10 height 10
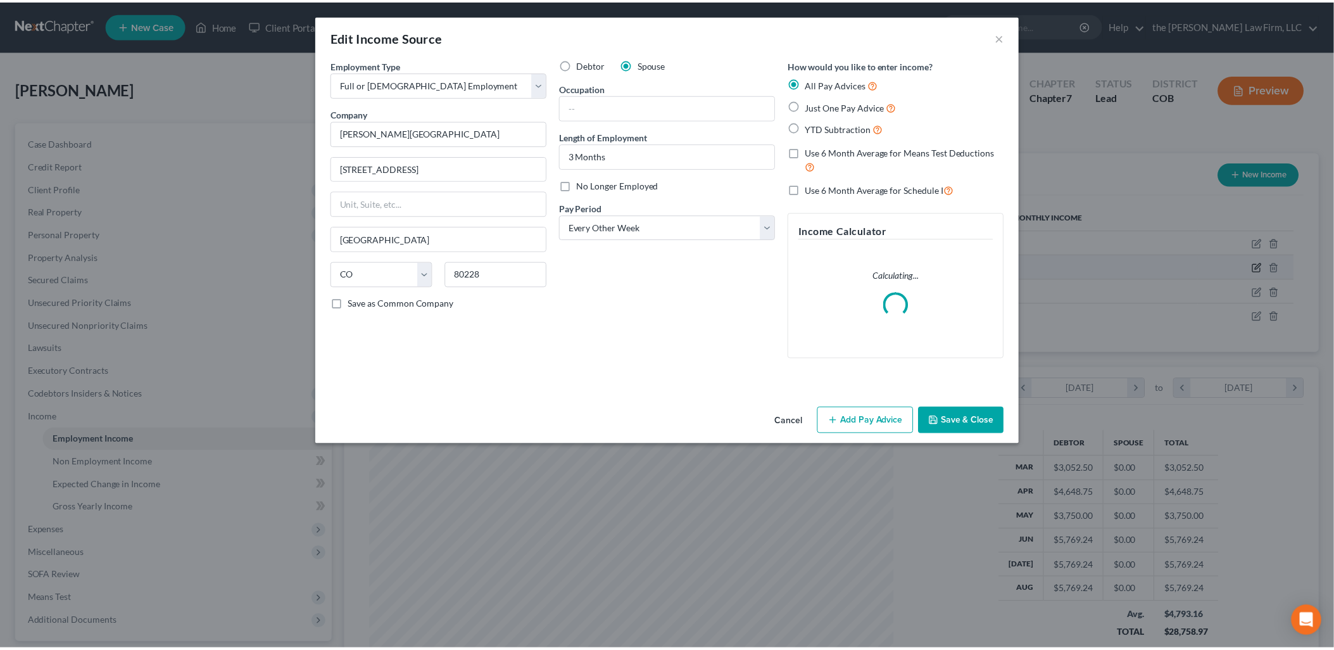
scroll to position [267, 558]
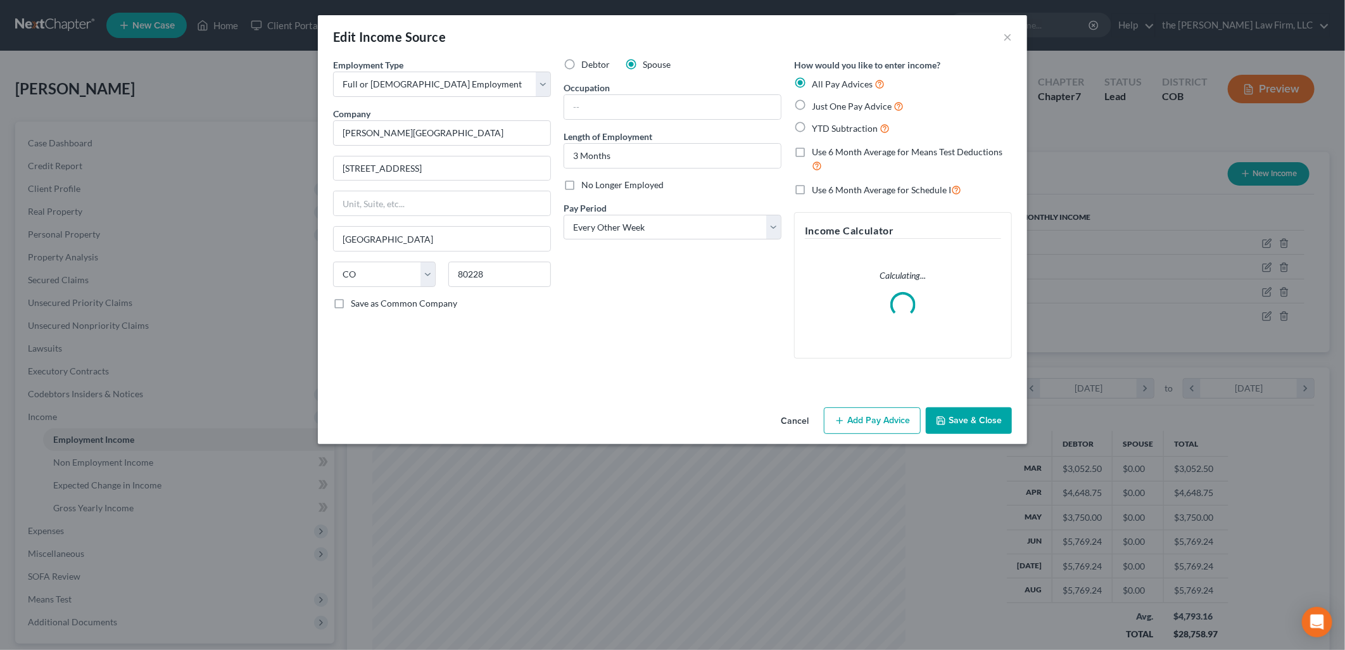
click at [616, 181] on span "No Longer Employed" at bounding box center [622, 184] width 82 height 11
click at [595, 181] on input "No Longer Employed" at bounding box center [590, 183] width 8 height 8
click at [966, 420] on button "Save & Close" at bounding box center [969, 420] width 86 height 27
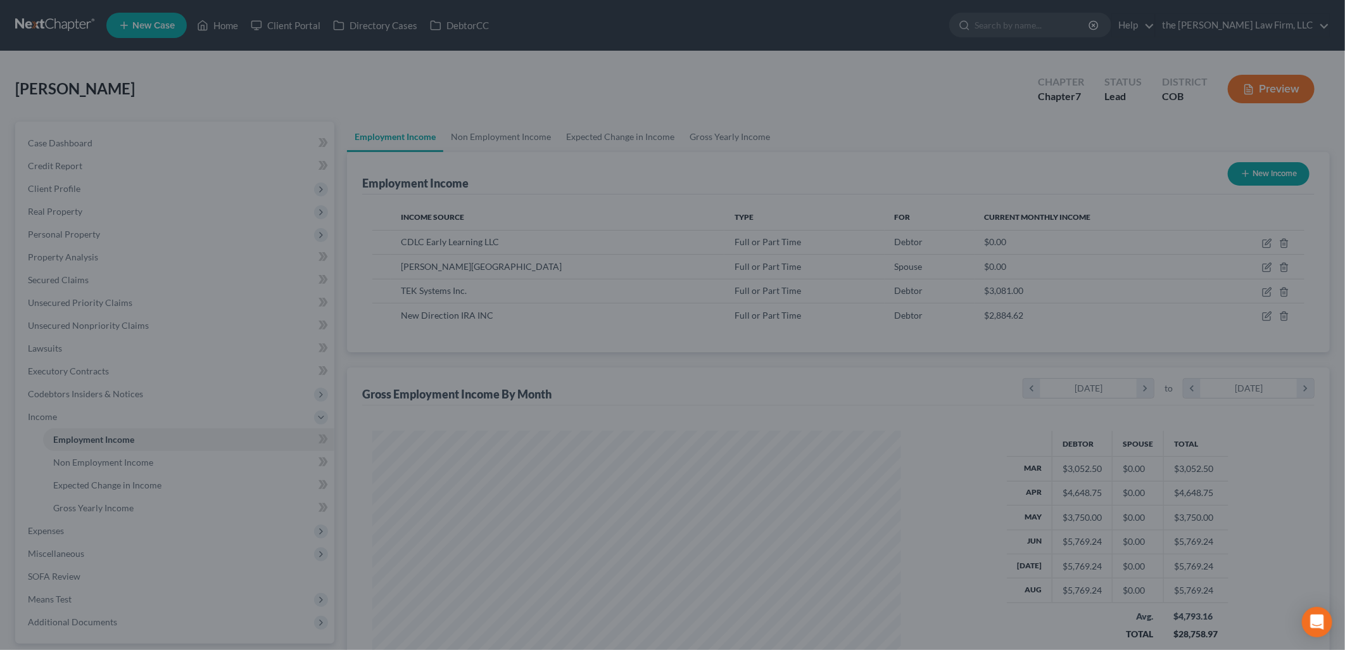
scroll to position [632951, 632661]
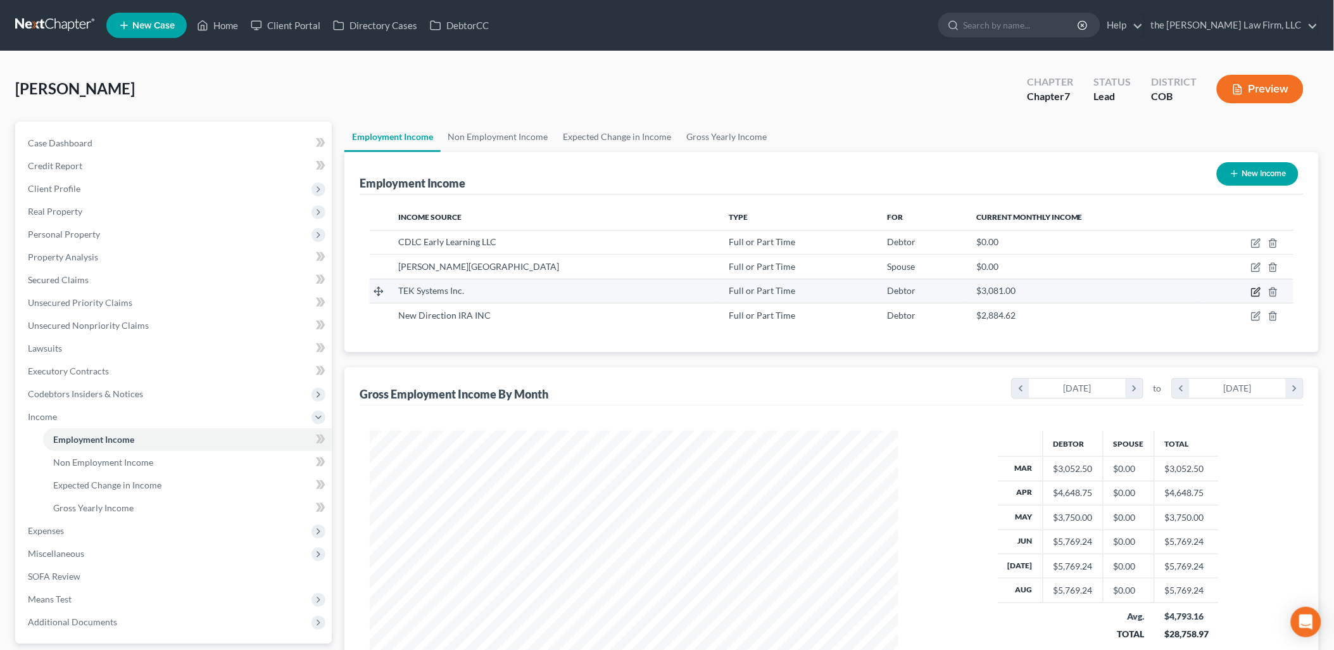
click at [1257, 293] on icon "button" at bounding box center [1256, 292] width 10 height 10
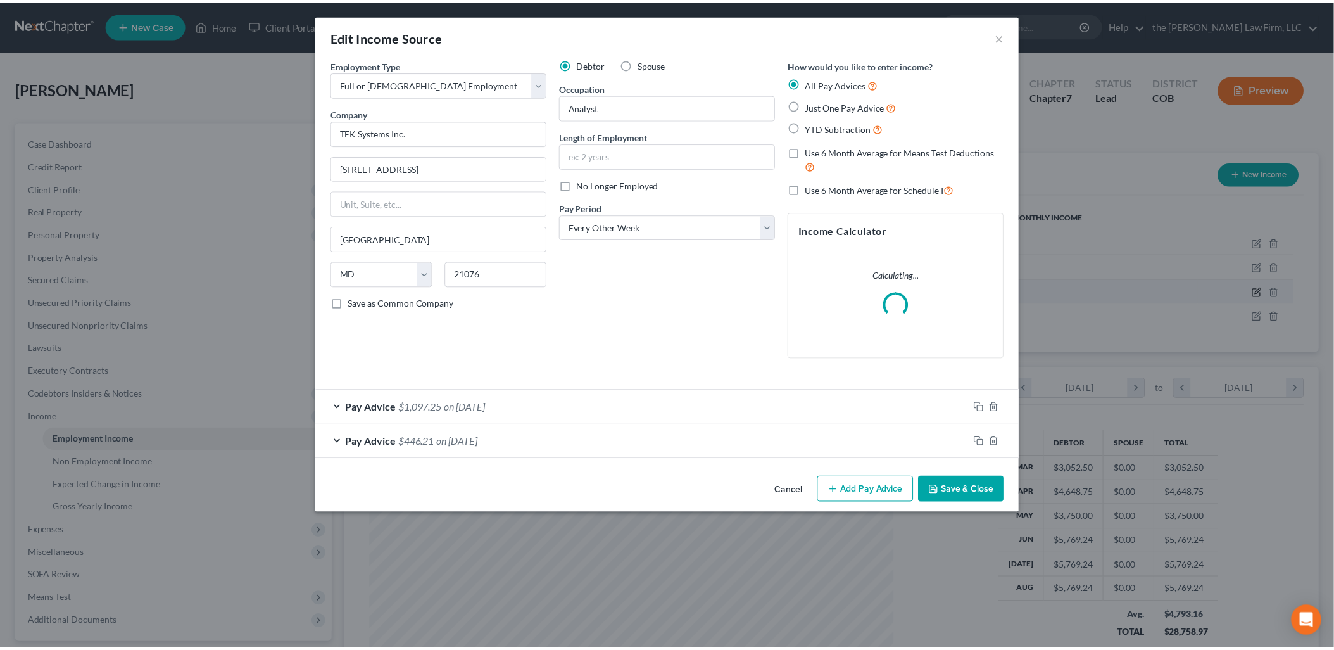
scroll to position [267, 558]
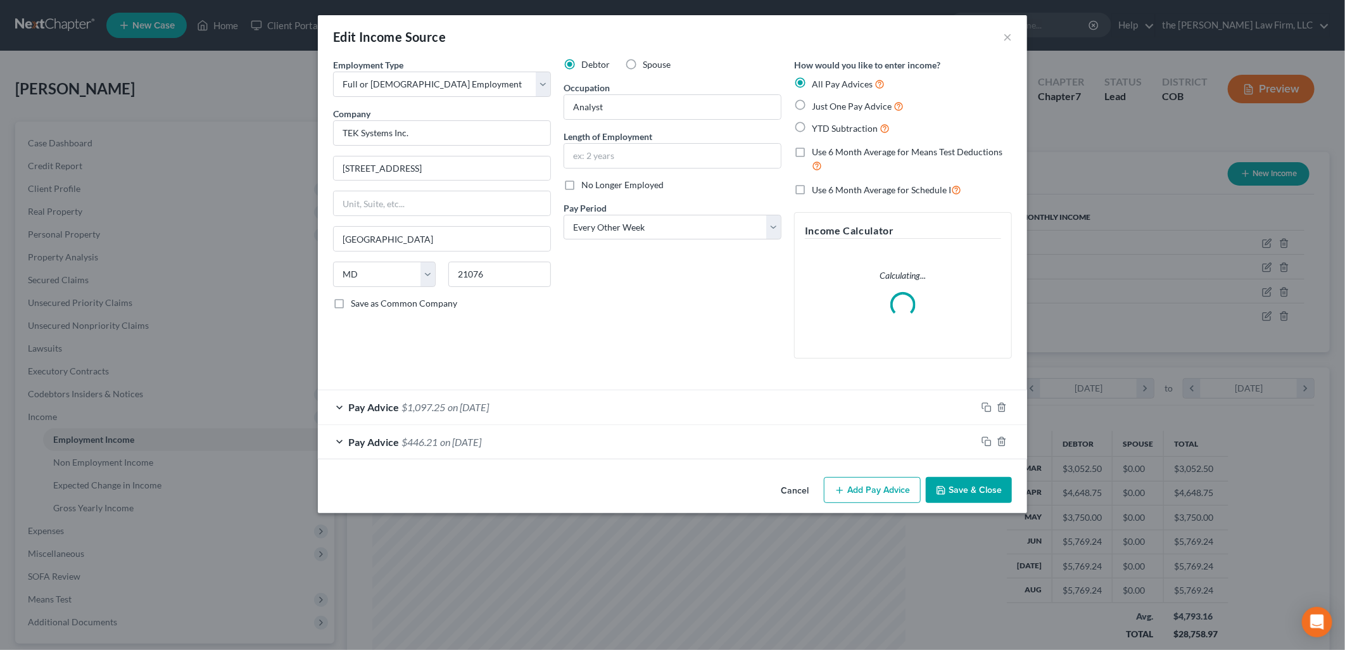
click at [600, 187] on span "No Longer Employed" at bounding box center [622, 184] width 82 height 11
click at [595, 187] on input "No Longer Employed" at bounding box center [590, 183] width 8 height 8
click at [964, 489] on button "Save & Close" at bounding box center [969, 490] width 86 height 27
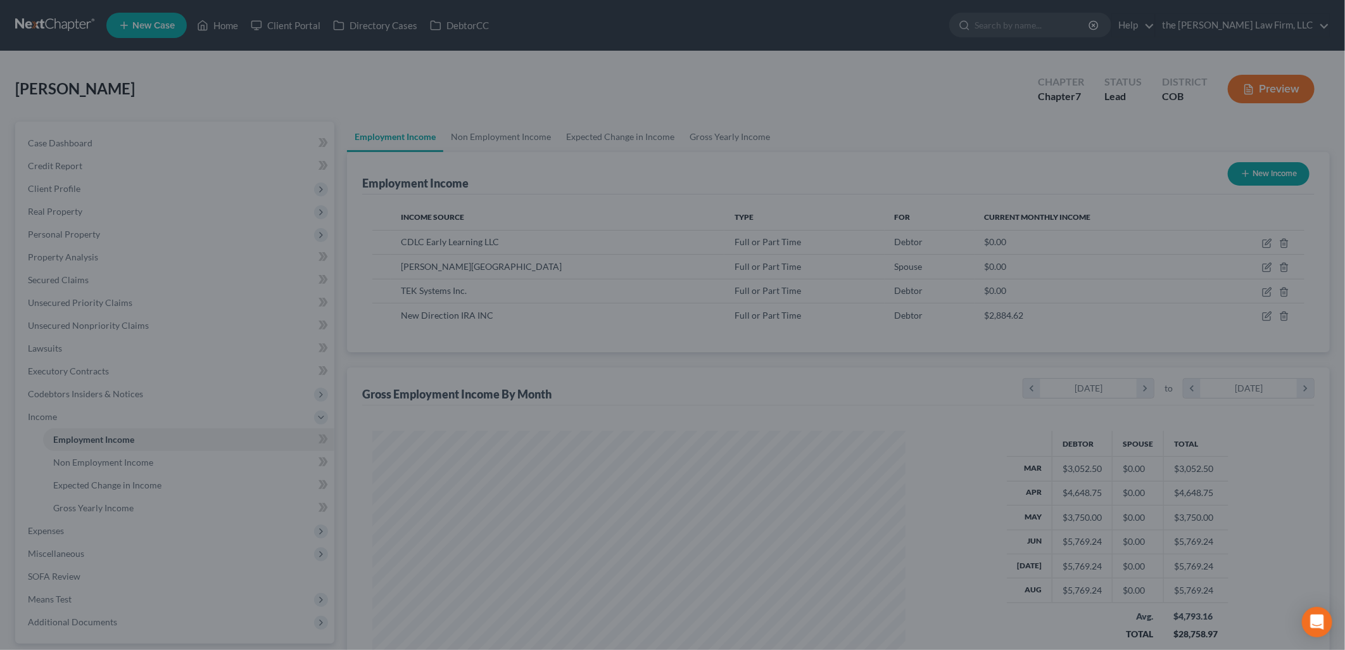
scroll to position [632951, 632661]
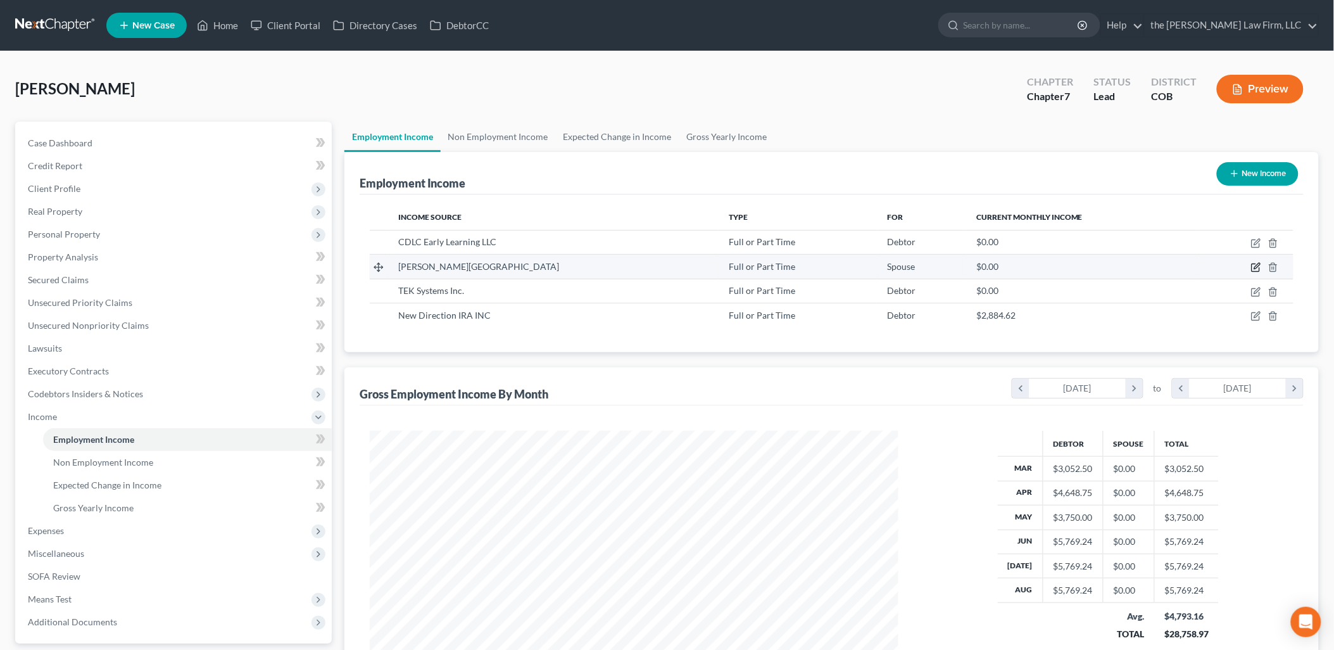
click at [1252, 266] on icon "button" at bounding box center [1256, 267] width 10 height 10
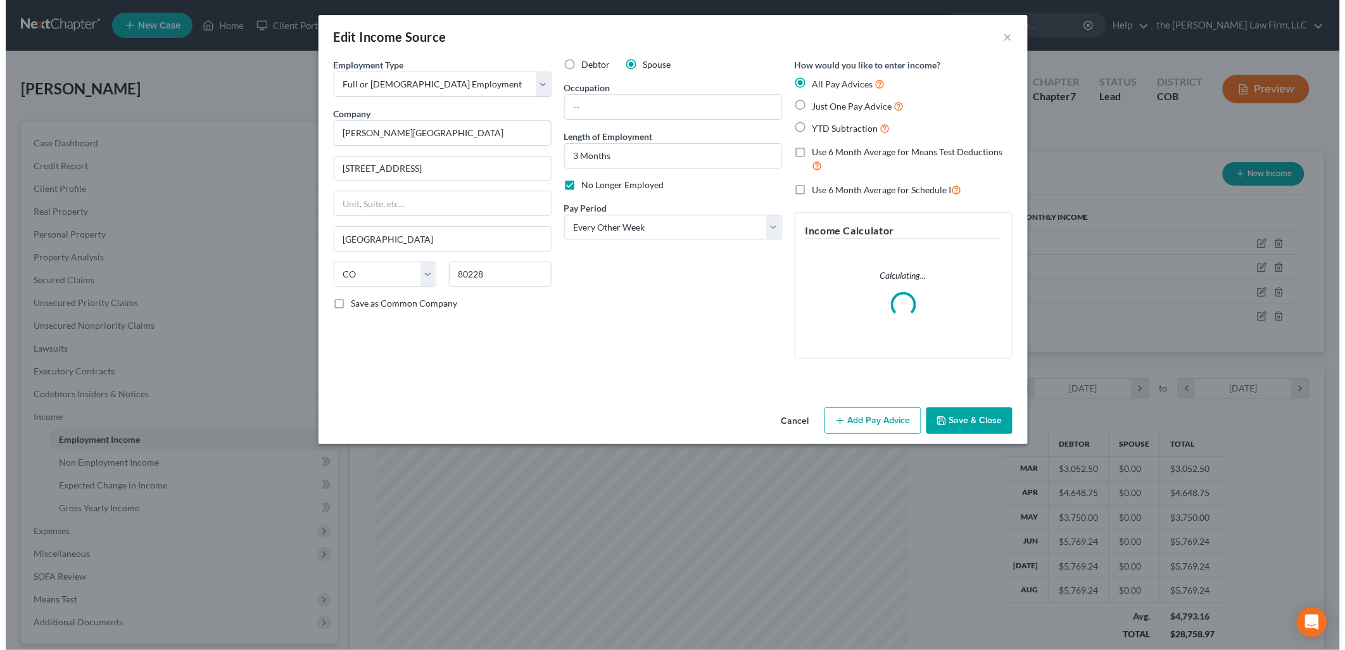
scroll to position [267, 558]
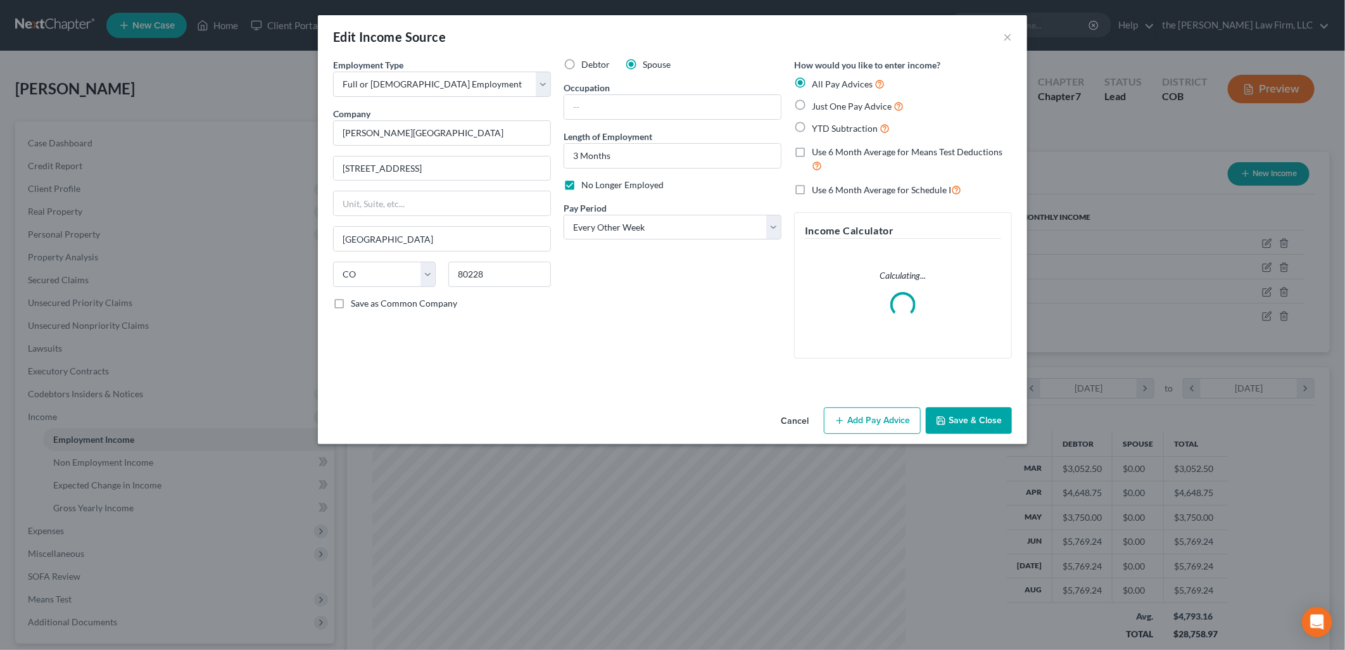
click at [609, 187] on span "No Longer Employed" at bounding box center [622, 184] width 82 height 11
click at [595, 187] on input "No Longer Employed" at bounding box center [590, 183] width 8 height 8
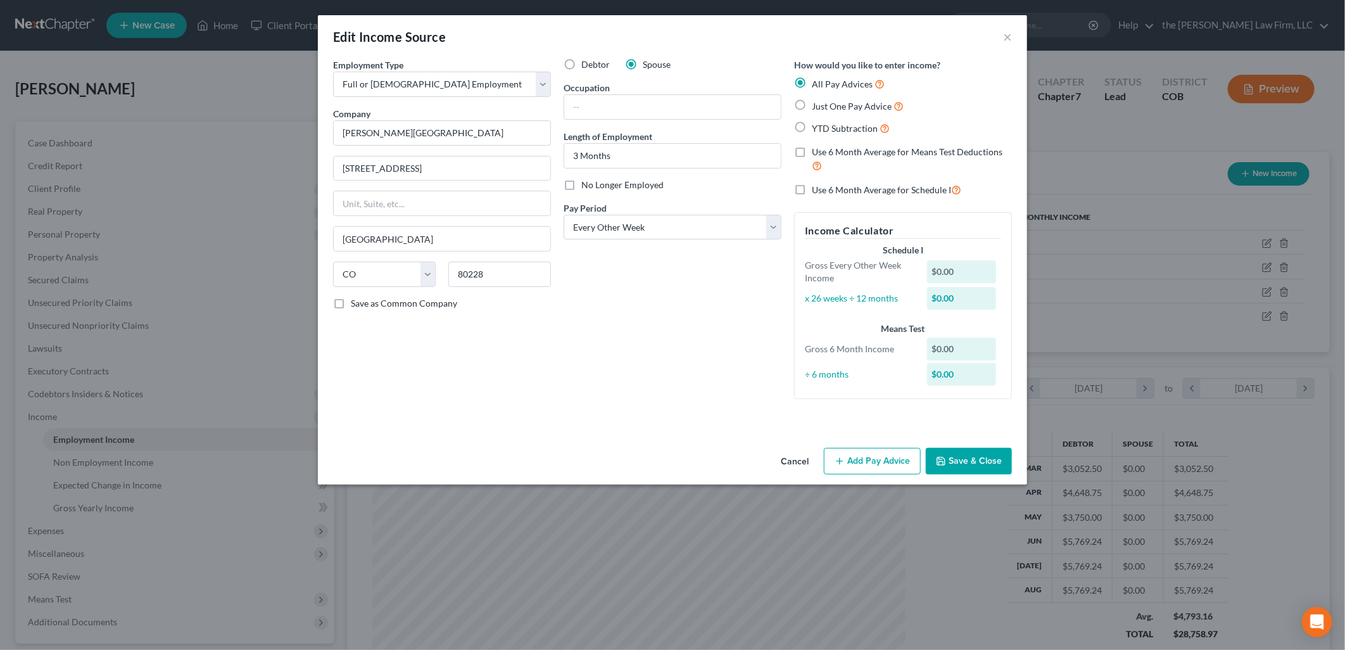
click at [846, 453] on button "Add Pay Advice" at bounding box center [872, 461] width 97 height 27
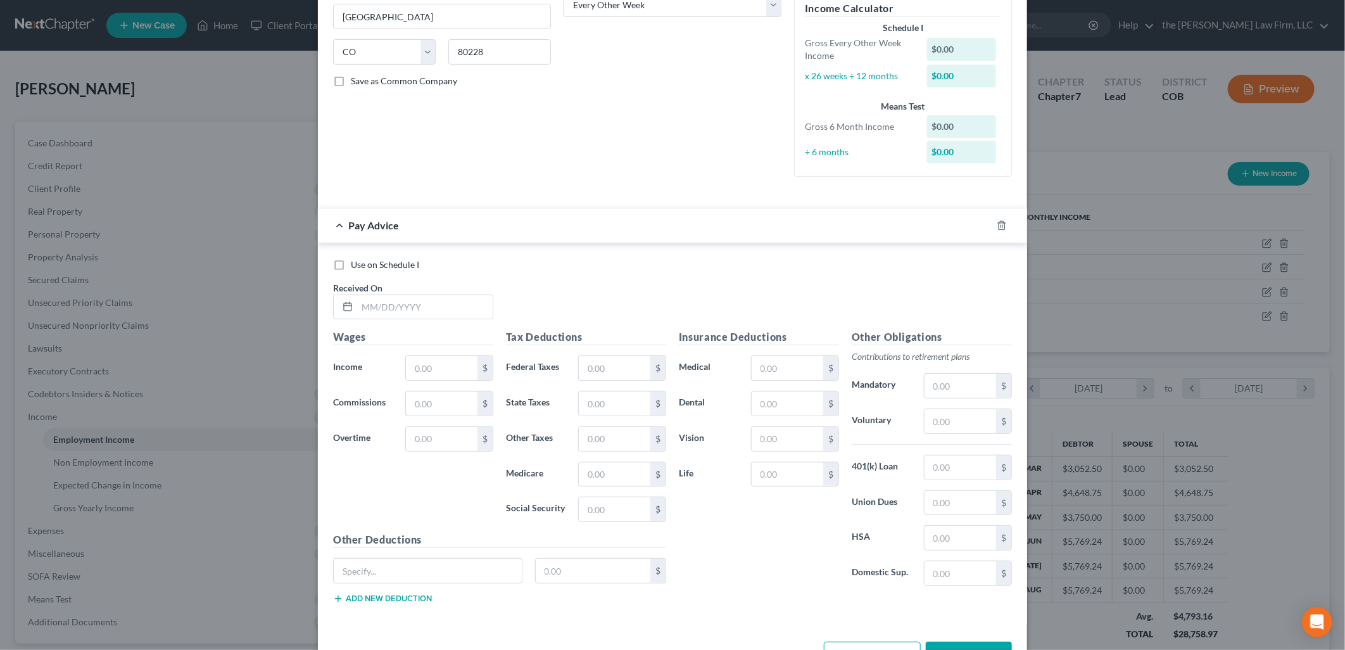
scroll to position [267, 0]
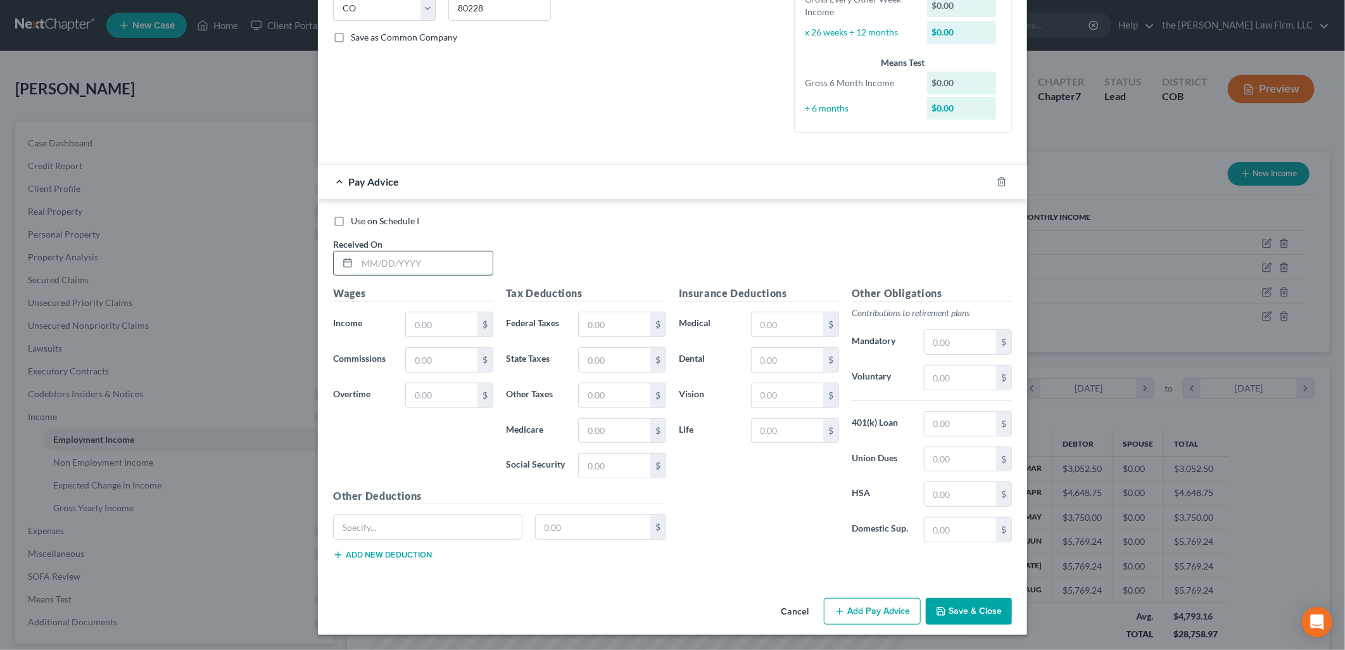
click at [419, 256] on input "text" at bounding box center [425, 263] width 136 height 24
drag, startPoint x: 852, startPoint y: 593, endPoint x: 881, endPoint y: 590, distance: 29.4
click at [852, 593] on div "Cancel Add Pay Advice Save & Close" at bounding box center [672, 614] width 709 height 42
click at [835, 606] on icon "button" at bounding box center [840, 611] width 10 height 10
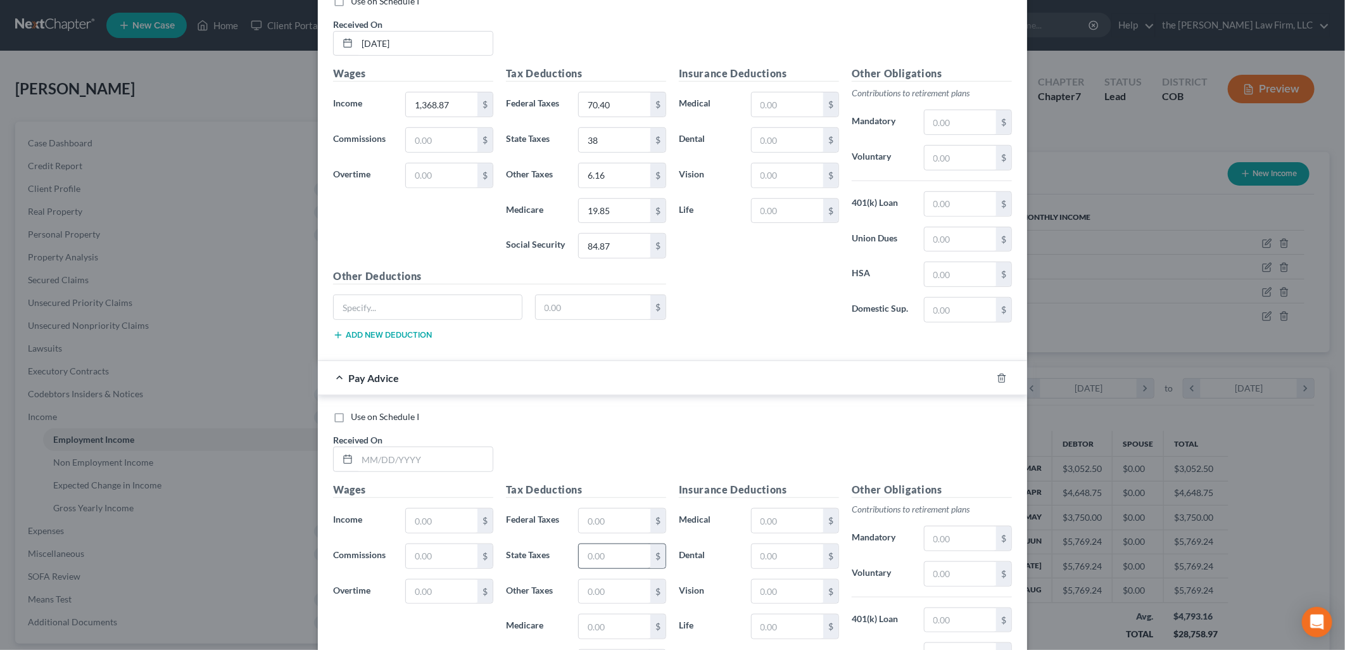
scroll to position [683, 0]
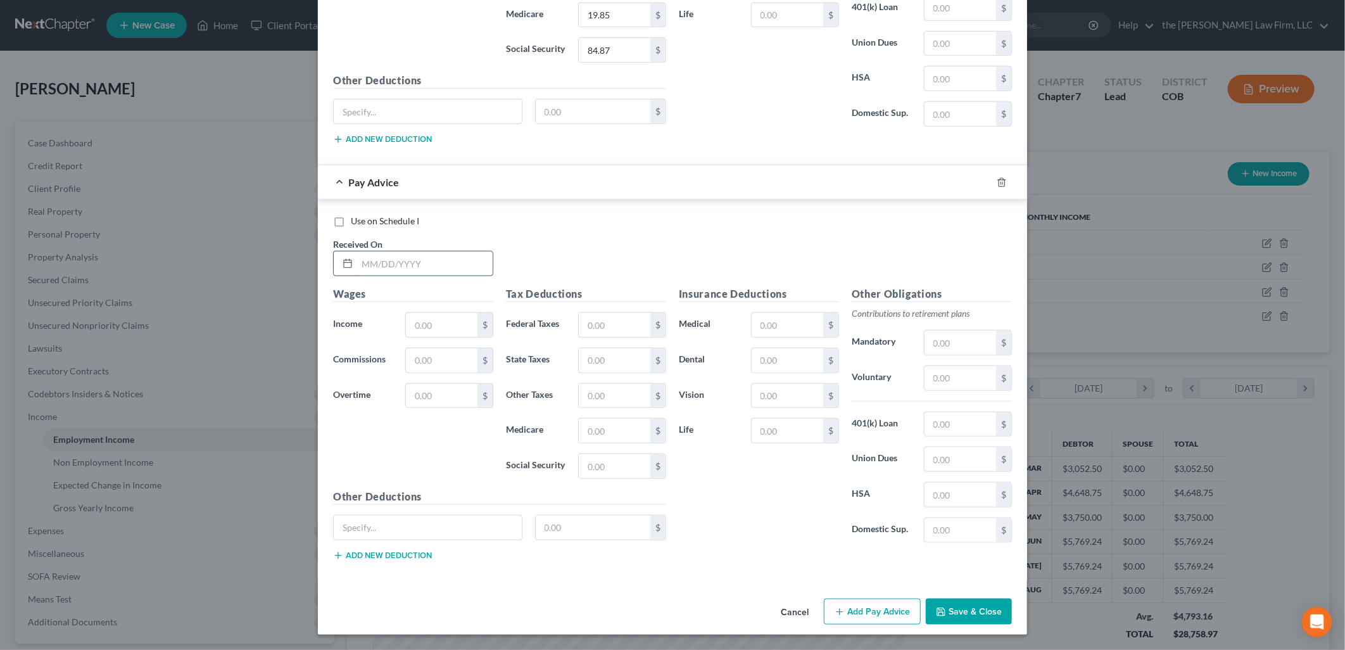
click at [393, 261] on input "text" at bounding box center [425, 263] width 136 height 24
click at [853, 608] on button "Add Pay Advice" at bounding box center [872, 611] width 97 height 27
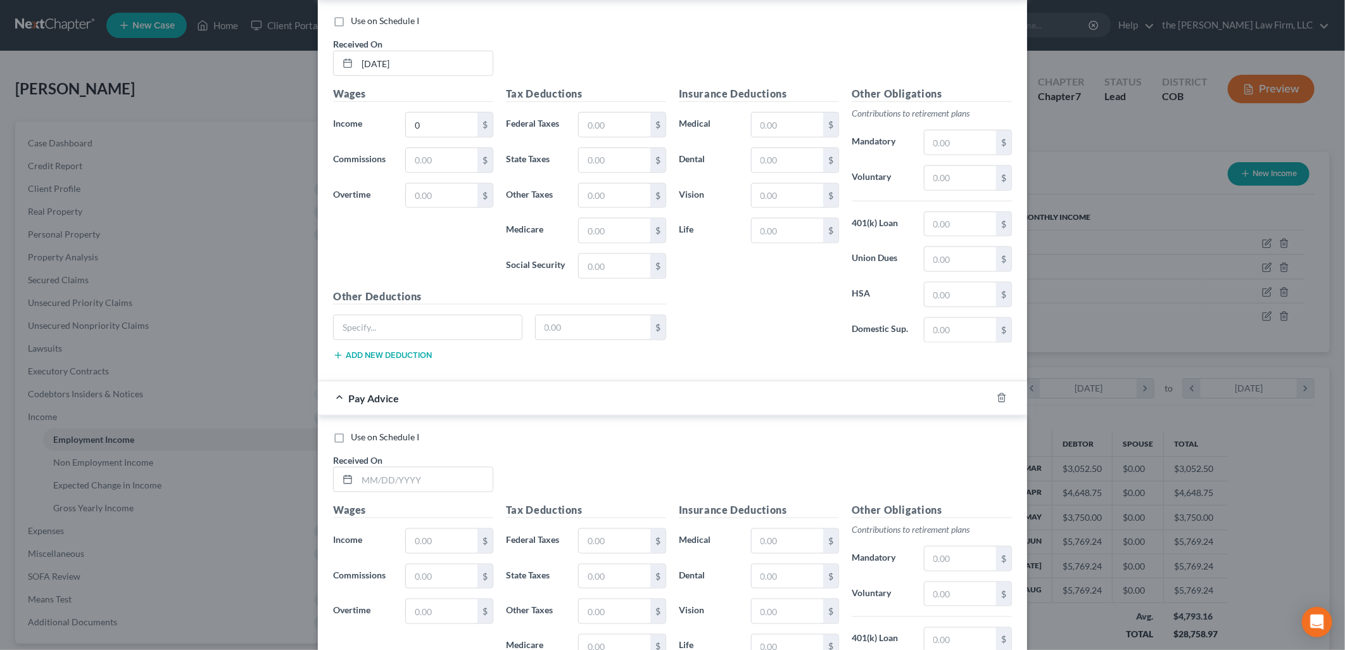
scroll to position [894, 0]
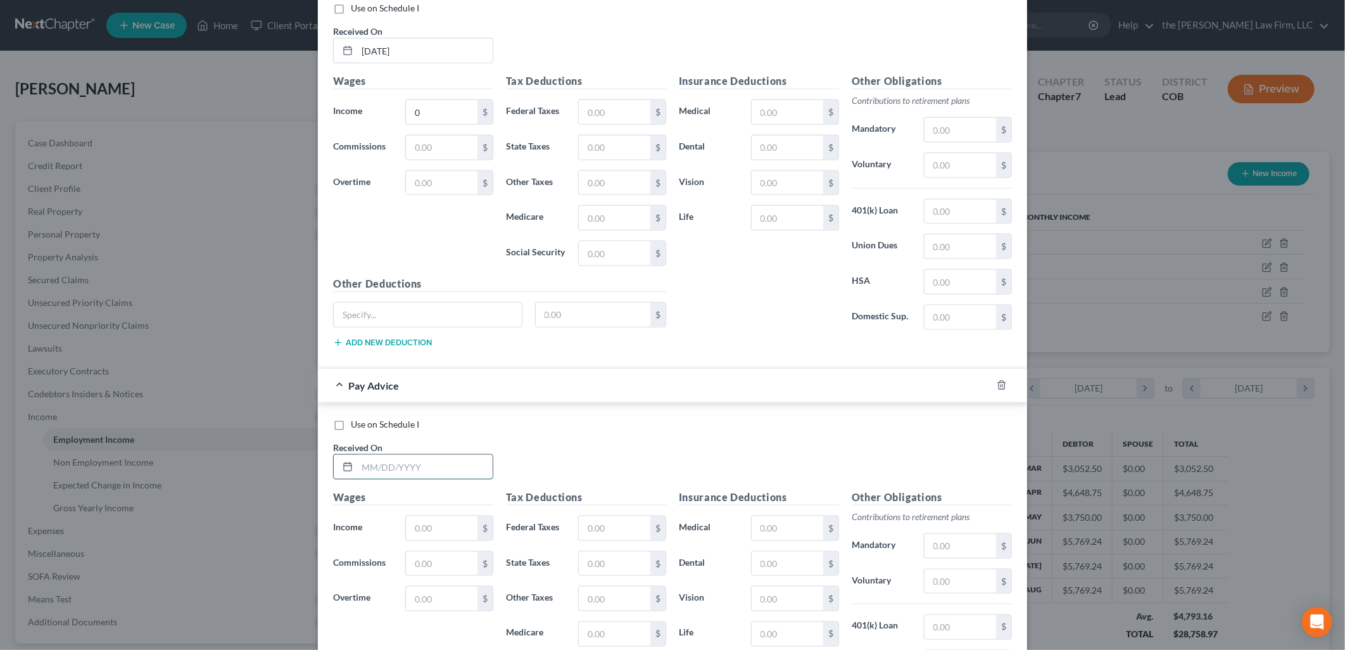
click at [415, 459] on input "text" at bounding box center [425, 467] width 136 height 24
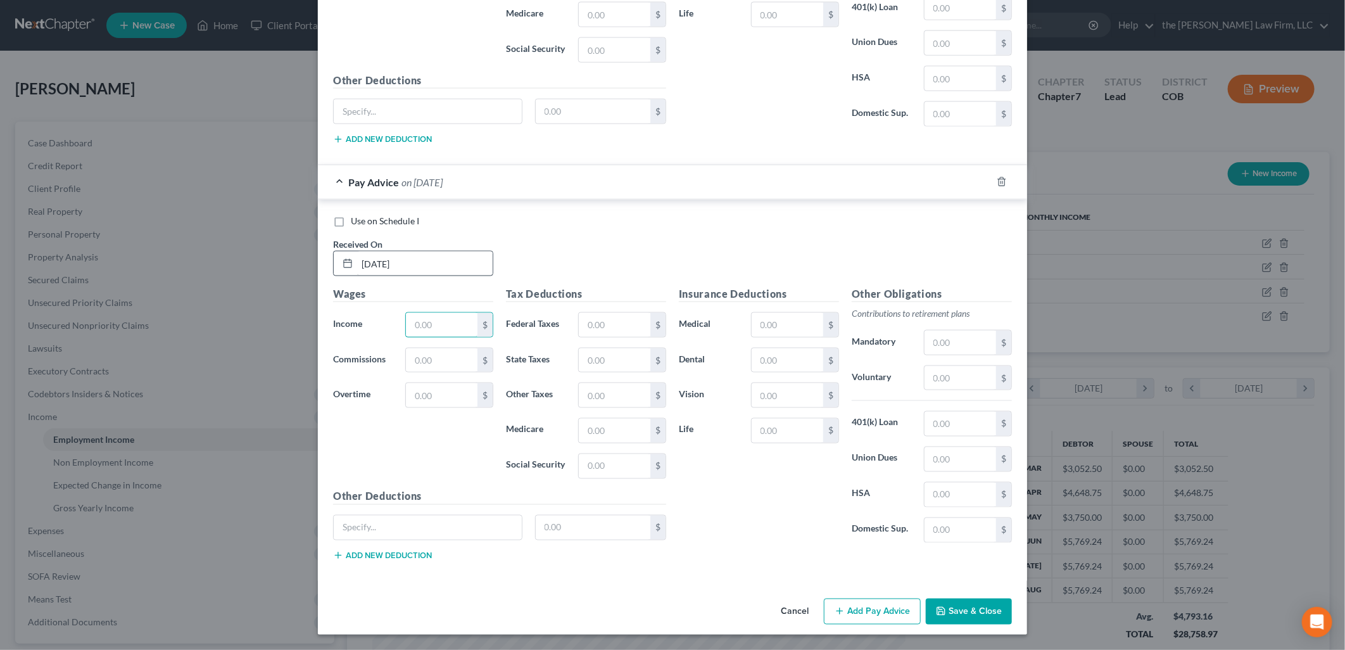
scroll to position [1100, 0]
click at [605, 326] on input "text" at bounding box center [615, 325] width 72 height 24
click at [871, 615] on button "Add Pay Advice" at bounding box center [872, 611] width 97 height 27
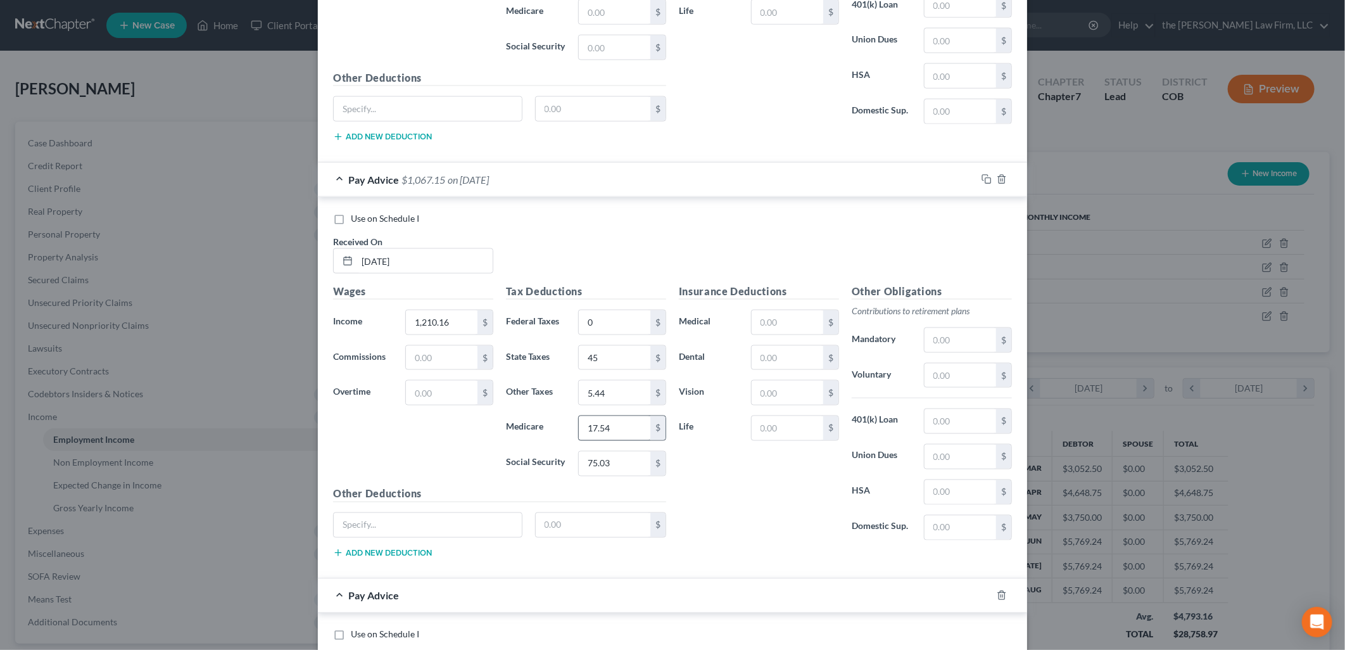
scroll to position [1517, 0]
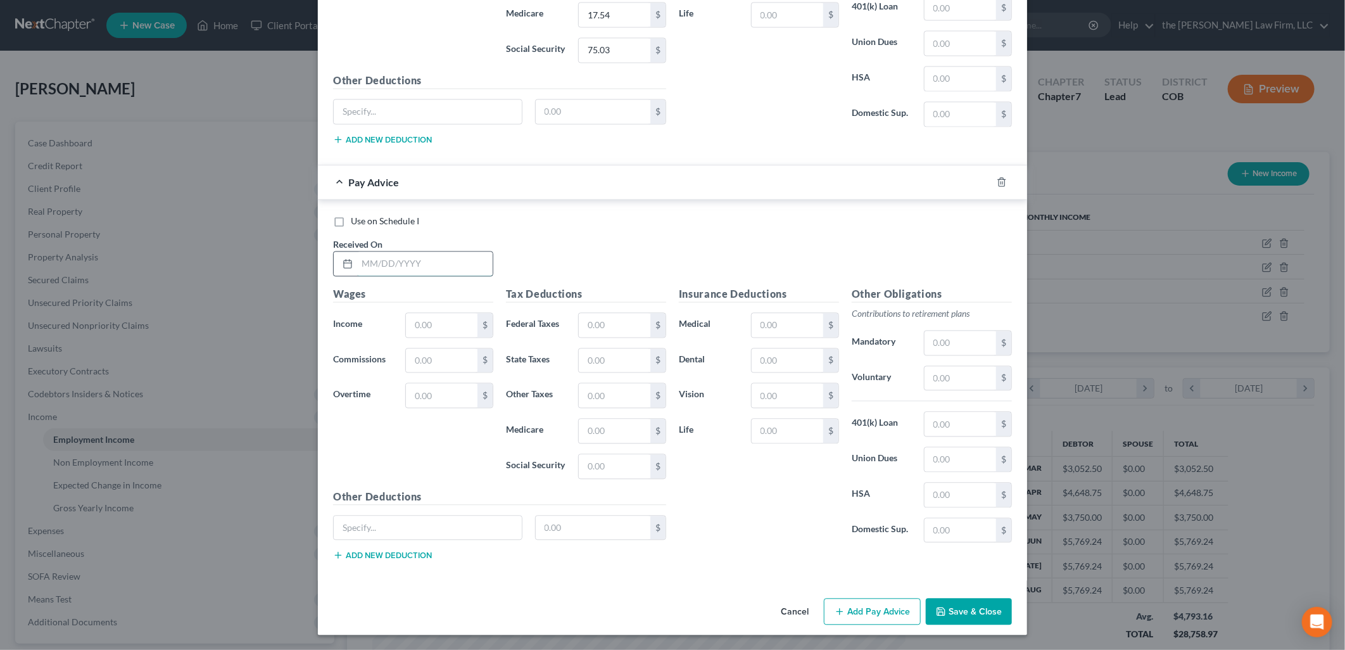
click at [453, 252] on input "text" at bounding box center [425, 263] width 136 height 24
click at [611, 320] on input "text" at bounding box center [615, 325] width 72 height 24
click at [881, 604] on button "Add Pay Advice" at bounding box center [872, 611] width 97 height 27
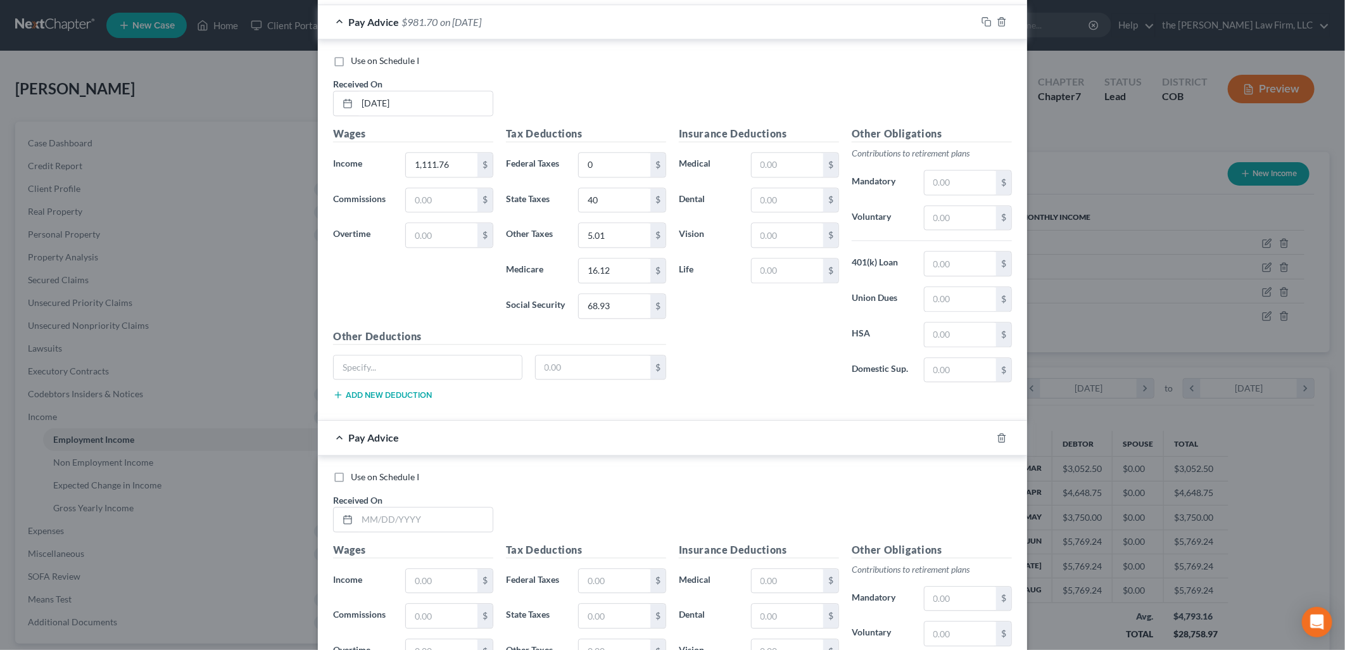
scroll to position [1934, 0]
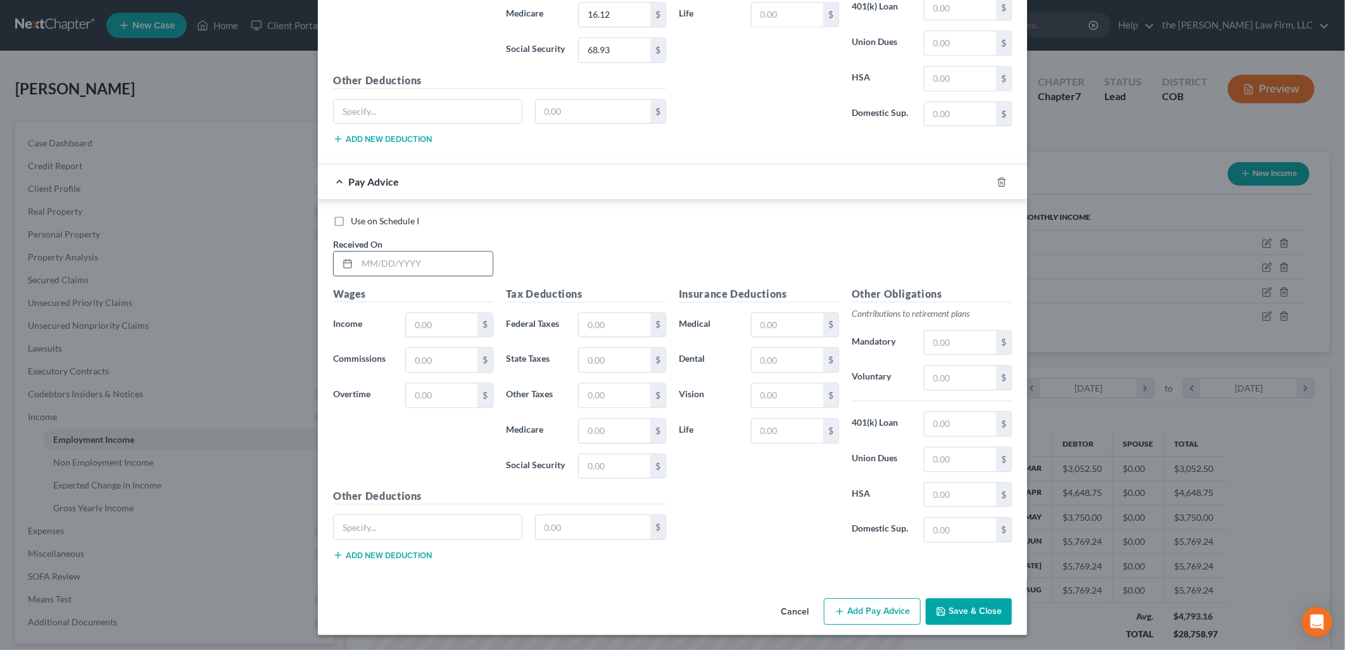
click at [475, 264] on input "text" at bounding box center [425, 263] width 136 height 24
click at [869, 617] on button "Add Pay Advice" at bounding box center [872, 611] width 97 height 27
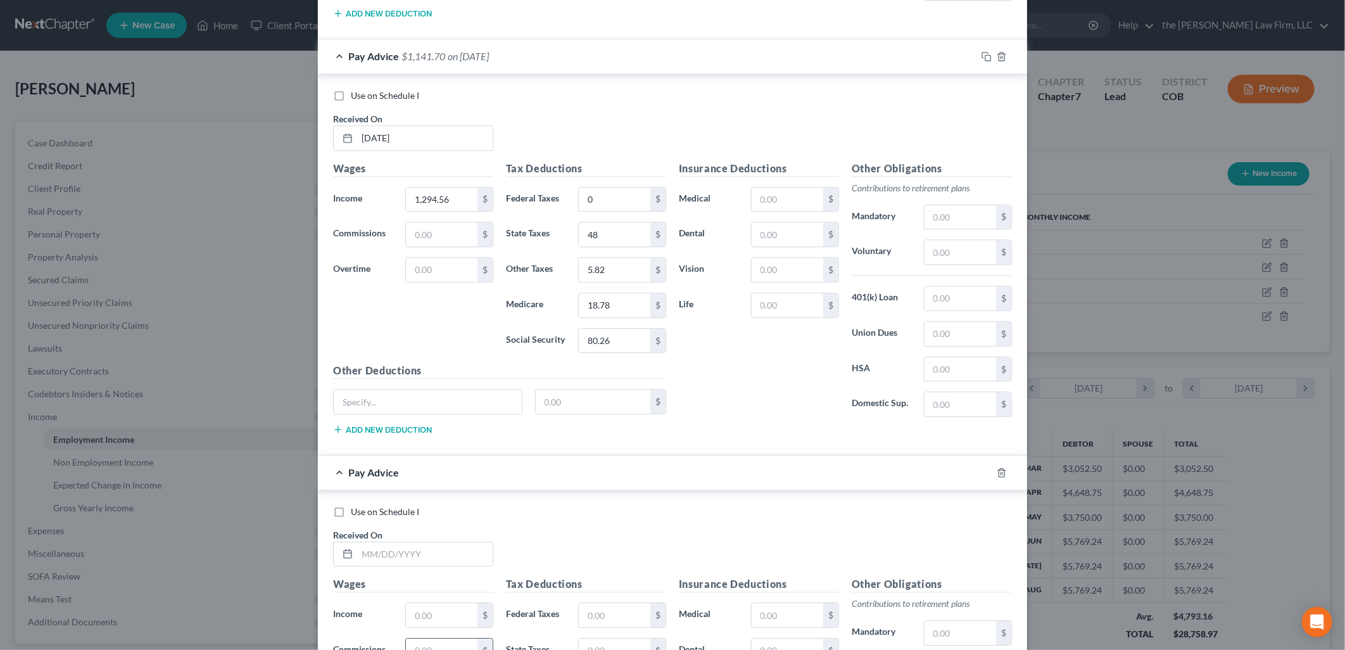
scroll to position [2286, 0]
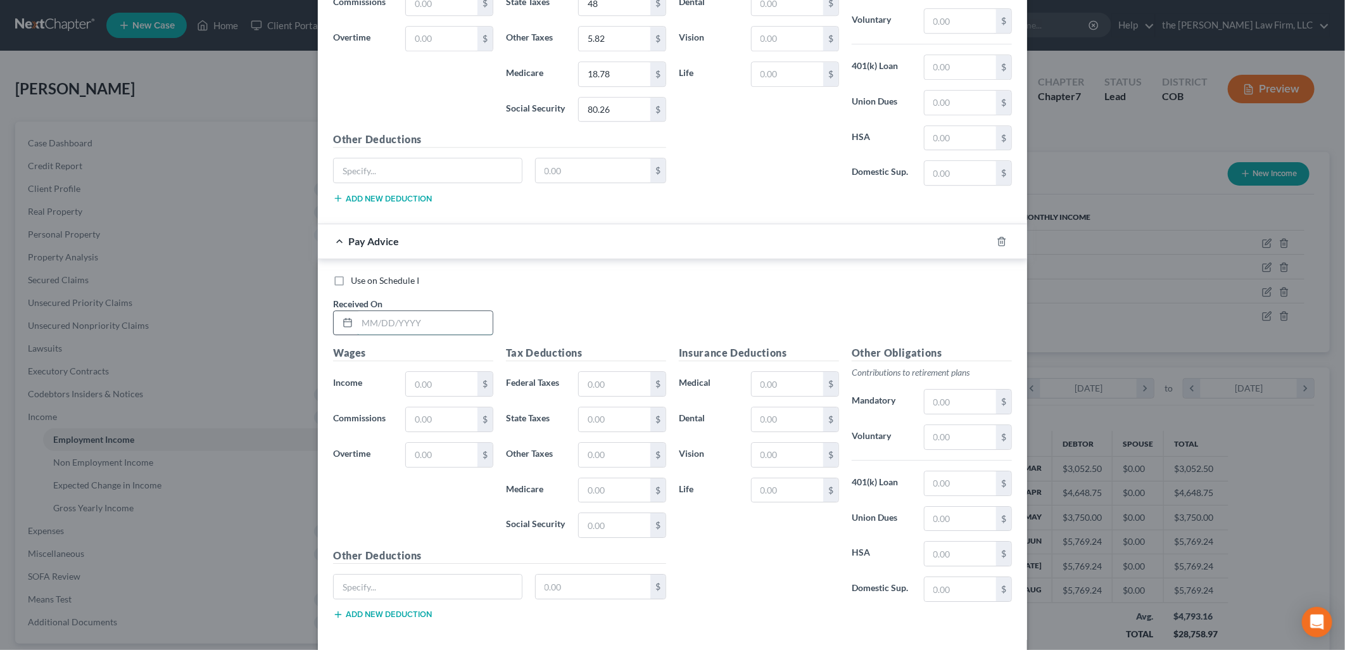
click at [424, 335] on input "text" at bounding box center [425, 323] width 136 height 24
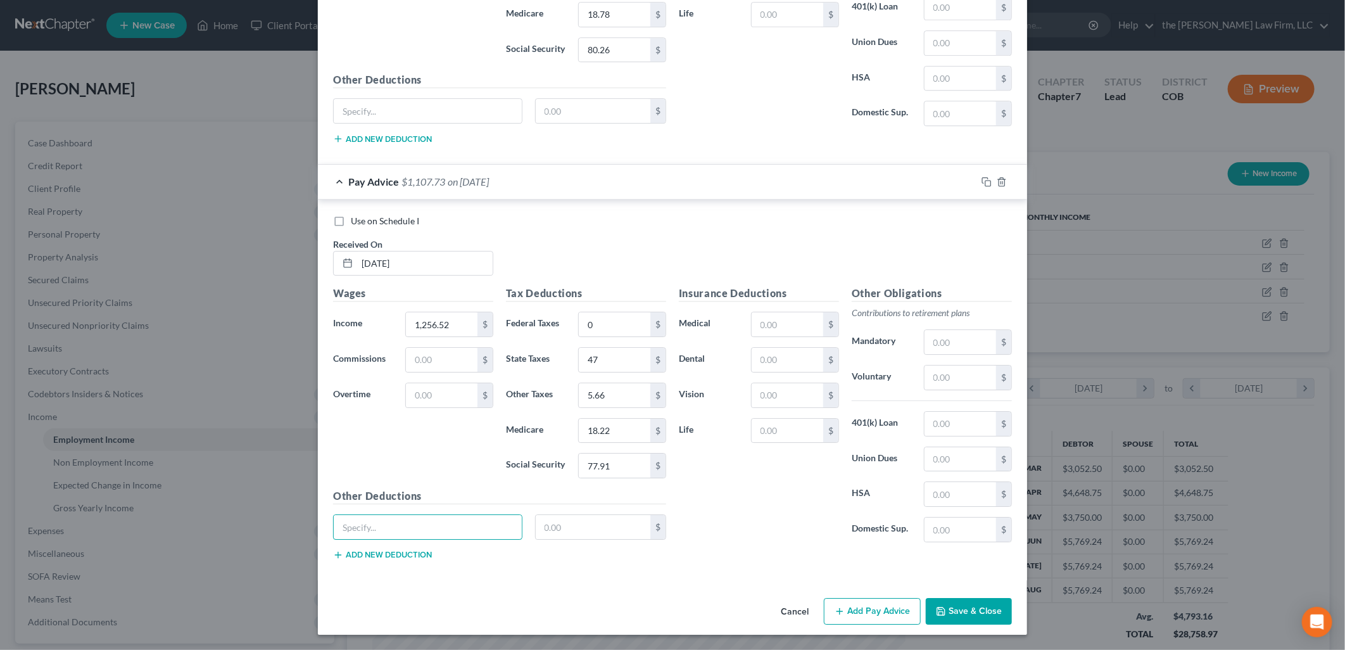
scroll to position [2351, 0]
click at [884, 605] on button "Add Pay Advice" at bounding box center [872, 611] width 97 height 27
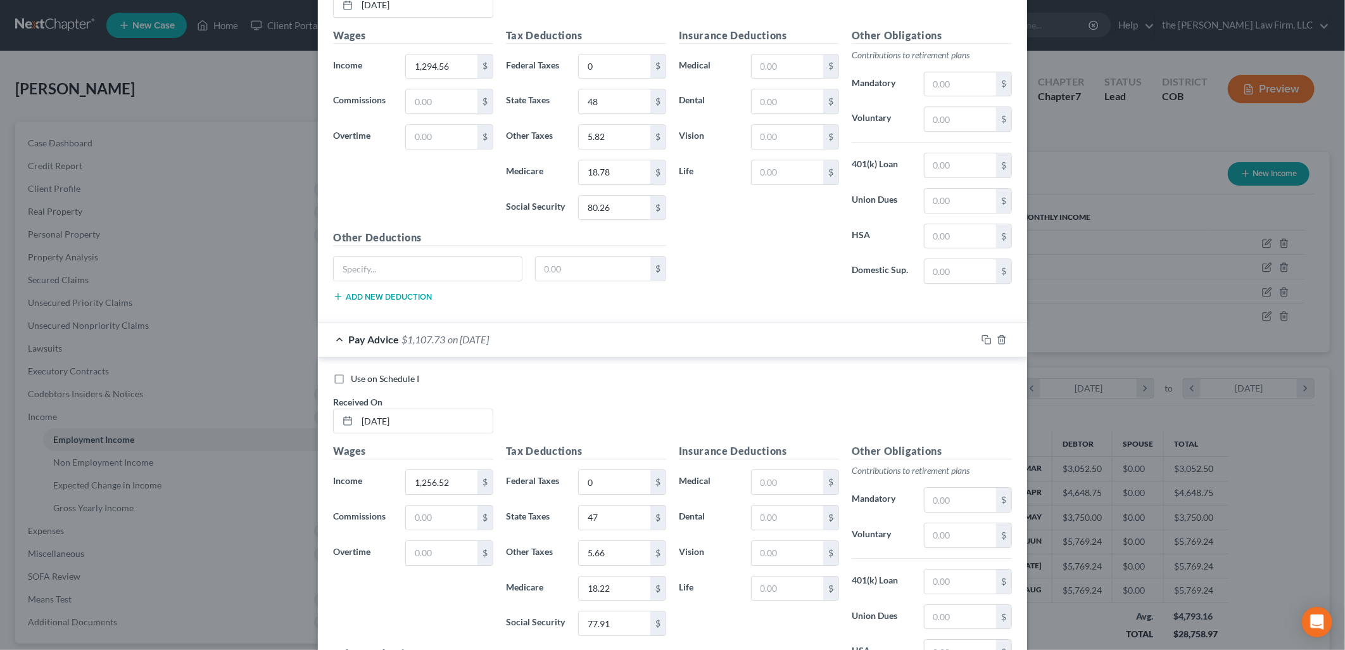
scroll to position [2276, 0]
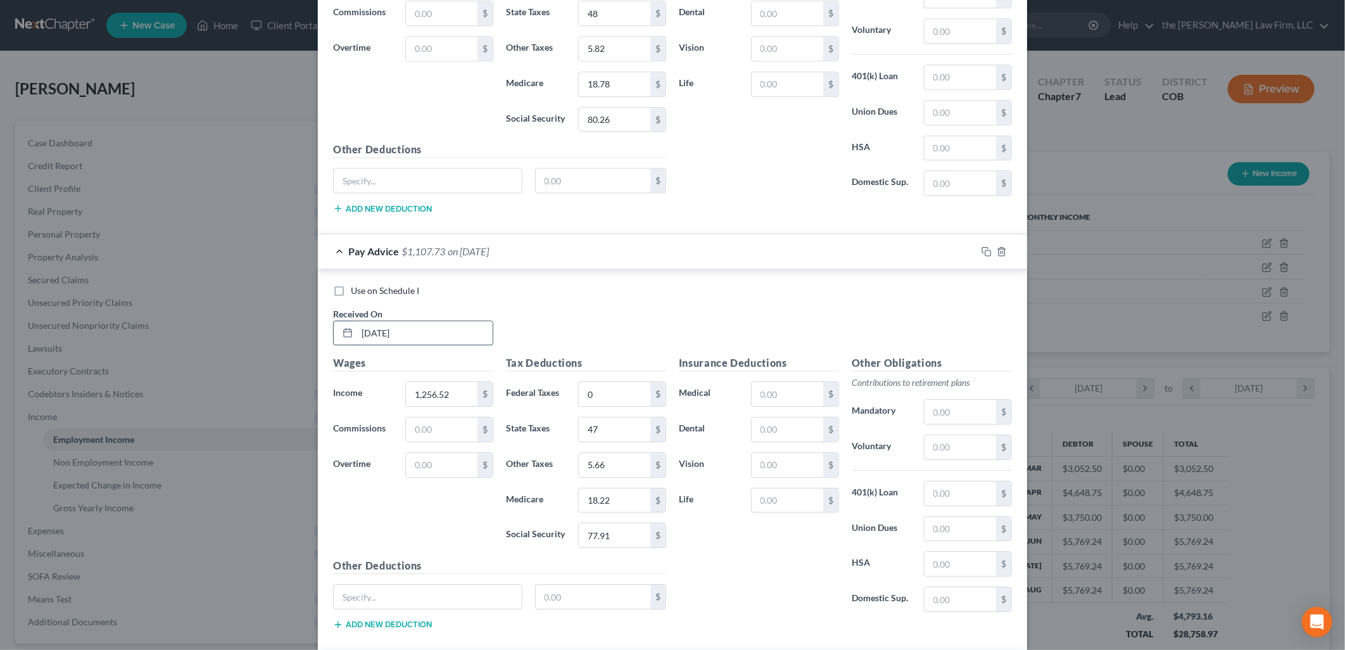
drag, startPoint x: 362, startPoint y: 345, endPoint x: 349, endPoint y: 346, distance: 12.7
click at [349, 346] on div "[DATE]" at bounding box center [413, 332] width 160 height 25
click at [885, 310] on div "Use on Schedule I Received On * [DATE]" at bounding box center [672, 320] width 691 height 72
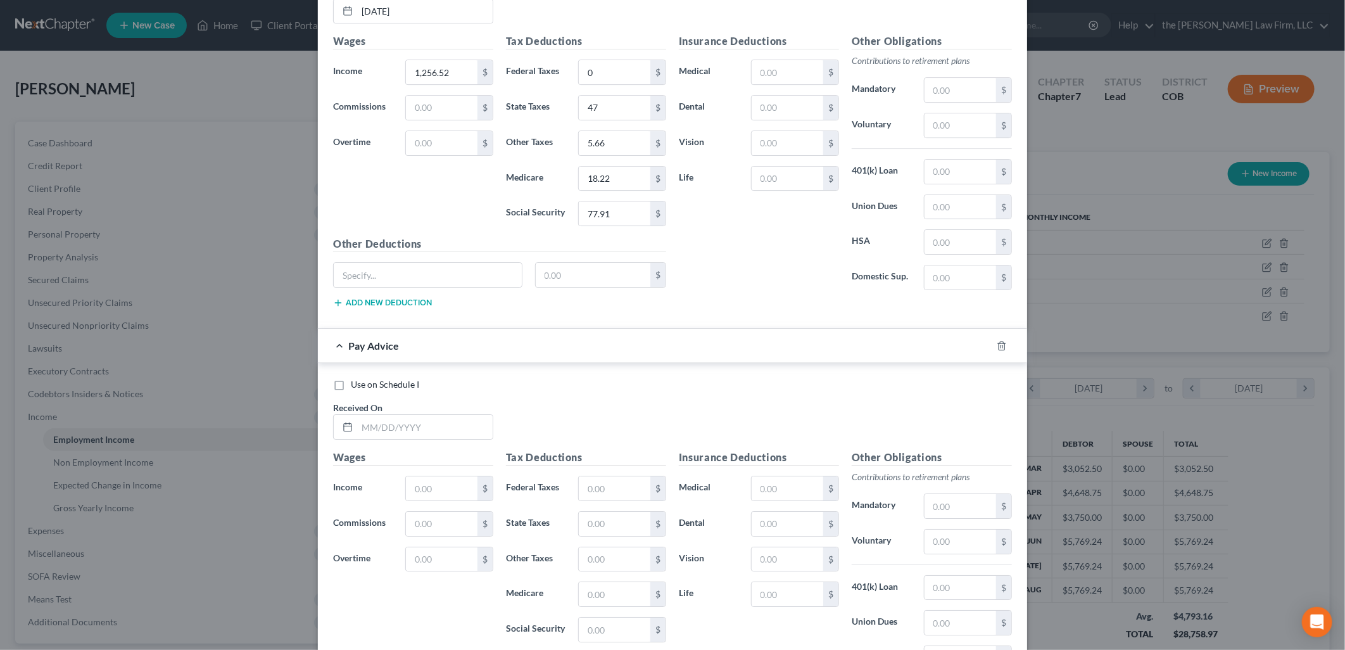
scroll to position [2768, 0]
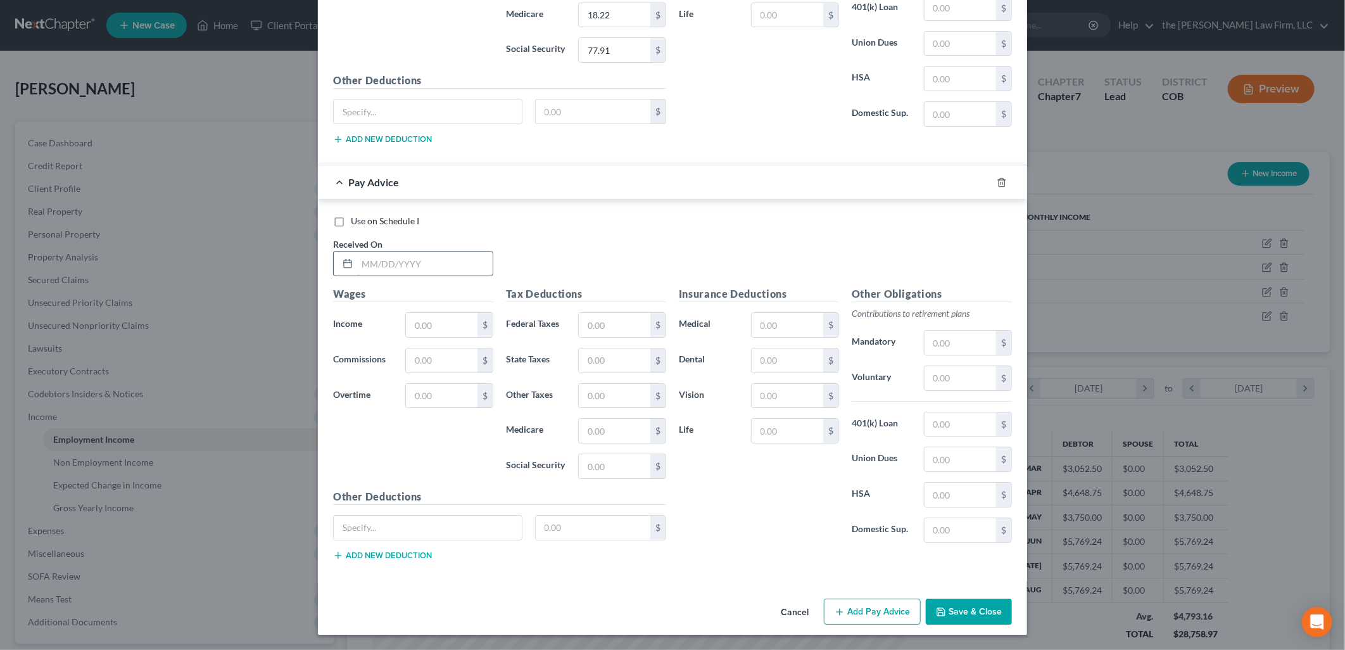
click at [403, 255] on input "text" at bounding box center [425, 263] width 136 height 24
click at [614, 355] on input "51.96" at bounding box center [615, 360] width 72 height 24
click at [774, 315] on input "text" at bounding box center [788, 325] width 72 height 24
click at [674, 241] on div "Use on Schedule I Received On * [DATE]" at bounding box center [672, 251] width 691 height 72
click at [865, 615] on button "Add Pay Advice" at bounding box center [872, 611] width 97 height 27
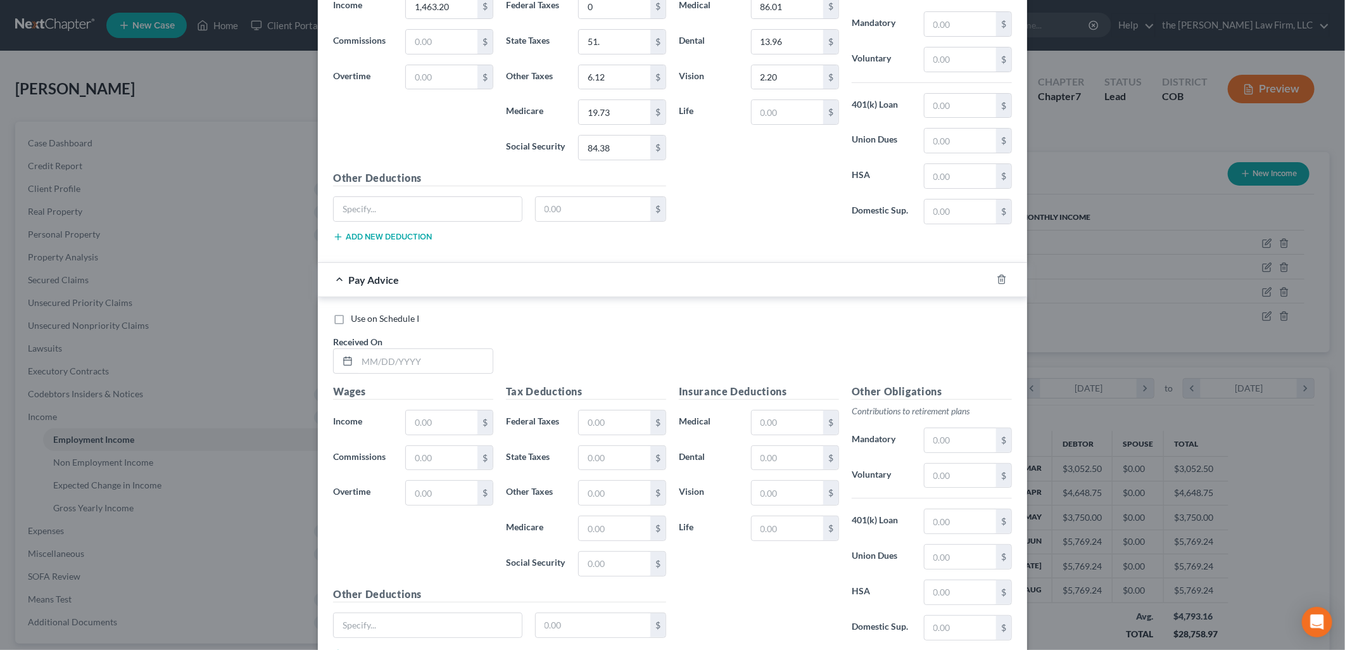
scroll to position [3185, 0]
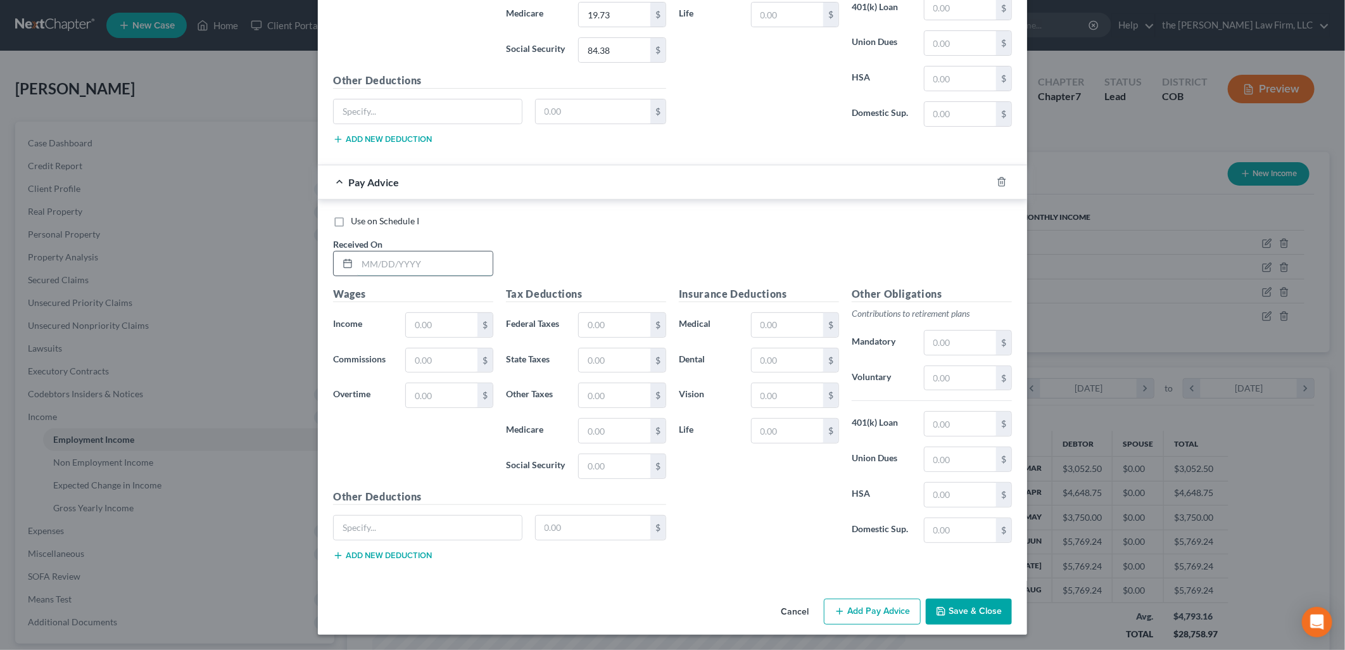
click at [395, 251] on input "text" at bounding box center [425, 263] width 136 height 24
click at [891, 607] on button "Add Pay Advice" at bounding box center [872, 611] width 97 height 27
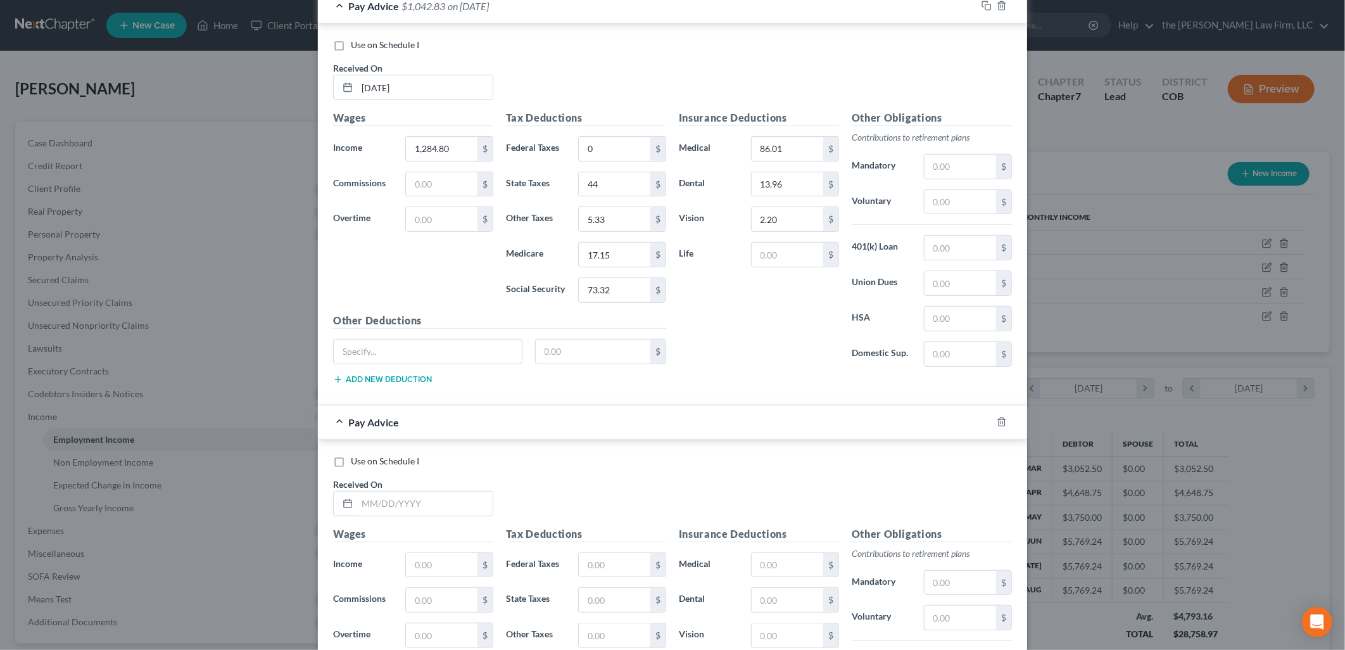
scroll to position [3537, 0]
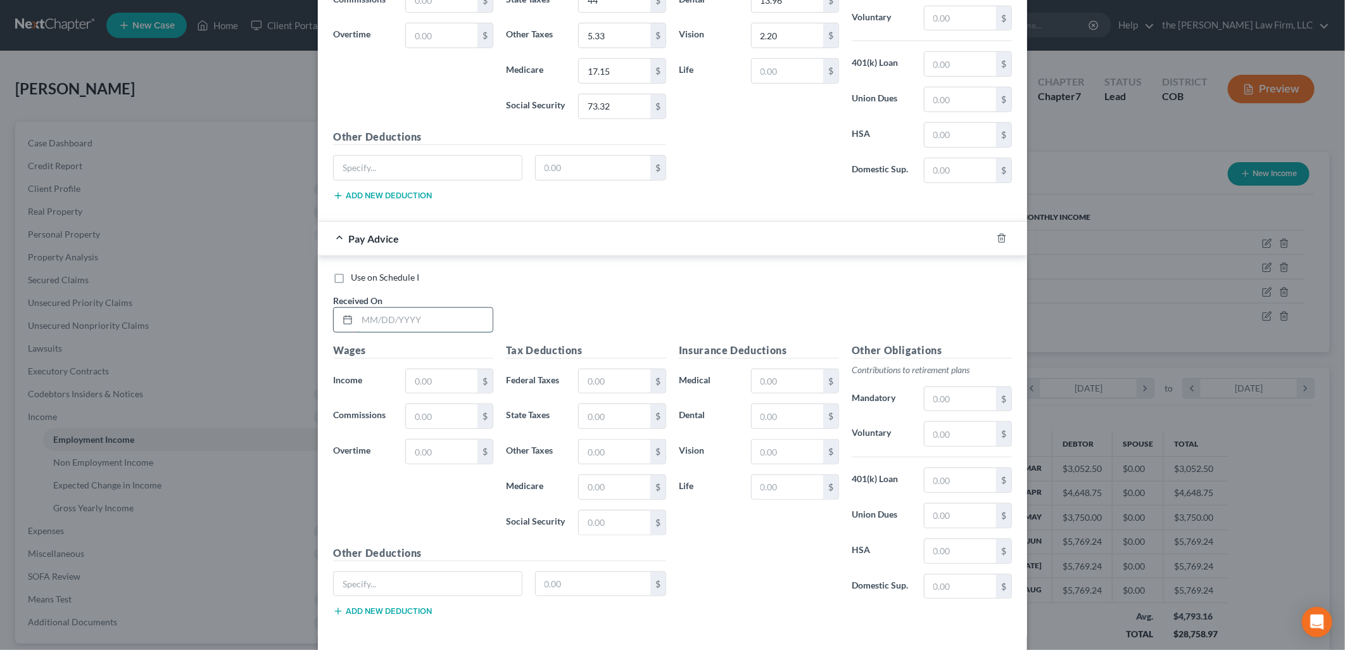
click at [434, 332] on input "text" at bounding box center [425, 320] width 136 height 24
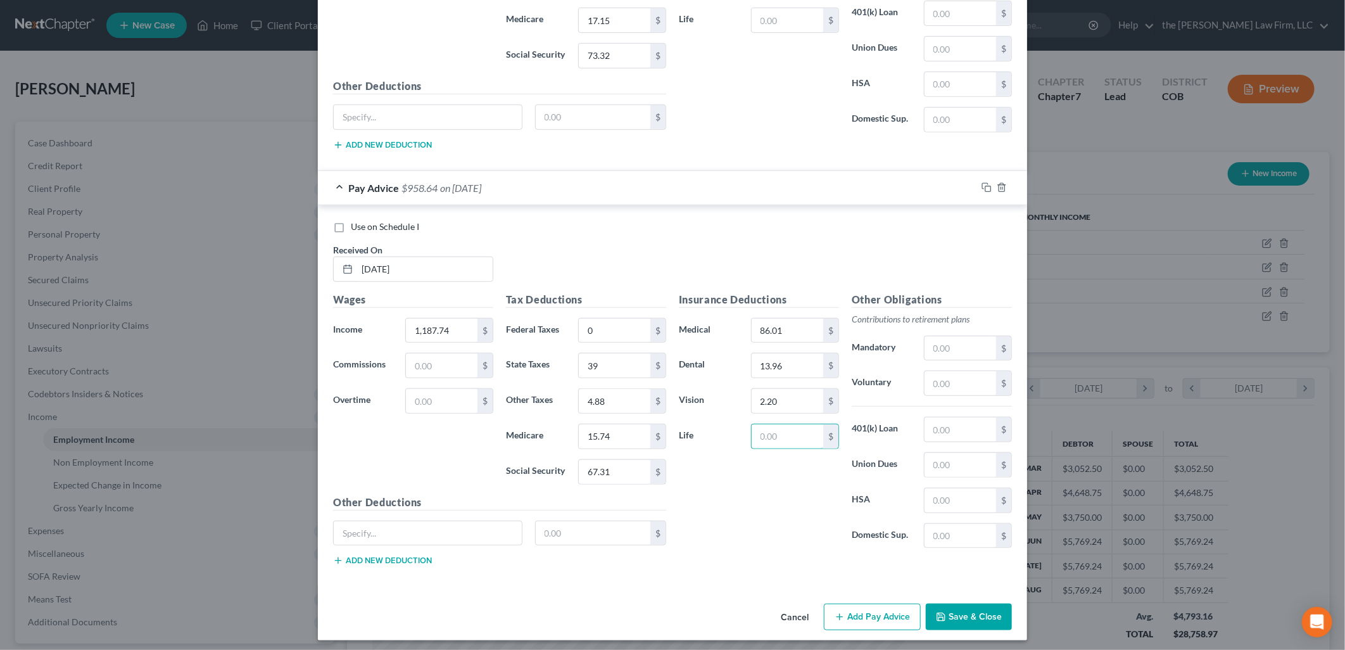
scroll to position [3602, 0]
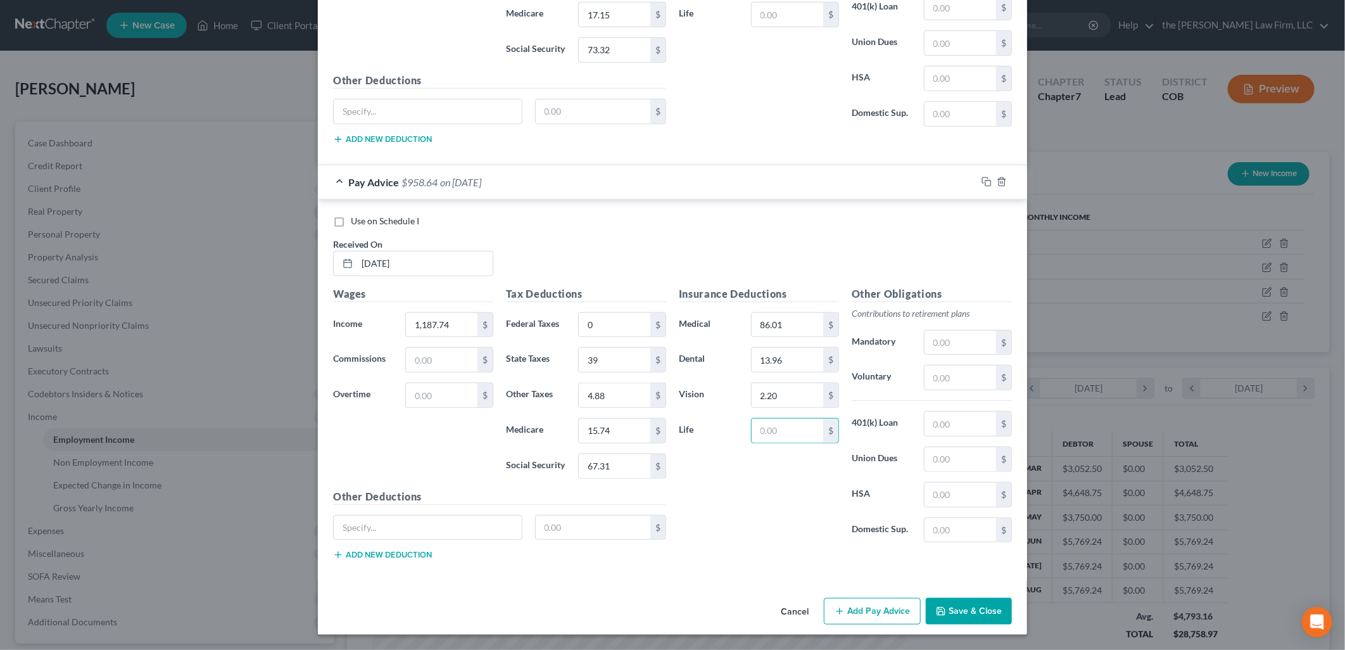
click at [862, 605] on button "Add Pay Advice" at bounding box center [872, 611] width 97 height 27
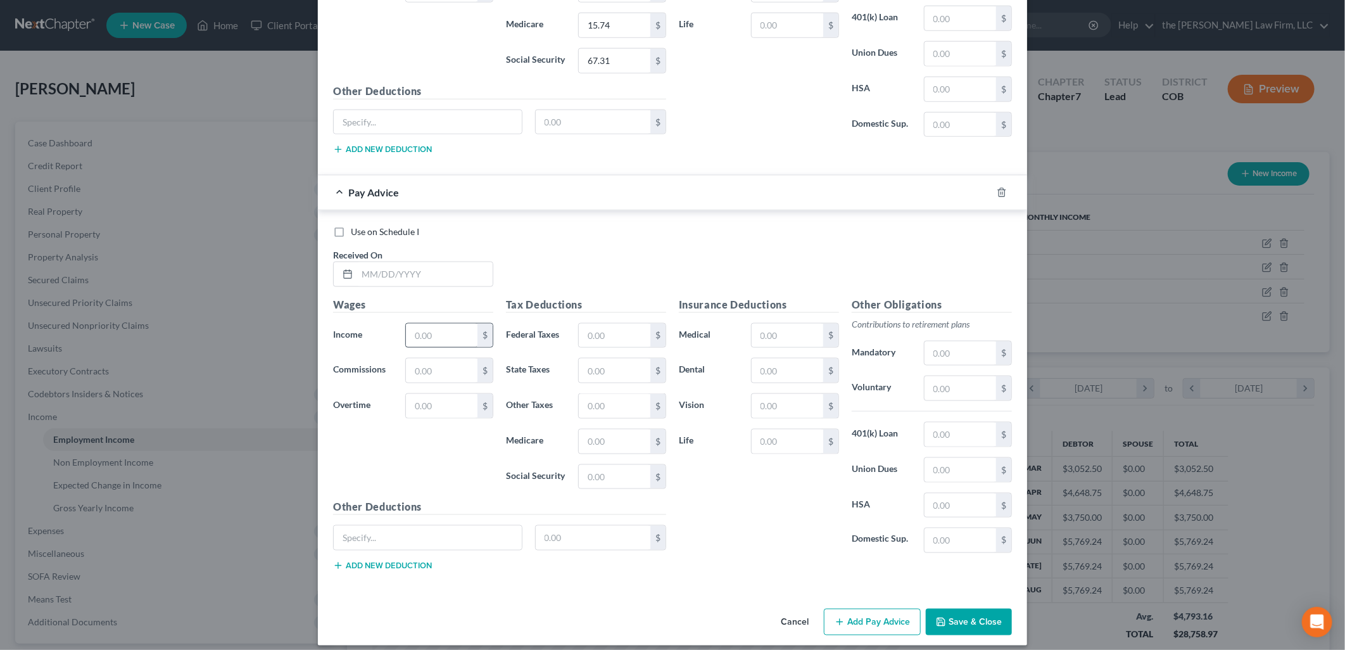
scroll to position [4019, 0]
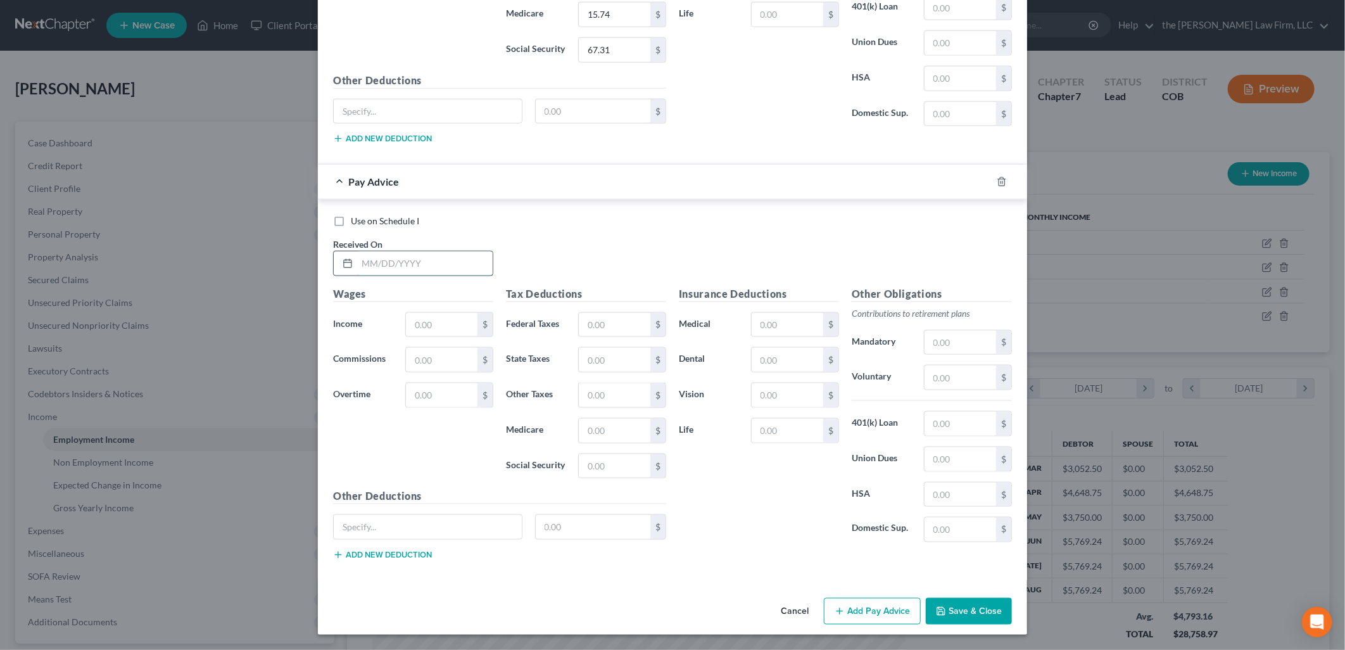
click at [441, 255] on input "text" at bounding box center [425, 263] width 136 height 24
click at [786, 325] on input "text" at bounding box center [788, 325] width 72 height 24
click at [769, 229] on div "Use on Schedule I Received On * [DATE]" at bounding box center [672, 251] width 691 height 72
click at [893, 610] on button "Add Pay Advice" at bounding box center [872, 611] width 97 height 27
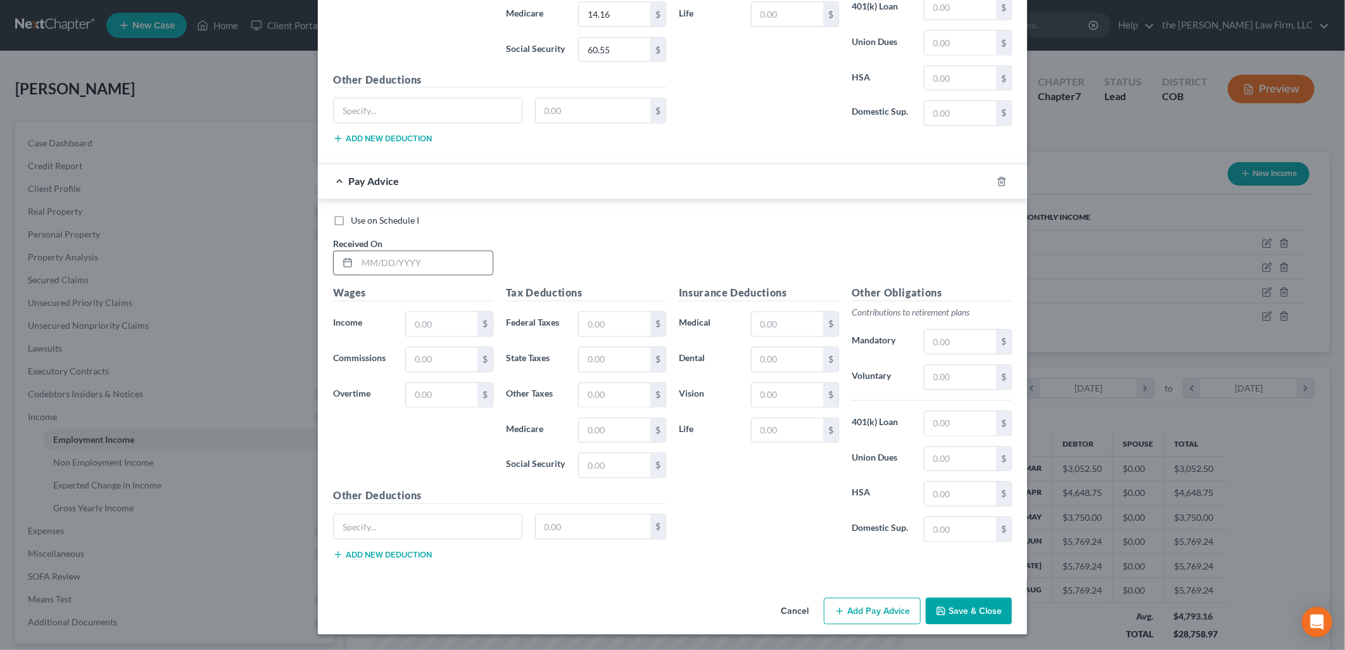
click at [456, 275] on div at bounding box center [413, 263] width 160 height 25
click at [461, 274] on input "text" at bounding box center [425, 263] width 136 height 24
click at [624, 355] on input "45.5" at bounding box center [615, 360] width 72 height 24
click at [624, 318] on input "20.72" at bounding box center [615, 324] width 72 height 24
click at [783, 329] on input "text" at bounding box center [788, 324] width 72 height 24
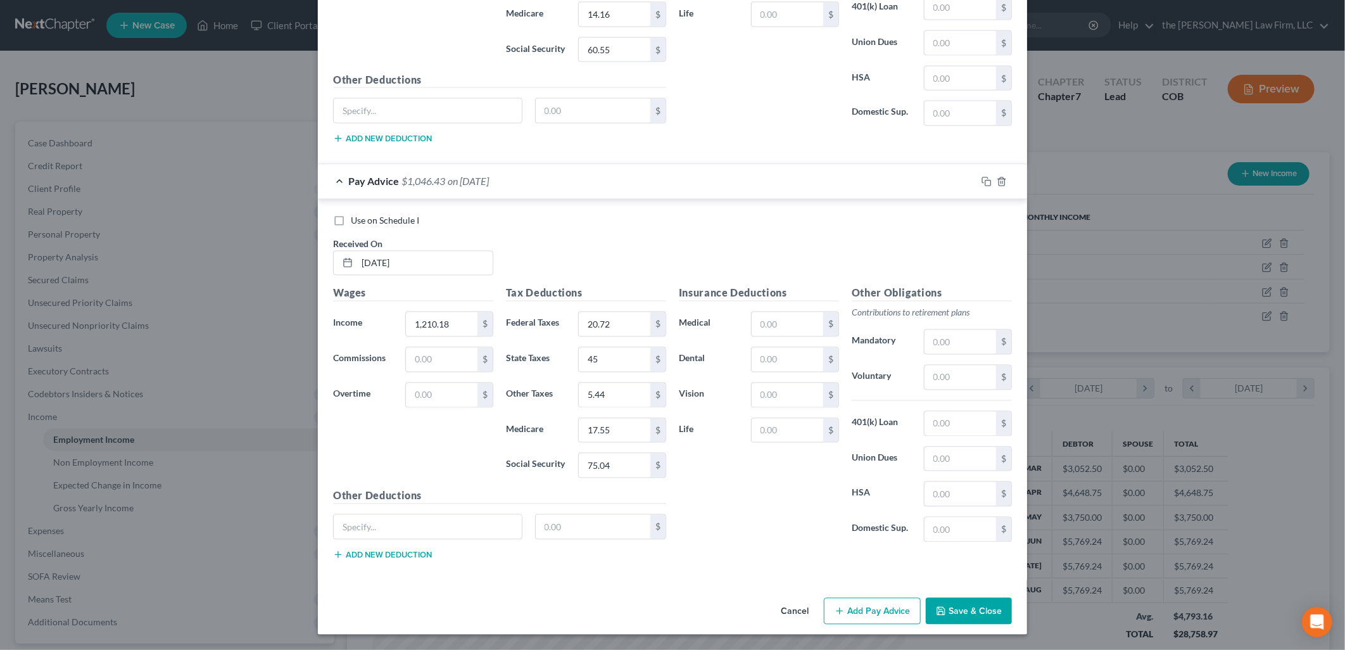
click at [785, 488] on div "Insurance Deductions Medical $ Dental $ Vision $ Life $" at bounding box center [758, 419] width 173 height 267
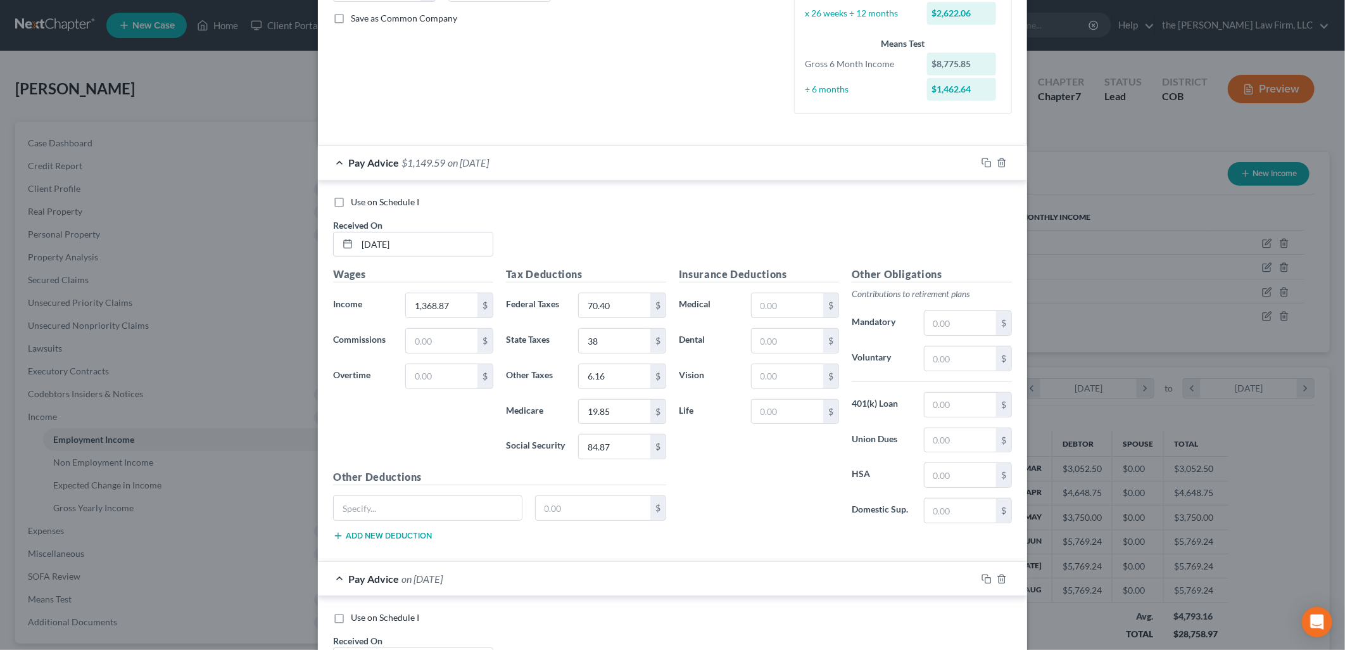
scroll to position [0, 0]
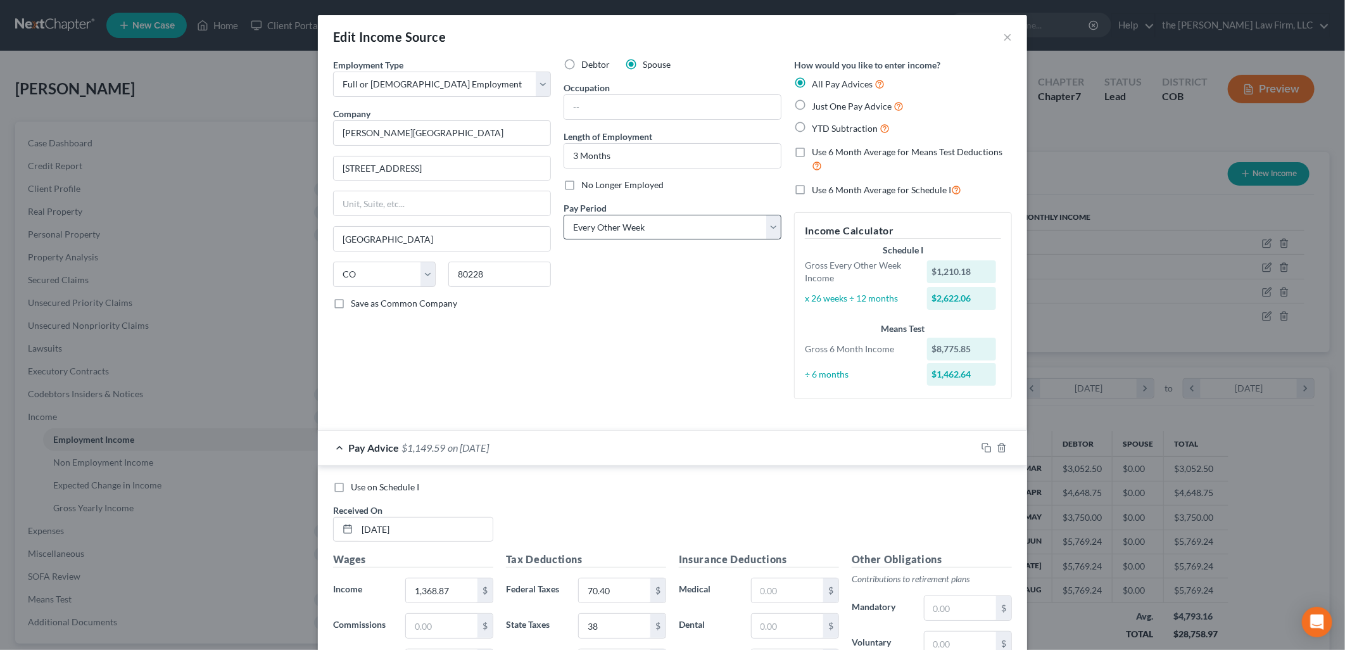
drag, startPoint x: 611, startPoint y: 188, endPoint x: 640, endPoint y: 229, distance: 50.1
click at [611, 188] on span "No Longer Employed" at bounding box center [622, 184] width 82 height 11
click at [595, 187] on input "No Longer Employed" at bounding box center [590, 183] width 8 height 8
drag, startPoint x: 498, startPoint y: 118, endPoint x: 498, endPoint y: 131, distance: 13.3
click at [498, 118] on div "Company * [PERSON_NAME][GEOGRAPHIC_DATA]" at bounding box center [442, 126] width 218 height 39
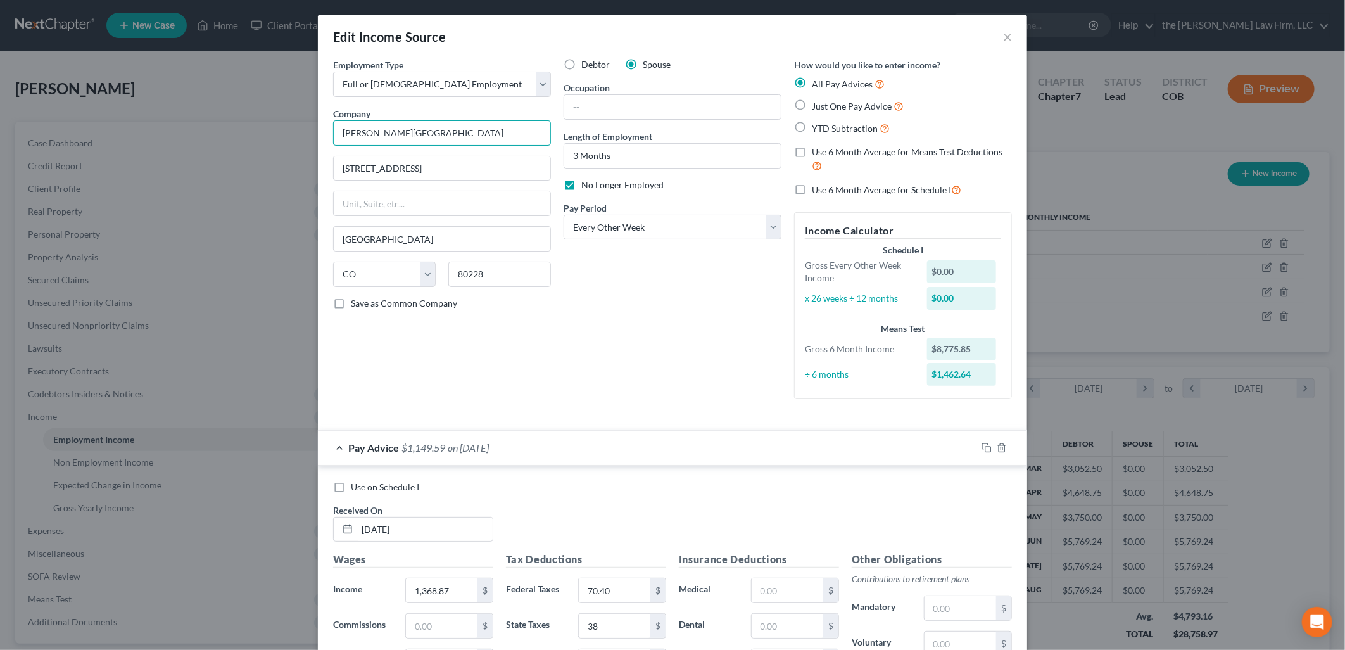
drag, startPoint x: 498, startPoint y: 134, endPoint x: 261, endPoint y: 180, distance: 242.0
click at [261, 180] on div "Edit Income Source × Employment Type * Select Full or [DEMOGRAPHIC_DATA] Employ…" at bounding box center [672, 325] width 1345 height 650
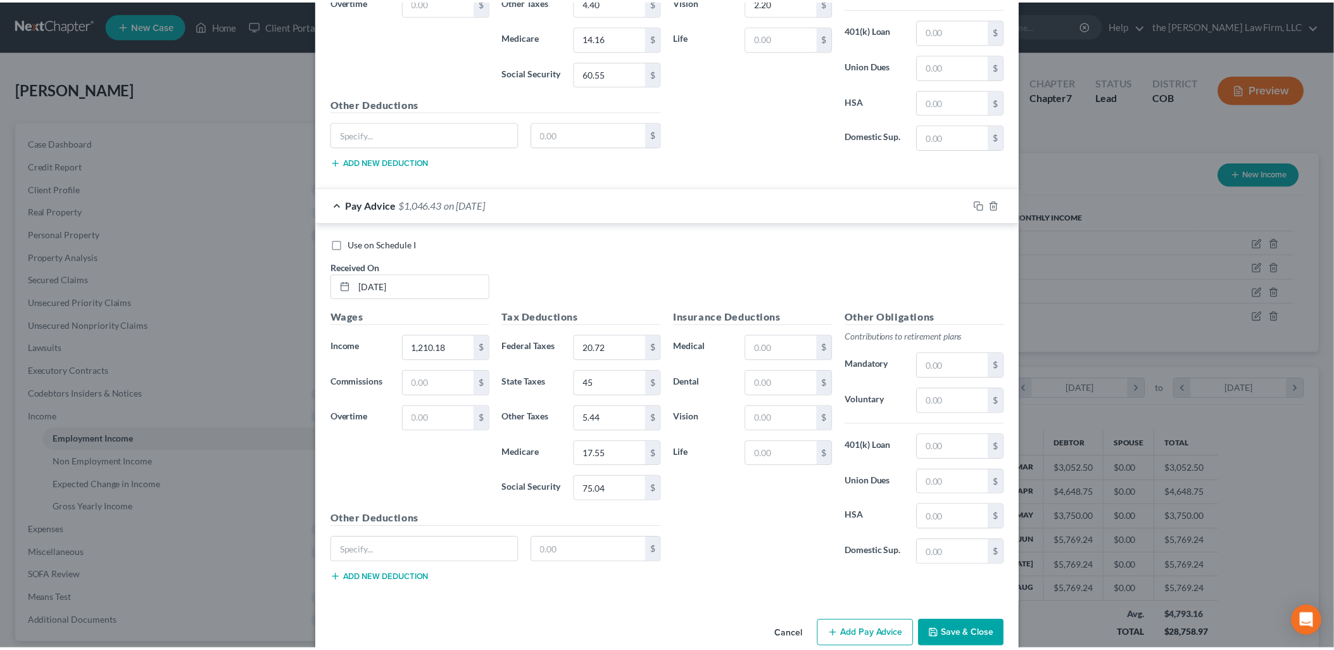
scroll to position [4436, 0]
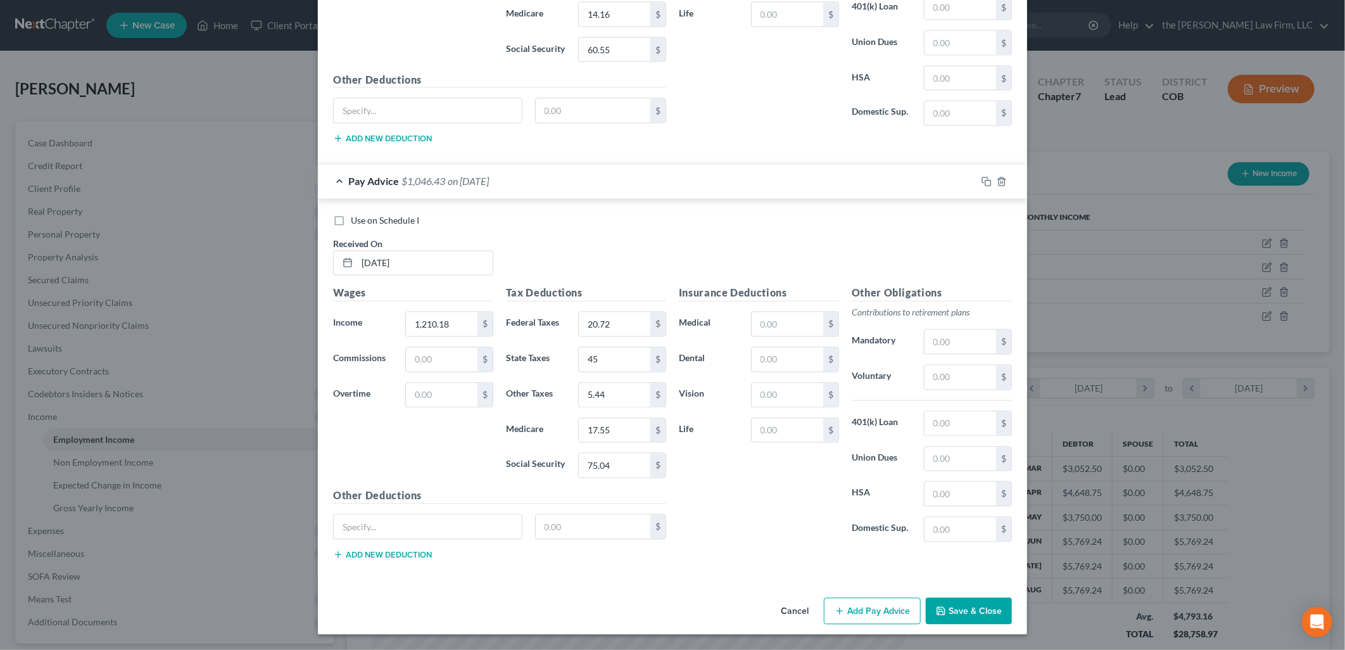
click at [980, 610] on button "Save & Close" at bounding box center [969, 611] width 86 height 27
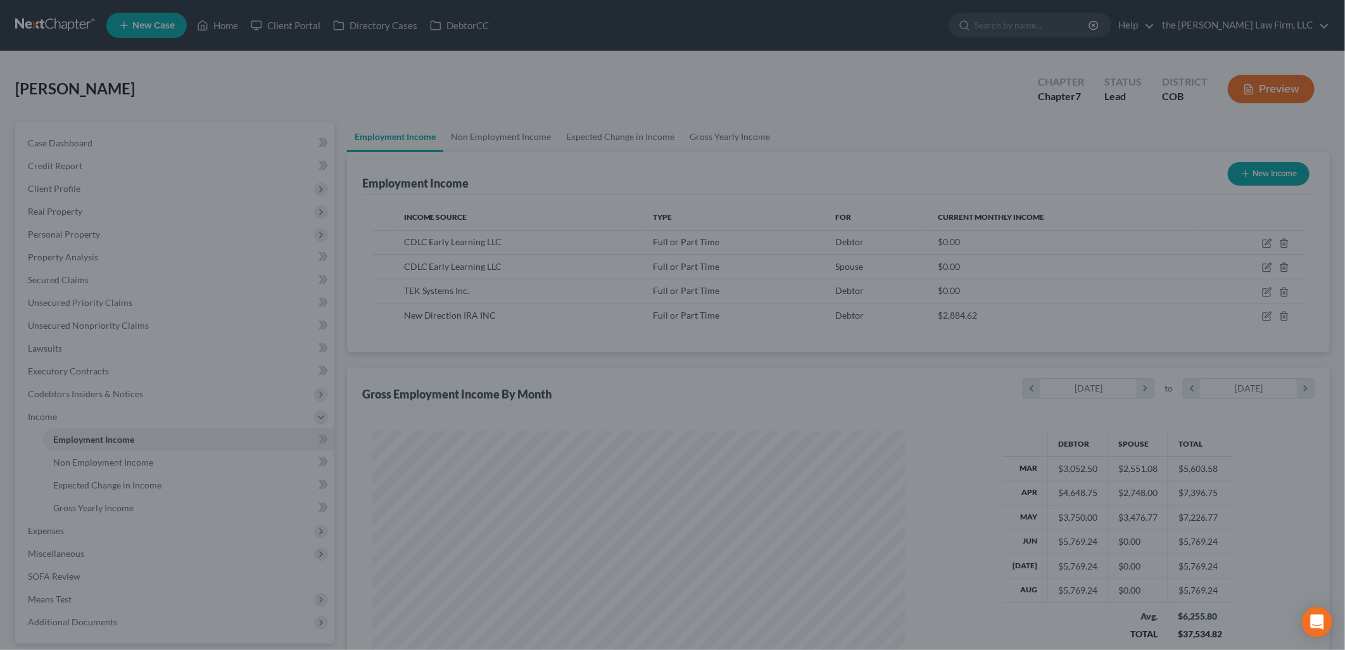
scroll to position [632951, 632661]
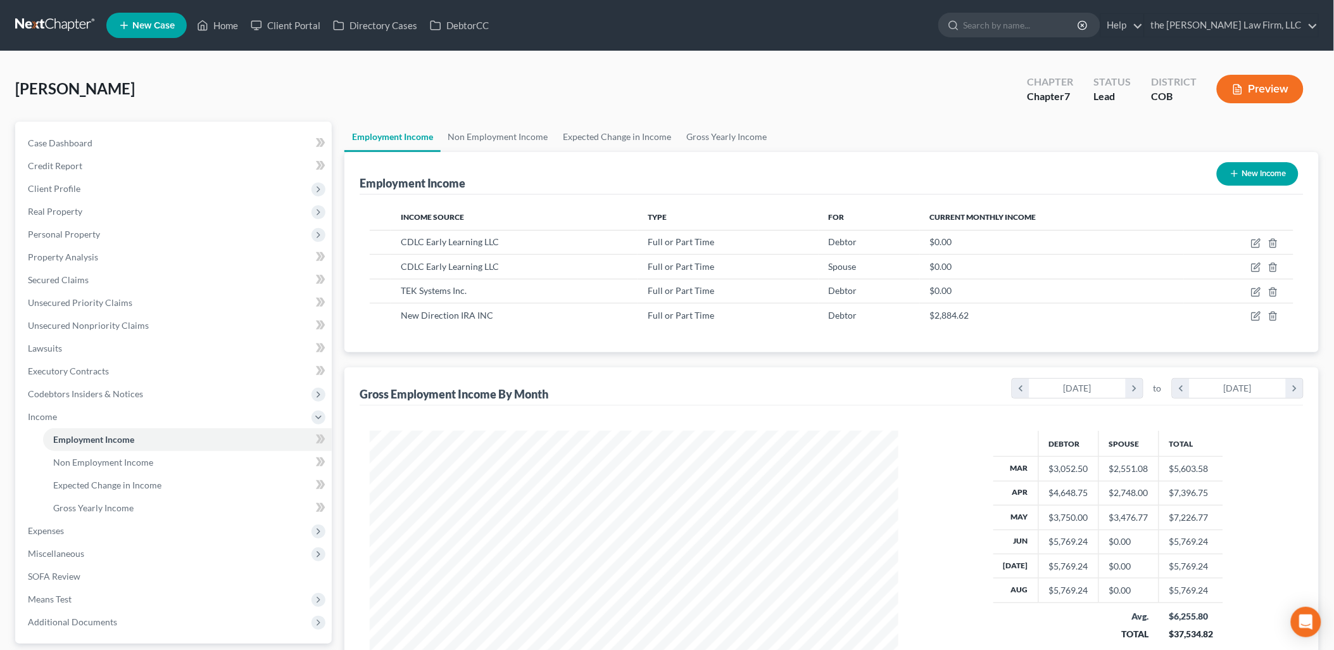
click at [1251, 174] on button "New Income" at bounding box center [1258, 173] width 82 height 23
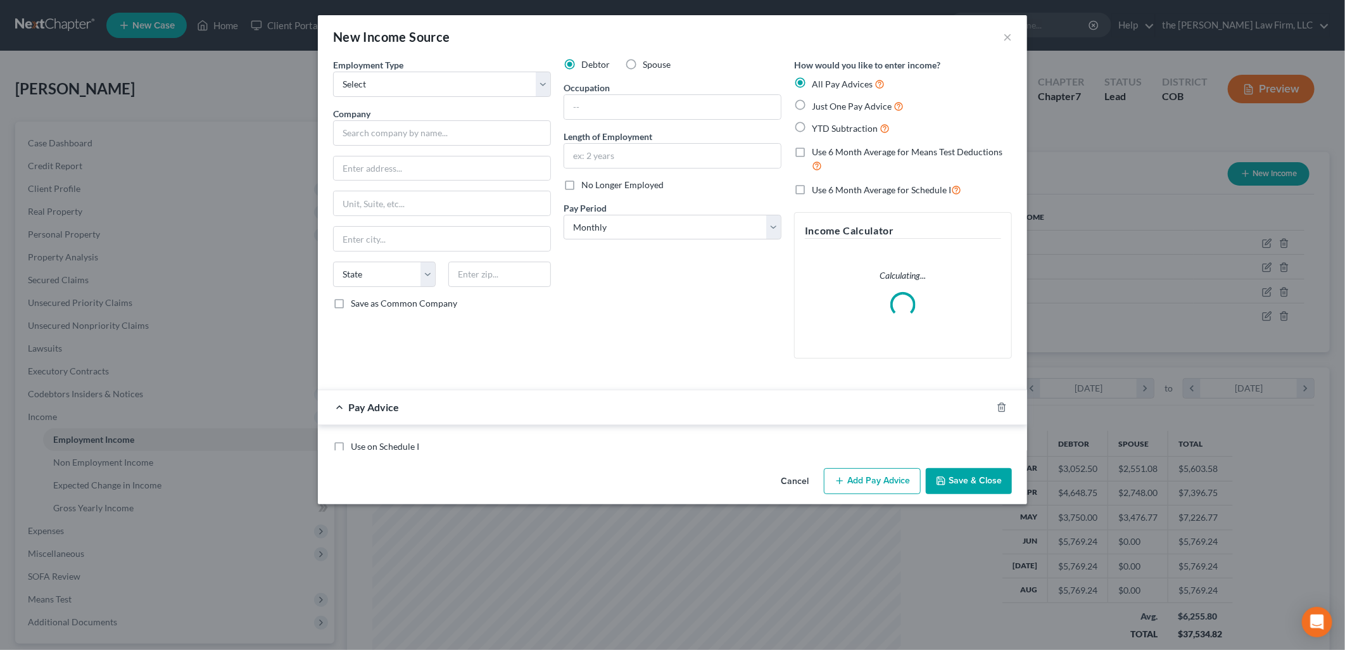
scroll to position [267, 558]
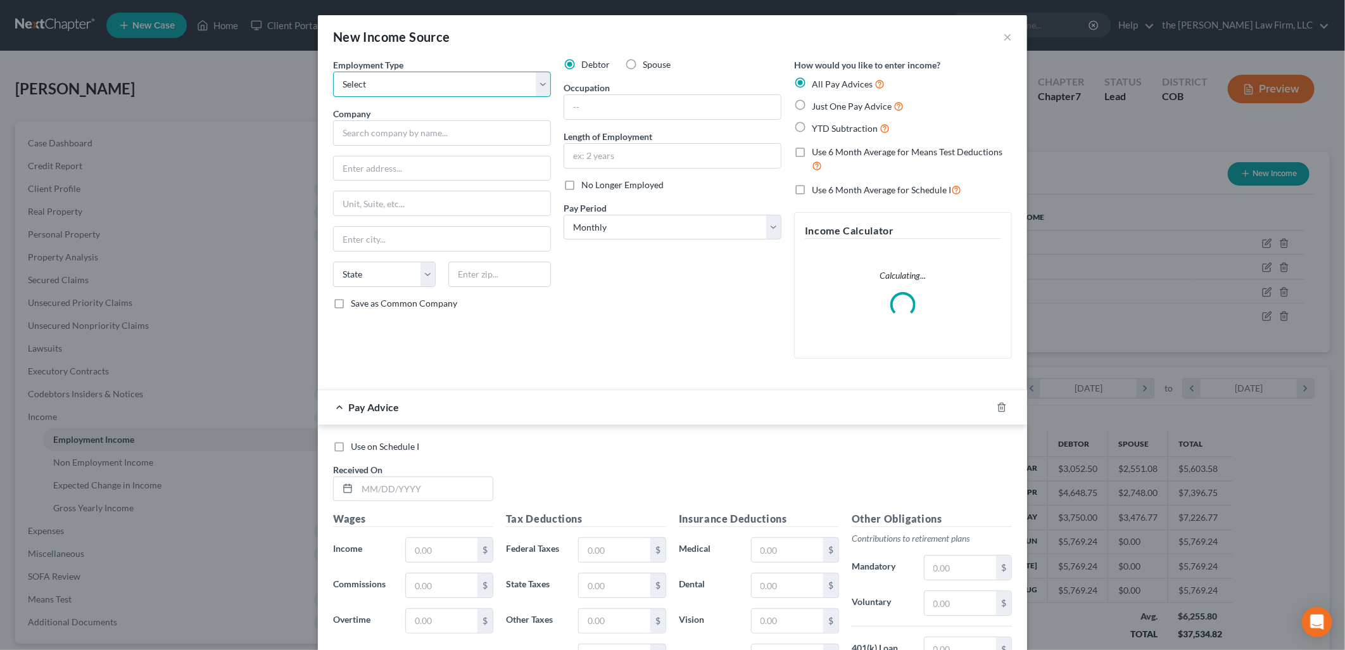
click at [385, 95] on select "Select Full or [DEMOGRAPHIC_DATA] Employment Self Employment" at bounding box center [442, 84] width 218 height 25
click at [333, 72] on select "Select Full or [DEMOGRAPHIC_DATA] Employment Self Employment" at bounding box center [442, 84] width 218 height 25
click at [385, 134] on input "text" at bounding box center [442, 132] width 218 height 25
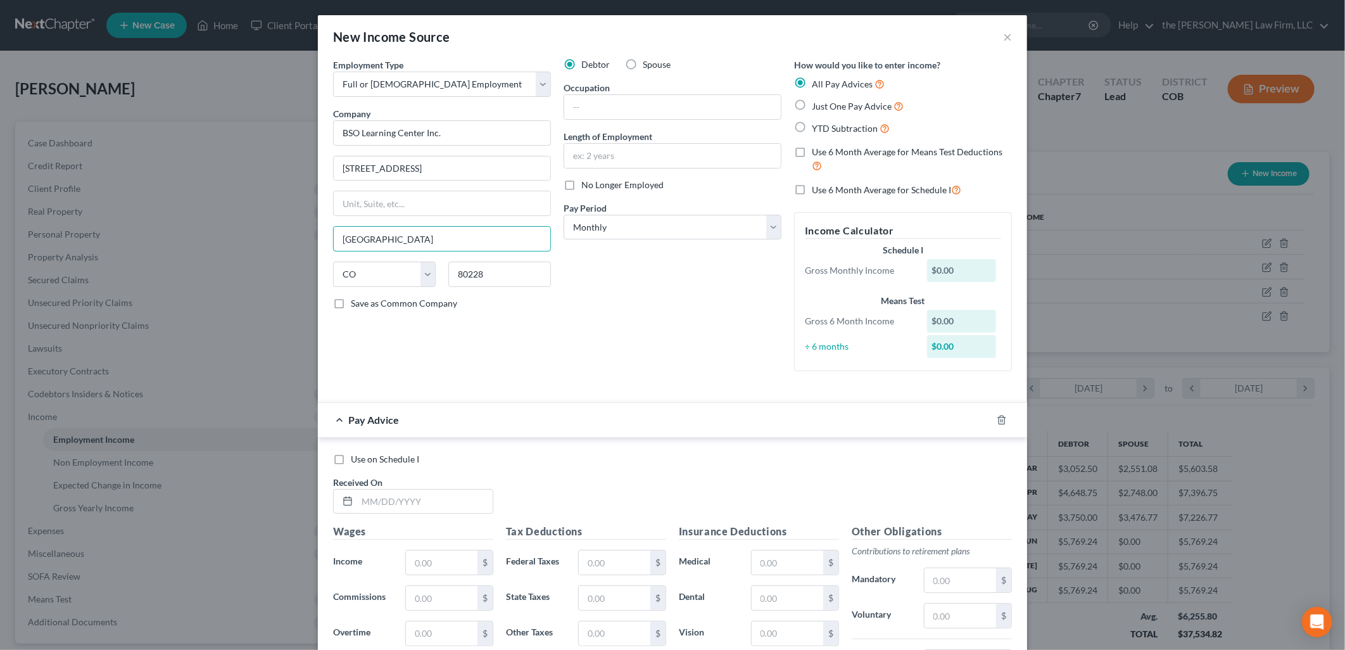
drag, startPoint x: 377, startPoint y: 242, endPoint x: 317, endPoint y: 241, distance: 60.8
click at [318, 241] on div "Employment Type * Select Full or [DEMOGRAPHIC_DATA] Employment Self Employment …" at bounding box center [672, 444] width 709 height 773
drag, startPoint x: 788, startPoint y: 362, endPoint x: 714, endPoint y: 292, distance: 101.7
click at [788, 362] on div "How would you like to enter income? All Pay Advices Just One Pay Advice YTD Sub…" at bounding box center [903, 219] width 230 height 323
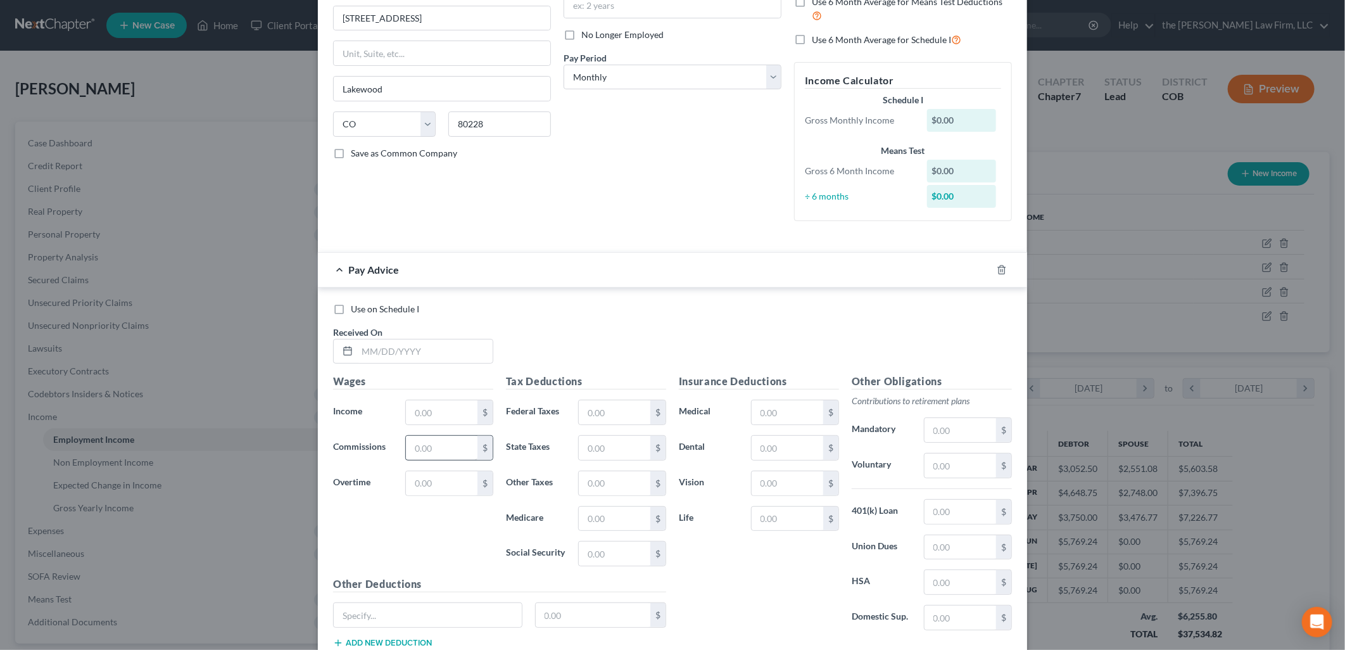
scroll to position [211, 0]
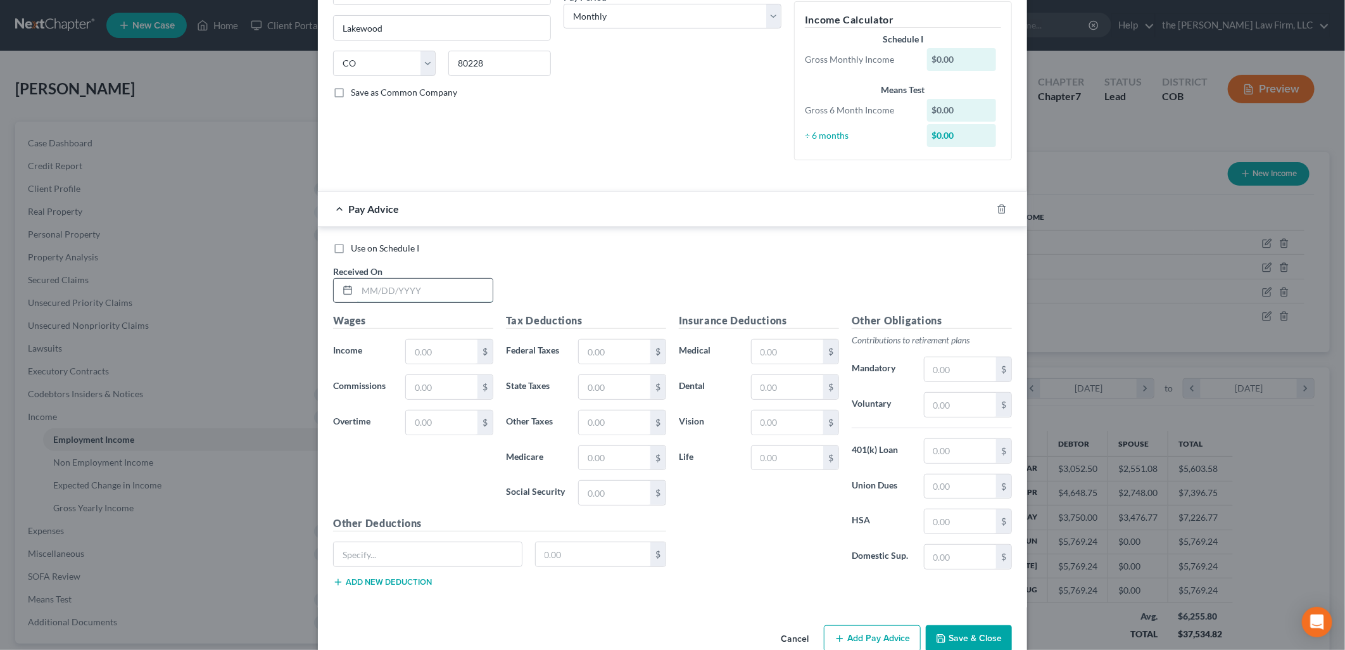
click at [444, 296] on input "text" at bounding box center [425, 291] width 136 height 24
drag, startPoint x: 626, startPoint y: 98, endPoint x: 643, endPoint y: 102, distance: 17.5
click at [626, 98] on div "Debtor Spouse Occupation Length of Employment No Longer Employed Pay Period * S…" at bounding box center [672, 8] width 230 height 323
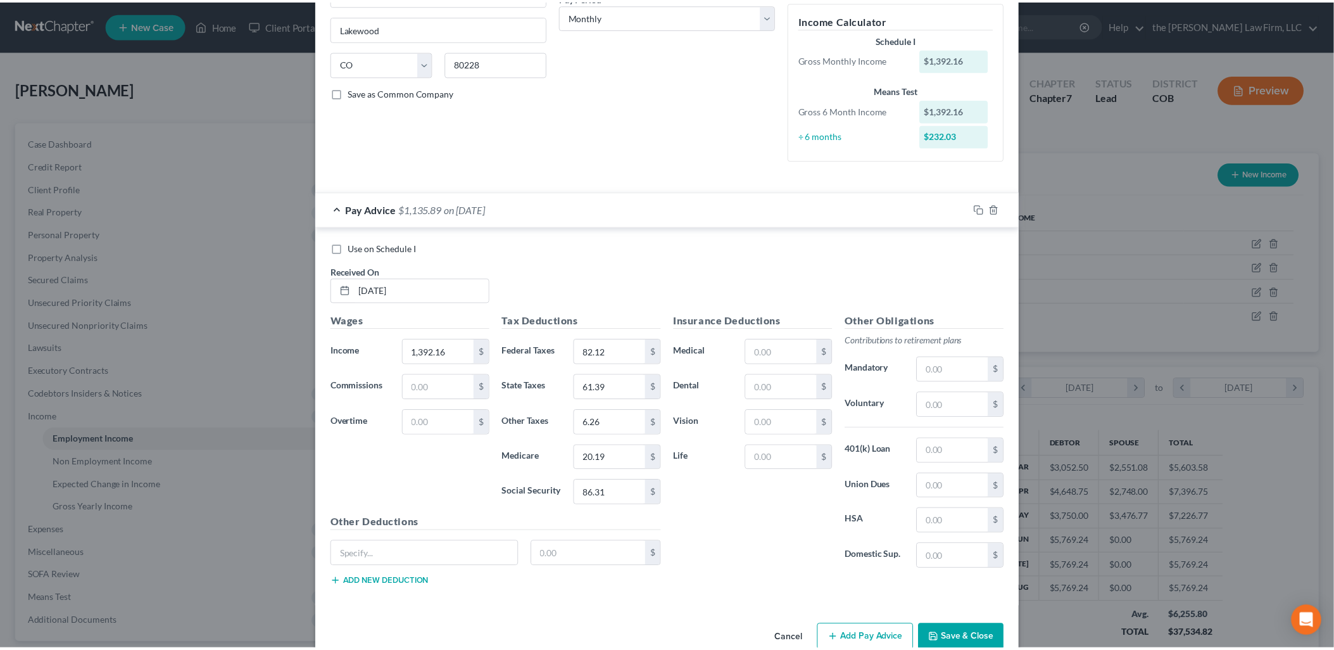
scroll to position [238, 0]
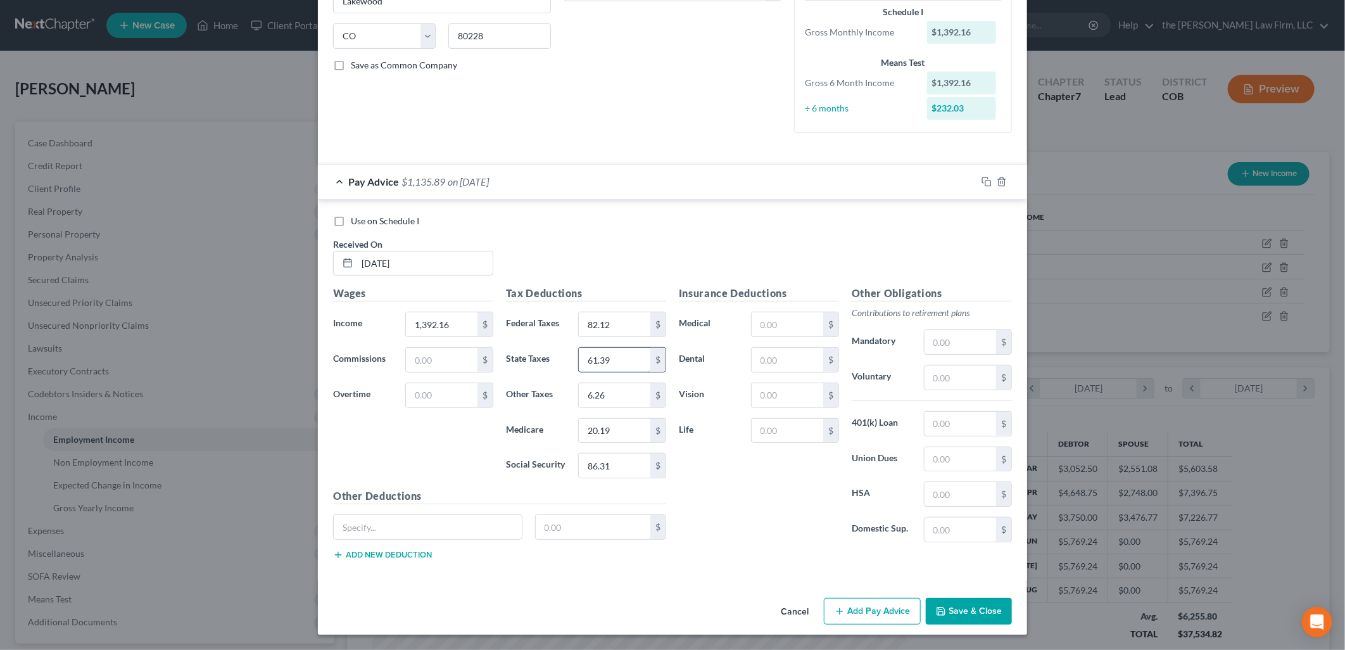
click at [613, 361] on input "61.39" at bounding box center [615, 360] width 72 height 24
click at [682, 273] on div "Use on Schedule I Received On * [DATE]" at bounding box center [672, 251] width 691 height 72
click at [957, 609] on button "Save & Close" at bounding box center [969, 611] width 86 height 27
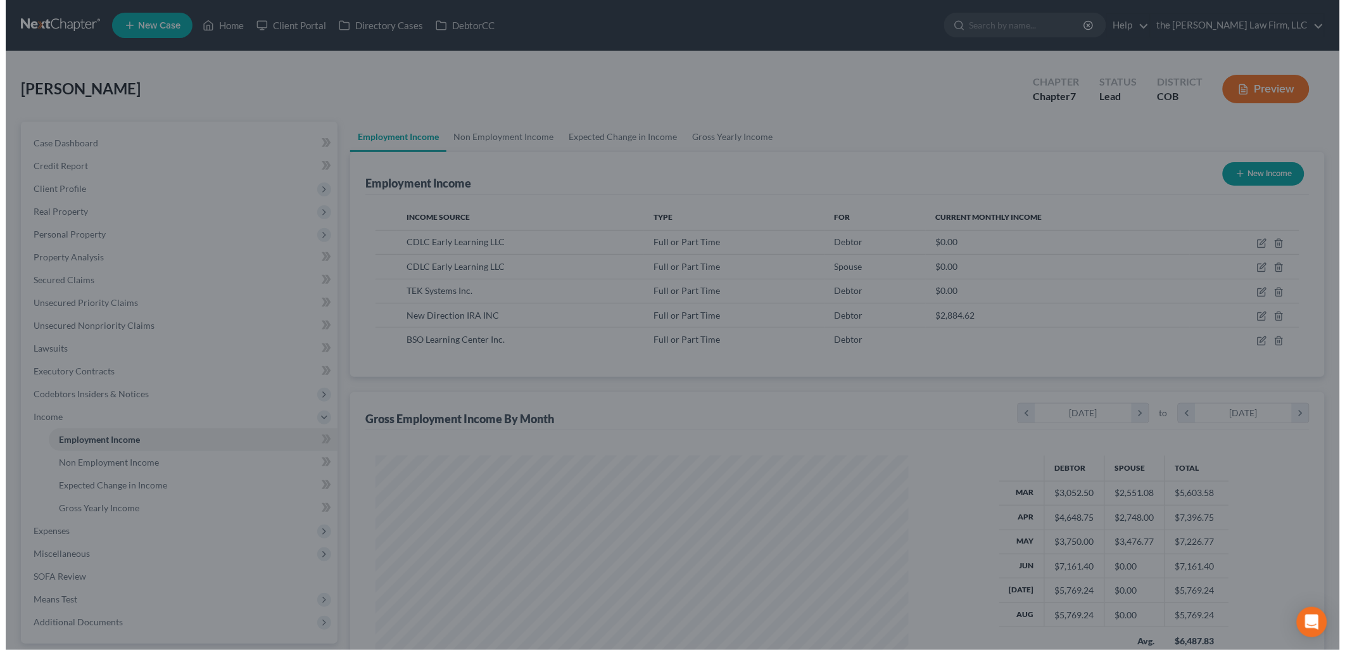
scroll to position [632951, 632661]
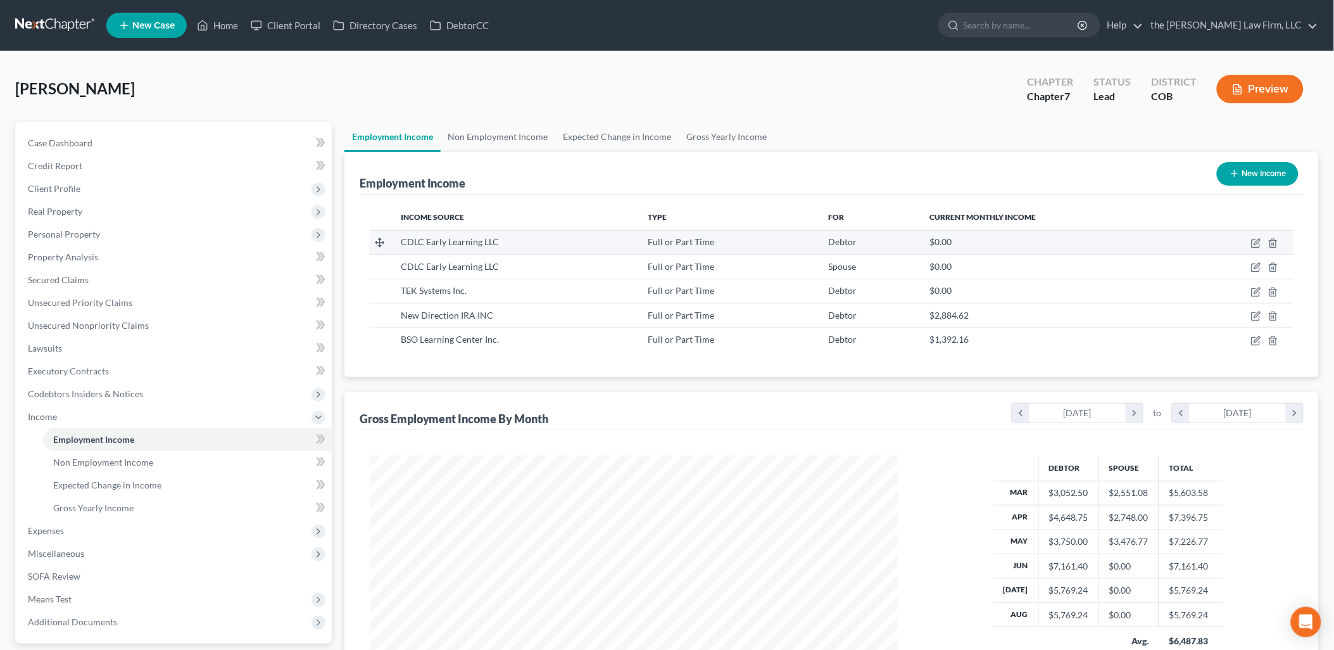
click at [1256, 236] on td at bounding box center [1239, 242] width 110 height 24
click at [1255, 244] on icon "button" at bounding box center [1256, 243] width 10 height 10
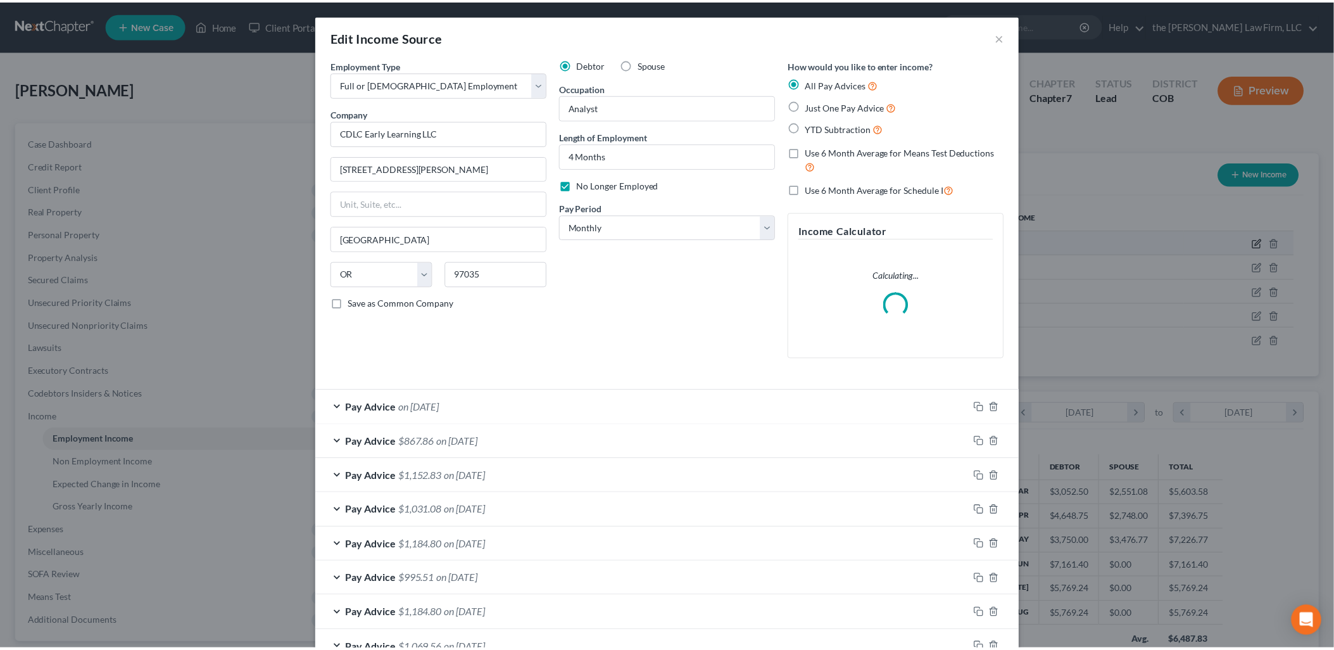
scroll to position [267, 558]
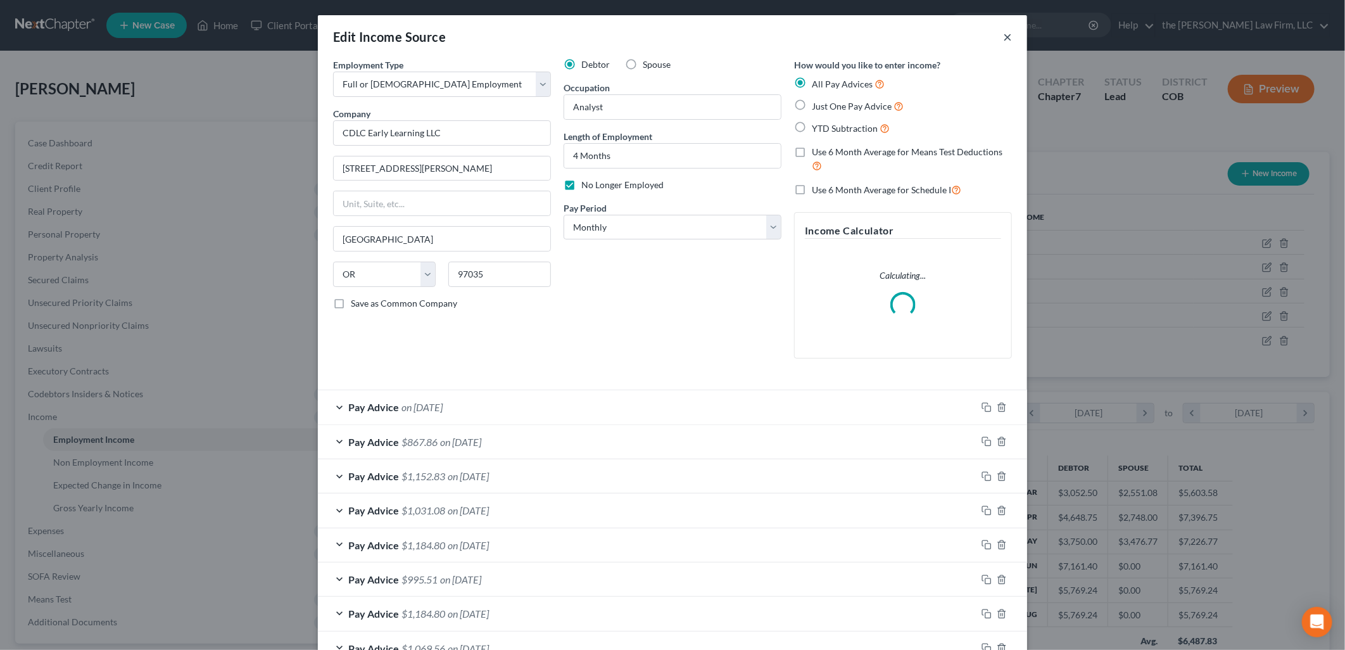
click at [1004, 39] on button "×" at bounding box center [1007, 36] width 9 height 15
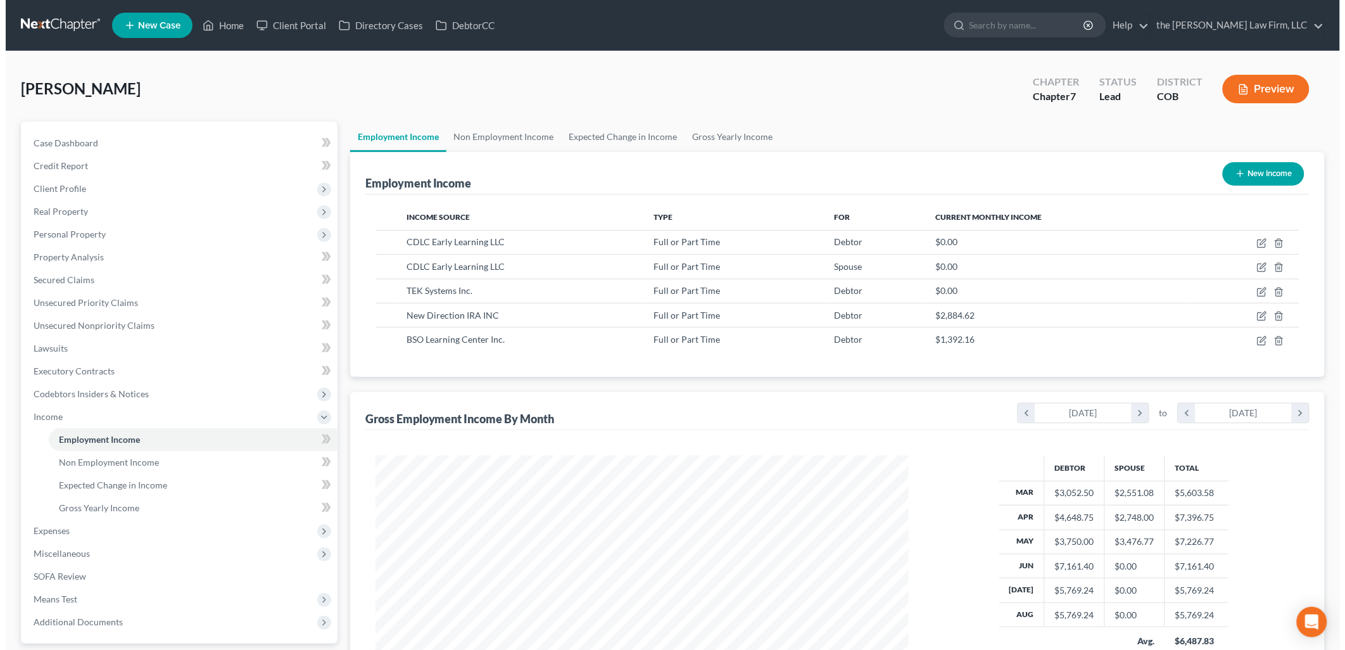
scroll to position [632951, 632661]
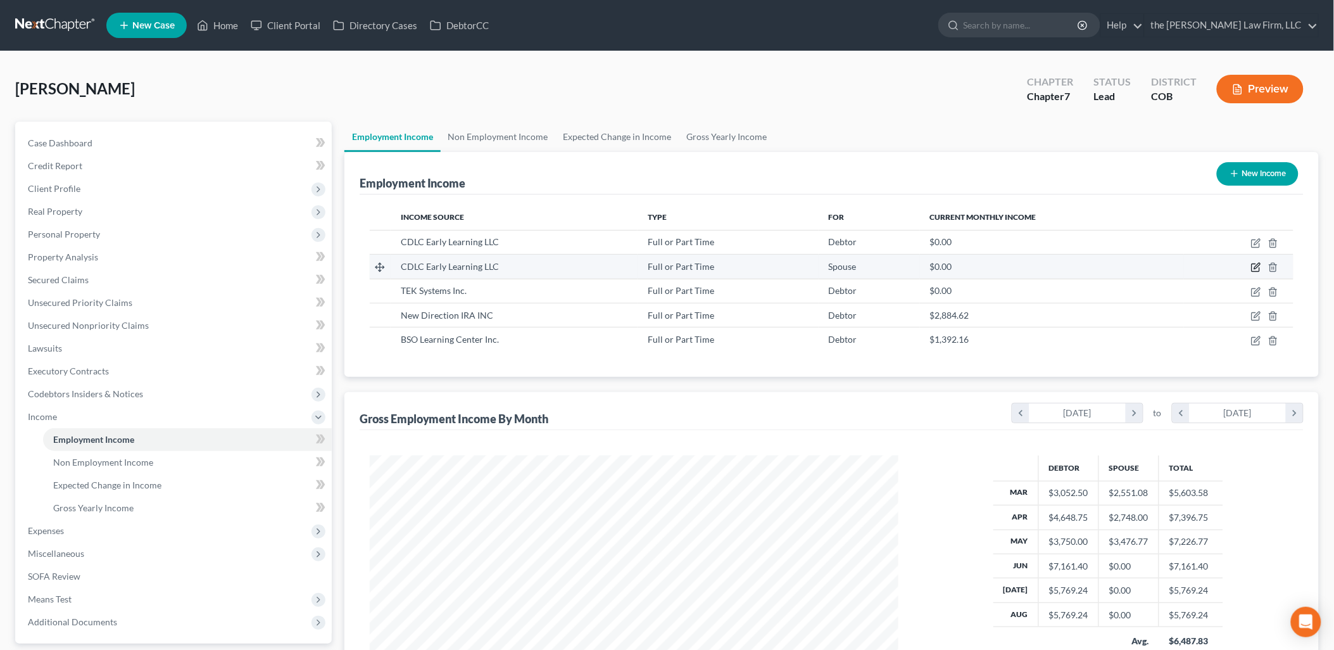
click at [1258, 266] on icon "button" at bounding box center [1257, 266] width 6 height 6
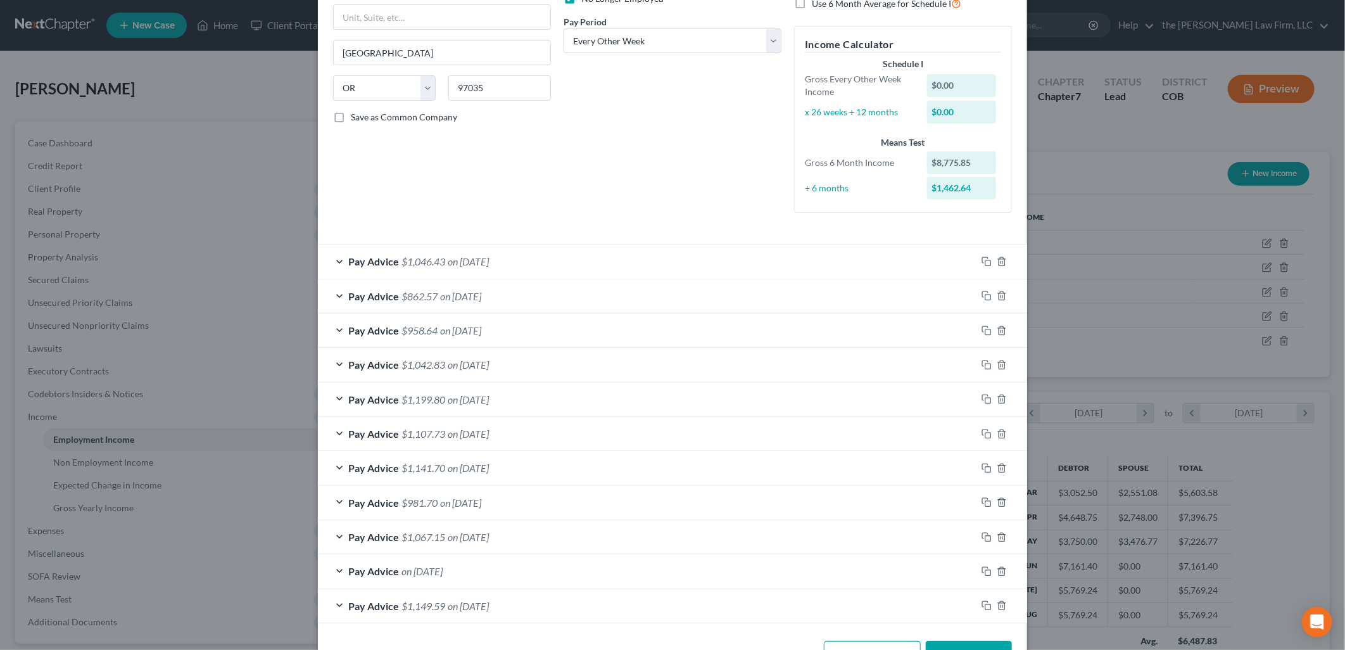
scroll to position [229, 0]
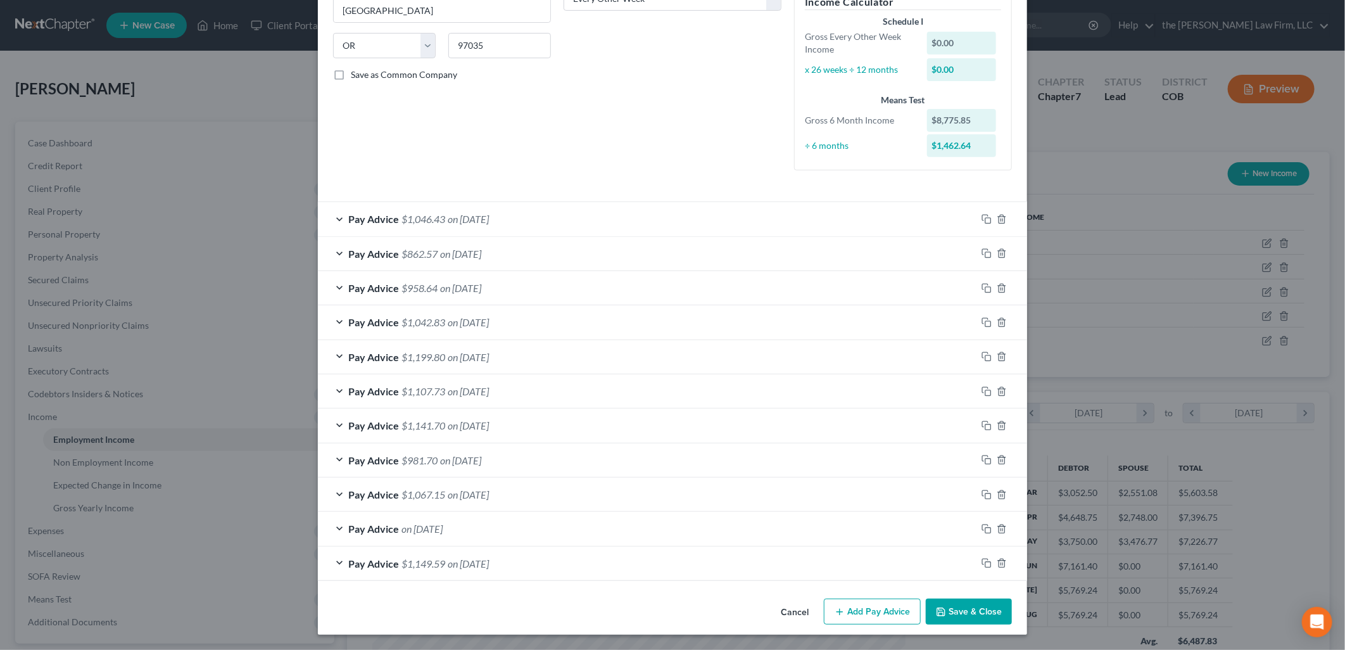
click at [858, 611] on button "Add Pay Advice" at bounding box center [872, 611] width 97 height 27
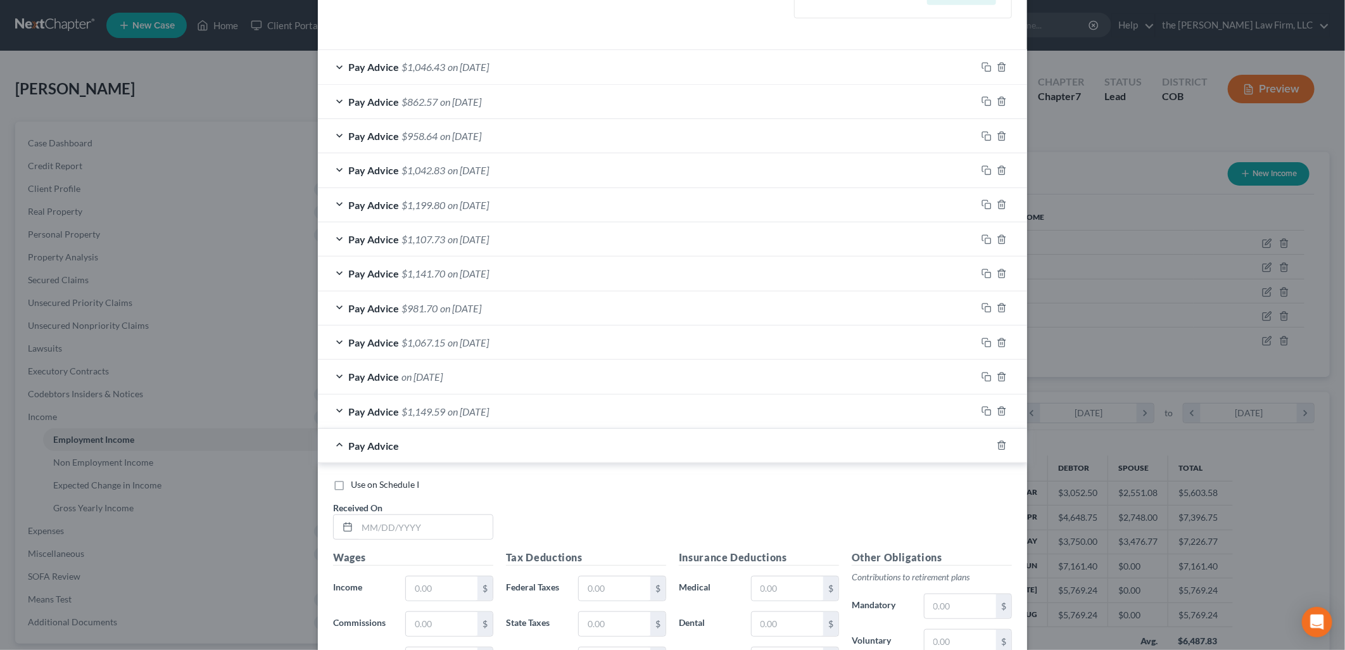
scroll to position [581, 0]
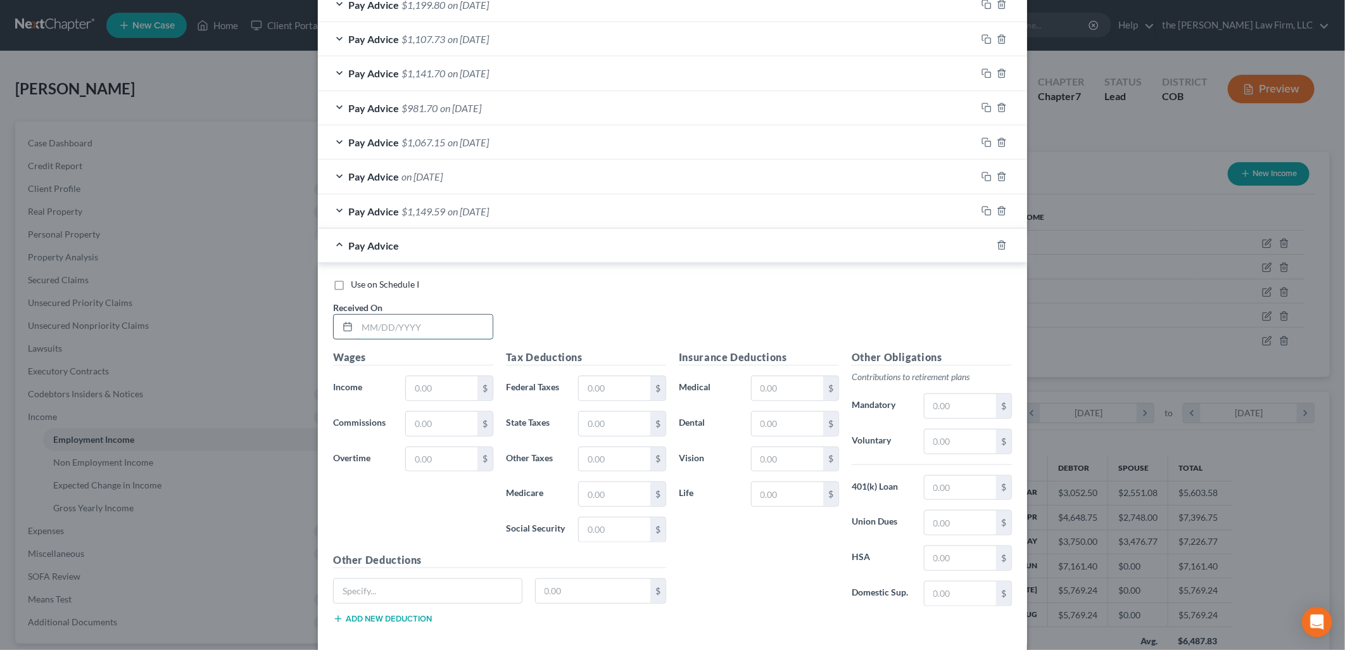
click at [418, 324] on input "text" at bounding box center [425, 327] width 136 height 24
drag, startPoint x: 845, startPoint y: 313, endPoint x: 860, endPoint y: 325, distance: 18.9
click at [845, 313] on div "Use on Schedule I Received On * [DATE]" at bounding box center [672, 314] width 691 height 72
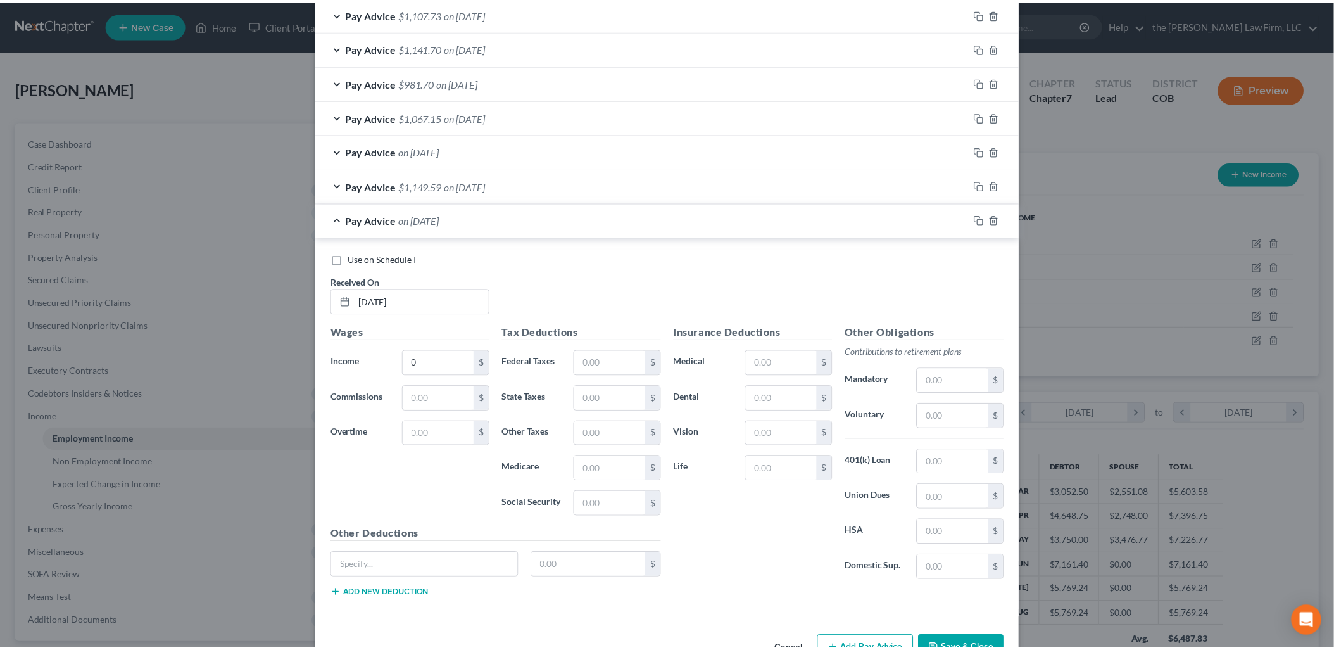
scroll to position [646, 0]
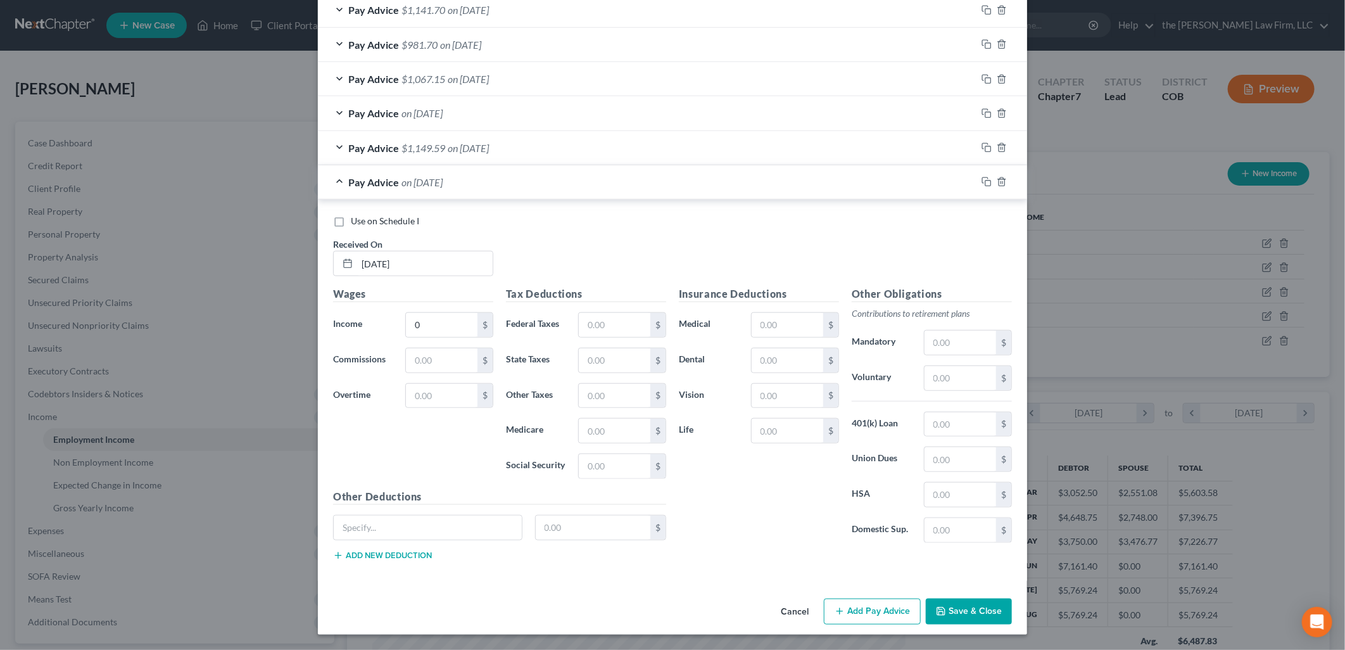
click at [984, 609] on button "Save & Close" at bounding box center [969, 611] width 86 height 27
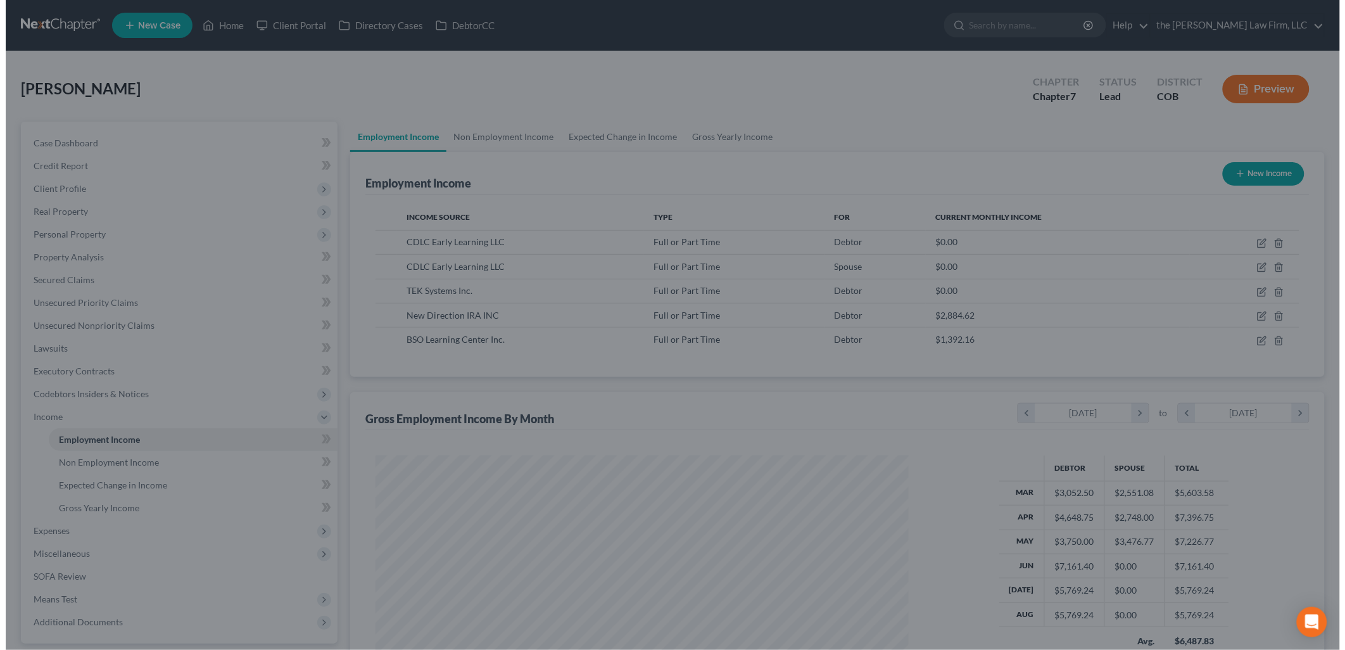
scroll to position [632951, 632661]
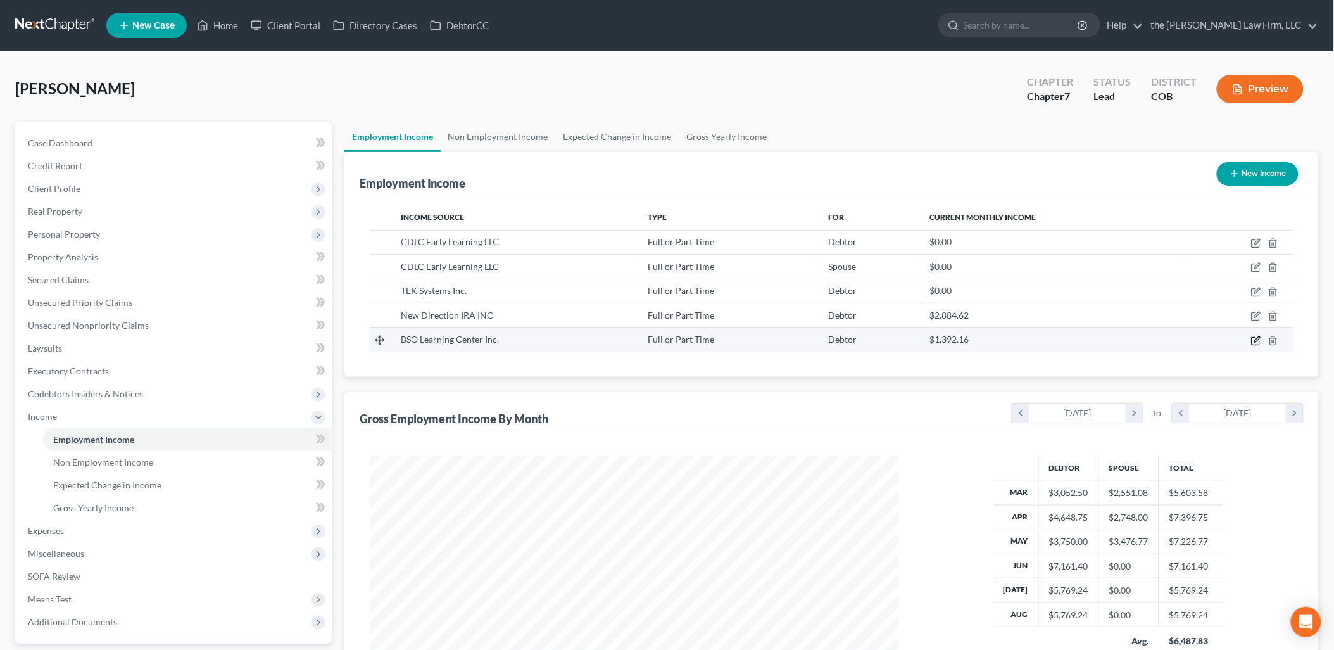
click at [1255, 337] on icon "button" at bounding box center [1256, 341] width 8 height 8
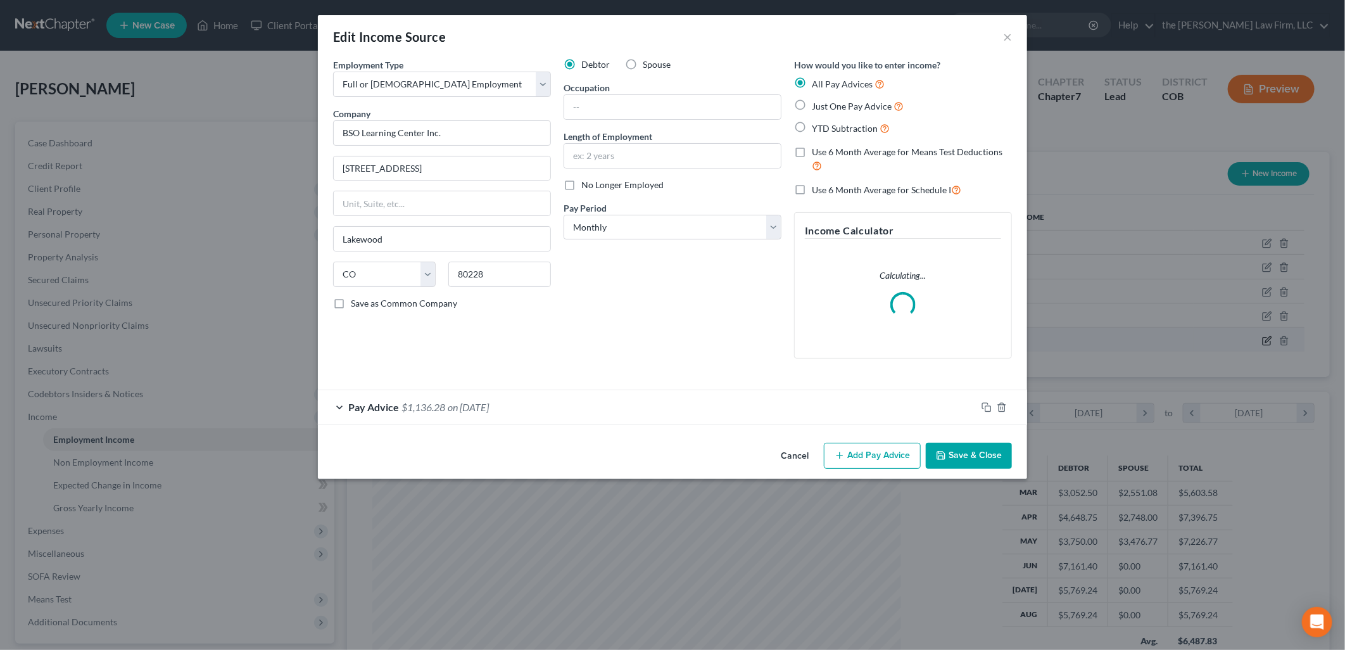
scroll to position [267, 558]
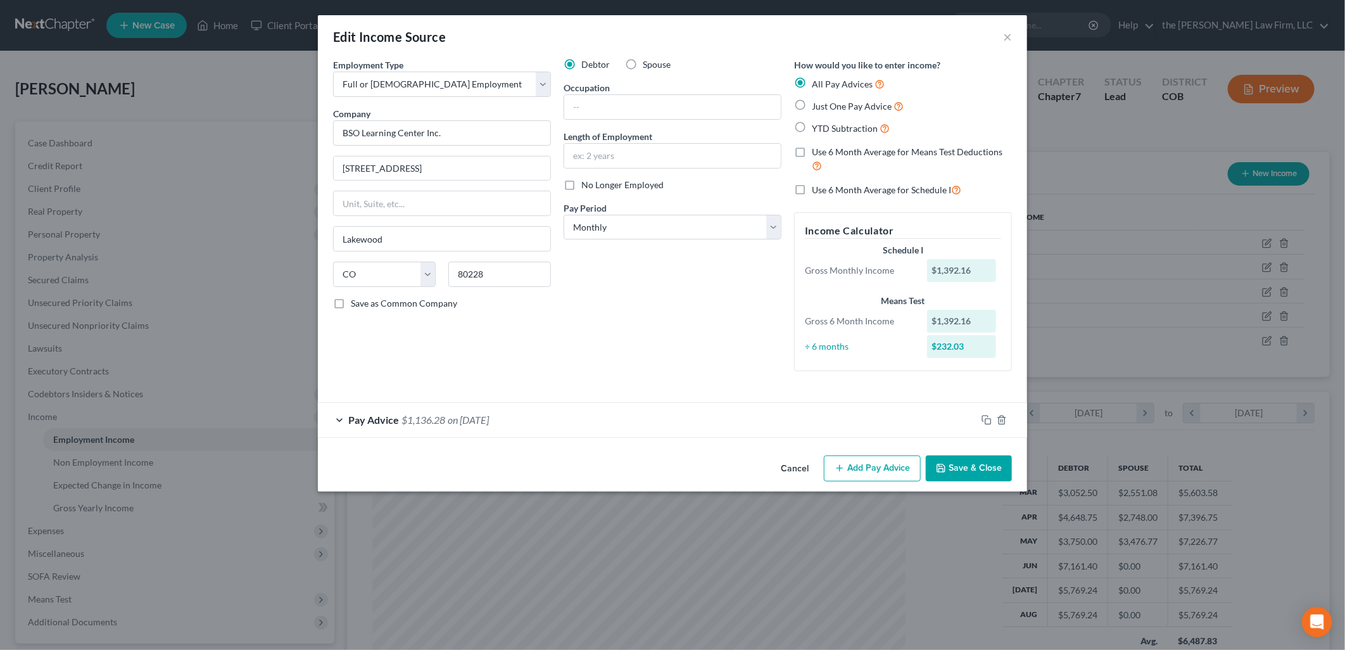
click at [893, 473] on button "Add Pay Advice" at bounding box center [872, 468] width 97 height 27
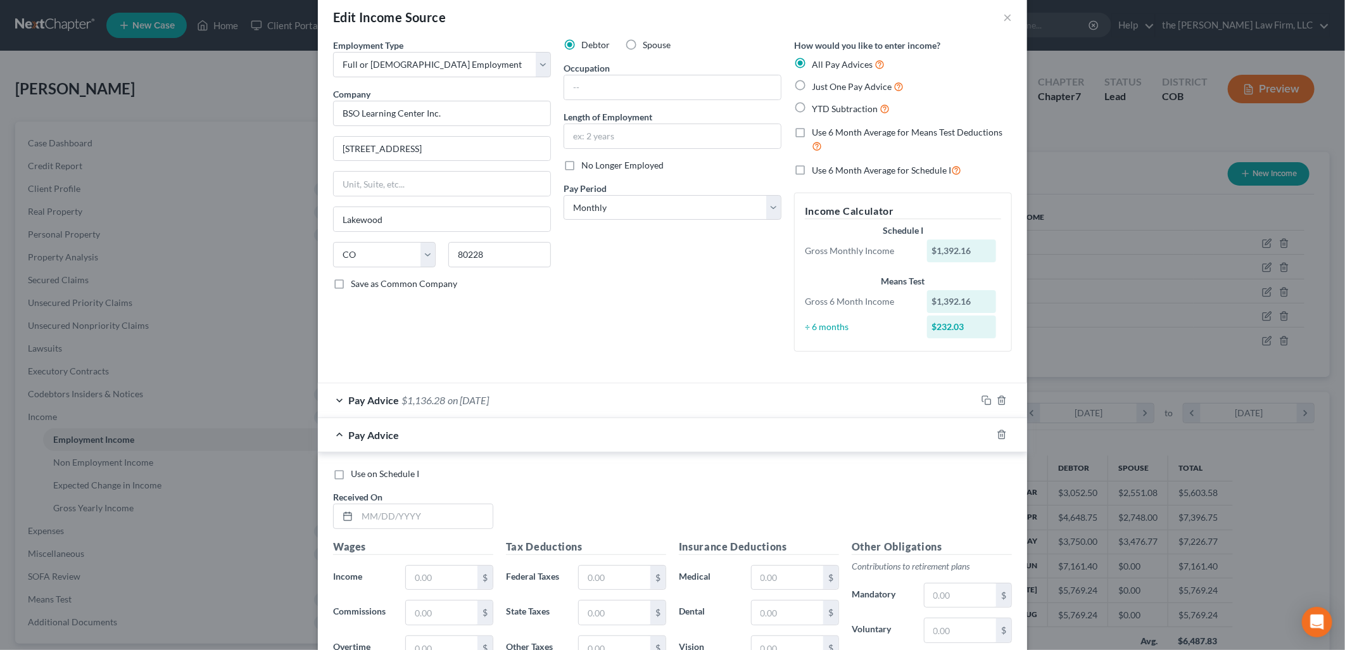
scroll to position [0, 0]
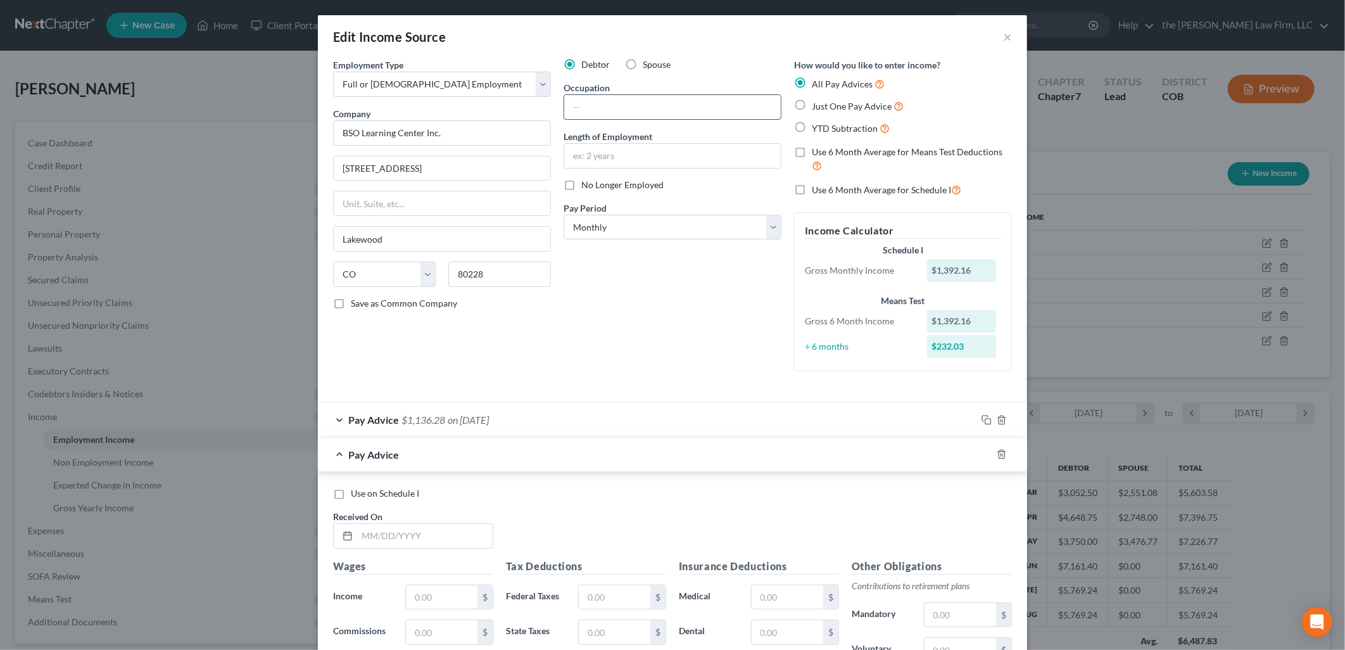
click at [641, 109] on input "text" at bounding box center [672, 107] width 217 height 24
click at [681, 61] on div "Debtor Spouse" at bounding box center [673, 64] width 218 height 13
click at [643, 167] on input "text" at bounding box center [672, 156] width 217 height 24
click at [598, 296] on div "Debtor Spouse Occupation Length of Employment 3 Months No Longer Employed Pay P…" at bounding box center [672, 219] width 230 height 323
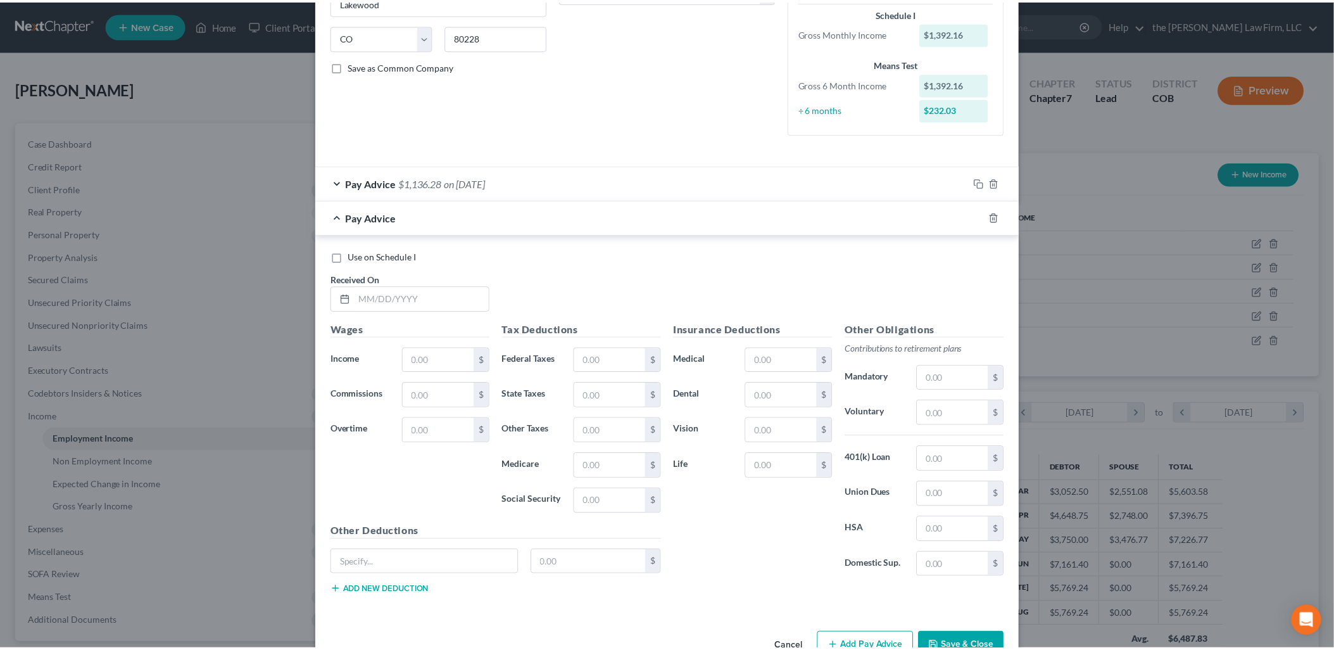
scroll to position [273, 0]
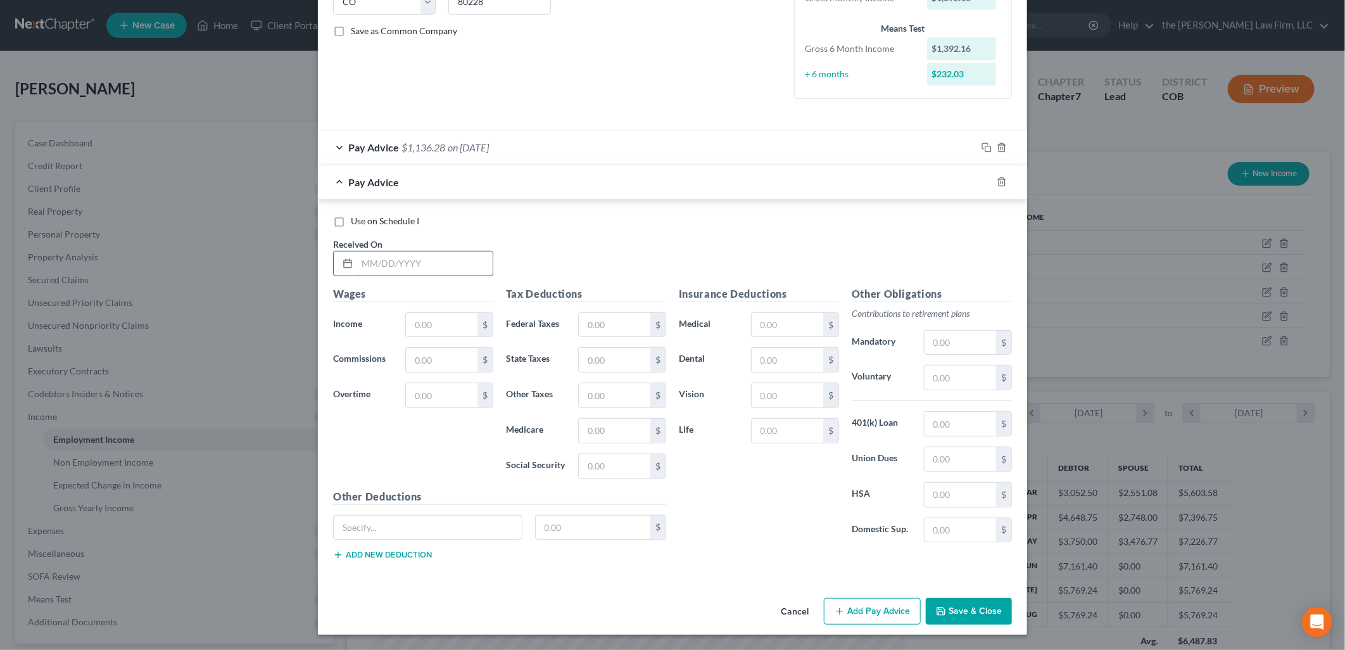
click at [425, 255] on input "text" at bounding box center [425, 263] width 136 height 24
click at [555, 276] on div "Use on Schedule I Received On * [DATE]" at bounding box center [672, 251] width 691 height 72
click at [970, 610] on button "Save & Close" at bounding box center [969, 611] width 86 height 27
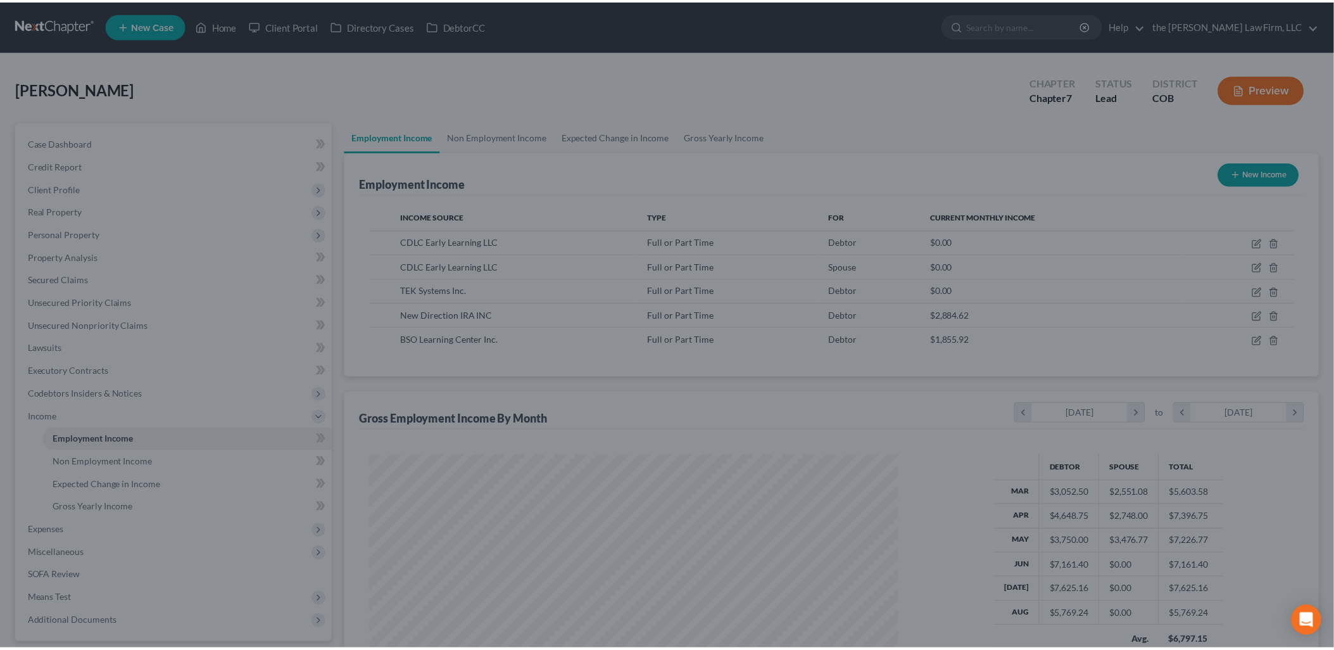
scroll to position [632951, 632661]
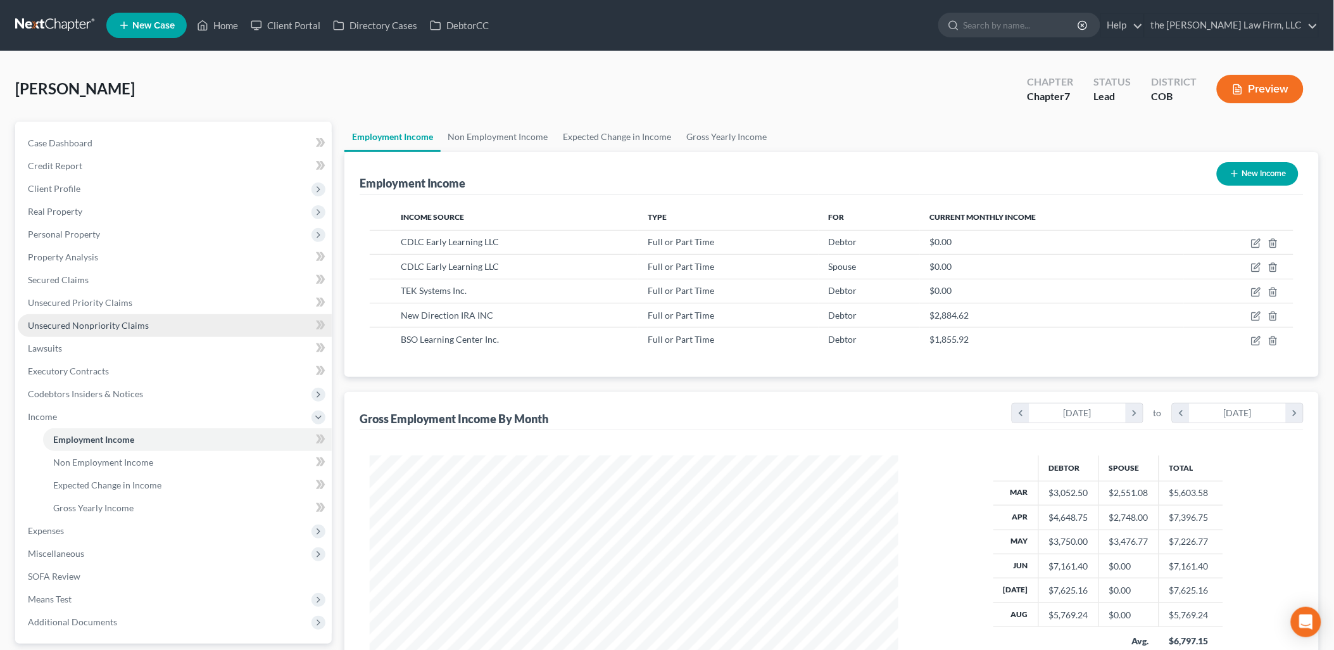
click at [85, 320] on span "Unsecured Nonpriority Claims" at bounding box center [88, 325] width 121 height 11
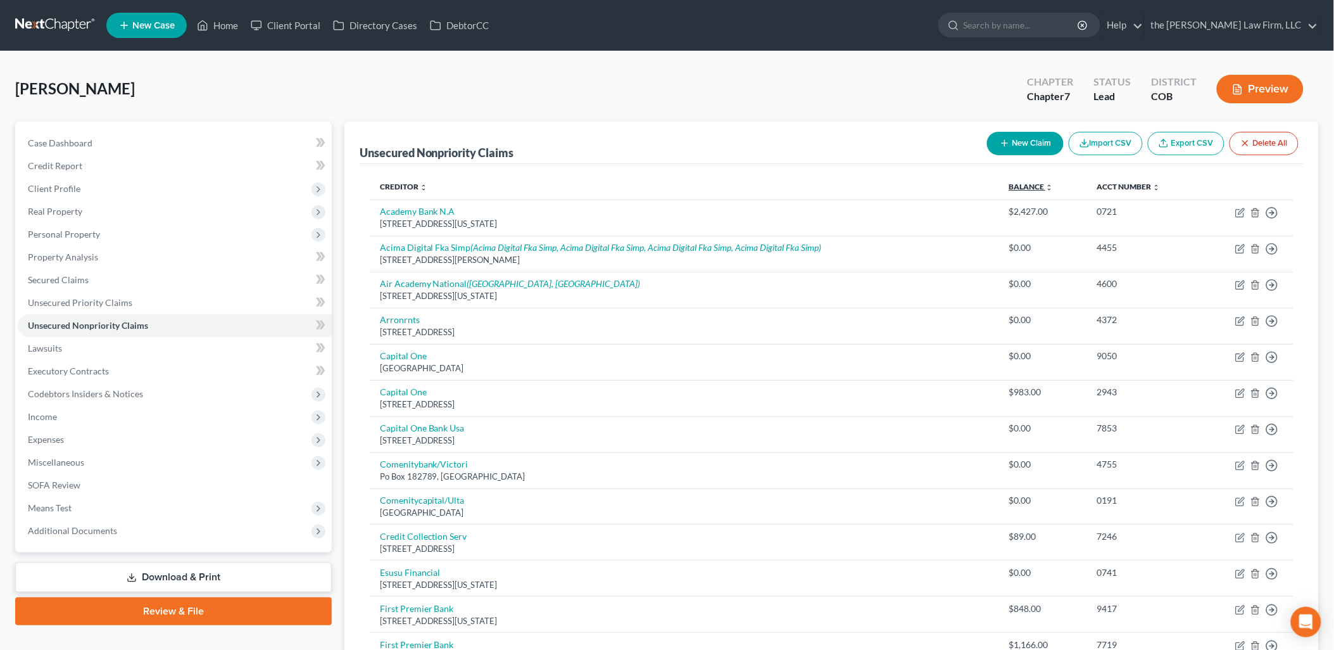
click at [1028, 186] on link "Balance expand_more expand_less unfold_more" at bounding box center [1031, 186] width 44 height 9
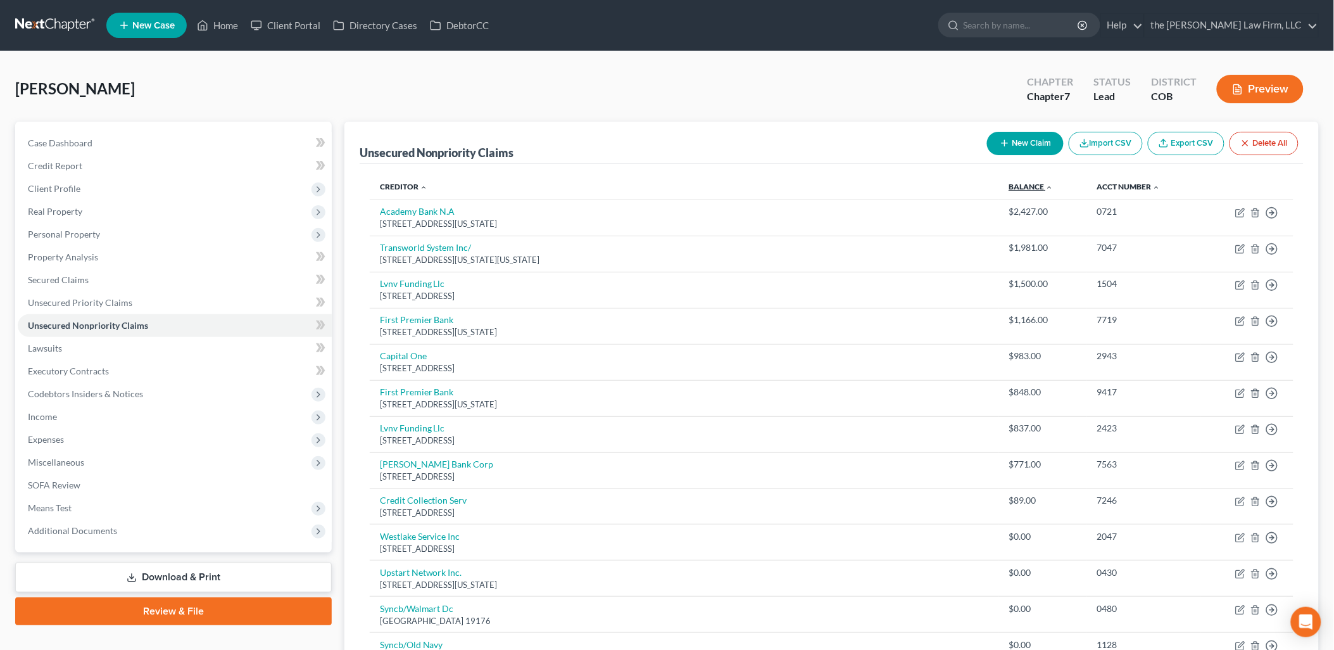
click at [1028, 186] on link "Balance expand_more expand_less unfold_more" at bounding box center [1031, 186] width 44 height 9
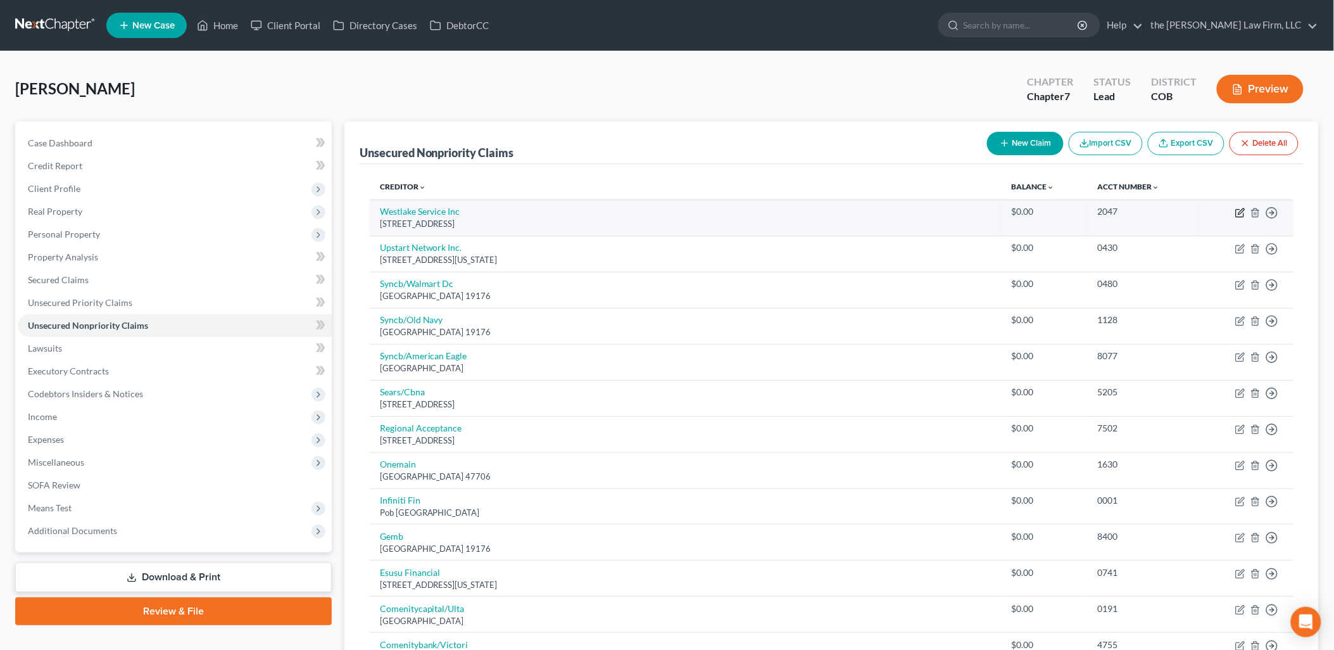
click at [1237, 211] on icon "button" at bounding box center [1240, 213] width 10 height 10
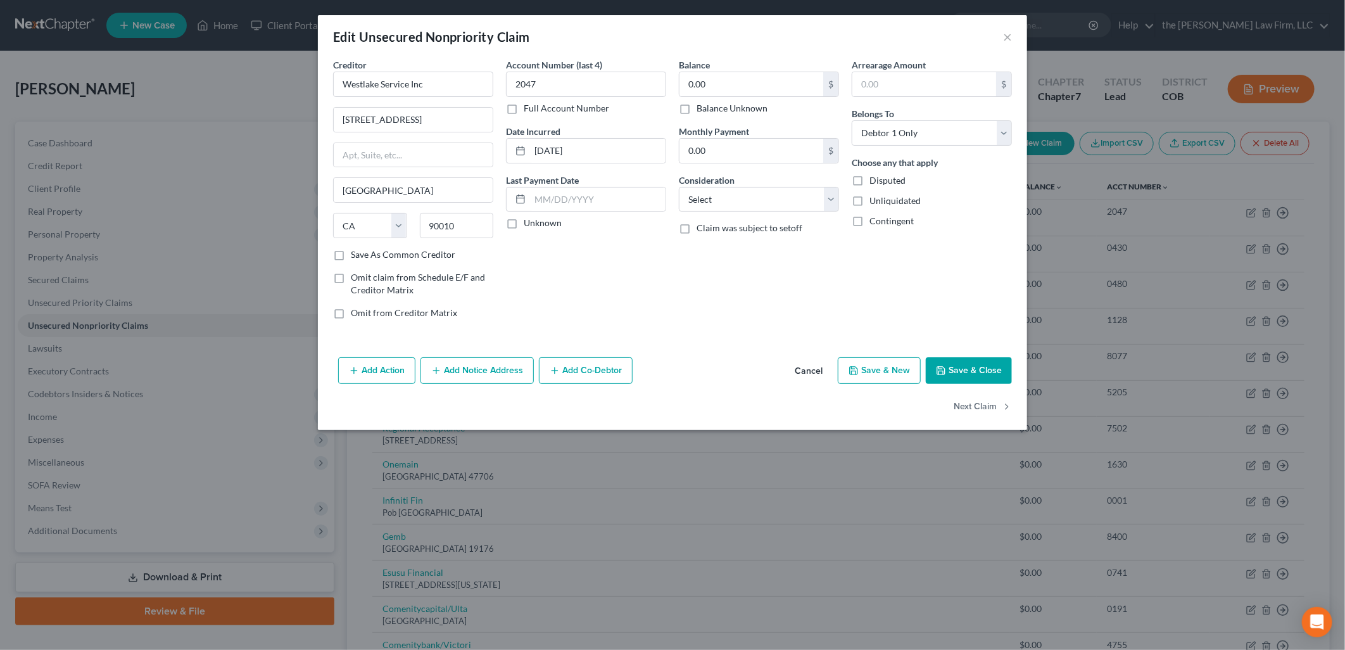
click at [710, 104] on label "Balance Unknown" at bounding box center [732, 108] width 71 height 13
click at [710, 104] on input "Balance Unknown" at bounding box center [706, 106] width 8 height 8
click at [955, 374] on button "Save & Close" at bounding box center [969, 370] width 86 height 27
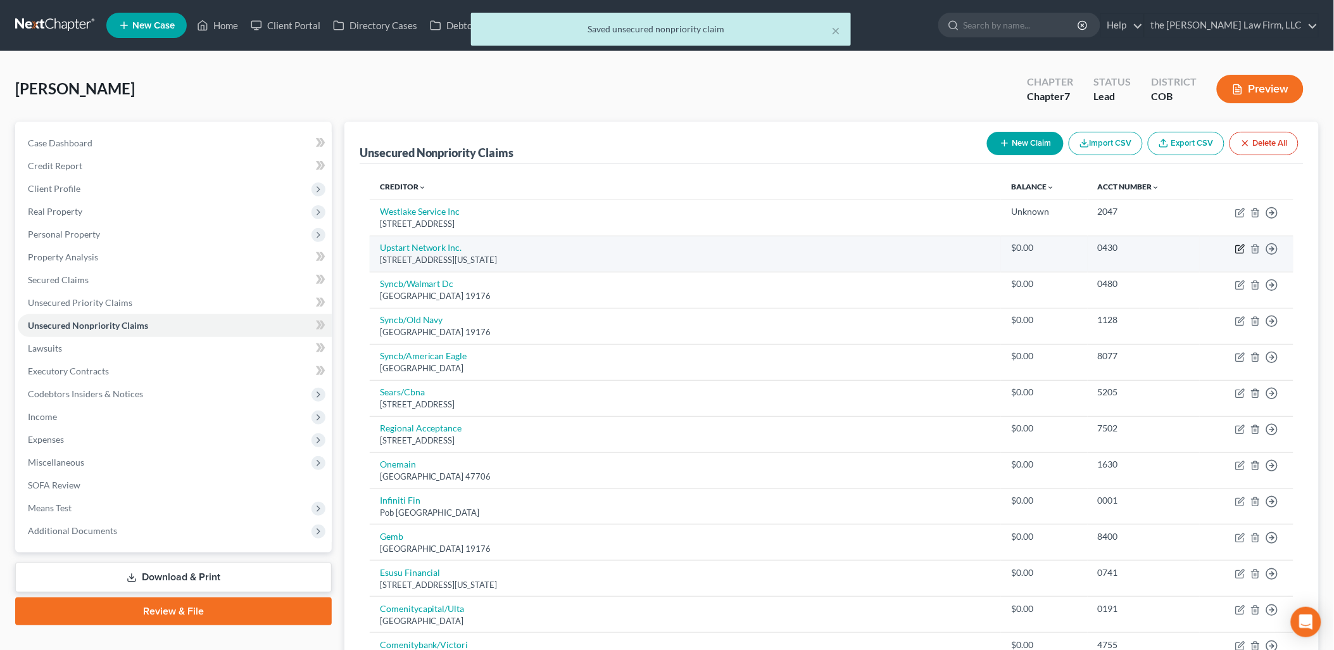
click at [1242, 249] on icon "button" at bounding box center [1240, 249] width 10 height 10
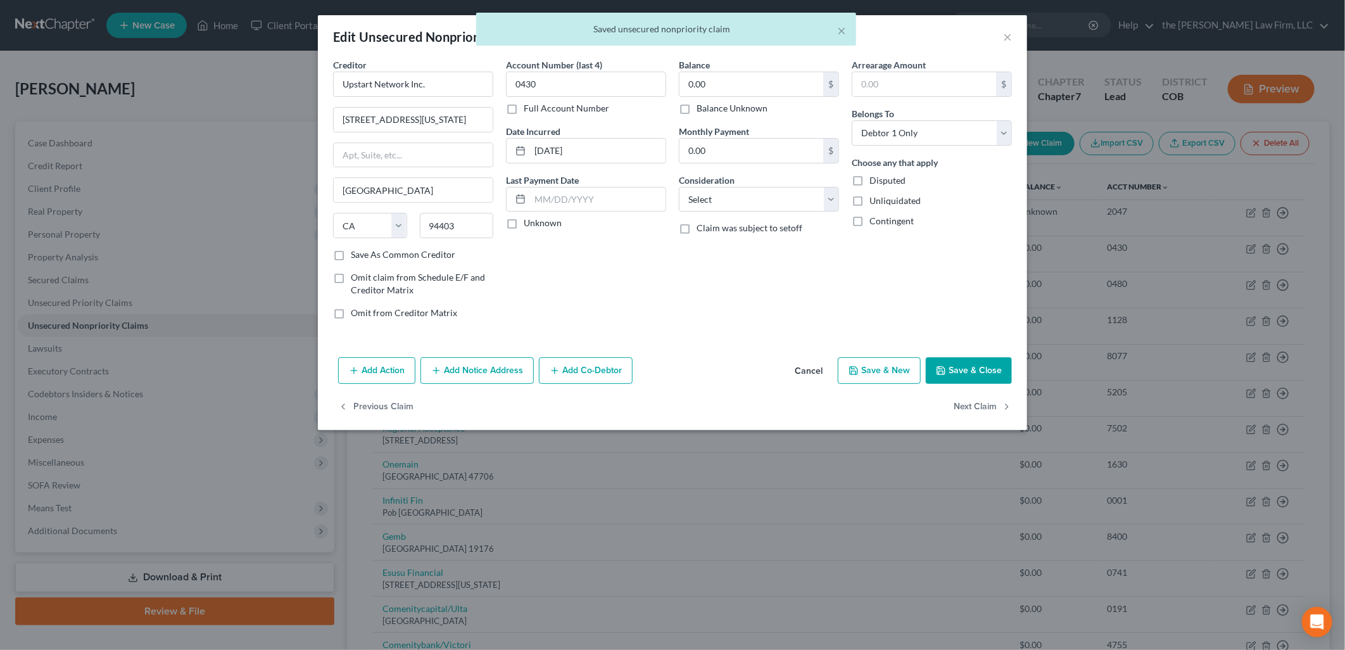
click at [745, 108] on label "Balance Unknown" at bounding box center [732, 108] width 71 height 13
click at [710, 108] on input "Balance Unknown" at bounding box center [706, 106] width 8 height 8
click at [1003, 370] on button "Save & Close" at bounding box center [969, 370] width 86 height 27
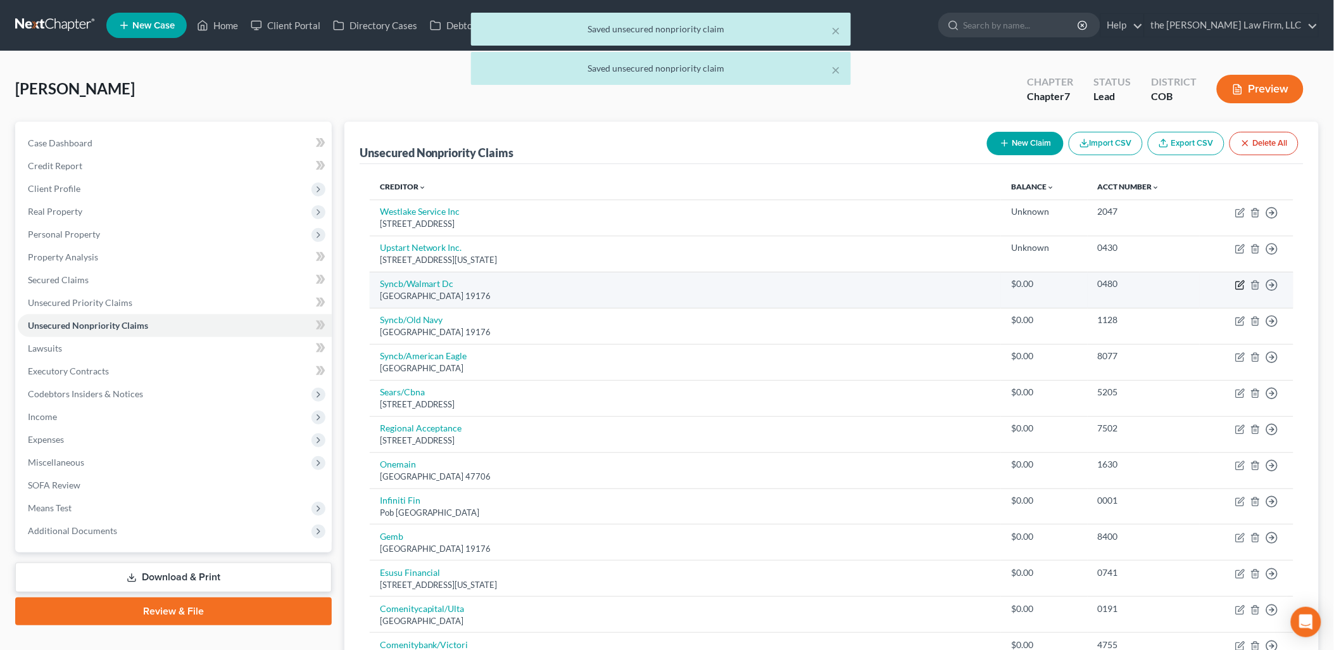
click at [1240, 285] on icon "button" at bounding box center [1240, 285] width 10 height 10
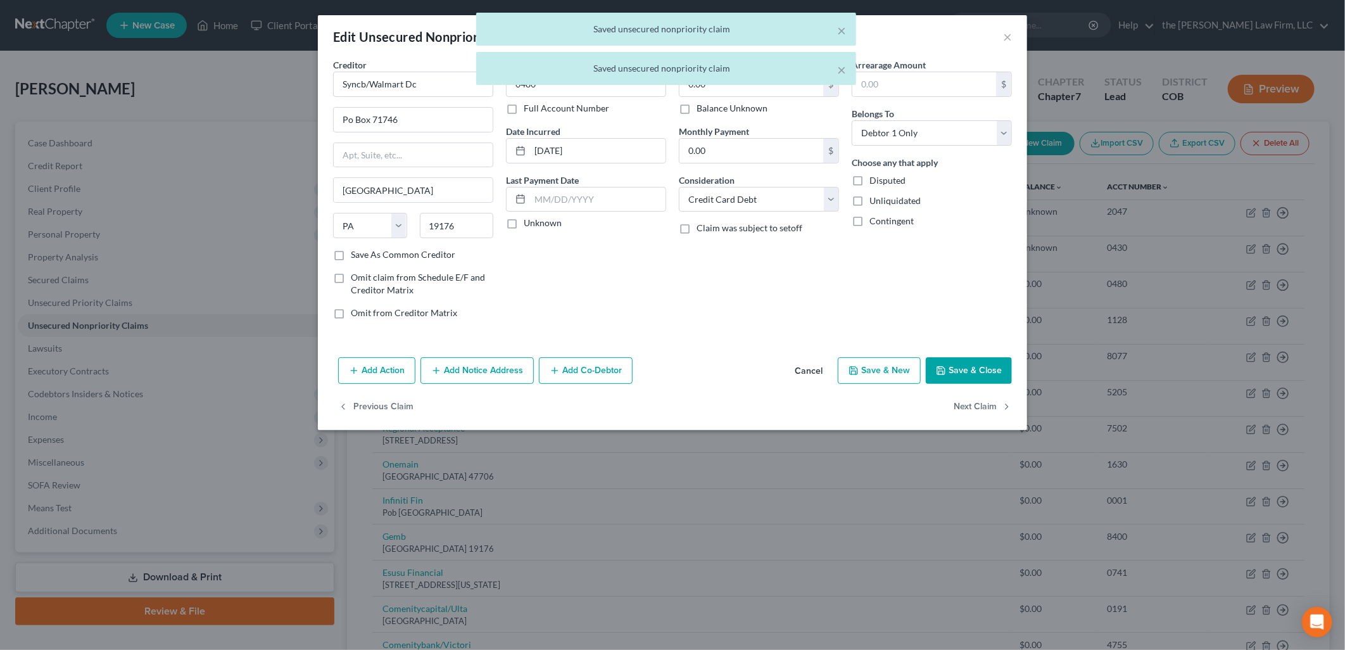
click at [705, 103] on label "Balance Unknown" at bounding box center [732, 108] width 71 height 13
click at [705, 103] on input "Balance Unknown" at bounding box center [706, 106] width 8 height 8
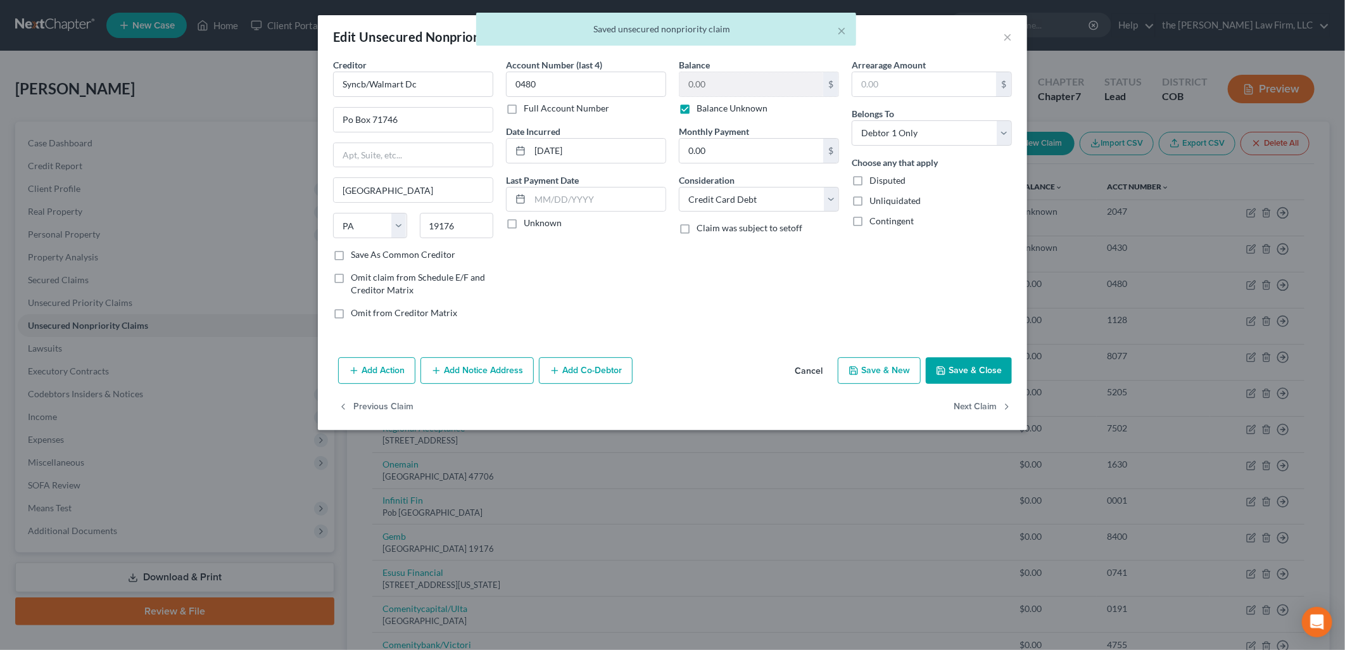
click at [942, 358] on button "Save & Close" at bounding box center [969, 370] width 86 height 27
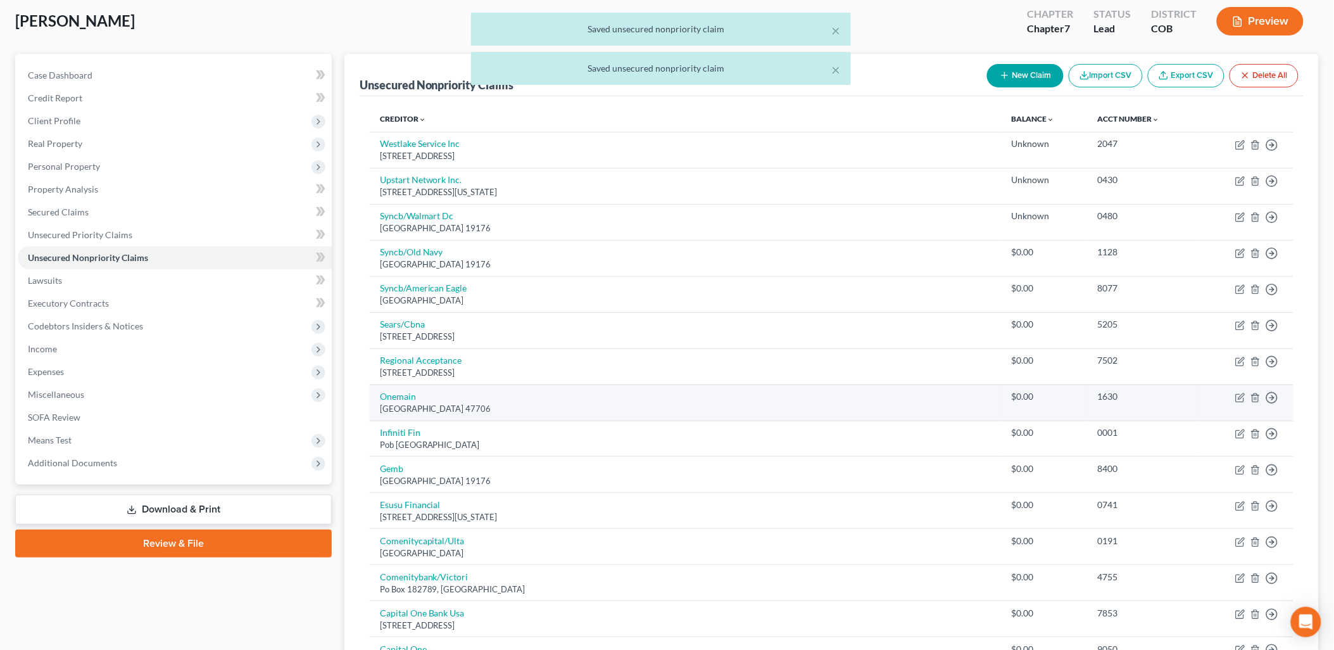
scroll to position [141, 0]
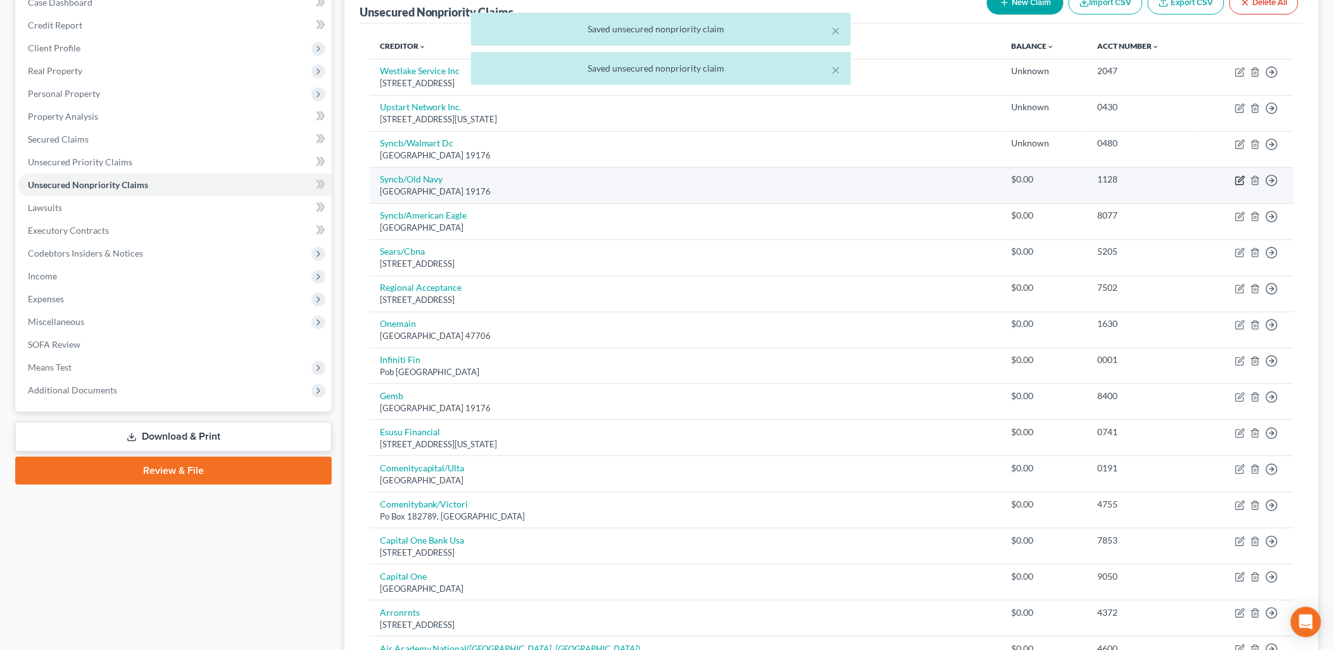
click at [1237, 179] on icon "button" at bounding box center [1240, 180] width 10 height 10
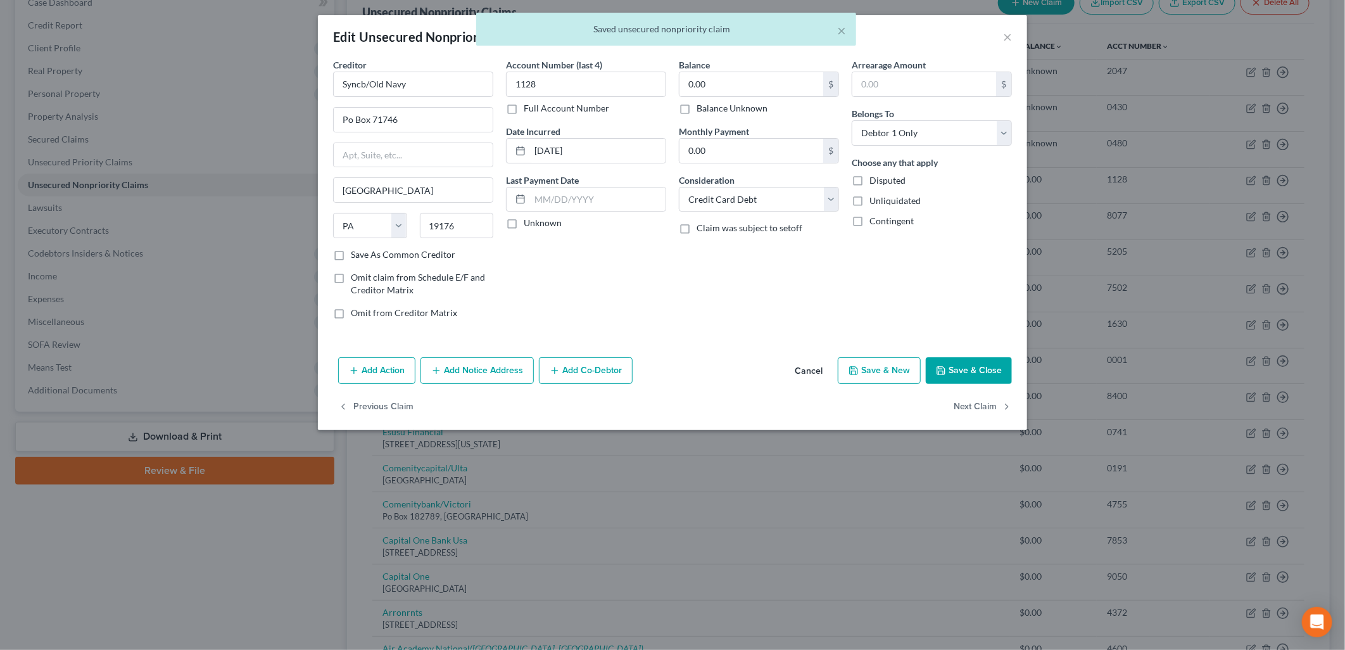
click at [741, 106] on label "Balance Unknown" at bounding box center [732, 108] width 71 height 13
click at [710, 106] on input "Balance Unknown" at bounding box center [706, 106] width 8 height 8
click at [977, 364] on button "Save & Close" at bounding box center [969, 370] width 86 height 27
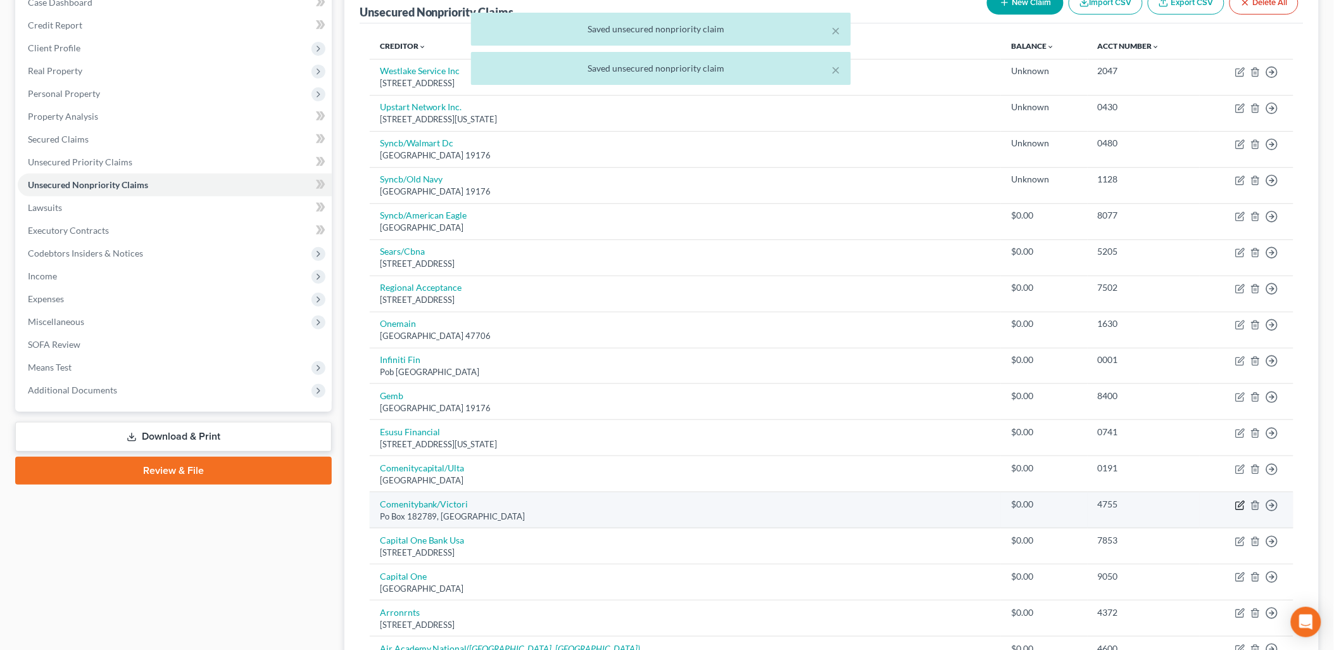
click at [1242, 503] on icon "button" at bounding box center [1242, 504] width 6 height 6
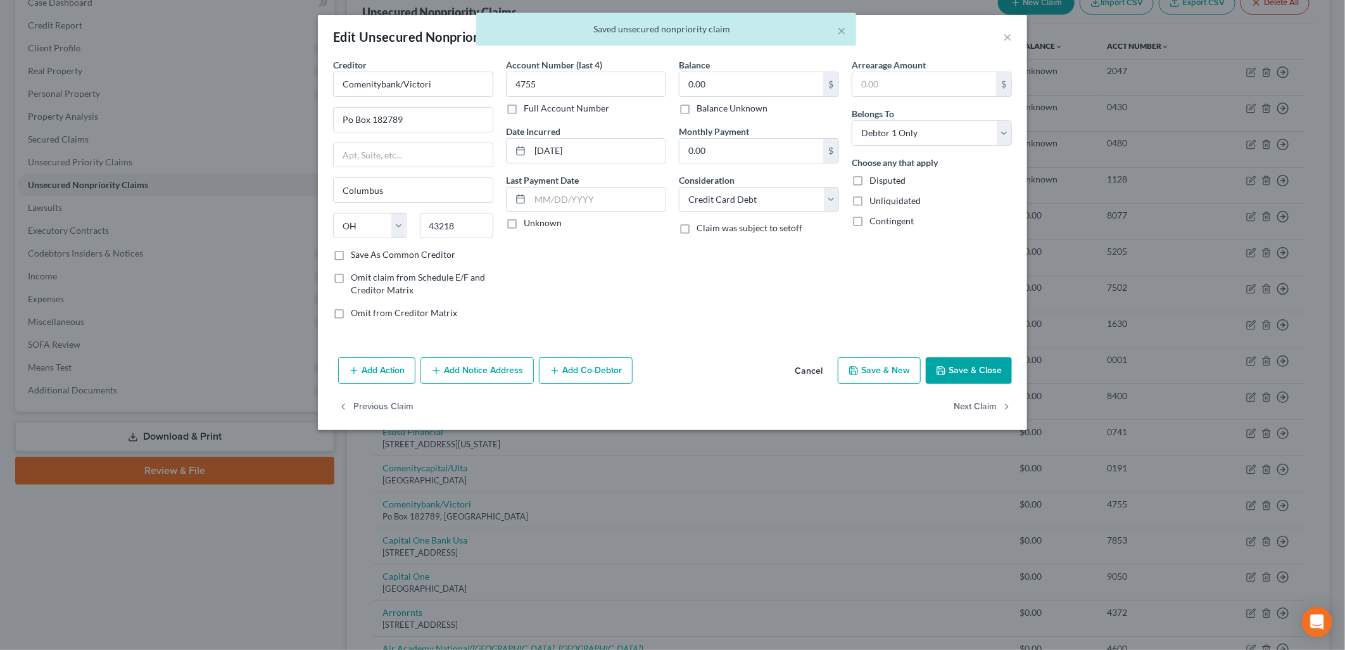
click at [726, 108] on label "Balance Unknown" at bounding box center [732, 108] width 71 height 13
click at [710, 108] on input "Balance Unknown" at bounding box center [706, 106] width 8 height 8
click at [970, 363] on button "Save & Close" at bounding box center [969, 370] width 86 height 27
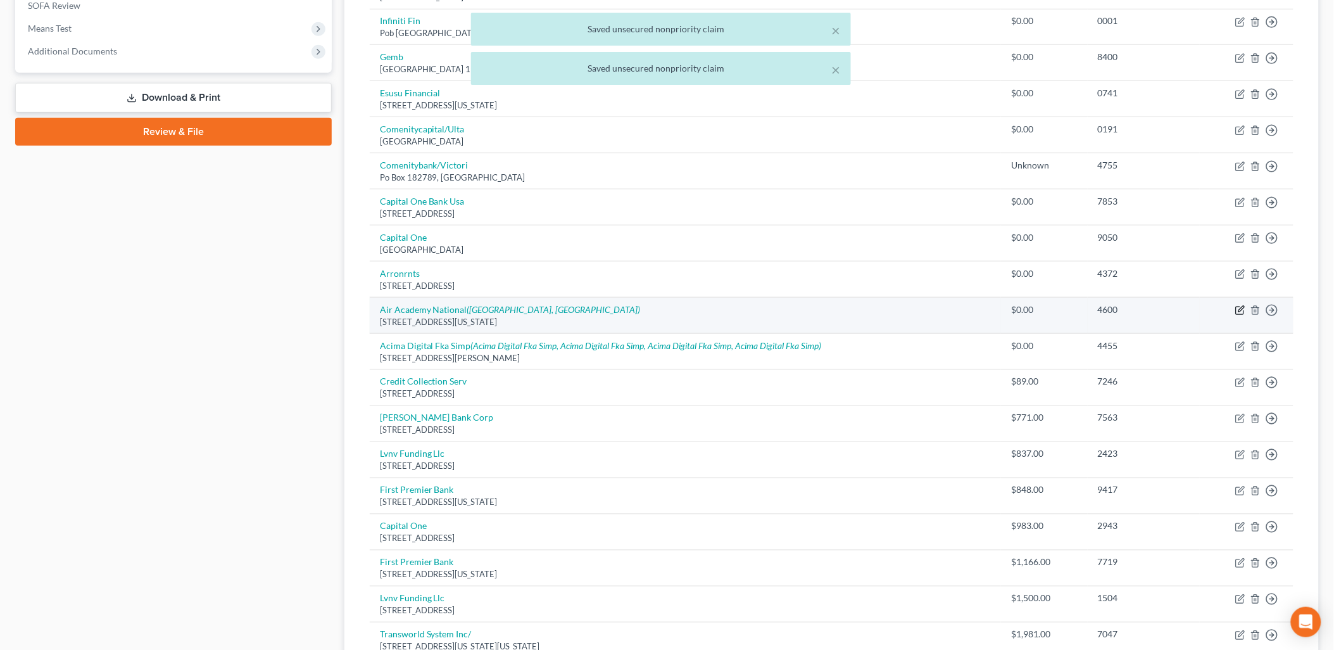
scroll to position [492, 0]
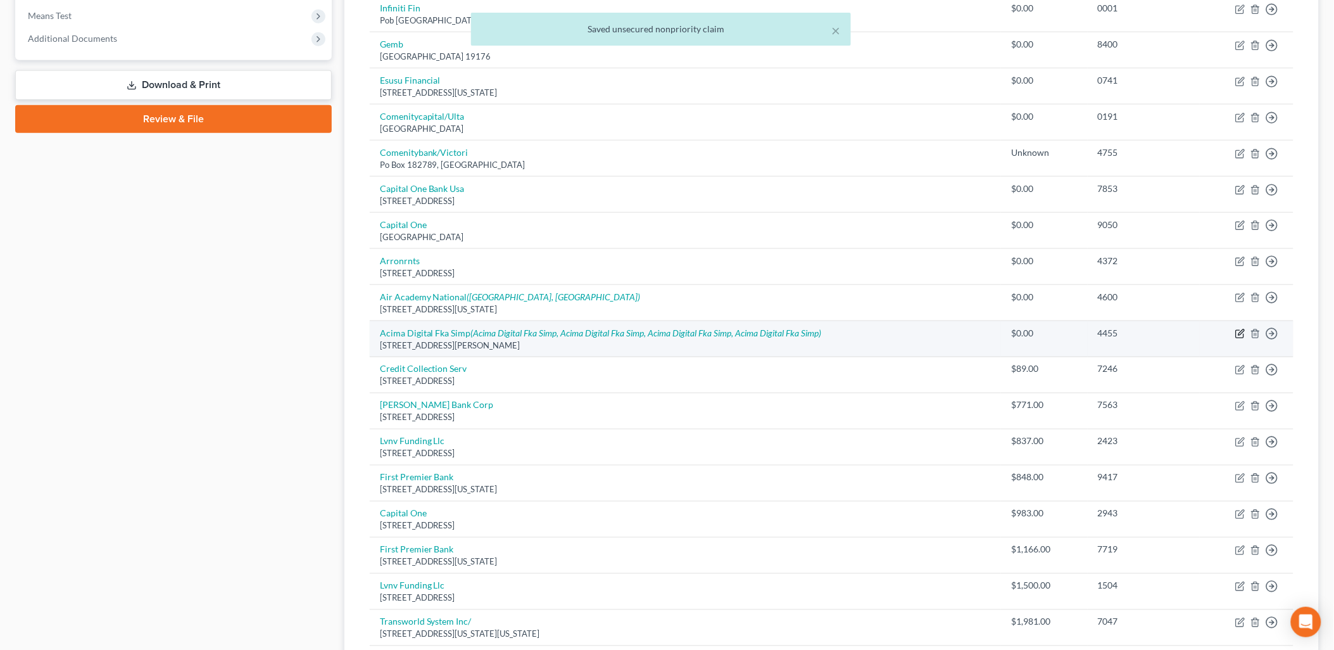
click at [1243, 336] on icon "button" at bounding box center [1240, 334] width 10 height 10
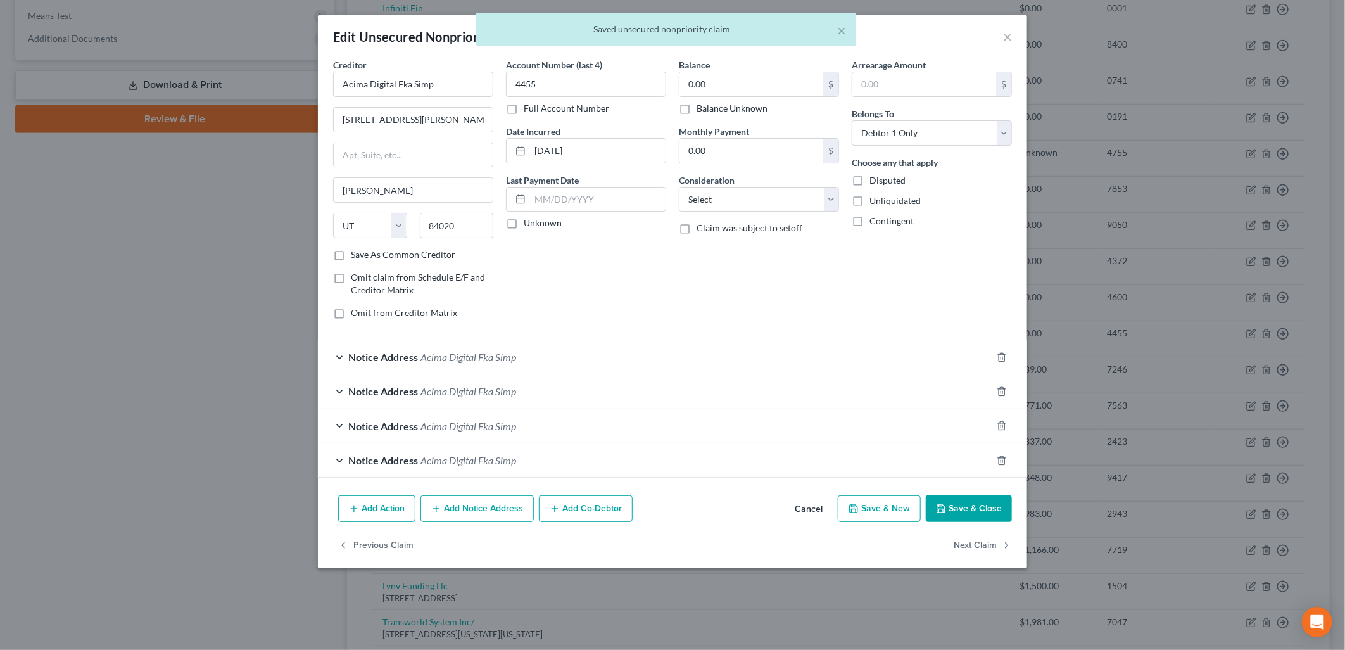
click at [736, 104] on label "Balance Unknown" at bounding box center [732, 108] width 71 height 13
click at [710, 104] on input "Balance Unknown" at bounding box center [706, 106] width 8 height 8
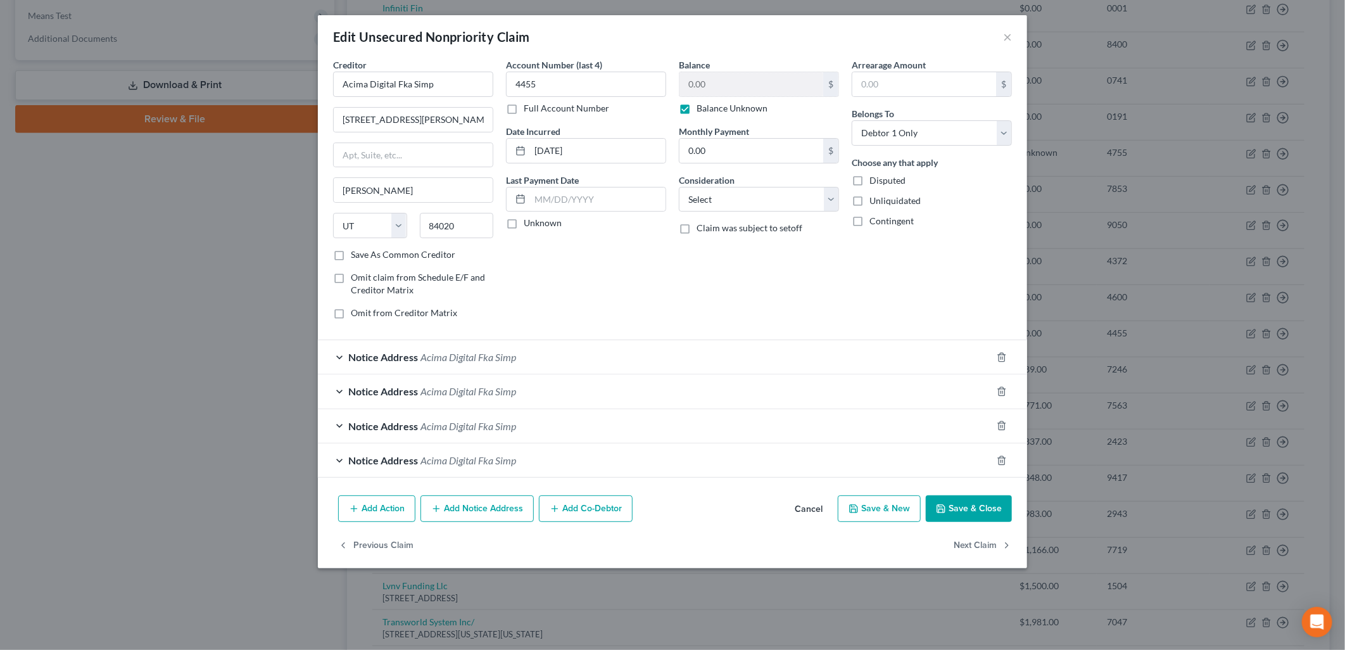
click at [980, 513] on button "Save & Close" at bounding box center [969, 508] width 86 height 27
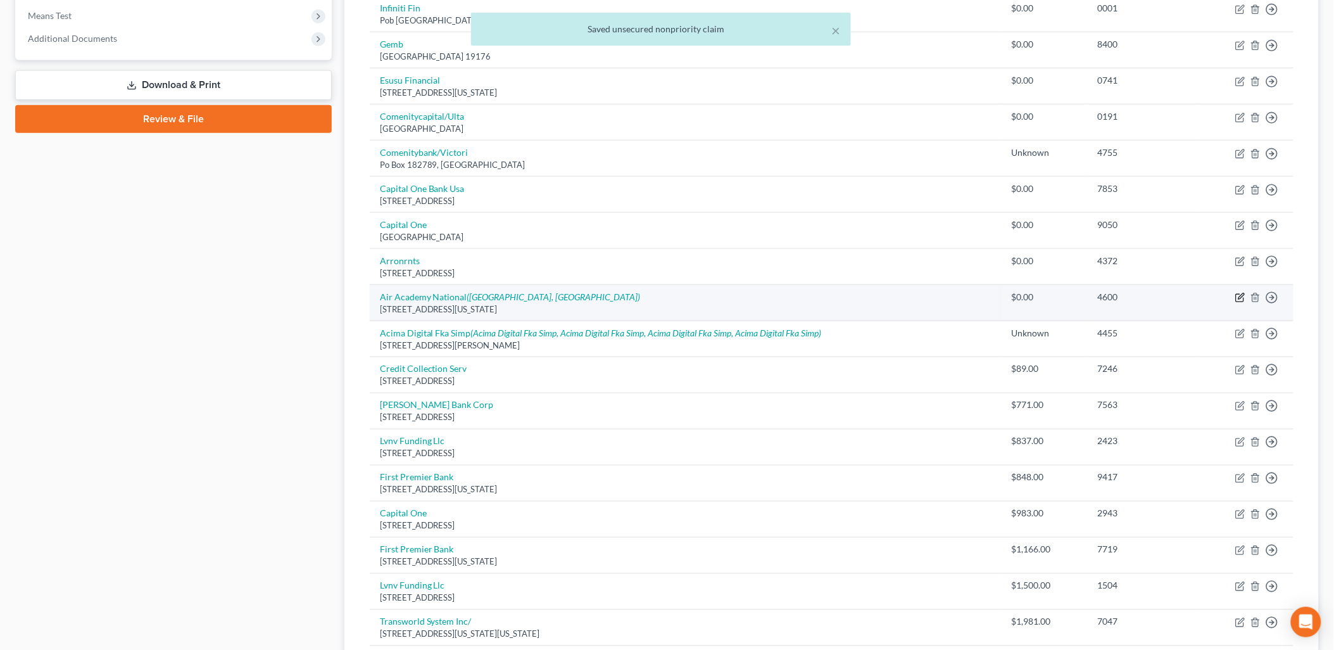
click at [1238, 294] on icon "button" at bounding box center [1240, 298] width 10 height 10
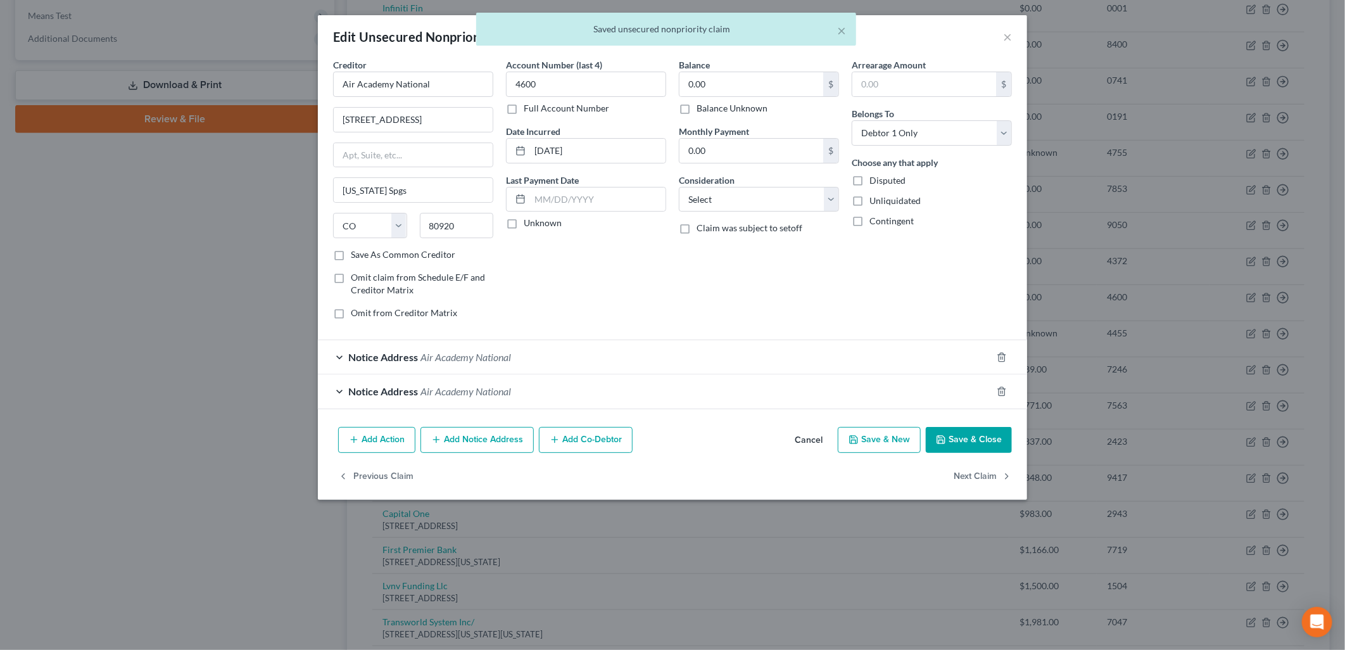
click at [713, 103] on label "Balance Unknown" at bounding box center [732, 108] width 71 height 13
click at [710, 103] on input "Balance Unknown" at bounding box center [706, 106] width 8 height 8
click at [979, 422] on div "Add Action Add Notice Address Add Co-Debtor Cancel Save & New Save & Close" at bounding box center [672, 443] width 709 height 42
drag, startPoint x: 985, startPoint y: 435, endPoint x: 1085, endPoint y: 386, distance: 111.3
click at [987, 435] on button "Save & Close" at bounding box center [969, 440] width 86 height 27
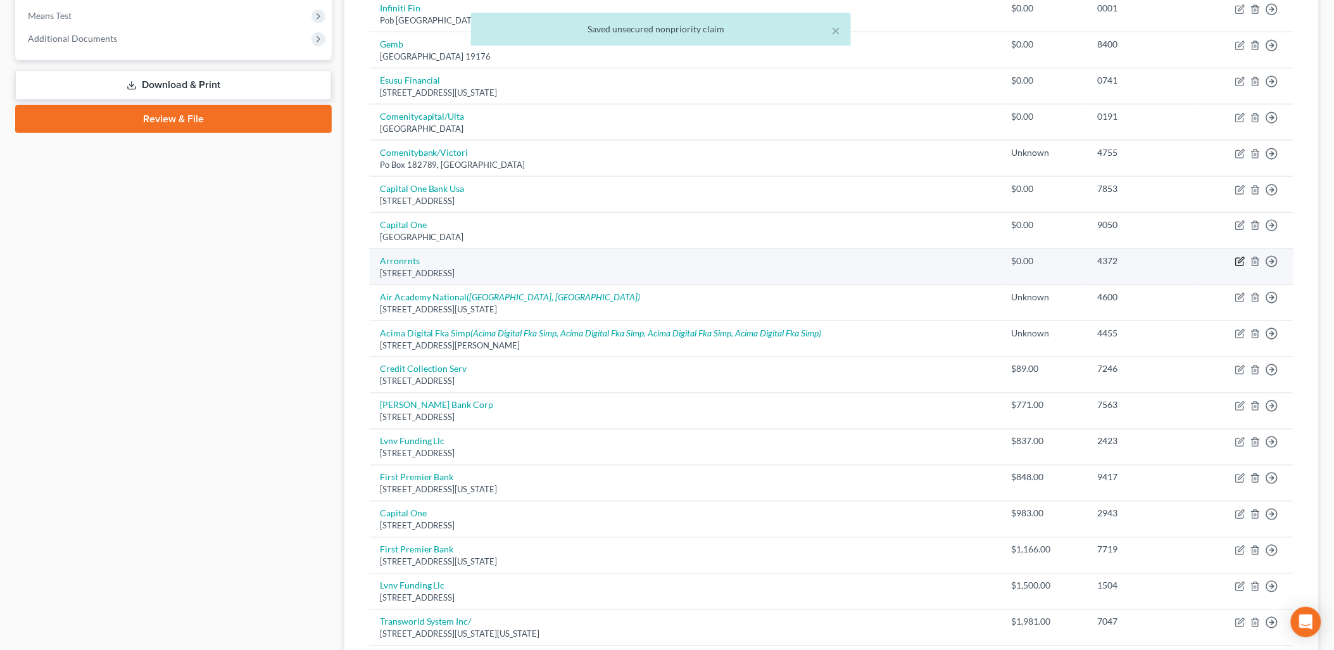
click at [1240, 263] on icon "button" at bounding box center [1240, 261] width 10 height 10
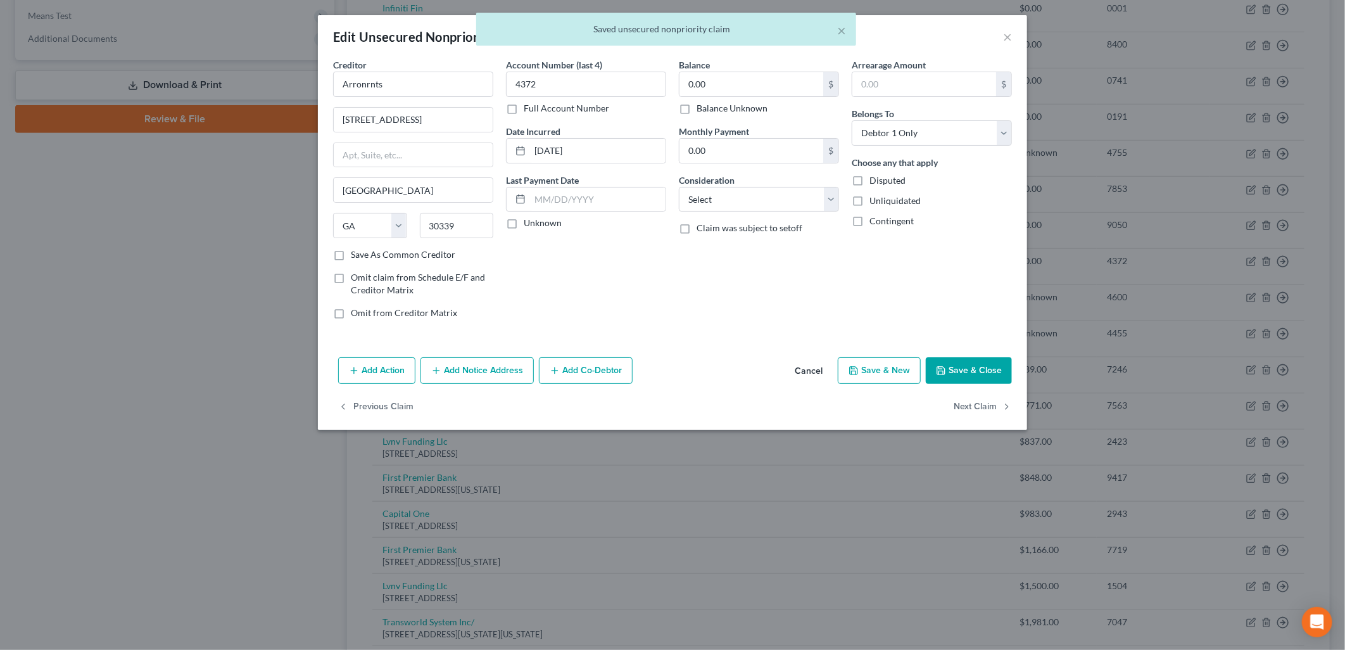
click at [726, 109] on label "Balance Unknown" at bounding box center [732, 108] width 71 height 13
click at [710, 109] on input "Balance Unknown" at bounding box center [706, 106] width 8 height 8
click at [950, 363] on button "Save & Close" at bounding box center [969, 370] width 86 height 27
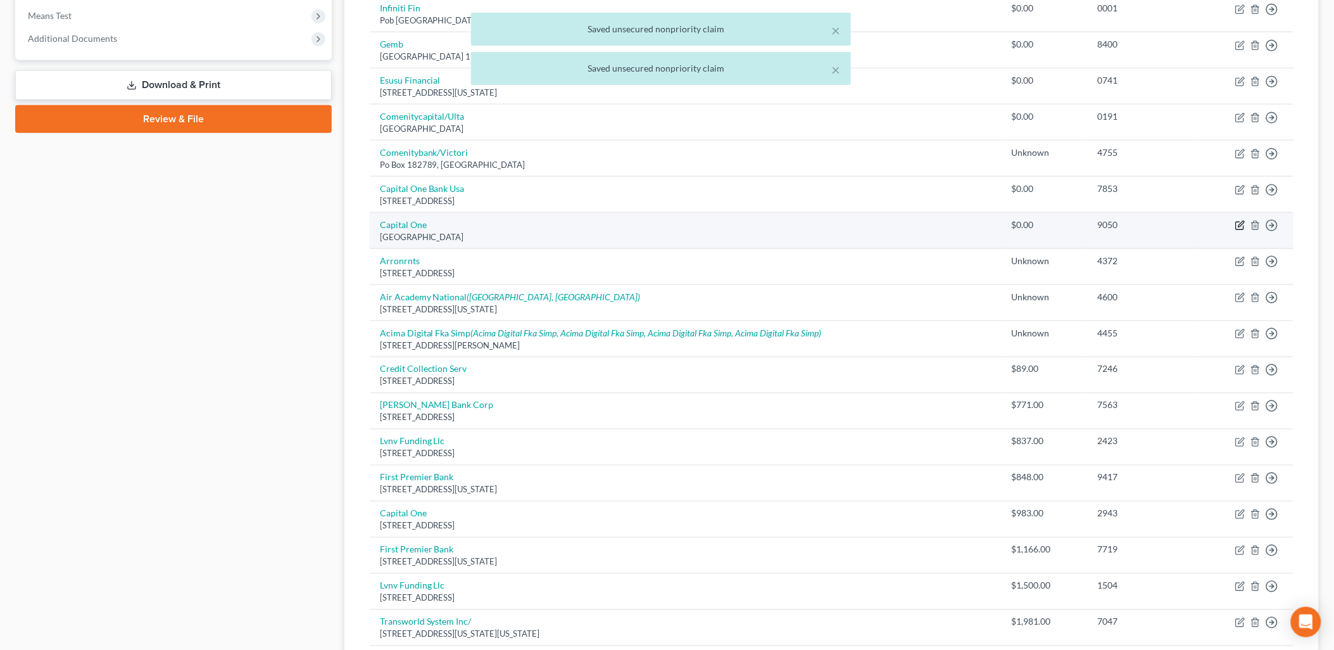
click at [1238, 224] on icon "button" at bounding box center [1240, 225] width 10 height 10
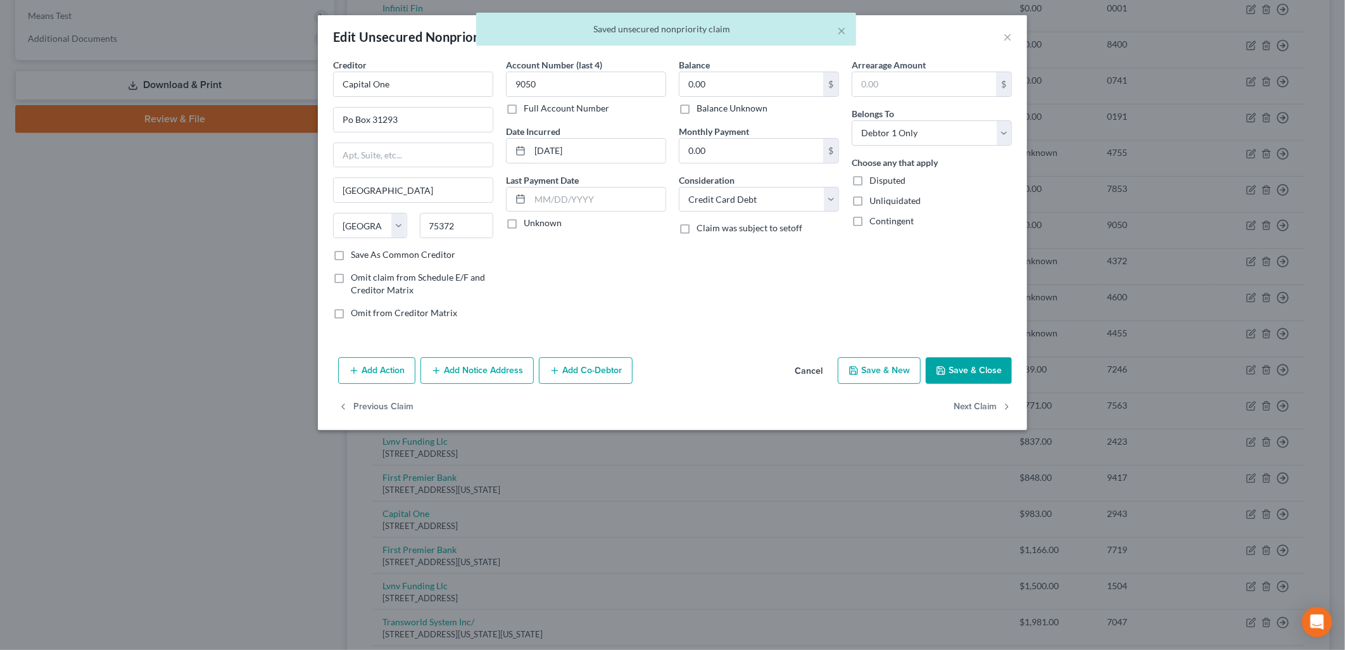
click at [747, 106] on label "Balance Unknown" at bounding box center [732, 108] width 71 height 13
click at [710, 106] on input "Balance Unknown" at bounding box center [706, 106] width 8 height 8
click at [981, 371] on button "Save & Close" at bounding box center [969, 370] width 86 height 27
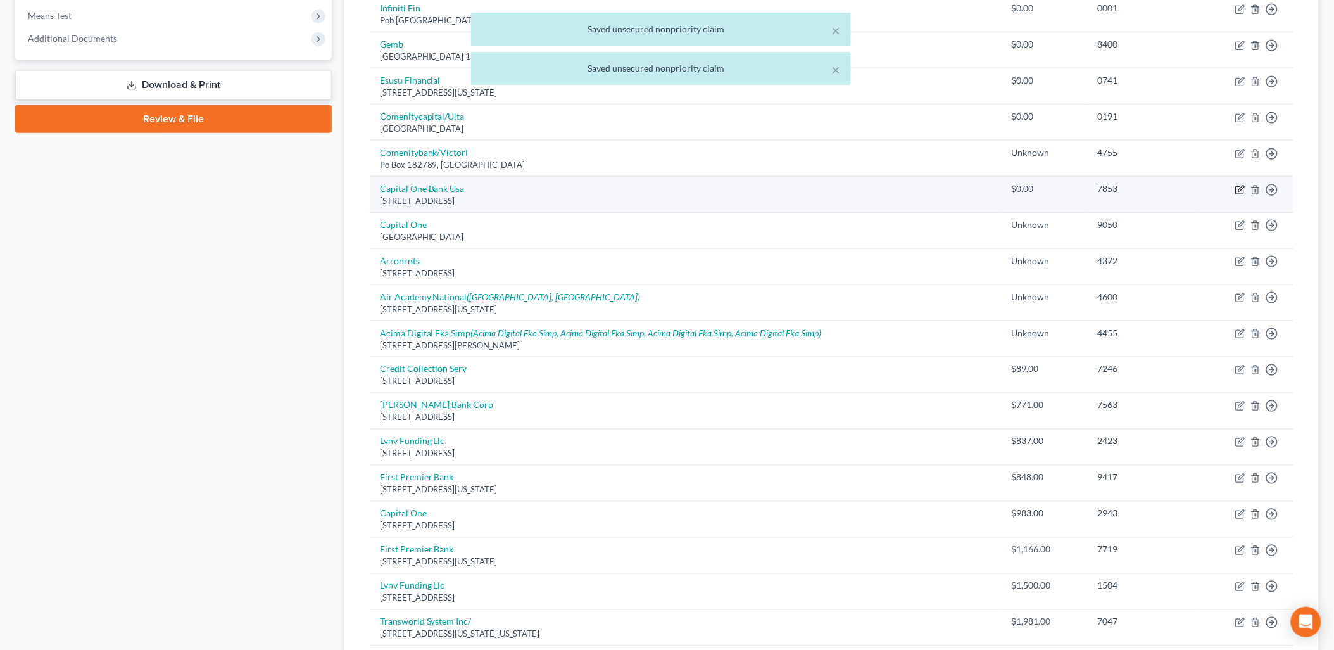
click at [1242, 192] on icon "button" at bounding box center [1240, 190] width 10 height 10
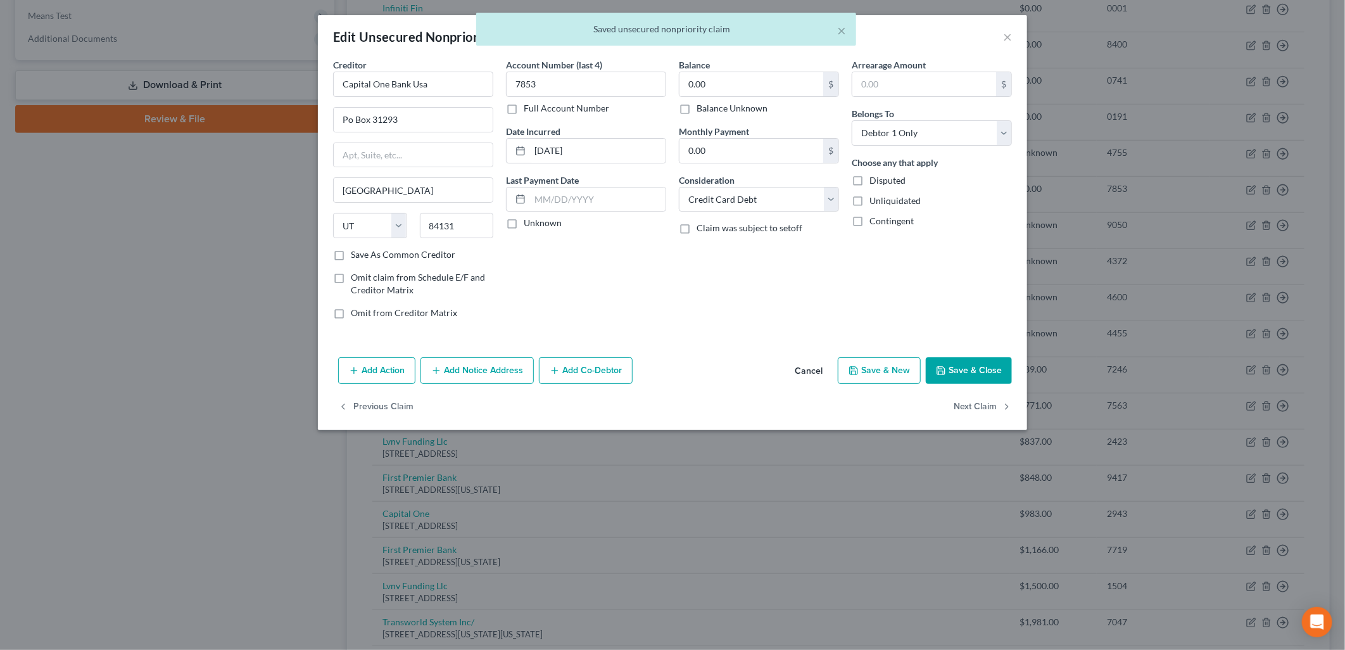
click at [723, 106] on label "Balance Unknown" at bounding box center [732, 108] width 71 height 13
click at [710, 106] on input "Balance Unknown" at bounding box center [706, 106] width 8 height 8
click at [997, 371] on button "Save & Close" at bounding box center [969, 370] width 86 height 27
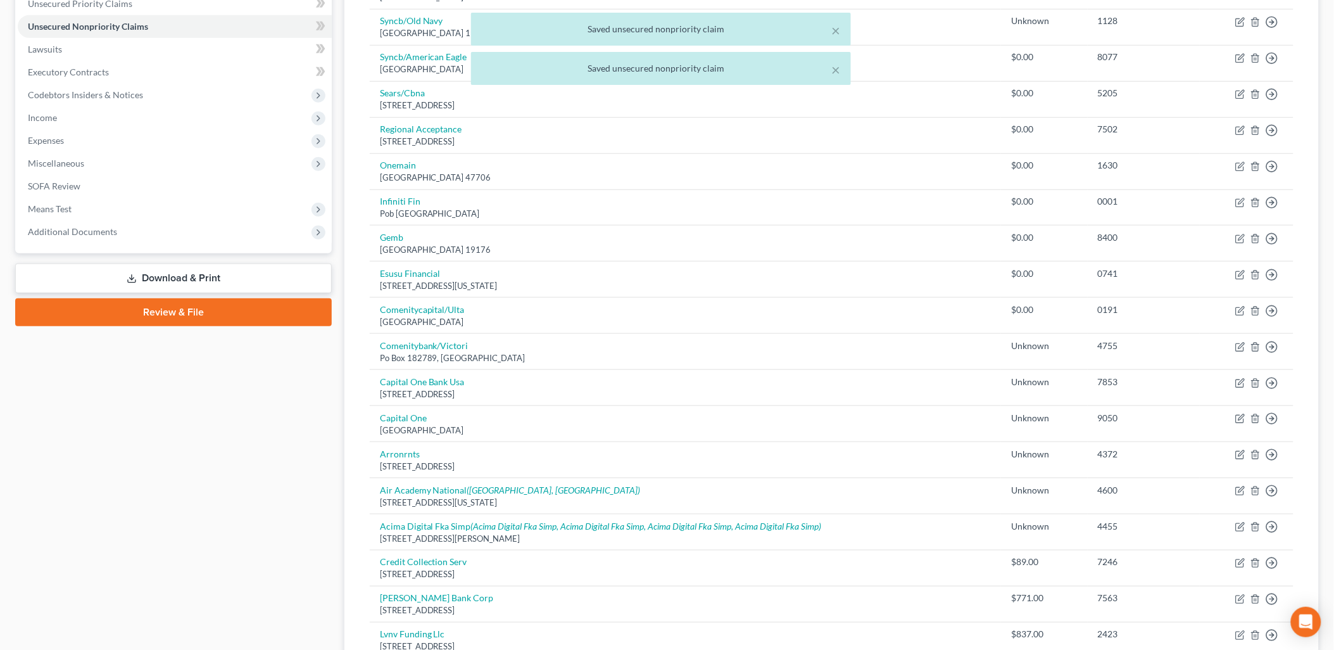
scroll to position [281, 0]
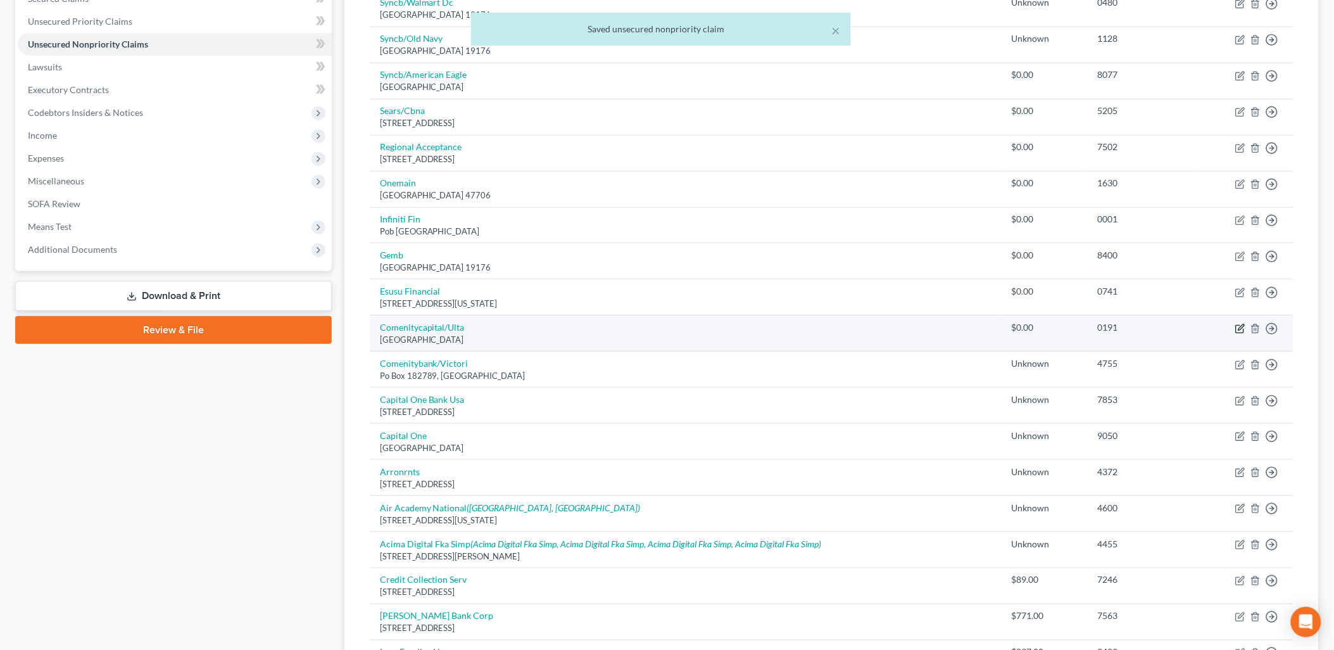
click at [1244, 325] on icon "button" at bounding box center [1240, 329] width 10 height 10
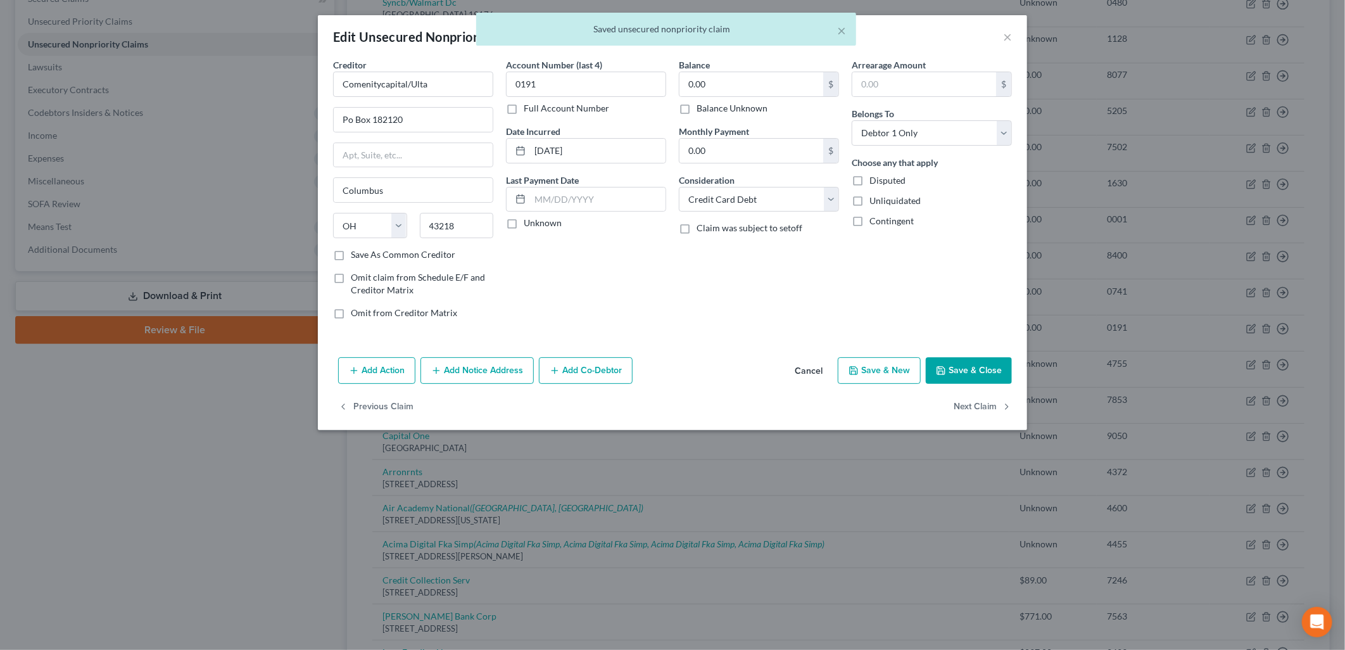
click at [748, 111] on label "Balance Unknown" at bounding box center [732, 108] width 71 height 13
click at [710, 110] on input "Balance Unknown" at bounding box center [706, 106] width 8 height 8
click at [972, 363] on button "Save & Close" at bounding box center [969, 370] width 86 height 27
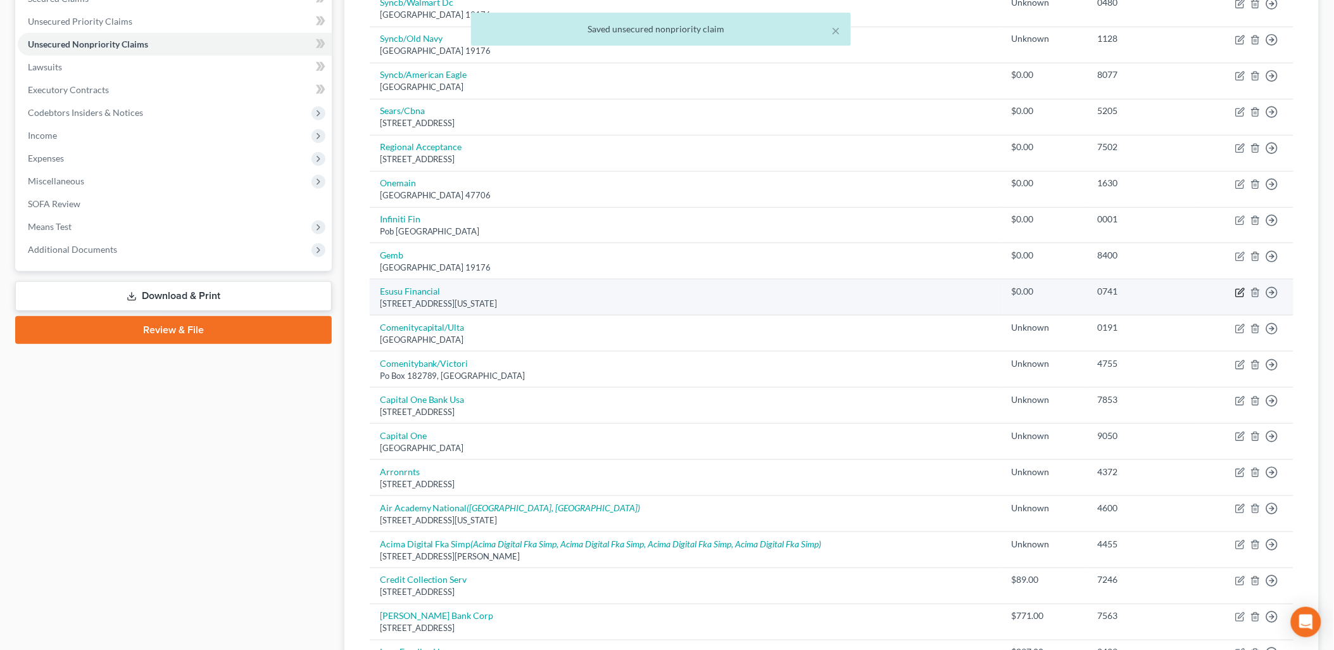
click at [1240, 294] on icon "button" at bounding box center [1242, 291] width 6 height 6
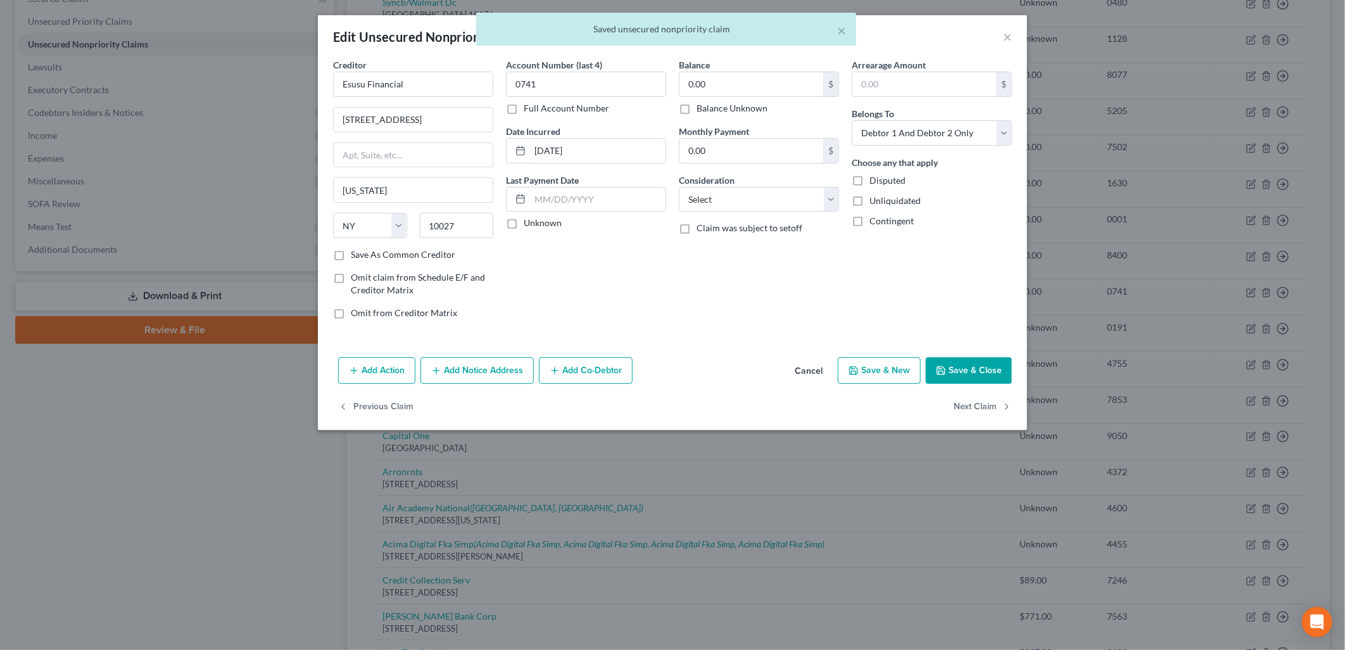
click at [729, 108] on label "Balance Unknown" at bounding box center [732, 108] width 71 height 13
click at [710, 108] on input "Balance Unknown" at bounding box center [706, 106] width 8 height 8
click at [997, 374] on button "Save & Close" at bounding box center [969, 370] width 86 height 27
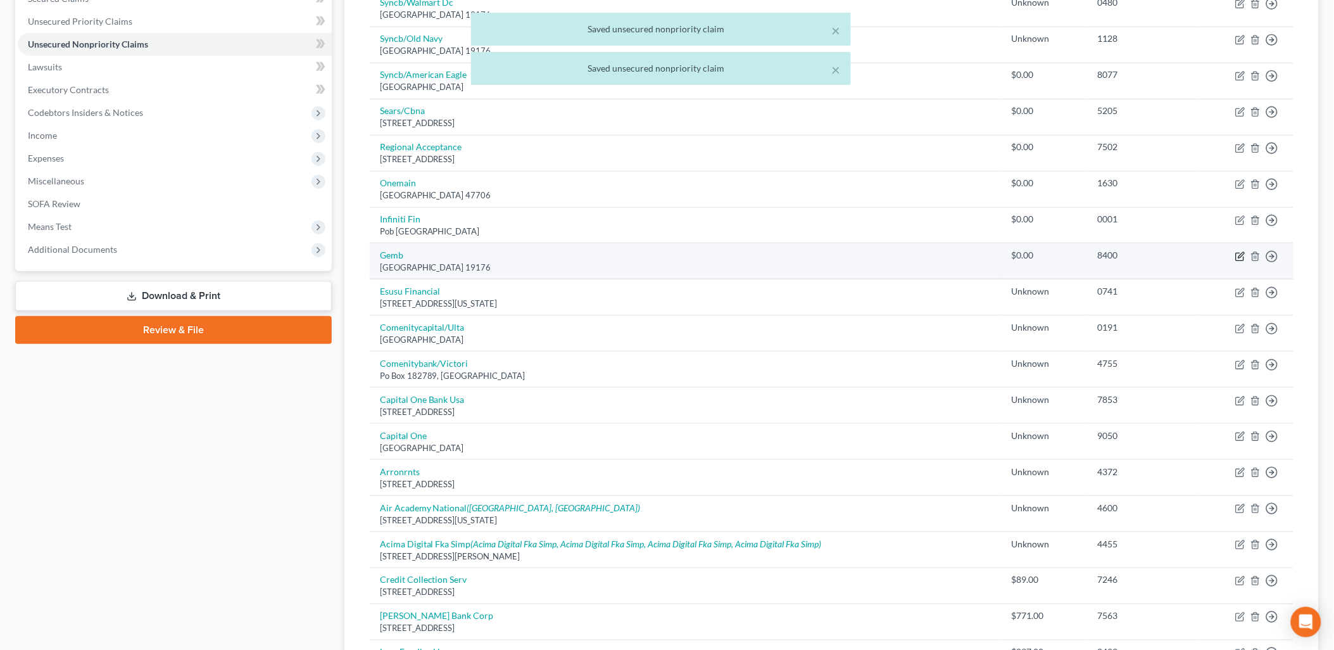
click at [1238, 251] on icon "button" at bounding box center [1240, 256] width 10 height 10
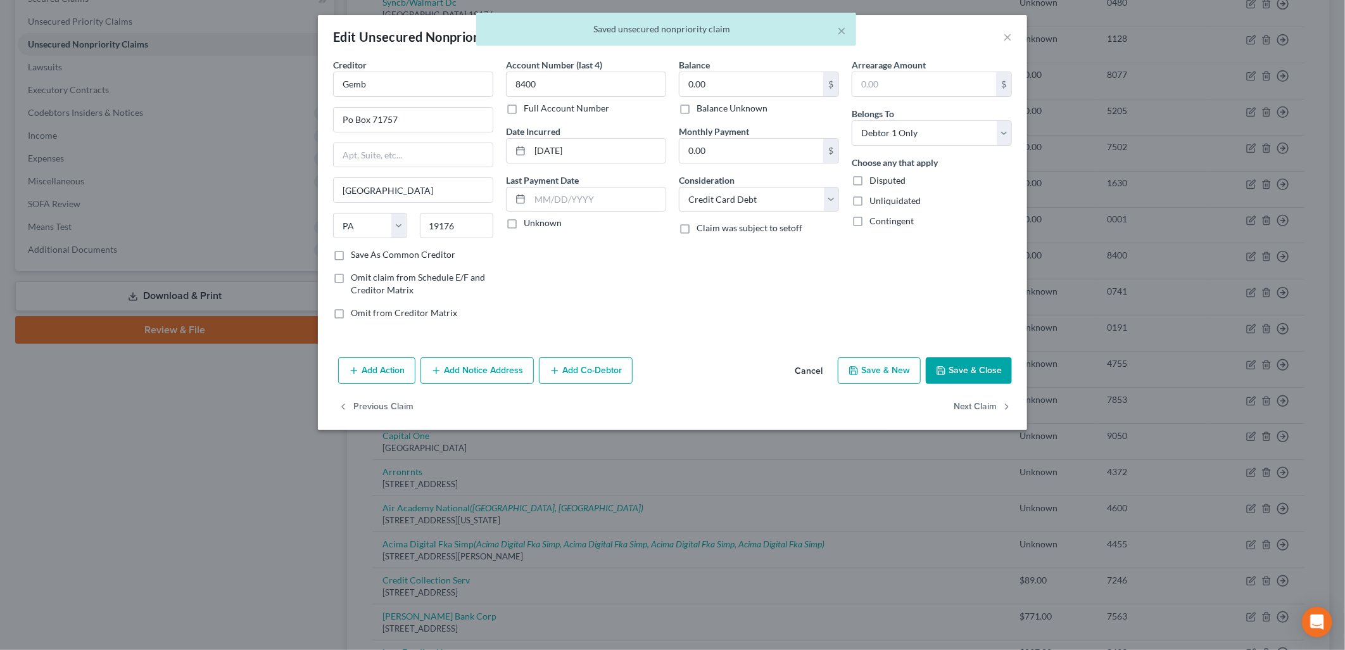
click at [698, 109] on label "Balance Unknown" at bounding box center [732, 108] width 71 height 13
click at [702, 109] on input "Balance Unknown" at bounding box center [706, 106] width 8 height 8
click at [970, 361] on button "Save & Close" at bounding box center [969, 370] width 86 height 27
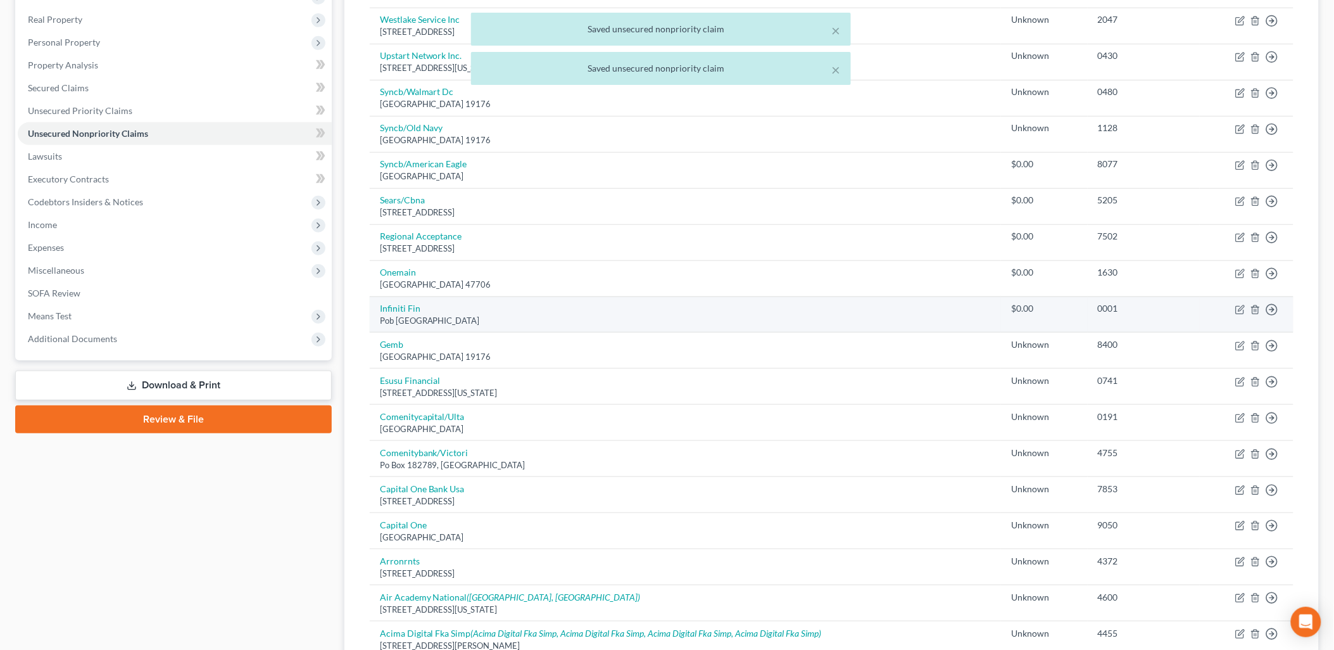
scroll to position [141, 0]
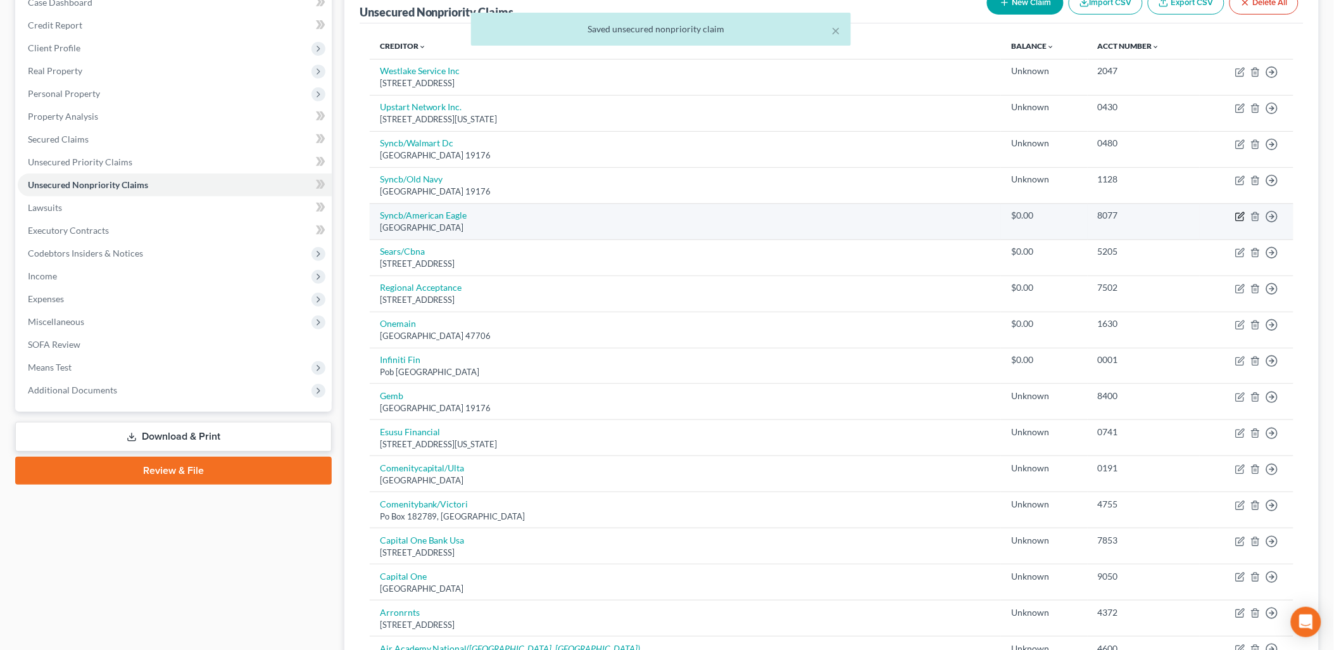
click at [1244, 217] on icon "button" at bounding box center [1240, 216] width 10 height 10
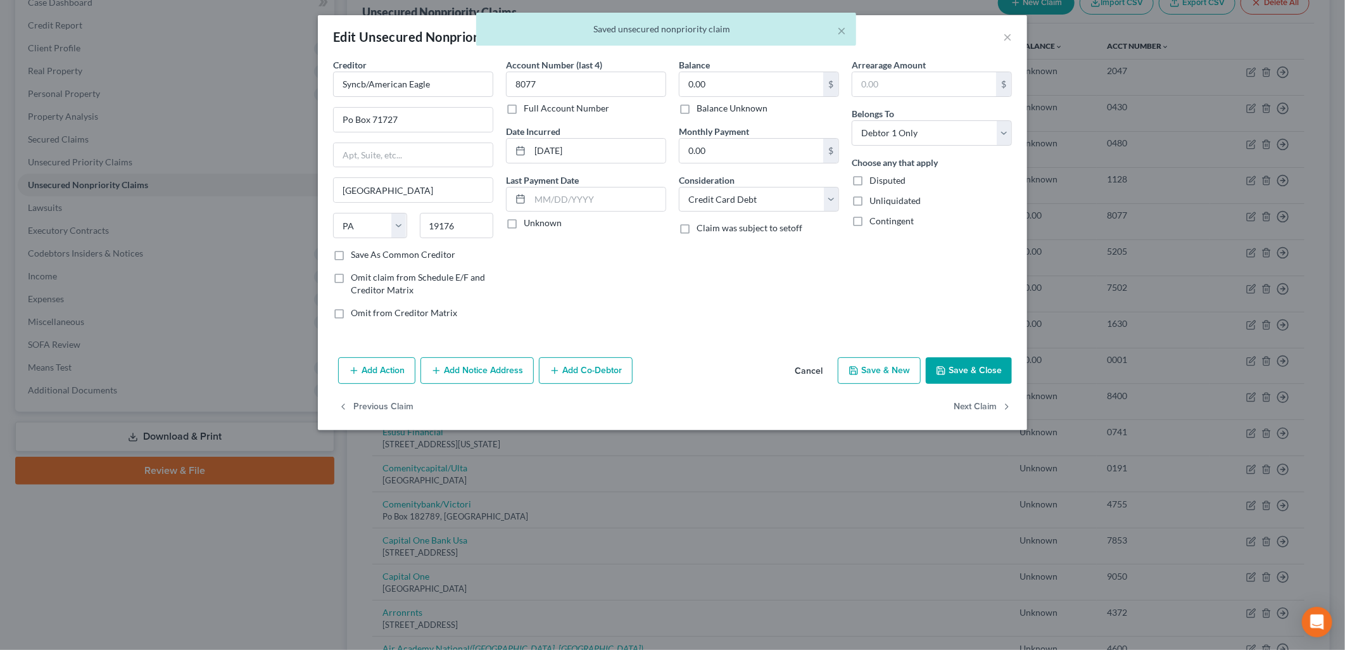
click at [717, 109] on label "Balance Unknown" at bounding box center [732, 108] width 71 height 13
click at [710, 109] on input "Balance Unknown" at bounding box center [706, 106] width 8 height 8
drag, startPoint x: 966, startPoint y: 350, endPoint x: 972, endPoint y: 356, distance: 8.5
click at [968, 350] on div "Creditor * Syncb/American Eagle Po Box 71727 [GEOGRAPHIC_DATA] [US_STATE] AK AR…" at bounding box center [672, 205] width 709 height 294
click at [971, 363] on button "Save & Close" at bounding box center [969, 370] width 86 height 27
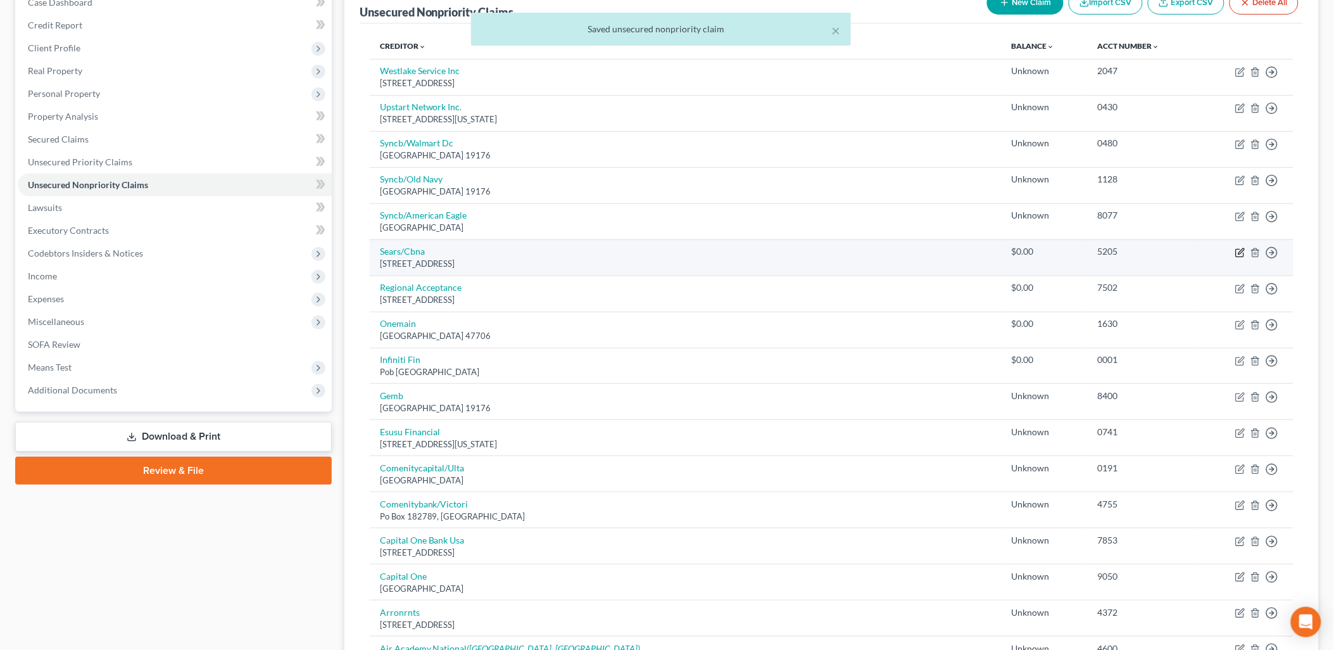
click at [1245, 251] on icon "button" at bounding box center [1240, 253] width 10 height 10
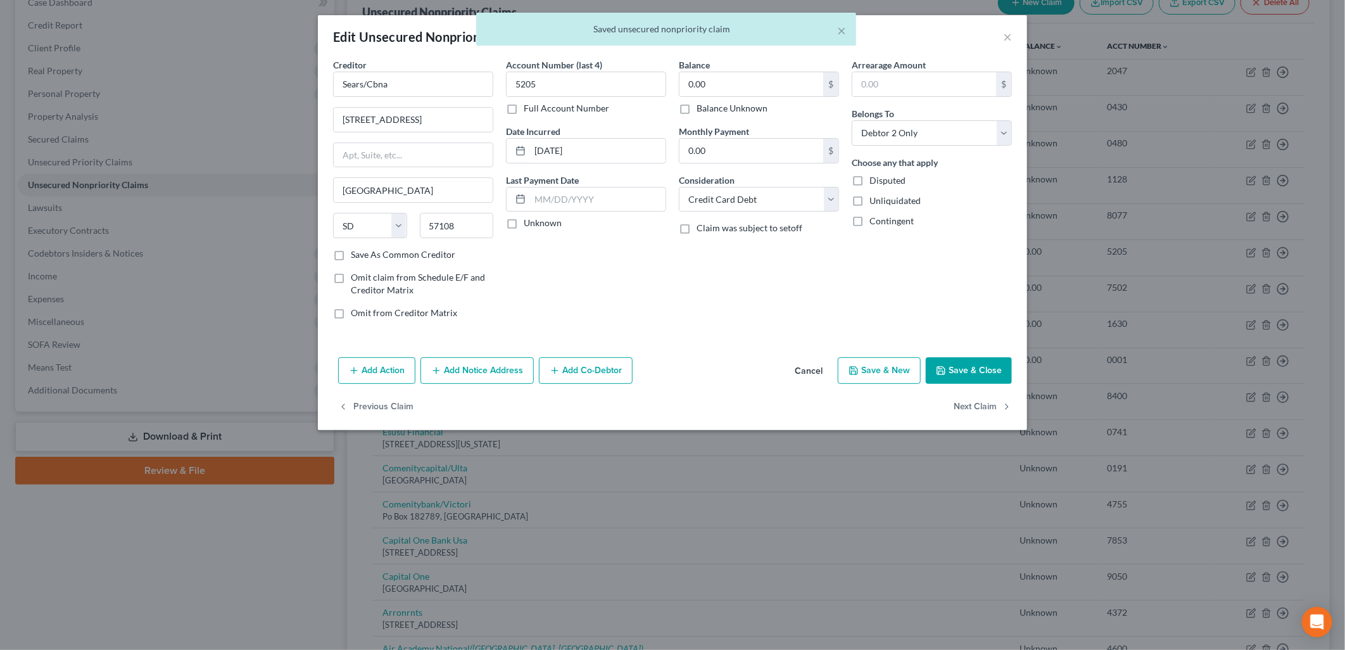
click at [704, 110] on label "Balance Unknown" at bounding box center [732, 108] width 71 height 13
click at [704, 110] on input "Balance Unknown" at bounding box center [706, 106] width 8 height 8
click at [959, 371] on button "Save & Close" at bounding box center [969, 370] width 86 height 27
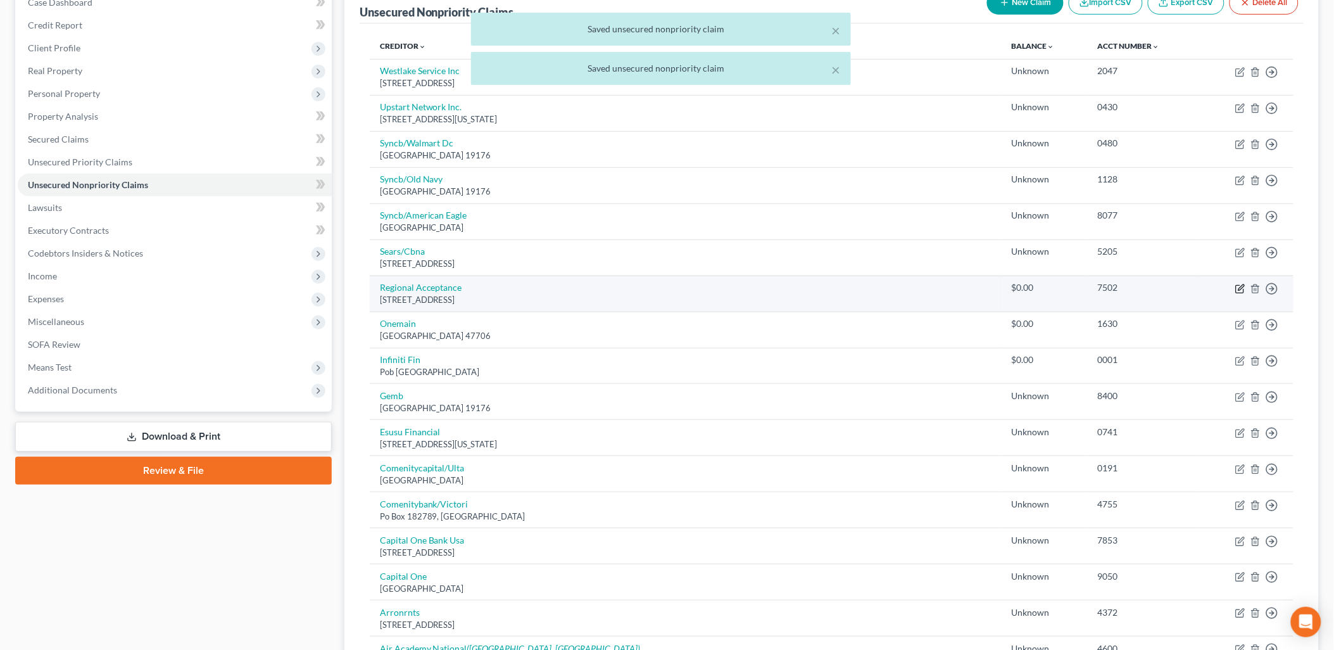
click at [1238, 289] on icon "button" at bounding box center [1240, 289] width 10 height 10
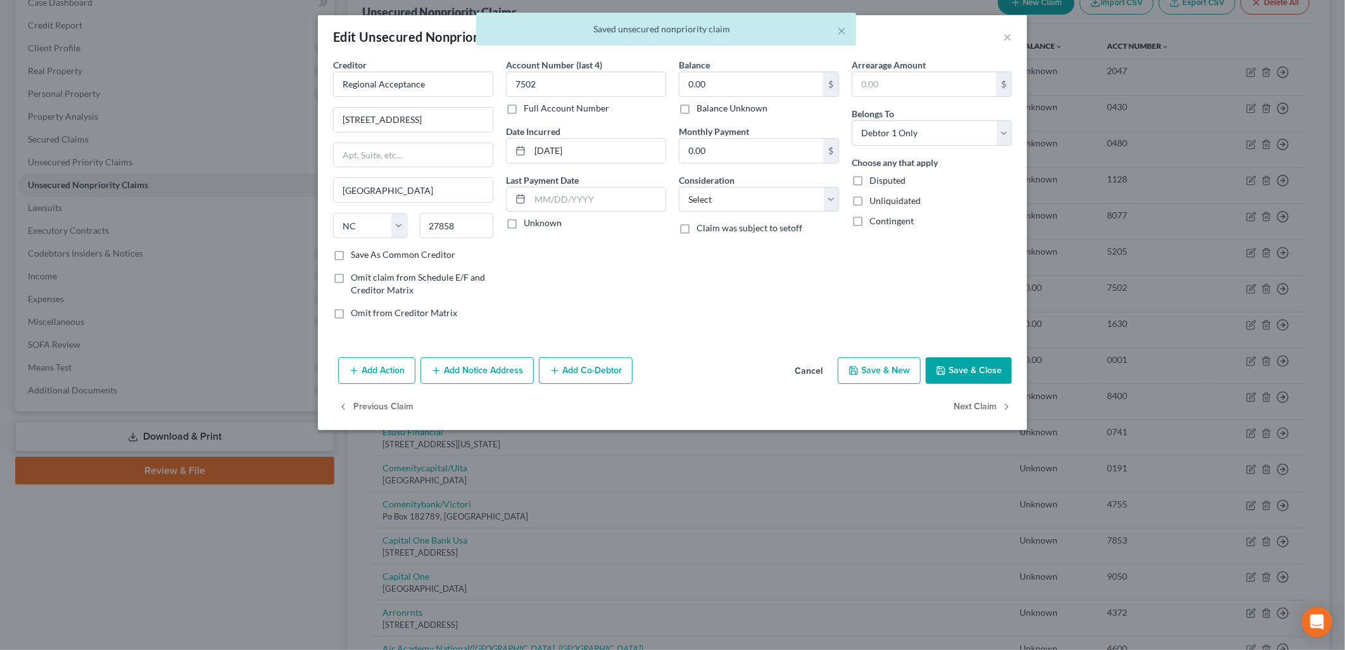
click at [739, 106] on label "Balance Unknown" at bounding box center [732, 108] width 71 height 13
click at [710, 106] on input "Balance Unknown" at bounding box center [706, 106] width 8 height 8
click at [976, 369] on button "Save & Close" at bounding box center [969, 370] width 86 height 27
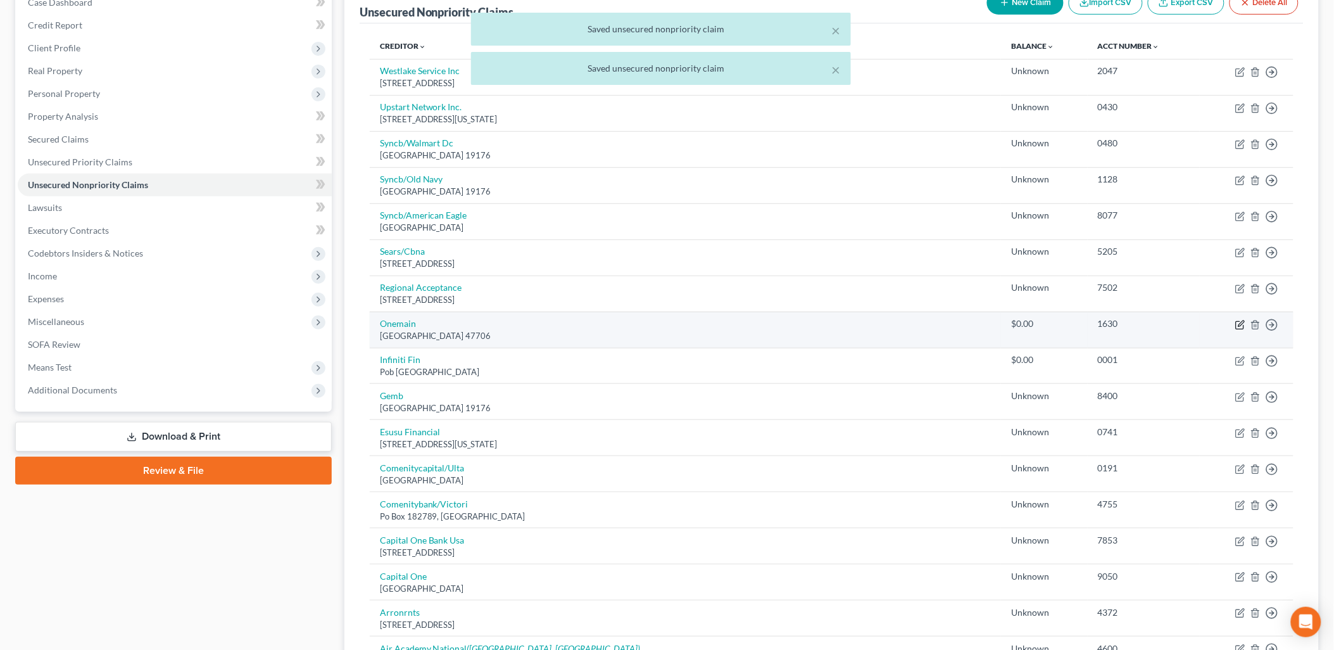
click at [1237, 325] on icon "button" at bounding box center [1240, 325] width 8 height 8
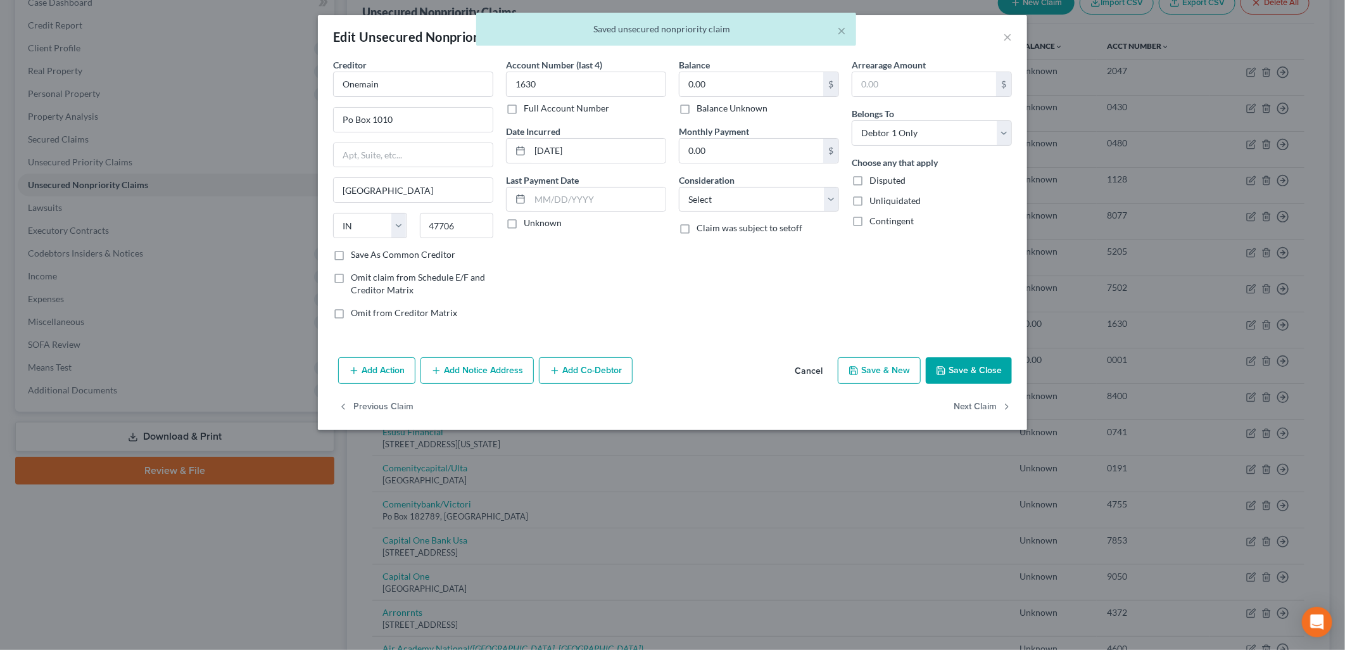
click at [741, 108] on label "Balance Unknown" at bounding box center [732, 108] width 71 height 13
click at [710, 108] on input "Balance Unknown" at bounding box center [706, 106] width 8 height 8
click at [960, 369] on button "Save & Close" at bounding box center [969, 370] width 86 height 27
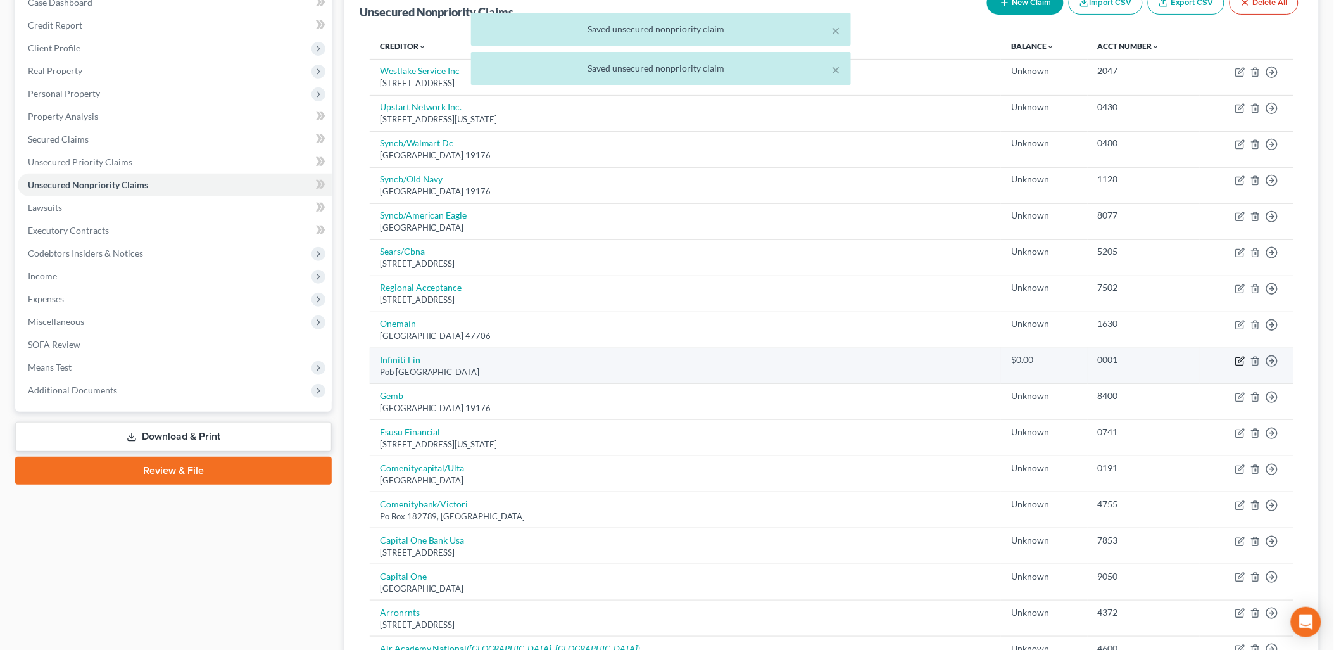
click at [1242, 362] on icon "button" at bounding box center [1240, 361] width 10 height 10
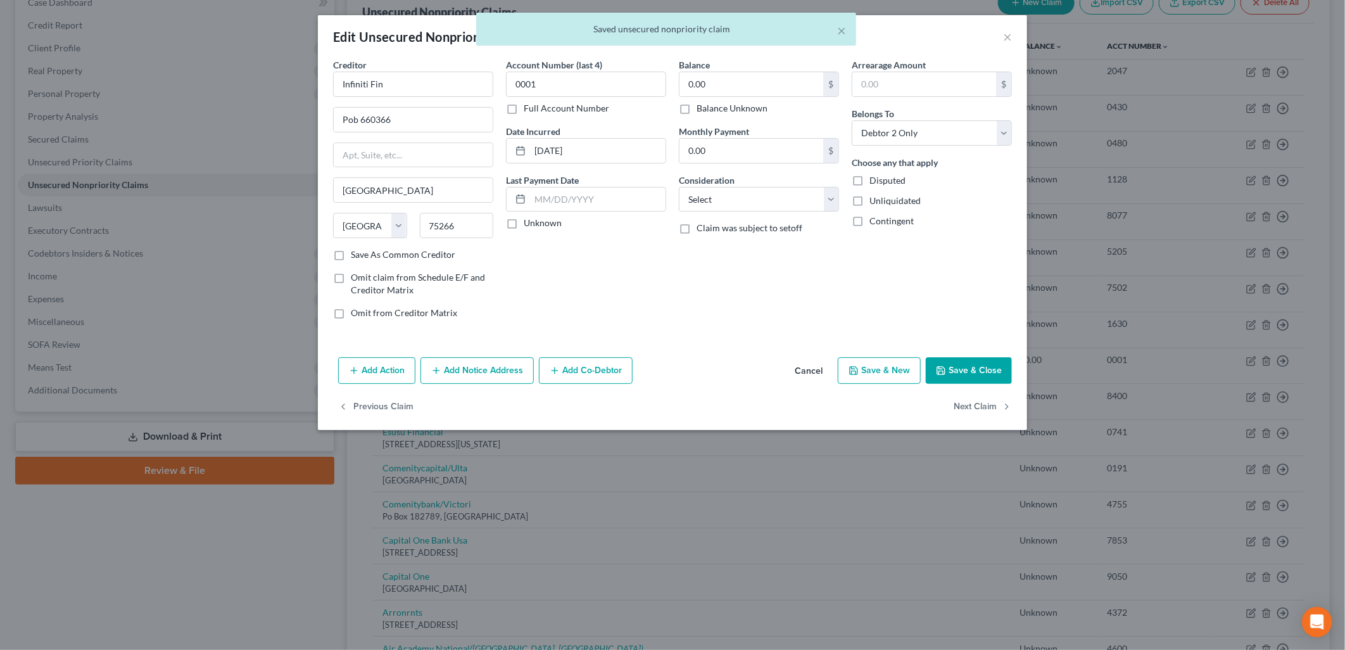
click at [740, 108] on label "Balance Unknown" at bounding box center [732, 108] width 71 height 13
click at [710, 108] on input "Balance Unknown" at bounding box center [706, 106] width 8 height 8
click at [988, 362] on button "Save & Close" at bounding box center [969, 370] width 86 height 27
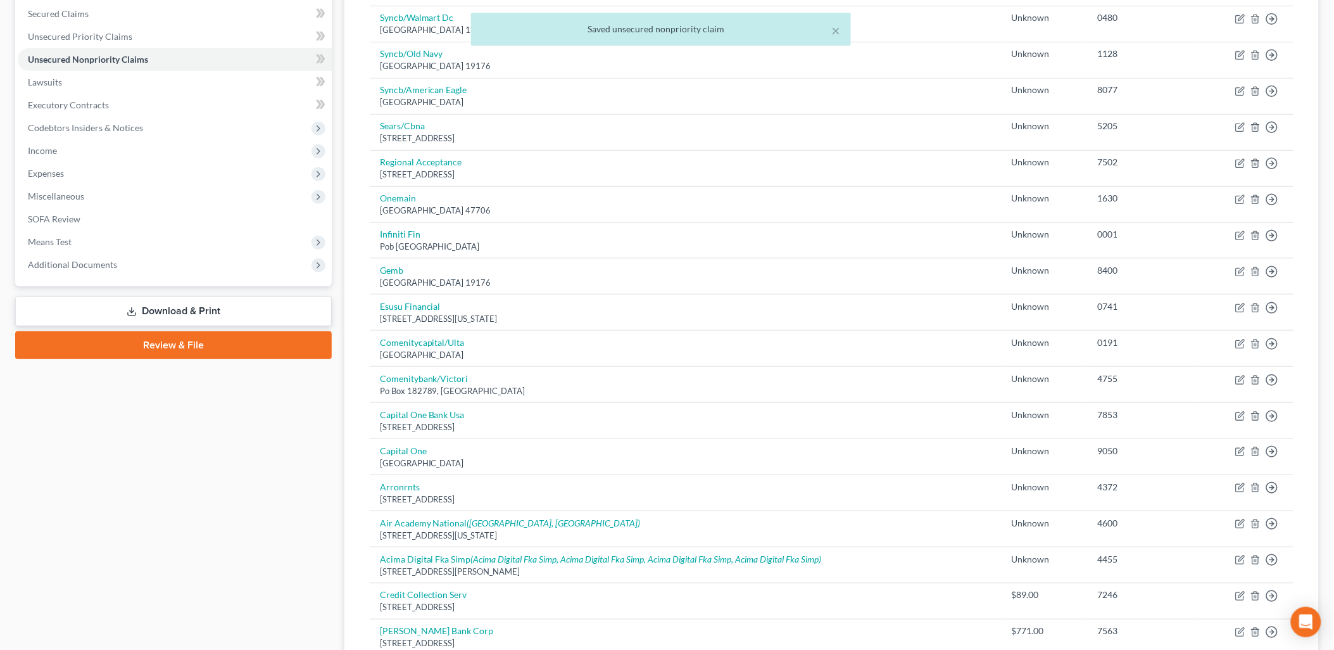
scroll to position [28, 0]
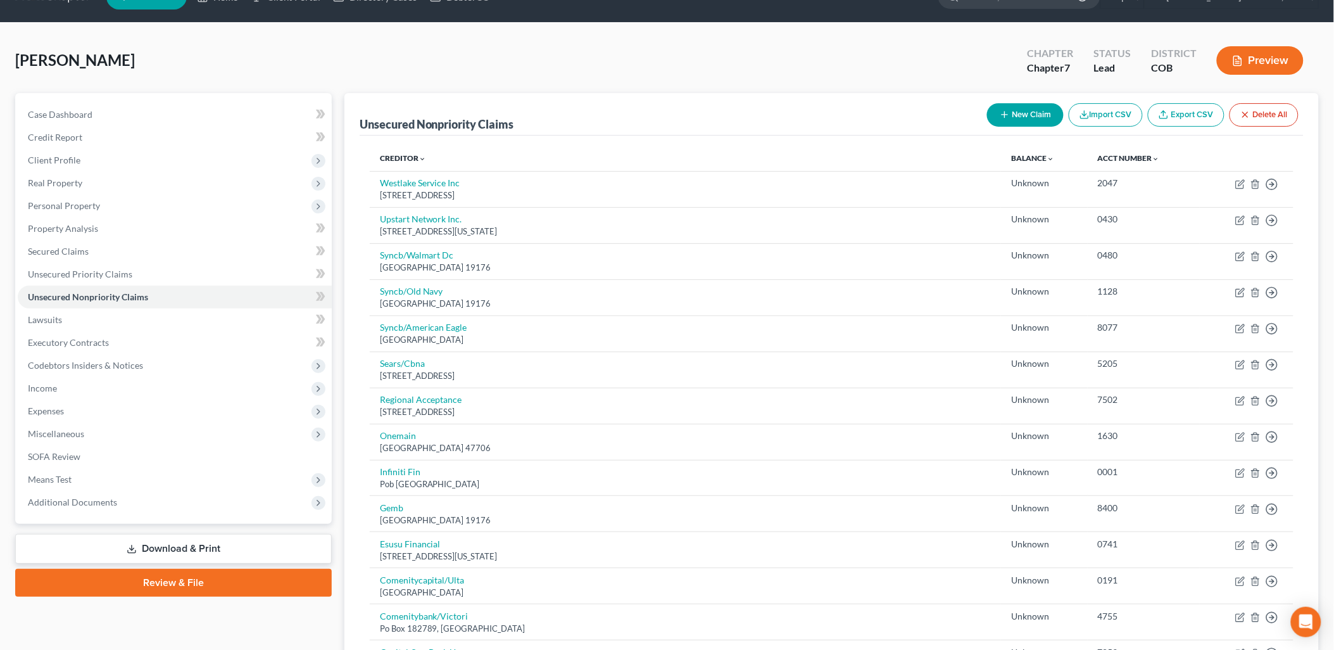
click at [403, 123] on div "Unsecured Nonpriority Claims" at bounding box center [437, 124] width 155 height 15
click at [406, 161] on span "Creditor expand_more expand_less unfold_more" at bounding box center [403, 157] width 46 height 9
click at [407, 156] on link "Creditor expand_more expand_less unfold_more" at bounding box center [403, 157] width 47 height 9
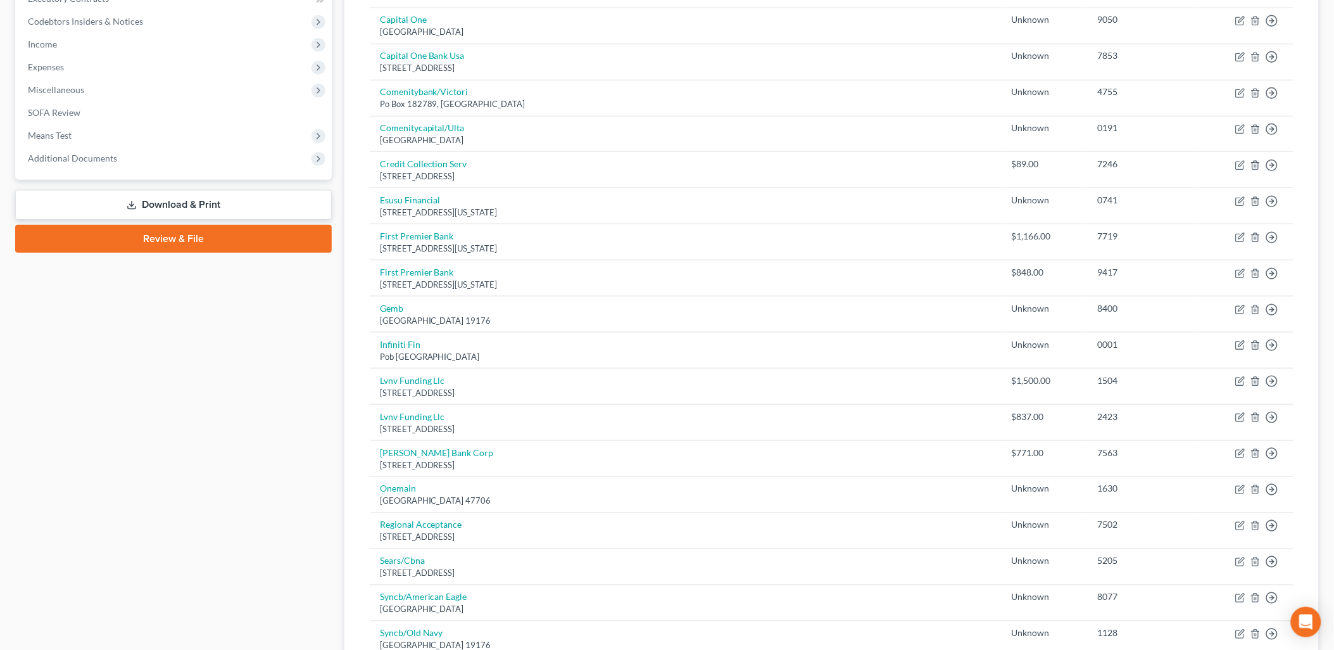
scroll to position [99, 0]
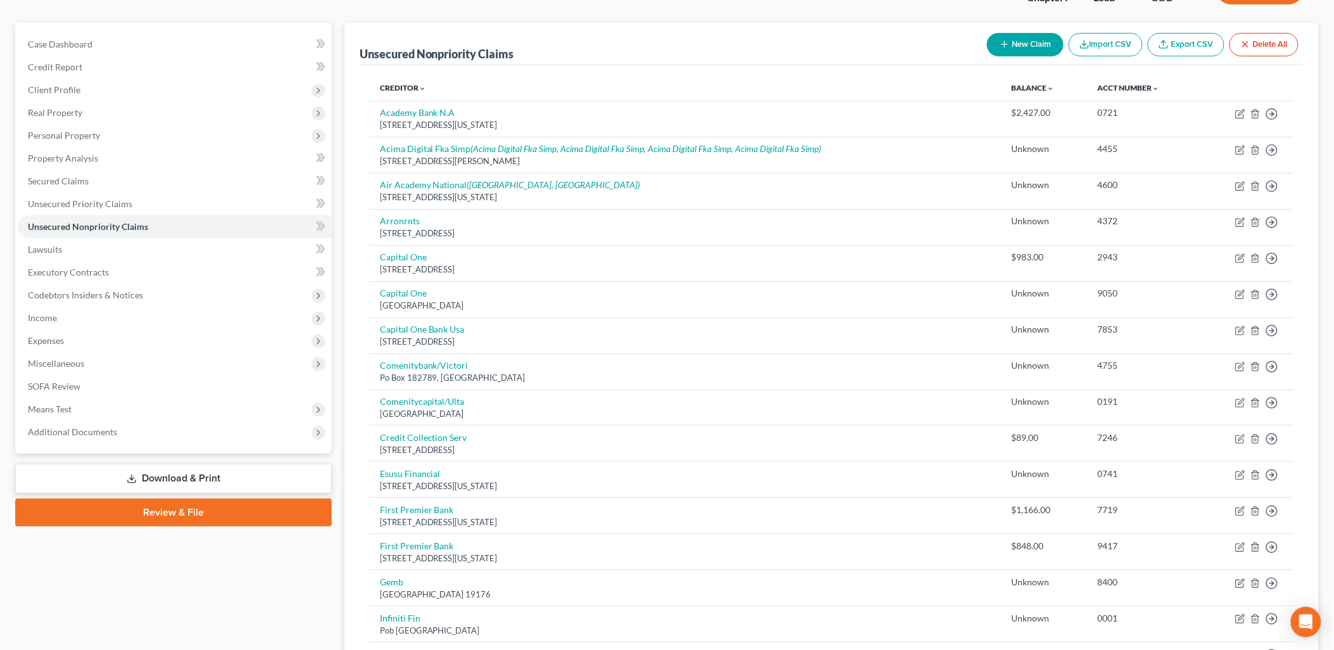
click at [1036, 41] on button "New Claim" at bounding box center [1025, 44] width 77 height 23
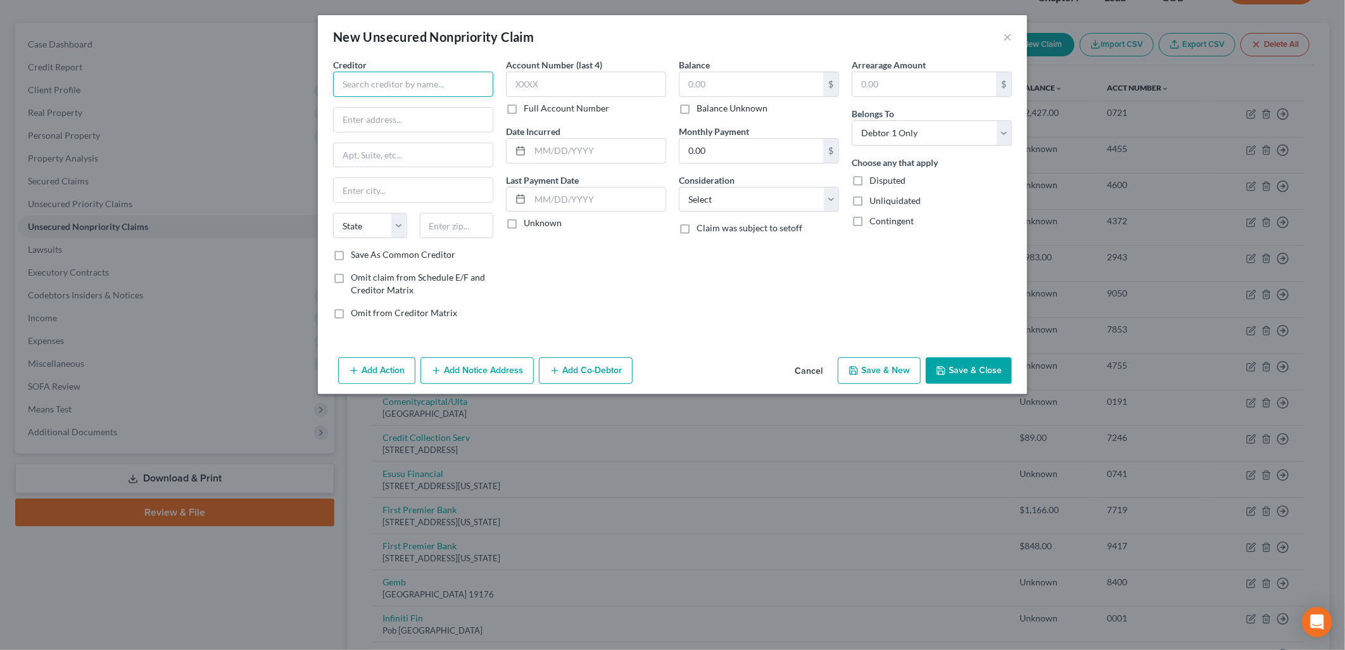
click at [454, 78] on input "text" at bounding box center [413, 84] width 160 height 25
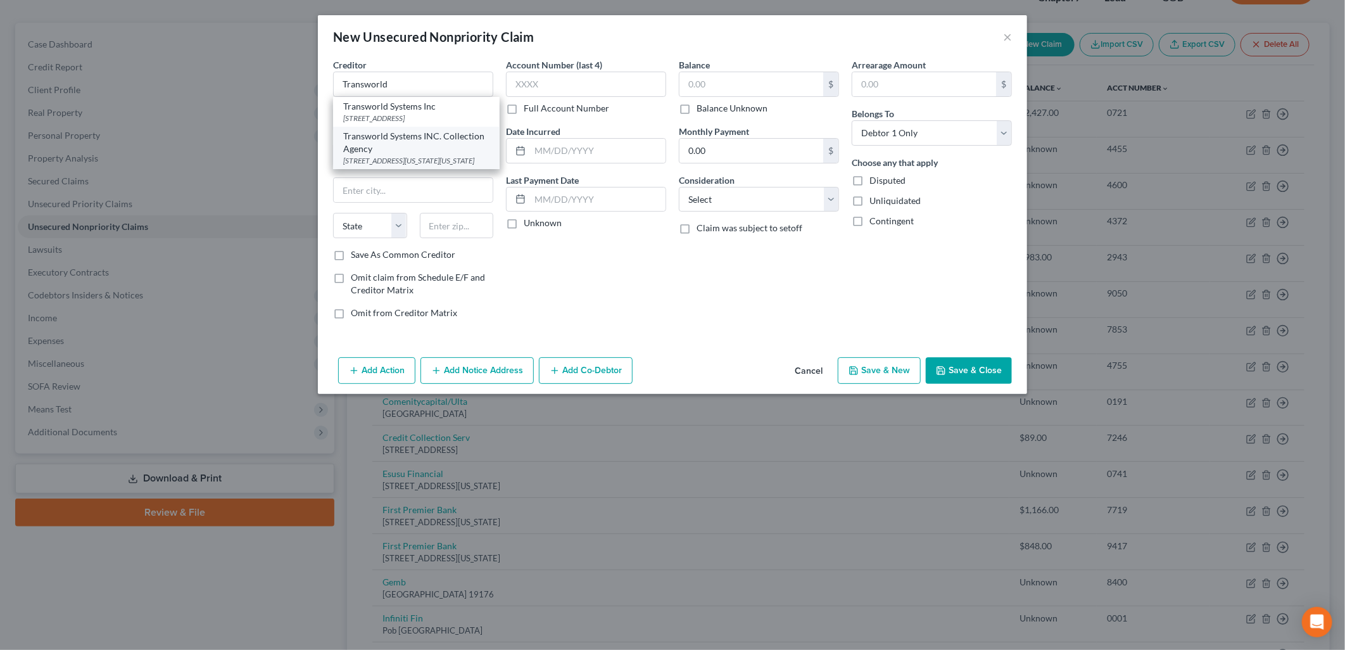
click at [438, 150] on div "Transworld Systems INC. Collection Agency" at bounding box center [416, 142] width 146 height 25
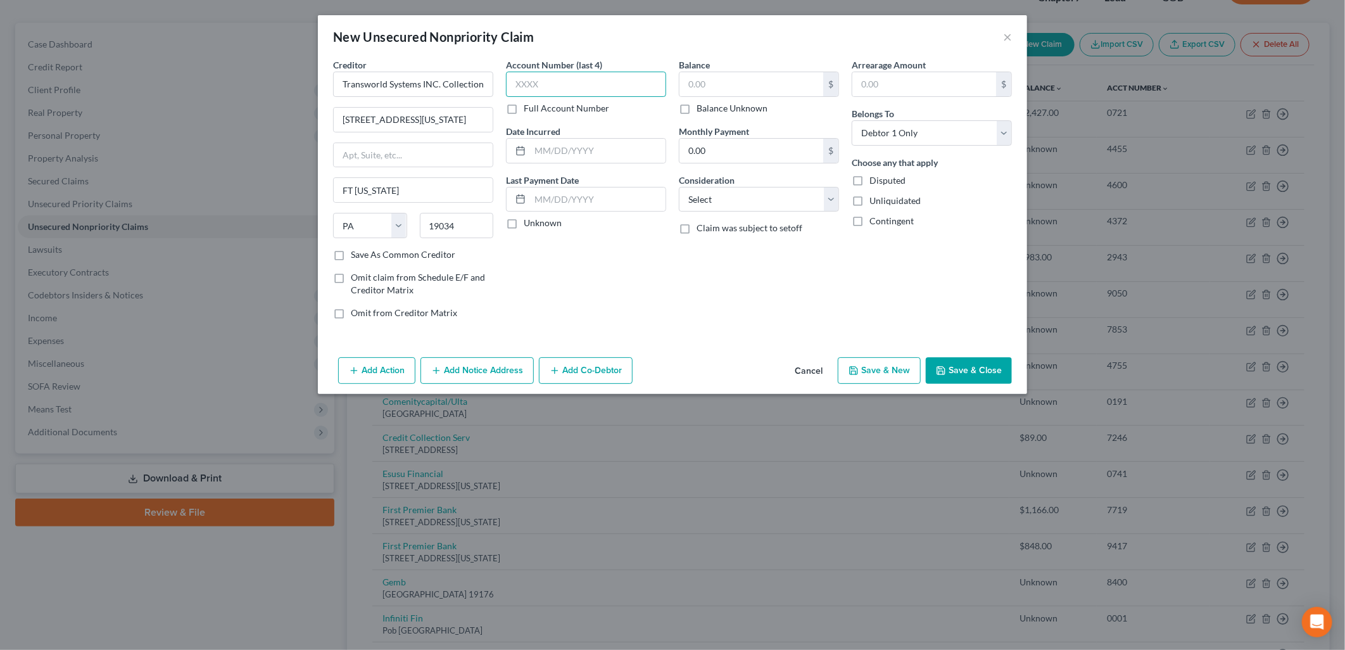
click at [560, 90] on input "text" at bounding box center [586, 84] width 160 height 25
click at [708, 89] on input "text" at bounding box center [751, 84] width 144 height 24
click at [969, 375] on button "Save & Close" at bounding box center [969, 370] width 86 height 27
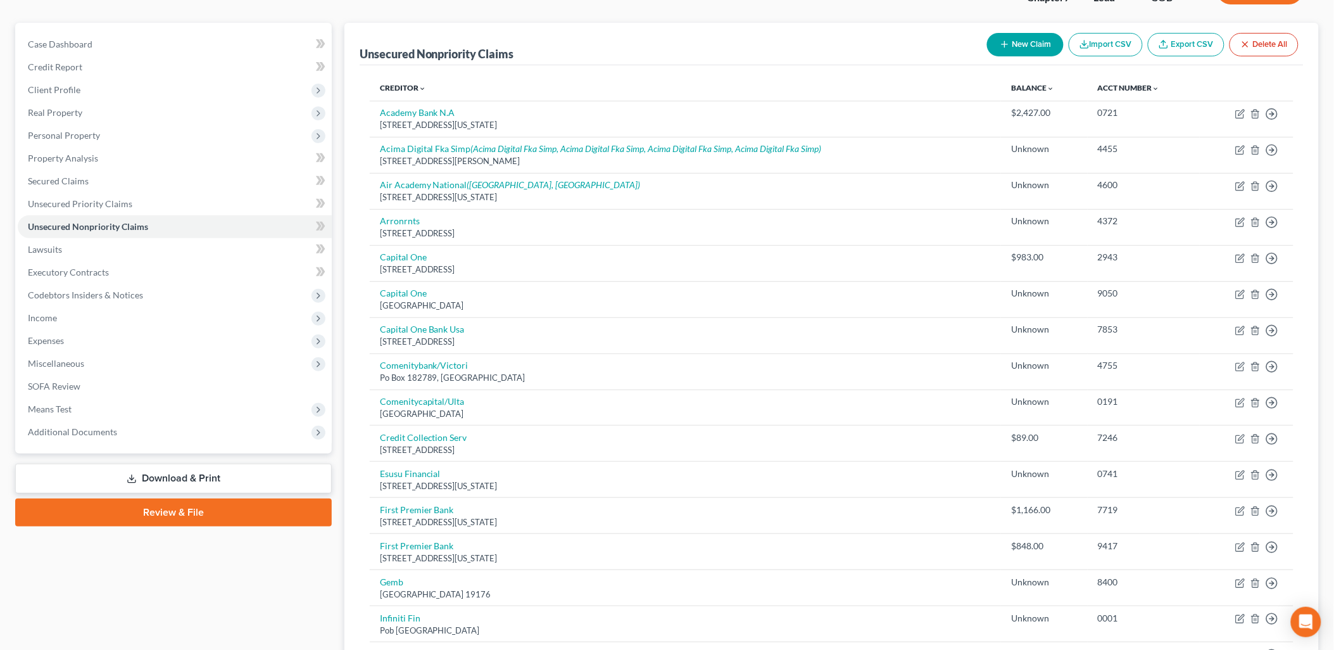
click at [1035, 39] on button "New Claim" at bounding box center [1025, 44] width 77 height 23
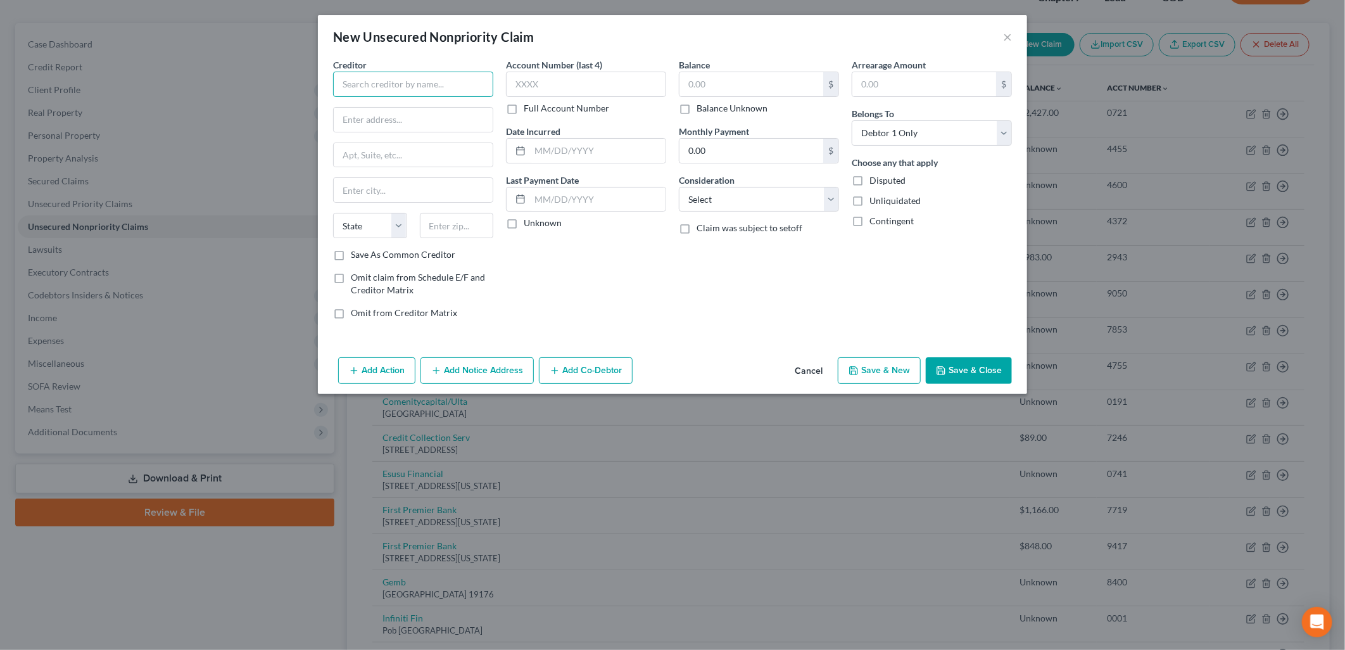
click at [405, 86] on input "text" at bounding box center [413, 84] width 160 height 25
click at [695, 77] on input "text" at bounding box center [751, 84] width 144 height 24
click at [705, 338] on div "Creditor * Swedish Belmar Emergency Room [GEOGRAPHIC_DATA][PERSON_NAME] [US_STA…" at bounding box center [672, 205] width 709 height 294
click at [979, 352] on div "Creditor * Swedish Belmar Emergency Room [GEOGRAPHIC_DATA][PERSON_NAME] [US_STA…" at bounding box center [672, 205] width 709 height 294
click at [979, 369] on button "Save & Close" at bounding box center [969, 370] width 86 height 27
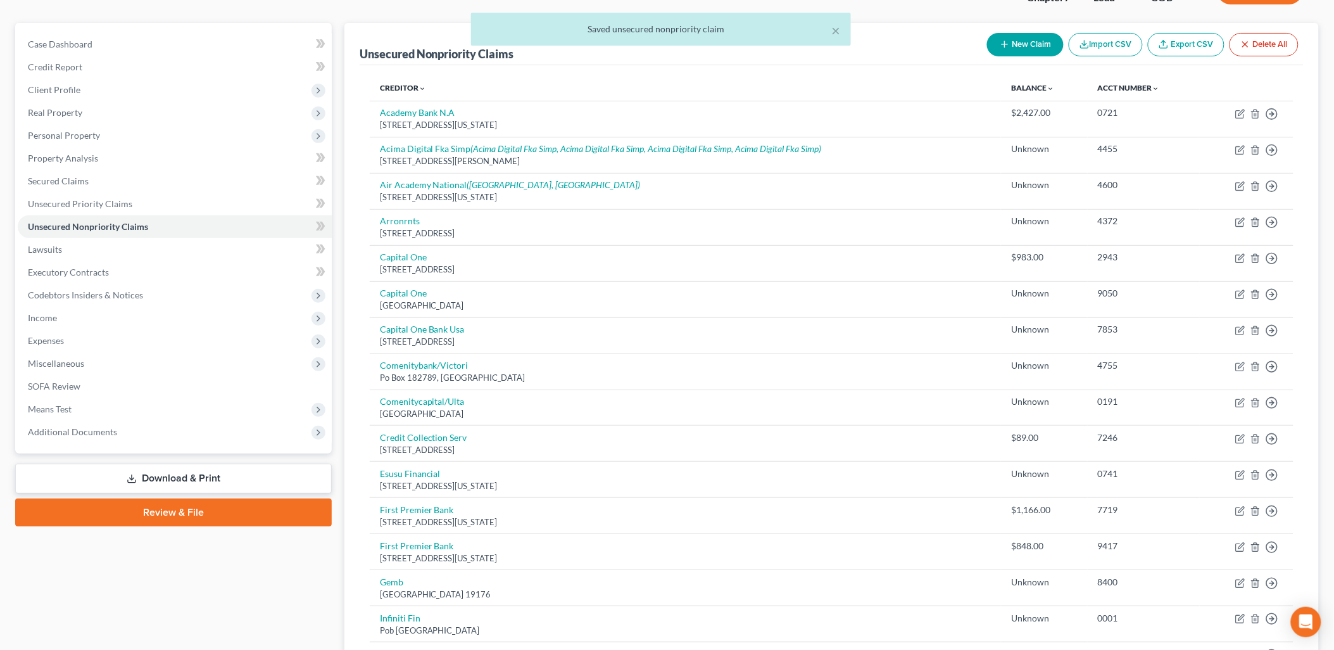
click at [1018, 37] on div "× Saved unsecured nonpriority claim" at bounding box center [661, 32] width 1334 height 39
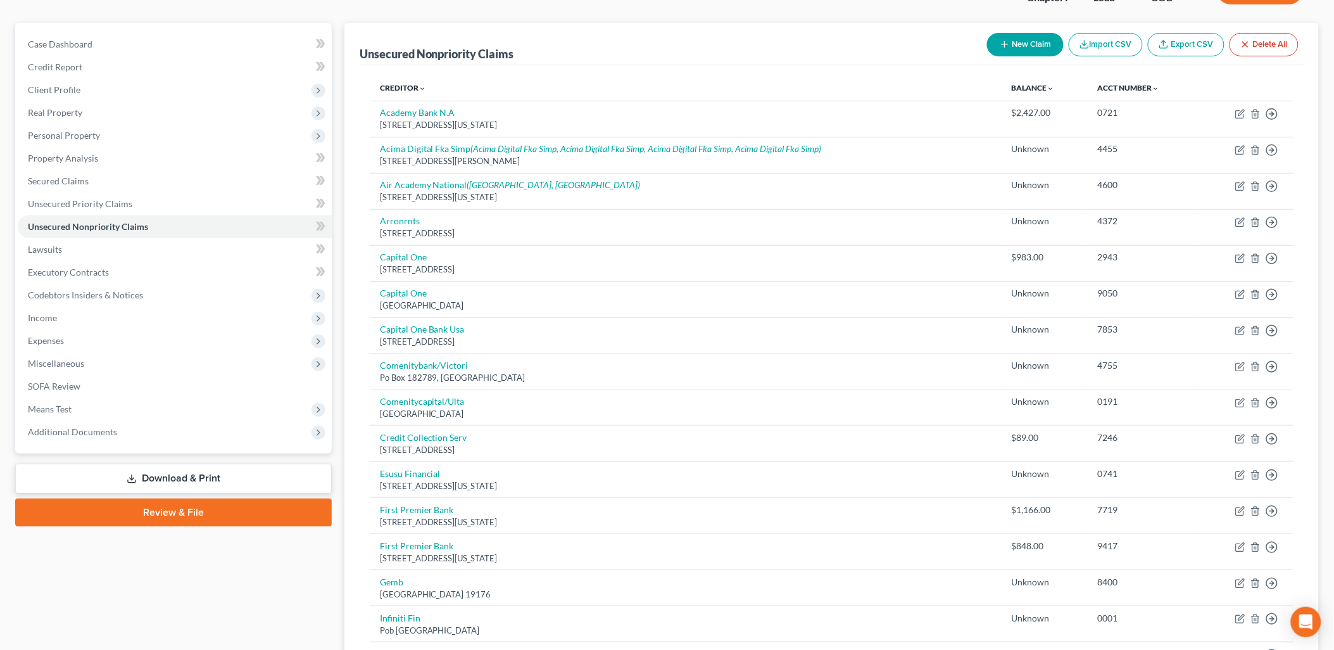
click at [1011, 39] on button "New Claim" at bounding box center [1025, 44] width 77 height 23
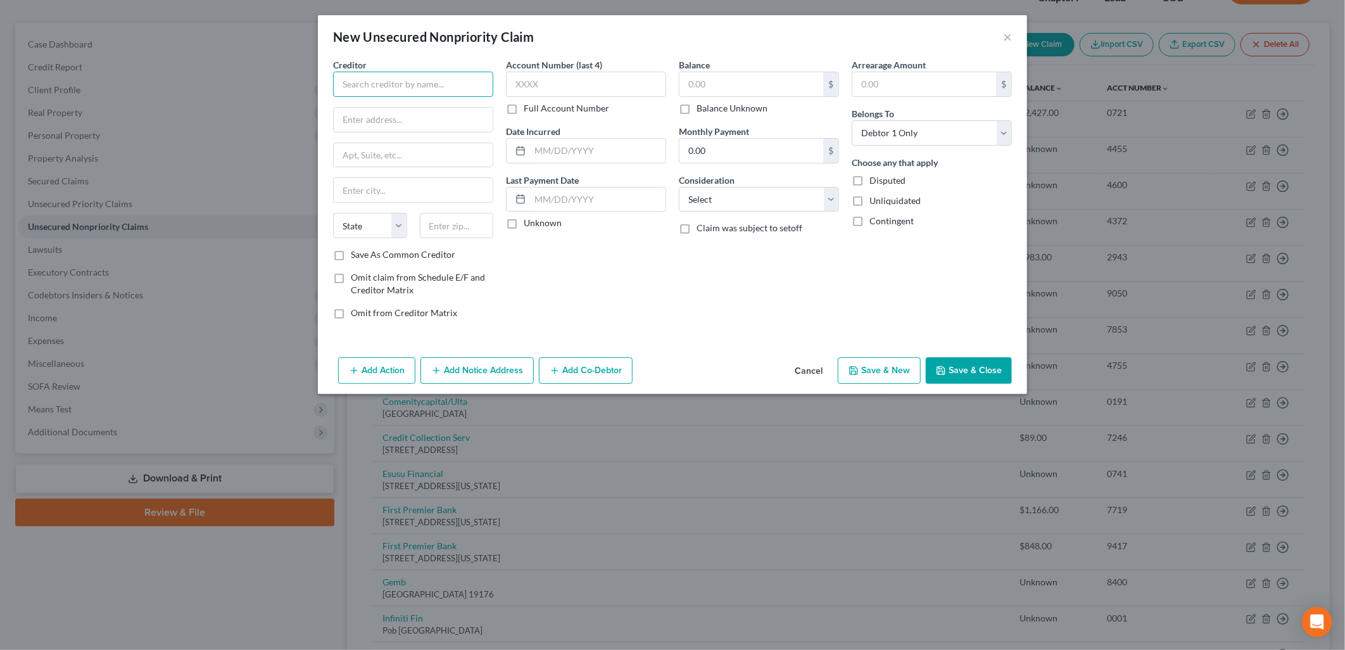
click at [432, 89] on input "text" at bounding box center [413, 84] width 160 height 25
click at [626, 264] on div "Account Number (last 4) Full Account Number Date Incurred Last Payment Date Unk…" at bounding box center [586, 193] width 173 height 271
click at [754, 92] on input "text" at bounding box center [751, 84] width 144 height 24
click at [613, 77] on input "text" at bounding box center [586, 84] width 160 height 25
click at [958, 364] on button "Save & Close" at bounding box center [969, 370] width 86 height 27
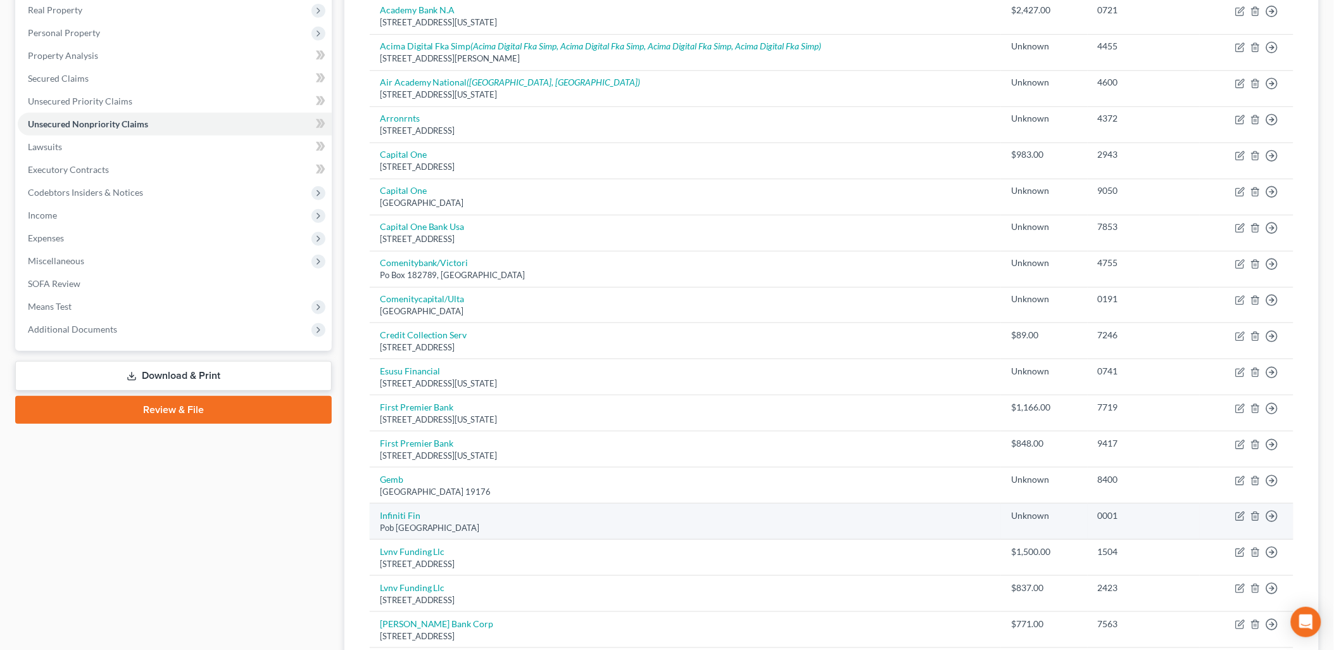
scroll to position [0, 0]
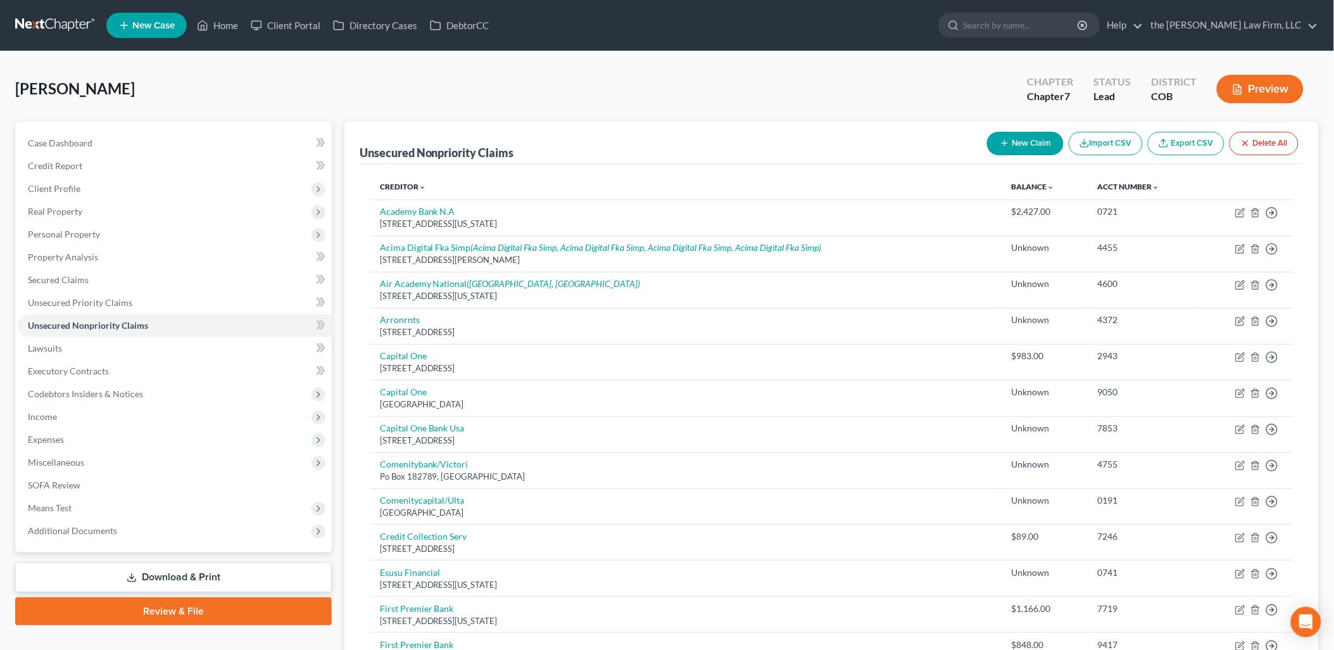
click at [1031, 143] on button "New Claim" at bounding box center [1025, 143] width 77 height 23
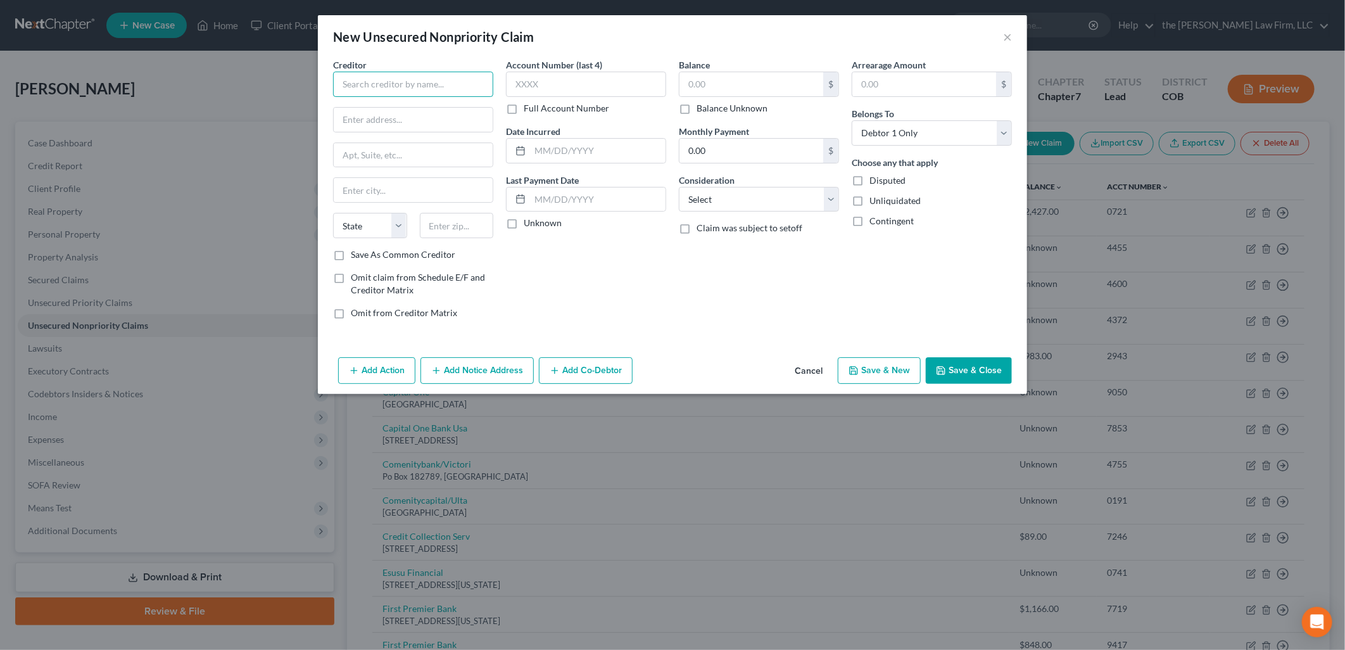
click at [377, 90] on input "text" at bounding box center [413, 84] width 160 height 25
click at [453, 89] on input "Jefferson Capital" at bounding box center [413, 84] width 160 height 25
click at [380, 123] on input "text" at bounding box center [413, 120] width 159 height 24
click at [533, 90] on input "text" at bounding box center [586, 84] width 160 height 25
click at [737, 79] on input "text" at bounding box center [751, 84] width 144 height 24
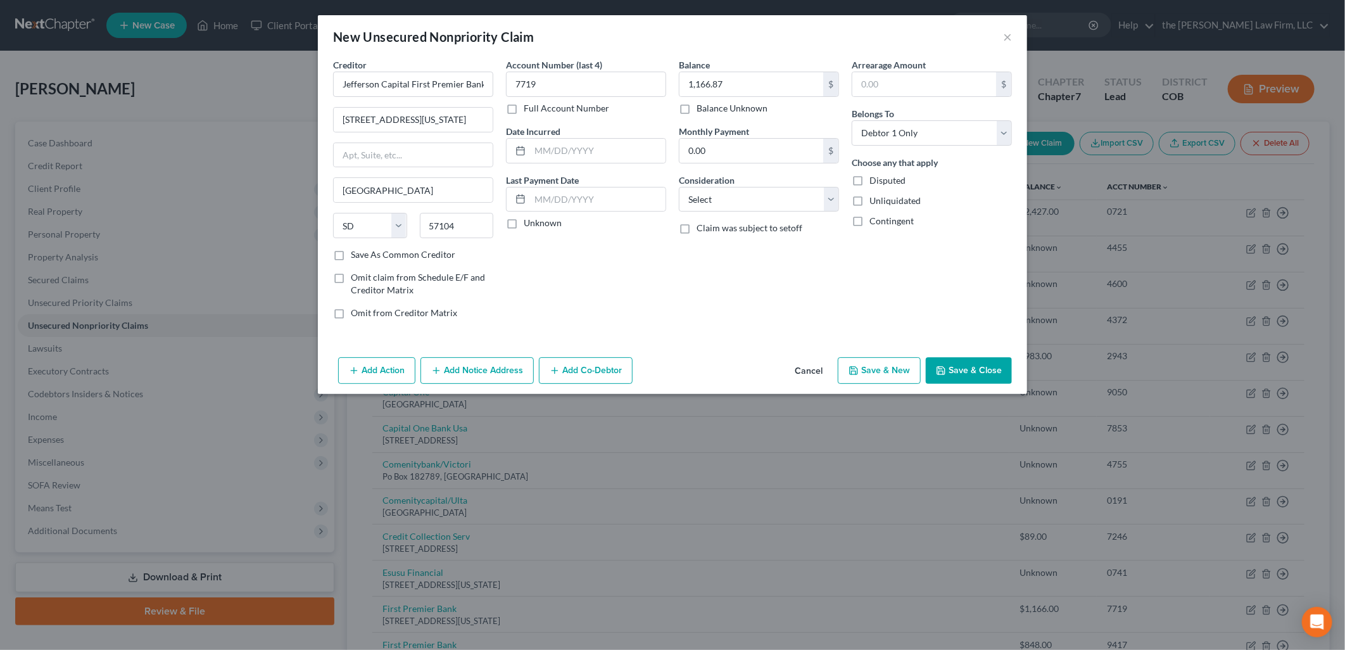
click at [729, 277] on div "Balance 1,166.87 $ Balance Unknown Balance Undetermined 1,166.87 $ Balance Unkn…" at bounding box center [758, 193] width 173 height 271
click at [975, 366] on button "Save & Close" at bounding box center [969, 370] width 86 height 27
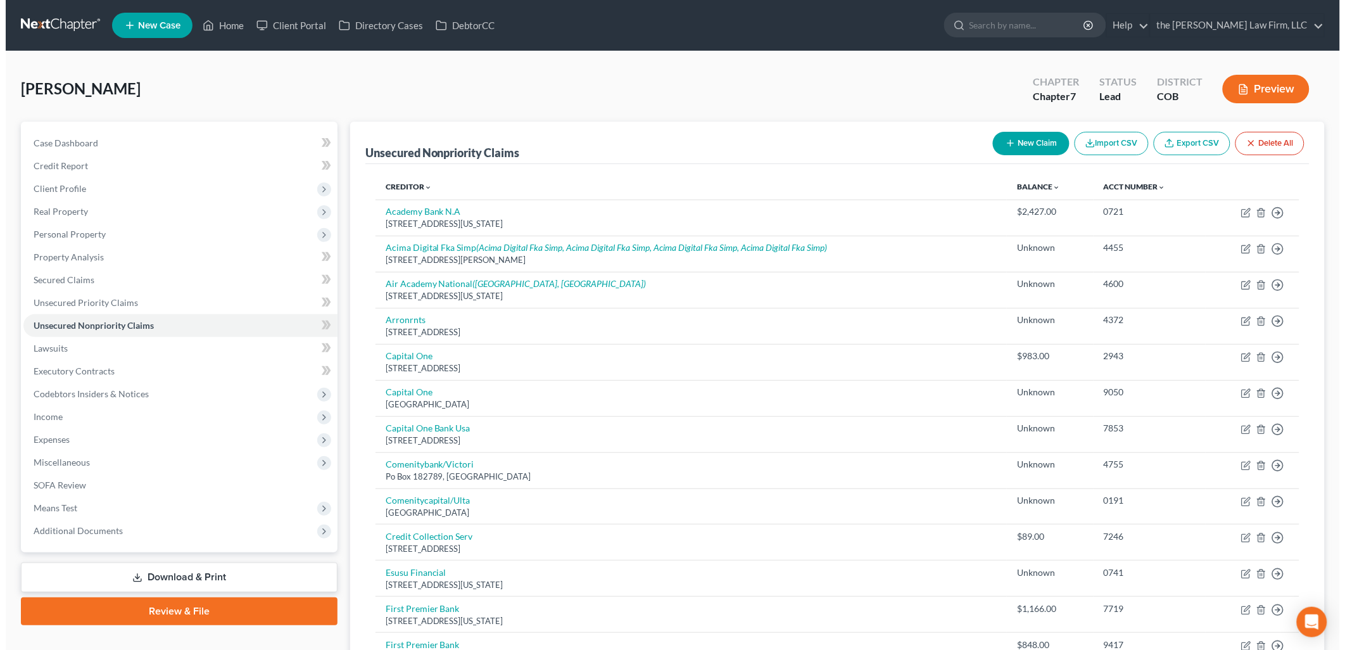
scroll to position [70, 0]
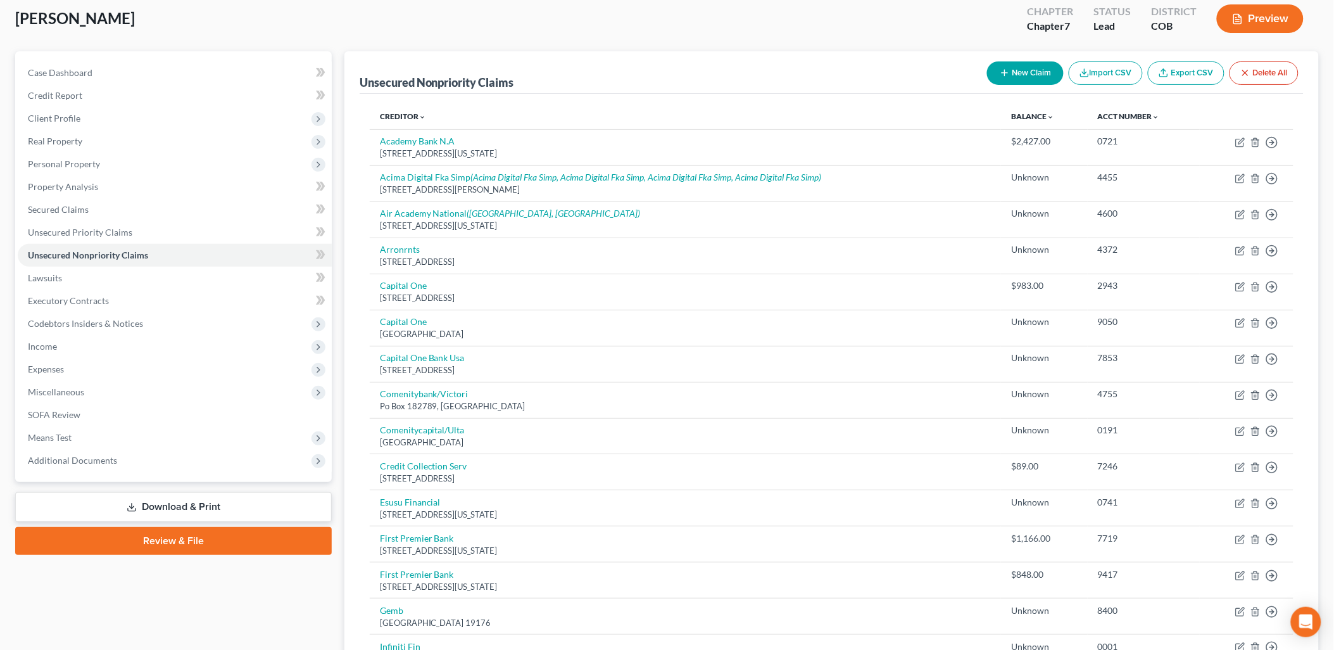
click at [1038, 70] on button "New Claim" at bounding box center [1025, 72] width 77 height 23
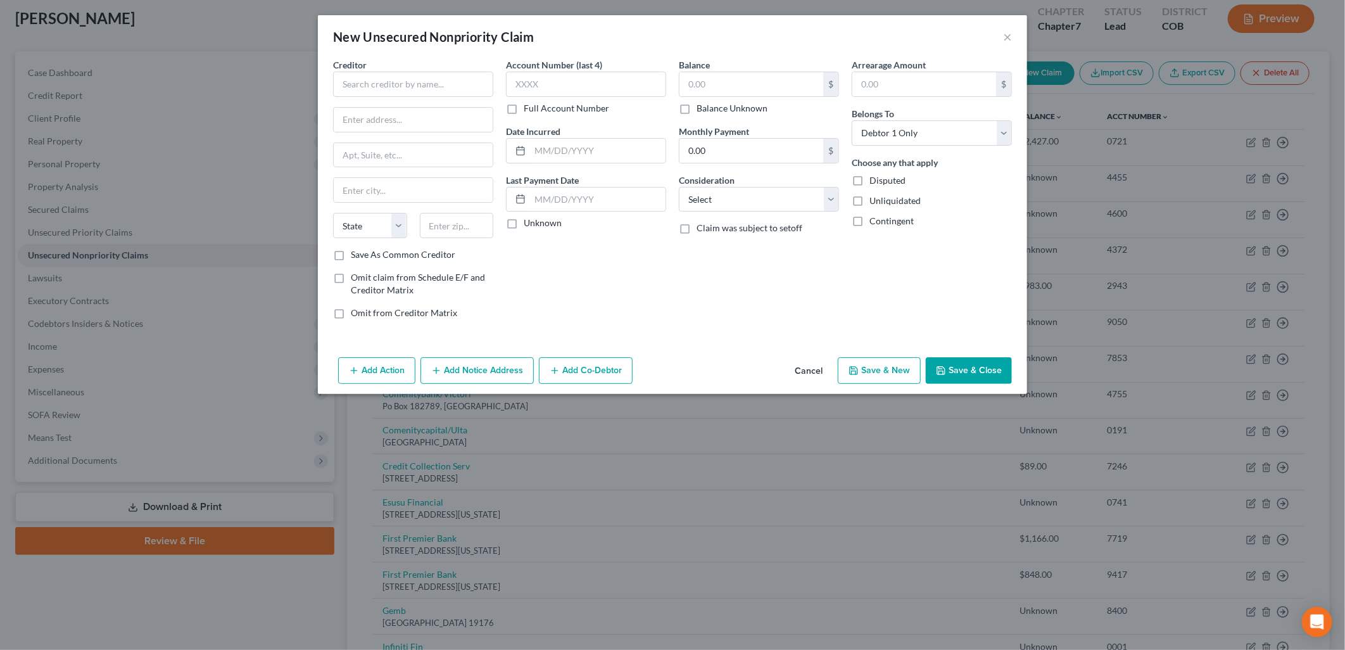
click at [372, 105] on div "Creditor * State [US_STATE] AK AR AZ CA CO [GEOGRAPHIC_DATA] DE DC [GEOGRAPHIC_…" at bounding box center [413, 153] width 160 height 190
click at [378, 80] on input "text" at bounding box center [413, 84] width 160 height 25
click at [746, 95] on input "text" at bounding box center [751, 84] width 144 height 24
click at [434, 123] on input "text" at bounding box center [413, 120] width 159 height 24
click at [441, 229] on input "text" at bounding box center [457, 225] width 74 height 25
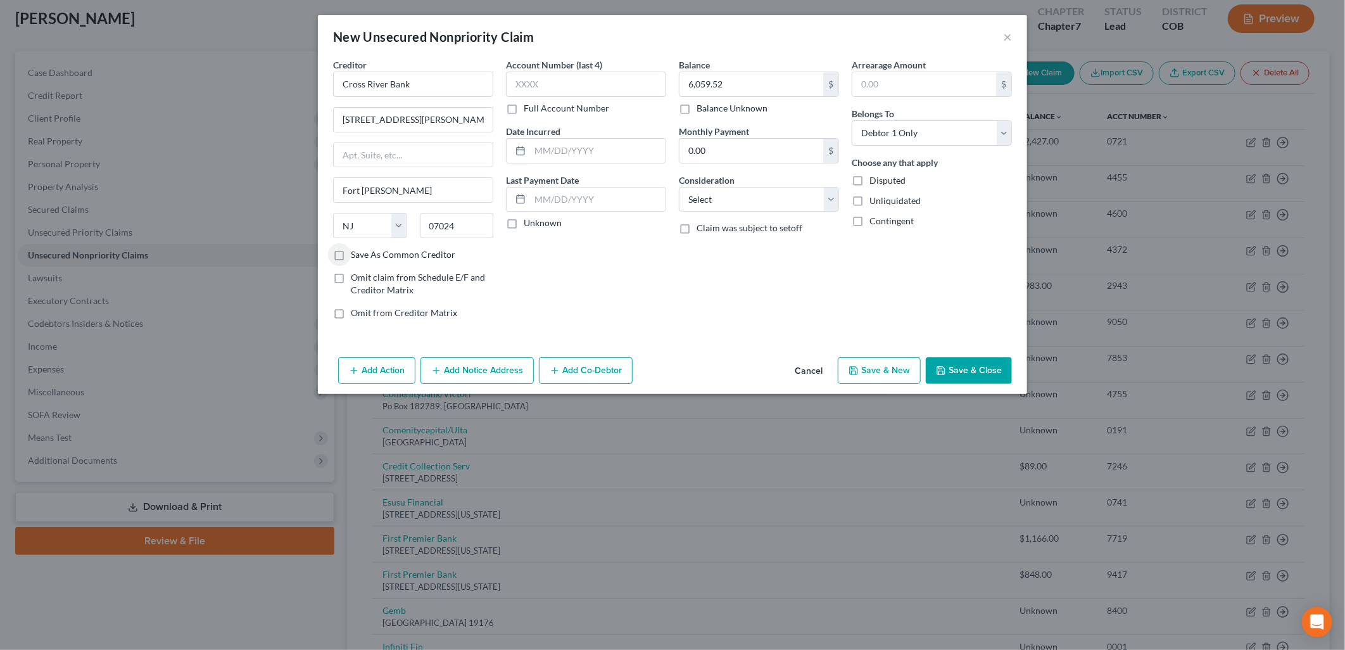
click at [489, 365] on button "Add Notice Address" at bounding box center [476, 370] width 113 height 27
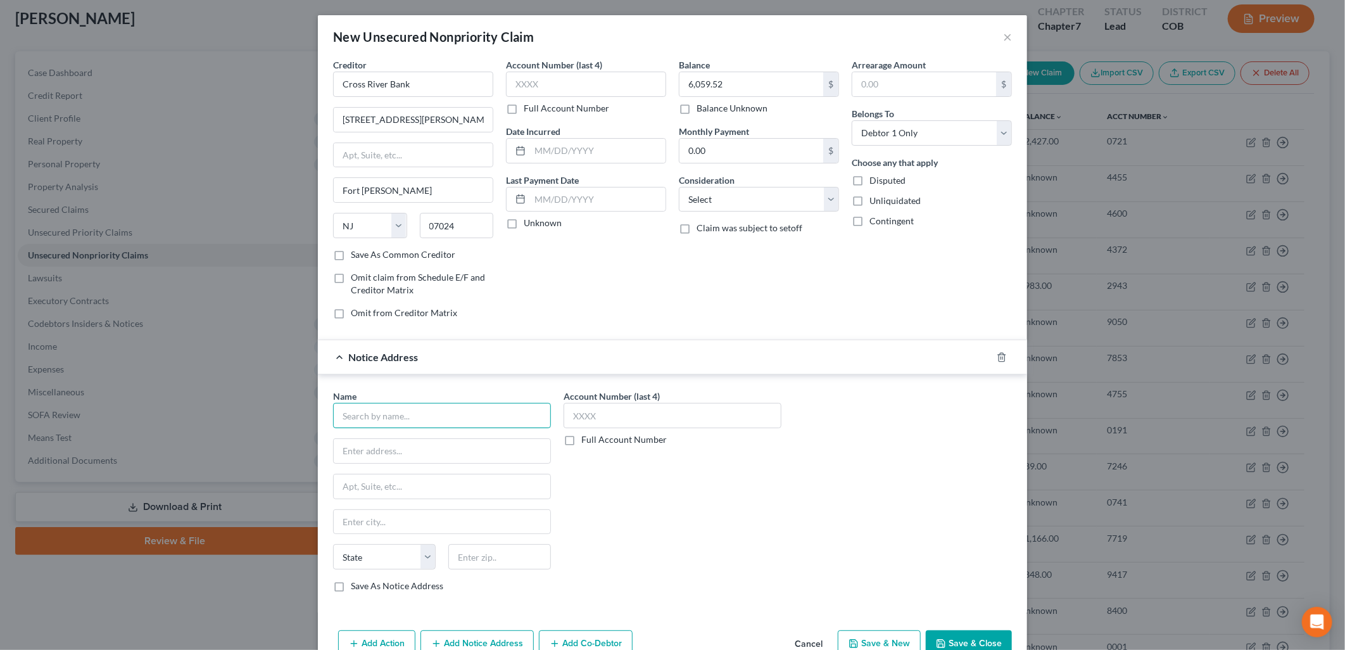
click at [444, 408] on input "text" at bounding box center [442, 415] width 218 height 25
drag, startPoint x: 444, startPoint y: 408, endPoint x: 80, endPoint y: 418, distance: 363.6
click at [80, 418] on div "New Unsecured Nonpriority Claim × Creditor * Cross River Bank [STREET_ADDRESS][…" at bounding box center [672, 325] width 1345 height 650
click at [463, 448] on input "text" at bounding box center [442, 451] width 217 height 24
click at [702, 486] on div "Account Number (last 4) Full Account Number" at bounding box center [672, 495] width 230 height 213
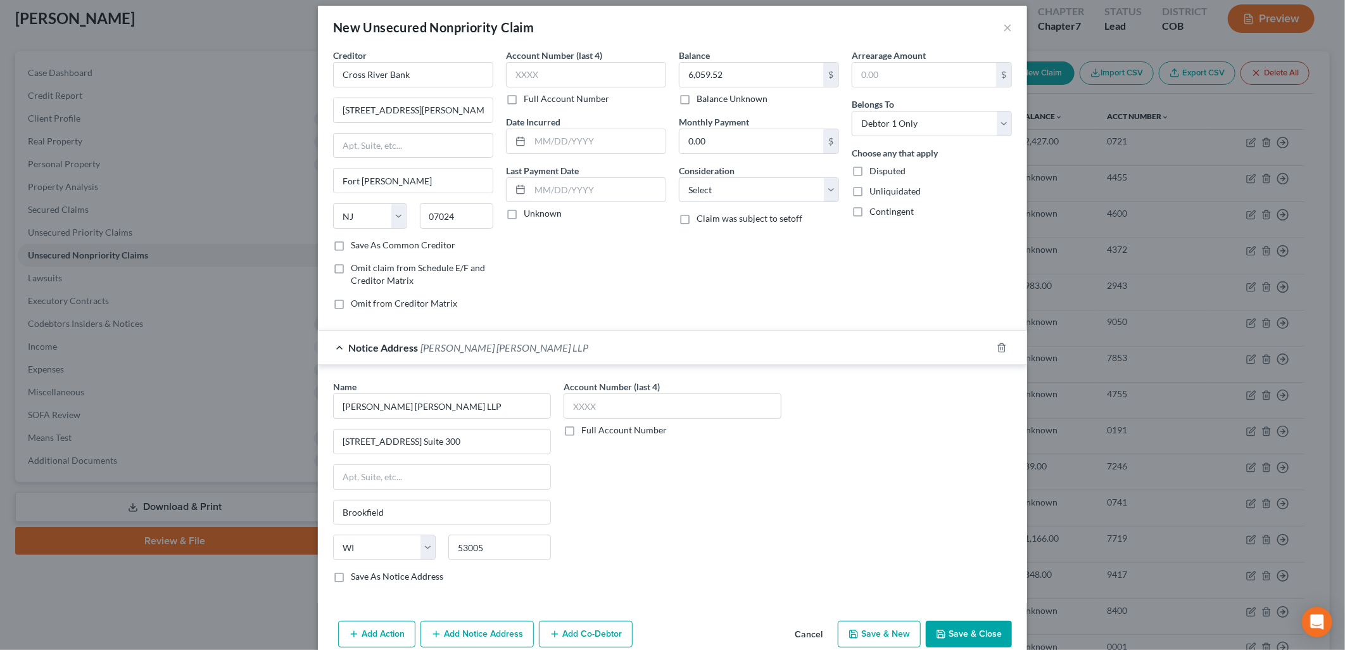
scroll to position [0, 0]
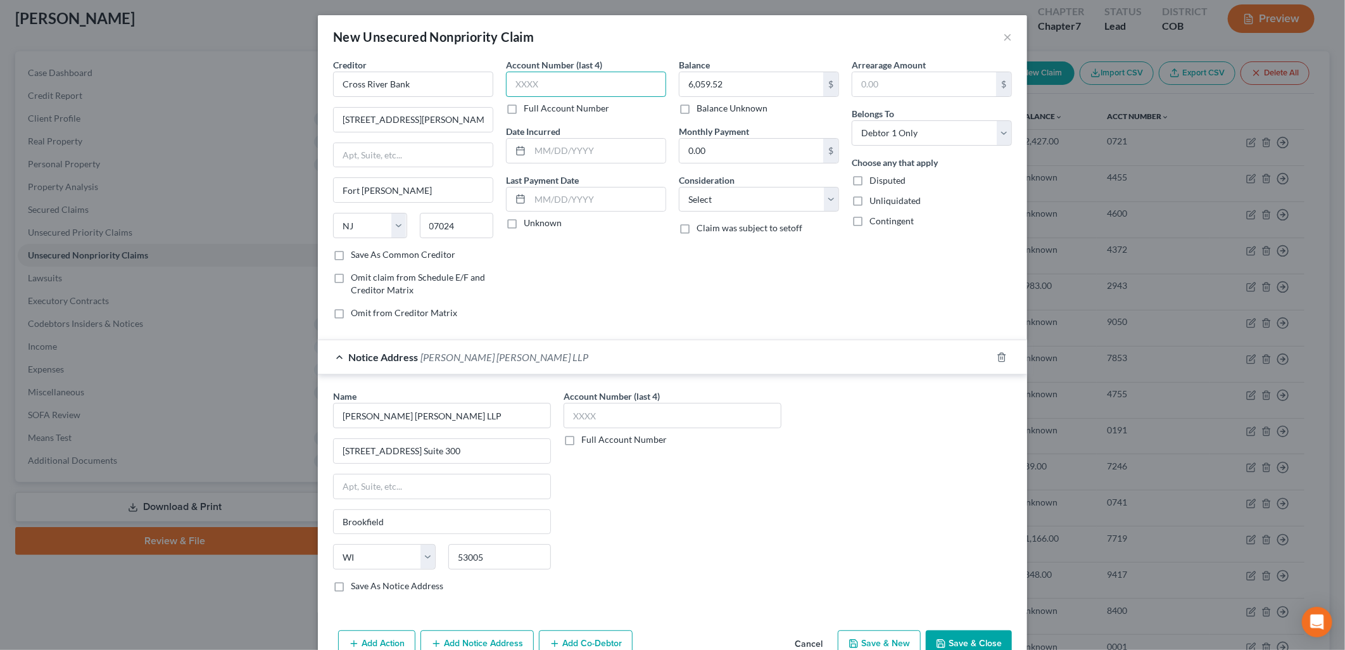
click at [558, 80] on input "text" at bounding box center [586, 84] width 160 height 25
click at [647, 415] on input "text" at bounding box center [673, 415] width 218 height 25
drag, startPoint x: 605, startPoint y: 410, endPoint x: 522, endPoint y: 409, distance: 82.3
click at [522, 409] on div "Name * [PERSON_NAME] [PERSON_NAME] LLP [STREET_ADDRESS] [GEOGRAPHIC_DATA] [US_S…" at bounding box center [672, 495] width 691 height 213
click at [702, 503] on div "Account Number (last 4) 2849 Full Account Number" at bounding box center [672, 495] width 230 height 213
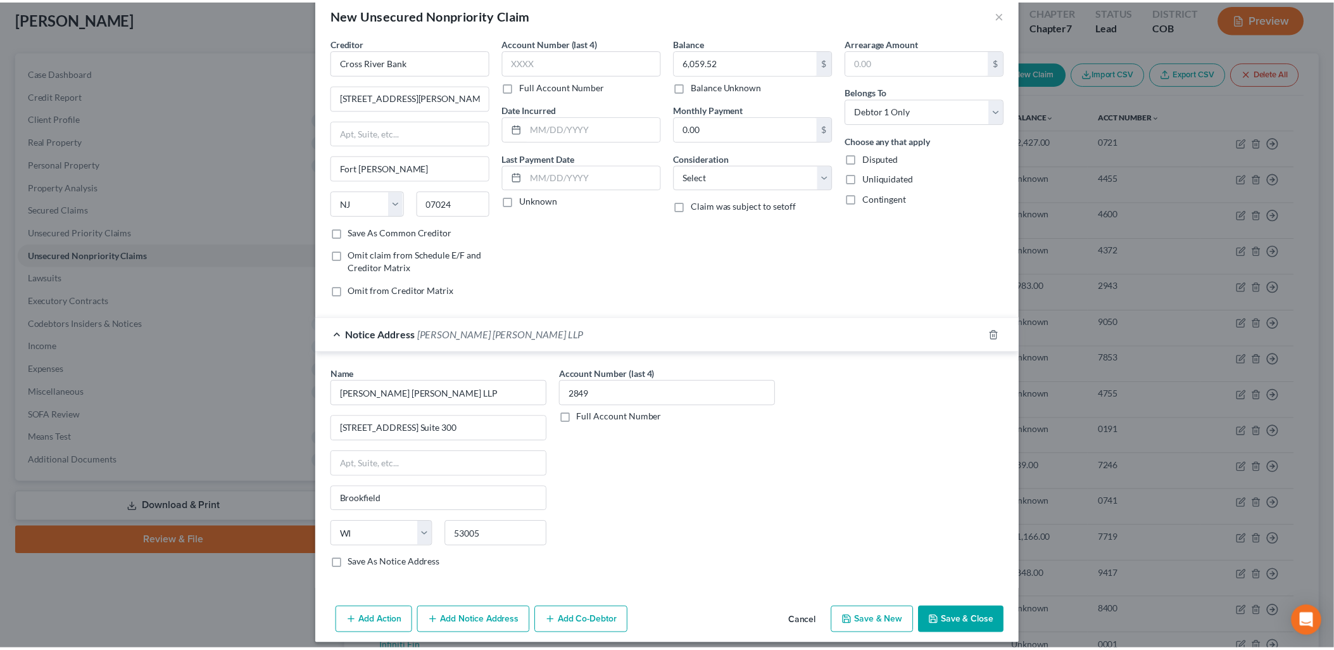
scroll to position [33, 0]
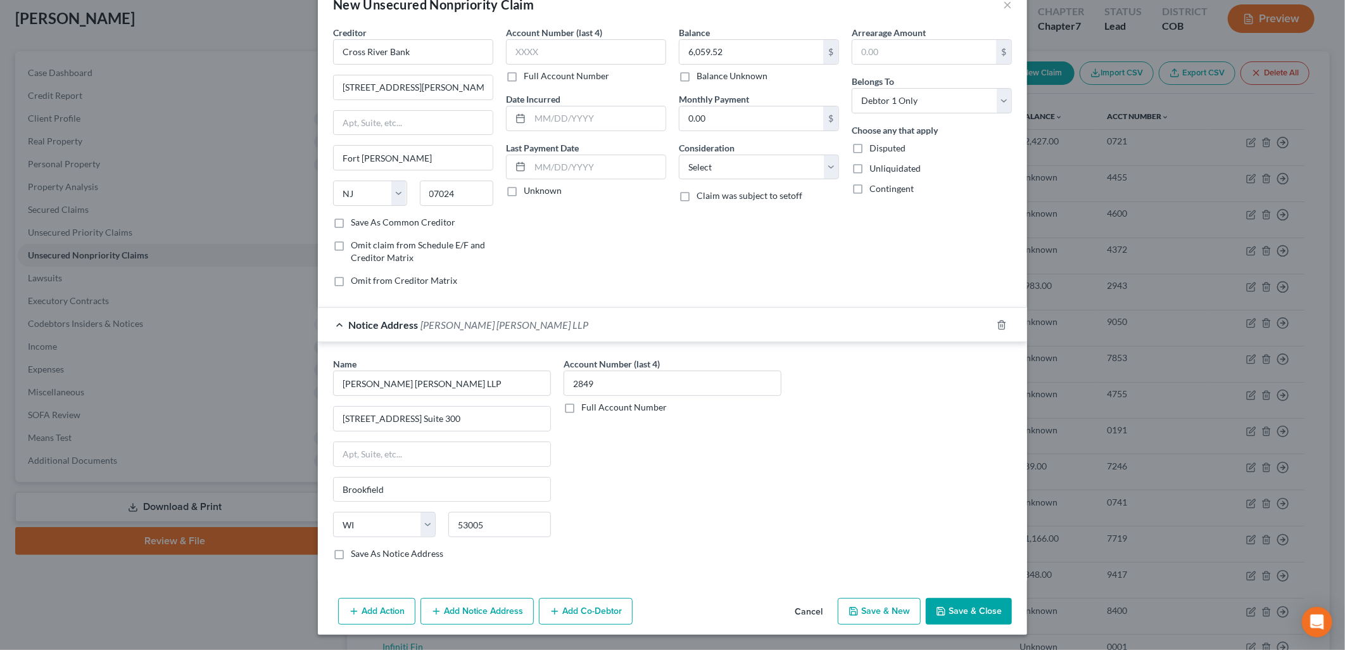
click at [953, 605] on button "Save & Close" at bounding box center [969, 611] width 86 height 27
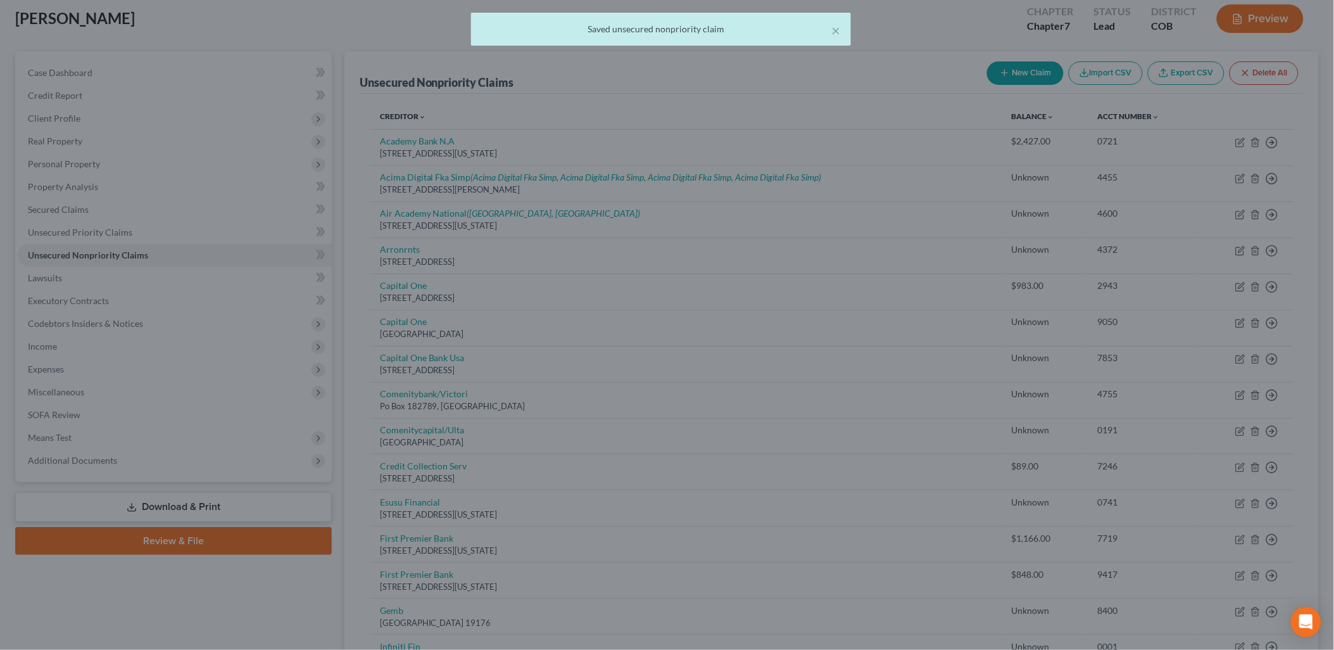
scroll to position [0, 0]
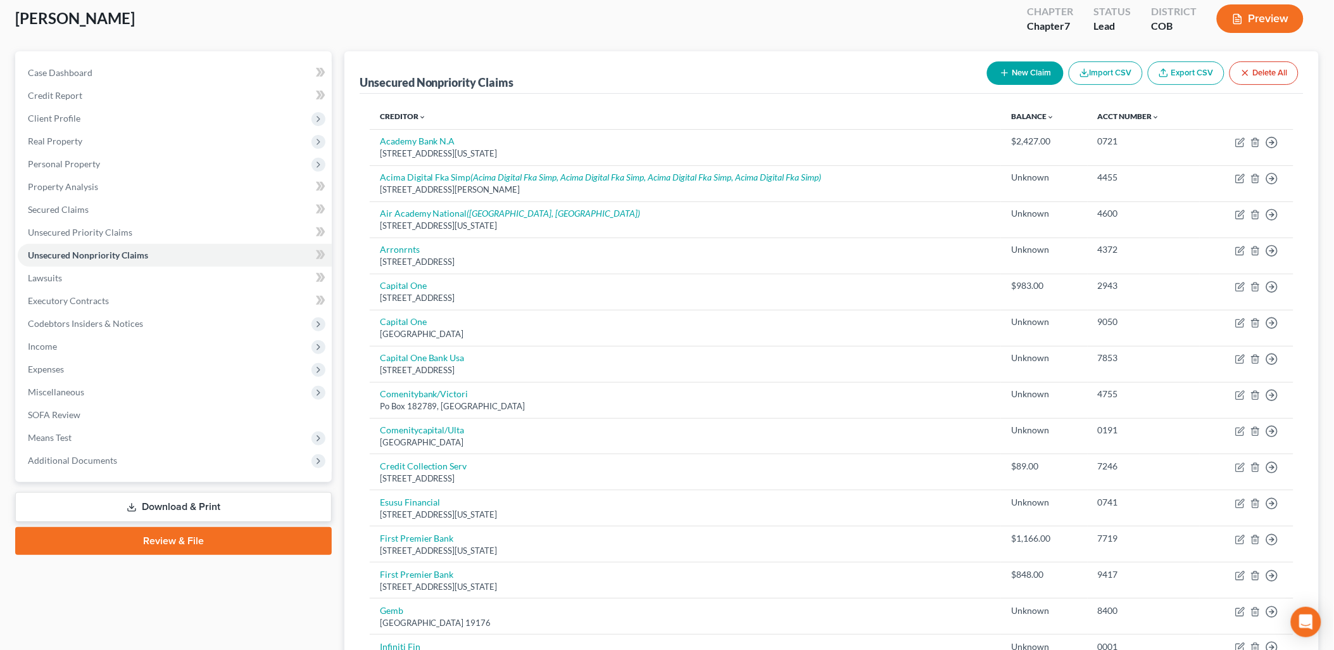
click at [1028, 77] on button "New Claim" at bounding box center [1025, 72] width 77 height 23
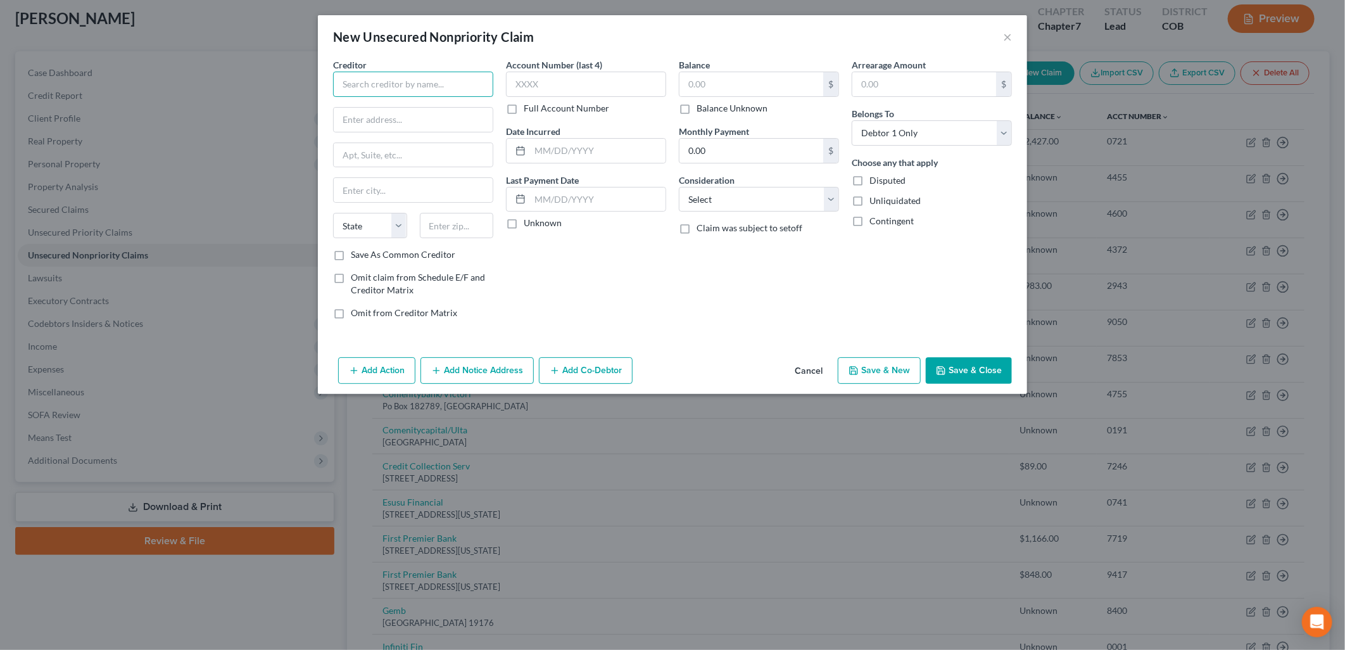
click at [418, 77] on input "text" at bounding box center [413, 84] width 160 height 25
click at [724, 87] on input "text" at bounding box center [751, 84] width 144 height 24
click at [583, 89] on input "text" at bounding box center [586, 84] width 160 height 25
click at [997, 382] on button "Save & Close" at bounding box center [969, 370] width 86 height 27
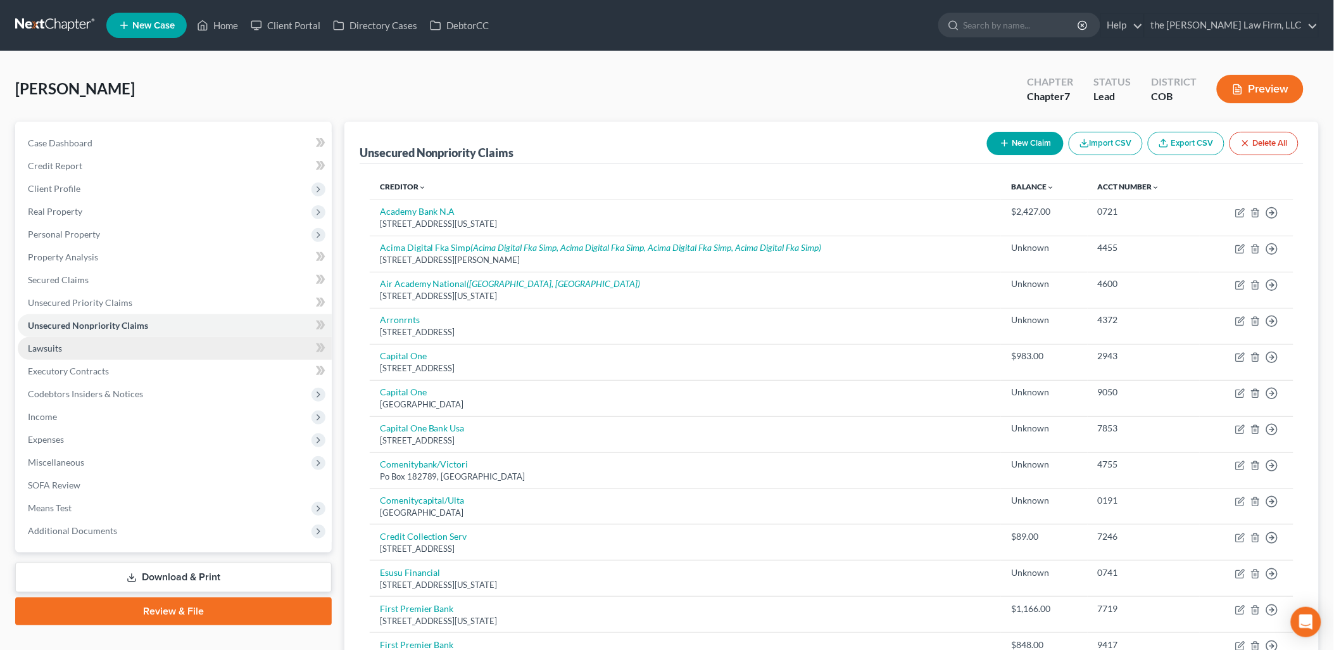
click at [79, 339] on link "Lawsuits" at bounding box center [175, 348] width 314 height 23
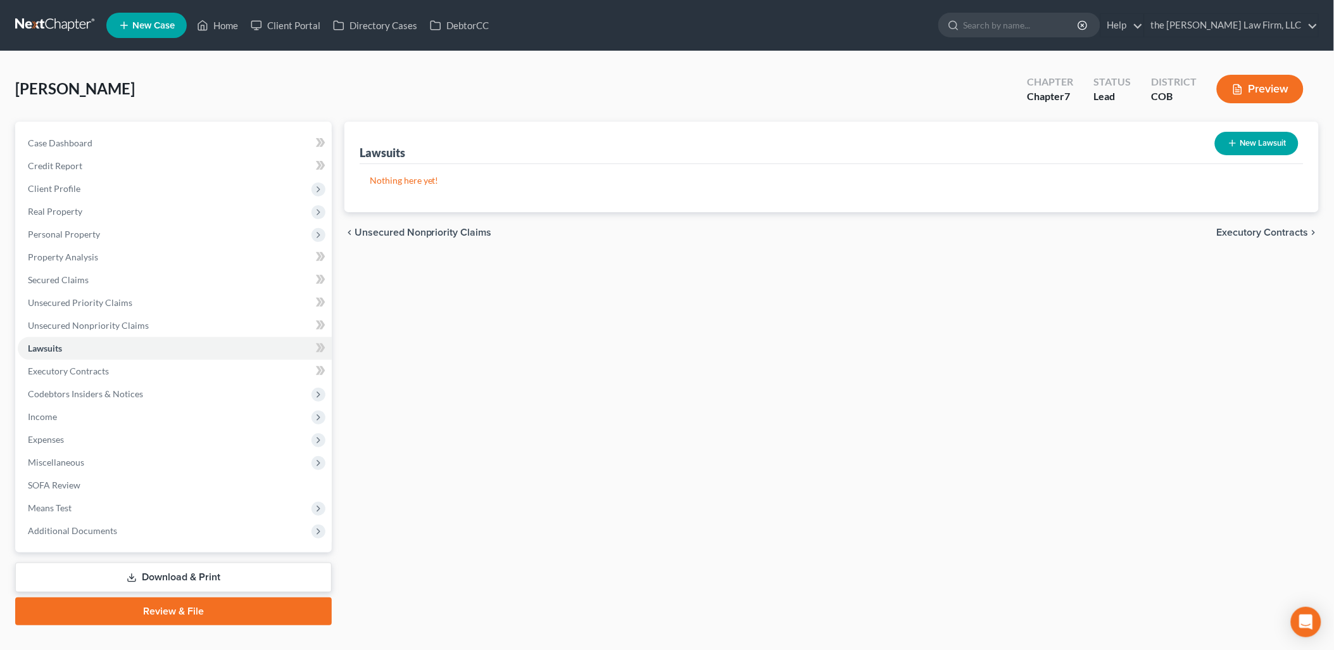
click at [1280, 149] on button "New Lawsuit" at bounding box center [1257, 143] width 84 height 23
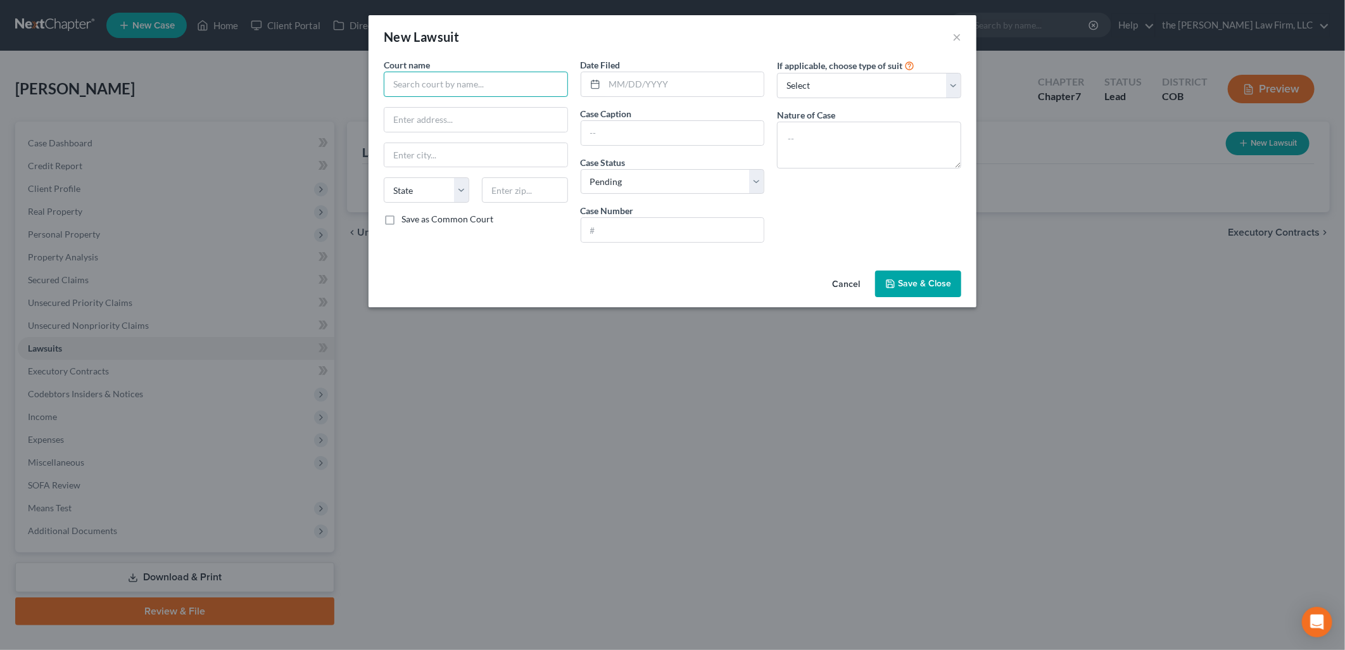
click at [428, 80] on input "text" at bounding box center [476, 84] width 184 height 25
click at [472, 105] on div "[GEOGRAPHIC_DATA]" at bounding box center [460, 106] width 132 height 13
click at [662, 89] on input "text" at bounding box center [685, 84] width 160 height 24
click at [926, 155] on textarea at bounding box center [869, 145] width 184 height 47
drag, startPoint x: 910, startPoint y: 86, endPoint x: 907, endPoint y: 94, distance: 8.0
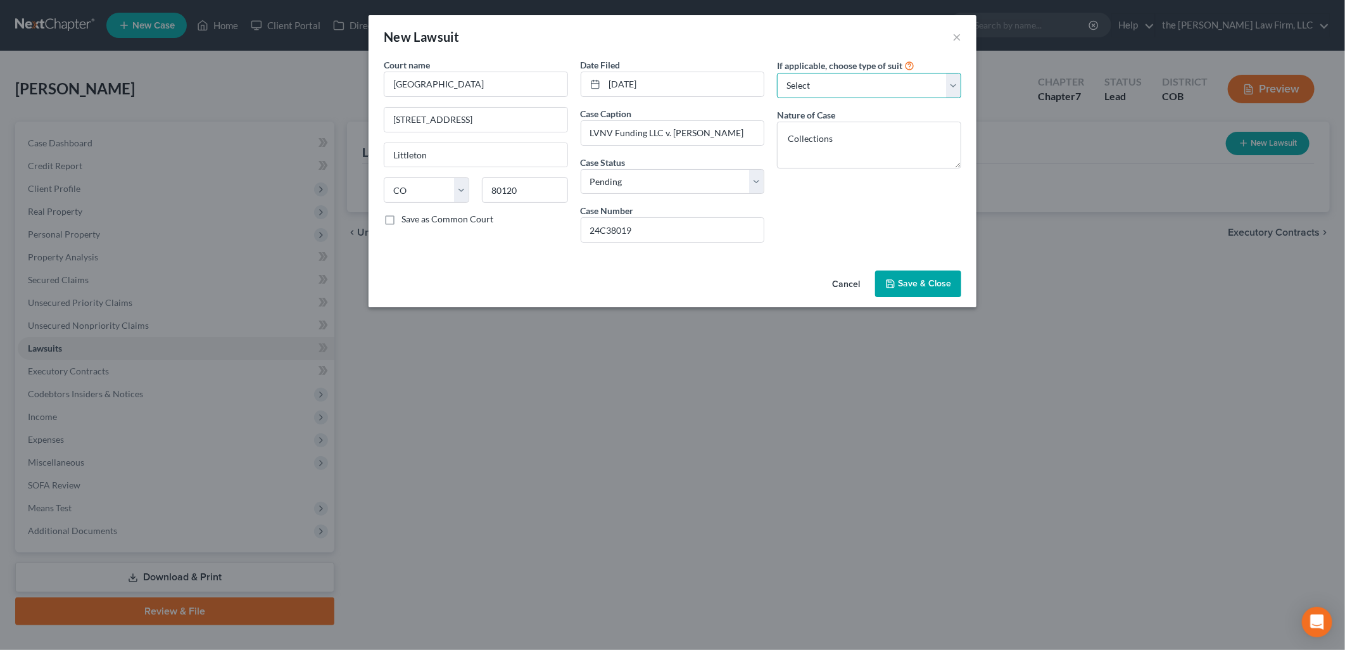
click at [910, 86] on select "Select Repossession Garnishment Foreclosure Attached, Seized, Or Levied Other" at bounding box center [869, 85] width 184 height 25
click at [777, 73] on select "Select Repossession Garnishment Foreclosure Attached, Seized, Or Levied Other" at bounding box center [869, 85] width 184 height 25
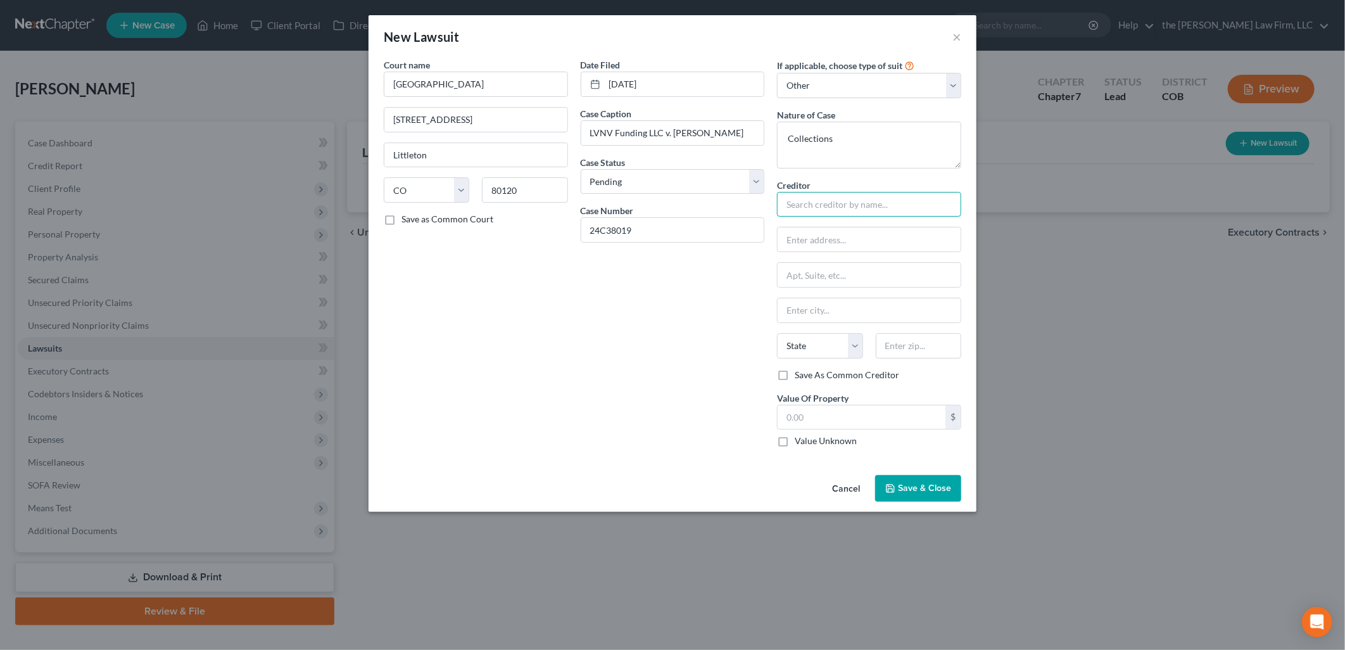
click at [882, 208] on input "text" at bounding box center [869, 204] width 184 height 25
click at [942, 484] on span "Save & Close" at bounding box center [924, 488] width 53 height 11
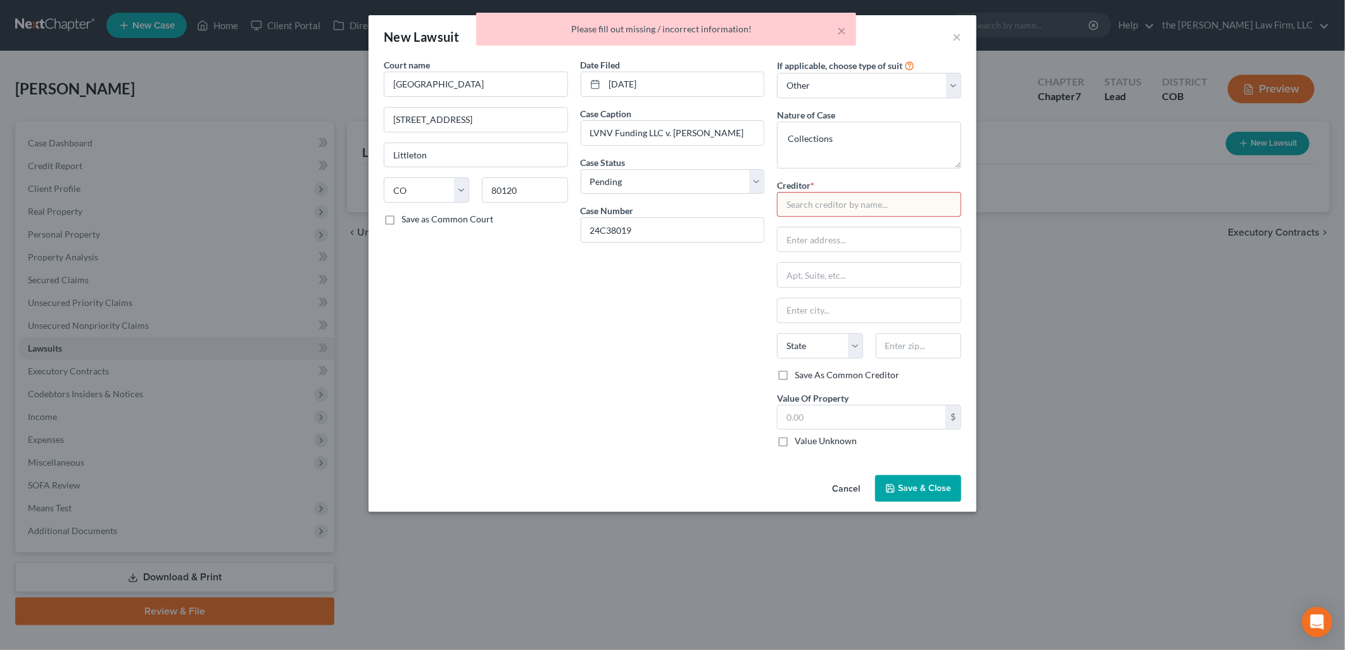
click at [824, 200] on input "text" at bounding box center [869, 204] width 184 height 25
click at [838, 223] on div "LVNV Funding LLC" at bounding box center [853, 226] width 132 height 13
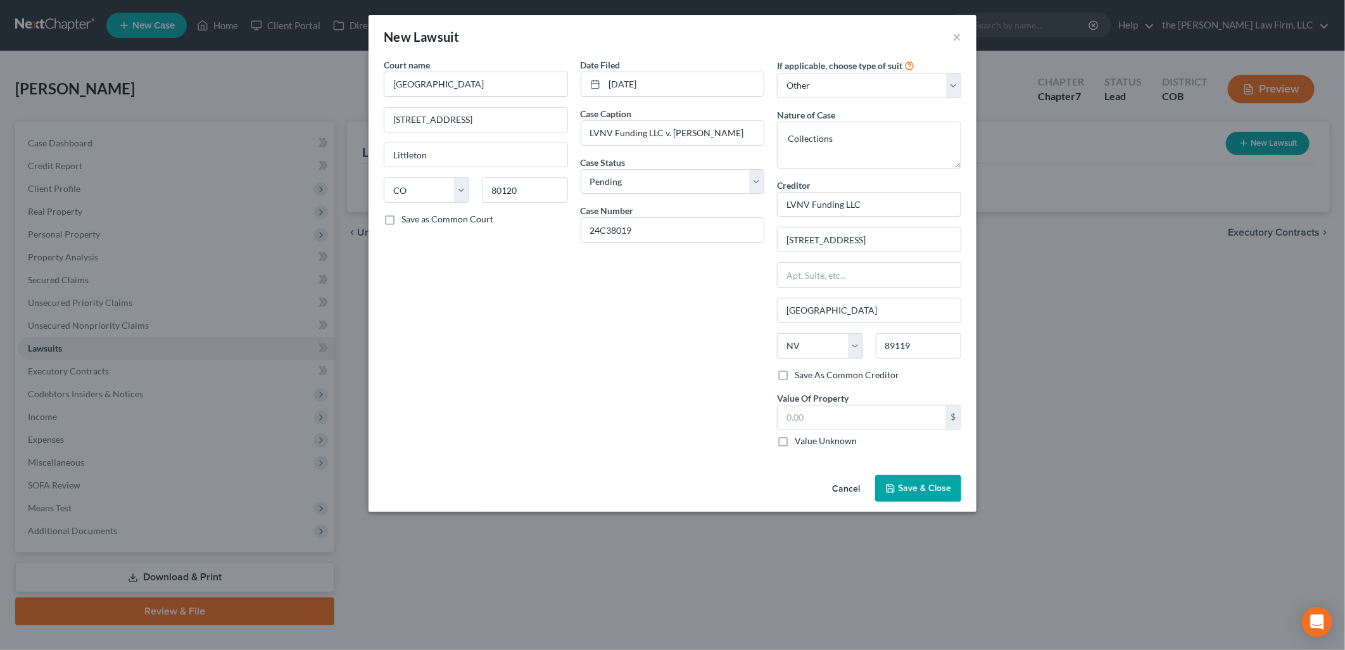
click at [931, 488] on span "Save & Close" at bounding box center [924, 488] width 53 height 11
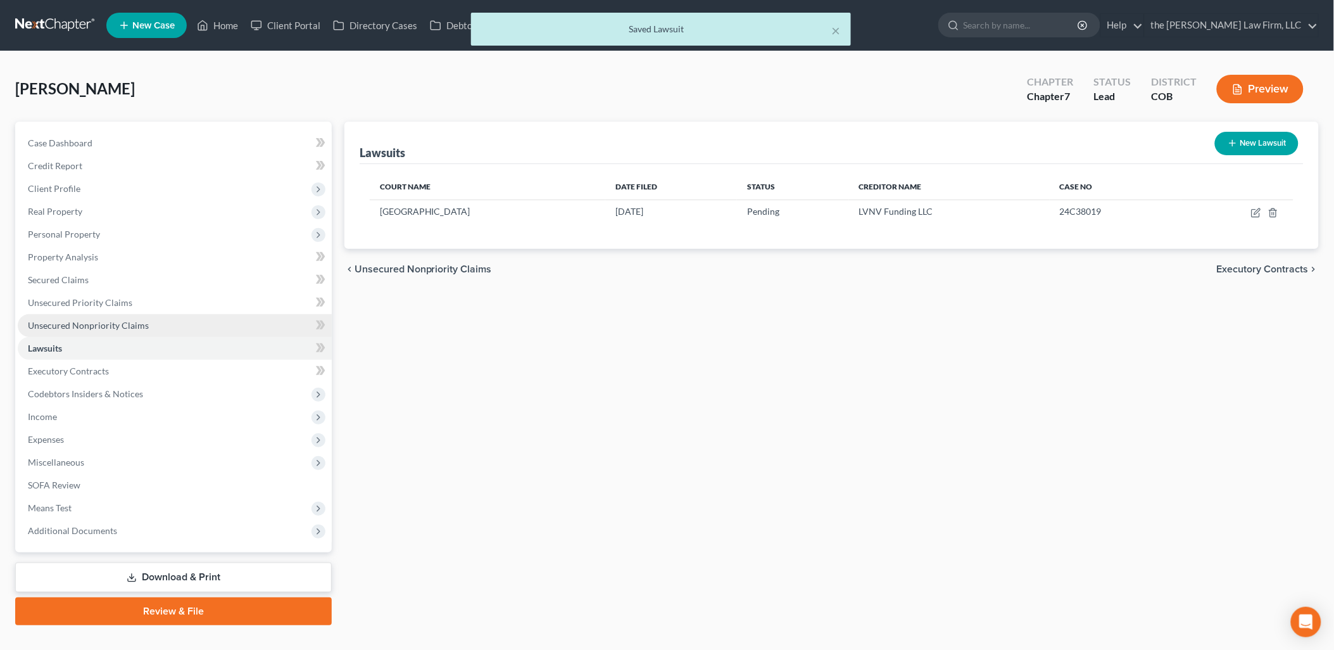
click at [74, 320] on span "Unsecured Nonpriority Claims" at bounding box center [88, 325] width 121 height 11
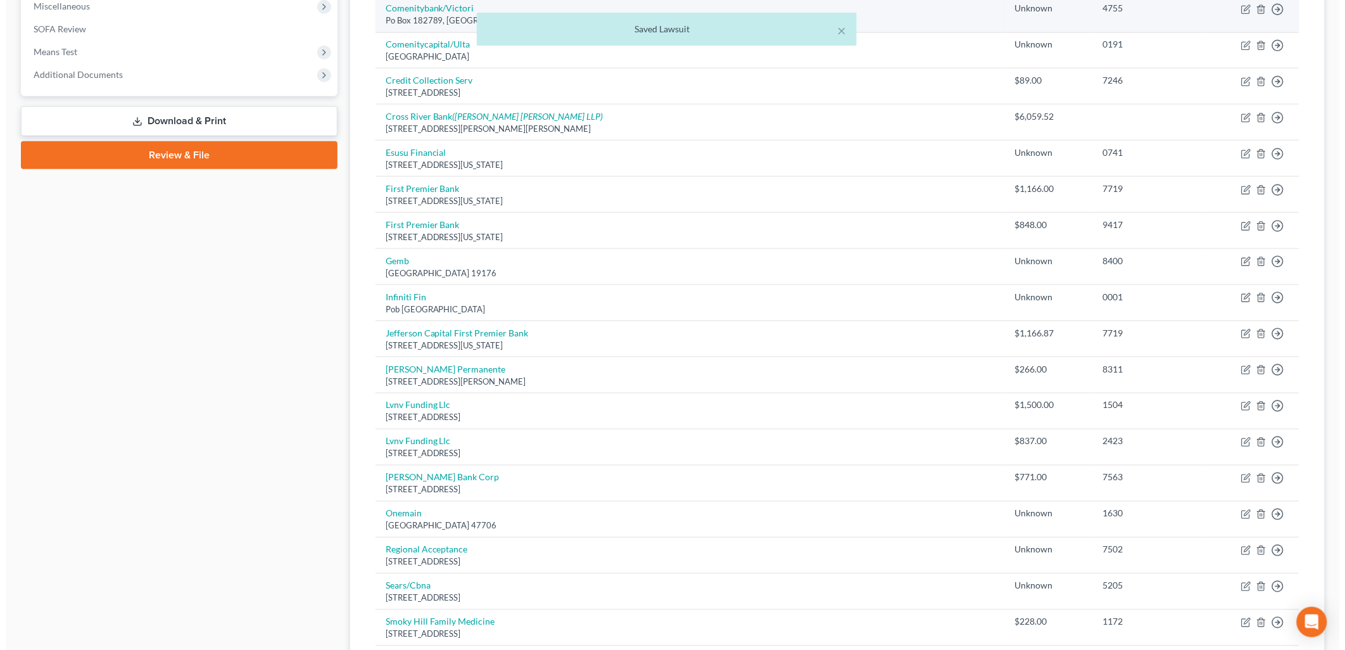
scroll to position [562, 0]
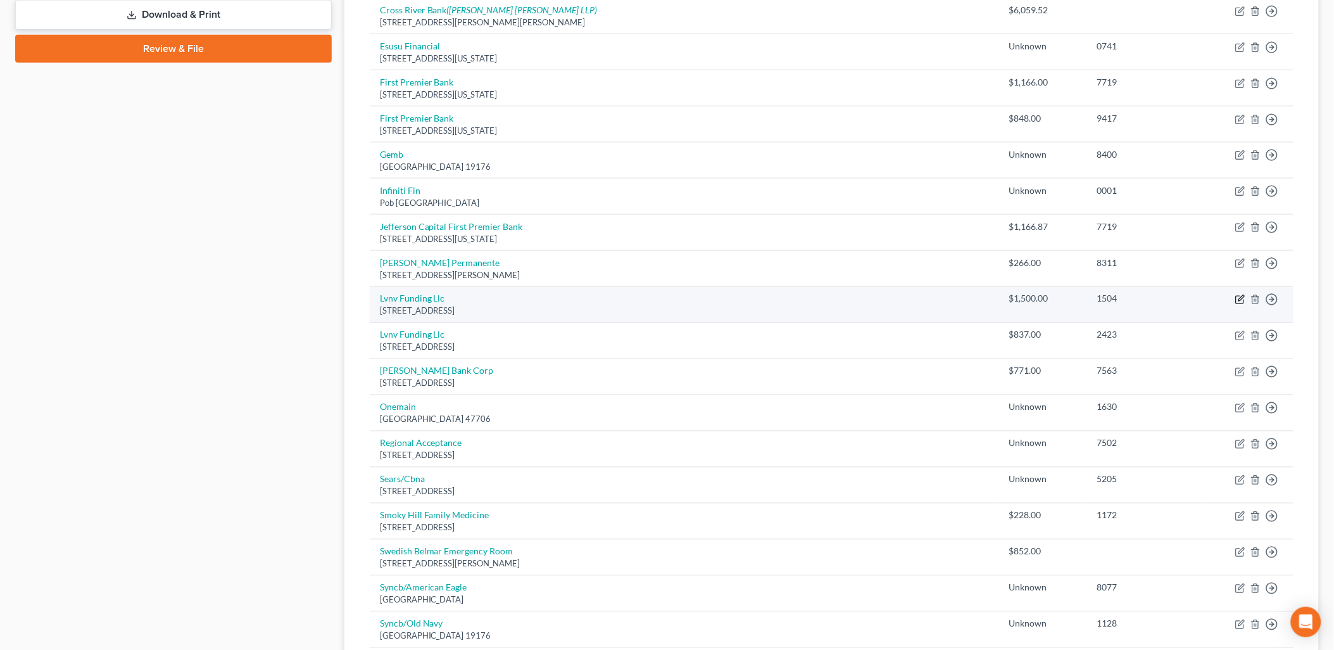
click at [1242, 301] on icon "button" at bounding box center [1240, 299] width 10 height 10
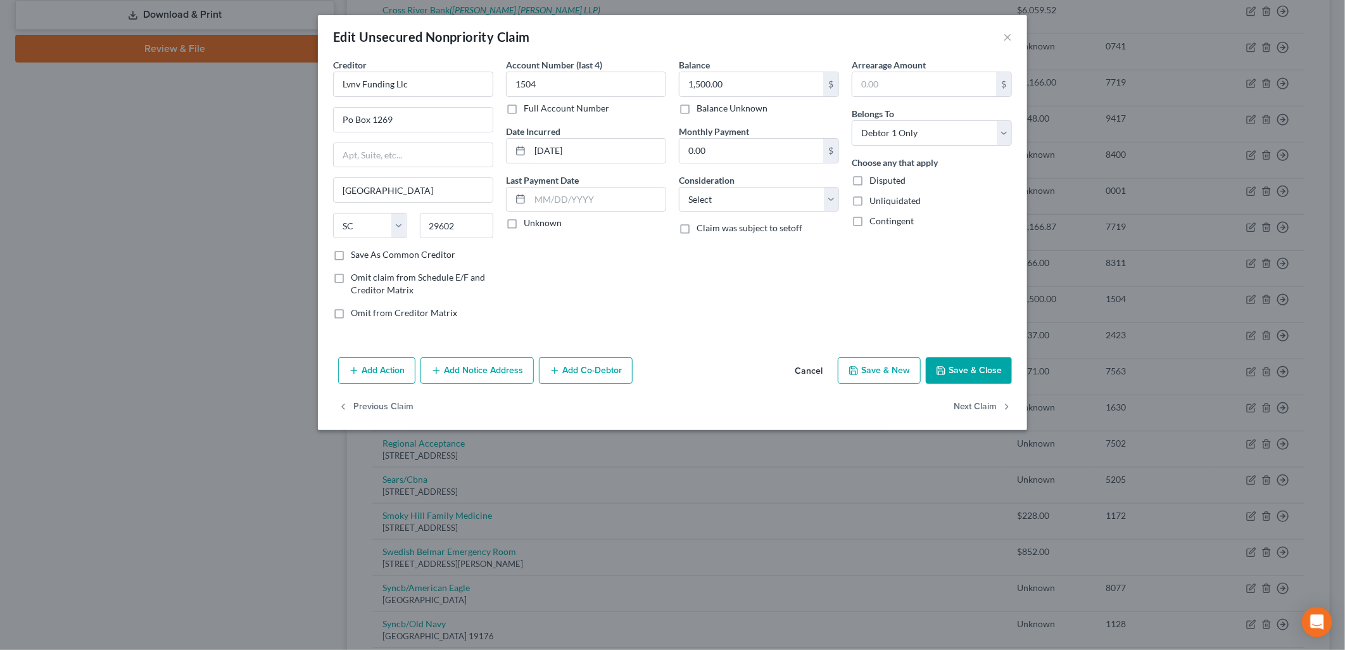
click at [499, 367] on button "Add Notice Address" at bounding box center [476, 370] width 113 height 27
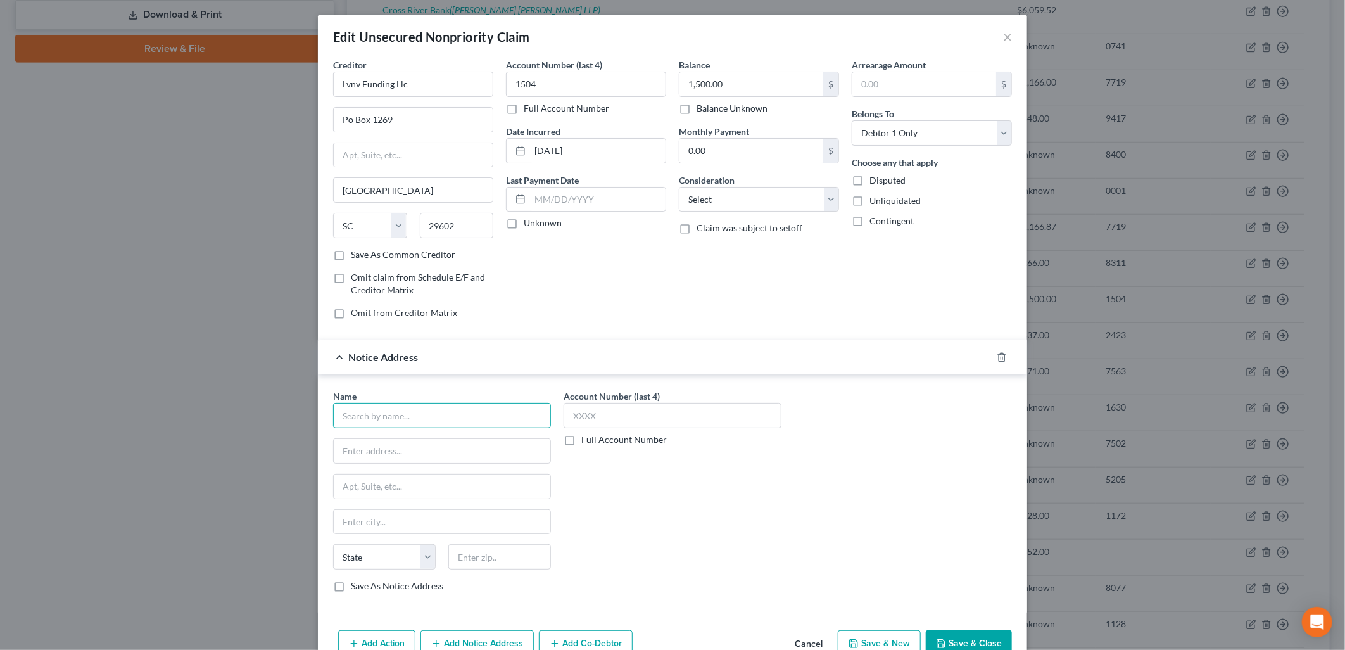
click at [413, 405] on input "text" at bounding box center [442, 415] width 218 height 25
click at [420, 438] on div "[PERSON_NAME] LLC" at bounding box center [409, 437] width 132 height 13
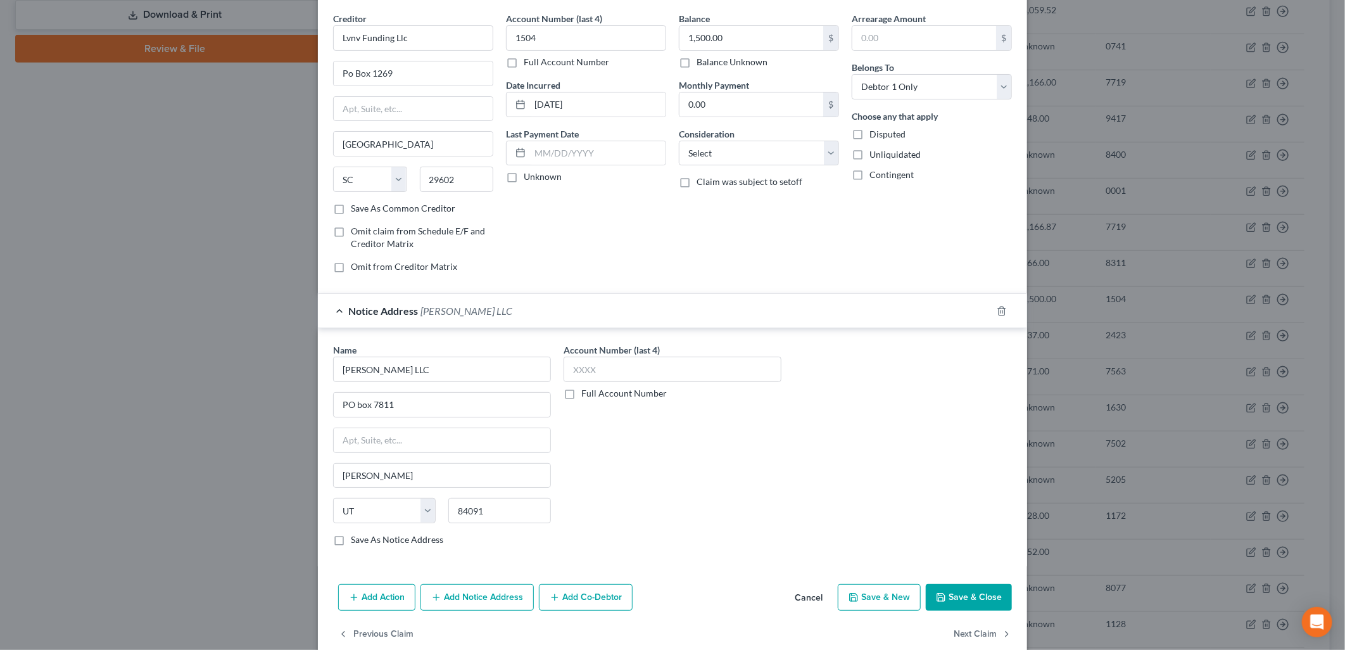
scroll to position [70, 0]
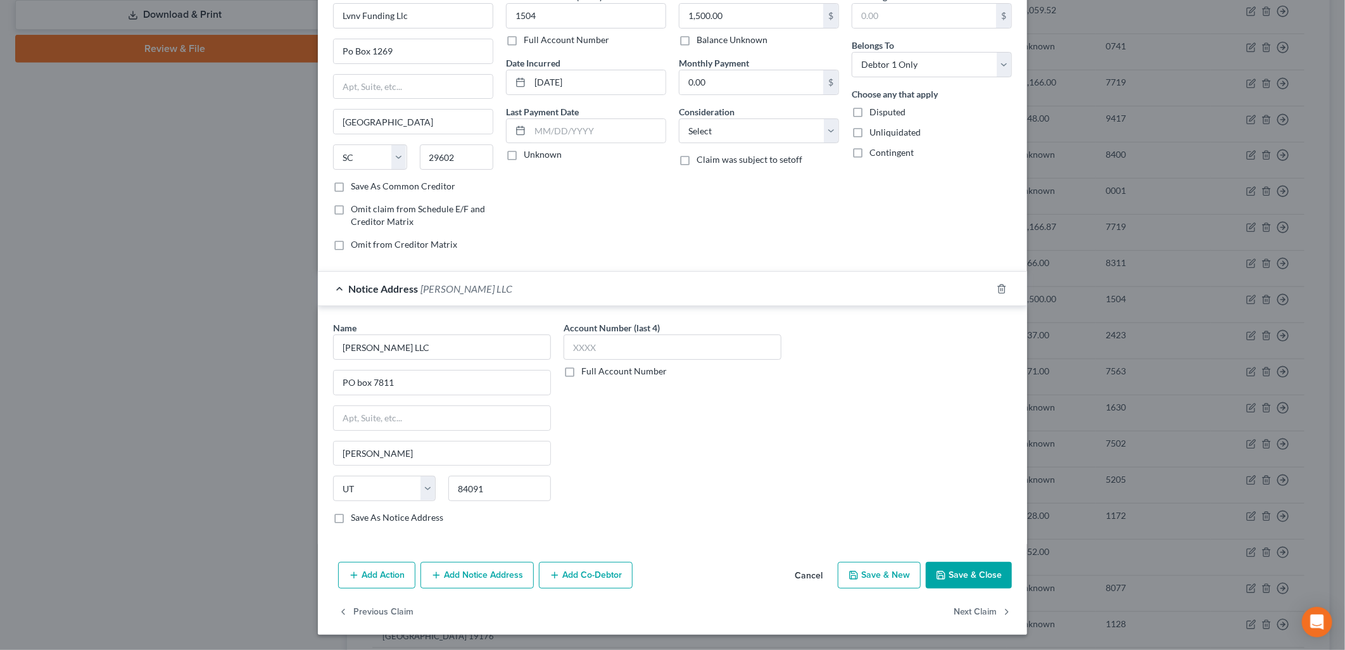
click at [451, 589] on div "Add Action Add Notice Address Add Co-Debtor Cancel Save & New Save & Close" at bounding box center [672, 578] width 709 height 42
click at [501, 580] on button "Add Notice Address" at bounding box center [476, 575] width 113 height 27
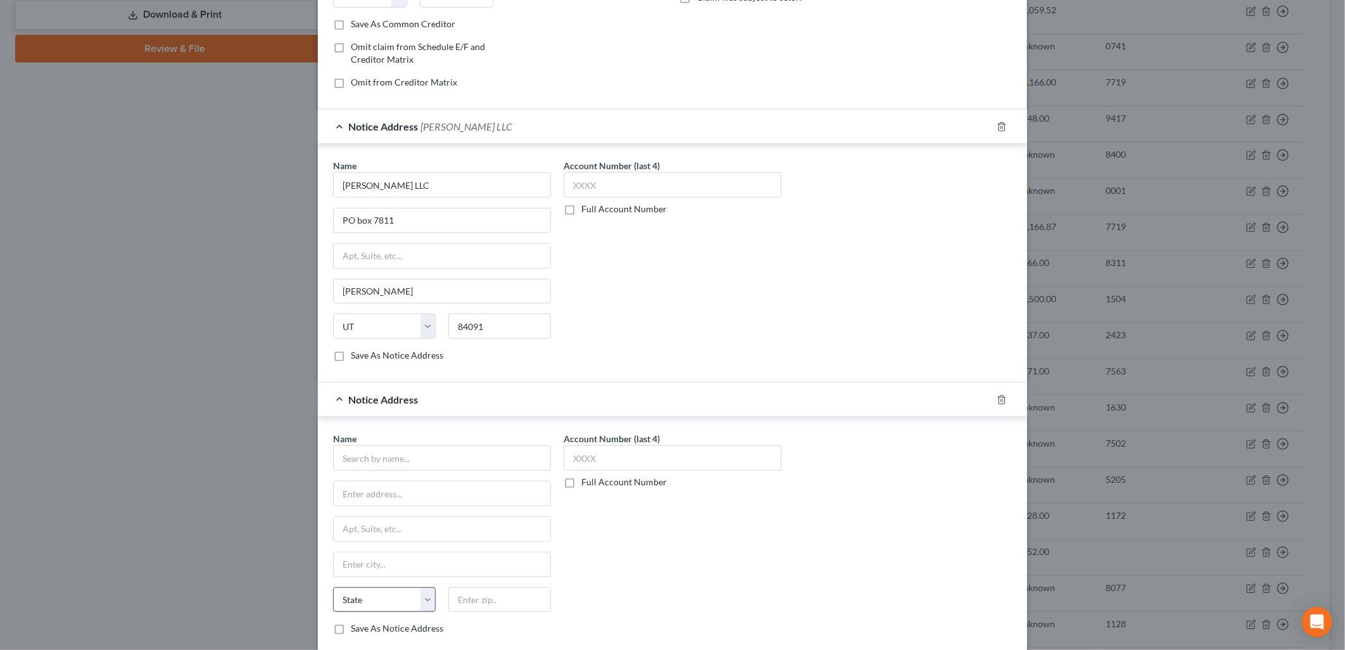
scroll to position [343, 0]
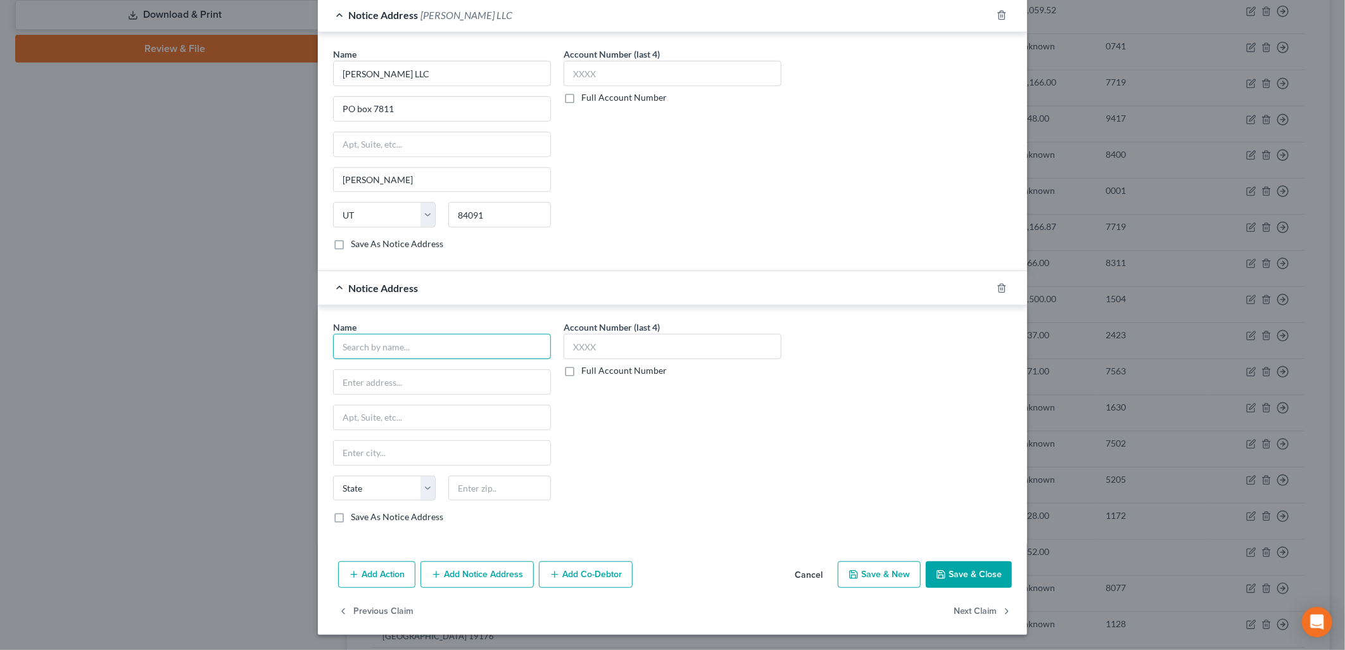
click at [397, 339] on input "text" at bounding box center [442, 346] width 218 height 25
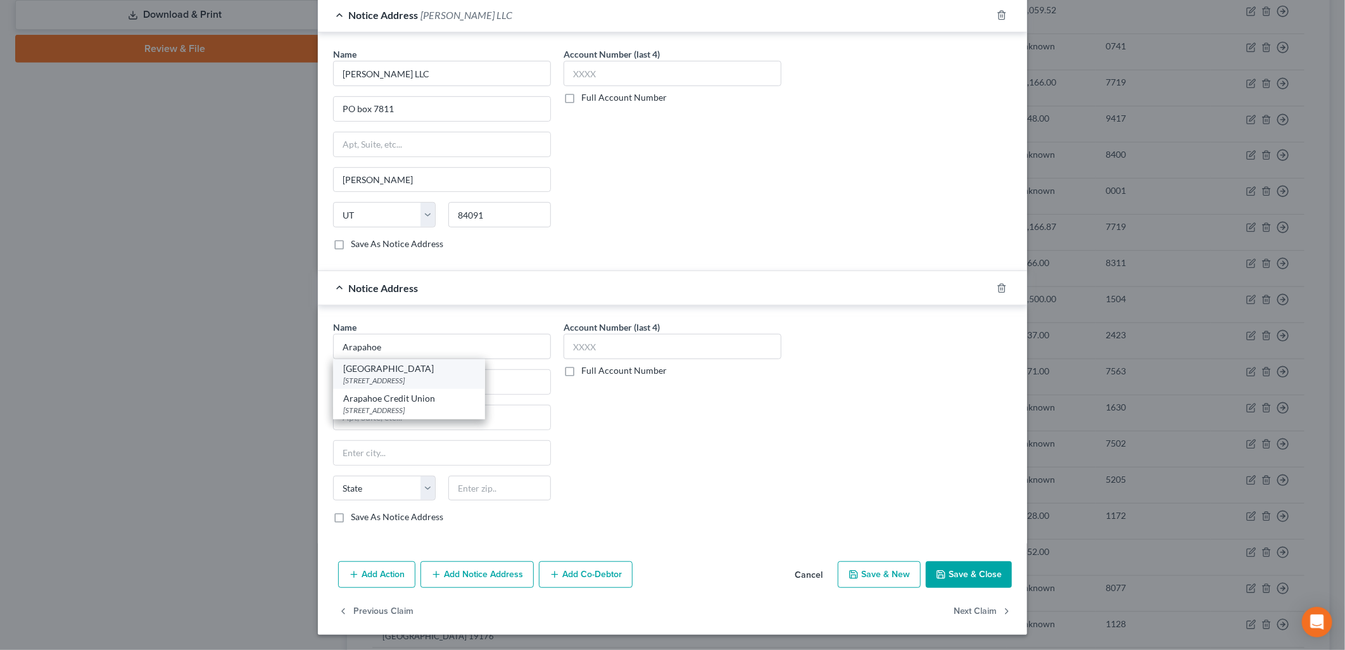
click at [475, 375] on div "[STREET_ADDRESS]" at bounding box center [409, 380] width 132 height 11
drag, startPoint x: 457, startPoint y: 414, endPoint x: 394, endPoint y: 419, distance: 62.8
click at [394, 419] on input "Case Number: 14C301286" at bounding box center [442, 417] width 217 height 24
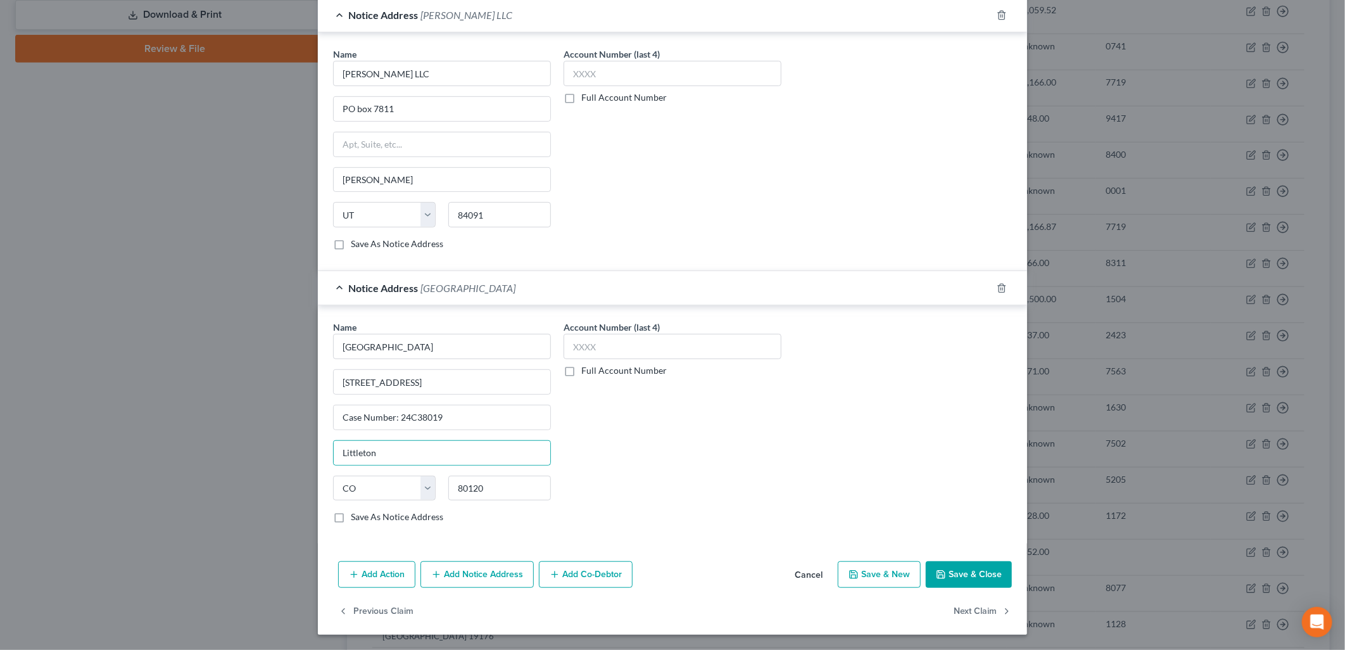
click at [795, 432] on div "Name * [GEOGRAPHIC_DATA] [STREET_ADDRESS] Case Number: 24C38019 [GEOGRAPHIC_DAT…" at bounding box center [672, 426] width 691 height 213
click at [986, 576] on button "Save & Close" at bounding box center [969, 574] width 86 height 27
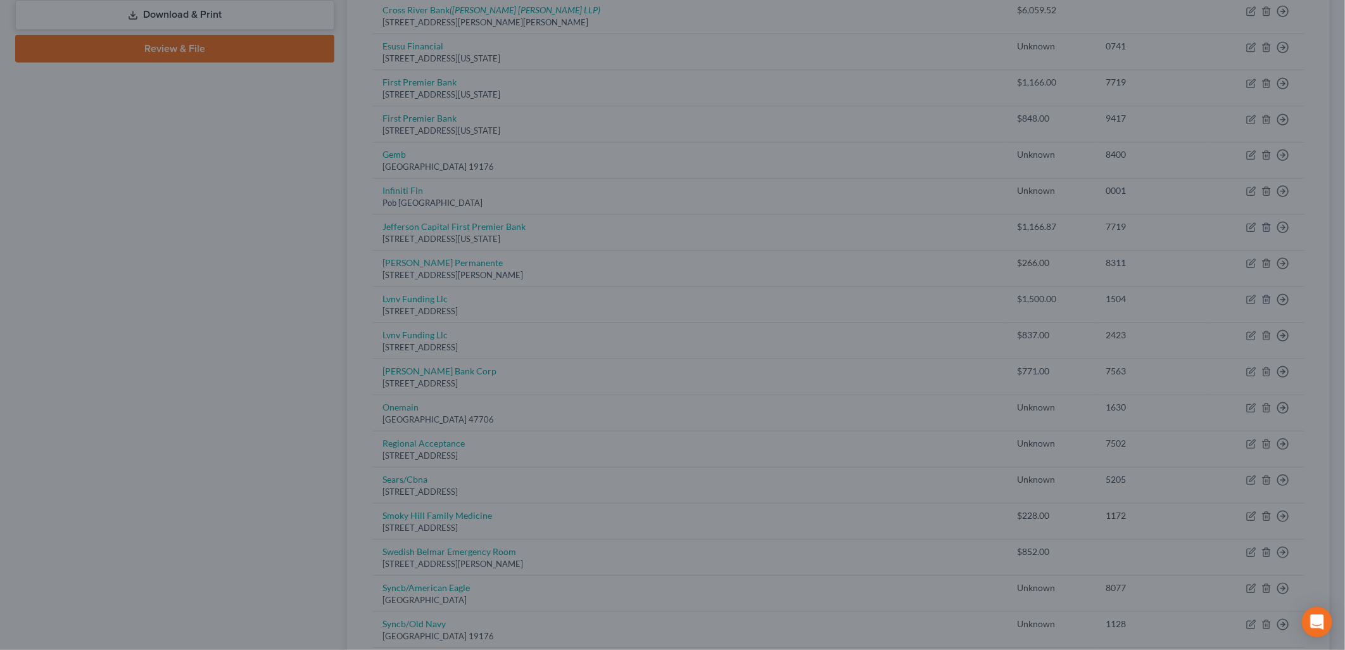
scroll to position [0, 0]
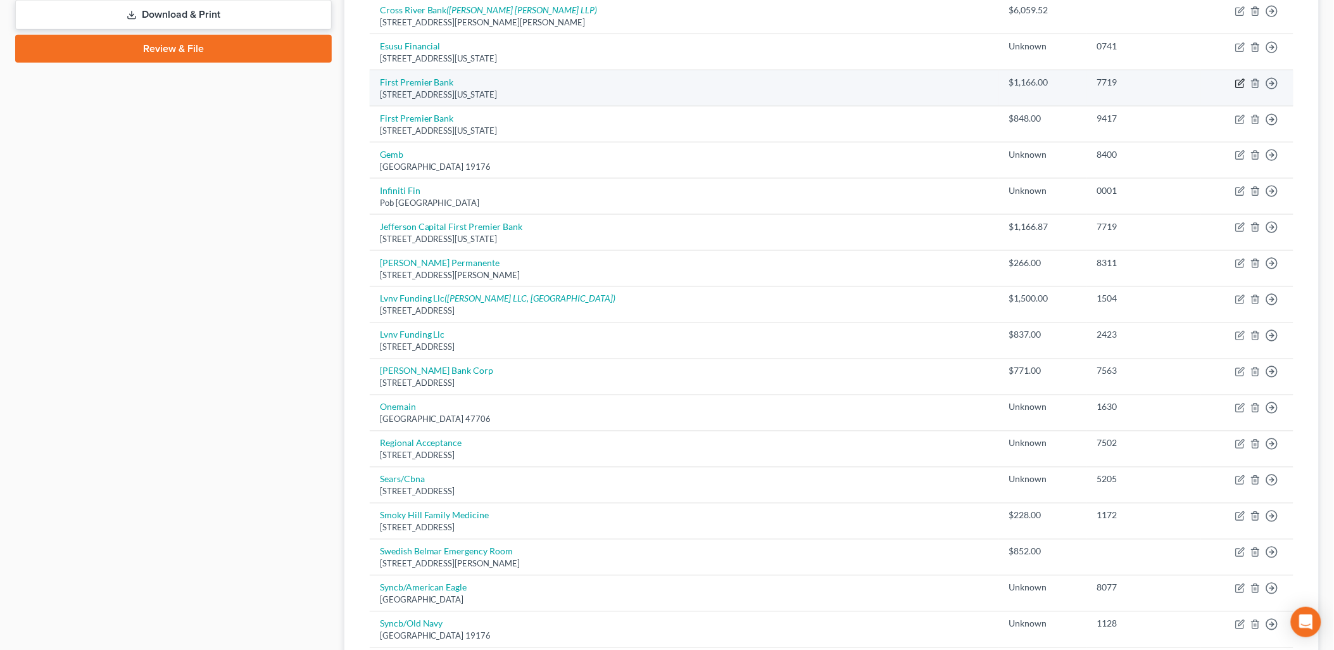
click at [1239, 84] on icon "button" at bounding box center [1242, 82] width 6 height 6
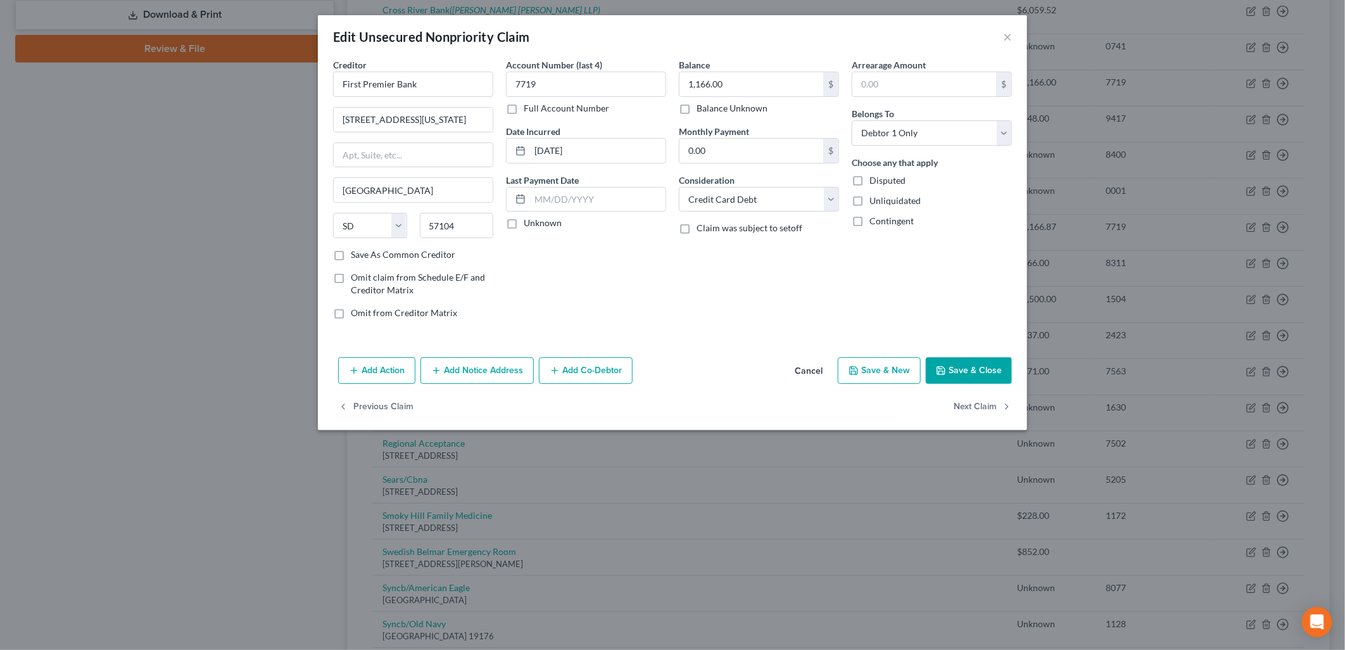
click at [501, 374] on button "Add Notice Address" at bounding box center [476, 370] width 113 height 27
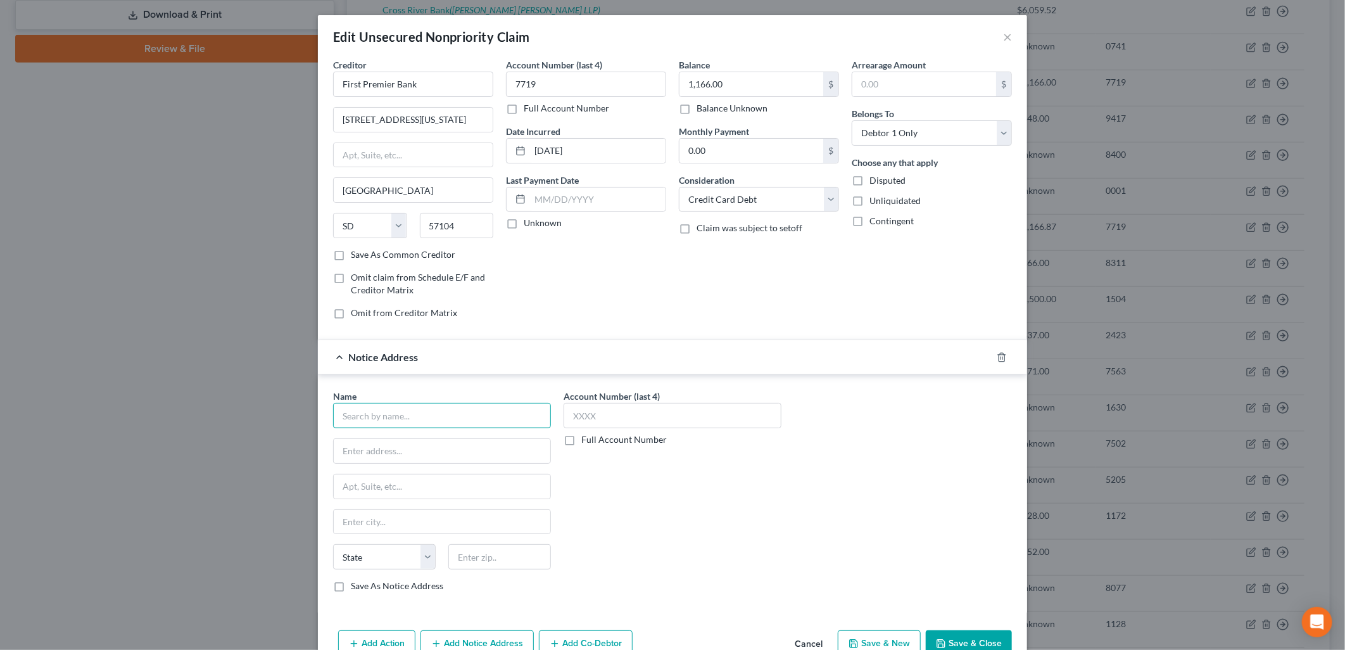
click at [514, 426] on input "text" at bounding box center [442, 415] width 218 height 25
click at [845, 528] on div "Name * Jefferson Capital Systems LLC Dept #[GEOGRAPHIC_DATA][US_STATE] CO [GEOG…" at bounding box center [672, 495] width 691 height 213
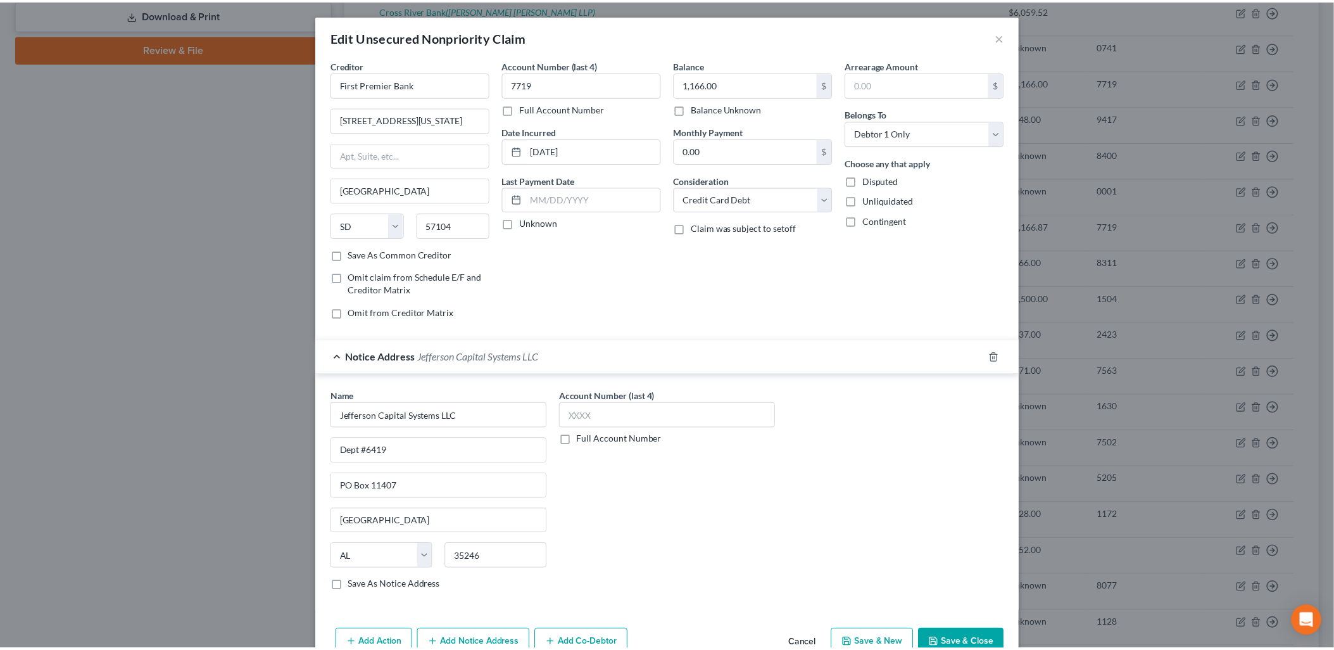
scroll to position [70, 0]
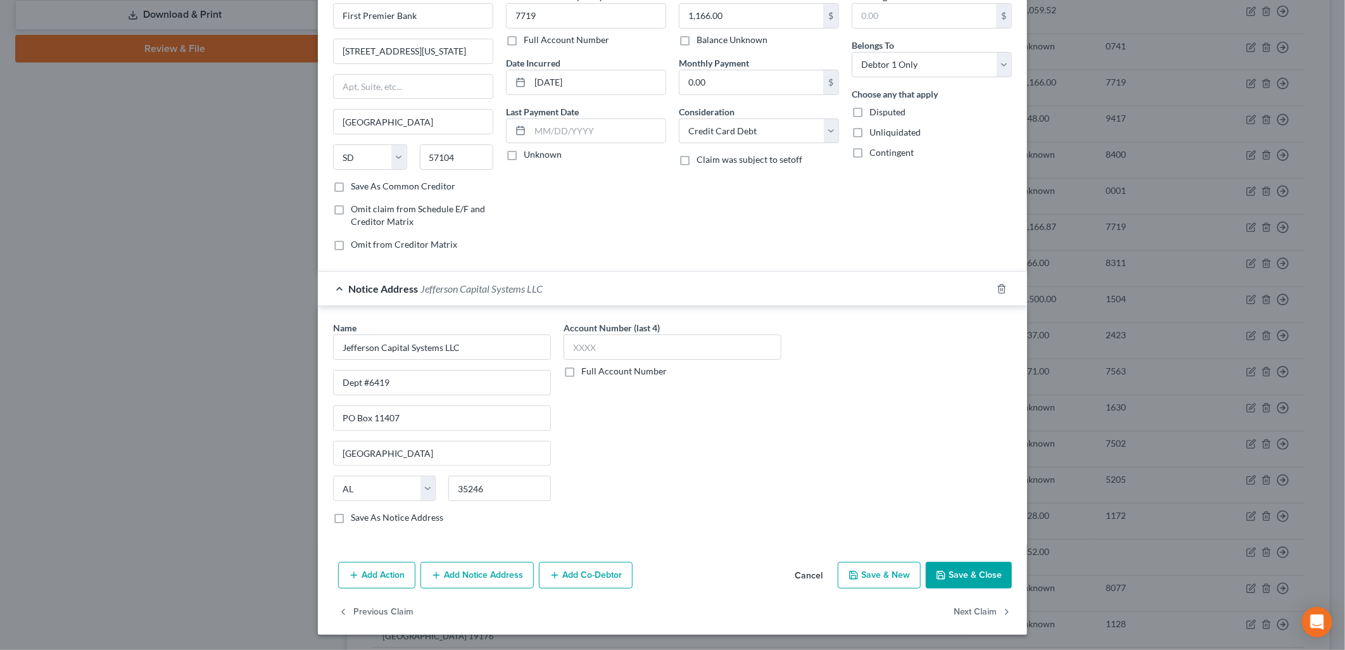
click at [983, 575] on button "Save & Close" at bounding box center [969, 575] width 86 height 27
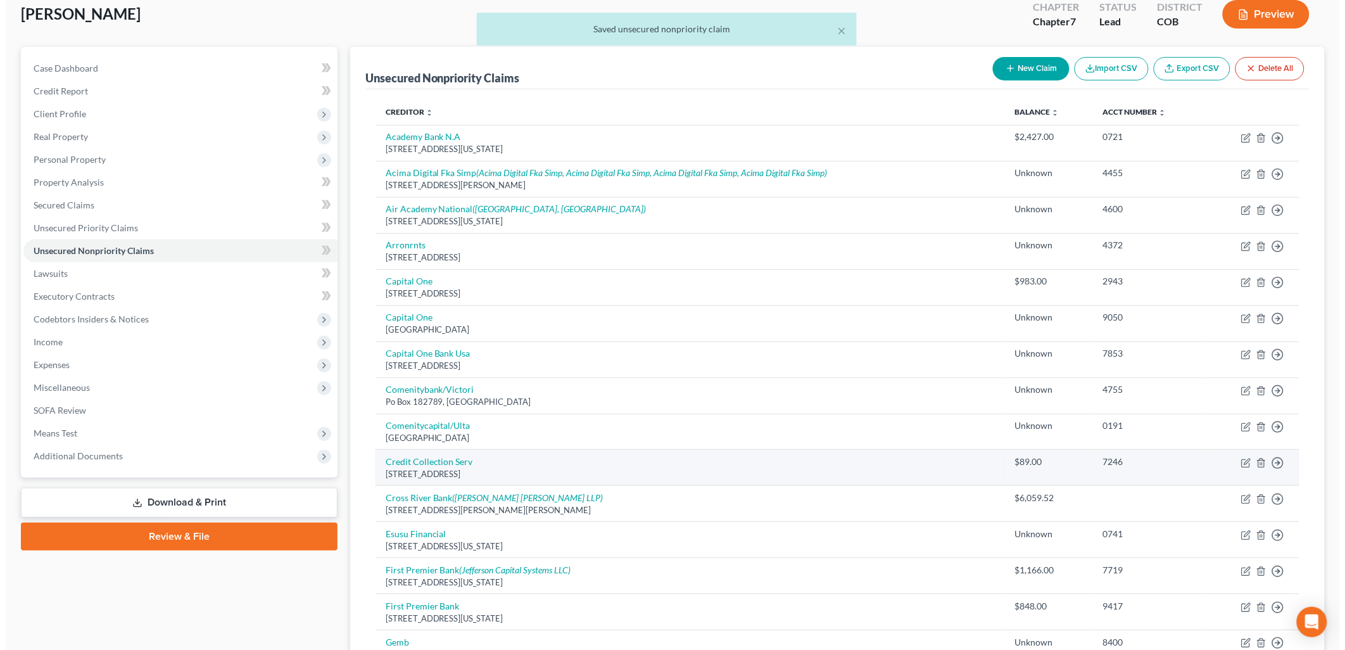
scroll to position [70, 0]
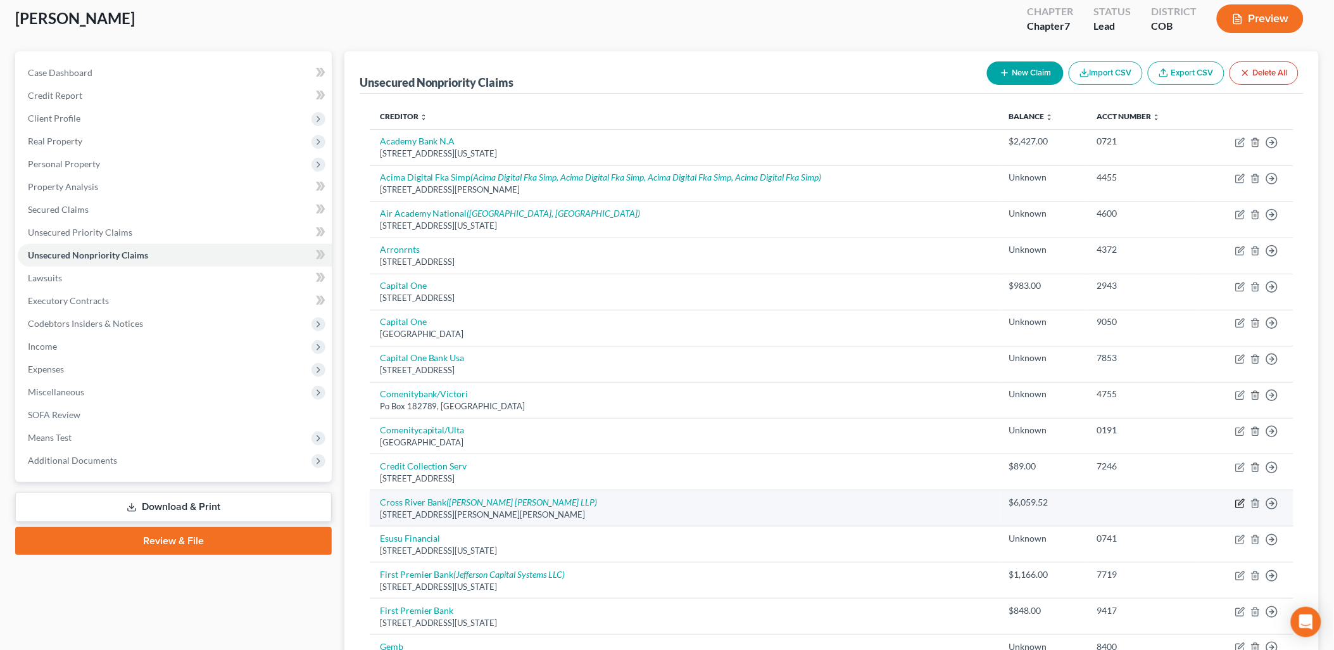
click at [1239, 502] on icon "button" at bounding box center [1240, 503] width 10 height 10
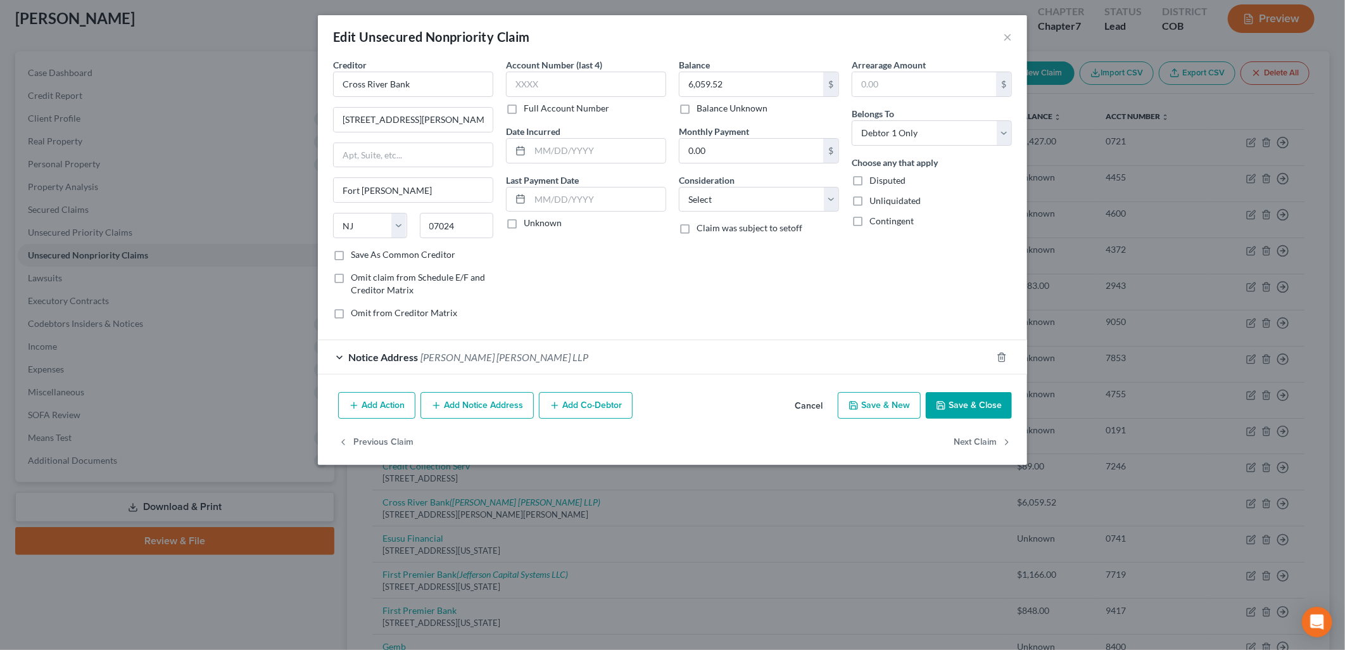
click at [479, 349] on div "Notice Address [PERSON_NAME] [PERSON_NAME] LLP" at bounding box center [655, 357] width 674 height 34
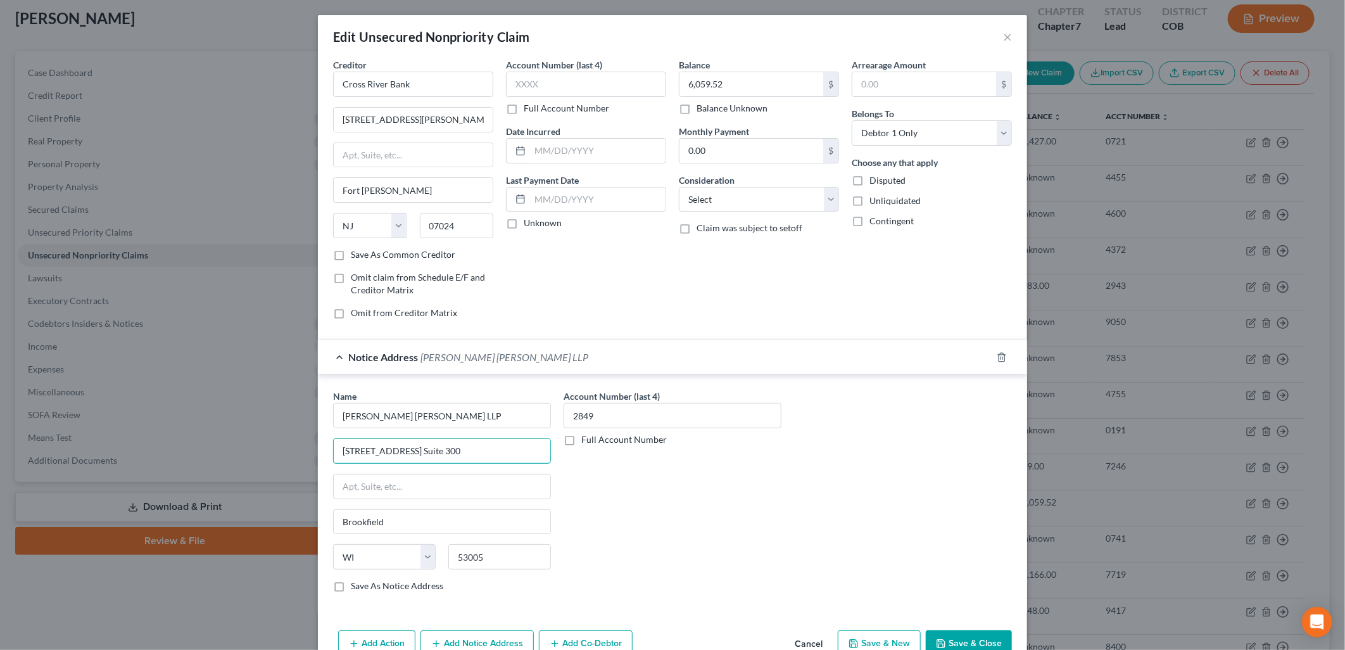
drag, startPoint x: 507, startPoint y: 453, endPoint x: 210, endPoint y: 446, distance: 296.4
click at [210, 446] on div "Edit Unsecured Nonpriority Claim × Creditor * Cross River Bank [STREET_ADDRESS]…" at bounding box center [672, 325] width 1345 height 650
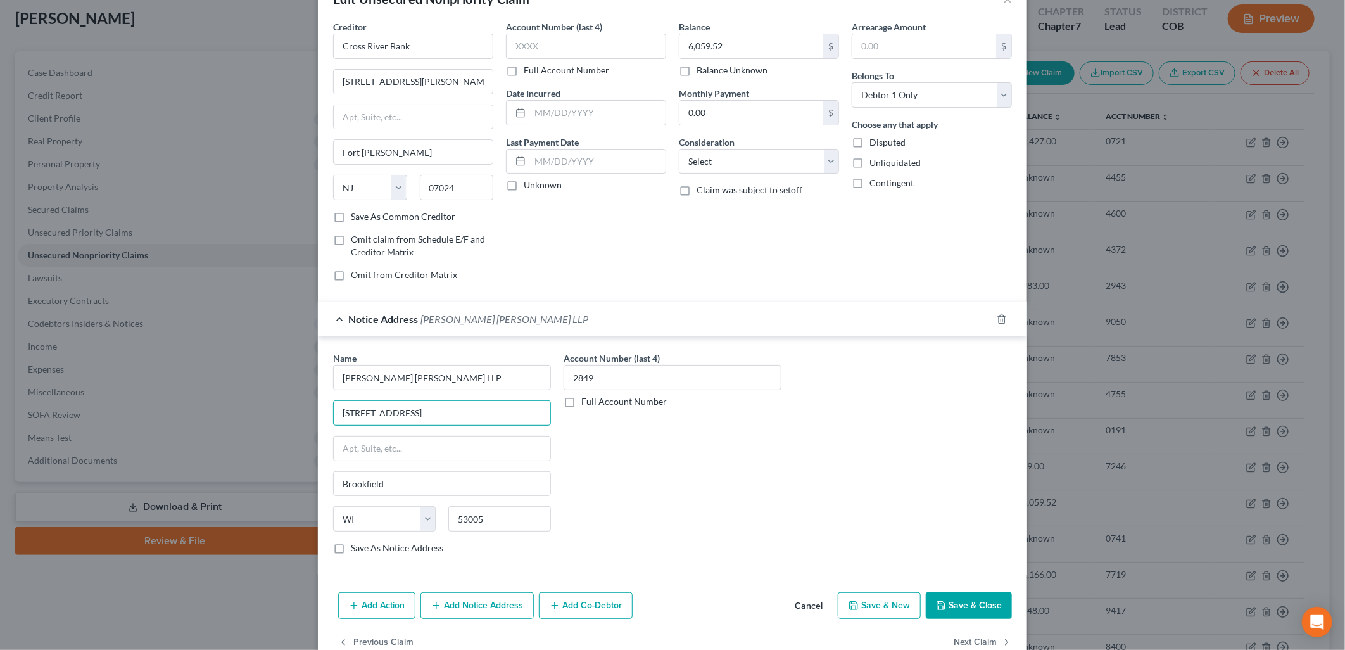
scroll to position [70, 0]
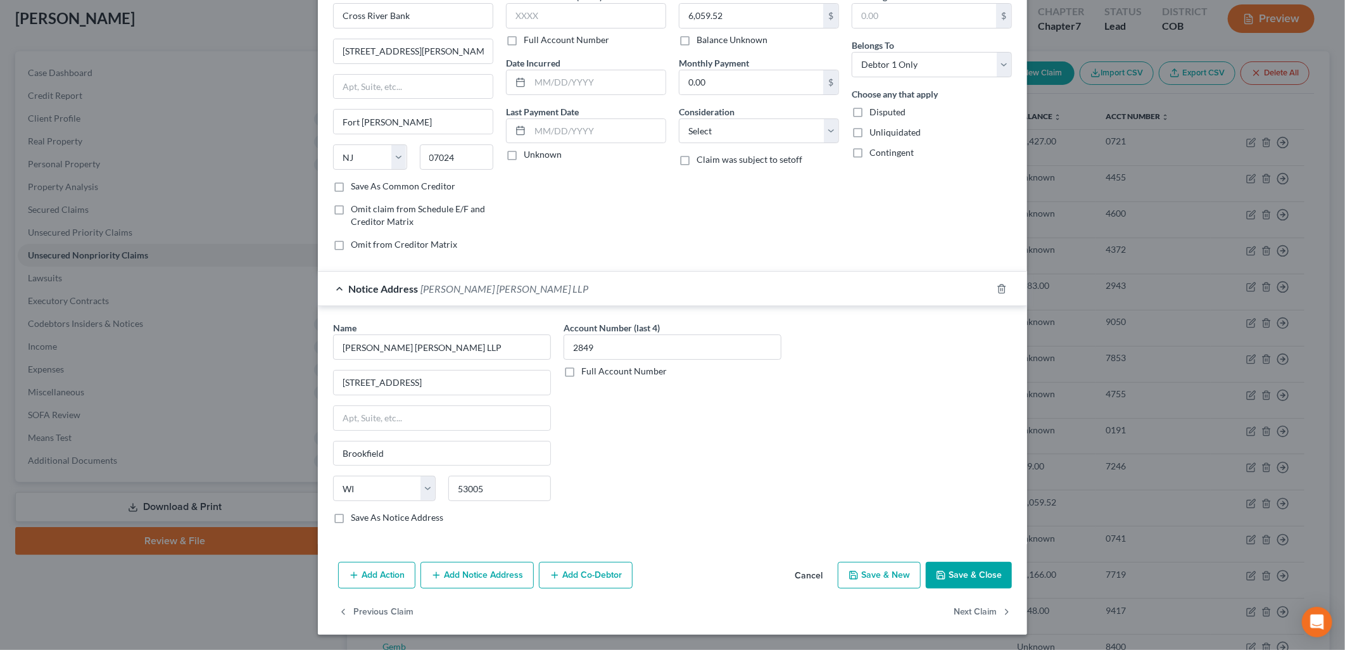
click at [483, 577] on button "Add Notice Address" at bounding box center [476, 575] width 113 height 27
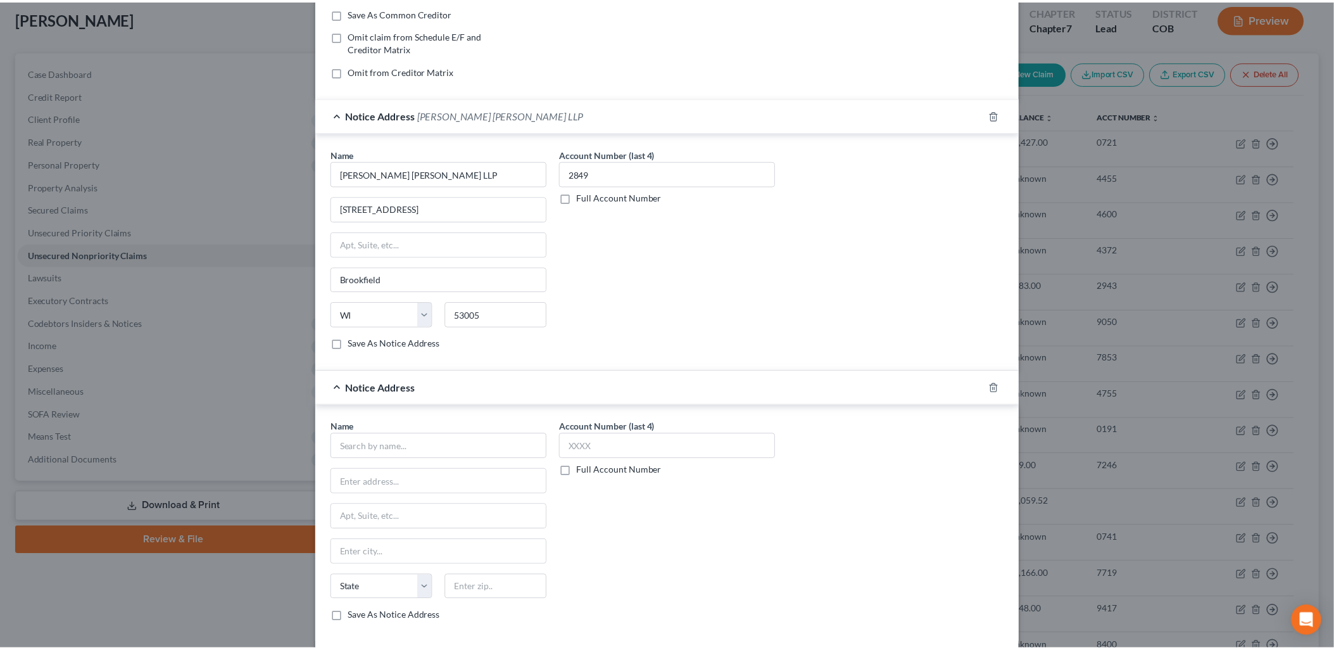
scroll to position [343, 0]
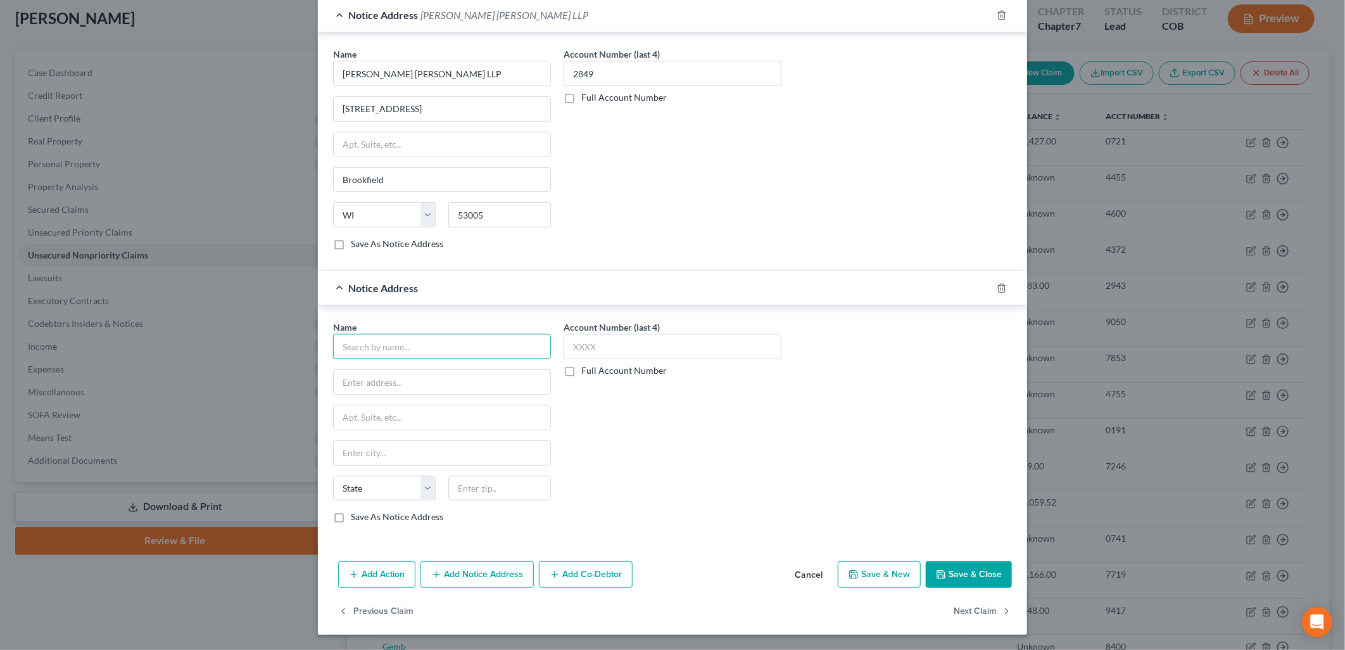
click at [464, 343] on input "text" at bounding box center [442, 346] width 218 height 25
click at [436, 380] on div "[STREET_ADDRESS][PERSON_NAME]" at bounding box center [409, 380] width 132 height 11
drag, startPoint x: 466, startPoint y: 387, endPoint x: 187, endPoint y: 401, distance: 279.6
click at [187, 401] on div "Edit Unsecured Nonpriority Claim × Creditor * Cross River Bank [STREET_ADDRESS]…" at bounding box center [672, 325] width 1345 height 650
click at [958, 572] on button "Save & Close" at bounding box center [969, 574] width 86 height 27
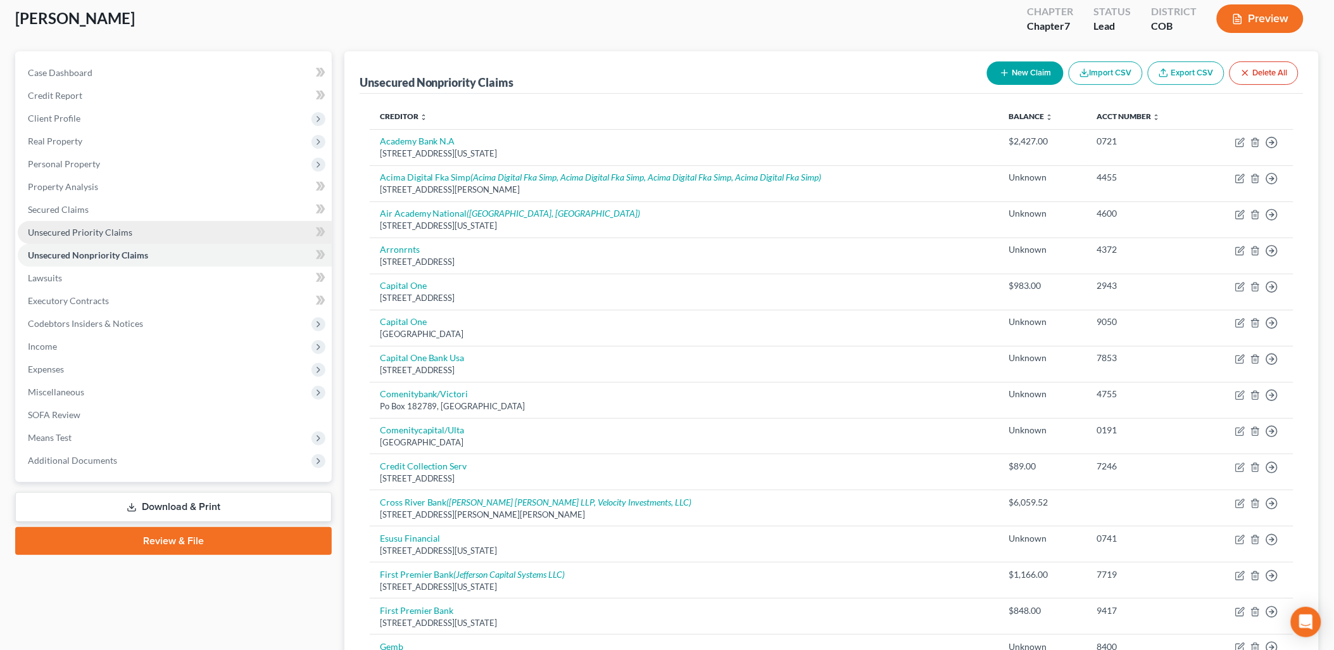
click at [116, 232] on span "Unsecured Priority Claims" at bounding box center [80, 232] width 104 height 11
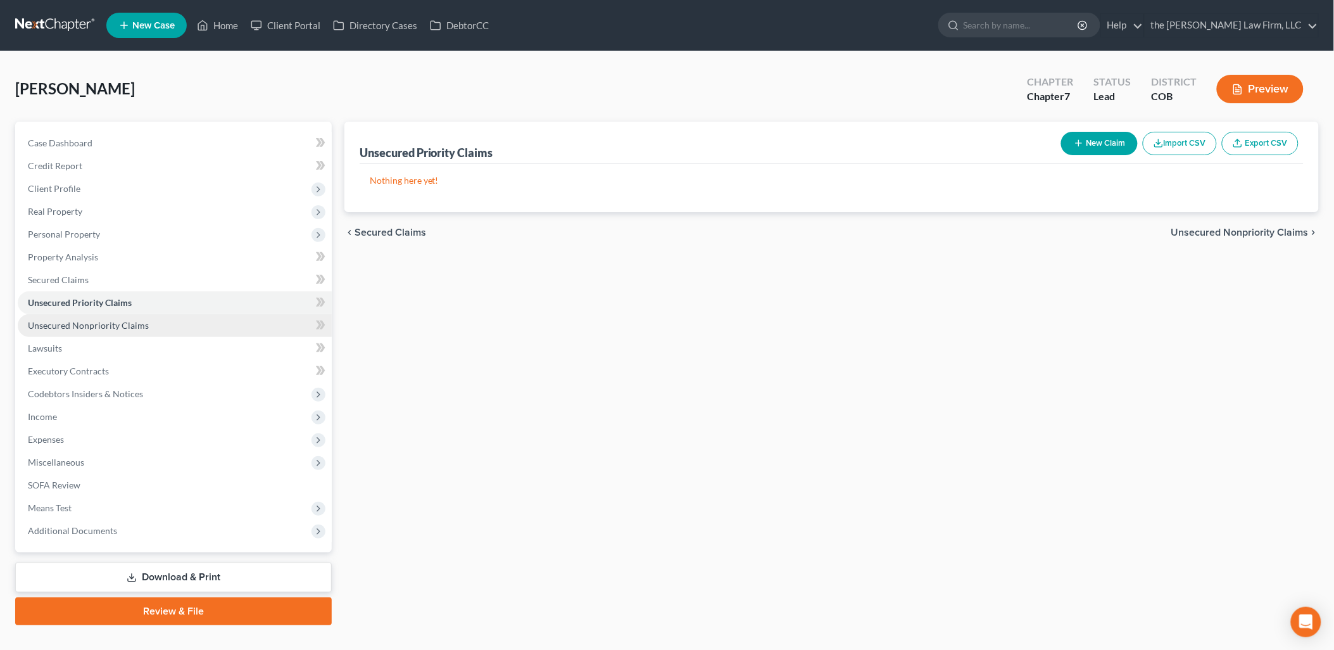
click at [84, 325] on span "Unsecured Nonpriority Claims" at bounding box center [88, 325] width 121 height 11
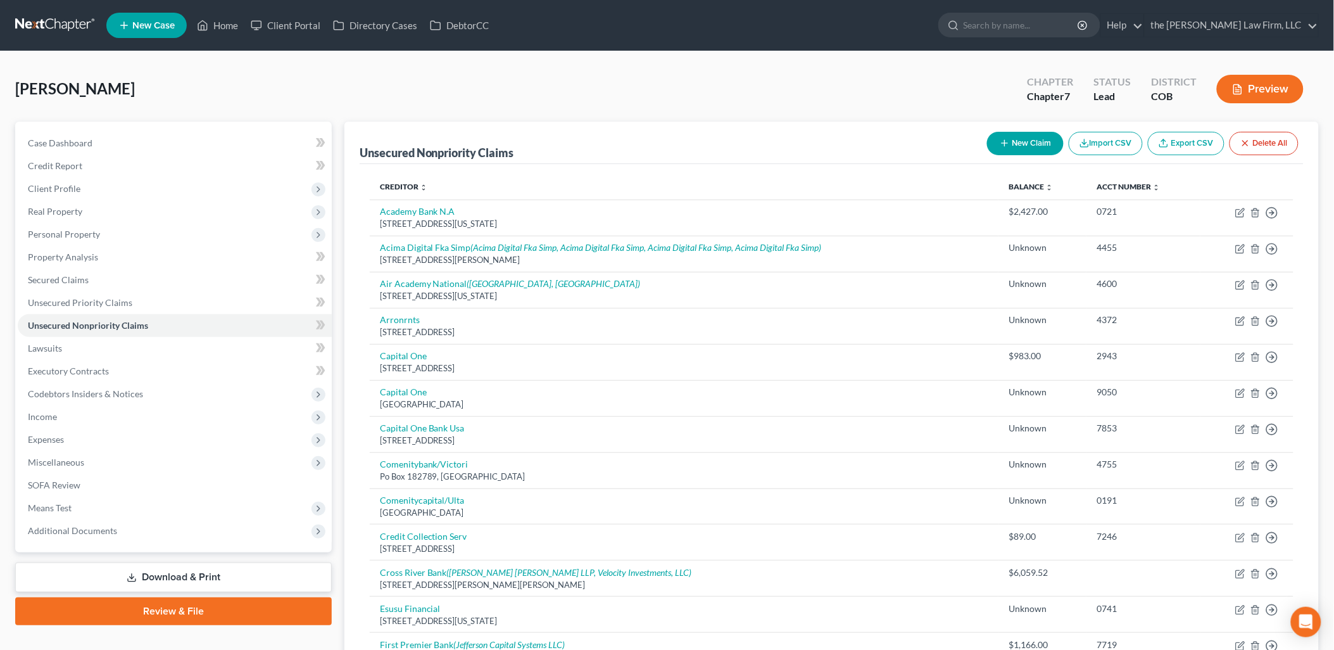
click at [1023, 144] on button "New Claim" at bounding box center [1025, 143] width 77 height 23
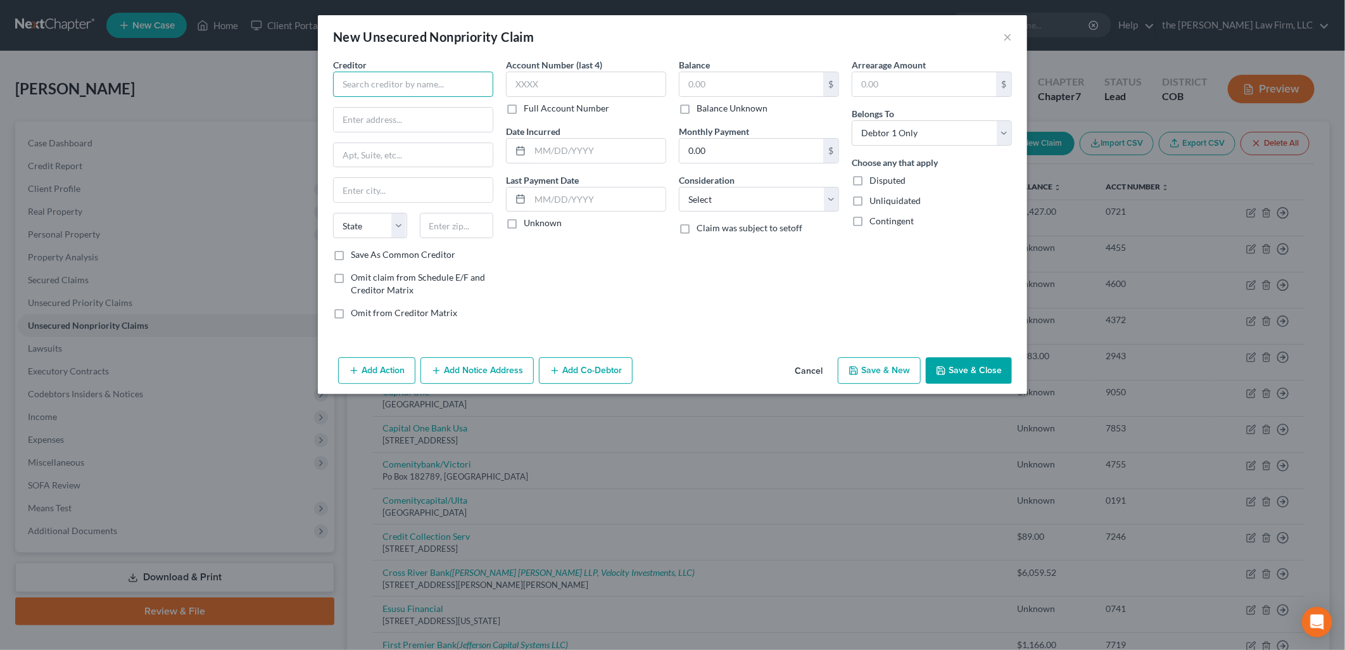
click at [351, 87] on input "text" at bounding box center [413, 84] width 160 height 25
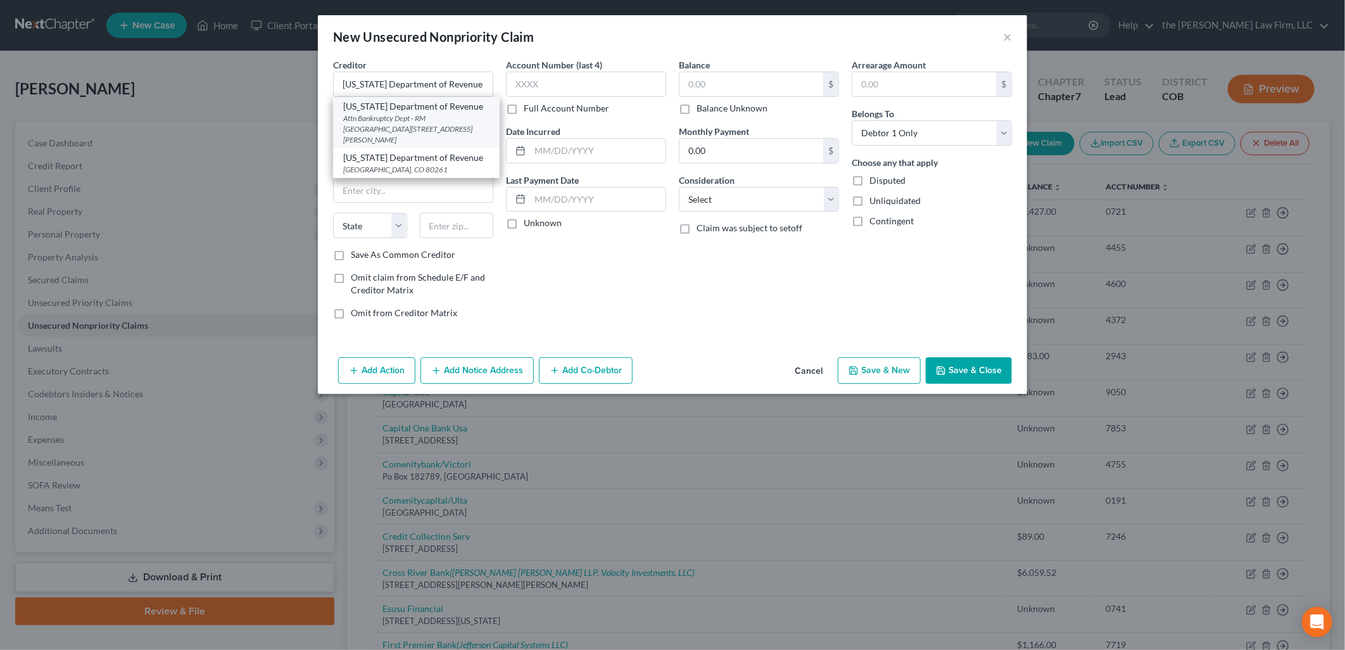
click at [451, 117] on div "Attn Bankruptcy Dept - RM [GEOGRAPHIC_DATA][STREET_ADDRESS][PERSON_NAME]" at bounding box center [416, 129] width 146 height 32
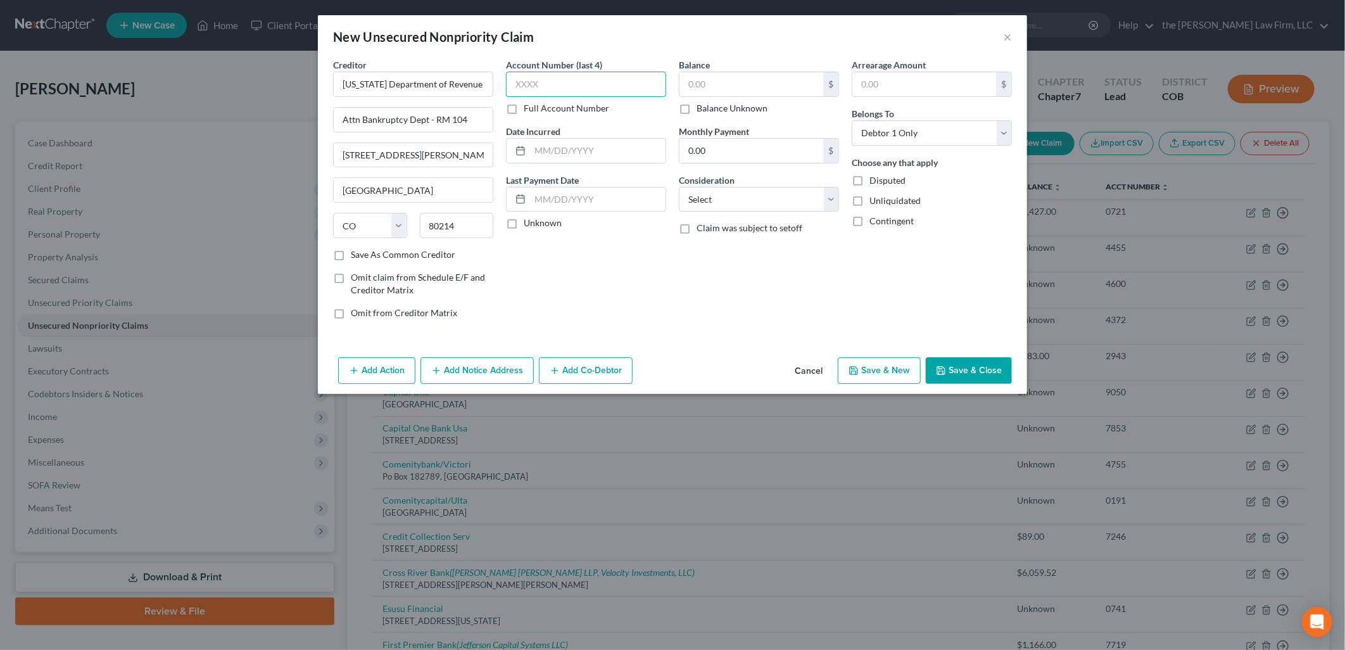
click at [605, 89] on input "text" at bounding box center [586, 84] width 160 height 25
click at [590, 108] on label "Full Account Number" at bounding box center [566, 108] width 85 height 13
click at [537, 108] on input "Full Account Number" at bounding box center [533, 106] width 8 height 8
click at [587, 91] on input "text" at bounding box center [586, 84] width 160 height 25
click at [704, 80] on input "text" at bounding box center [751, 84] width 144 height 24
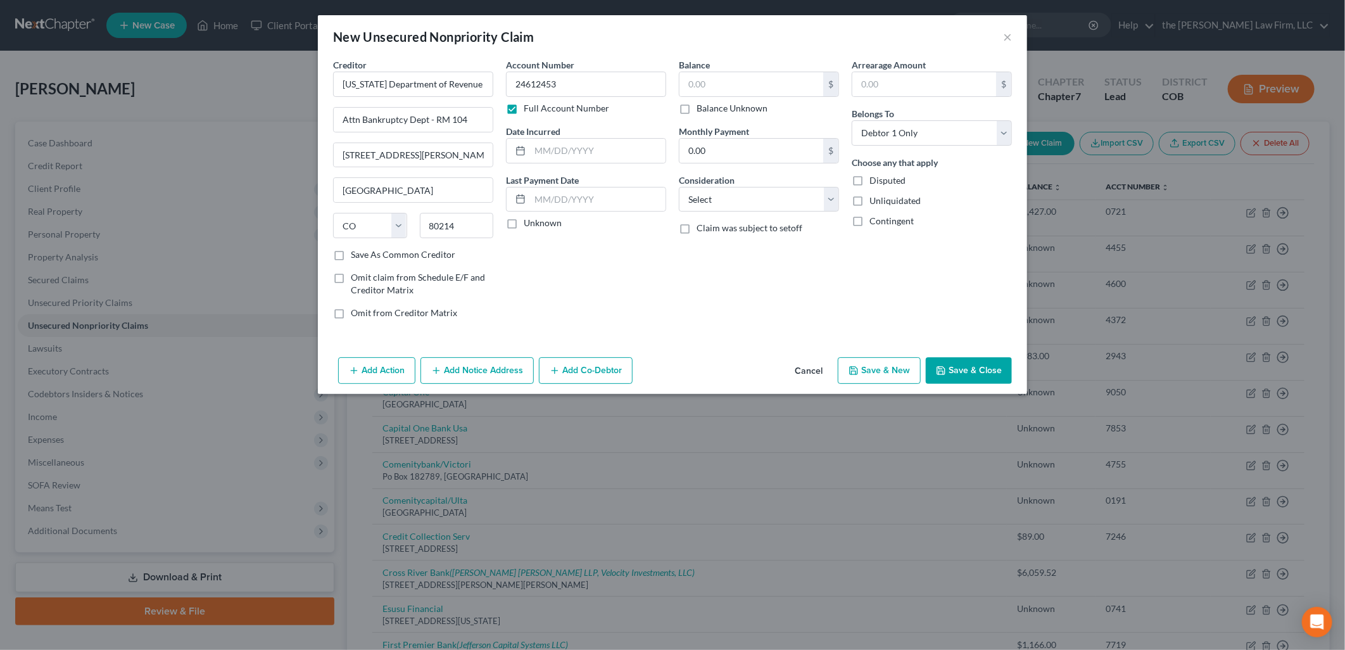
click at [710, 106] on label "Balance Unknown" at bounding box center [732, 108] width 71 height 13
click at [710, 106] on input "Balance Unknown" at bounding box center [706, 106] width 8 height 8
click at [995, 376] on button "Save & Close" at bounding box center [969, 370] width 86 height 27
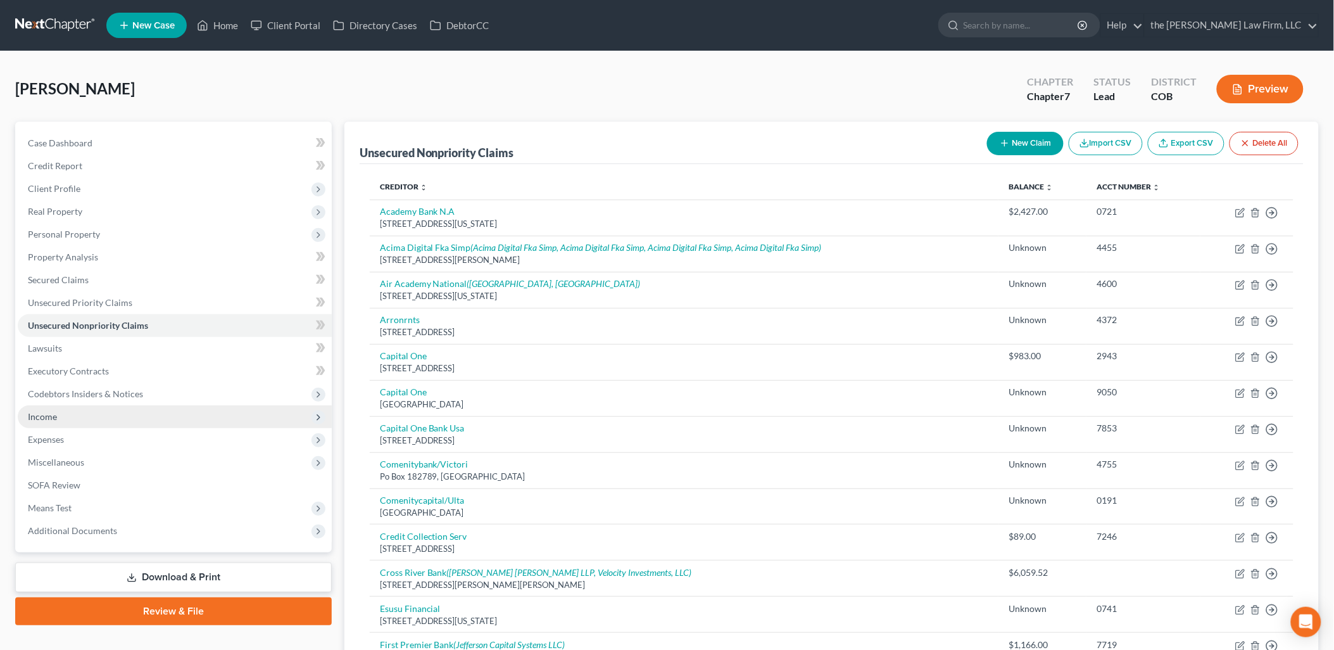
click at [48, 419] on span "Income" at bounding box center [42, 416] width 29 height 11
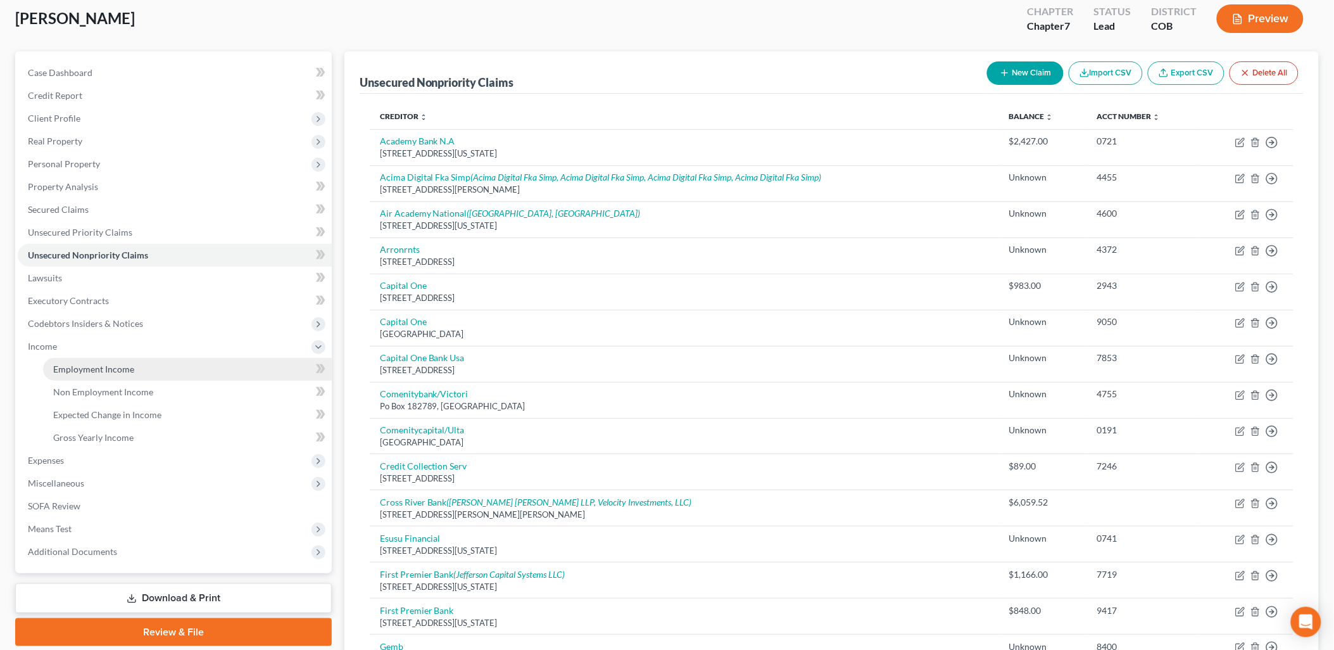
click at [98, 372] on span "Employment Income" at bounding box center [93, 368] width 81 height 11
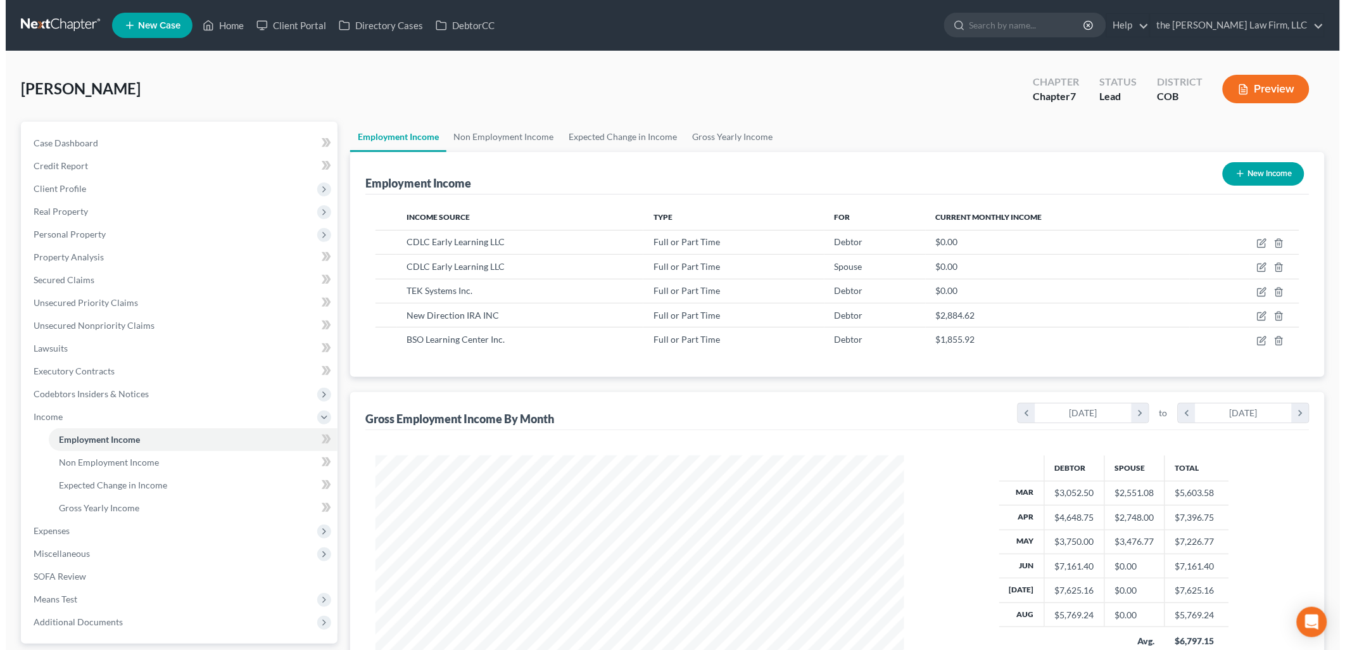
scroll to position [264, 554]
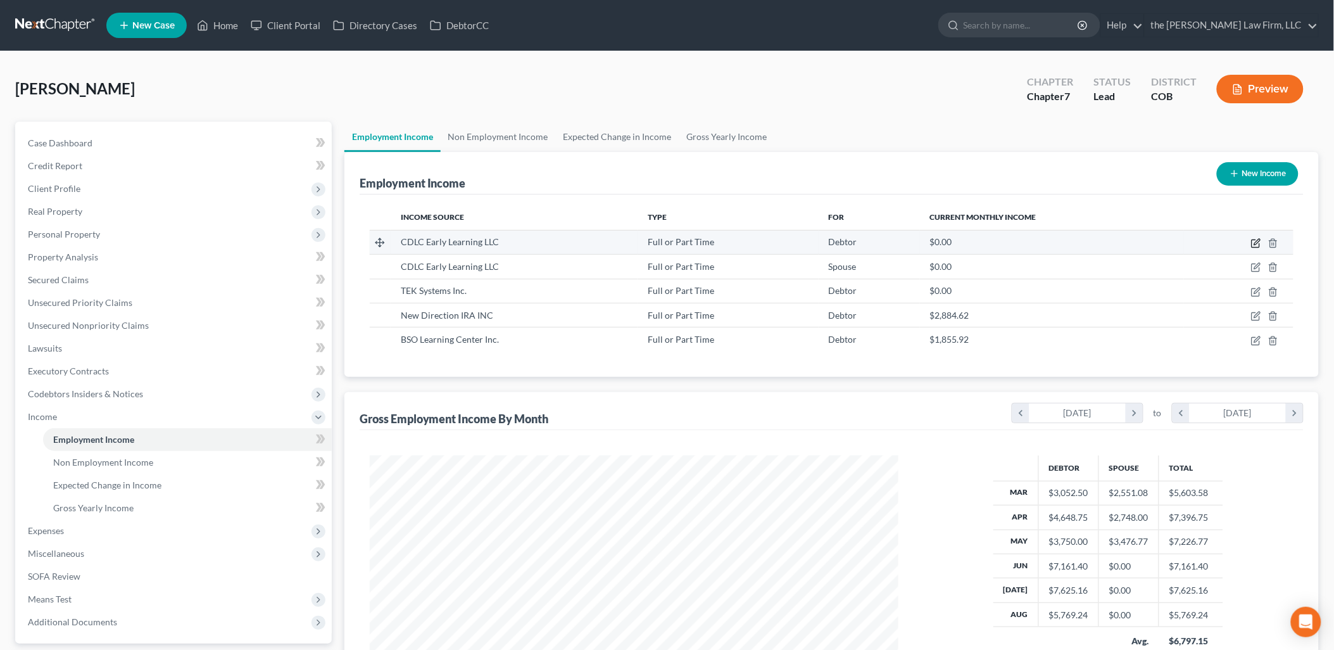
click at [1255, 245] on icon "button" at bounding box center [1256, 243] width 10 height 10
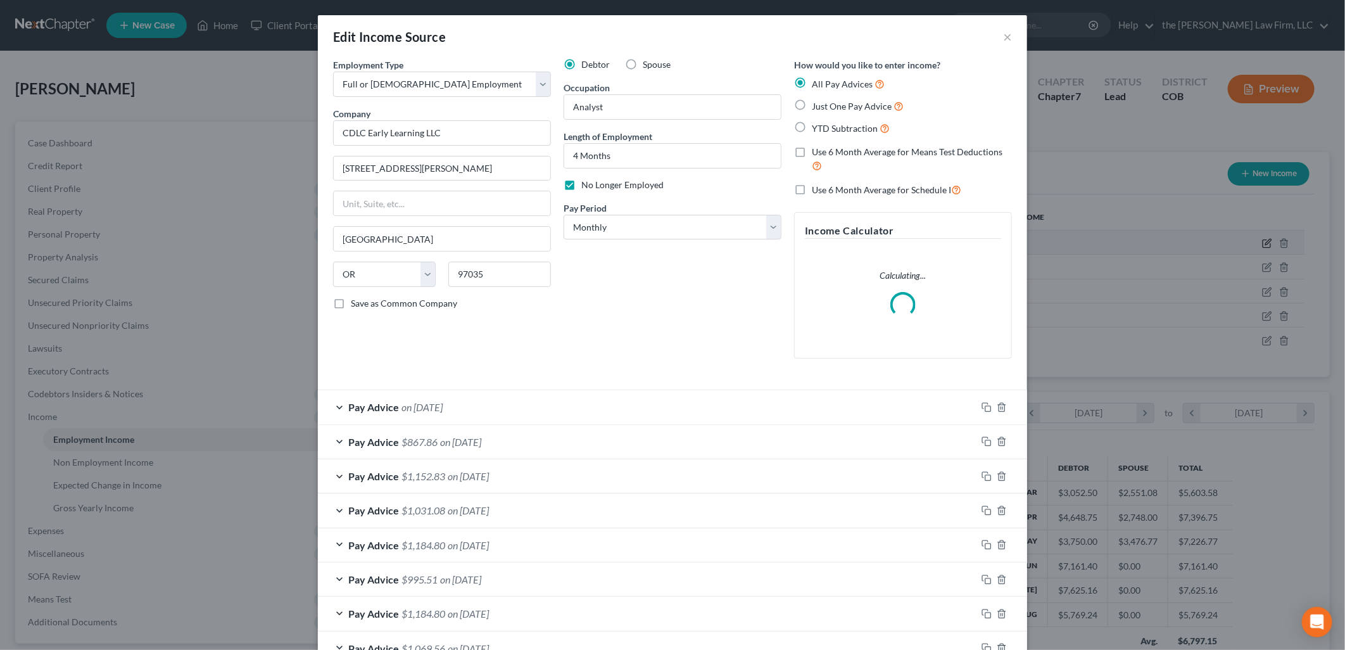
scroll to position [267, 558]
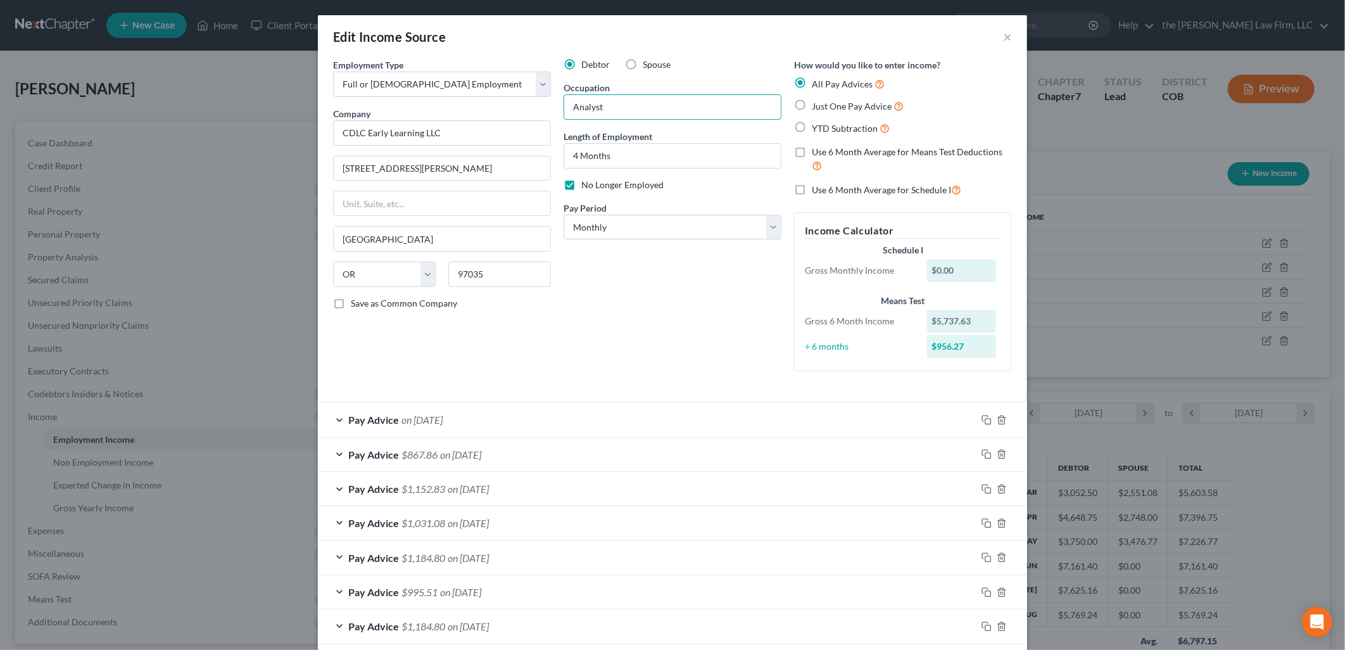
drag, startPoint x: 609, startPoint y: 103, endPoint x: 534, endPoint y: 104, distance: 74.7
click at [534, 104] on div "Employment Type * Select Full or [DEMOGRAPHIC_DATA] Employment Self Employment …" at bounding box center [672, 225] width 691 height 334
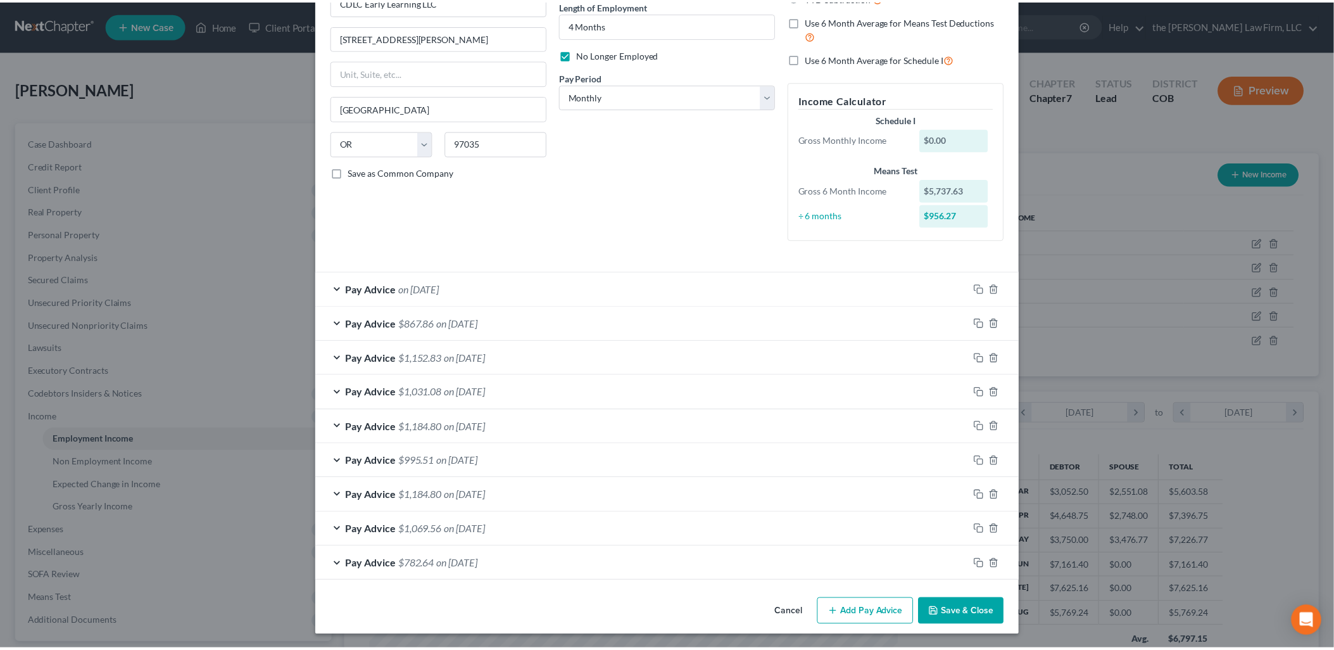
scroll to position [132, 0]
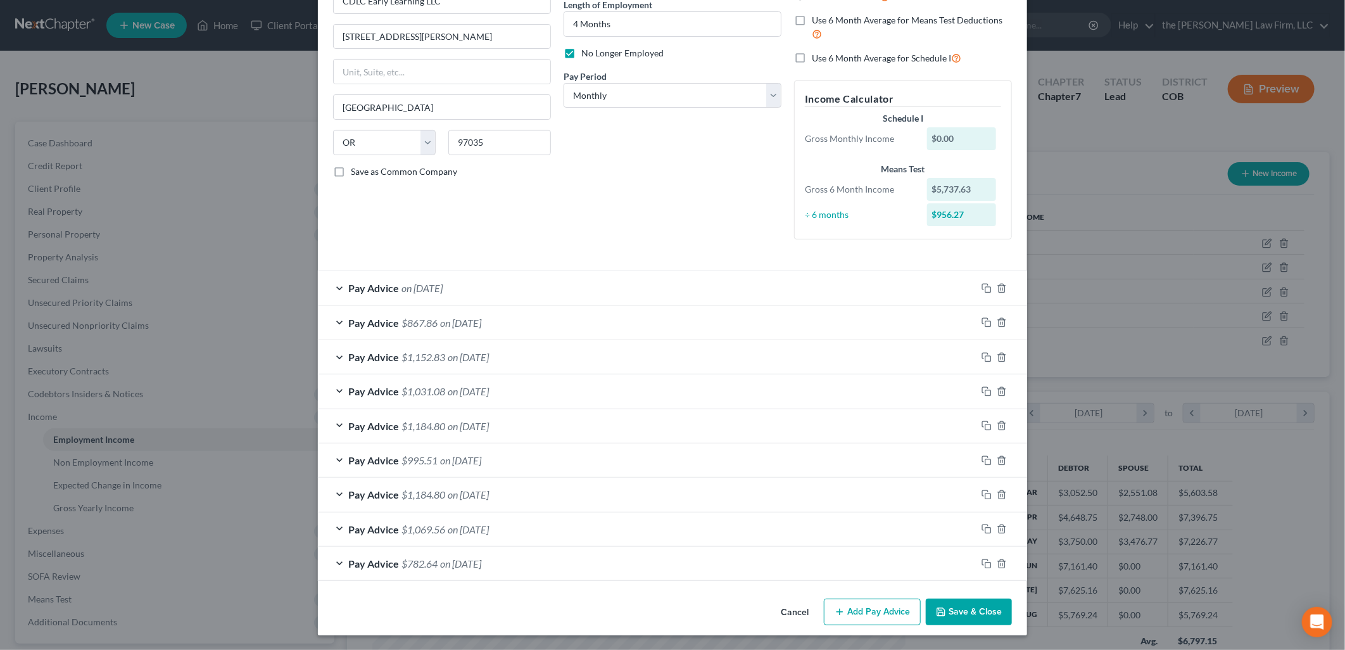
click at [960, 611] on button "Save & Close" at bounding box center [969, 611] width 86 height 27
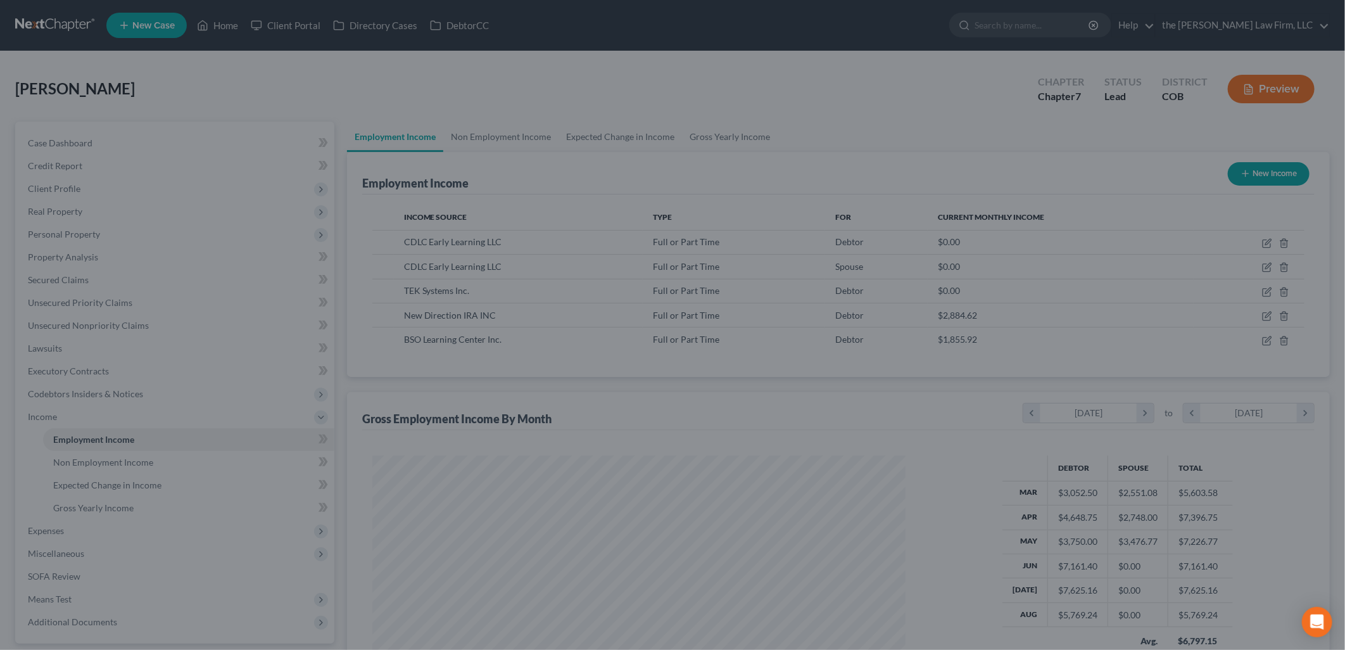
scroll to position [632951, 632661]
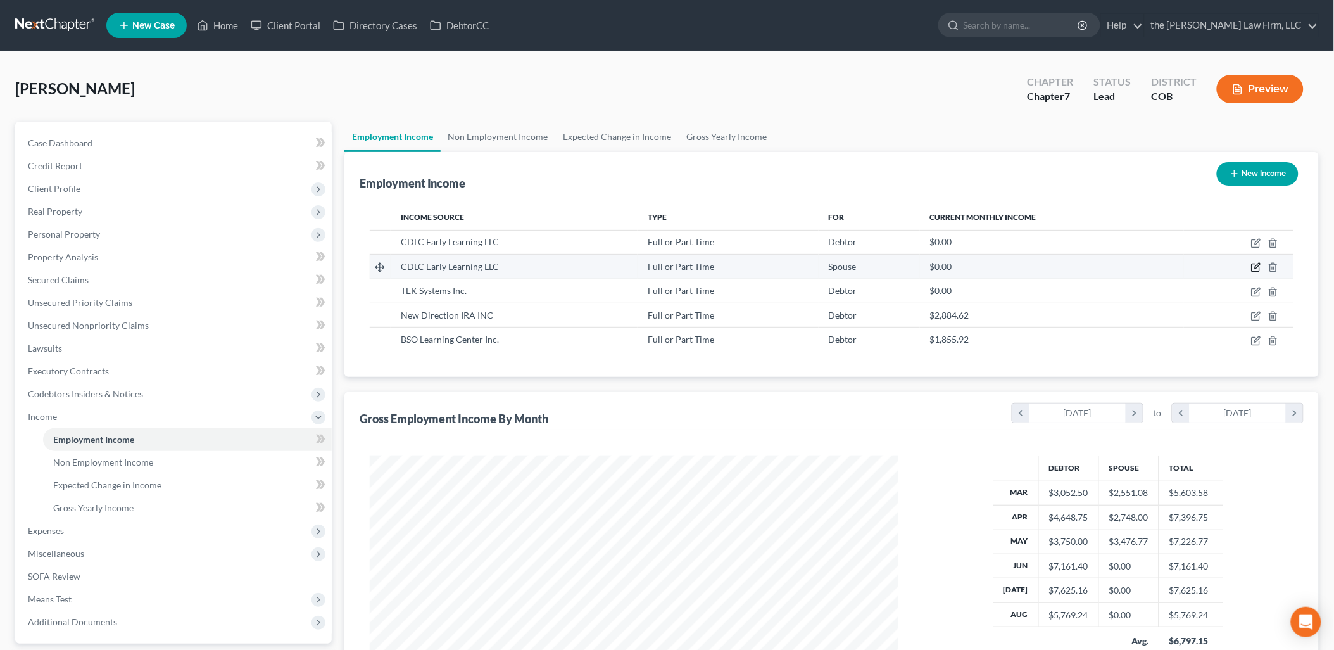
click at [1254, 267] on icon "button" at bounding box center [1256, 267] width 10 height 10
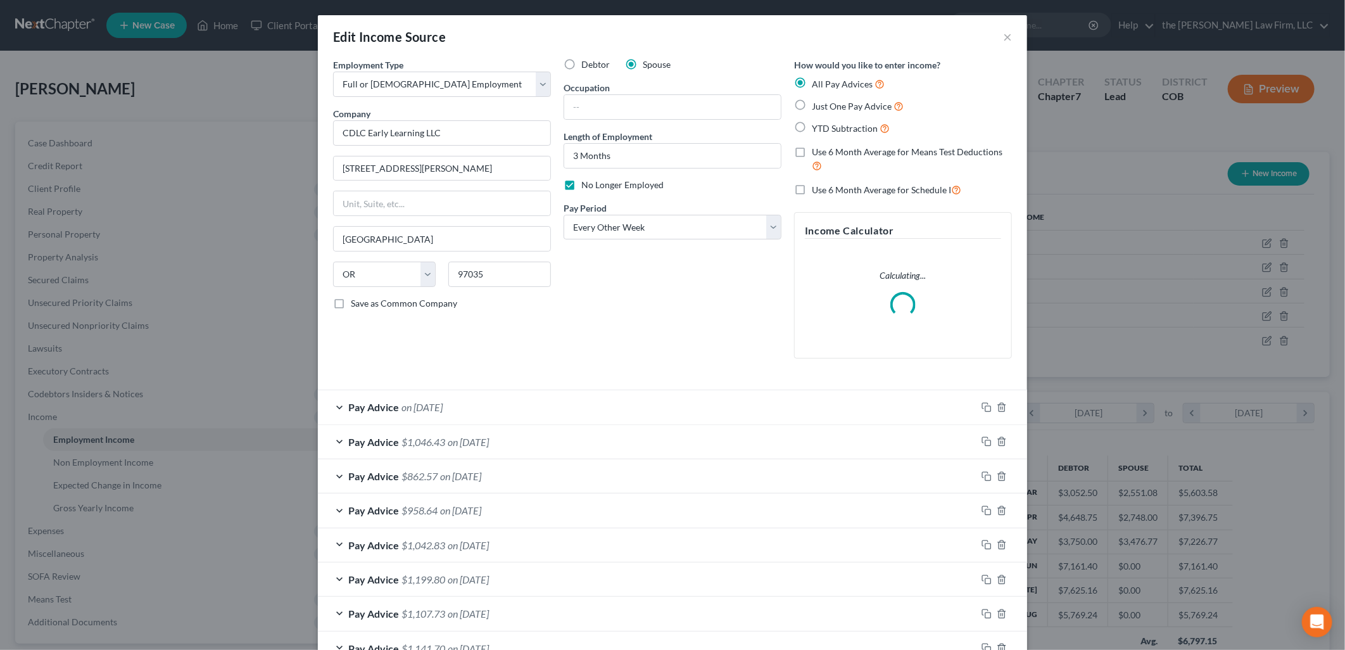
scroll to position [267, 558]
click at [712, 109] on input "text" at bounding box center [672, 107] width 217 height 24
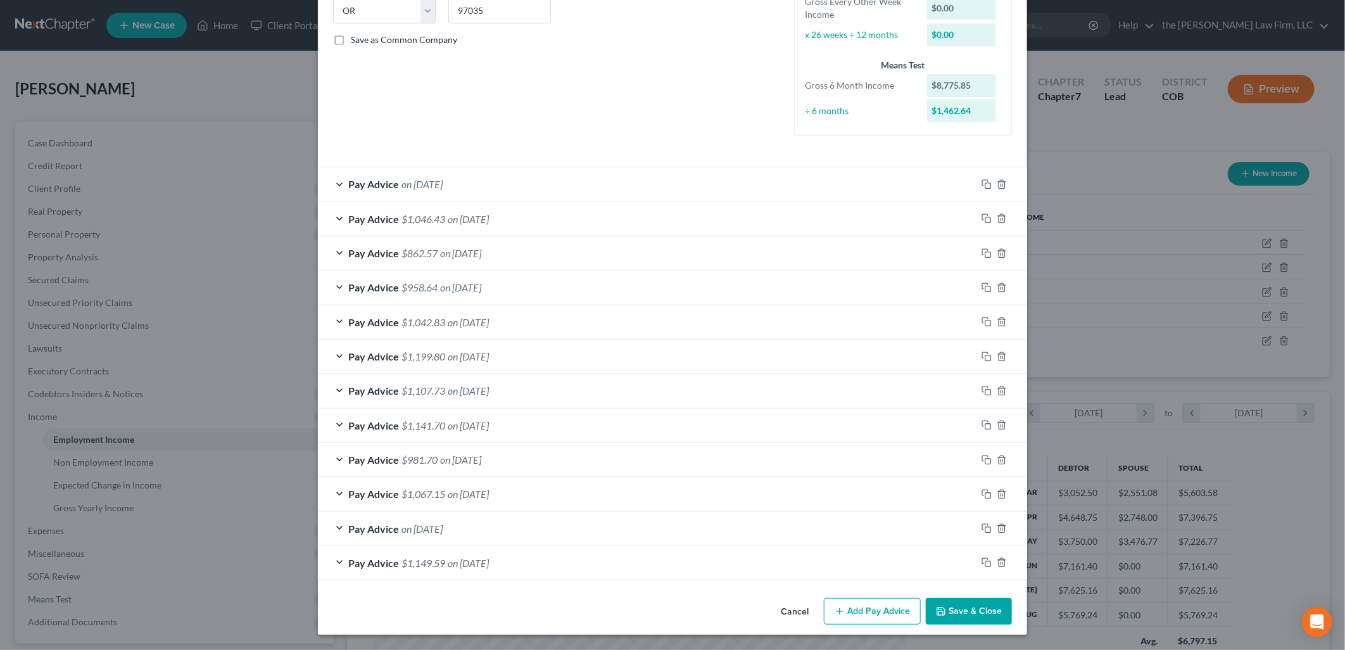
scroll to position [0, 0]
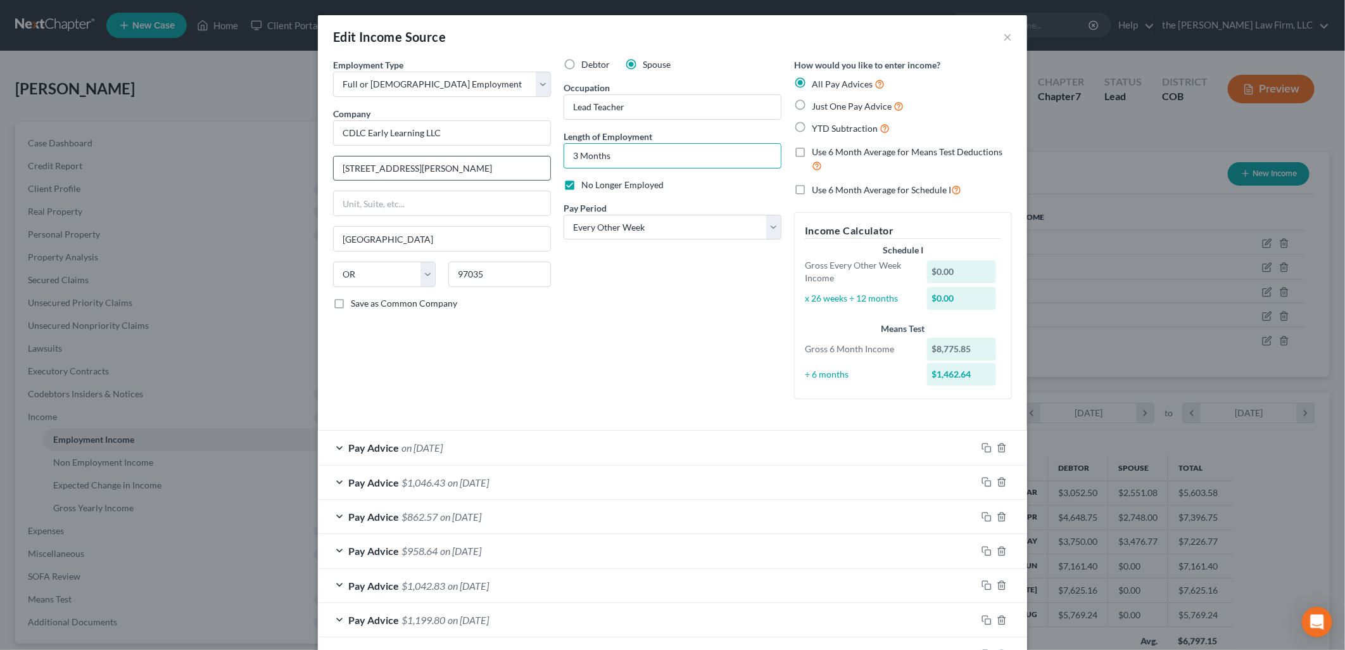
drag, startPoint x: 622, startPoint y: 147, endPoint x: 511, endPoint y: 175, distance: 114.9
click at [511, 175] on div "Employment Type * Select Full or [DEMOGRAPHIC_DATA] Employment Self Employment …" at bounding box center [672, 239] width 691 height 362
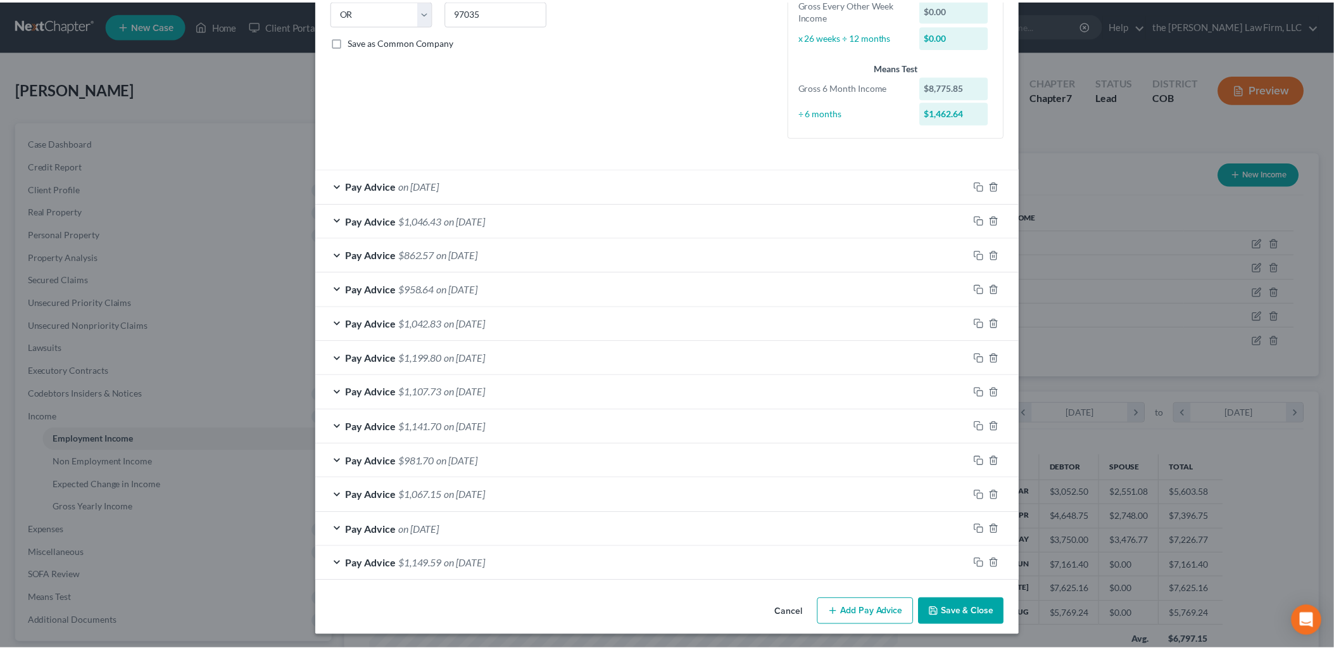
scroll to position [263, 0]
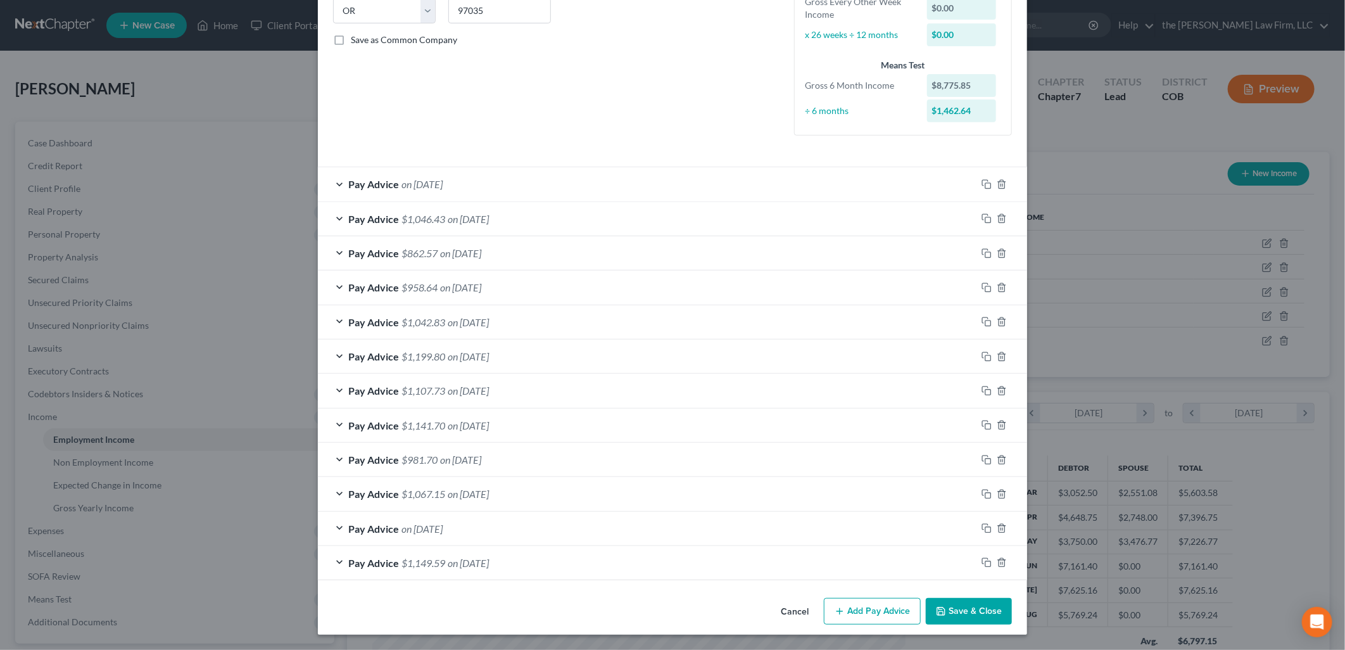
click at [989, 617] on button "Save & Close" at bounding box center [969, 611] width 86 height 27
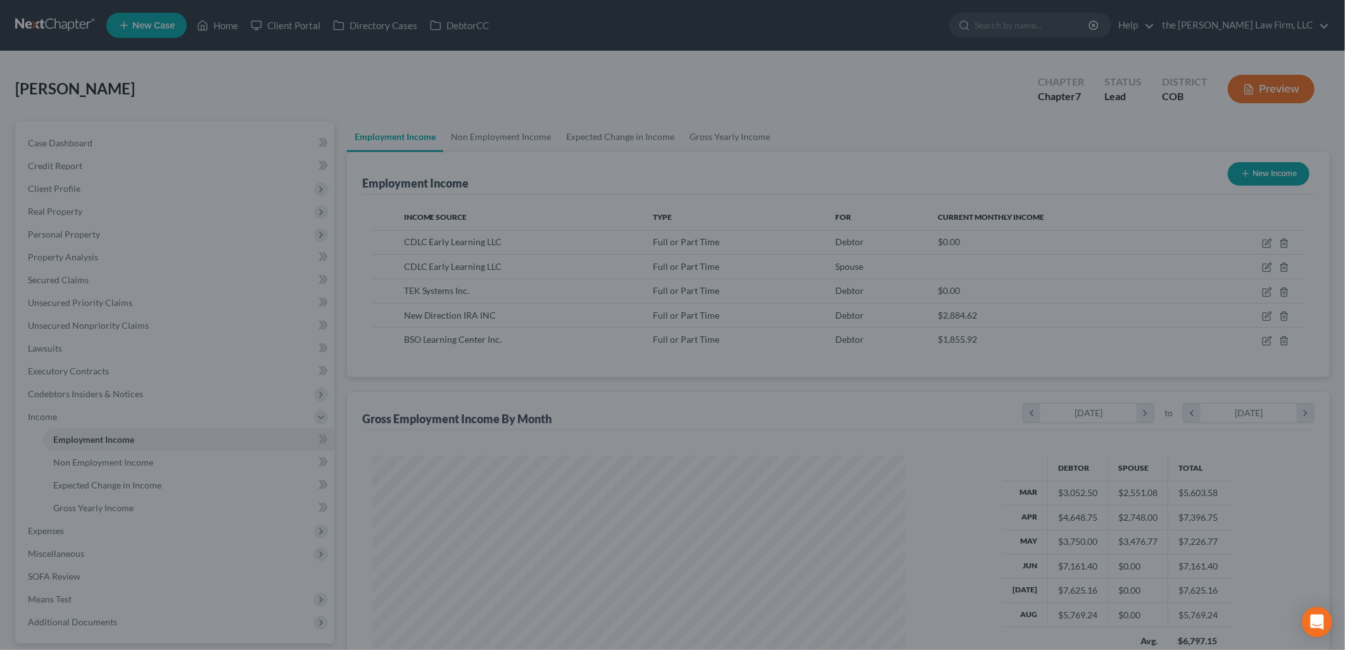
scroll to position [632951, 632661]
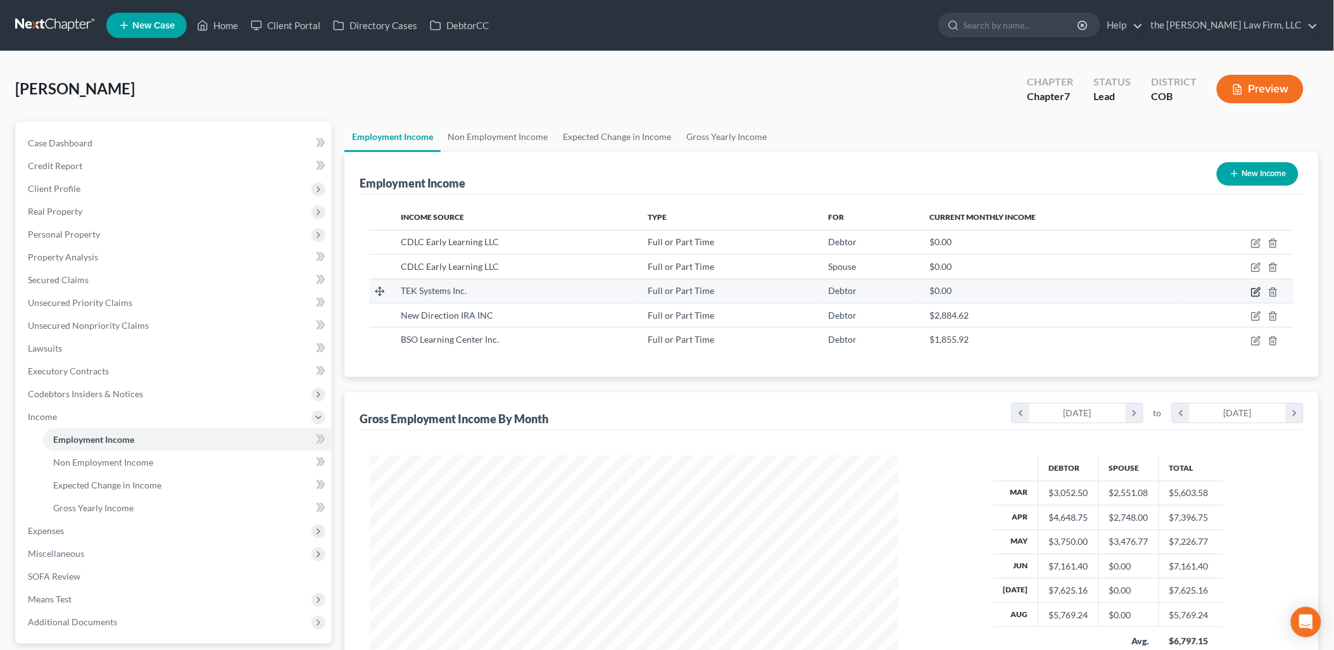
click at [1256, 289] on icon "button" at bounding box center [1256, 292] width 10 height 10
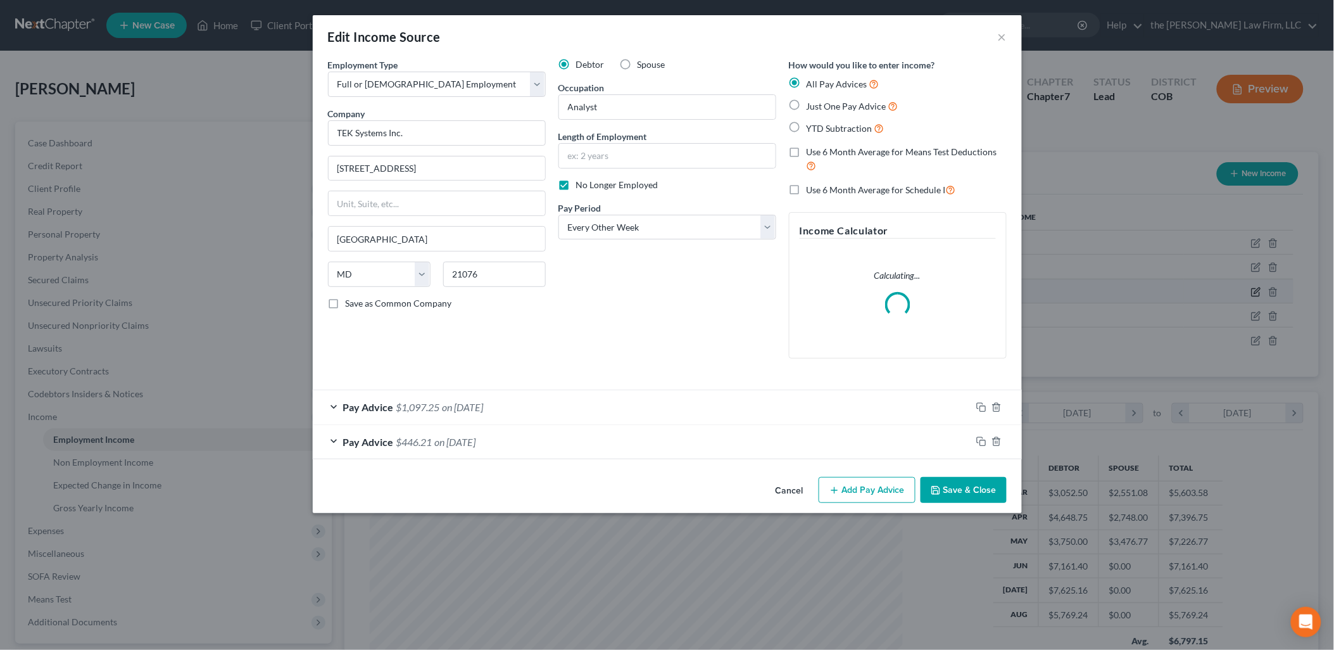
scroll to position [267, 558]
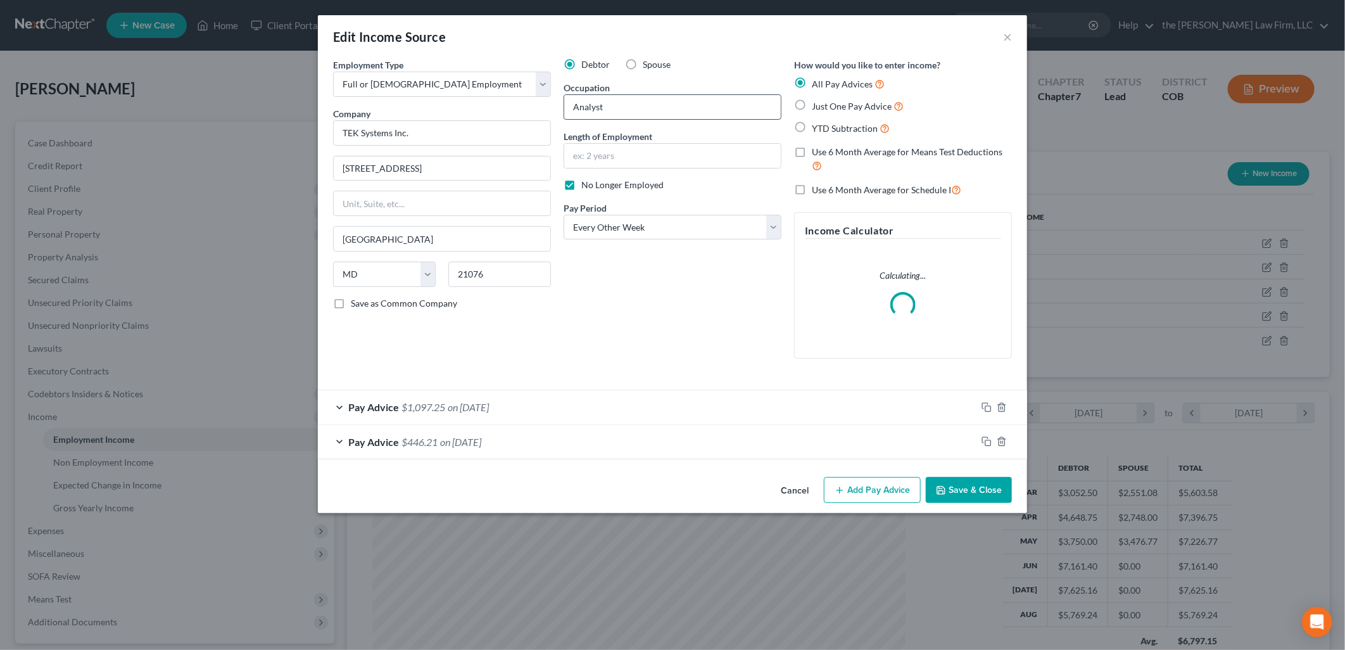
click at [646, 98] on input "Analyst" at bounding box center [672, 107] width 217 height 24
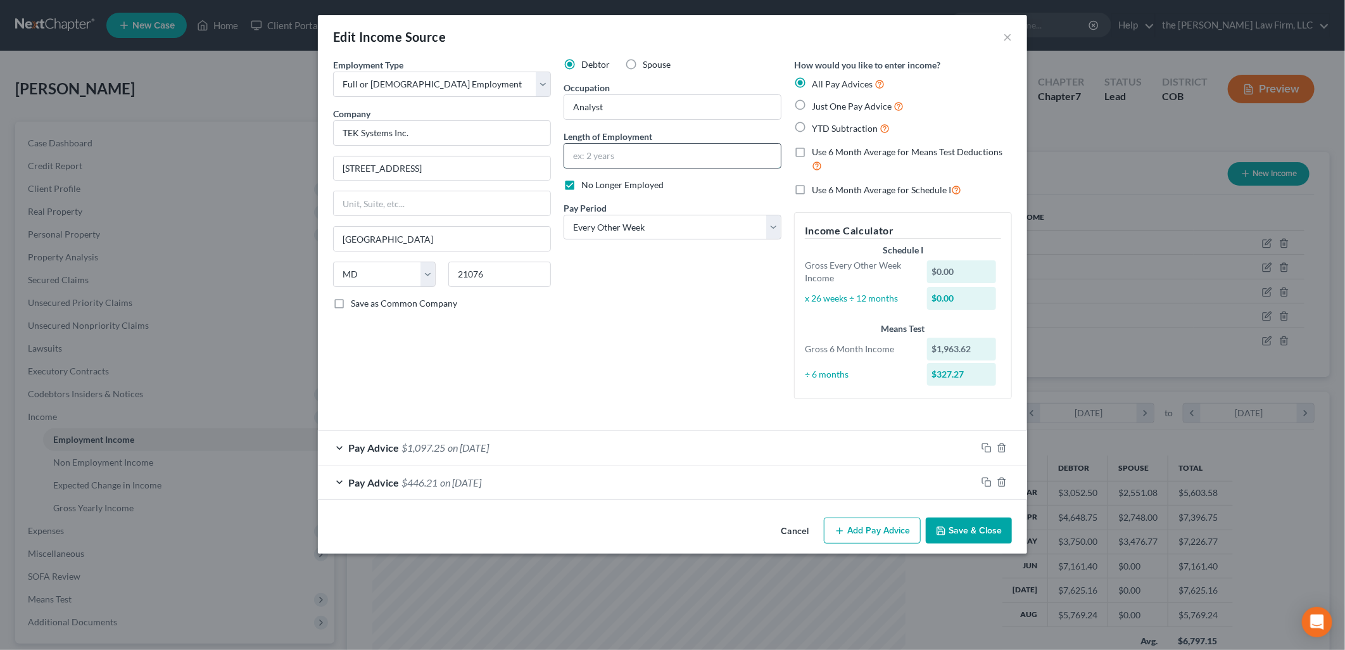
click at [657, 153] on input "text" at bounding box center [672, 156] width 217 height 24
click at [667, 93] on div "Occupation Analyst" at bounding box center [673, 100] width 218 height 39
drag, startPoint x: 672, startPoint y: 110, endPoint x: 574, endPoint y: 129, distance: 100.1
click at [574, 129] on div "Debtor Spouse Occupation Analyst Length of Employment No Longer Employed Pay Pe…" at bounding box center [672, 233] width 230 height 351
click at [617, 160] on input "text" at bounding box center [672, 156] width 217 height 24
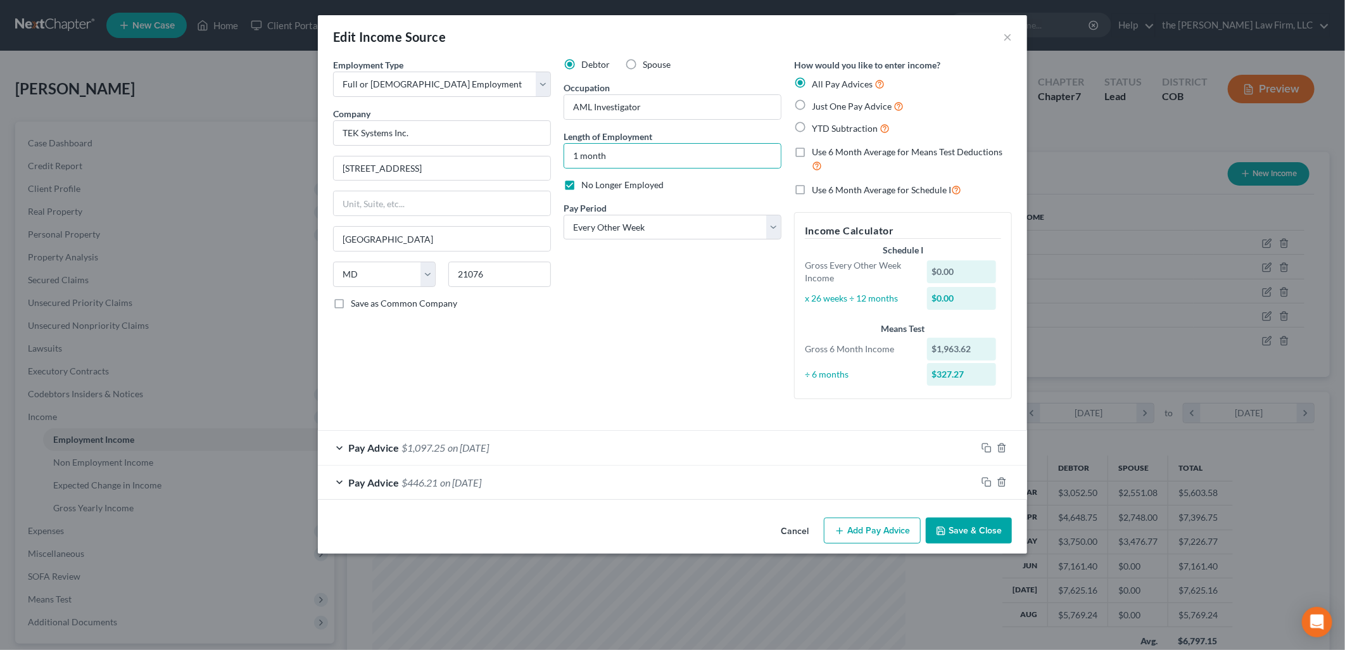
click at [674, 350] on div "Debtor Spouse Occupation AML Investigator Length of Employment 1 month No Longe…" at bounding box center [672, 233] width 230 height 351
click at [974, 522] on button "Save & Close" at bounding box center [969, 530] width 86 height 27
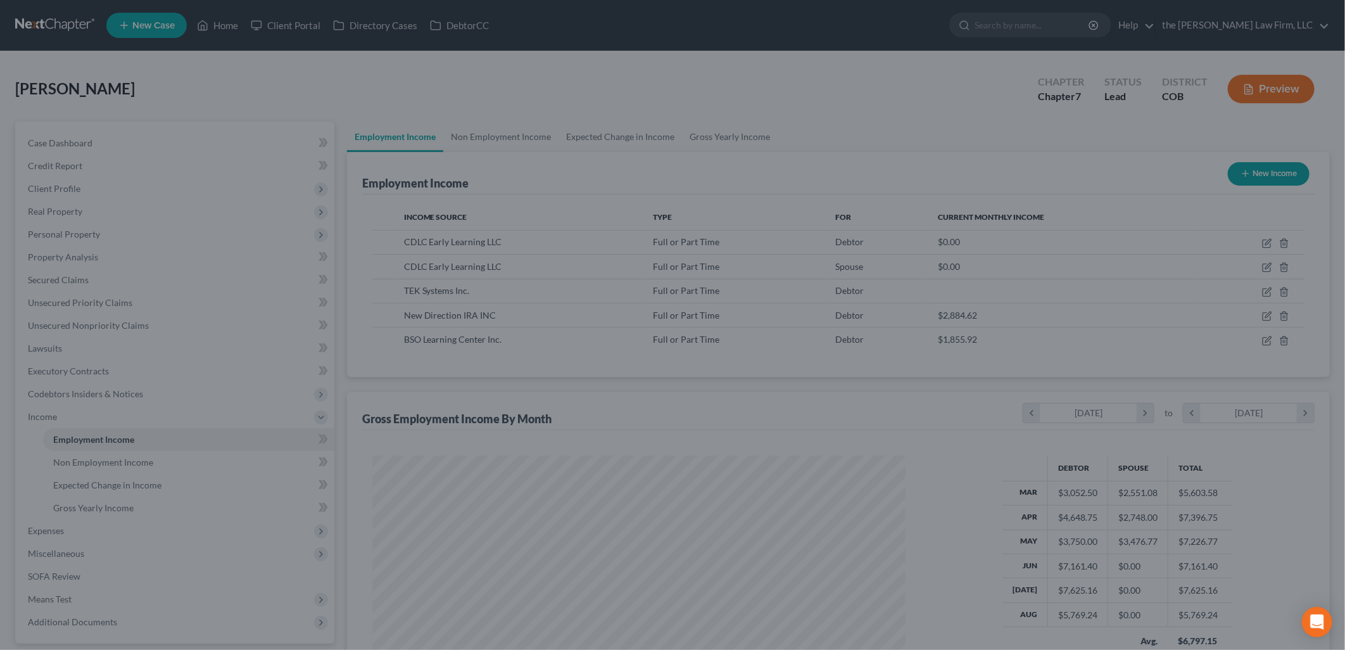
scroll to position [632951, 632661]
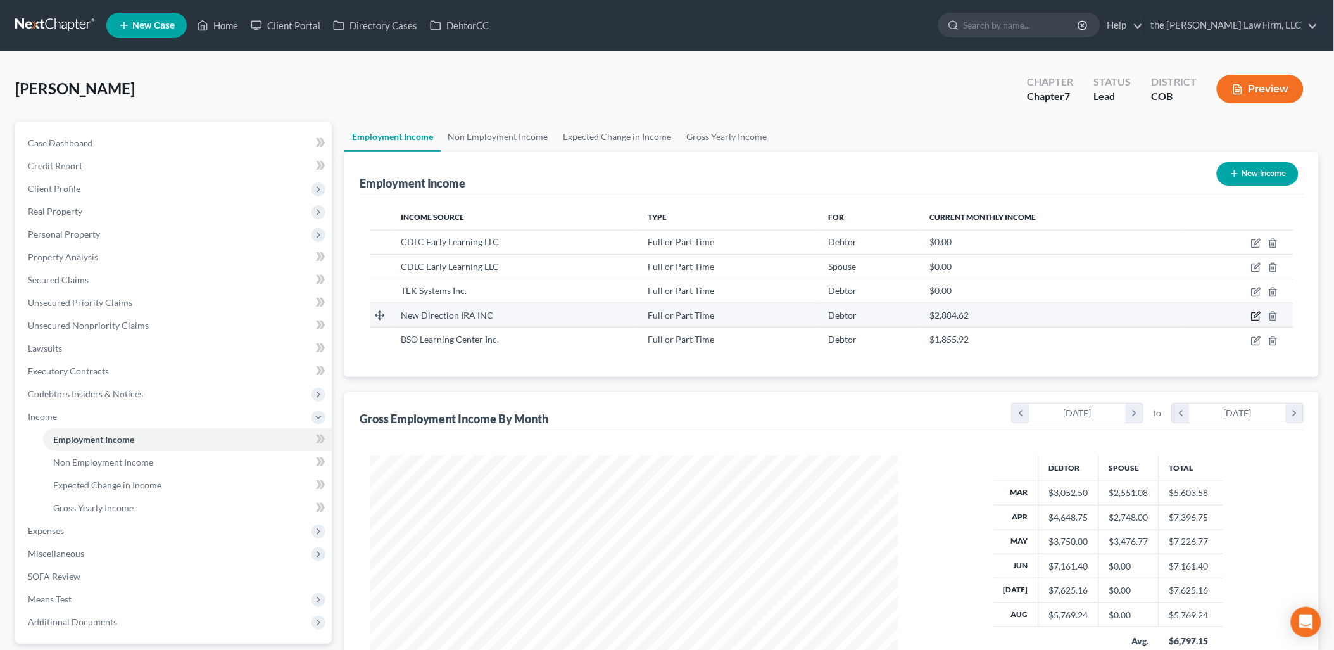
click at [1258, 315] on icon "button" at bounding box center [1256, 316] width 10 height 10
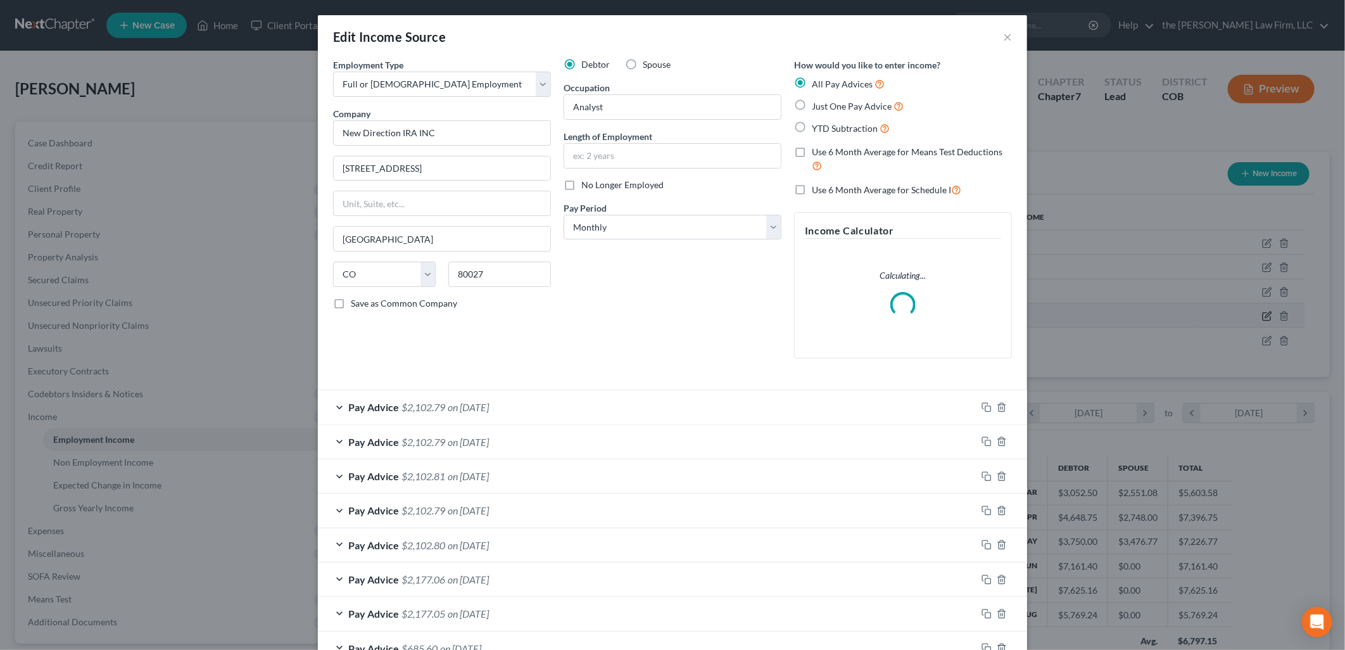
scroll to position [267, 558]
drag, startPoint x: 633, startPoint y: 104, endPoint x: 483, endPoint y: 140, distance: 154.2
click at [484, 140] on div "Employment Type * Select Full or [DEMOGRAPHIC_DATA] Employment Self Employment …" at bounding box center [672, 218] width 691 height 321
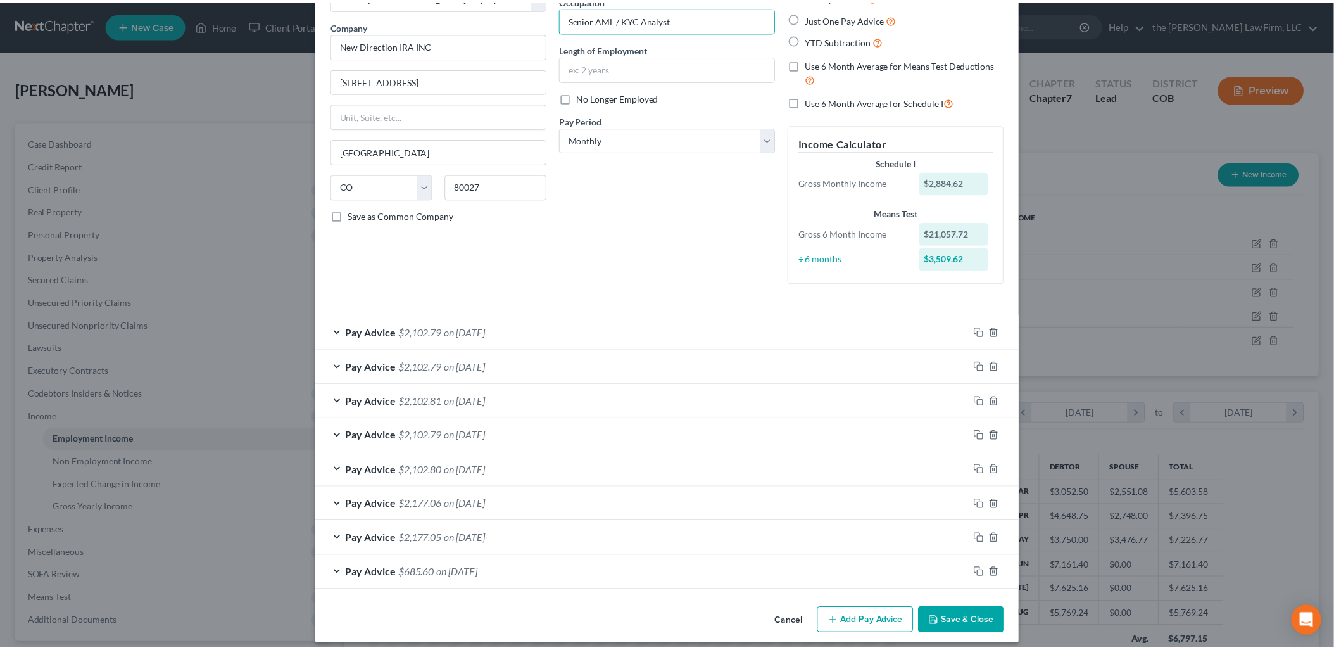
scroll to position [98, 0]
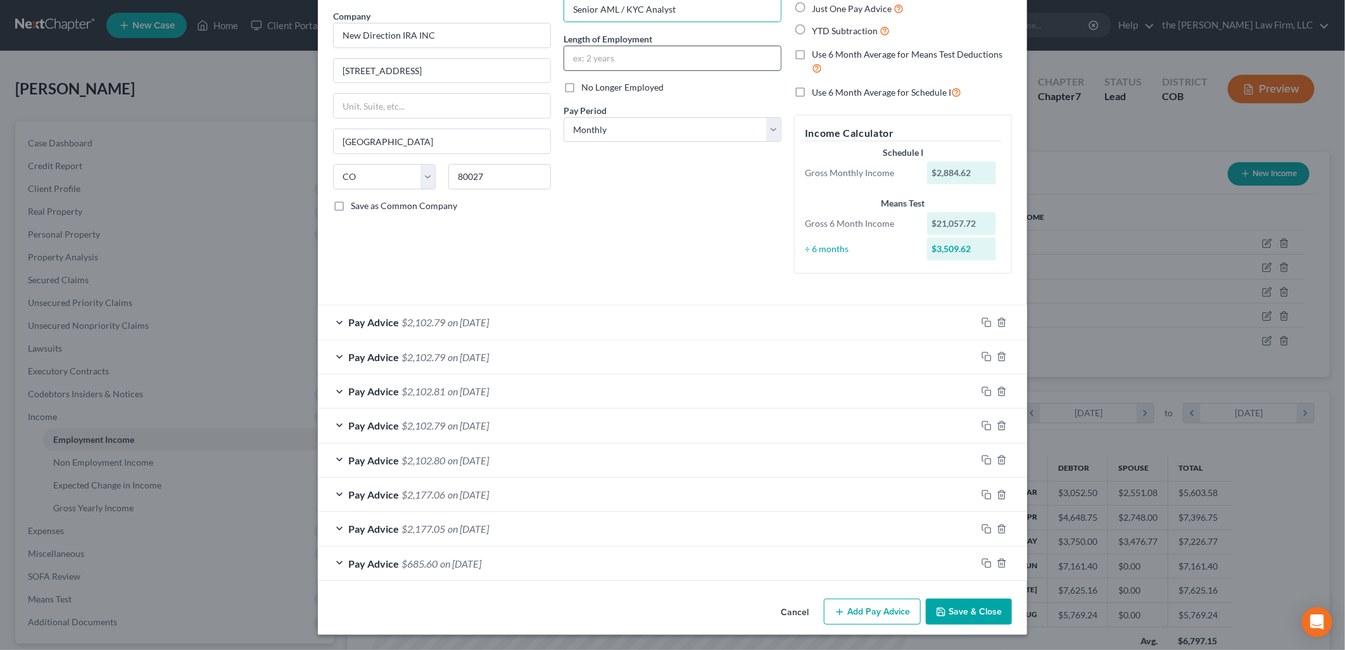
click at [644, 60] on input "text" at bounding box center [672, 58] width 217 height 24
click at [972, 610] on button "Save & Close" at bounding box center [969, 611] width 86 height 27
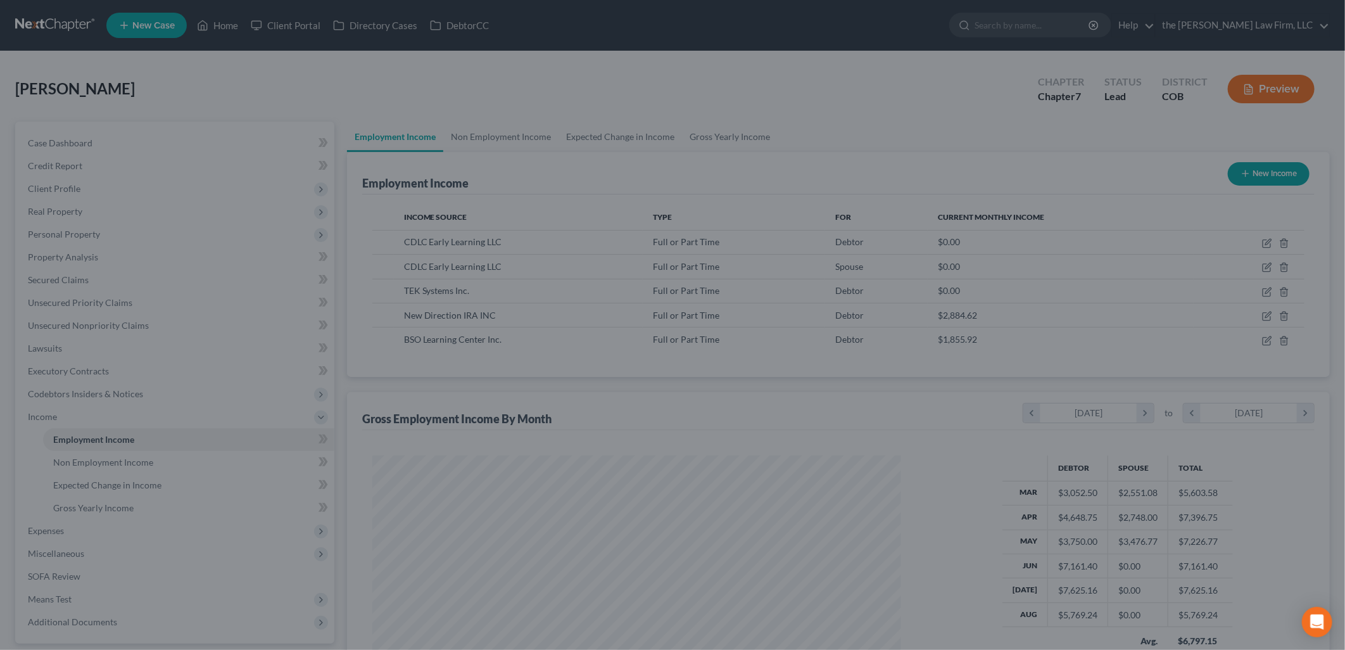
scroll to position [632951, 632661]
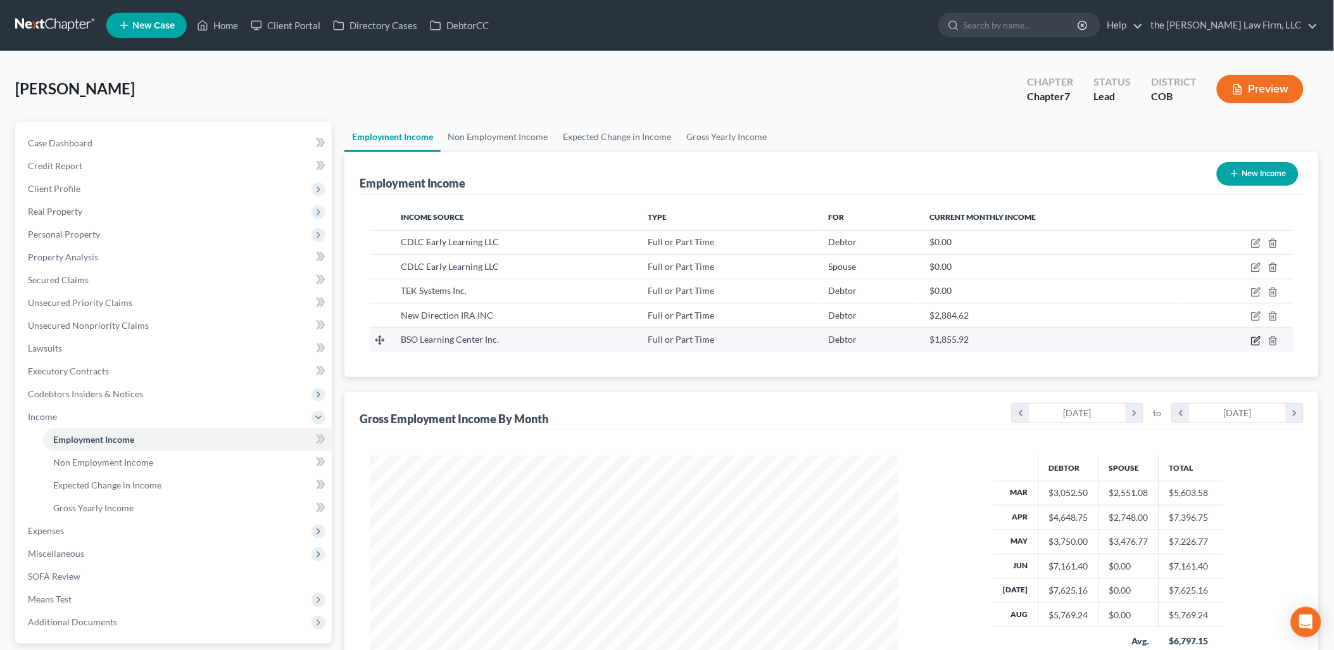
click at [1256, 339] on icon "button" at bounding box center [1257, 339] width 6 height 6
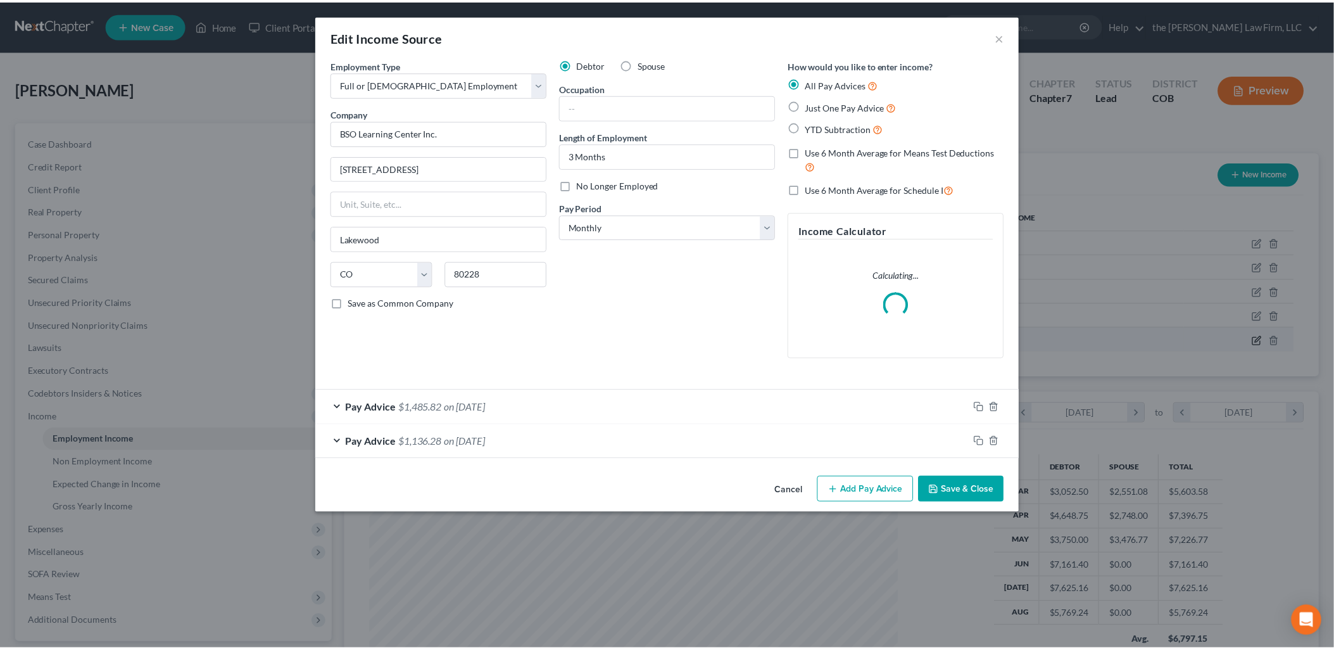
scroll to position [267, 558]
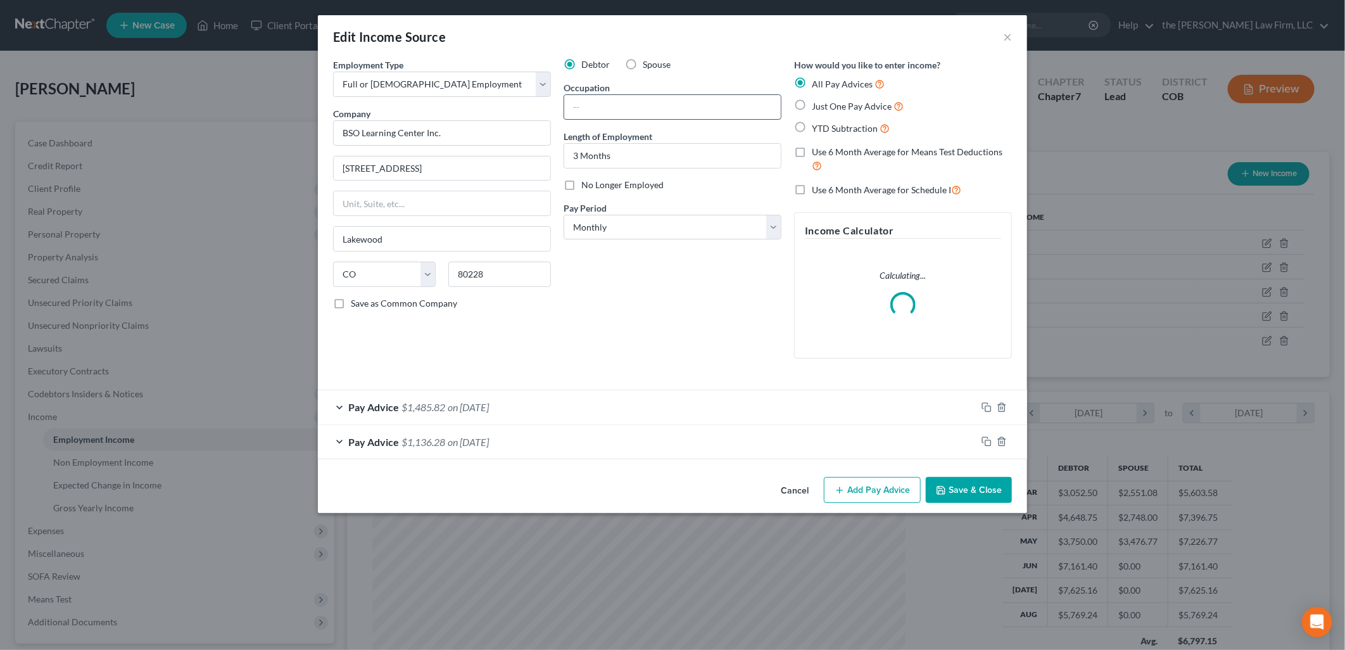
click at [728, 104] on input "text" at bounding box center [672, 107] width 217 height 24
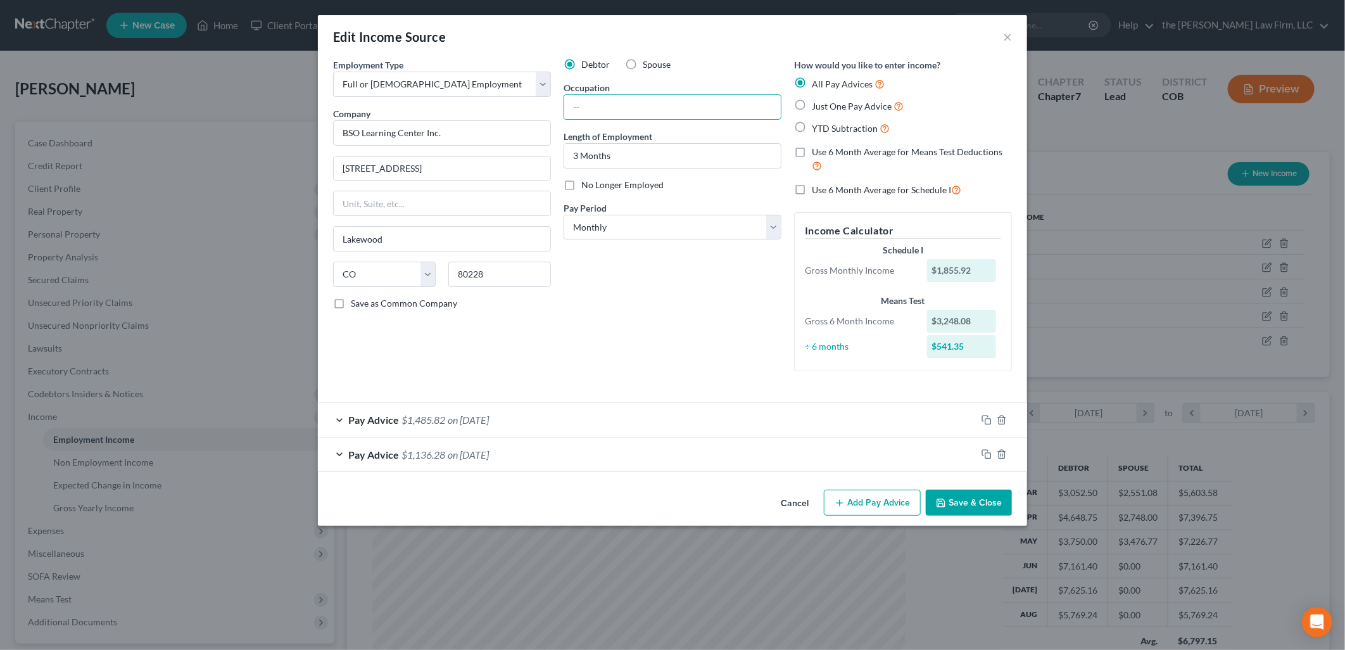
drag, startPoint x: 630, startPoint y: 65, endPoint x: 678, endPoint y: 70, distance: 47.8
click at [643, 65] on label "Spouse" at bounding box center [657, 64] width 28 height 13
click at [648, 65] on input "Spouse" at bounding box center [652, 62] width 8 height 8
click at [633, 110] on input "text" at bounding box center [672, 107] width 217 height 24
drag, startPoint x: 650, startPoint y: 155, endPoint x: 551, endPoint y: 165, distance: 99.9
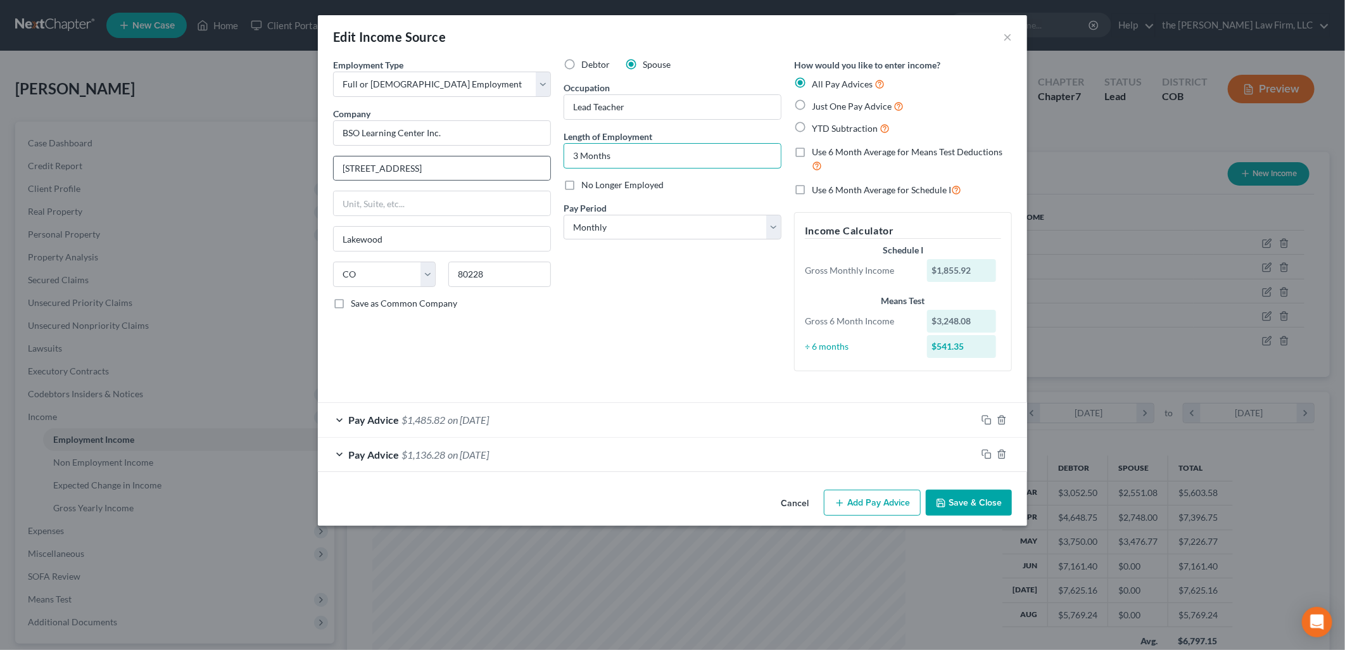
click at [551, 165] on div "Employment Type * Select Full or [DEMOGRAPHIC_DATA] Employment Self Employment …" at bounding box center [672, 225] width 691 height 334
drag, startPoint x: 604, startPoint y: 156, endPoint x: 529, endPoint y: 146, distance: 76.0
click at [529, 146] on div "Employment Type * Select Full or [DEMOGRAPHIC_DATA] Employment Self Employment …" at bounding box center [672, 225] width 691 height 334
click at [750, 287] on div "Debtor Spouse Occupation Lead Teacher Length of Employment 3 Months No Longer E…" at bounding box center [672, 219] width 230 height 323
click at [968, 490] on button "Save & Close" at bounding box center [969, 502] width 86 height 27
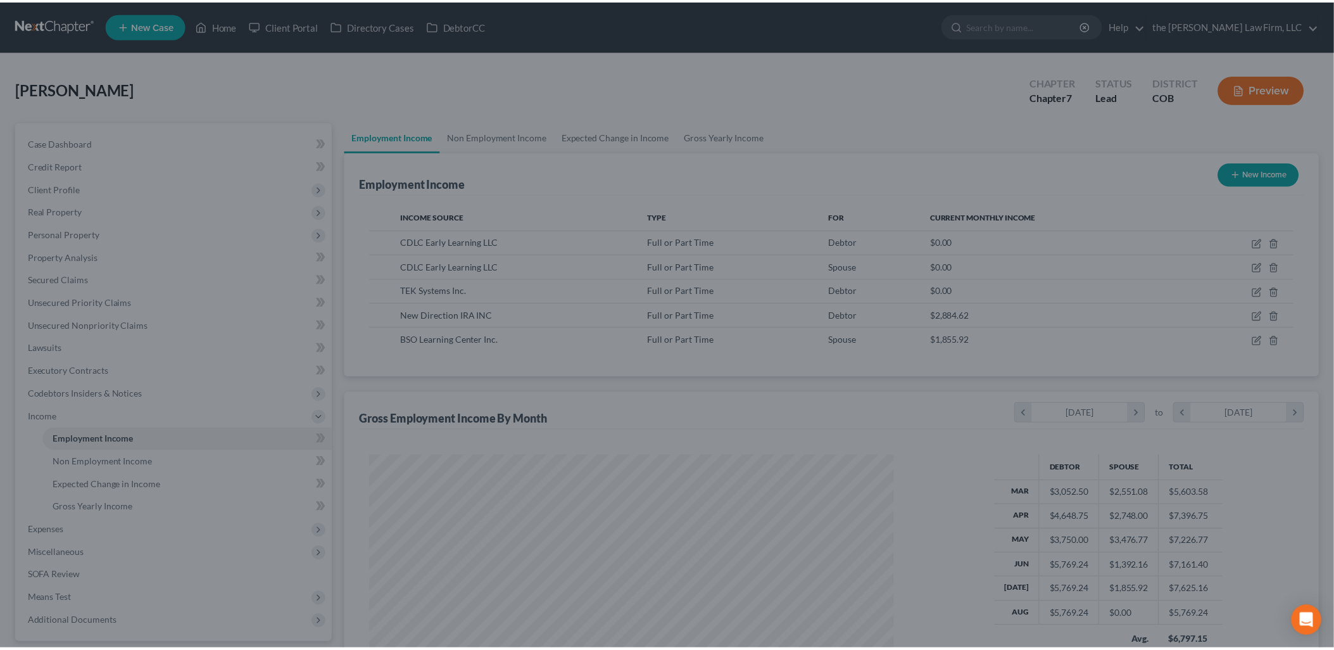
scroll to position [632951, 632661]
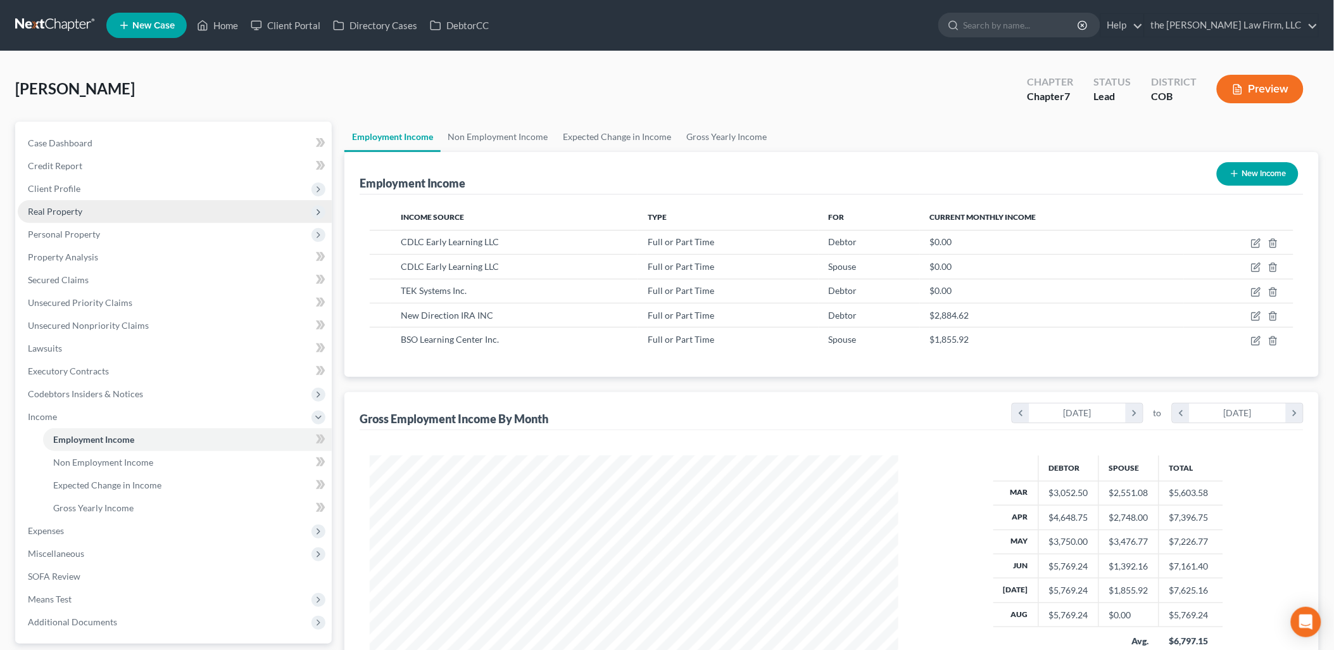
click at [101, 210] on span "Real Property" at bounding box center [175, 211] width 314 height 23
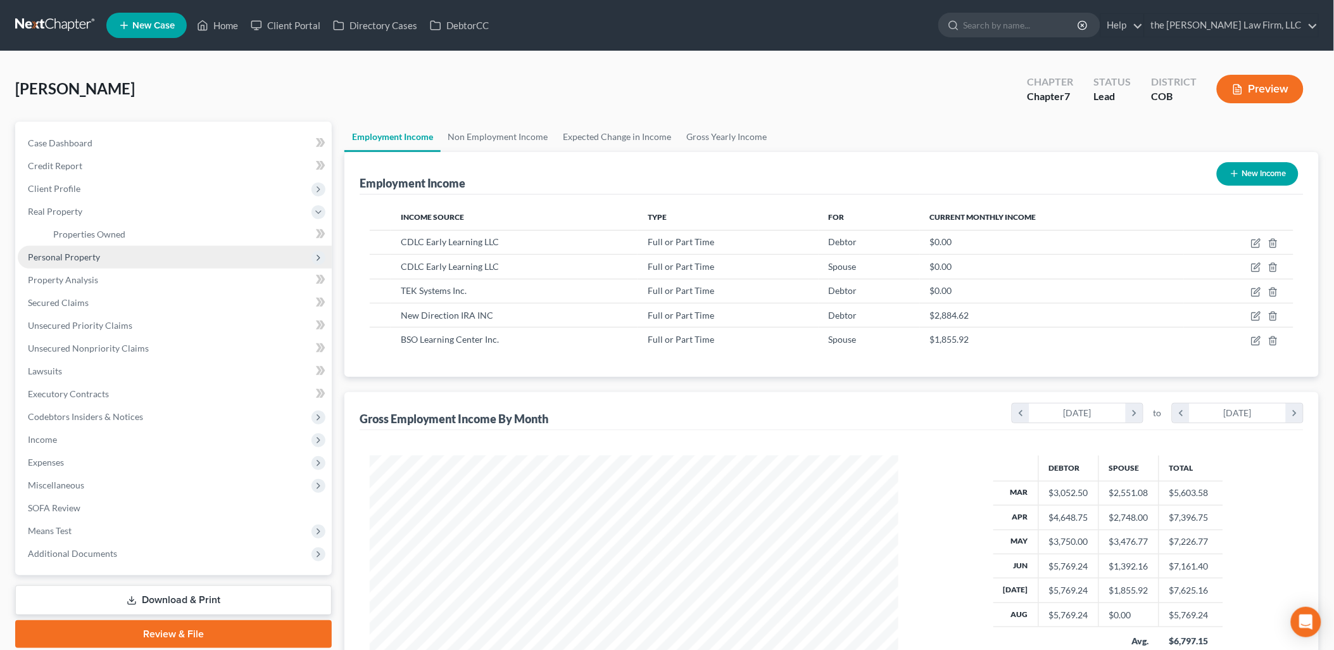
click at [91, 248] on span "Personal Property" at bounding box center [175, 257] width 314 height 23
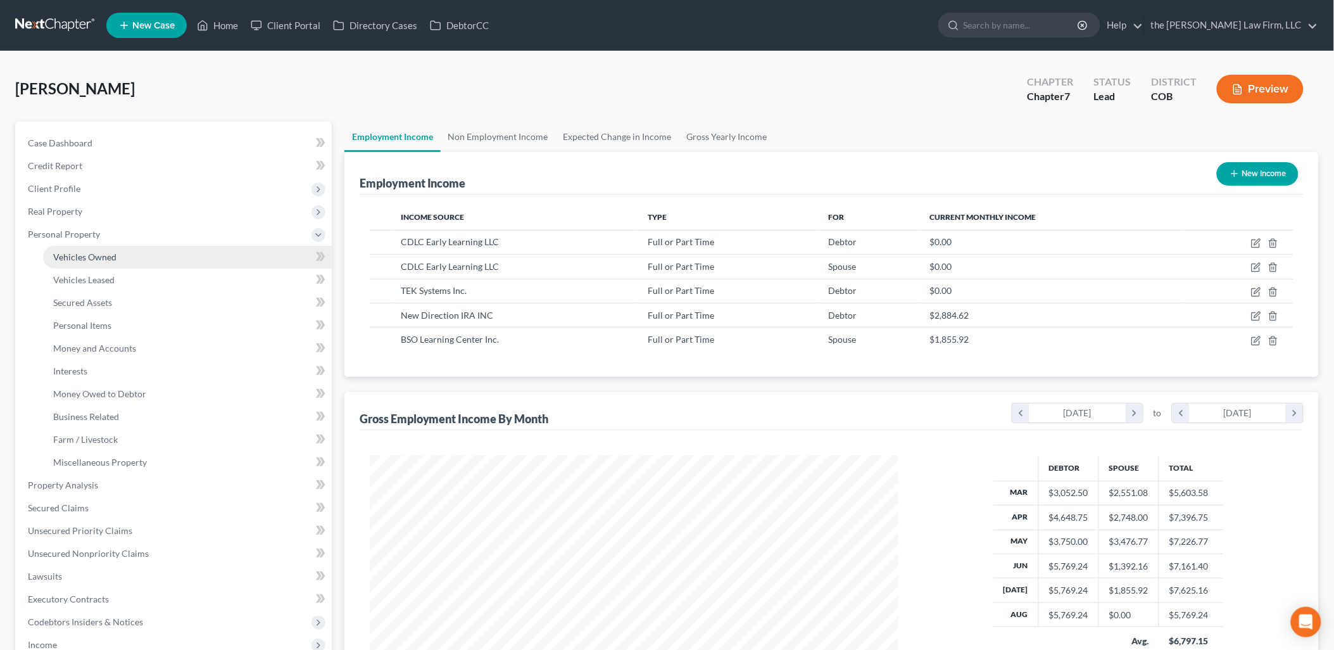
click at [106, 251] on span "Vehicles Owned" at bounding box center [84, 256] width 63 height 11
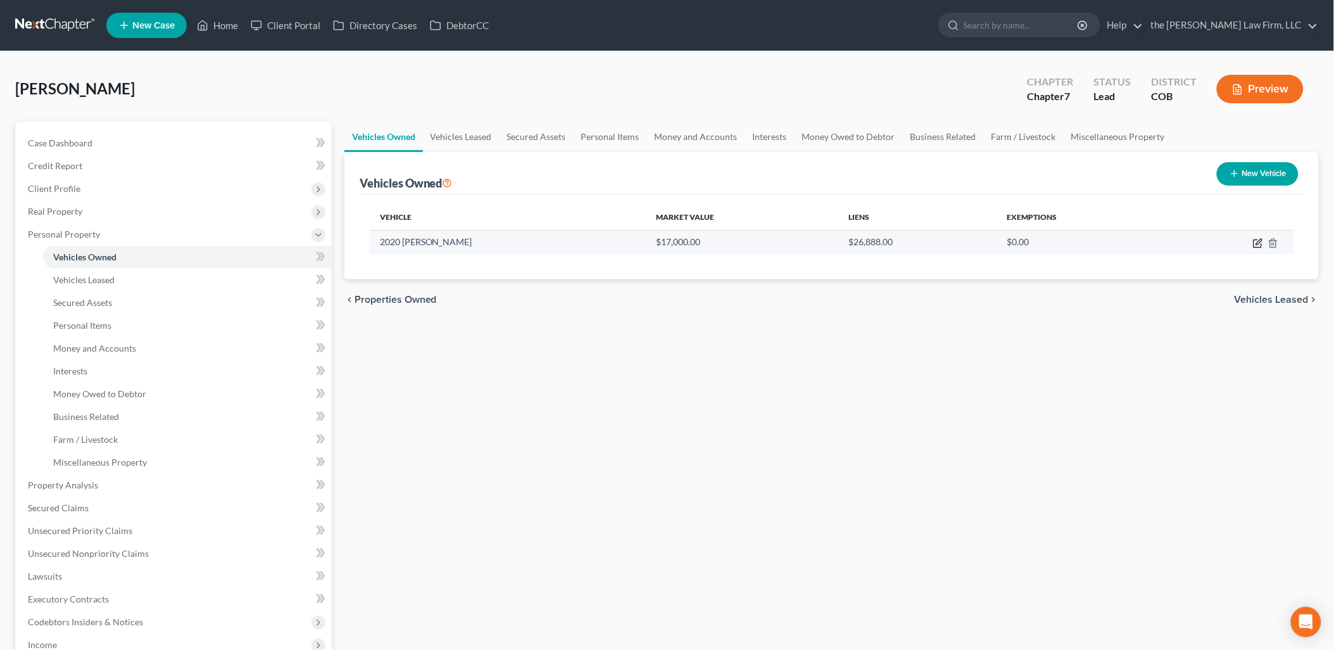
click at [1259, 242] on icon "button" at bounding box center [1258, 243] width 10 height 10
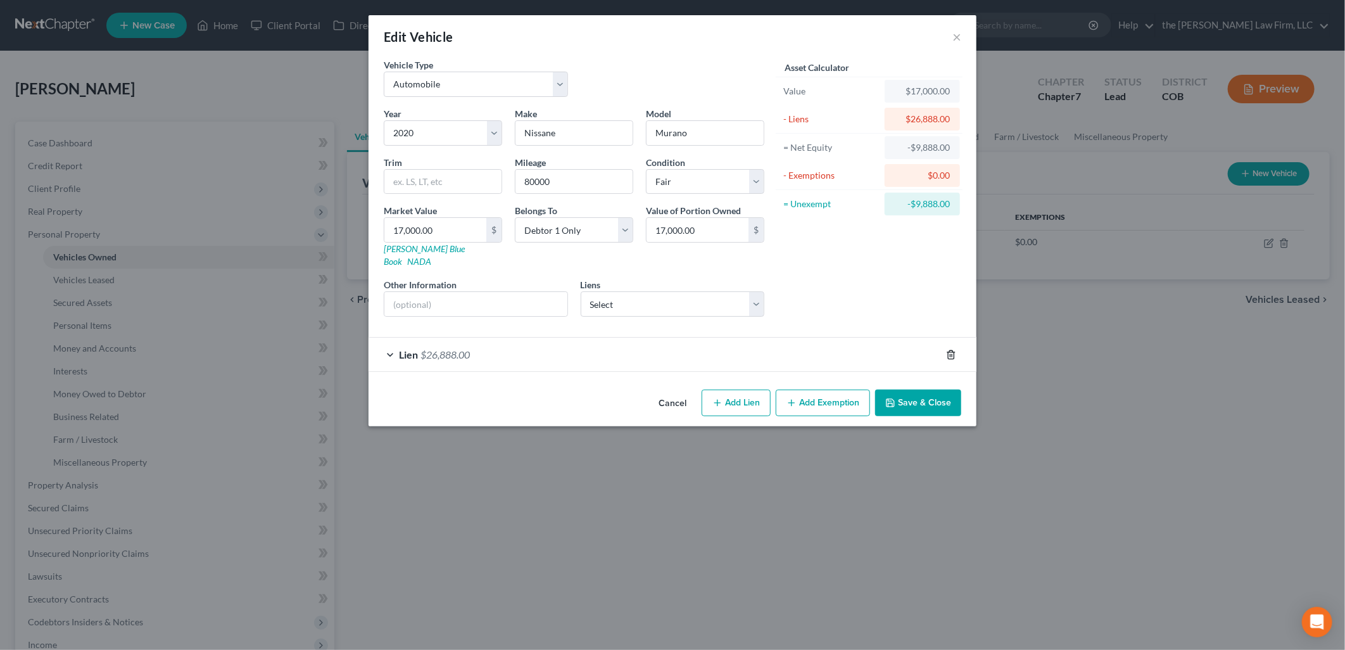
click at [945, 344] on div at bounding box center [958, 354] width 35 height 20
click at [952, 354] on line "button" at bounding box center [952, 355] width 0 height 3
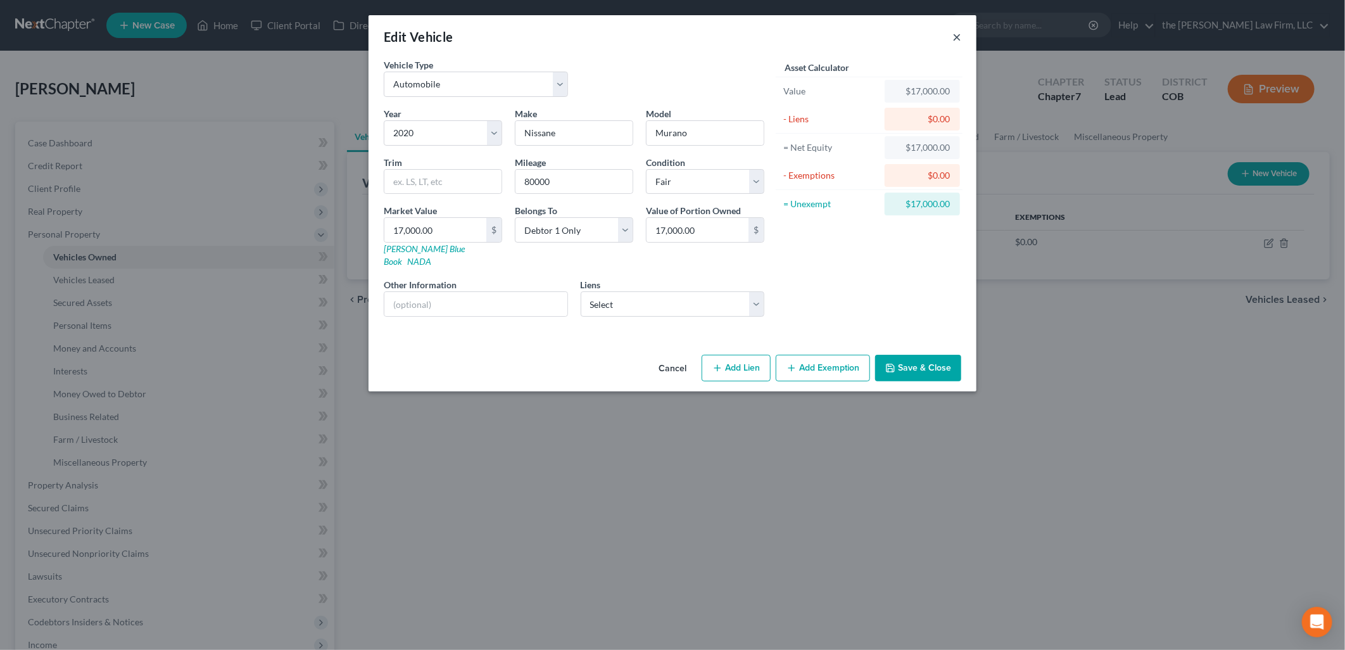
click at [959, 35] on button "×" at bounding box center [956, 36] width 9 height 15
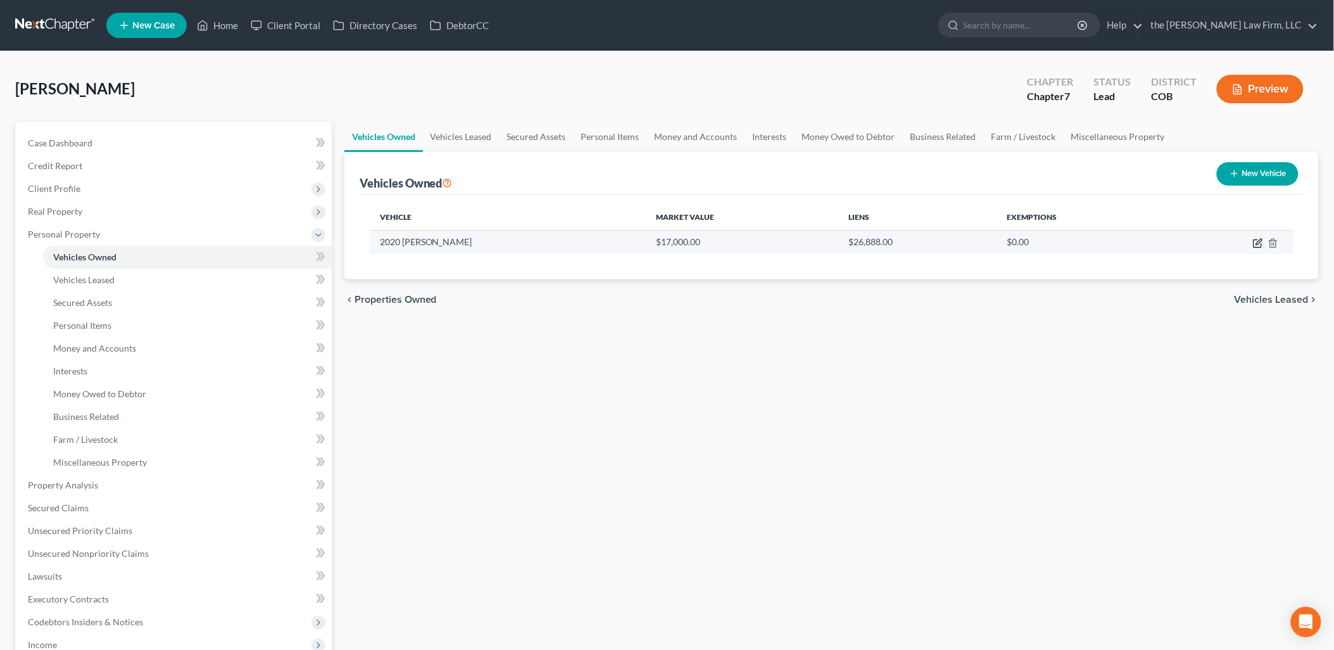
click at [1261, 243] on icon "button" at bounding box center [1258, 243] width 10 height 10
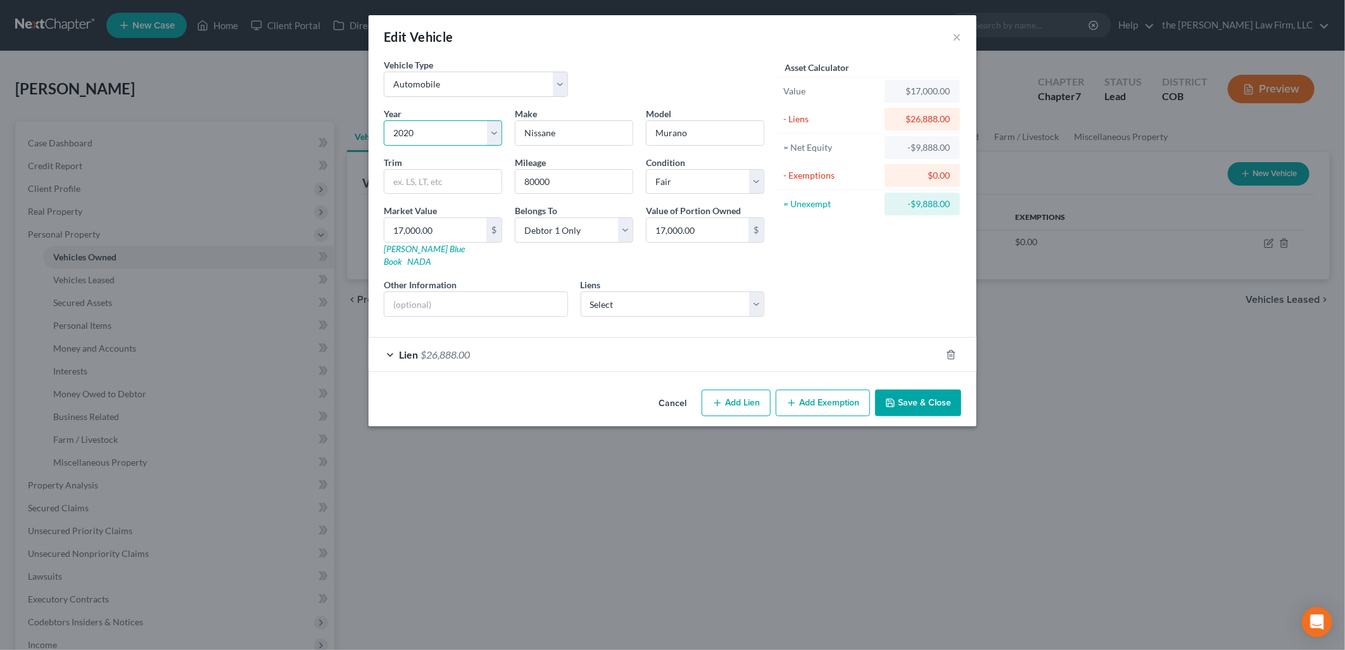
click at [466, 134] on select "Select 2026 2025 2024 2023 2022 2021 2020 2019 2018 2017 2016 2015 2014 2013 20…" at bounding box center [443, 132] width 118 height 25
click at [384, 120] on select "Select 2026 2025 2024 2023 2022 2021 2020 2019 2018 2017 2016 2015 2014 2013 20…" at bounding box center [443, 132] width 118 height 25
drag, startPoint x: 573, startPoint y: 136, endPoint x: 453, endPoint y: 141, distance: 120.4
click at [453, 141] on div "Year Select 2026 2025 2024 2023 2022 2021 2020 2019 2018 2017 2016 2015 2014 20…" at bounding box center [573, 217] width 393 height 220
click at [736, 174] on select "Select Excellent Very Good Good Fair Poor" at bounding box center [705, 181] width 118 height 25
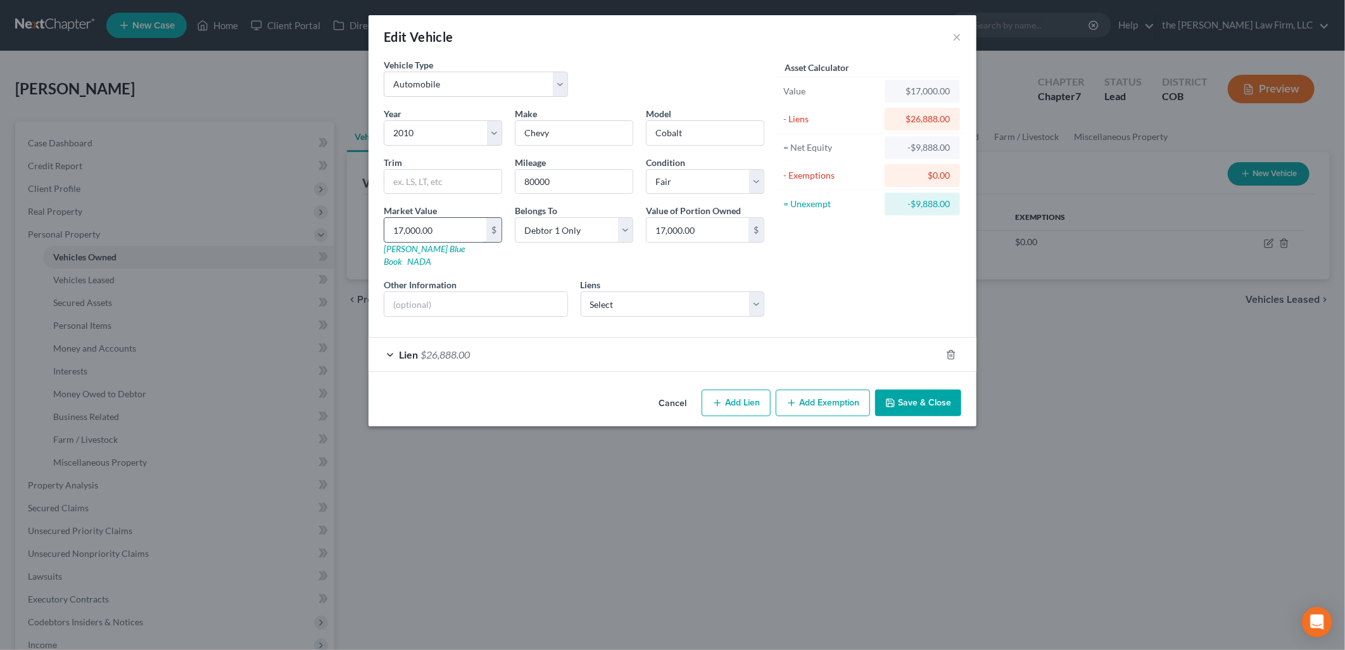
click at [458, 224] on input "17,000.00" at bounding box center [435, 230] width 102 height 24
click at [671, 179] on select "Select Excellent Very Good Good Fair Poor" at bounding box center [705, 181] width 118 height 25
click at [572, 181] on input "80000" at bounding box center [573, 182] width 117 height 24
drag, startPoint x: 572, startPoint y: 181, endPoint x: 473, endPoint y: 203, distance: 101.9
click at [473, 203] on div "Year Select 2026 2025 2024 2023 2022 2021 2020 2019 2018 2017 2016 2015 2014 20…" at bounding box center [573, 217] width 393 height 220
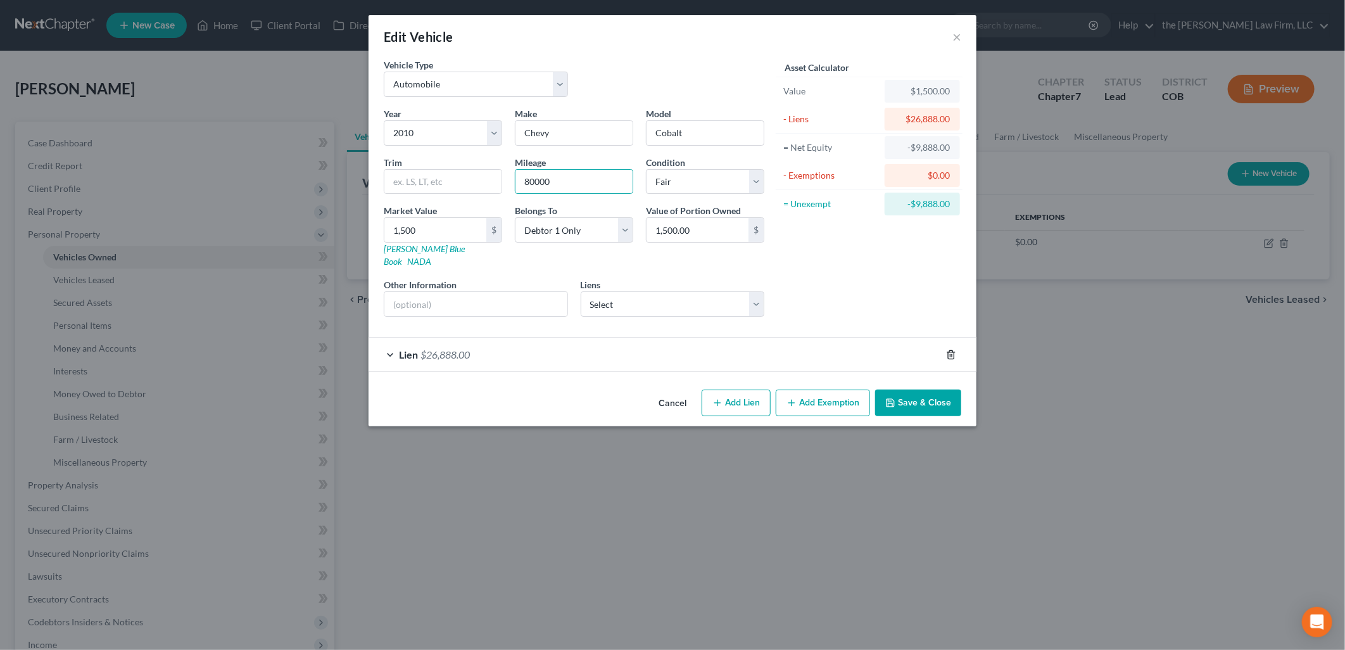
click at [952, 350] on icon "button" at bounding box center [951, 354] width 6 height 8
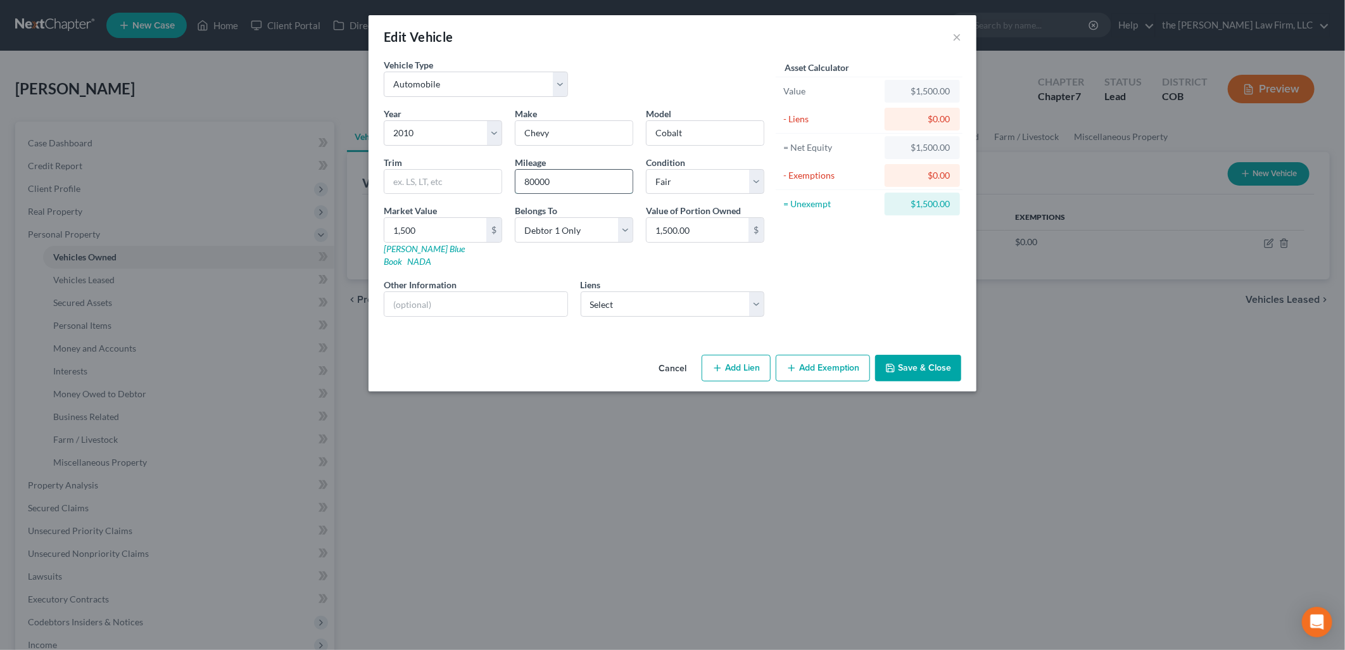
click at [567, 174] on input "80000" at bounding box center [573, 182] width 117 height 24
click at [804, 263] on div "Asset Calculator Value $1,500.00 - Liens $0.00 = Net Equity $1,500.00 - Exempti…" at bounding box center [869, 192] width 197 height 268
click at [928, 359] on button "Save & Close" at bounding box center [918, 368] width 86 height 27
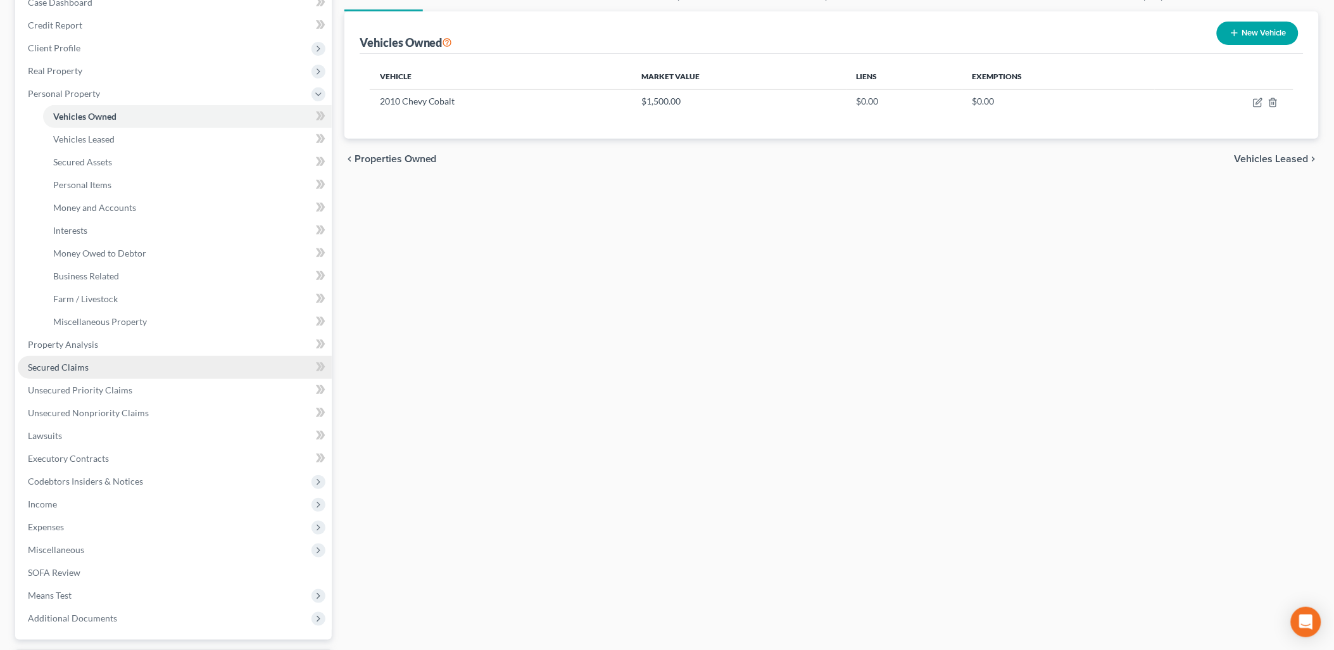
click at [84, 371] on link "Secured Claims" at bounding box center [175, 367] width 314 height 23
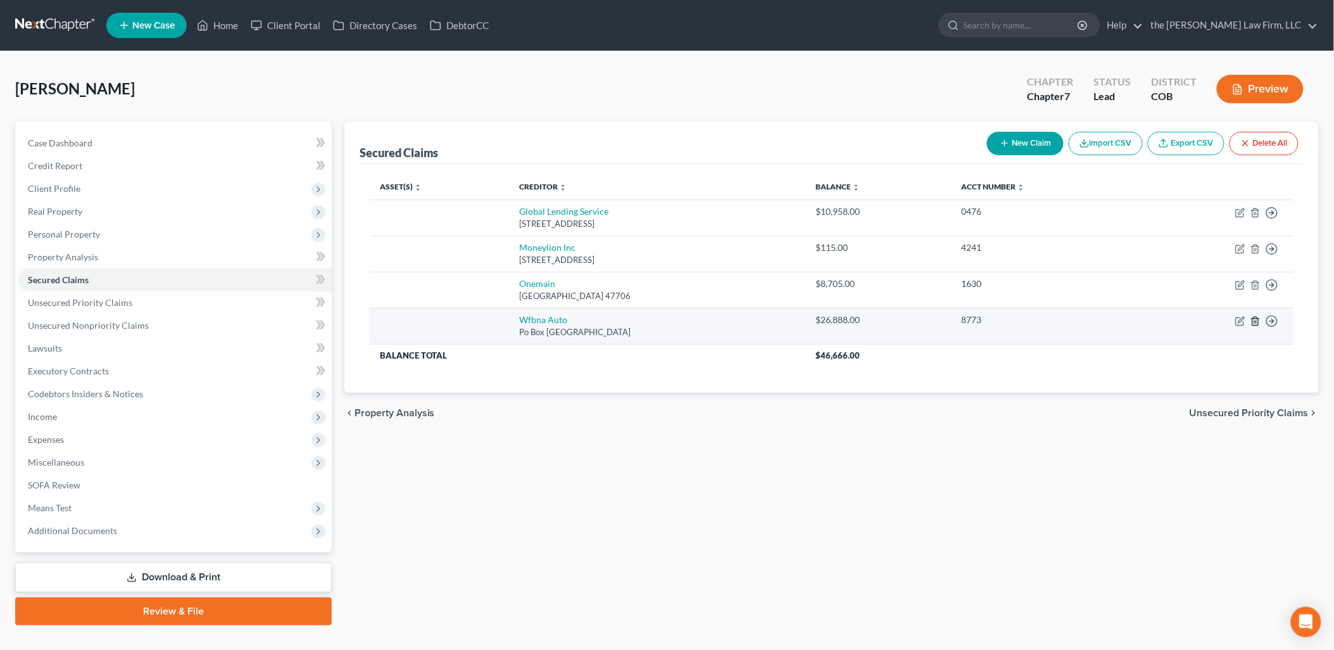
click at [1255, 325] on icon "button" at bounding box center [1255, 321] width 6 height 8
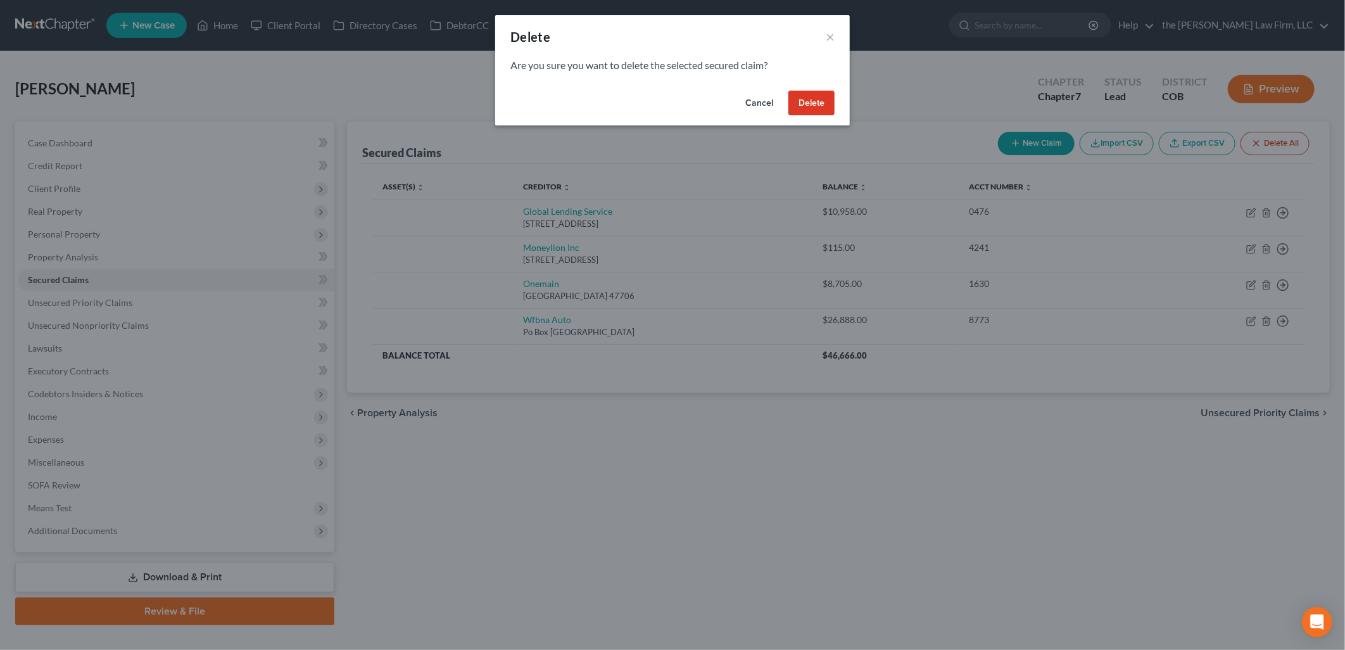
click at [827, 103] on button "Delete" at bounding box center [811, 103] width 46 height 25
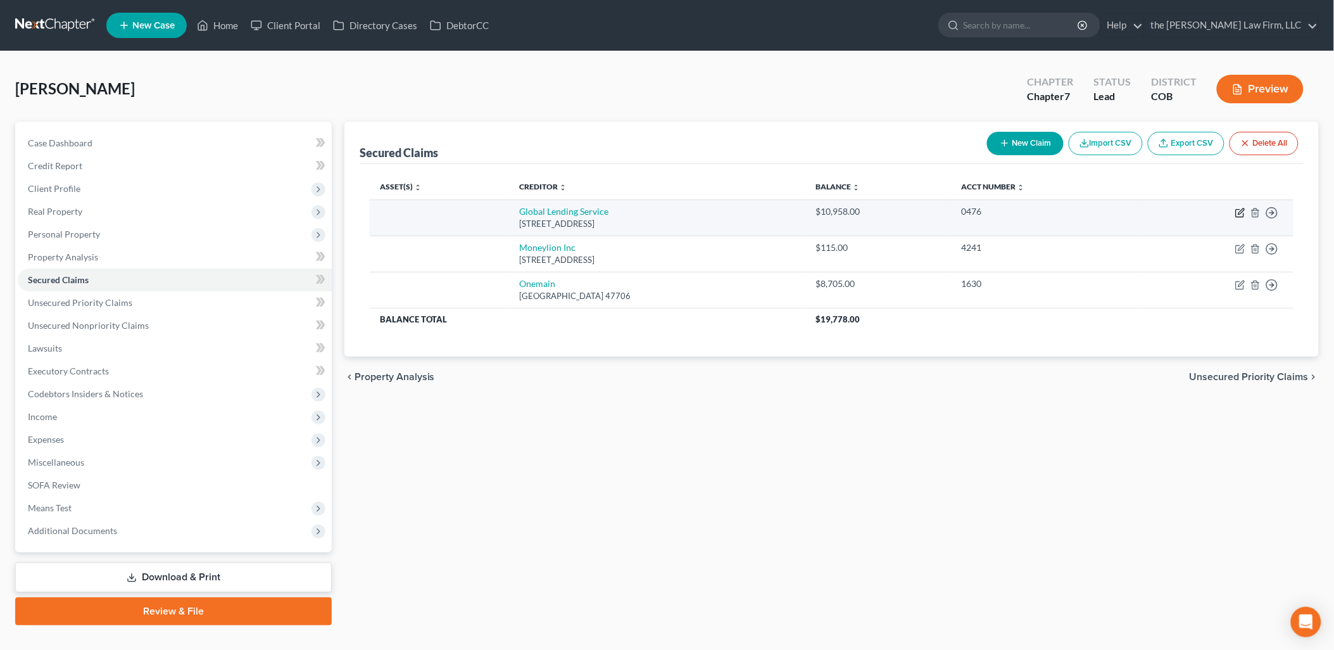
click at [1240, 212] on icon "button" at bounding box center [1240, 213] width 10 height 10
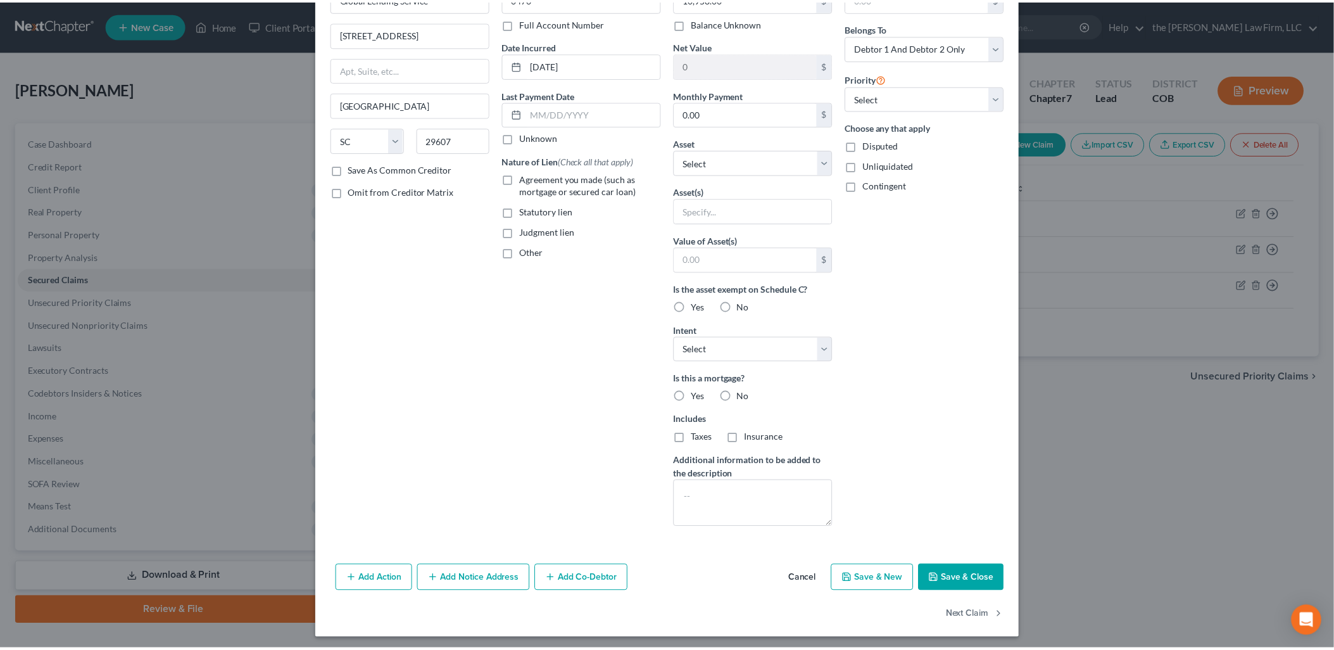
scroll to position [90, 0]
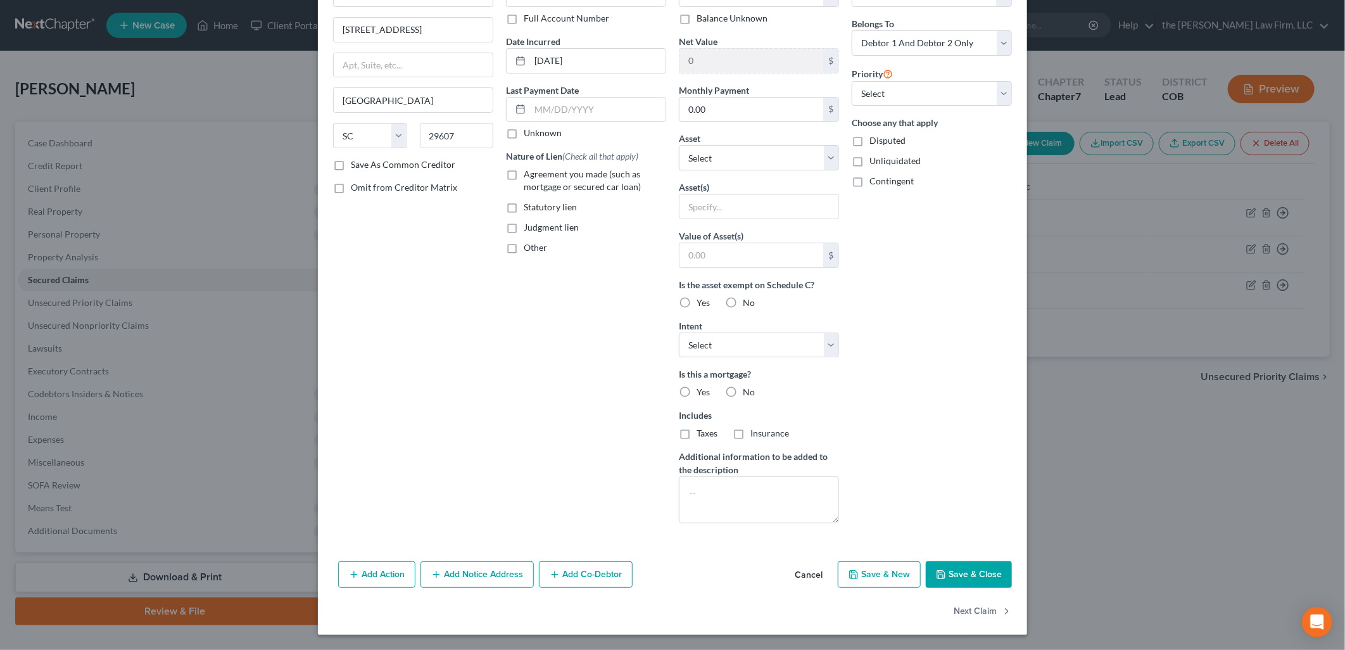
click at [793, 572] on button "Cancel" at bounding box center [809, 574] width 48 height 25
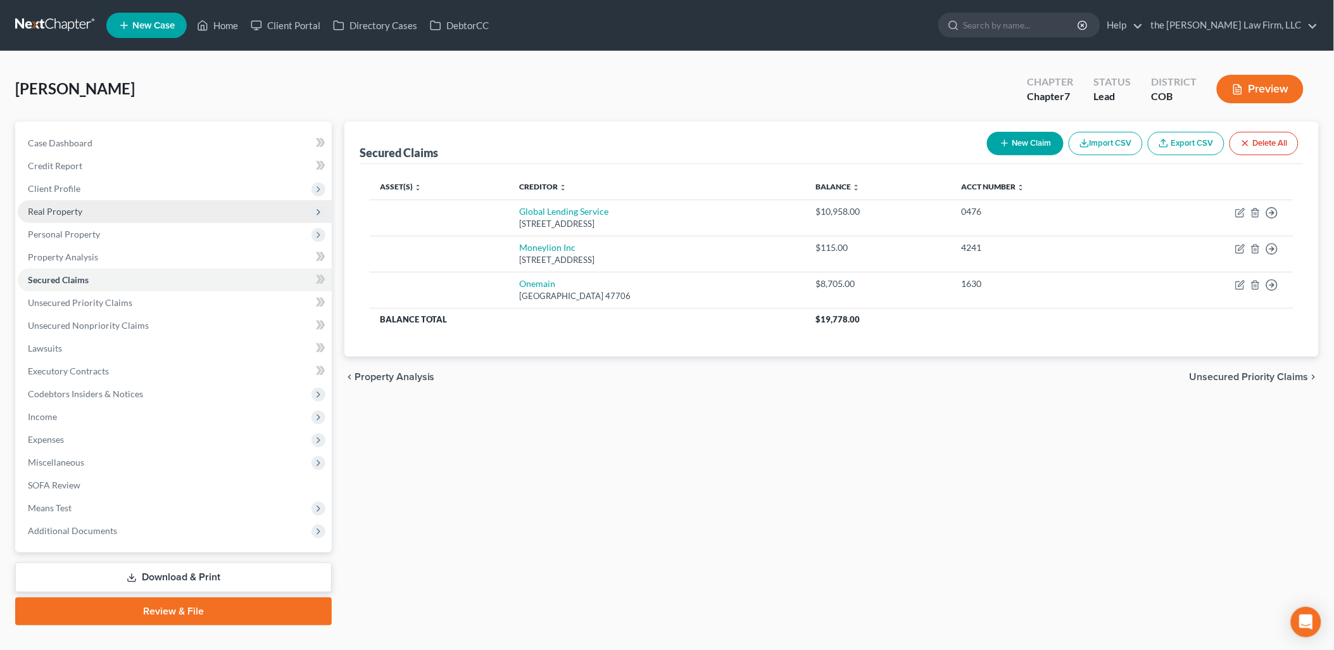
drag, startPoint x: 55, startPoint y: 211, endPoint x: 68, endPoint y: 218, distance: 15.0
click at [55, 211] on span "Real Property" at bounding box center [55, 211] width 54 height 11
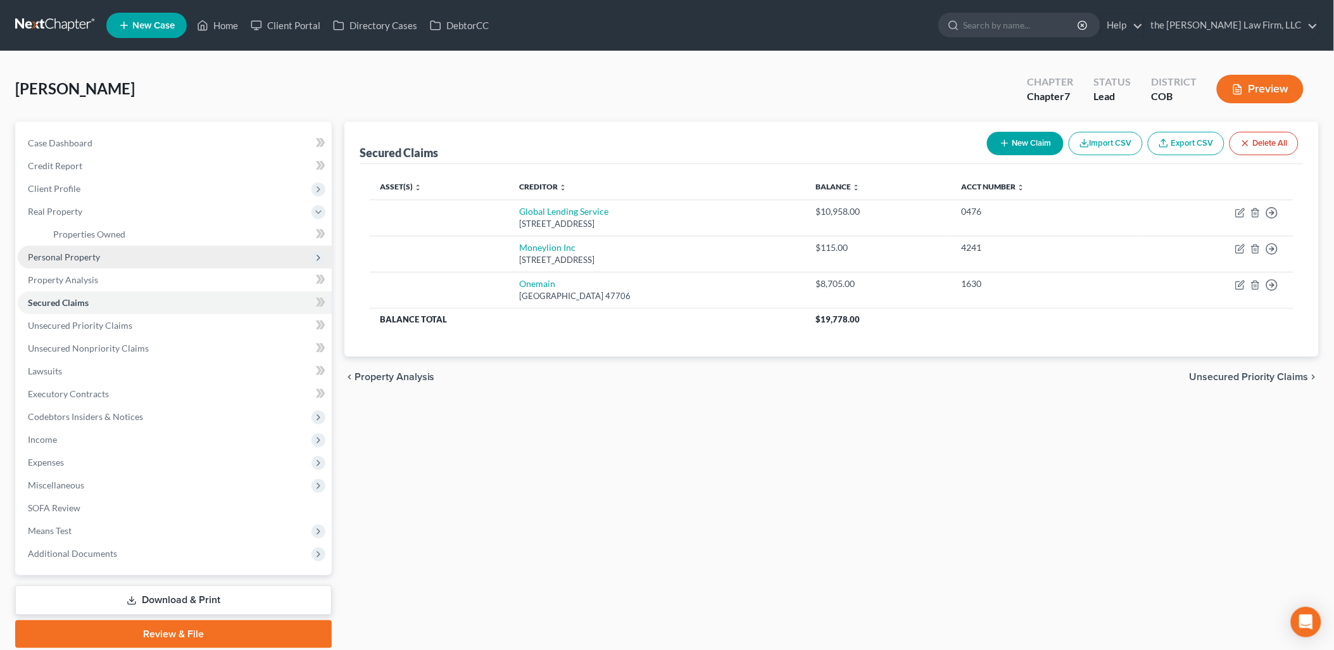
click at [80, 252] on span "Personal Property" at bounding box center [64, 256] width 72 height 11
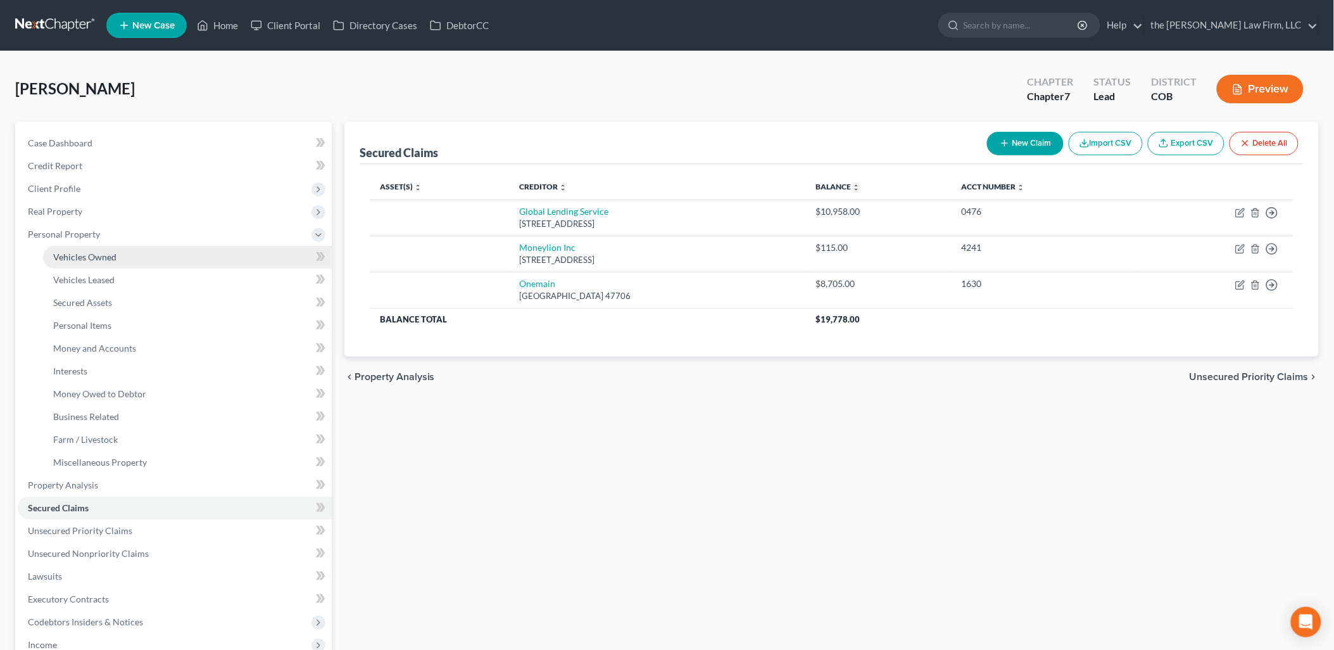
click at [99, 255] on span "Vehicles Owned" at bounding box center [84, 256] width 63 height 11
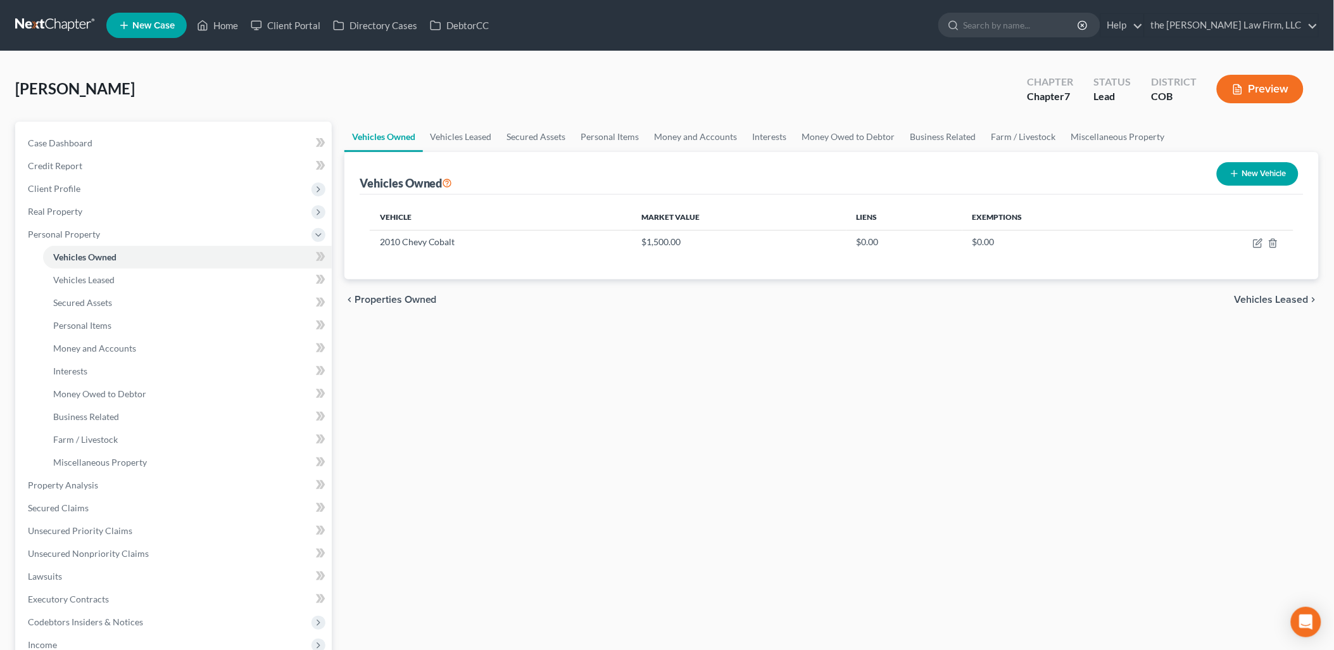
click at [1264, 162] on button "New Vehicle" at bounding box center [1258, 173] width 82 height 23
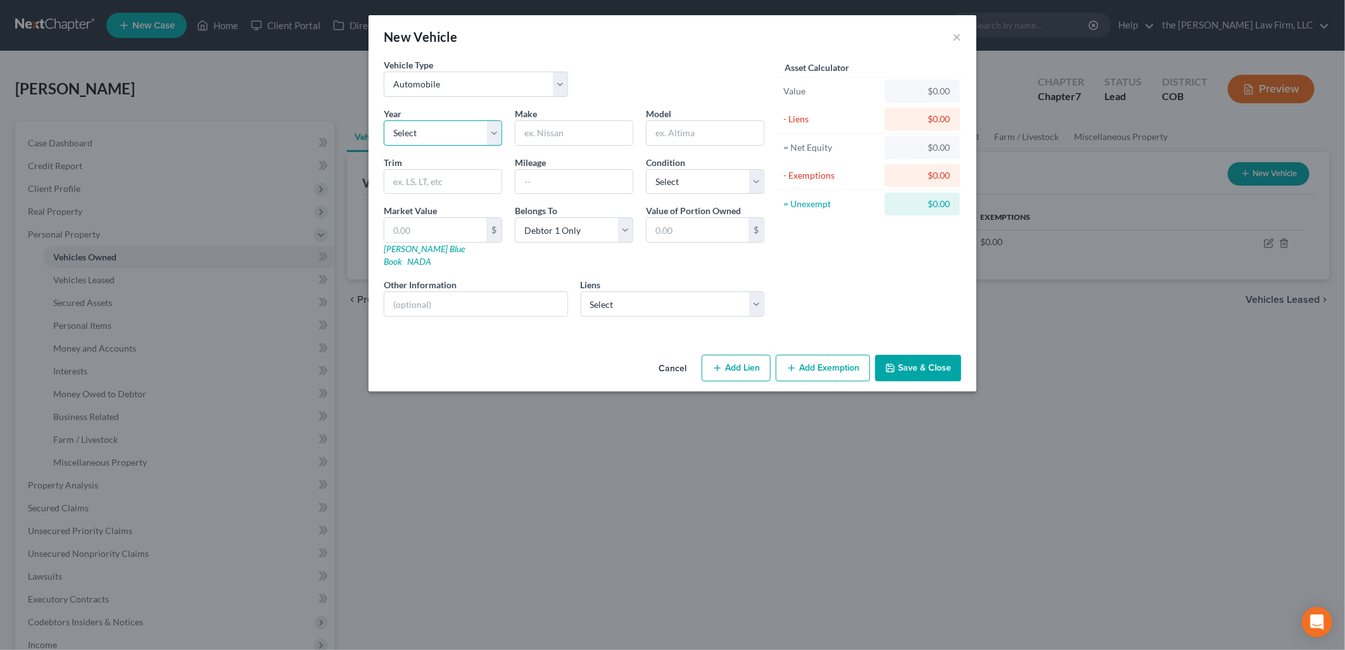
drag, startPoint x: 448, startPoint y: 133, endPoint x: 447, endPoint y: 141, distance: 8.3
click at [448, 133] on select "Select 2026 2025 2024 2023 2022 2021 2020 2019 2018 2017 2016 2015 2014 2013 20…" at bounding box center [443, 132] width 118 height 25
click at [384, 120] on select "Select 2026 2025 2024 2023 2022 2021 2020 2019 2018 2017 2016 2015 2014 2013 20…" at bounding box center [443, 132] width 118 height 25
click at [595, 136] on input "text" at bounding box center [573, 133] width 117 height 24
click at [927, 362] on button "Save & Close" at bounding box center [918, 368] width 86 height 27
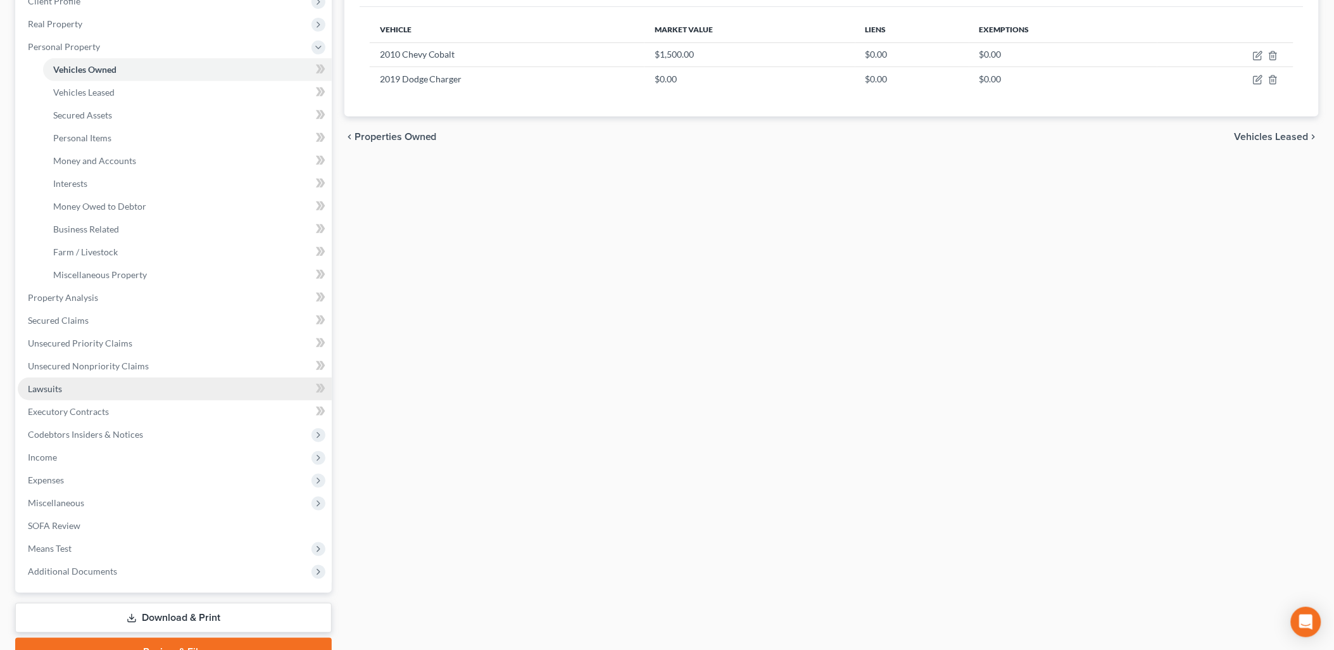
scroll to position [211, 0]
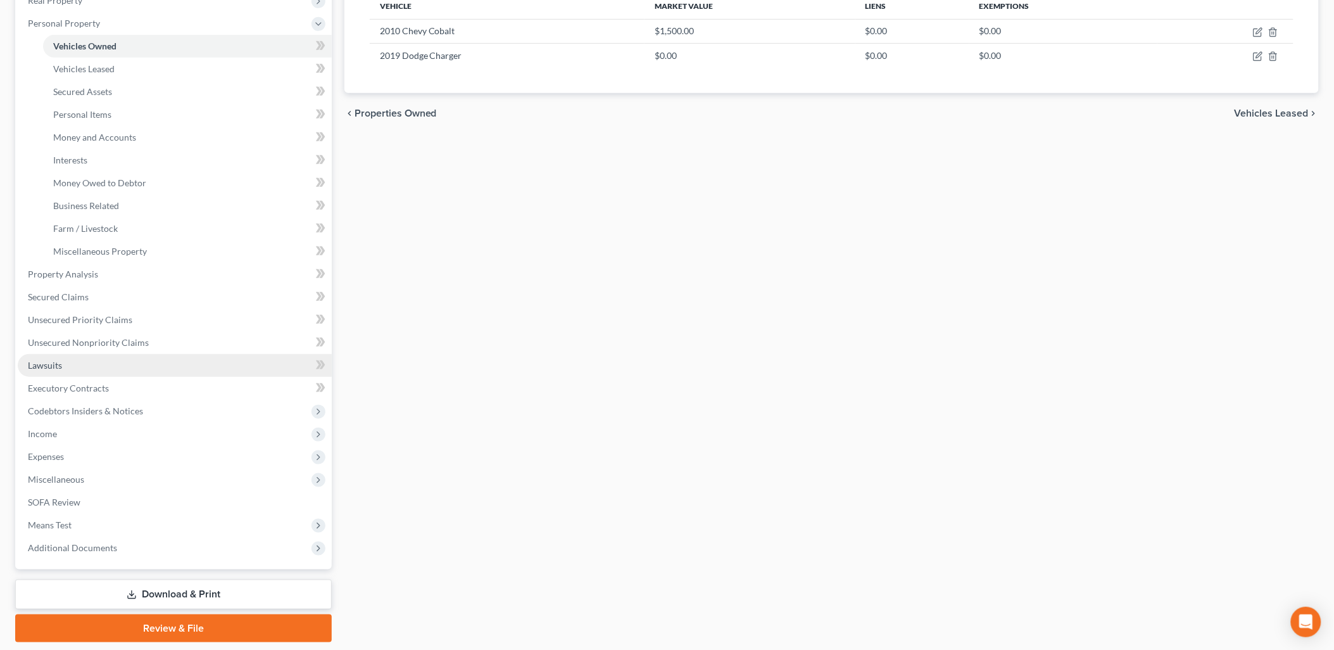
click at [86, 357] on link "Lawsuits" at bounding box center [175, 365] width 314 height 23
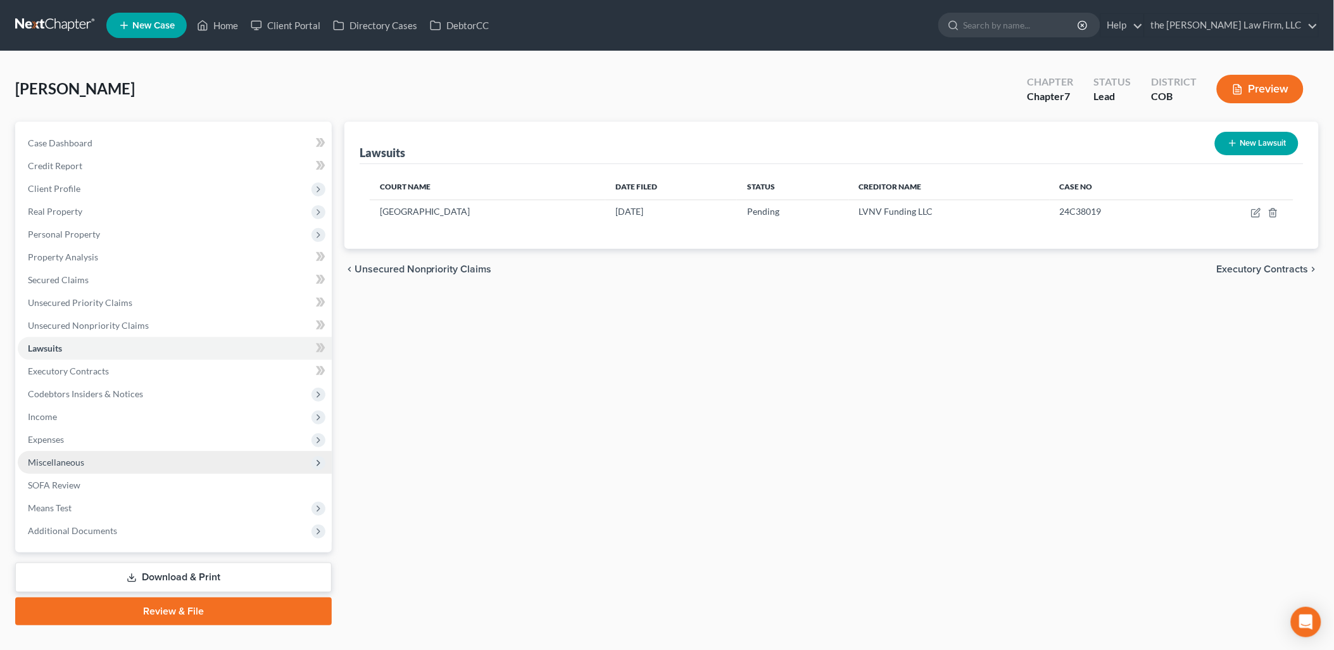
click at [49, 463] on span "Miscellaneous" at bounding box center [56, 462] width 56 height 11
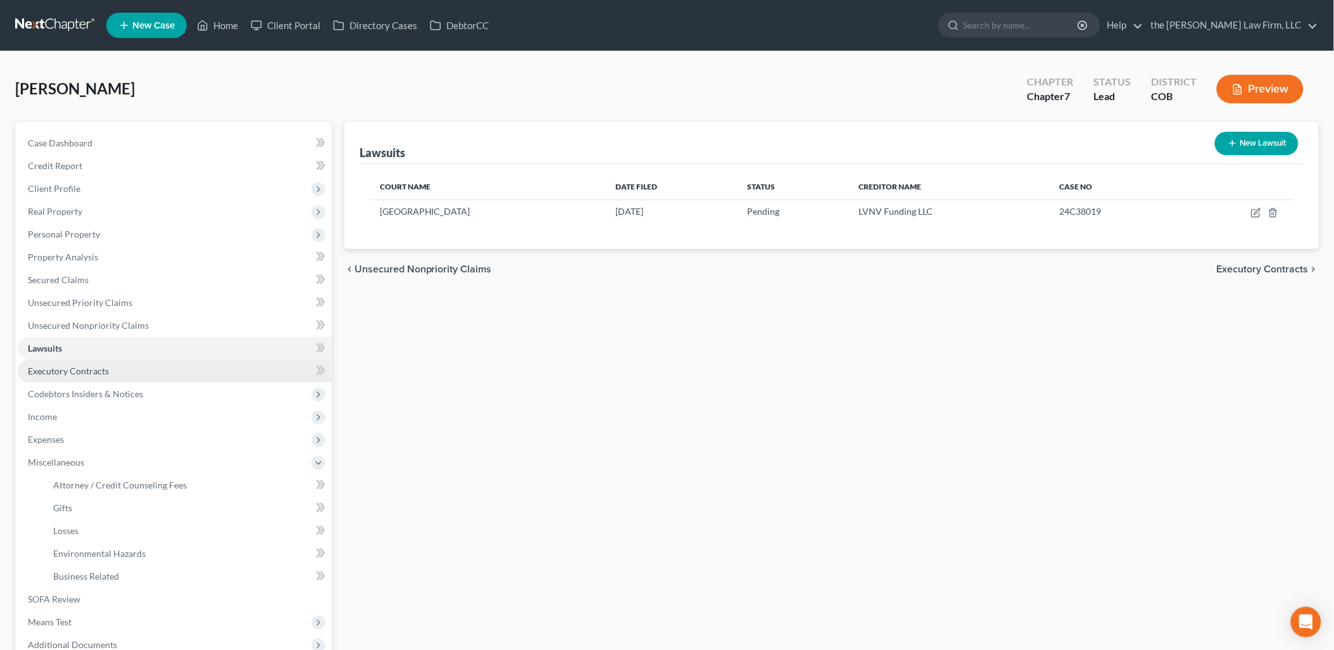
click at [77, 372] on span "Executory Contracts" at bounding box center [68, 370] width 81 height 11
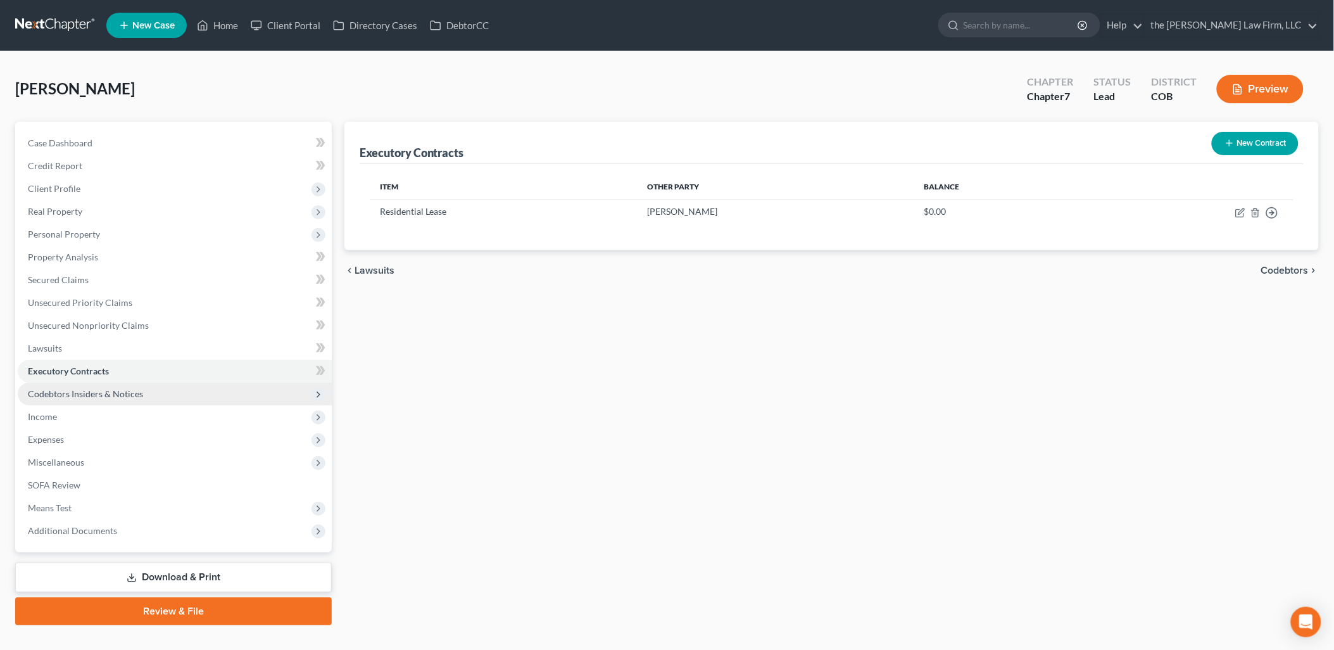
click at [80, 390] on span "Codebtors Insiders & Notices" at bounding box center [85, 393] width 115 height 11
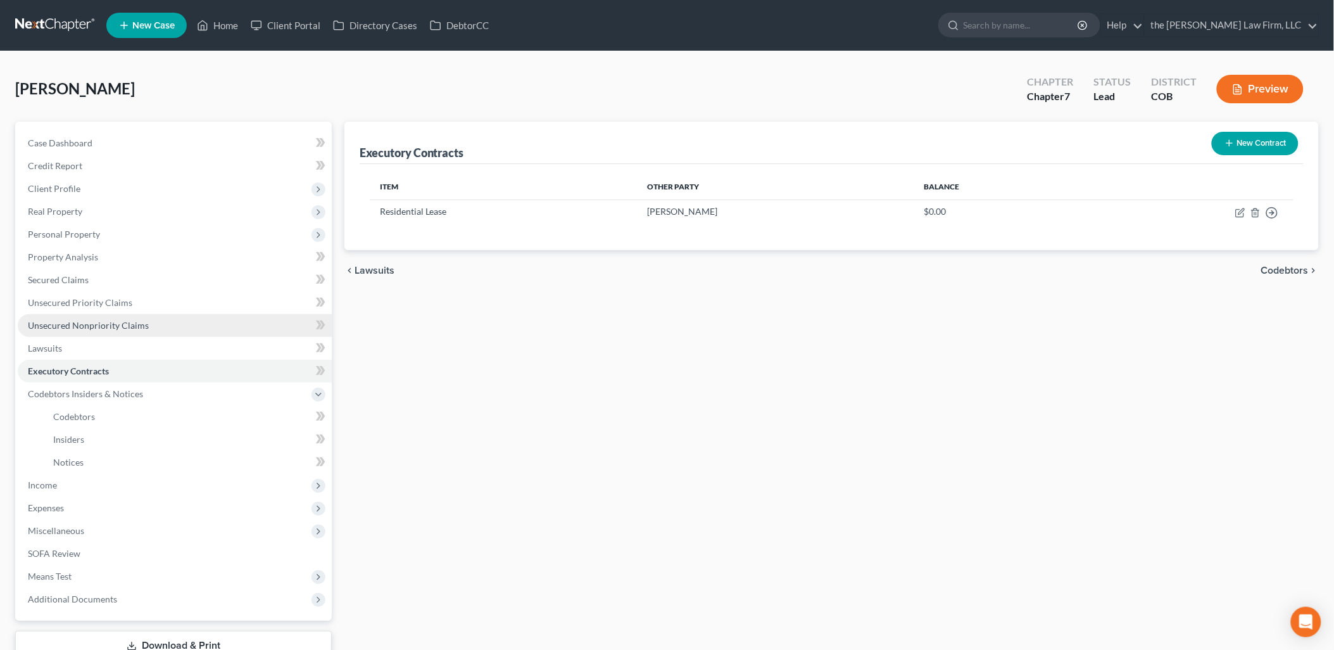
click at [72, 327] on span "Unsecured Nonpriority Claims" at bounding box center [88, 325] width 121 height 11
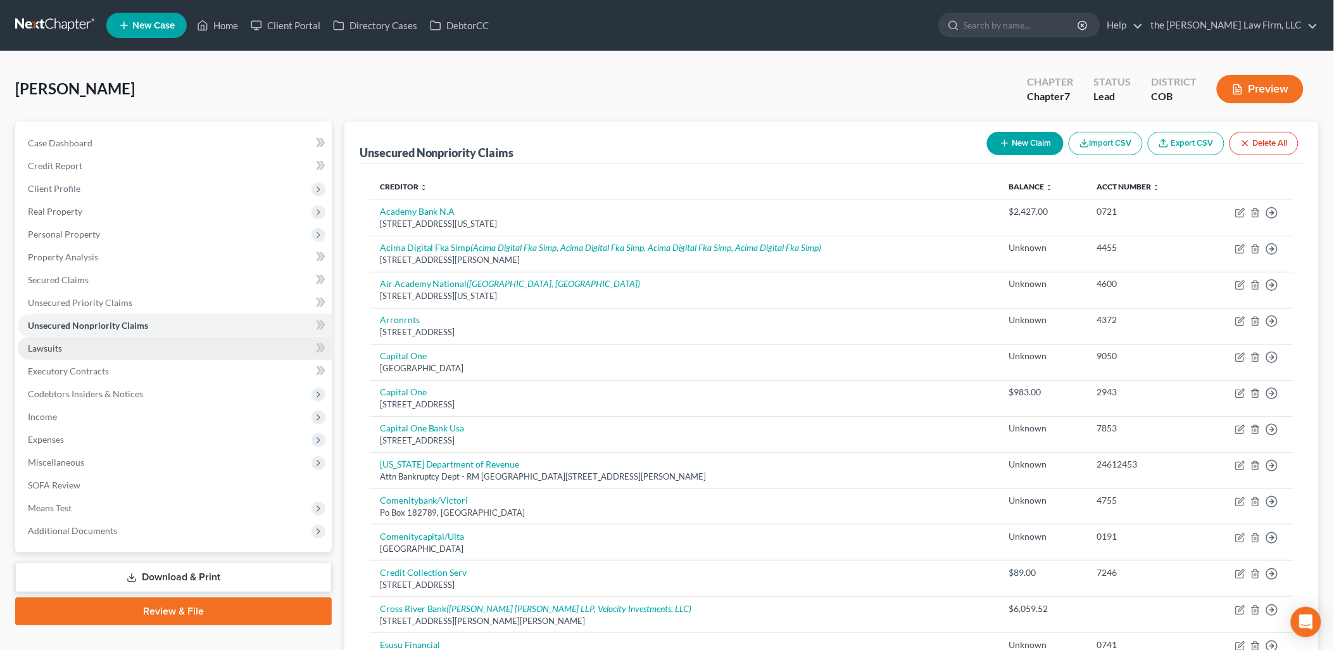
click at [58, 356] on link "Lawsuits" at bounding box center [175, 348] width 314 height 23
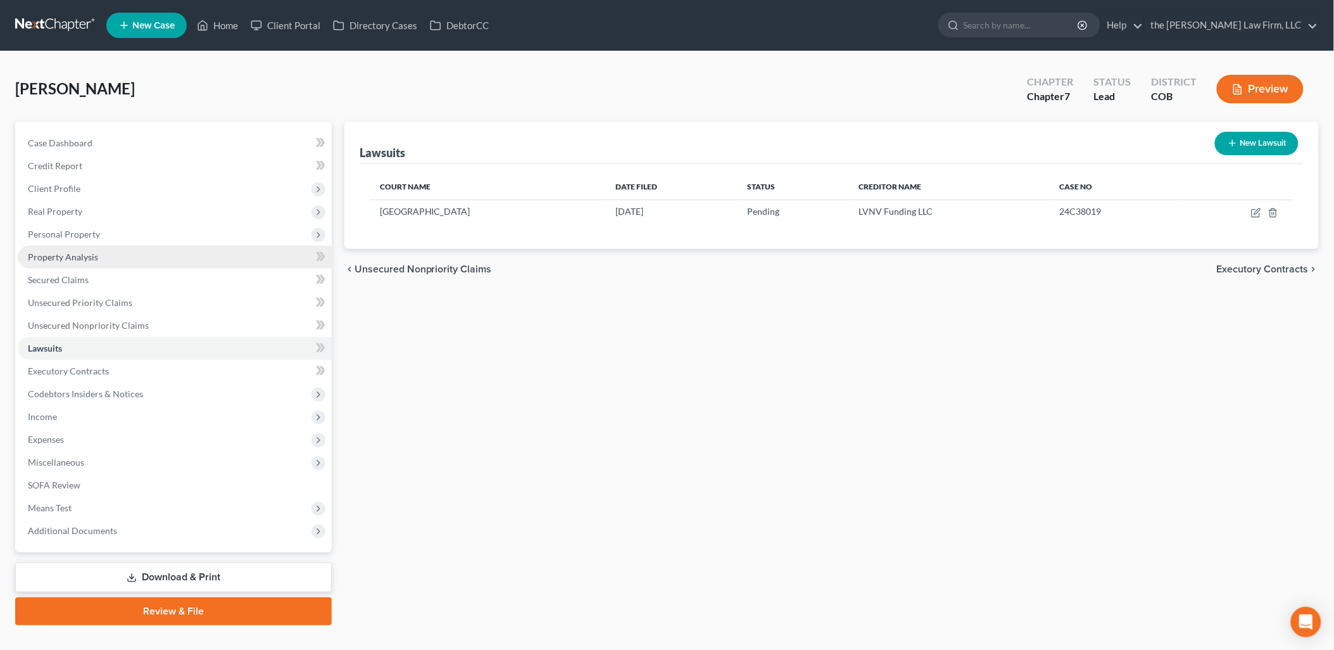
click at [40, 251] on span "Property Analysis" at bounding box center [63, 256] width 70 height 11
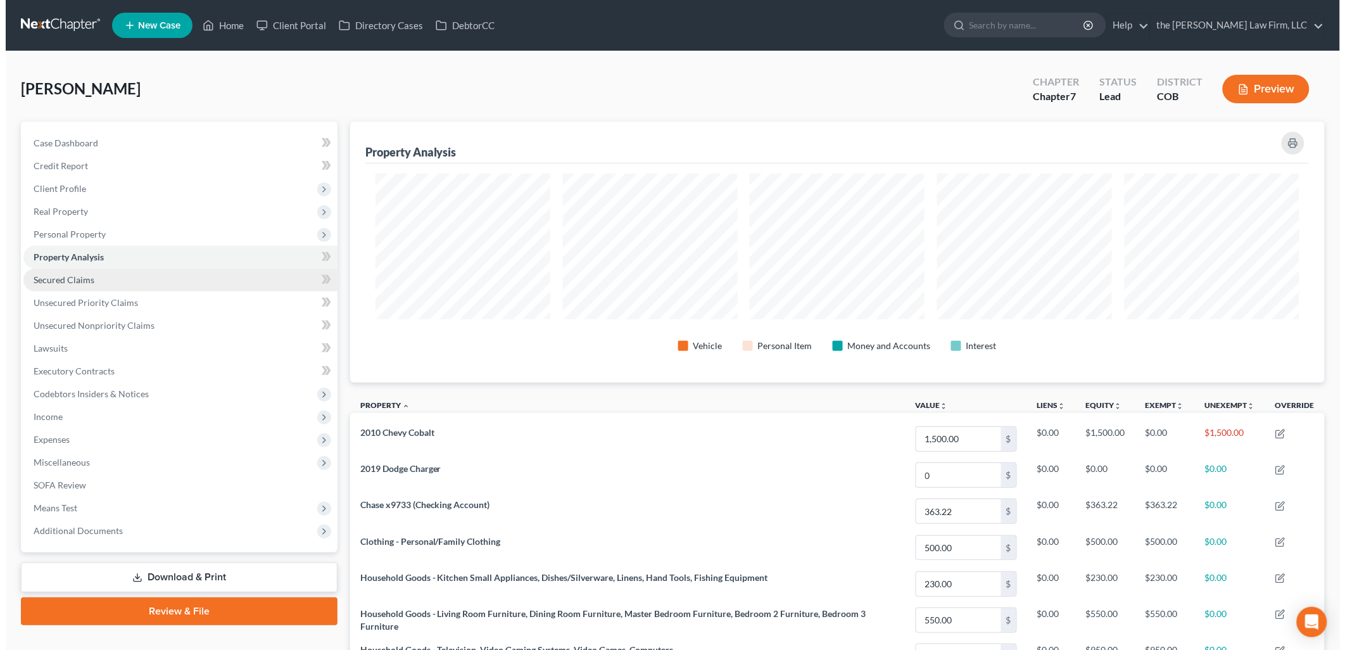
scroll to position [261, 975]
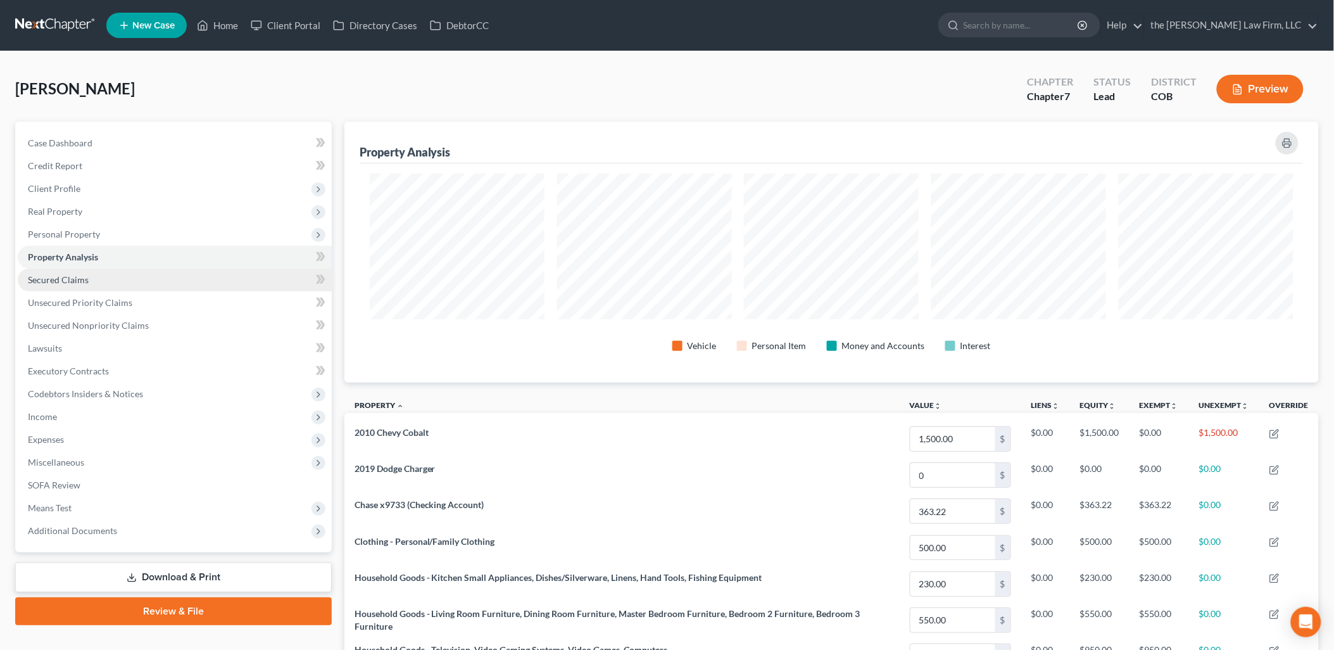
click at [63, 279] on span "Secured Claims" at bounding box center [58, 279] width 61 height 11
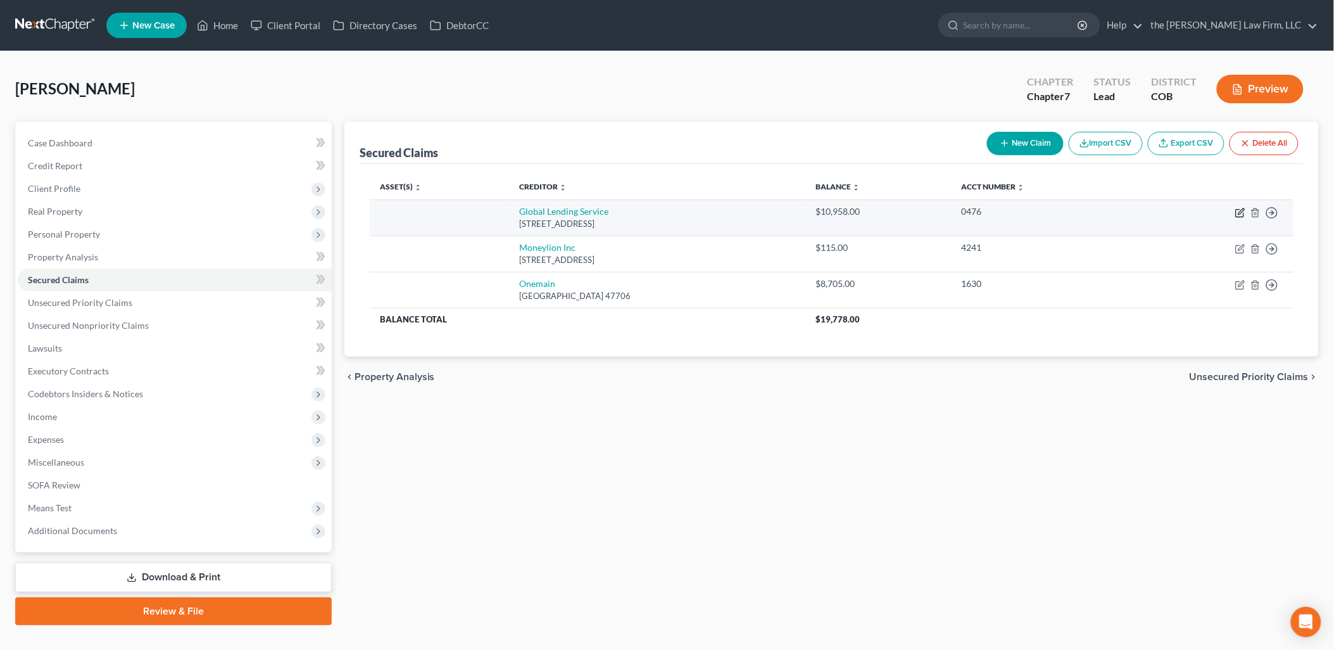
click at [1242, 213] on icon "button" at bounding box center [1242, 211] width 6 height 6
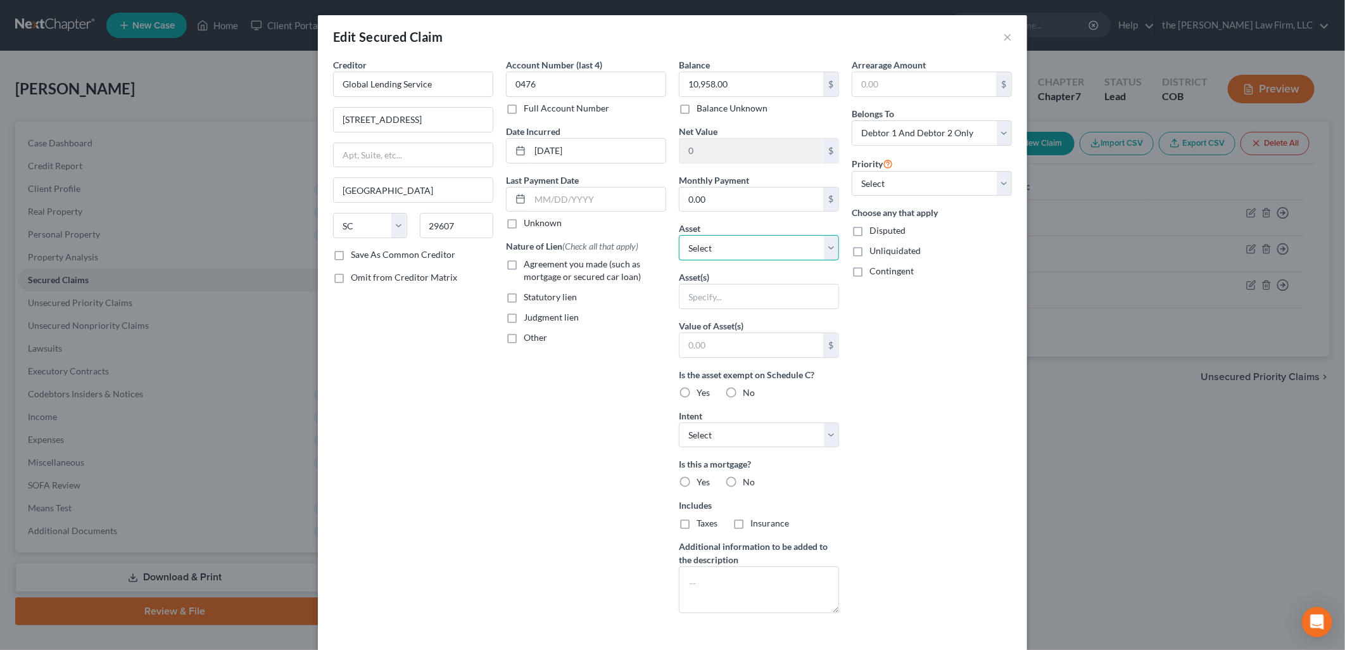
click at [717, 255] on select "Select Other Multiple Assets 2019 Dodge Charger - $0.0 Household Goods - Living…" at bounding box center [759, 247] width 160 height 25
click at [679, 235] on select "Select Other Multiple Assets 2019 Dodge Charger - $0.0 Household Goods - Living…" at bounding box center [759, 247] width 160 height 25
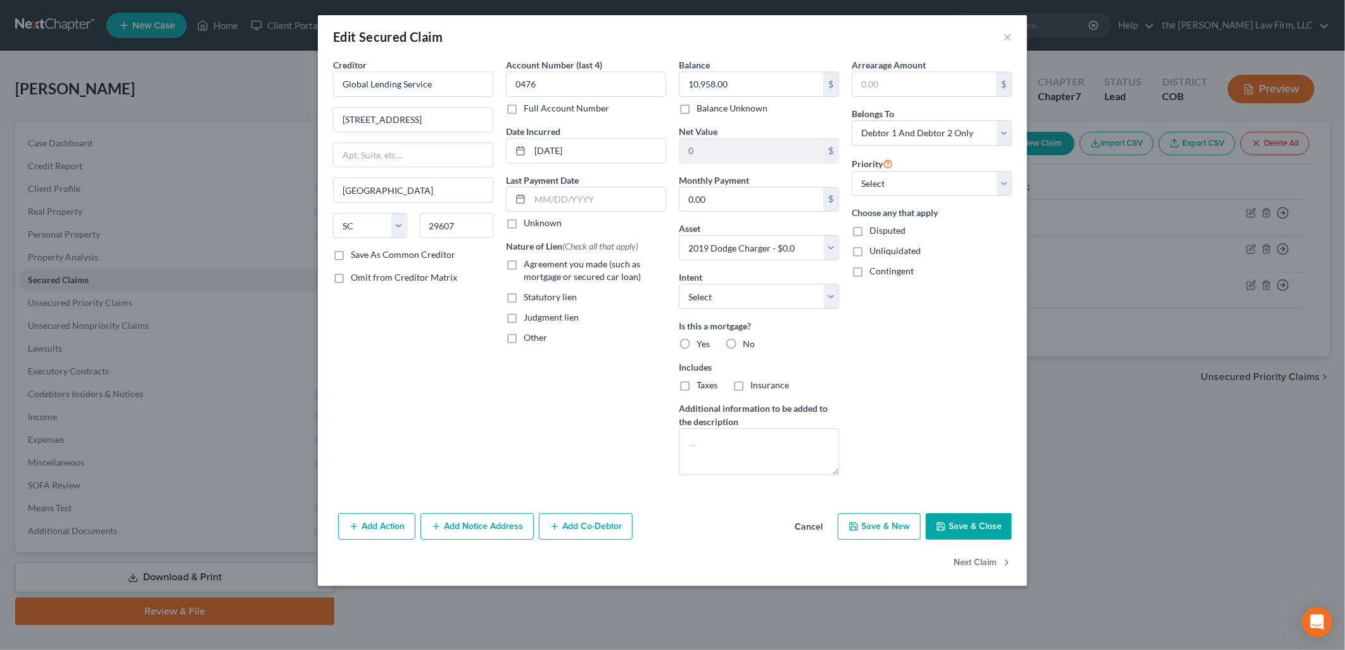
click at [379, 522] on button "Add Action" at bounding box center [376, 526] width 77 height 27
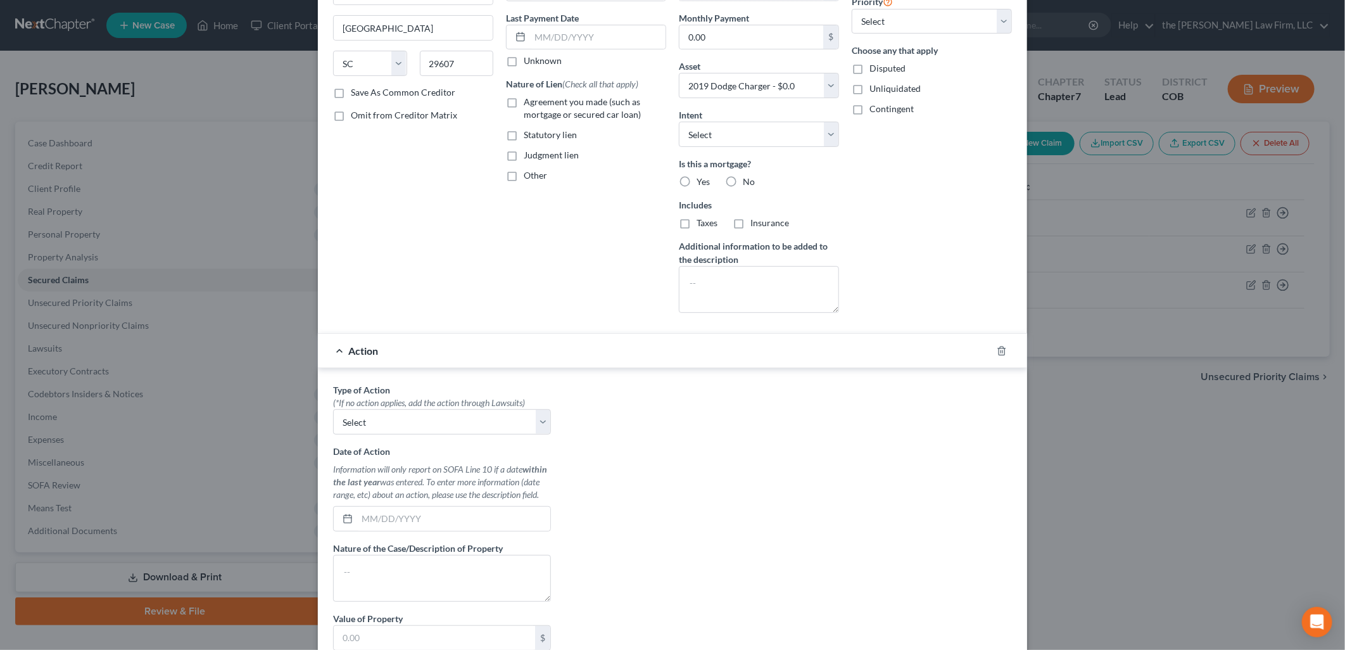
scroll to position [330, 0]
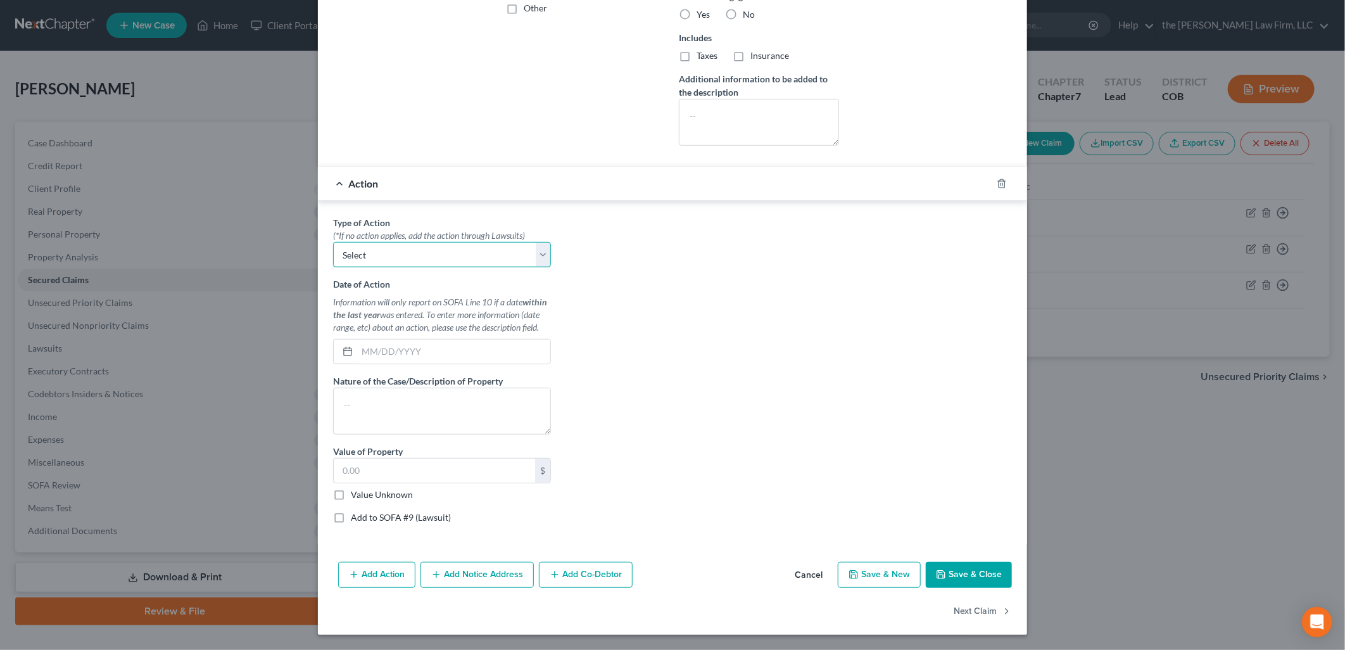
drag, startPoint x: 390, startPoint y: 256, endPoint x: 393, endPoint y: 268, distance: 12.3
click at [390, 256] on select "Select Repossession Garnishment Foreclosure Personal Injury Attached, Seized, O…" at bounding box center [442, 254] width 218 height 25
click at [333, 242] on select "Select Repossession Garnishment Foreclosure Personal Injury Attached, Seized, O…" at bounding box center [442, 254] width 218 height 25
click at [388, 349] on input "text" at bounding box center [453, 351] width 193 height 24
click at [389, 400] on textarea at bounding box center [442, 411] width 218 height 47
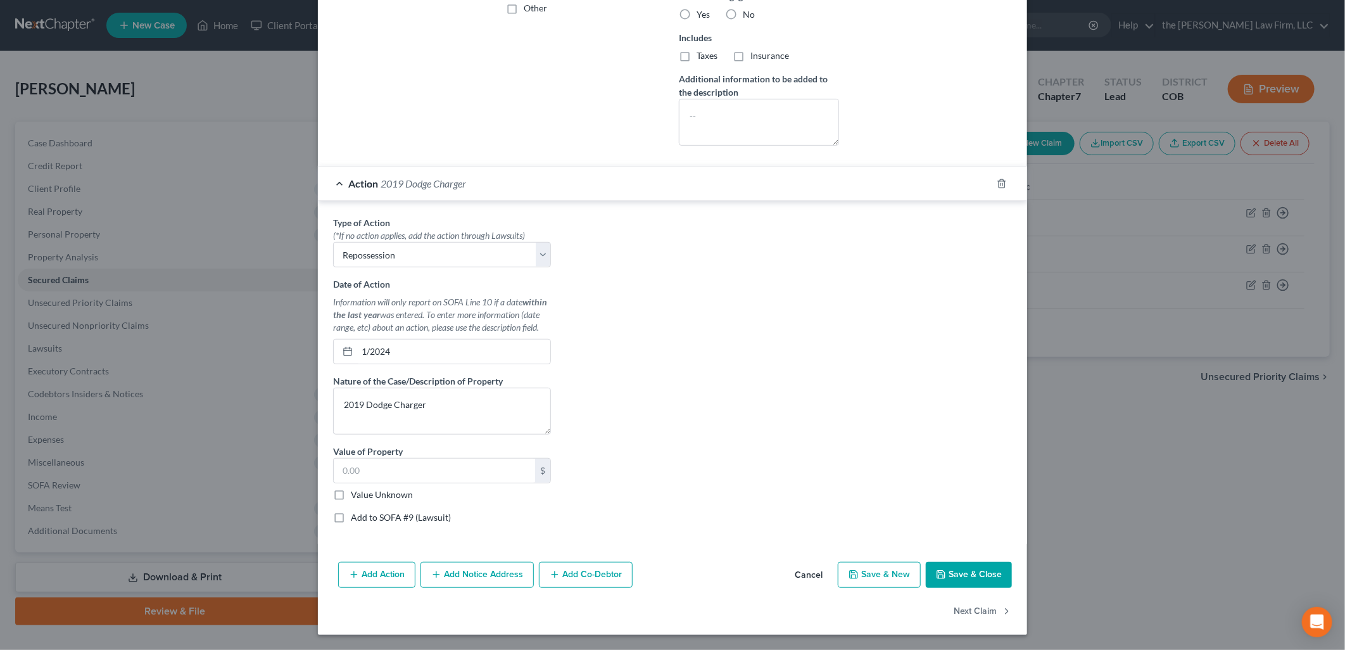
click at [388, 484] on div "$ Value Unknown" at bounding box center [442, 479] width 218 height 43
click at [389, 467] on input "text" at bounding box center [434, 470] width 201 height 24
click at [351, 496] on label "Value Unknown" at bounding box center [382, 494] width 62 height 13
click at [356, 496] on input "Value Unknown" at bounding box center [360, 492] width 8 height 8
click at [700, 464] on div "Type of Action * (*If no action applies, add the action through Lawsuits) Selec…" at bounding box center [672, 374] width 691 height 317
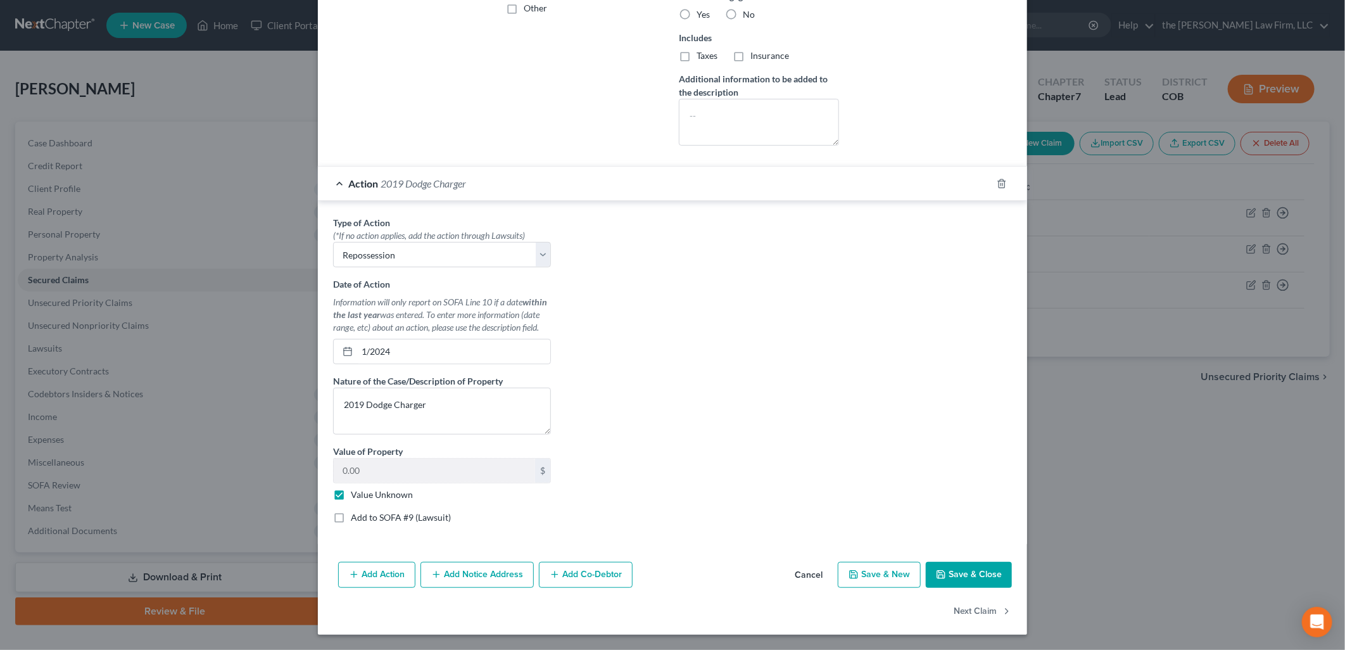
drag, startPoint x: 598, startPoint y: 572, endPoint x: 613, endPoint y: 583, distance: 18.3
click at [598, 574] on button "Add Co-Debtor" at bounding box center [586, 575] width 94 height 27
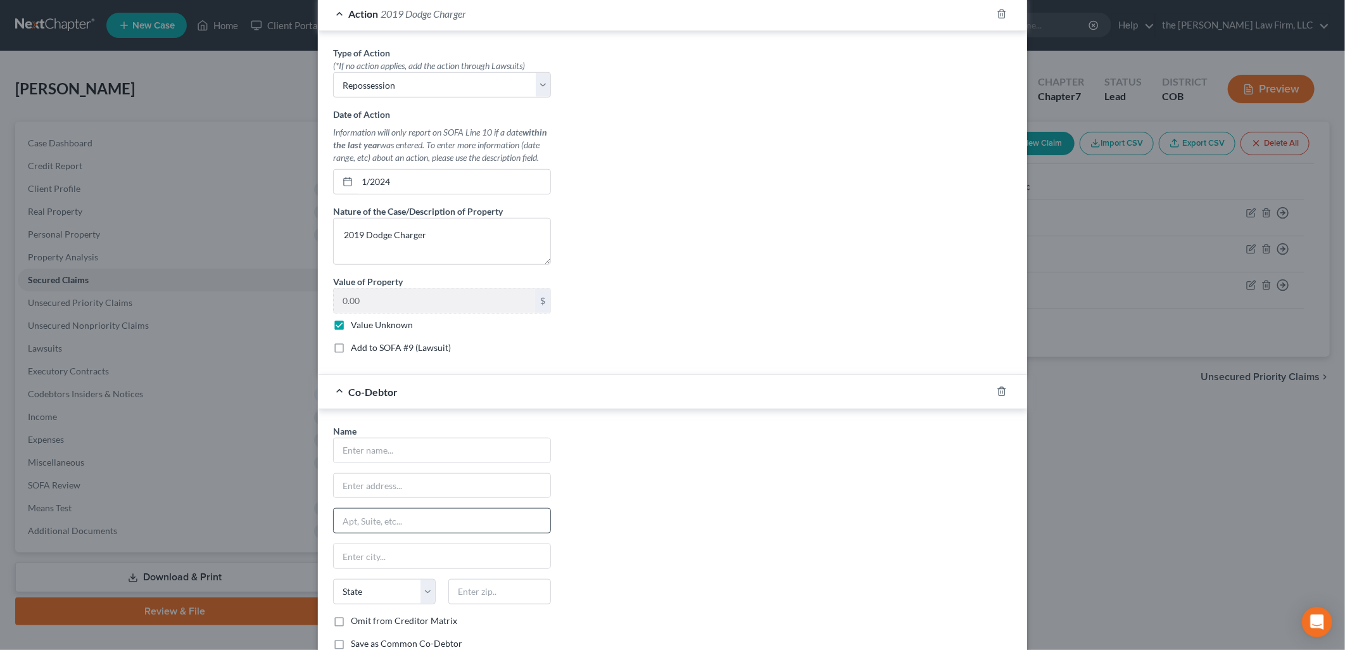
scroll to position [611, 0]
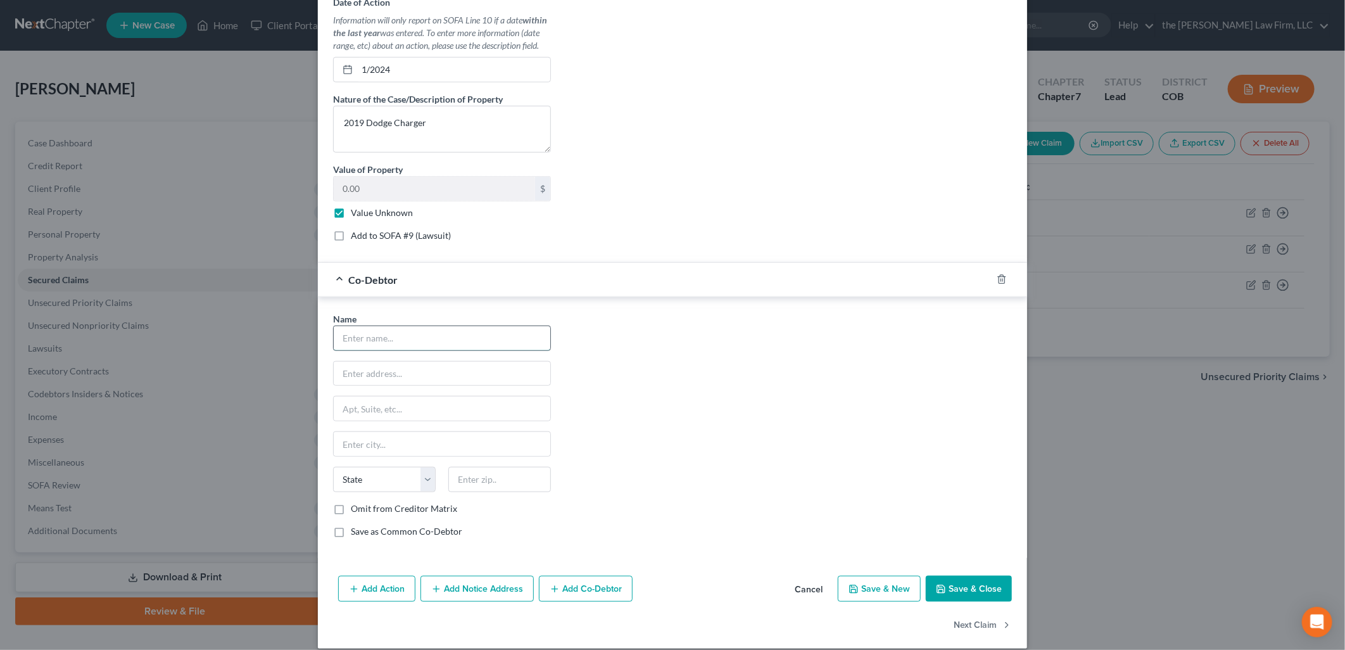
click at [375, 337] on input "text" at bounding box center [442, 338] width 217 height 24
click at [389, 376] on input "text" at bounding box center [442, 374] width 217 height 24
click at [441, 441] on input "text" at bounding box center [442, 444] width 217 height 24
click at [660, 431] on div "Name * [PERSON_NAME] [STREET_ADDRESS][GEOGRAPHIC_DATA][PERSON_NAME] [US_STATE][…" at bounding box center [672, 430] width 691 height 236
drag, startPoint x: 973, startPoint y: 592, endPoint x: 976, endPoint y: 578, distance: 14.4
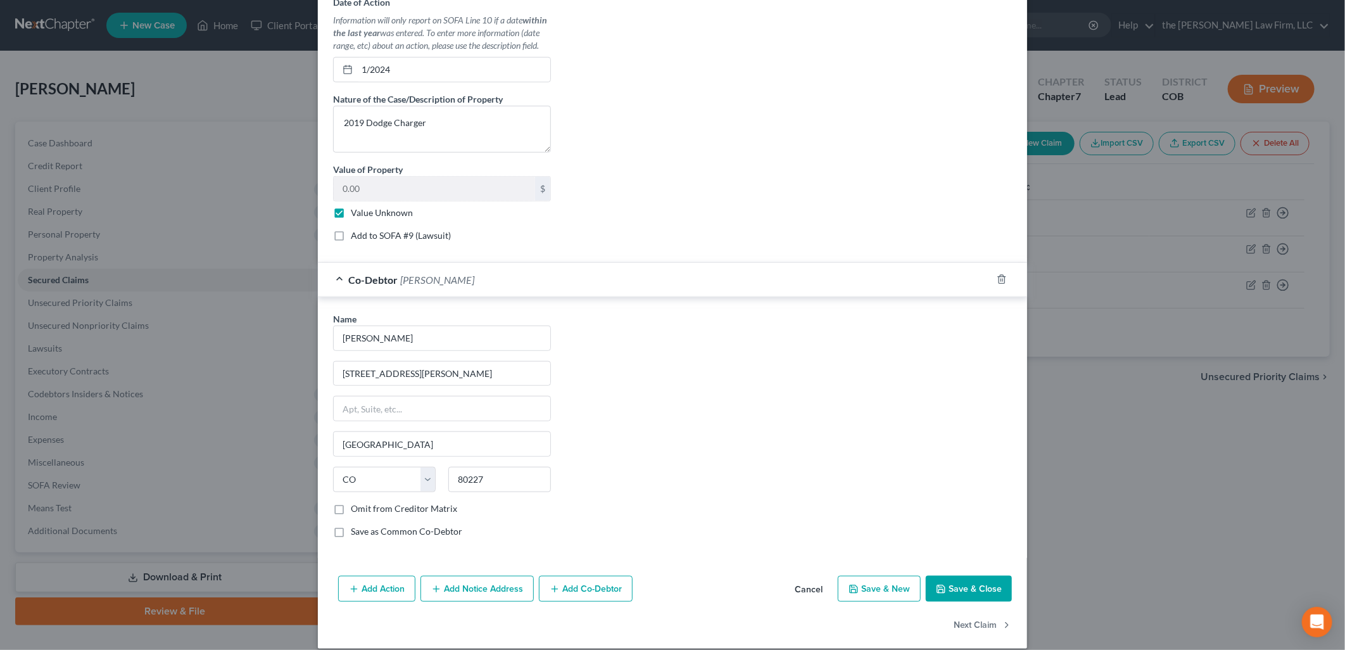
click at [973, 592] on button "Save & Close" at bounding box center [969, 589] width 86 height 27
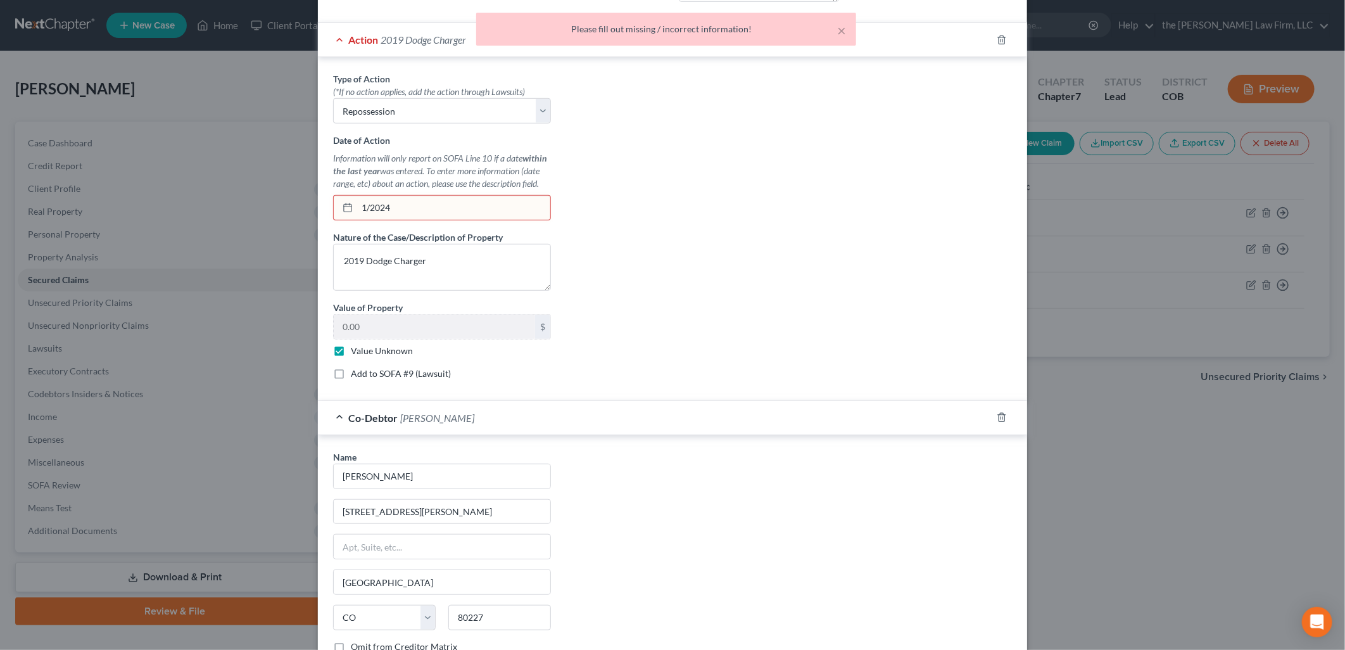
scroll to position [470, 0]
click at [400, 217] on input "1/2024" at bounding box center [453, 210] width 193 height 24
click at [340, 203] on div "1/2024" at bounding box center [442, 210] width 218 height 25
click at [814, 210] on div "Type of Action * (*If no action applies, add the action through Lawsuits) Selec…" at bounding box center [672, 233] width 691 height 317
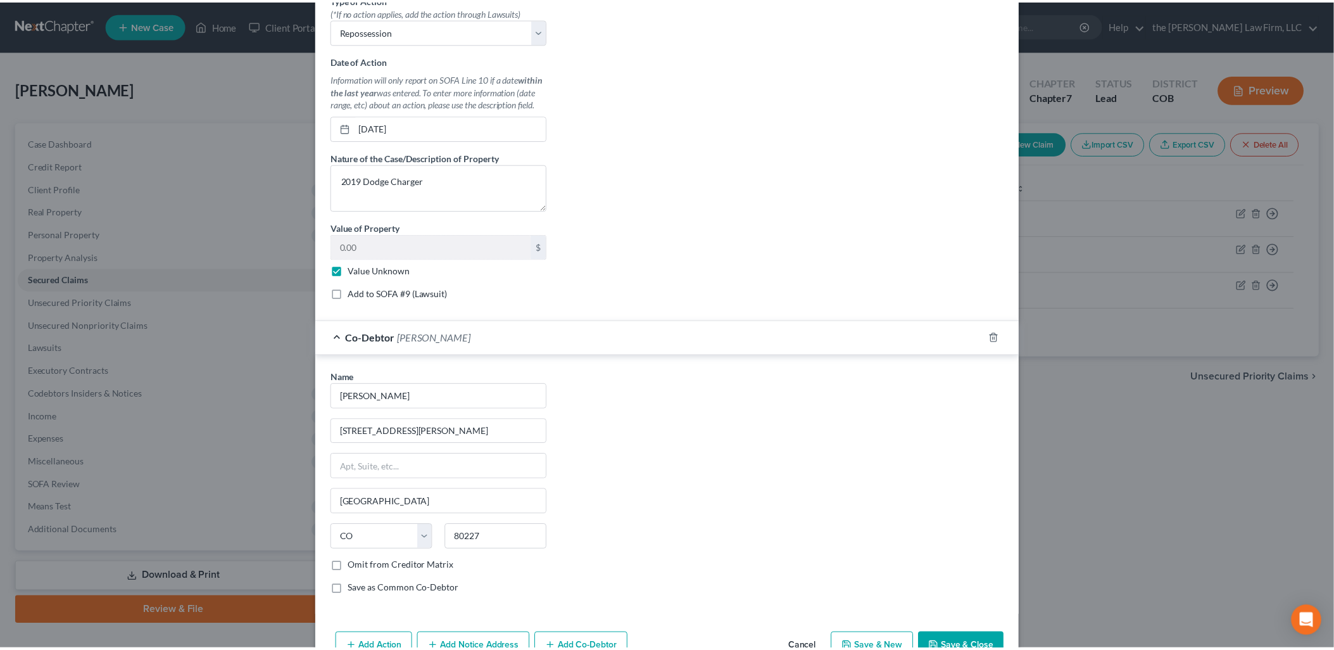
scroll to position [626, 0]
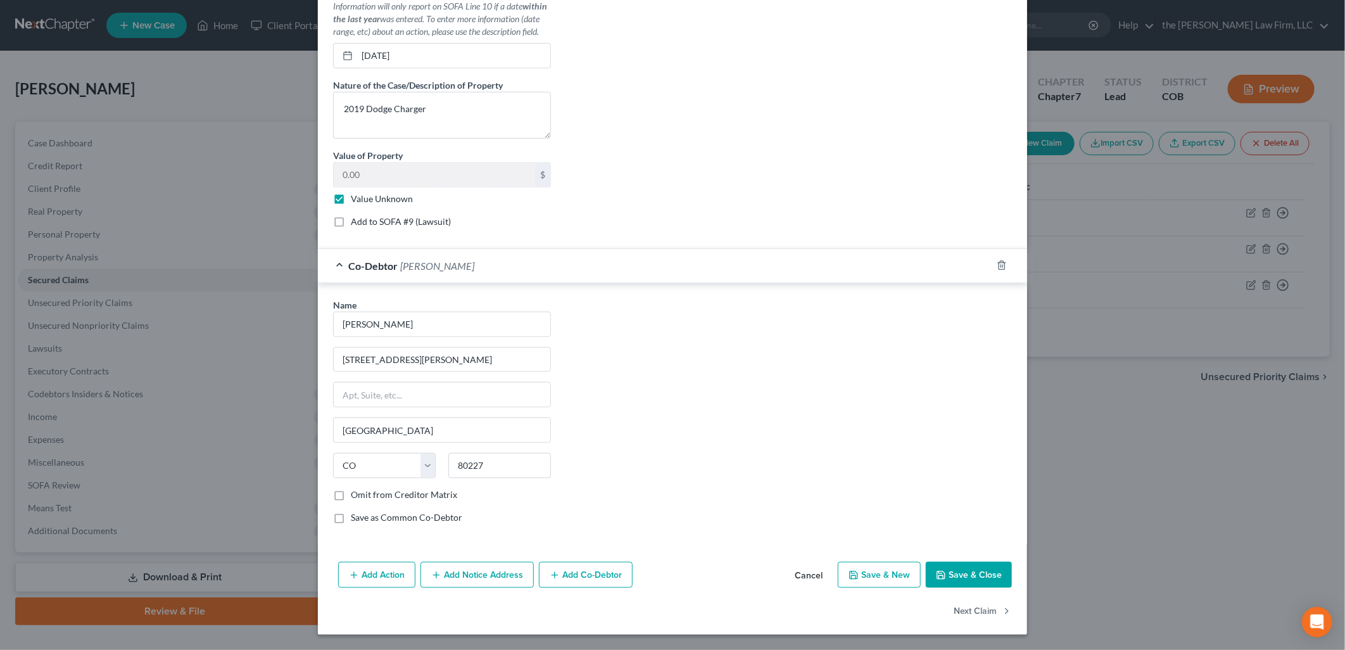
click at [978, 583] on button "Save & Close" at bounding box center [969, 575] width 86 height 27
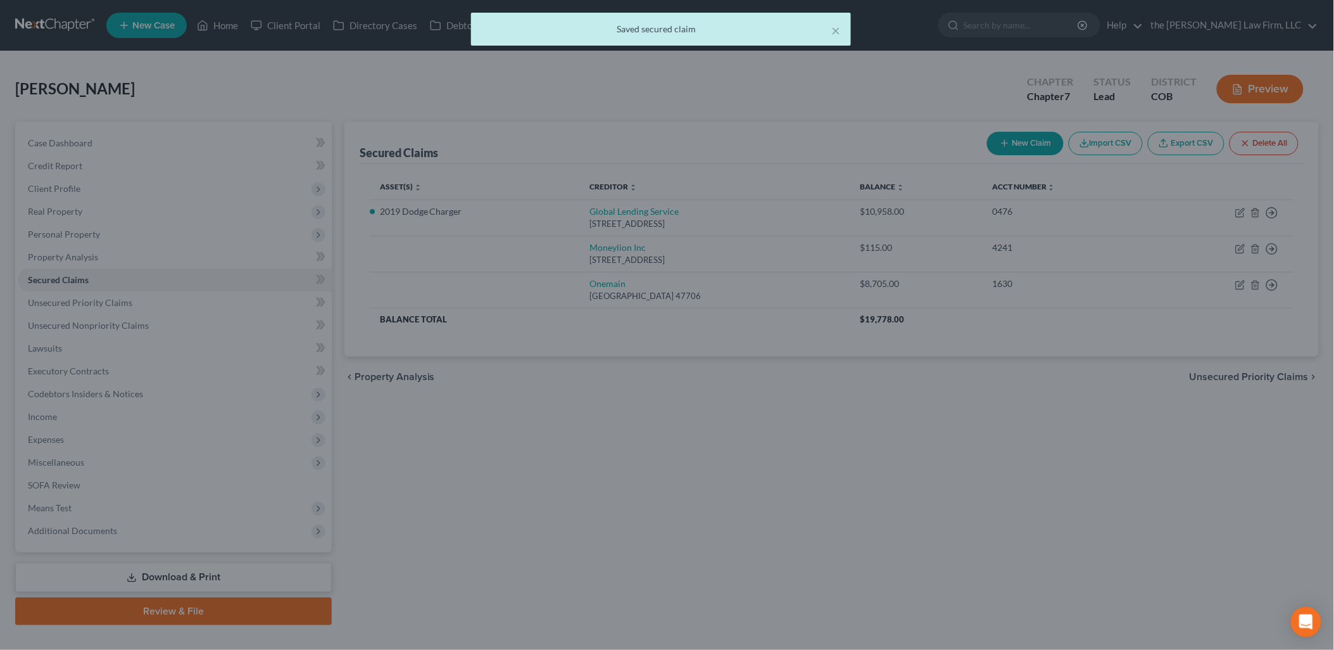
scroll to position [0, 0]
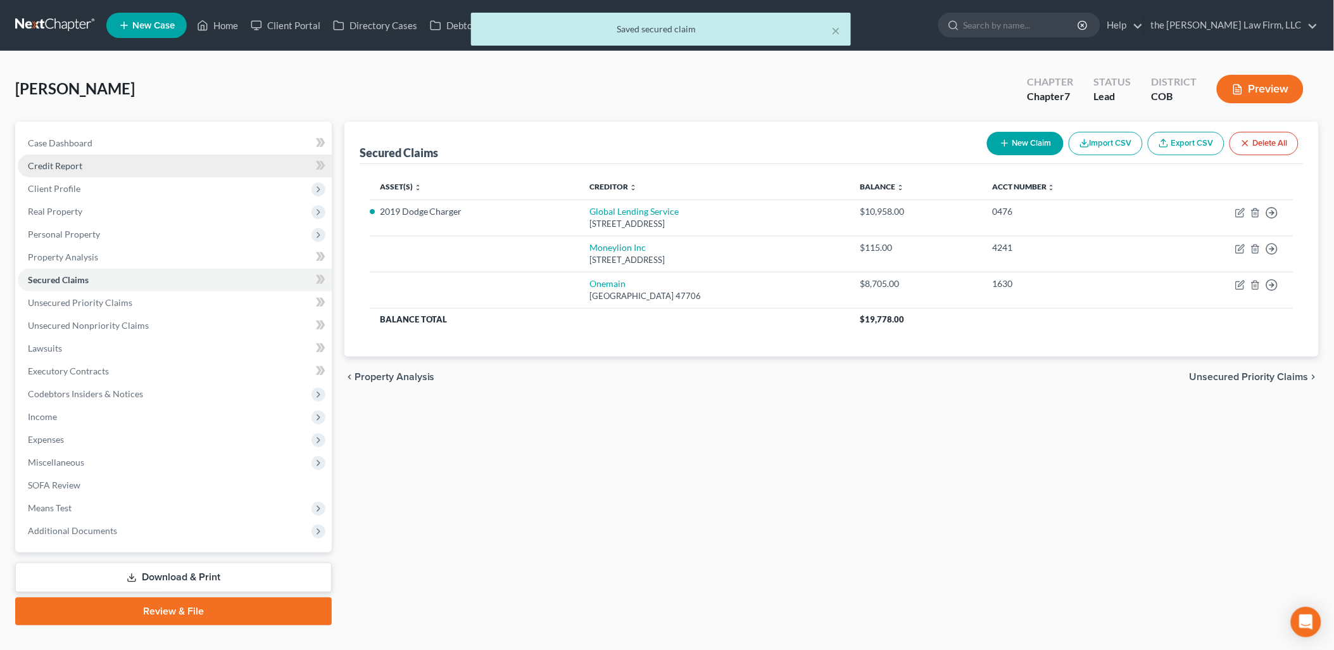
click at [85, 174] on link "Credit Report" at bounding box center [175, 166] width 314 height 23
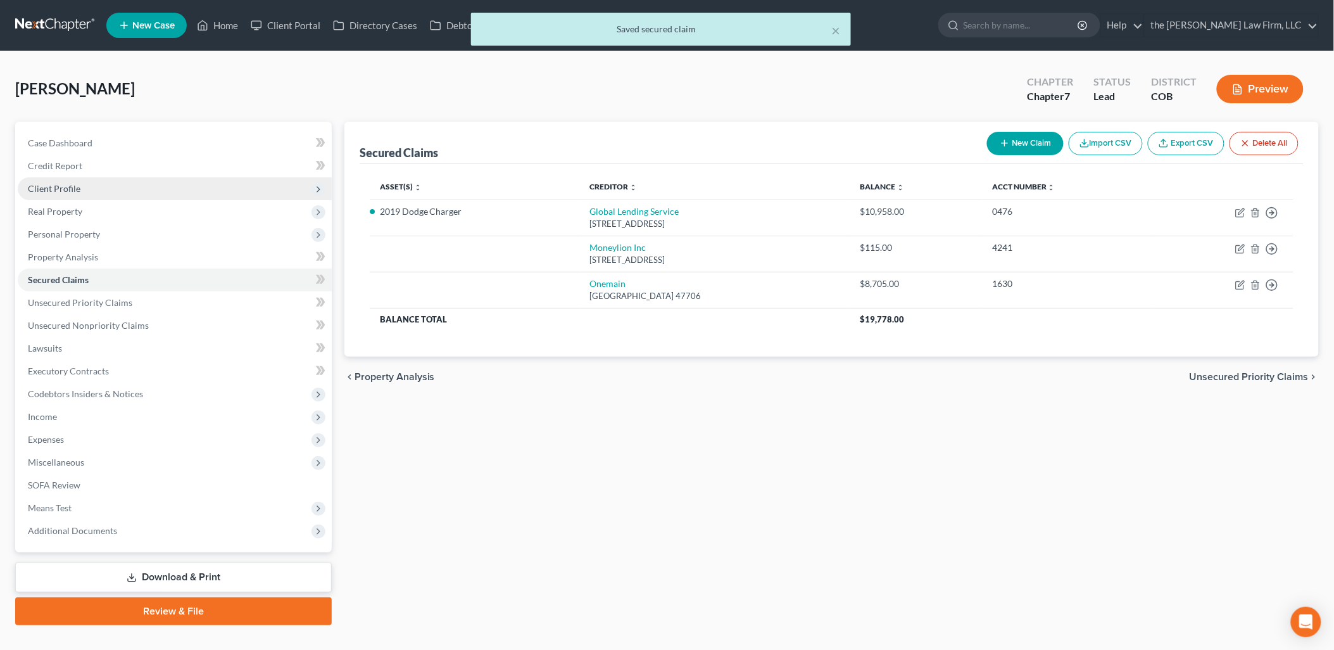
click at [85, 189] on span "Client Profile" at bounding box center [175, 188] width 314 height 23
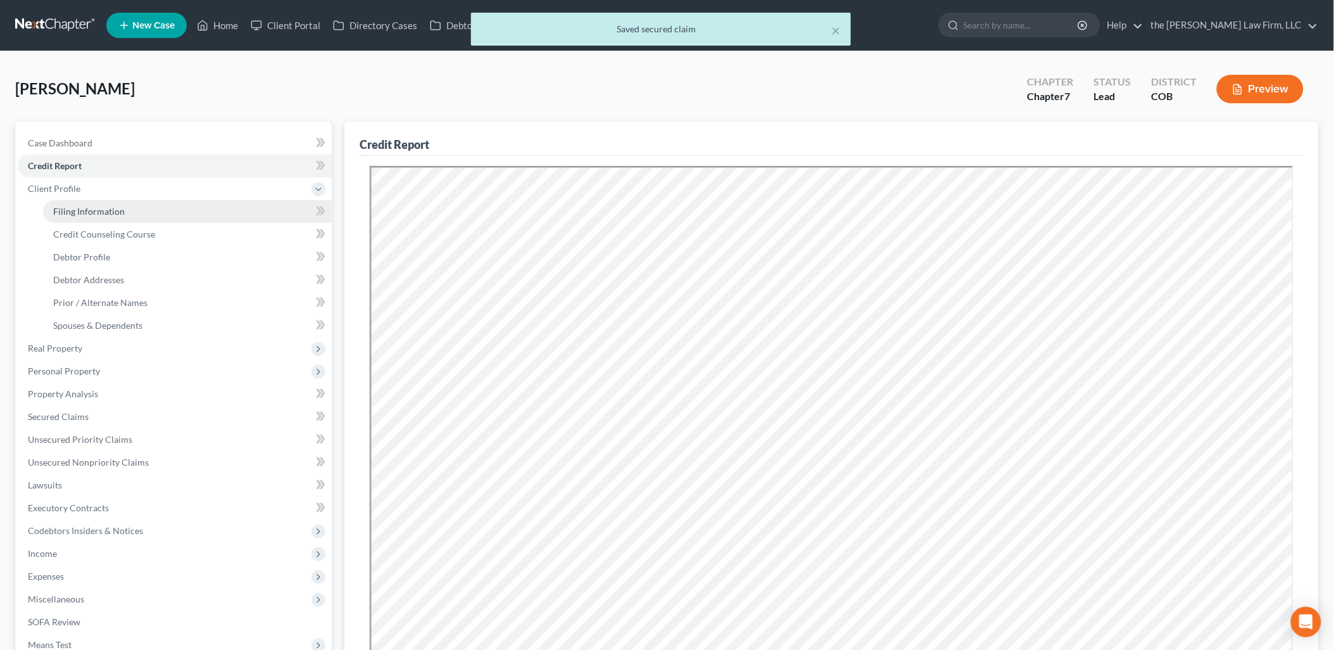
click at [96, 204] on link "Filing Information" at bounding box center [187, 211] width 289 height 23
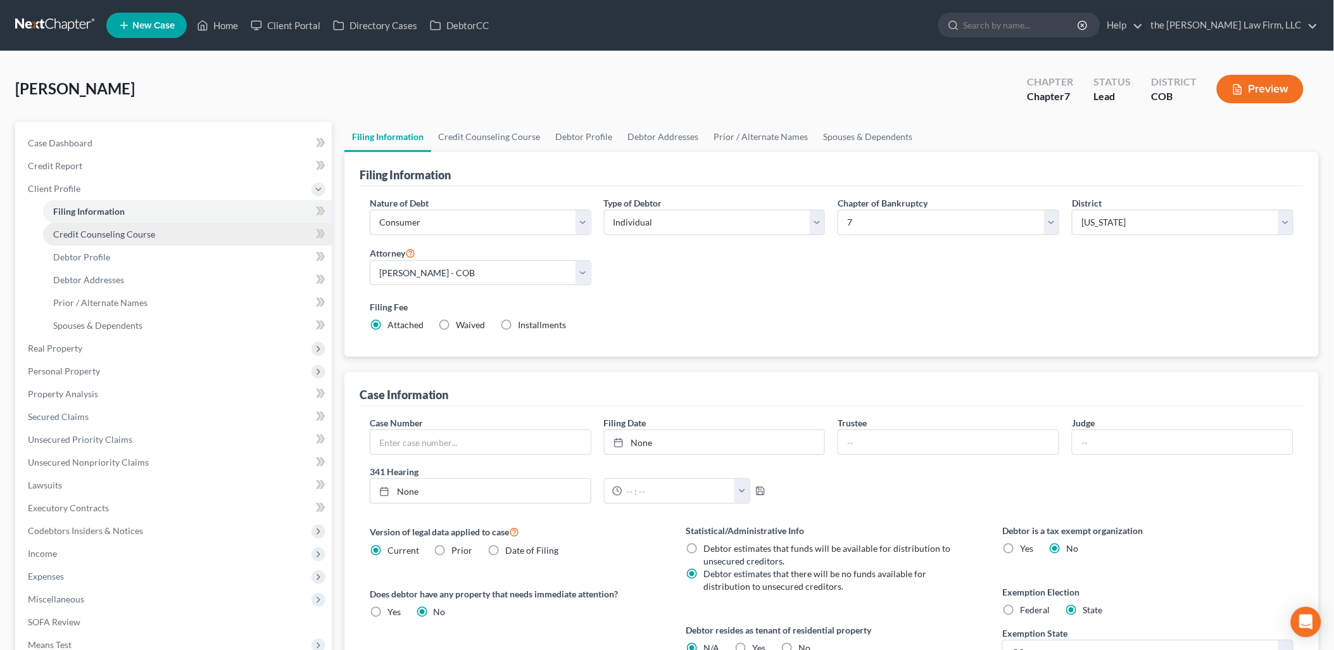
click at [129, 238] on span "Credit Counseling Course" at bounding box center [104, 234] width 102 height 11
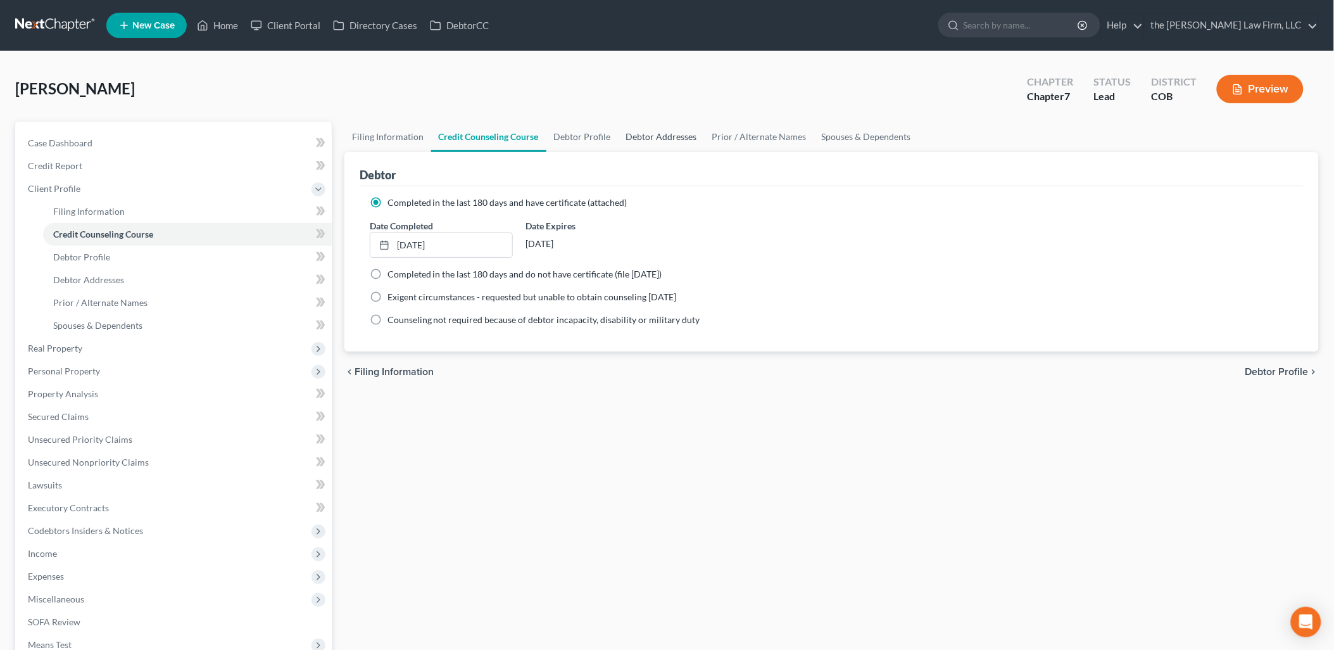
drag, startPoint x: 664, startPoint y: 136, endPoint x: 686, endPoint y: 143, distance: 24.0
click at [666, 136] on link "Debtor Addresses" at bounding box center [662, 137] width 86 height 30
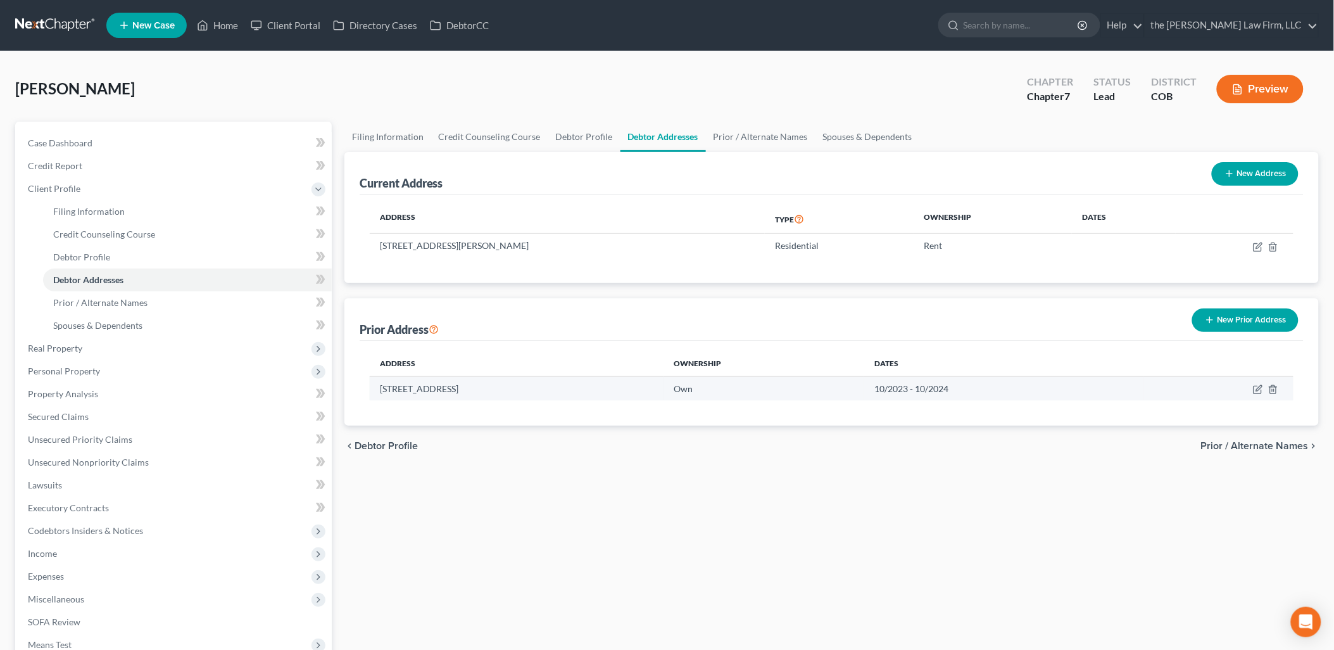
click at [1262, 394] on td at bounding box center [1219, 388] width 150 height 24
click at [1261, 393] on icon "button" at bounding box center [1258, 390] width 8 height 8
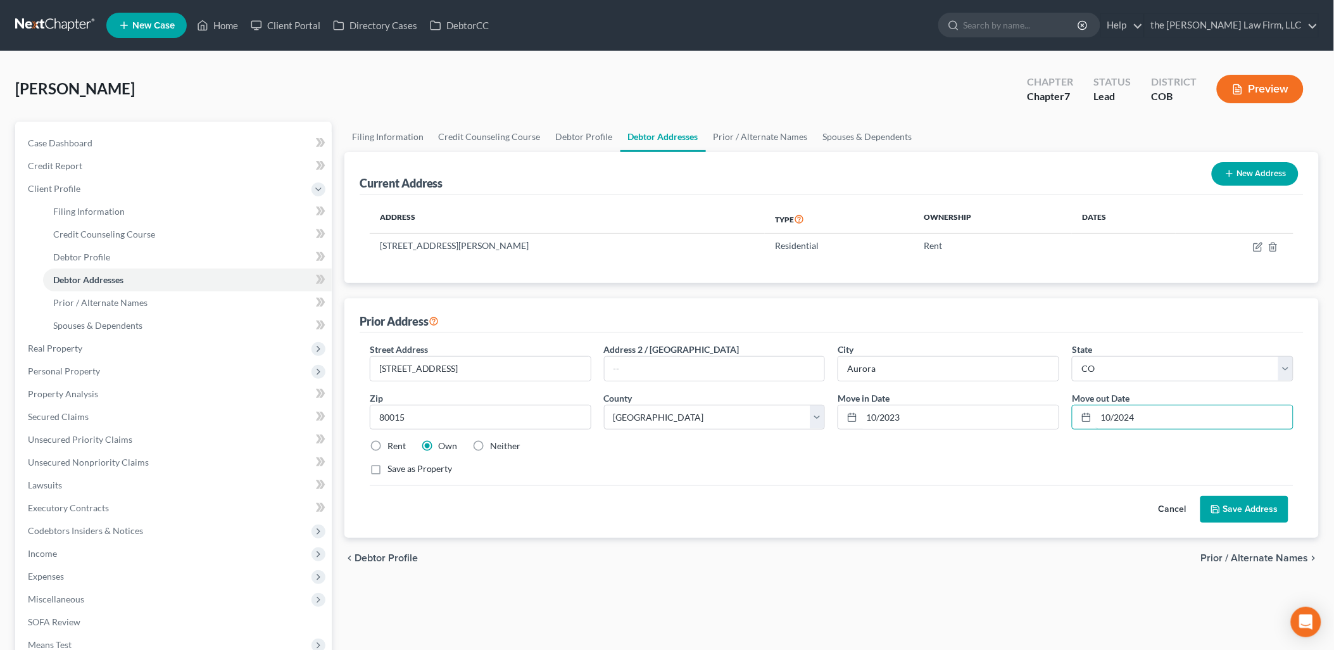
drag, startPoint x: 1152, startPoint y: 427, endPoint x: 1042, endPoint y: 432, distance: 110.9
click at [1042, 432] on div "Street Address * [STREET_ADDRESS] * [GEOGRAPHIC_DATA] * State [US_STATE] AK AR …" at bounding box center [831, 414] width 937 height 143
click at [986, 419] on input "10/2023" at bounding box center [960, 417] width 197 height 24
drag, startPoint x: 999, startPoint y: 407, endPoint x: 830, endPoint y: 426, distance: 170.1
click at [830, 426] on div "Street Address * [STREET_ADDRESS] * [GEOGRAPHIC_DATA] * State [US_STATE] AK AR …" at bounding box center [831, 414] width 937 height 143
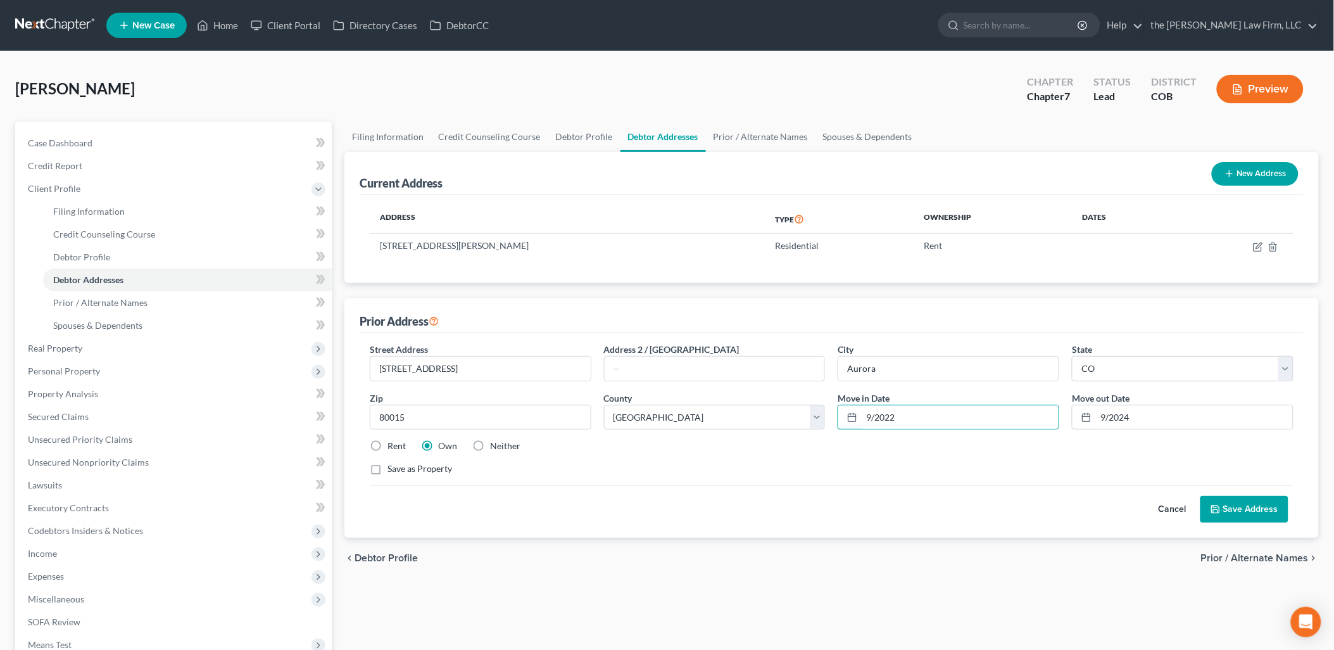
click at [905, 446] on div "Rent Own Neither" at bounding box center [831, 445] width 937 height 13
click at [1217, 516] on button "Save Address" at bounding box center [1245, 509] width 88 height 27
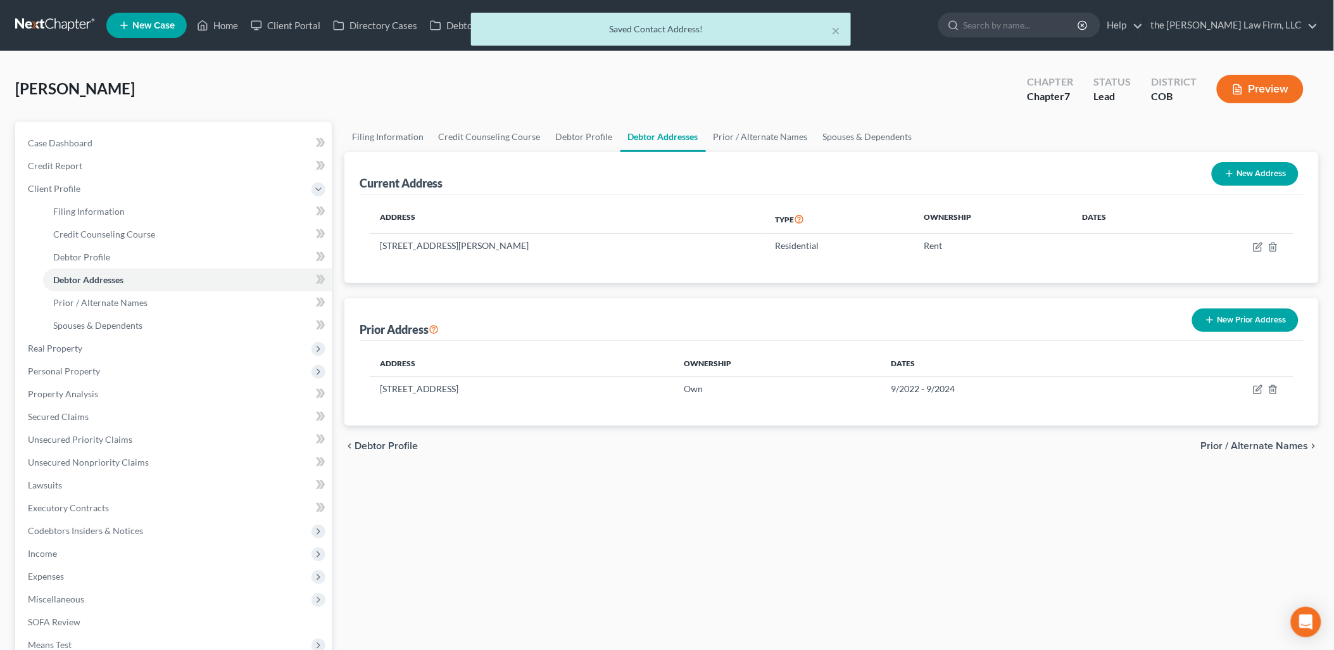
click at [980, 540] on div "Filing Information Credit Counseling Course Debtor Profile Debtor Addresses Pri…" at bounding box center [831, 442] width 987 height 640
